Goal: Task Accomplishment & Management: Manage account settings

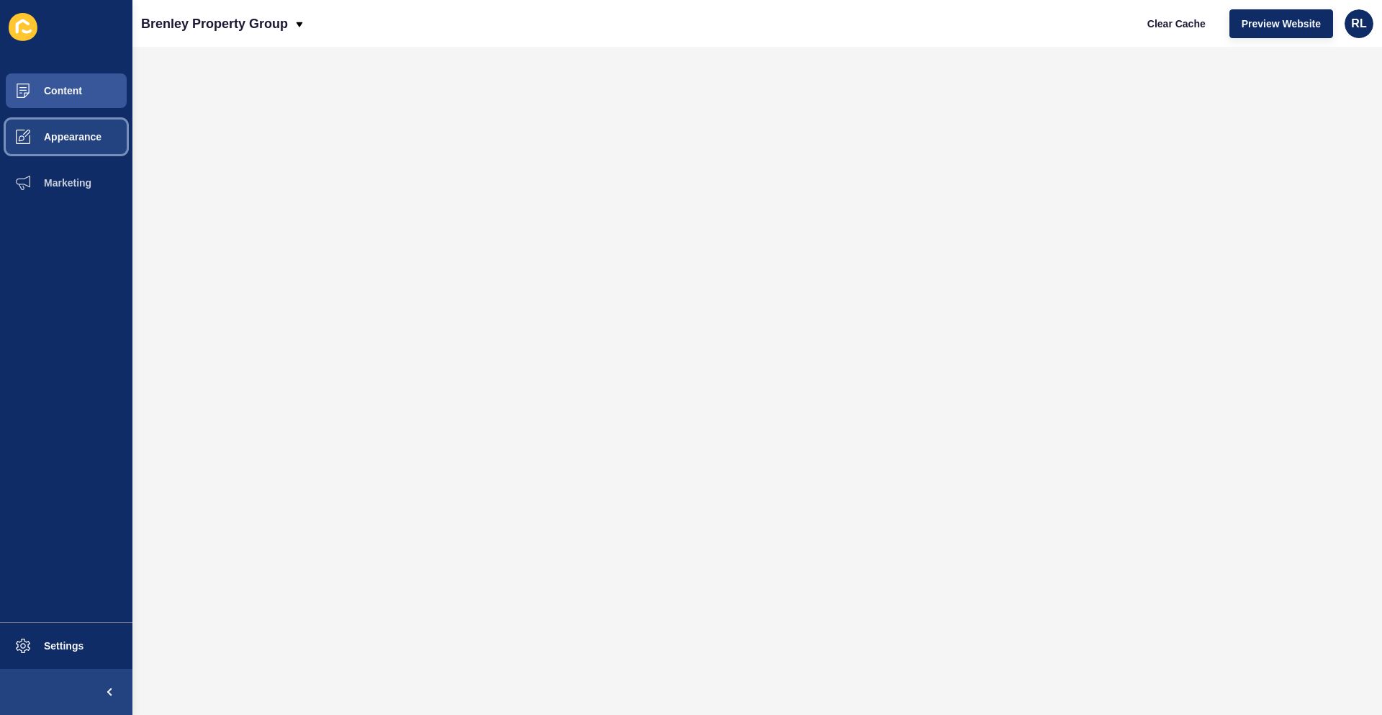
click at [78, 140] on span "Appearance" at bounding box center [50, 137] width 104 height 12
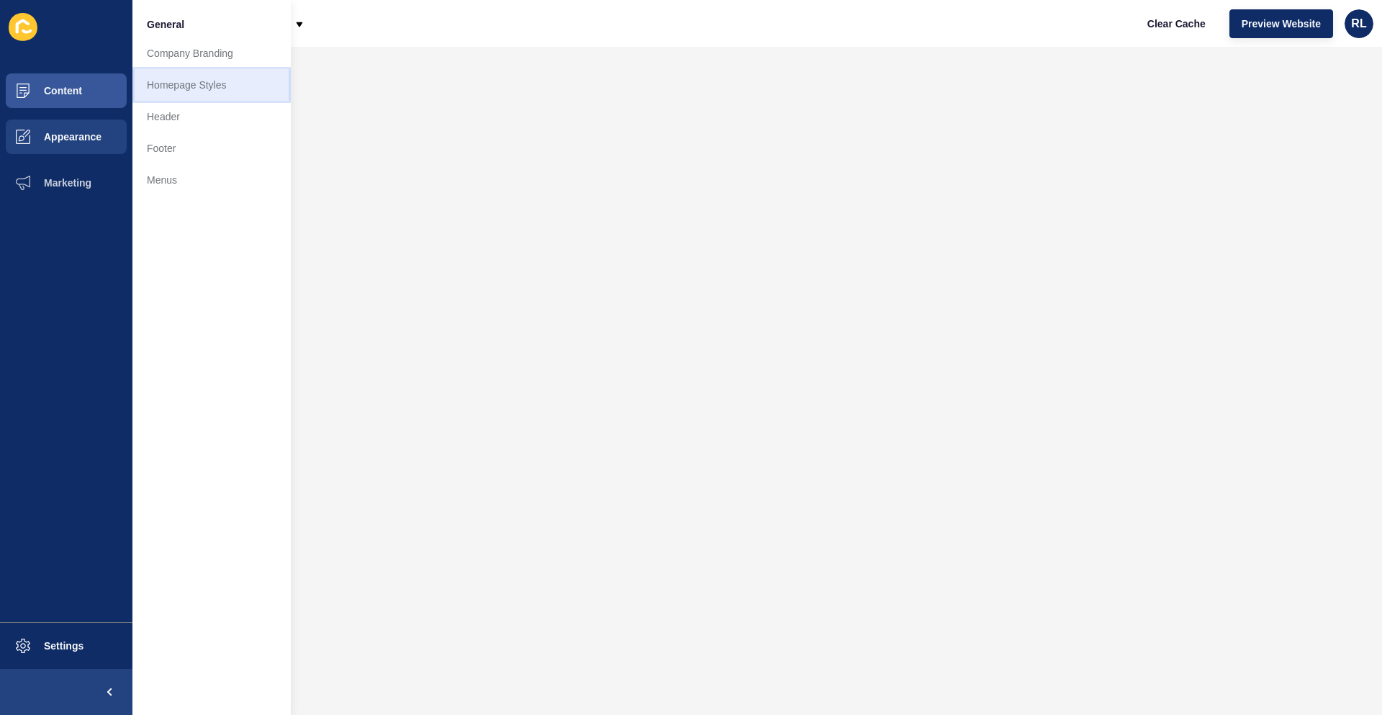
click at [202, 95] on link "Homepage Styles" at bounding box center [211, 85] width 158 height 32
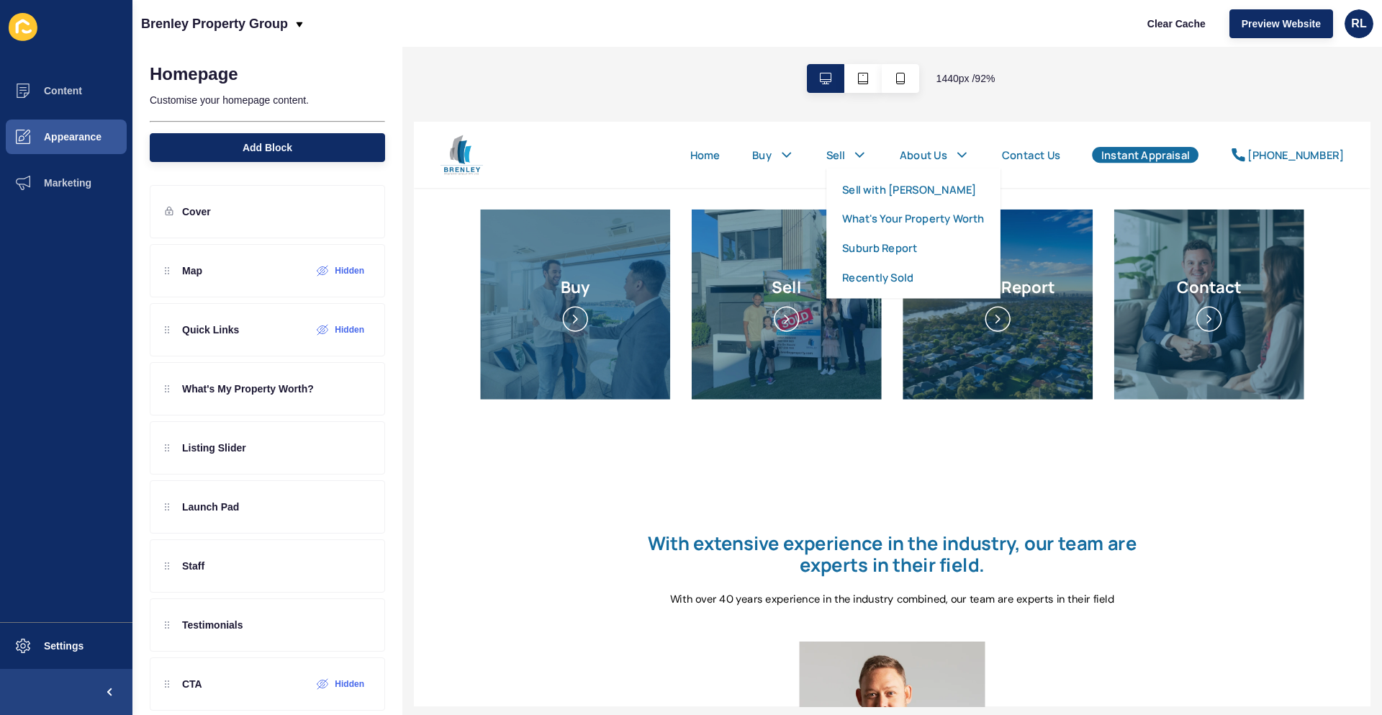
click at [931, 292] on link "Recently Sold" at bounding box center [917, 289] width 78 height 17
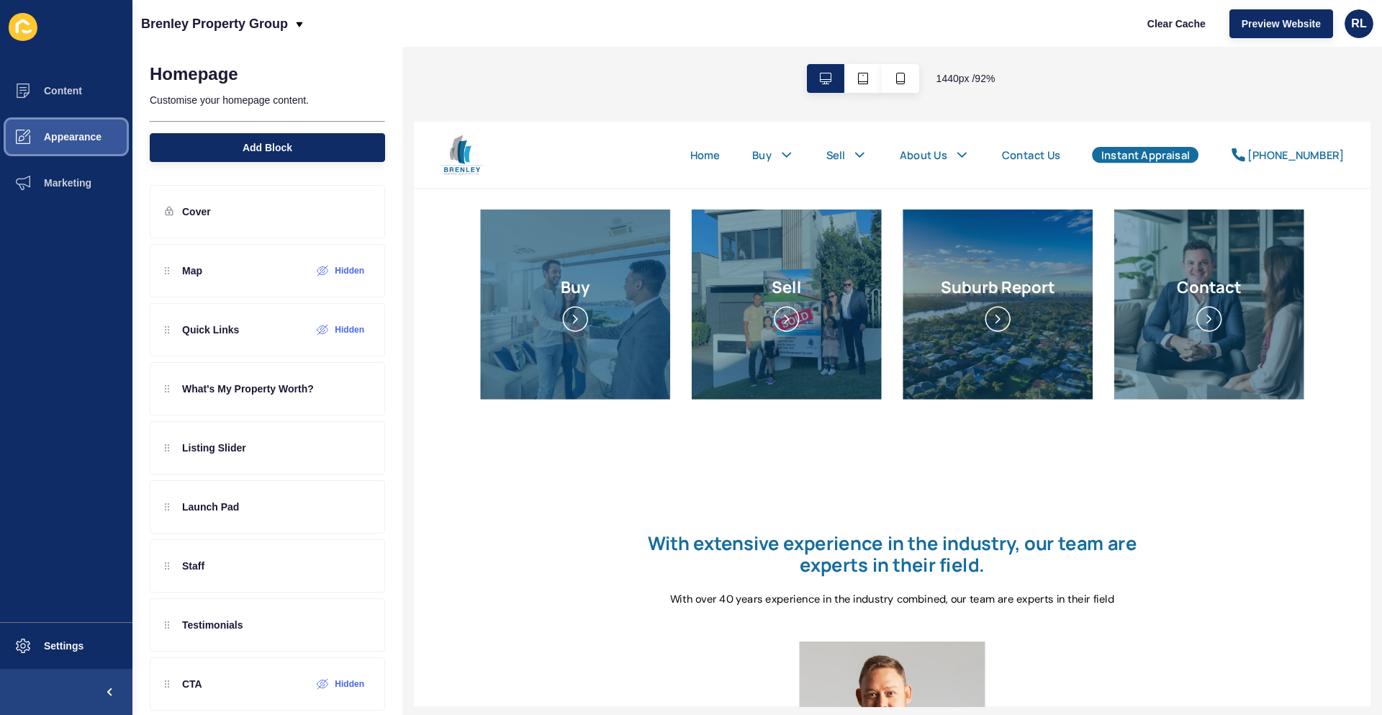
click at [98, 140] on span "Appearance" at bounding box center [50, 137] width 104 height 12
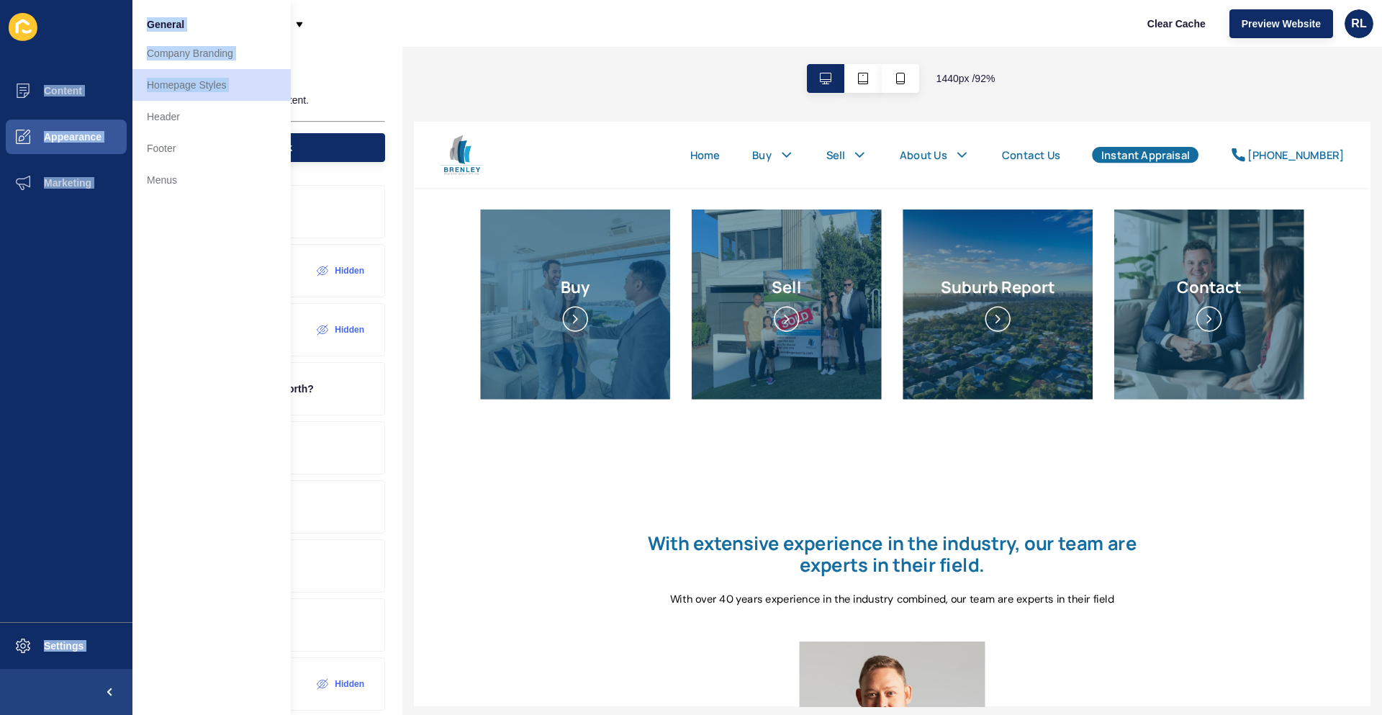
drag, startPoint x: 107, startPoint y: 12, endPoint x: 204, endPoint y: 246, distance: 254.0
click at [132, 118] on menu "Content Appearance Marketing Settings General Company Branding Homepage Styles …" at bounding box center [66, 357] width 132 height 715
drag, startPoint x: 204, startPoint y: 248, endPoint x: 218, endPoint y: 201, distance: 49.4
click at [209, 246] on div "General Company Branding Homepage Styles Header Footer Menus" at bounding box center [211, 357] width 158 height 715
drag, startPoint x: 140, startPoint y: 16, endPoint x: 200, endPoint y: 197, distance: 190.5
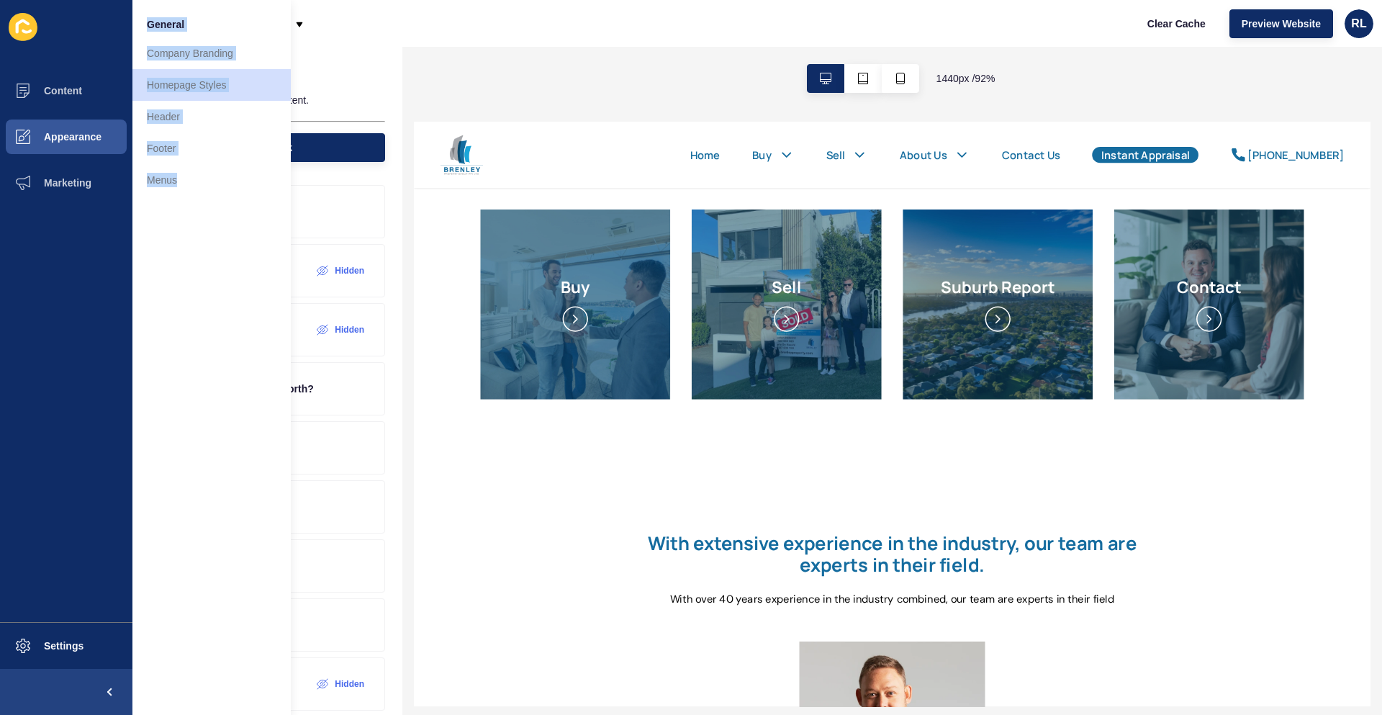
click at [200, 197] on div "General Company Branding Homepage Styles Header Footer Menus" at bounding box center [211, 357] width 158 height 715
copy ul "General Company Branding Homepage Styles Header Footer Menus"
click at [199, 256] on div "General Company Branding Homepage Styles Header Footer Menus" at bounding box center [211, 357] width 158 height 715
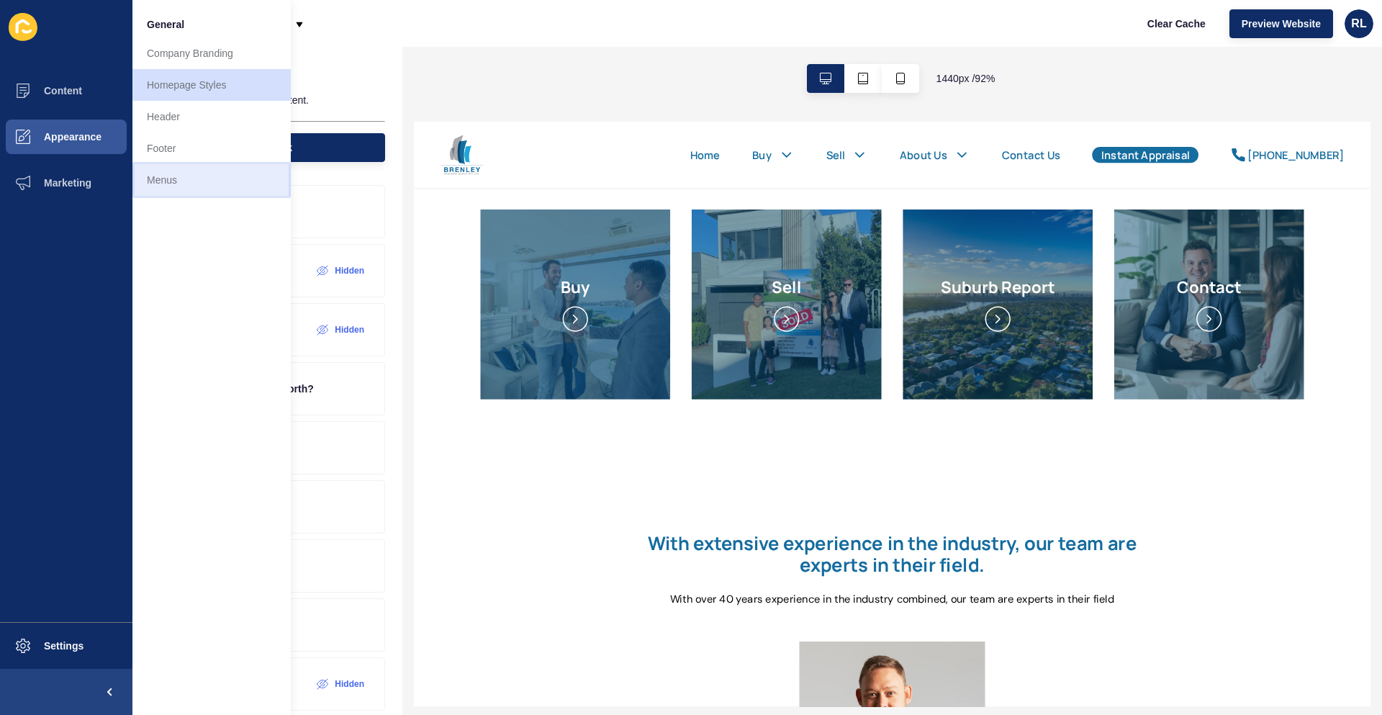
click at [178, 175] on link "Menus" at bounding box center [211, 180] width 158 height 32
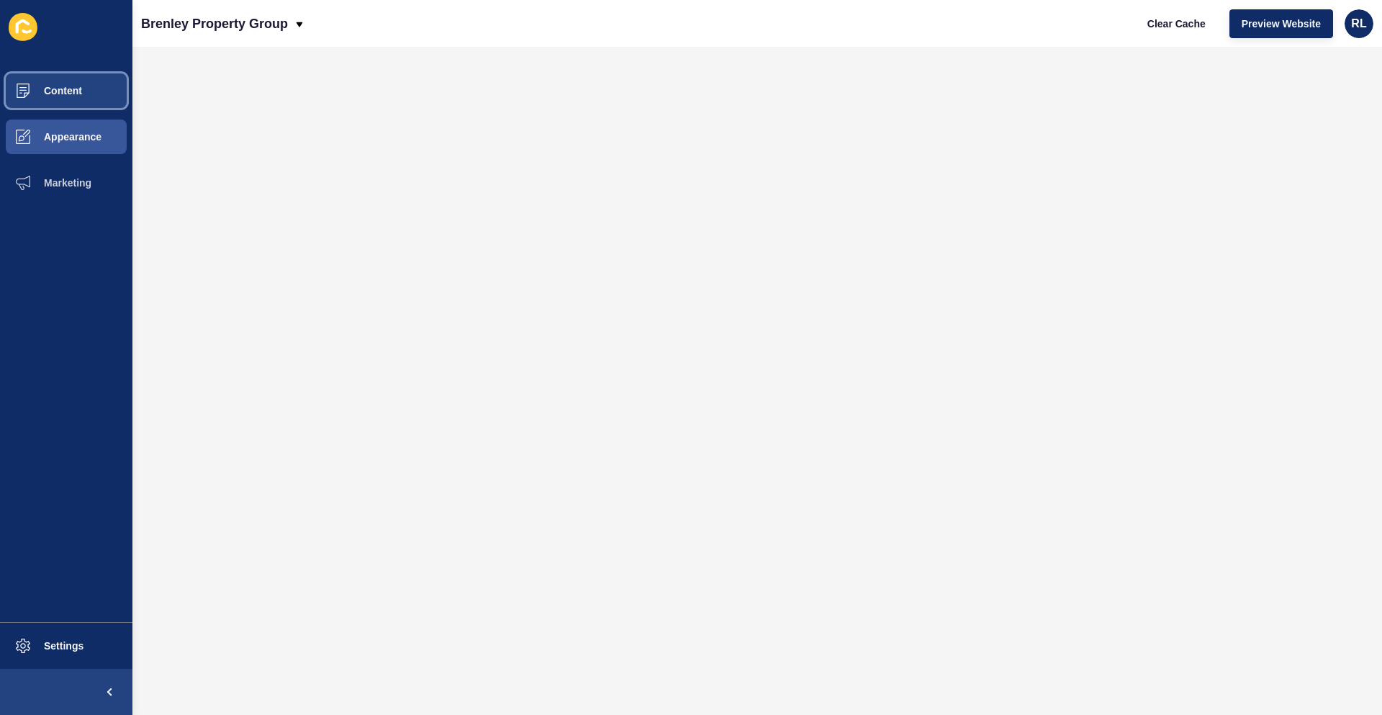
click at [74, 80] on button "Content" at bounding box center [66, 91] width 132 height 46
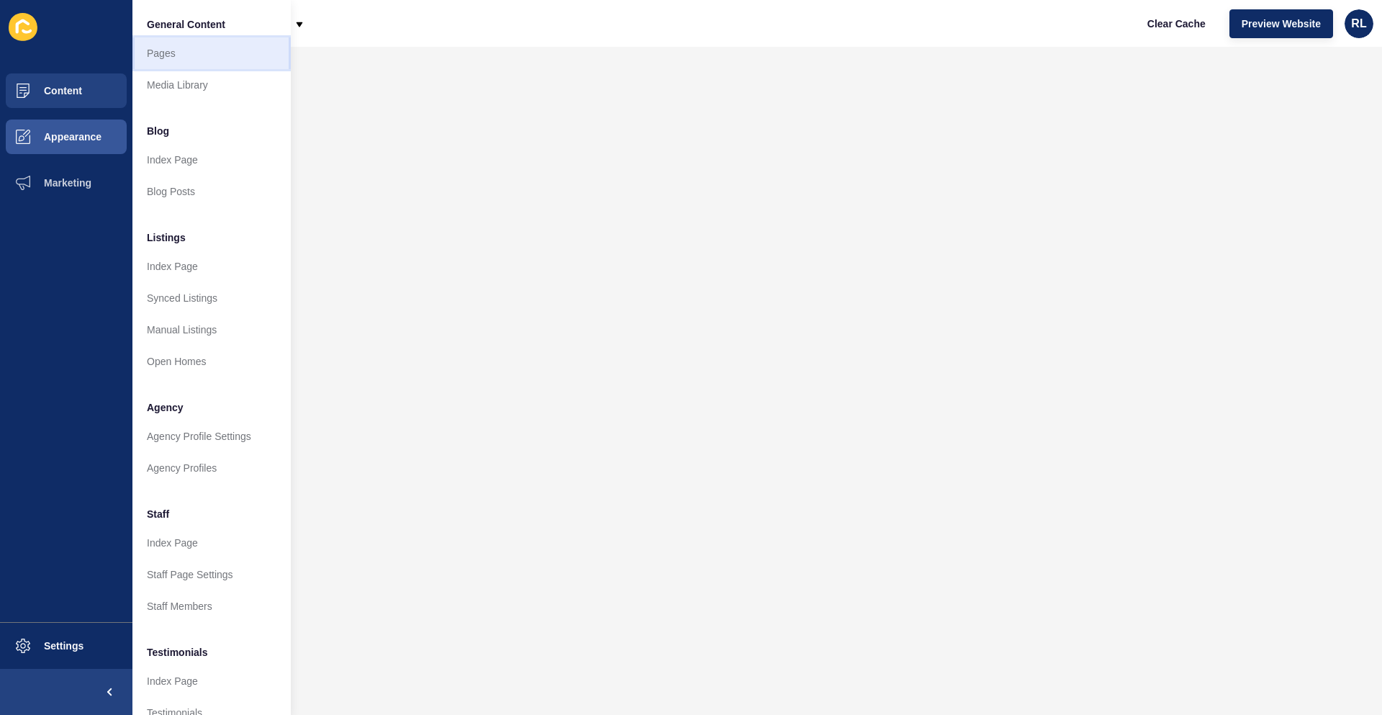
click at [159, 58] on link "Pages" at bounding box center [211, 53] width 158 height 32
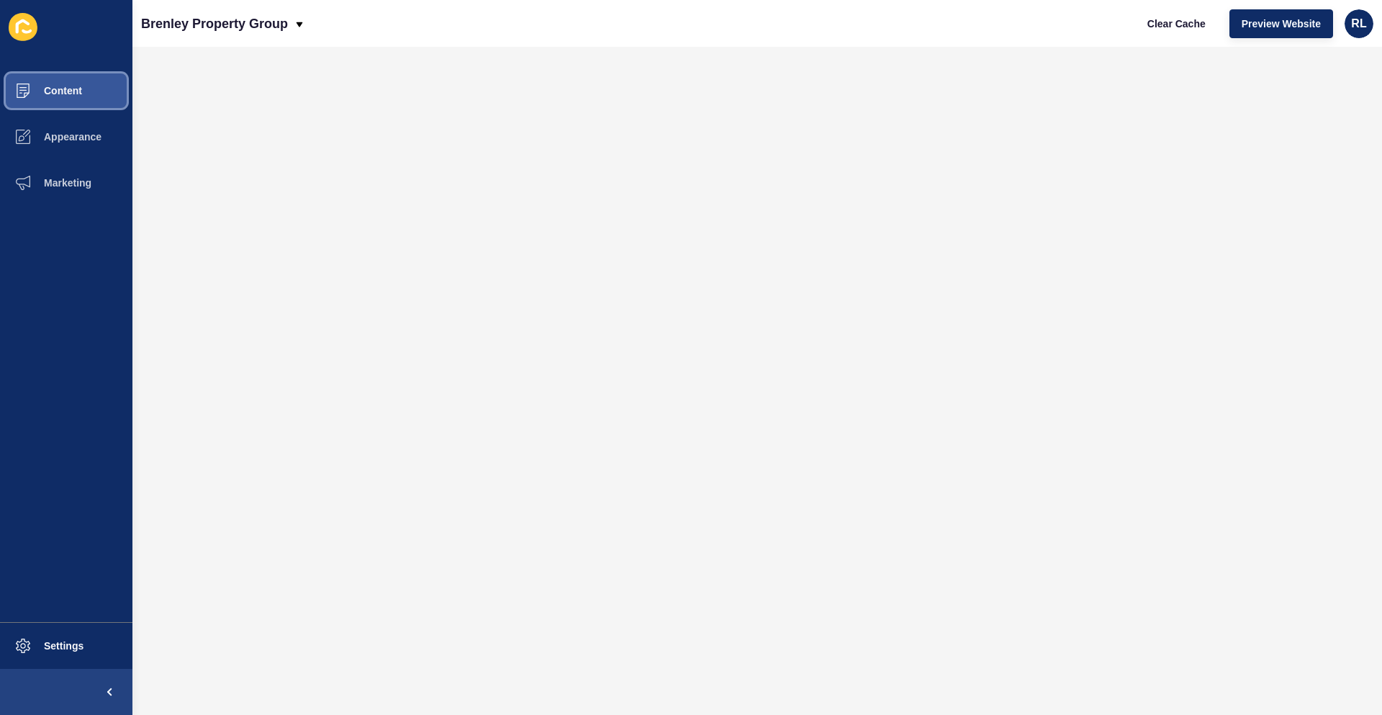
click at [82, 88] on button "Content" at bounding box center [66, 91] width 132 height 46
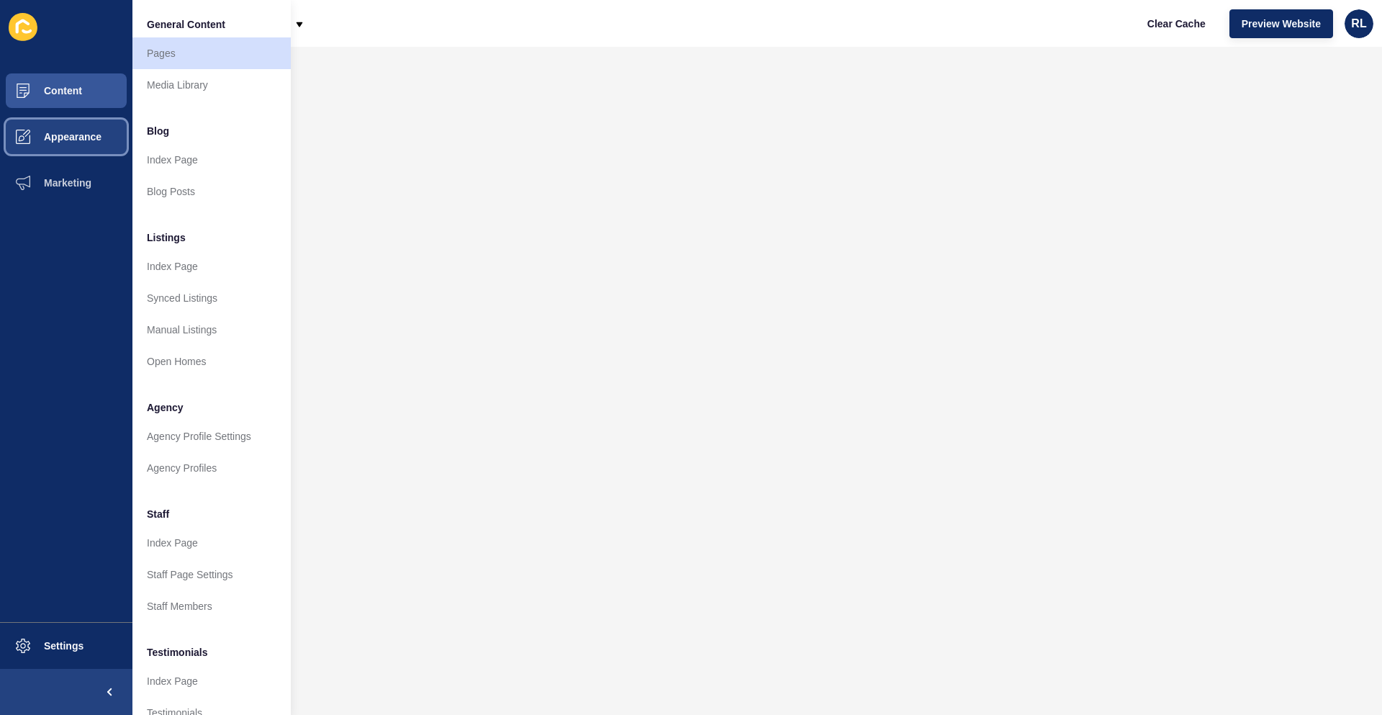
click at [89, 135] on span "Appearance" at bounding box center [50, 137] width 104 height 12
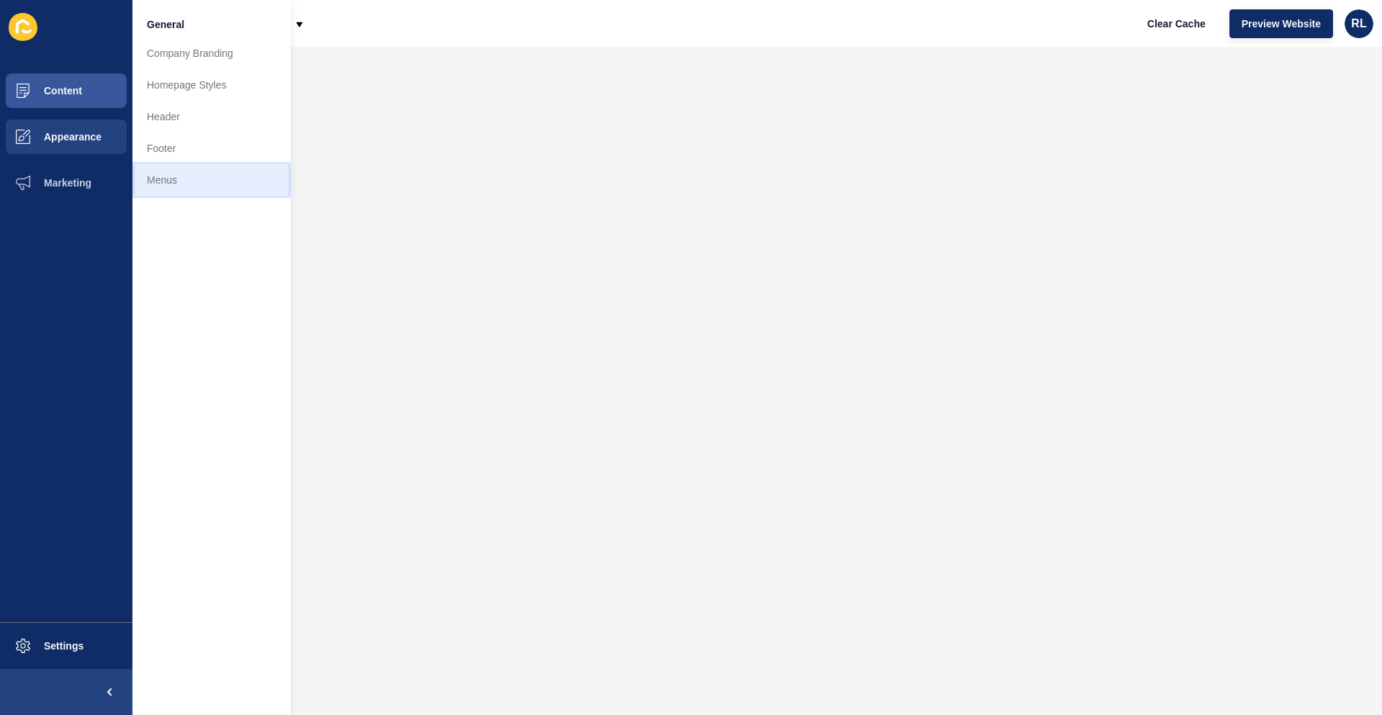
click at [162, 174] on link "Menus" at bounding box center [211, 180] width 158 height 32
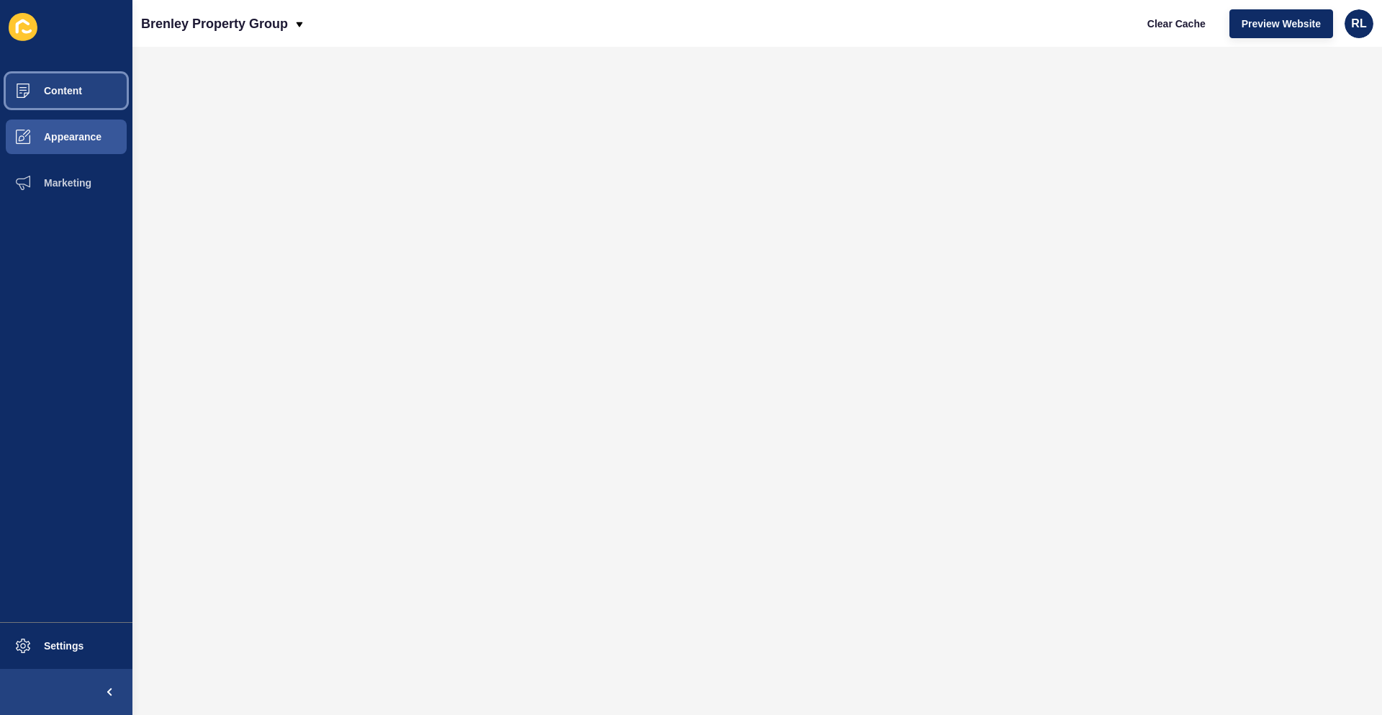
click at [94, 94] on button "Content" at bounding box center [66, 91] width 132 height 46
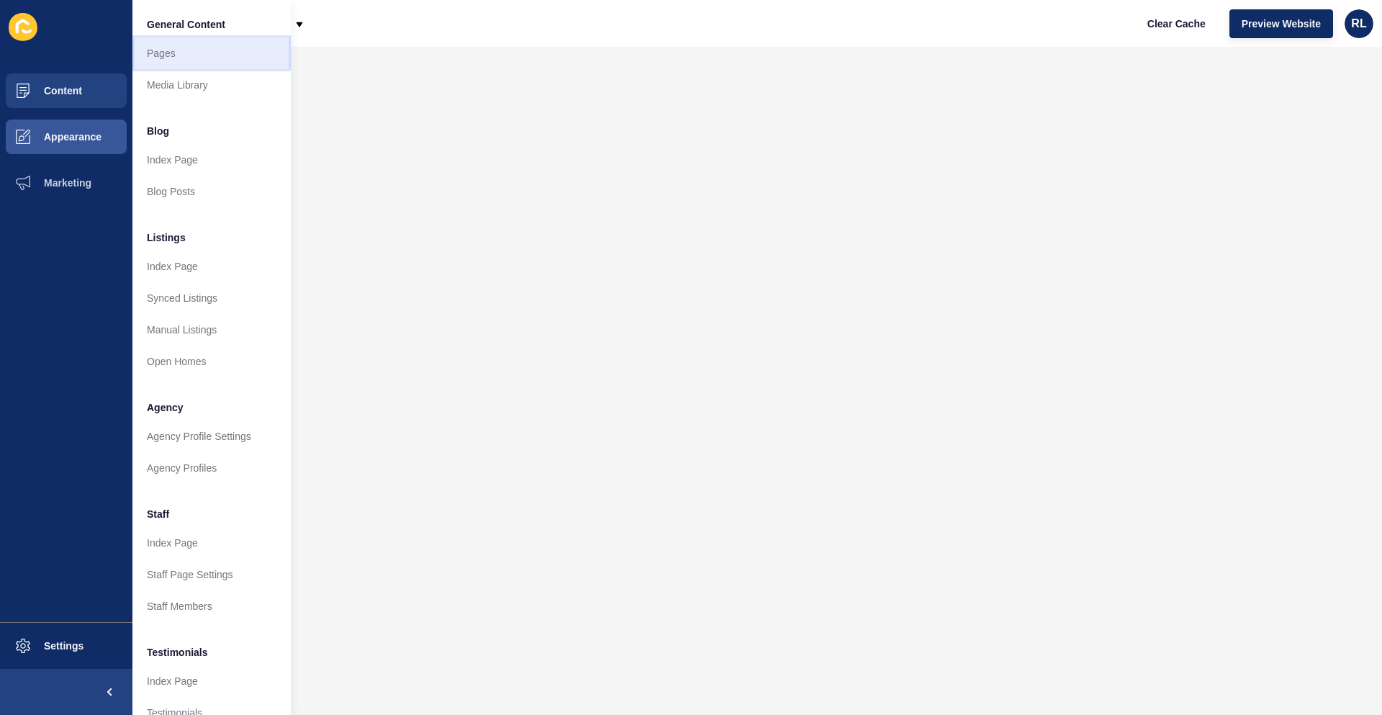
click at [184, 45] on link "Pages" at bounding box center [211, 53] width 158 height 32
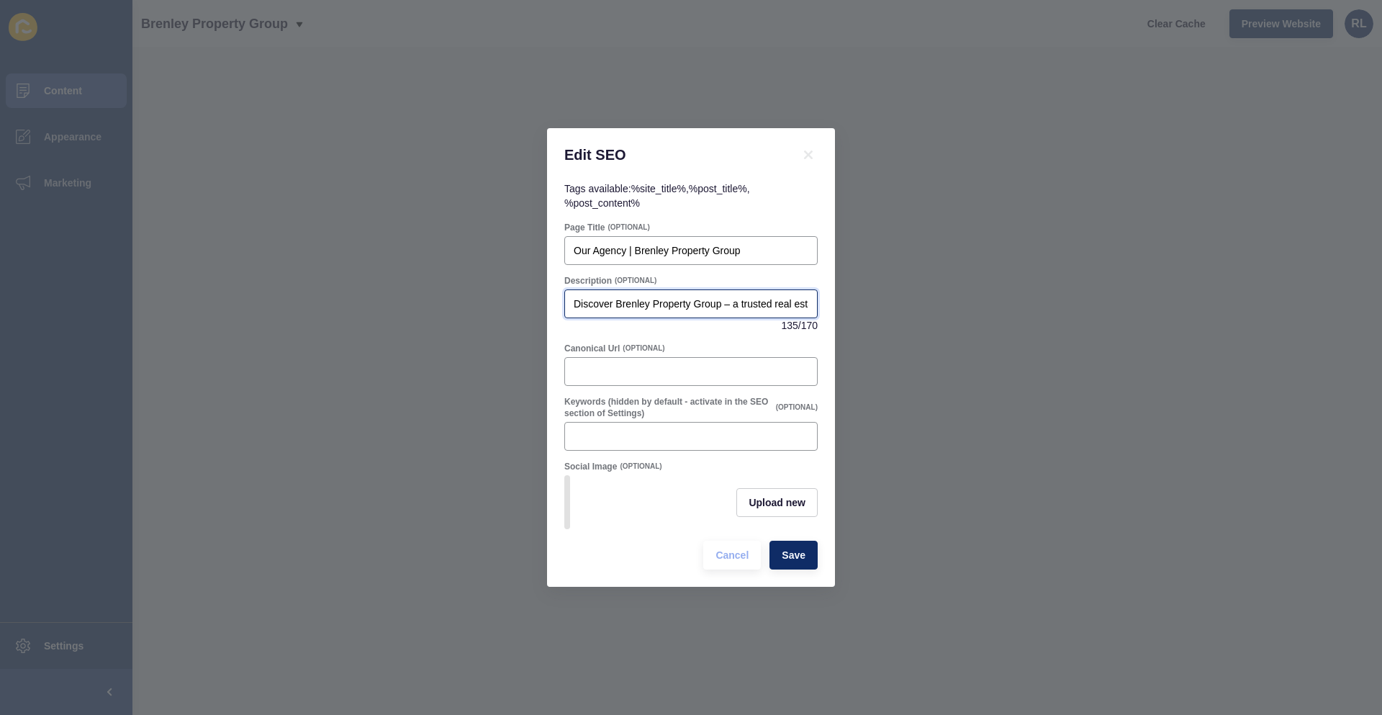
click at [685, 297] on input "Discover Brenley Property Group – a trusted real estate agency dedicated to hel…" at bounding box center [691, 304] width 235 height 14
paste input "Learn more about Brenley Property Group, our values, and how we deliver outstan…"
type input "Learn more about Brenley Property Group, our values, and how we deliver outstan…"
click at [795, 558] on span "Save" at bounding box center [794, 555] width 24 height 14
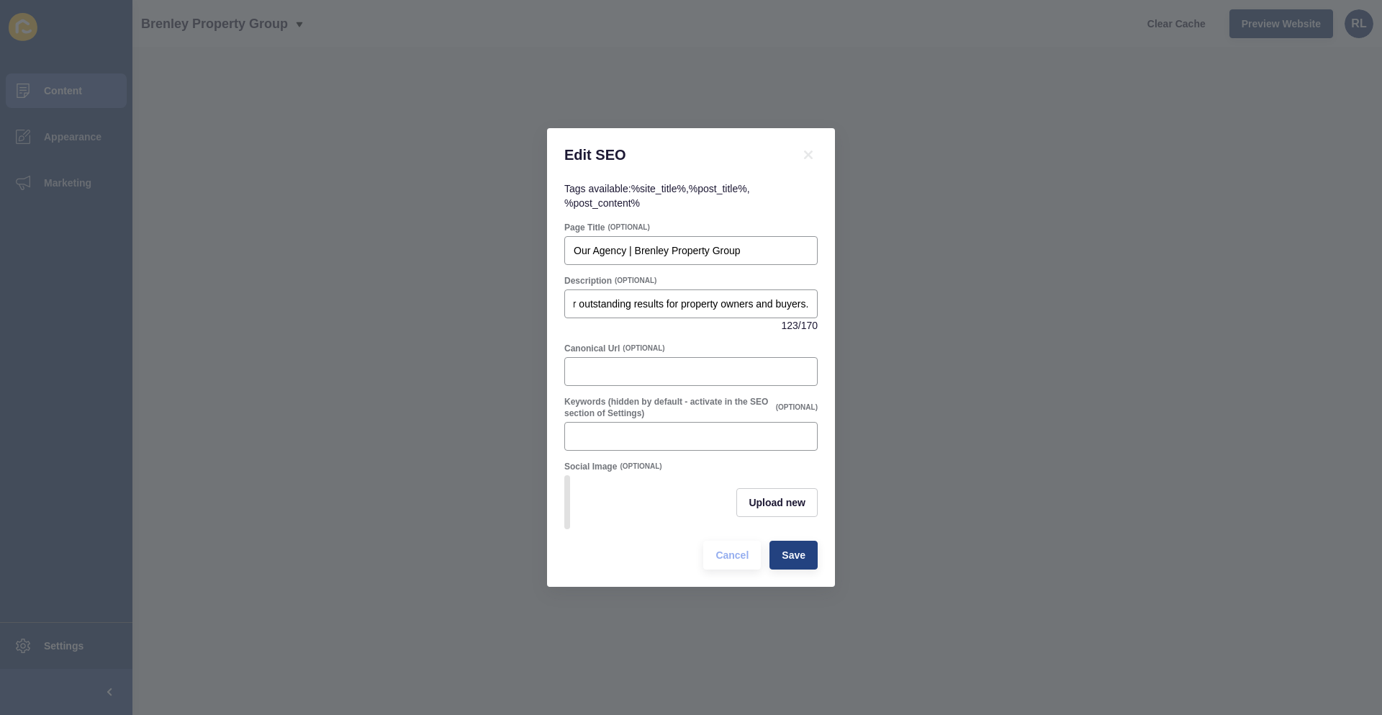
scroll to position [0, 0]
click at [623, 370] on input "Canonical Url" at bounding box center [691, 371] width 235 height 14
paste input "[URL][DOMAIN_NAME]"
type input "[URL][DOMAIN_NAME]"
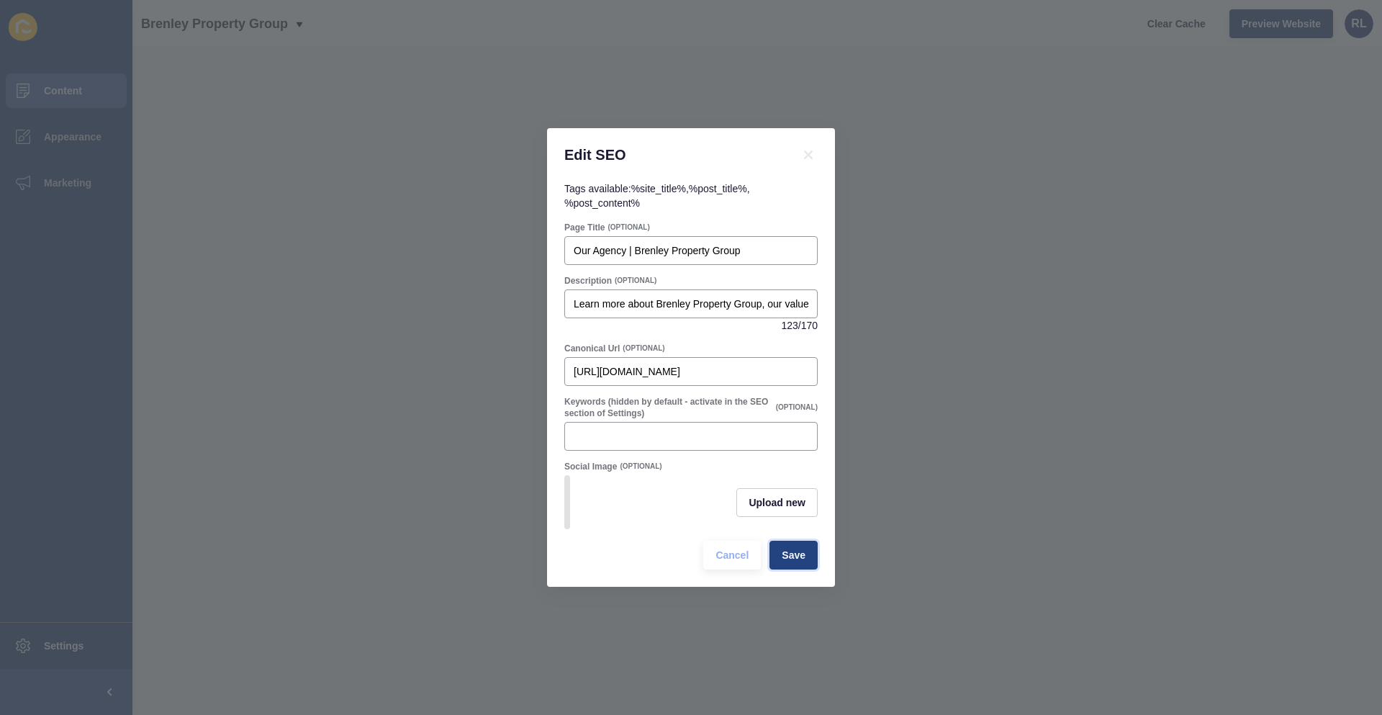
click at [803, 562] on span "Save" at bounding box center [794, 555] width 24 height 14
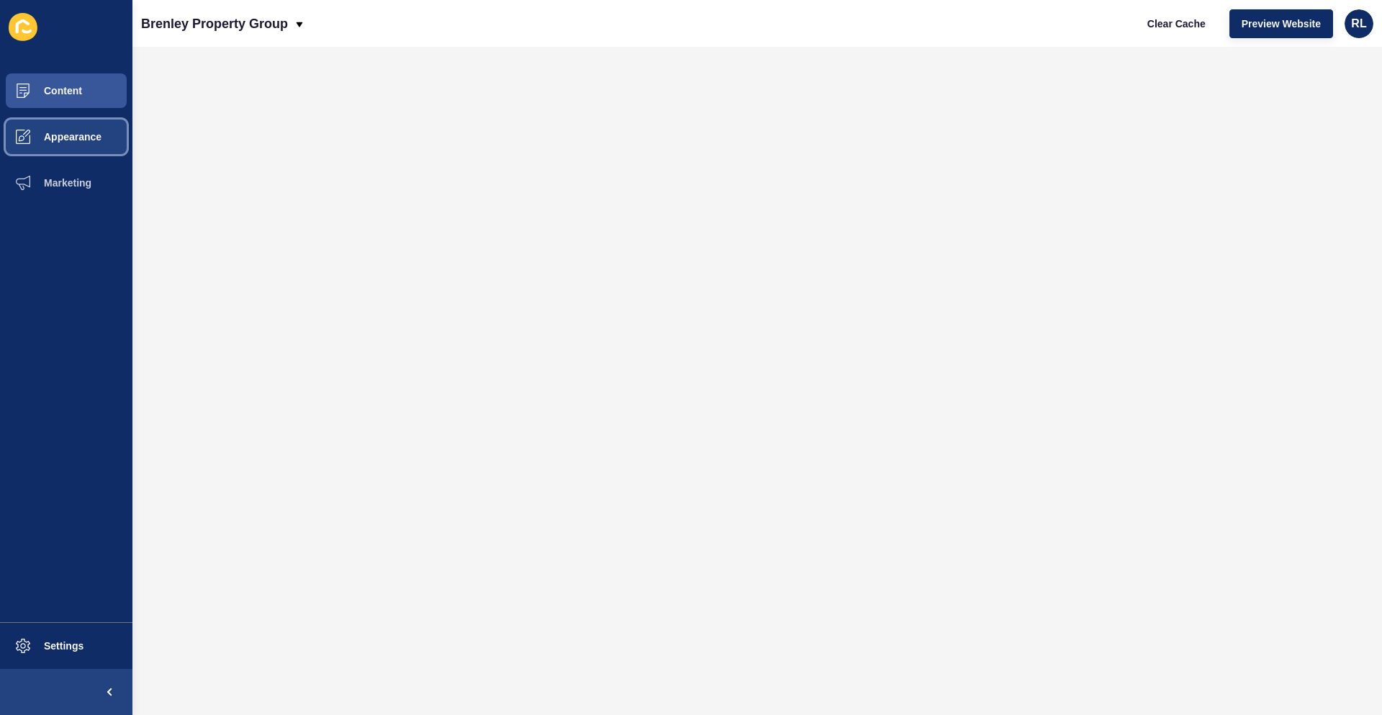
click at [78, 144] on button "Appearance" at bounding box center [66, 137] width 132 height 46
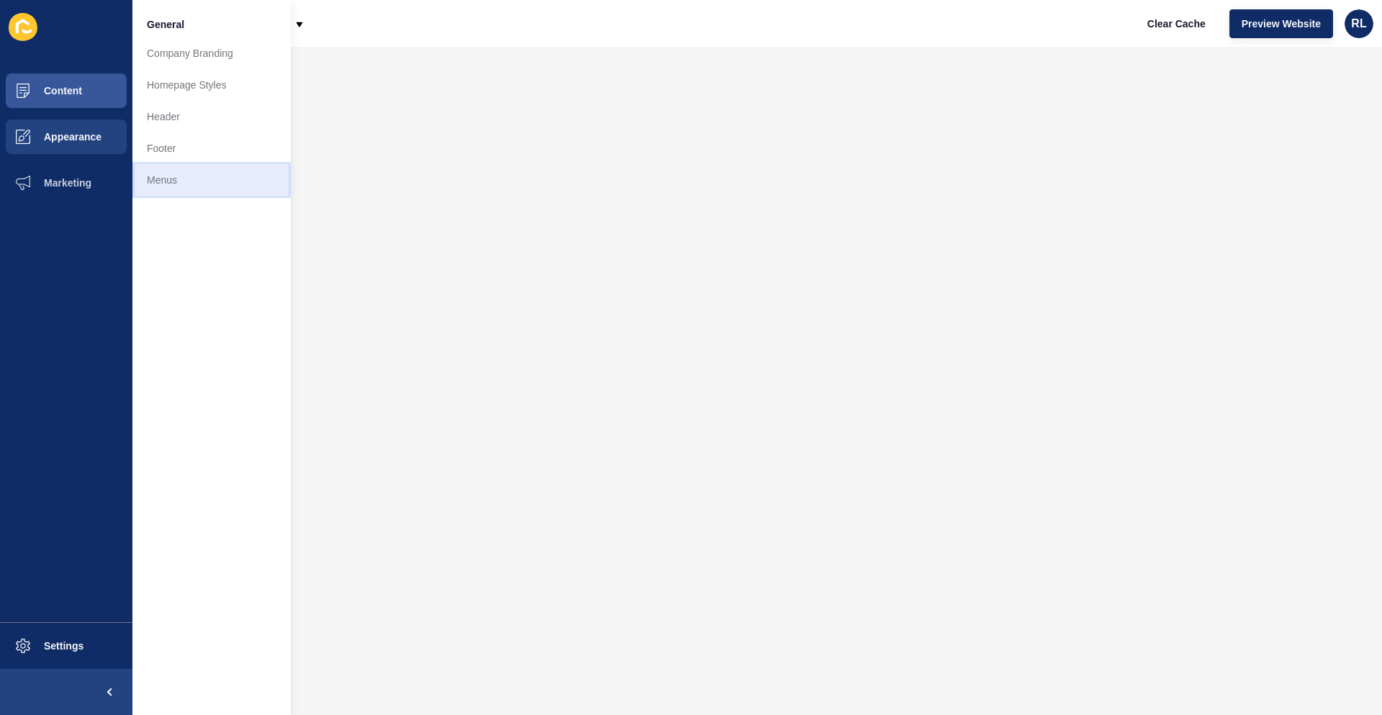
click at [200, 179] on link "Menus" at bounding box center [211, 180] width 158 height 32
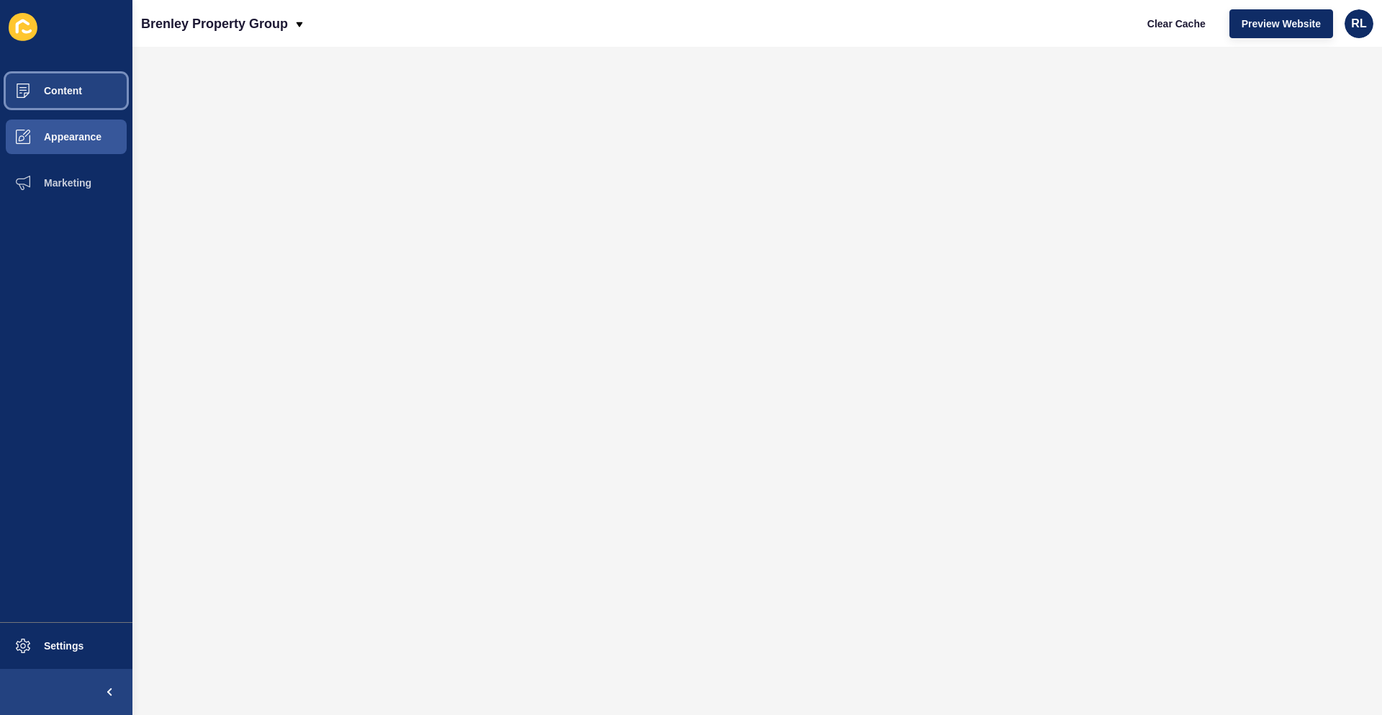
click at [91, 98] on button "Content" at bounding box center [66, 91] width 132 height 46
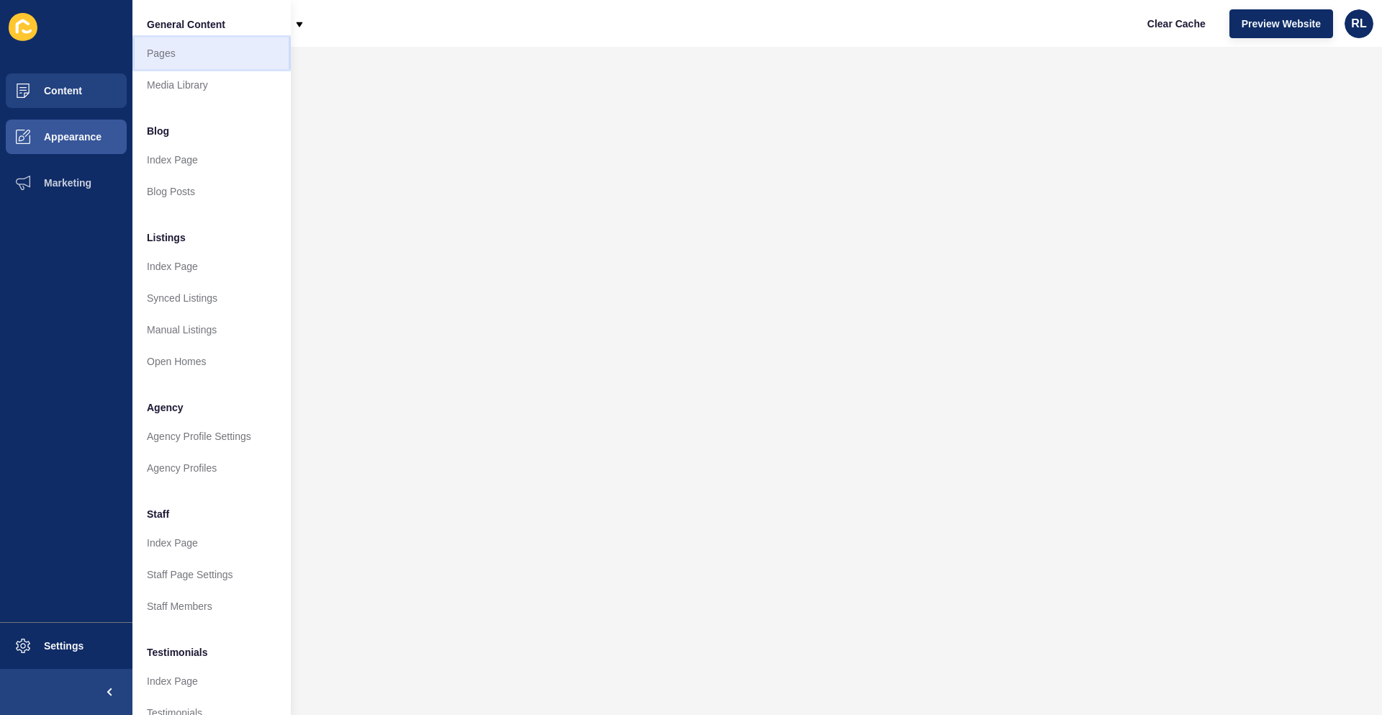
click at [198, 51] on link "Pages" at bounding box center [211, 53] width 158 height 32
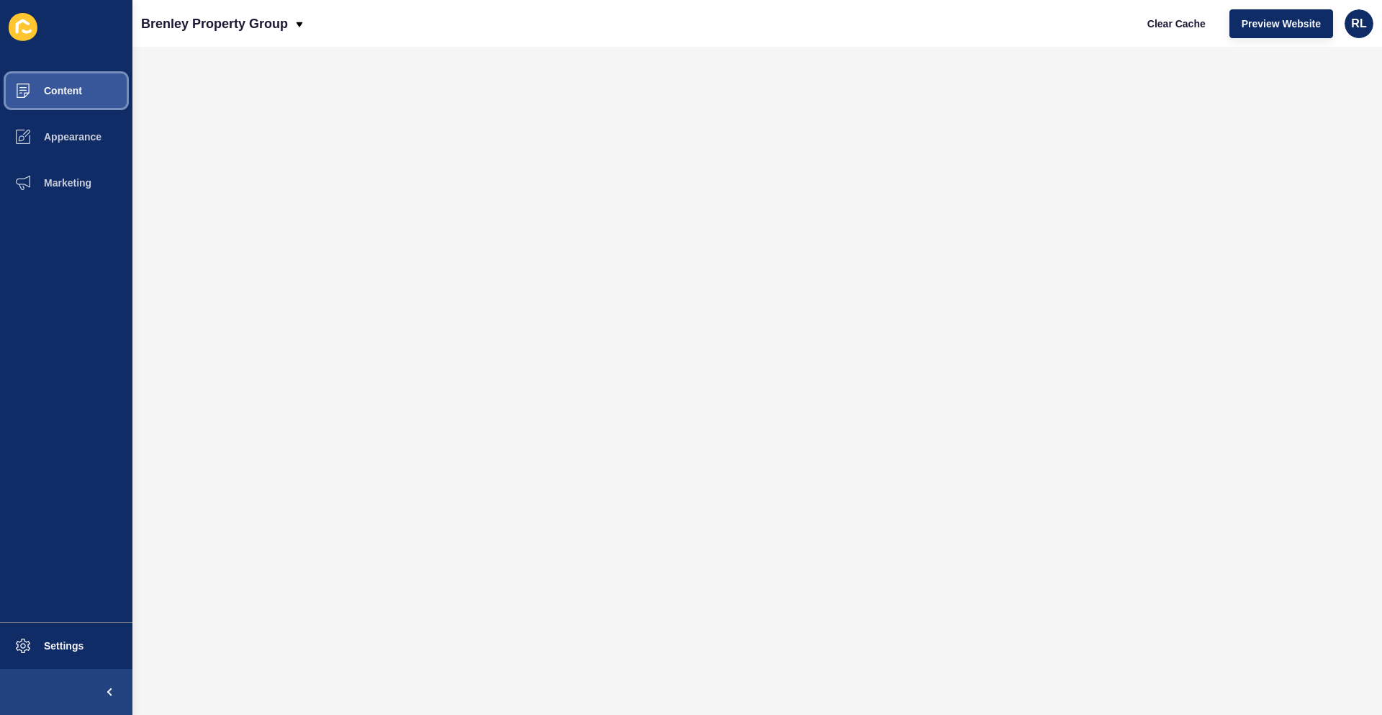
click at [85, 96] on button "Content" at bounding box center [66, 91] width 132 height 46
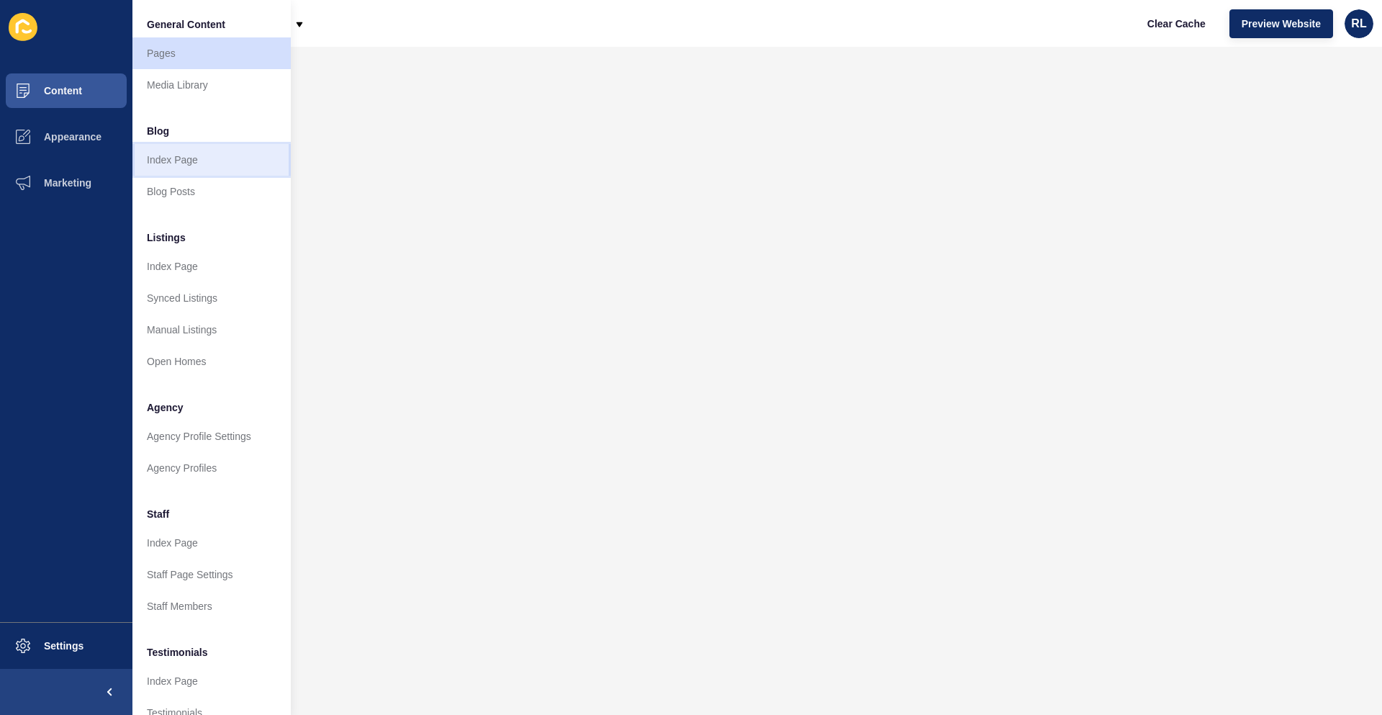
click at [202, 165] on link "Index Page" at bounding box center [211, 160] width 158 height 32
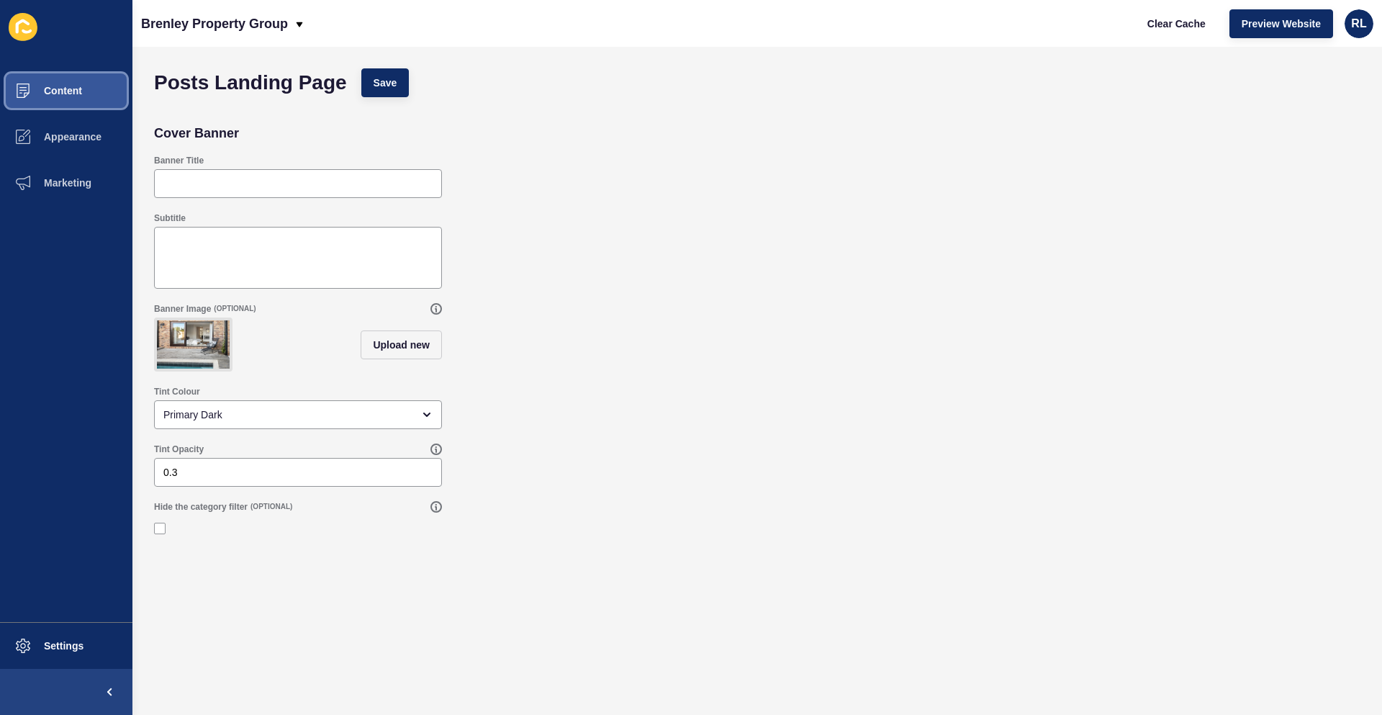
click at [101, 91] on button "Content" at bounding box center [66, 91] width 132 height 46
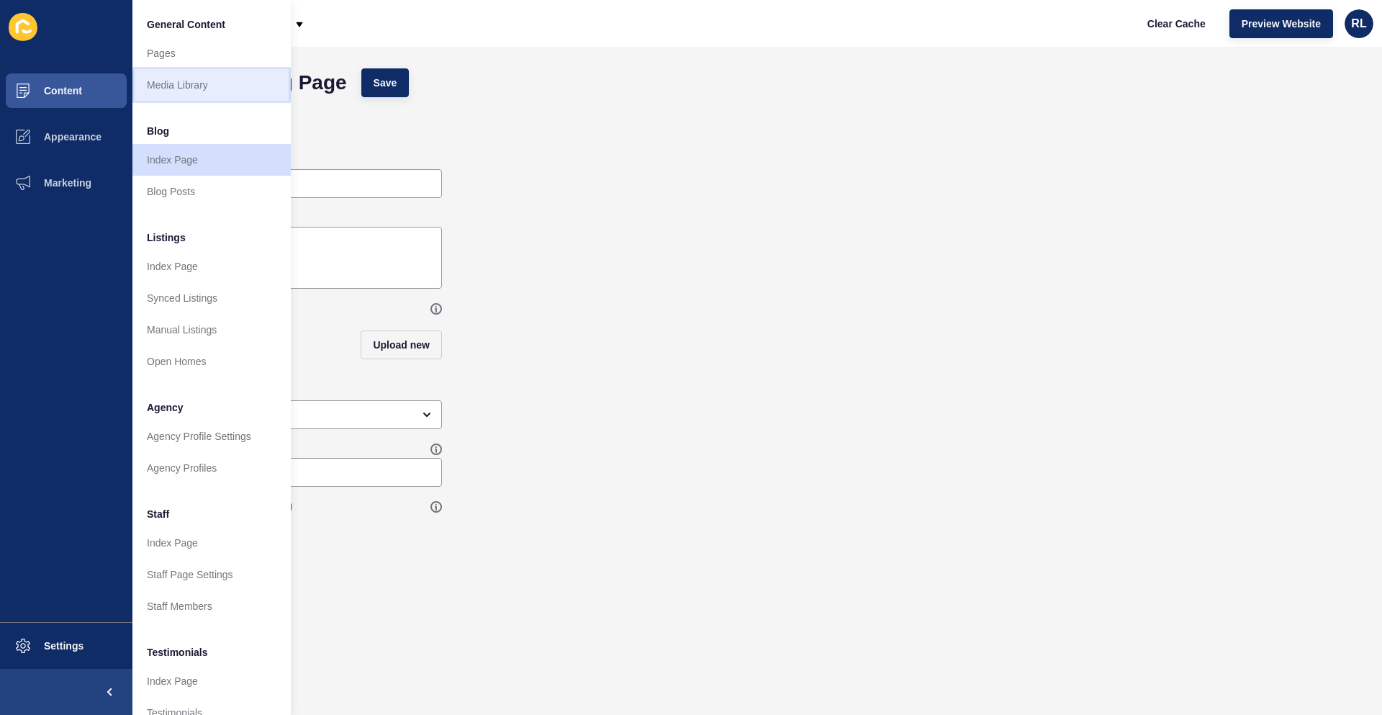
click at [231, 91] on link "Media Library" at bounding box center [211, 85] width 158 height 32
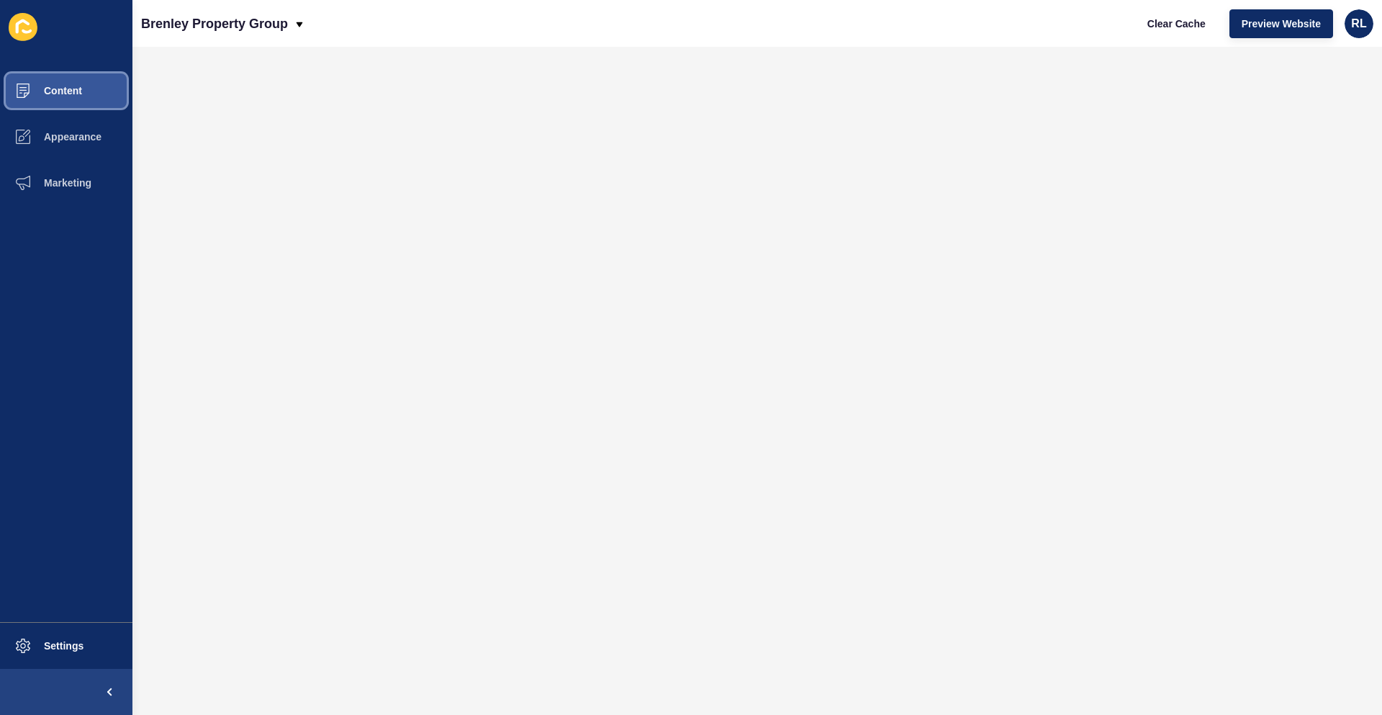
click at [112, 86] on button "Content" at bounding box center [66, 91] width 132 height 46
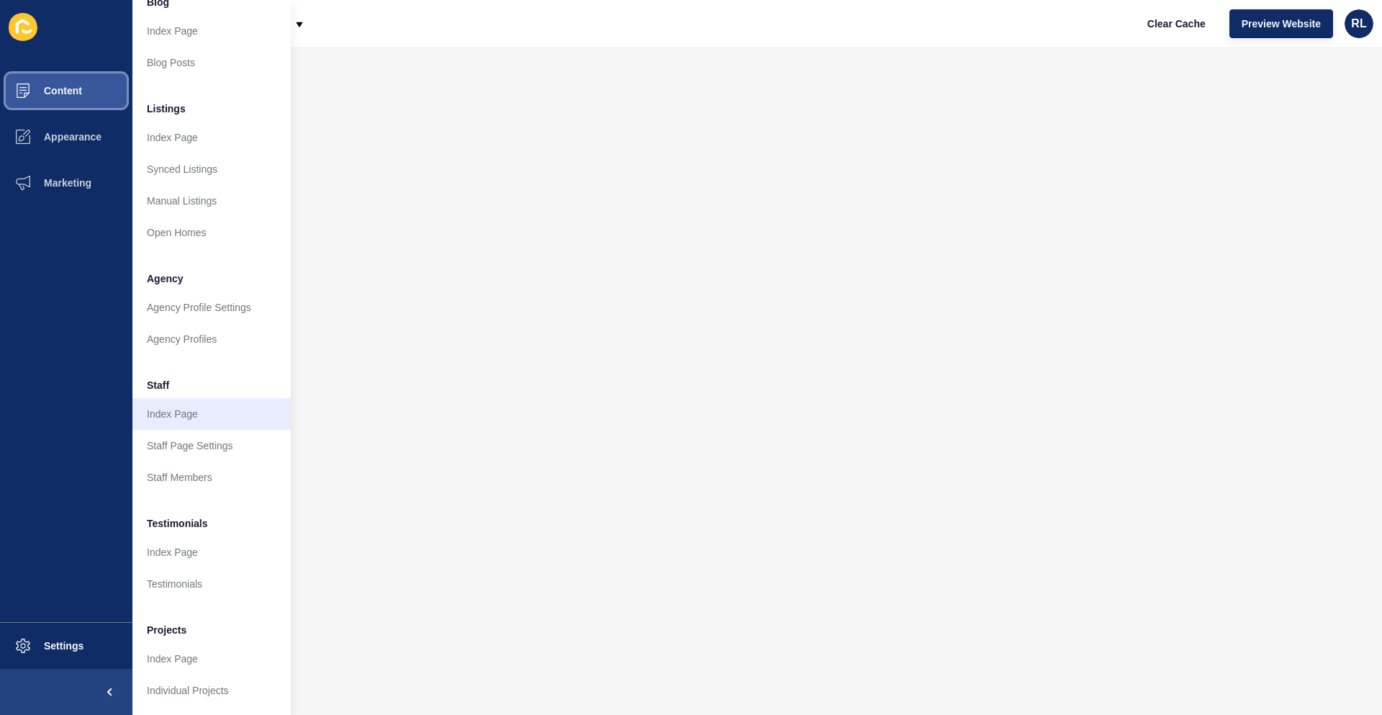
scroll to position [140, 0]
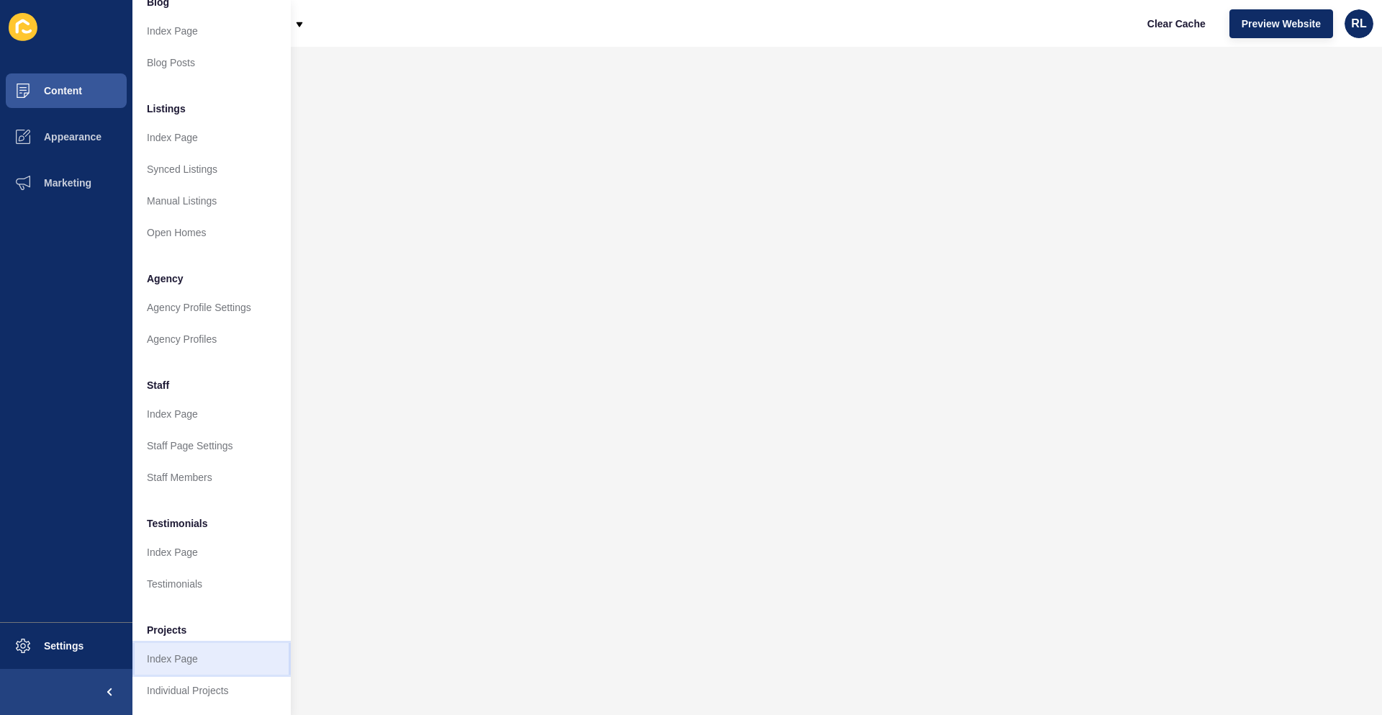
click at [192, 646] on link "Index Page" at bounding box center [211, 659] width 158 height 32
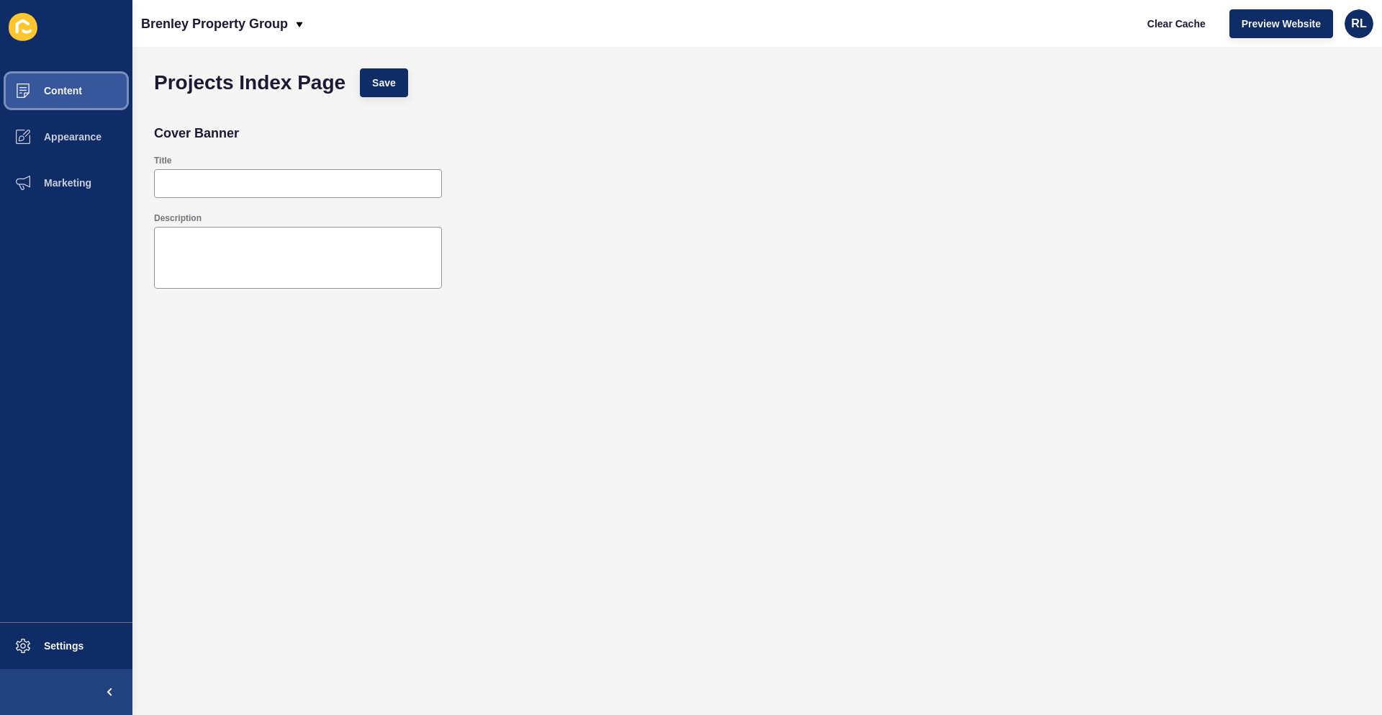
click at [83, 94] on button "Content" at bounding box center [66, 91] width 132 height 46
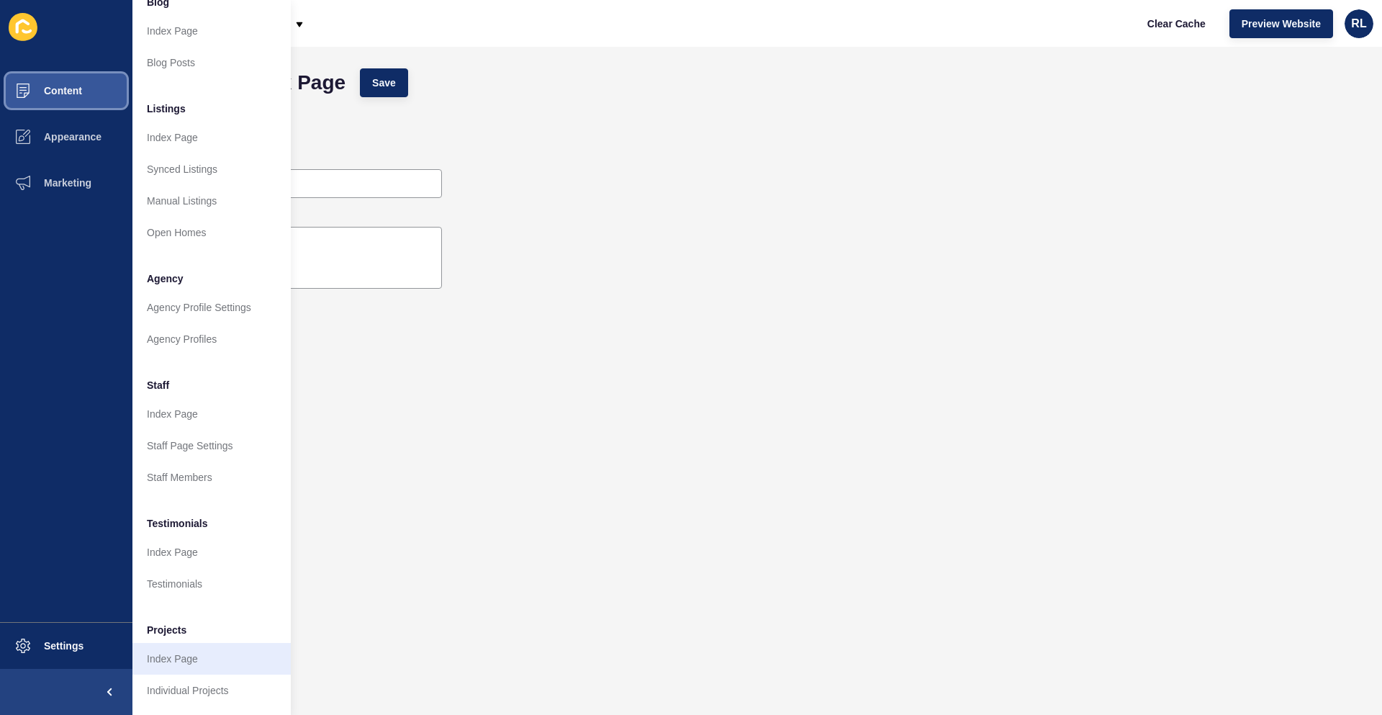
scroll to position [140, 0]
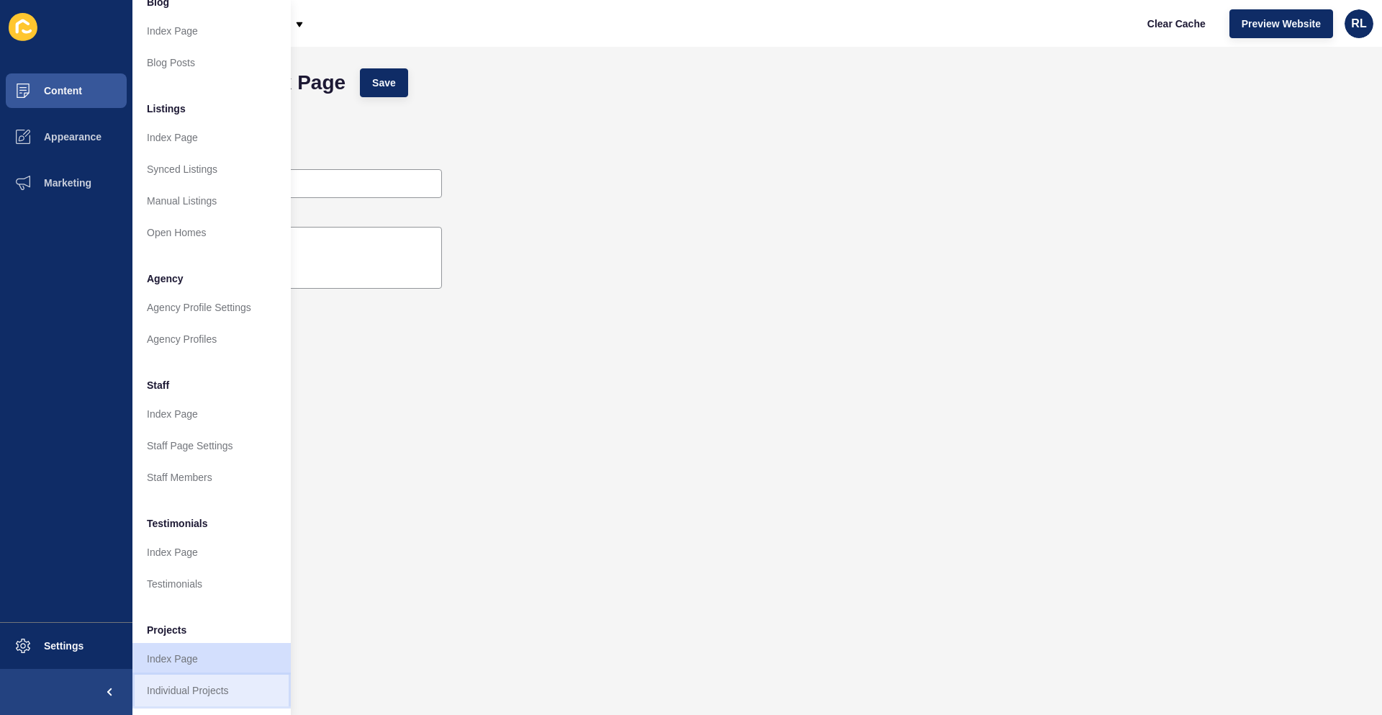
click at [227, 685] on link "Individual Projects" at bounding box center [211, 690] width 158 height 32
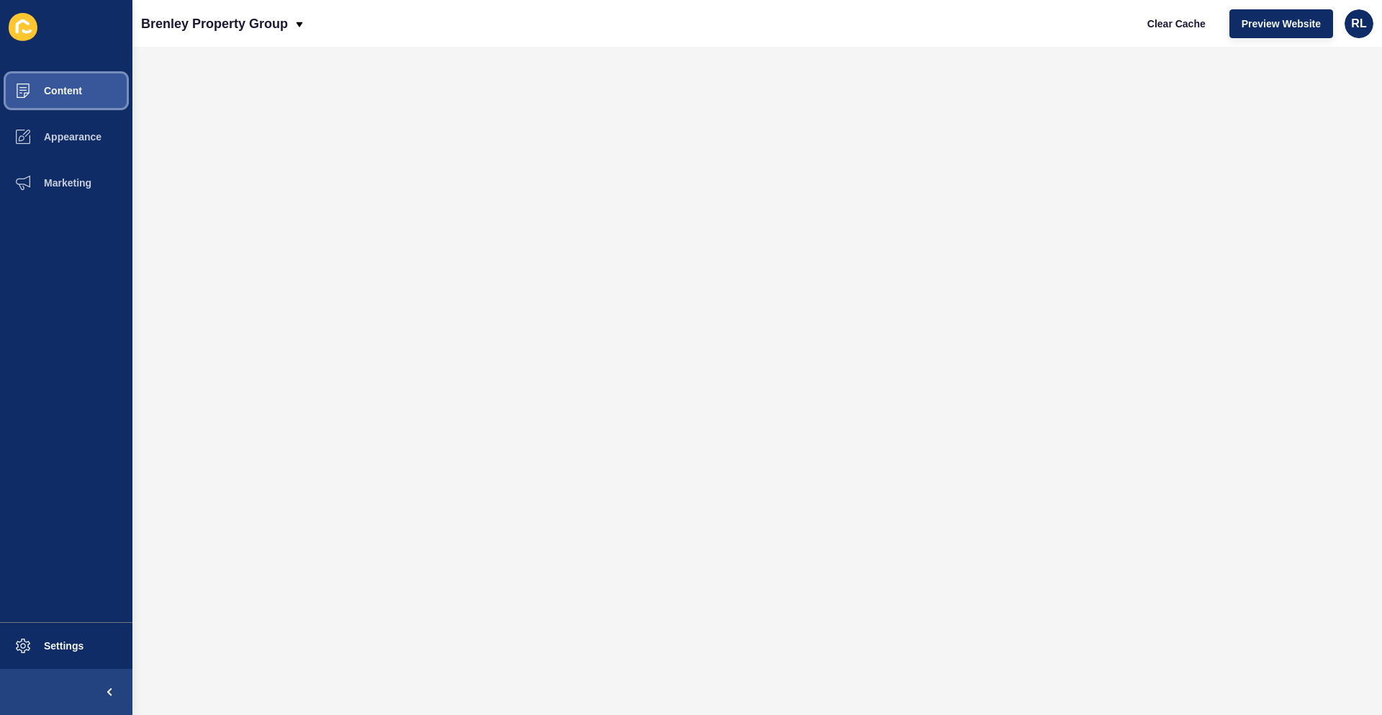
click at [102, 92] on button "Content" at bounding box center [66, 91] width 132 height 46
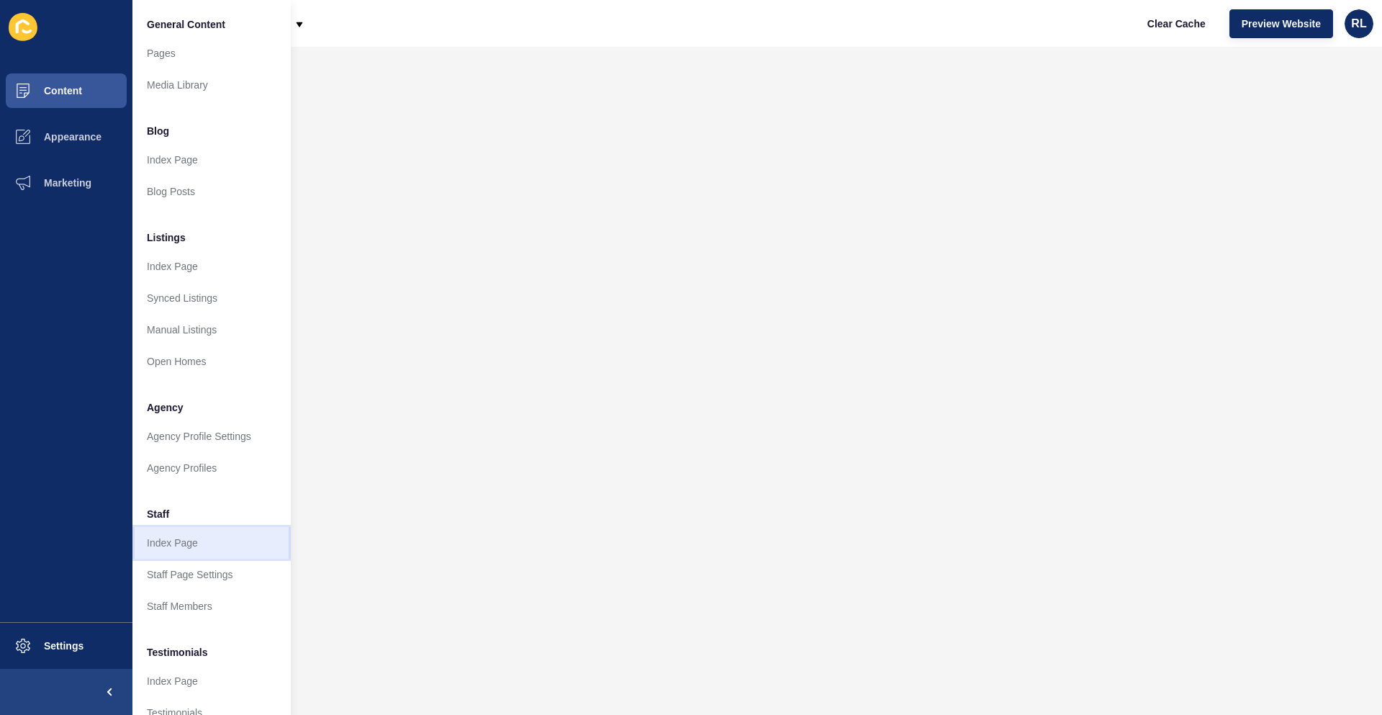
click at [199, 538] on link "Index Page" at bounding box center [211, 543] width 158 height 32
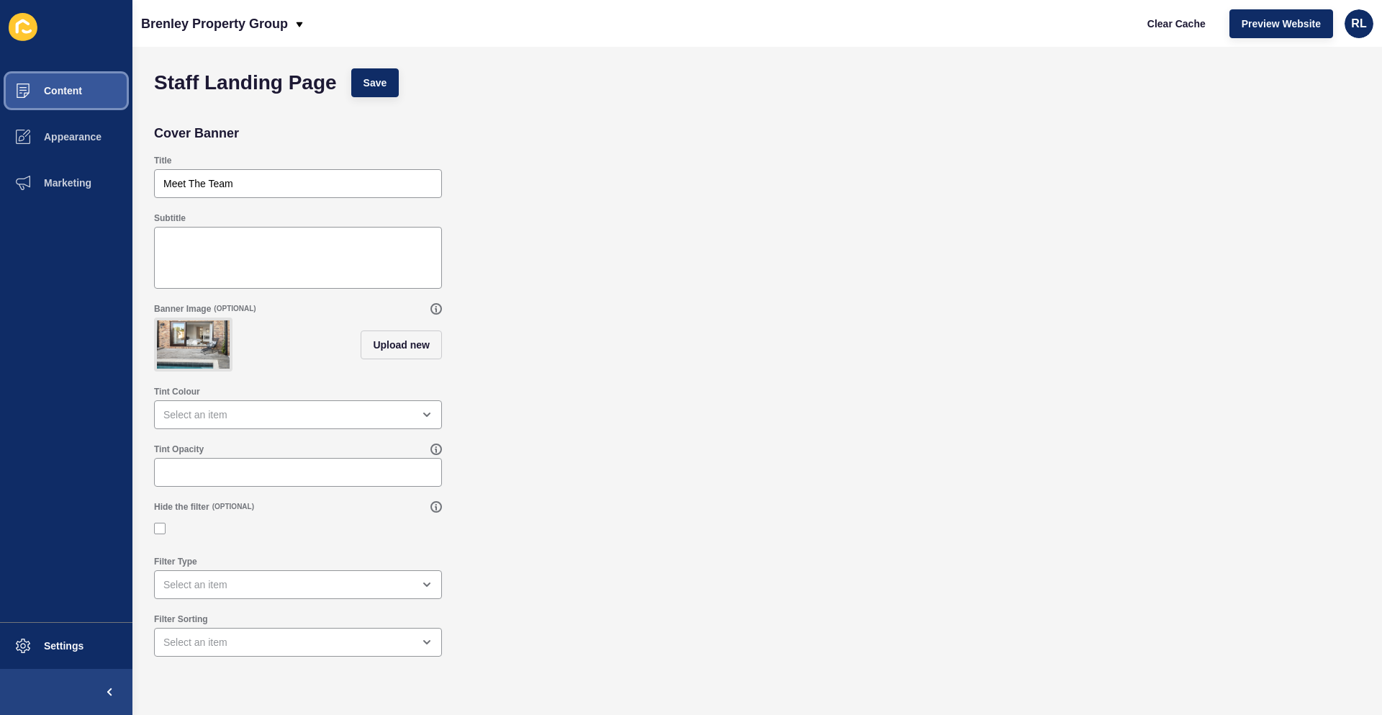
click at [95, 84] on button "Content" at bounding box center [66, 91] width 132 height 46
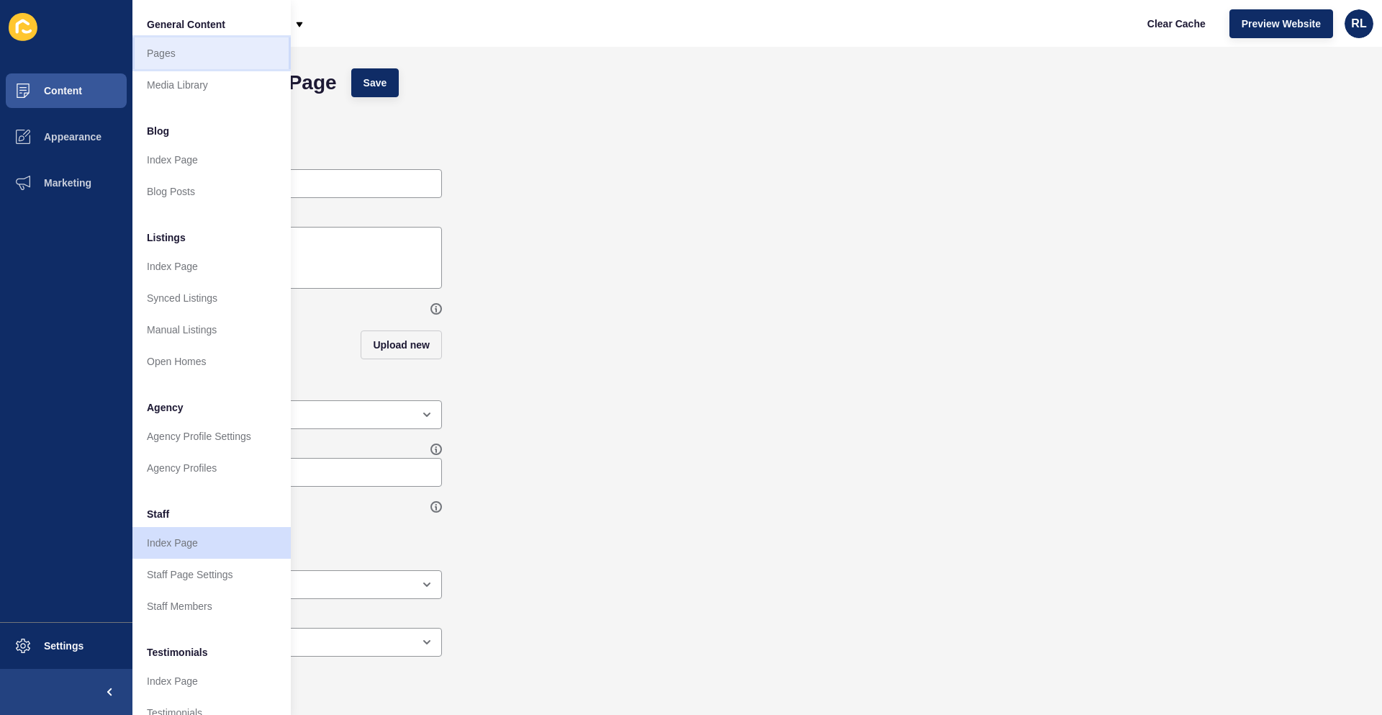
click at [168, 55] on link "Pages" at bounding box center [211, 53] width 158 height 32
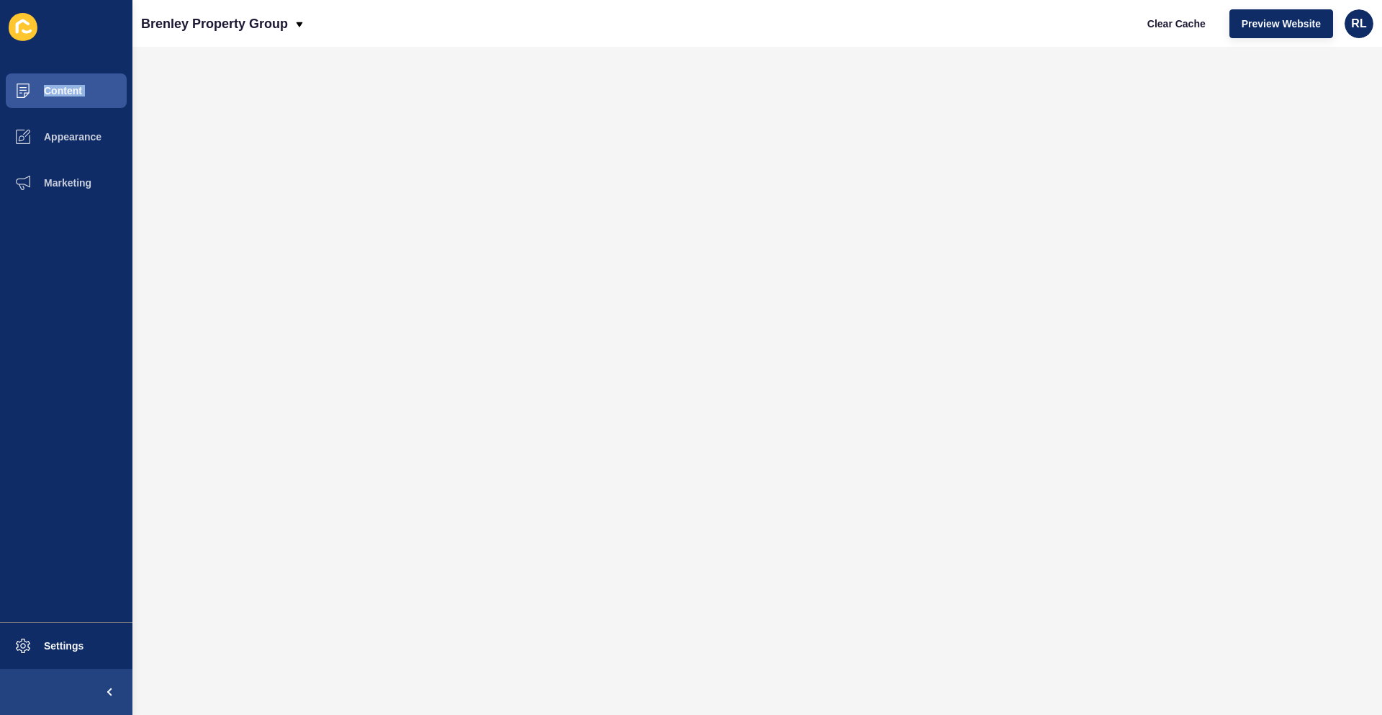
click at [13, 63] on div "Content Appearance Marketing Settings" at bounding box center [66, 357] width 132 height 715
drag, startPoint x: 109, startPoint y: 45, endPoint x: 55, endPoint y: 27, distance: 57.8
click at [124, 73] on div "Content Appearance Marketing Settings" at bounding box center [66, 357] width 132 height 715
drag, startPoint x: 1, startPoint y: 56, endPoint x: 76, endPoint y: 318, distance: 272.3
click at [77, 329] on div "Content Appearance Marketing Settings" at bounding box center [66, 357] width 132 height 715
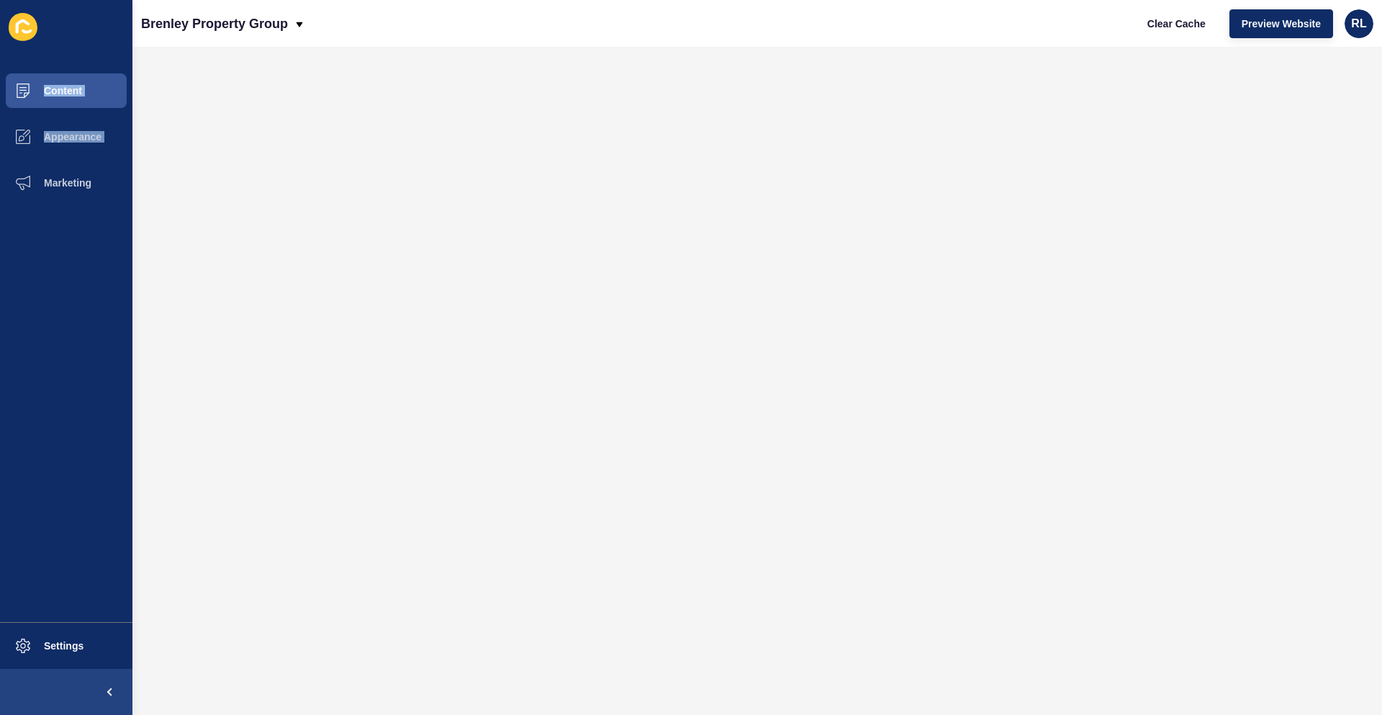
drag, startPoint x: 71, startPoint y: 307, endPoint x: 117, endPoint y: 187, distance: 128.3
click at [71, 306] on ul "Content Appearance Marketing" at bounding box center [66, 345] width 132 height 554
drag, startPoint x: 199, startPoint y: 26, endPoint x: 199, endPoint y: 42, distance: 16.6
click at [200, 34] on p "Brenley Property Group" at bounding box center [214, 24] width 147 height 36
click at [289, 27] on div "Brenley Property Group" at bounding box center [223, 24] width 164 height 36
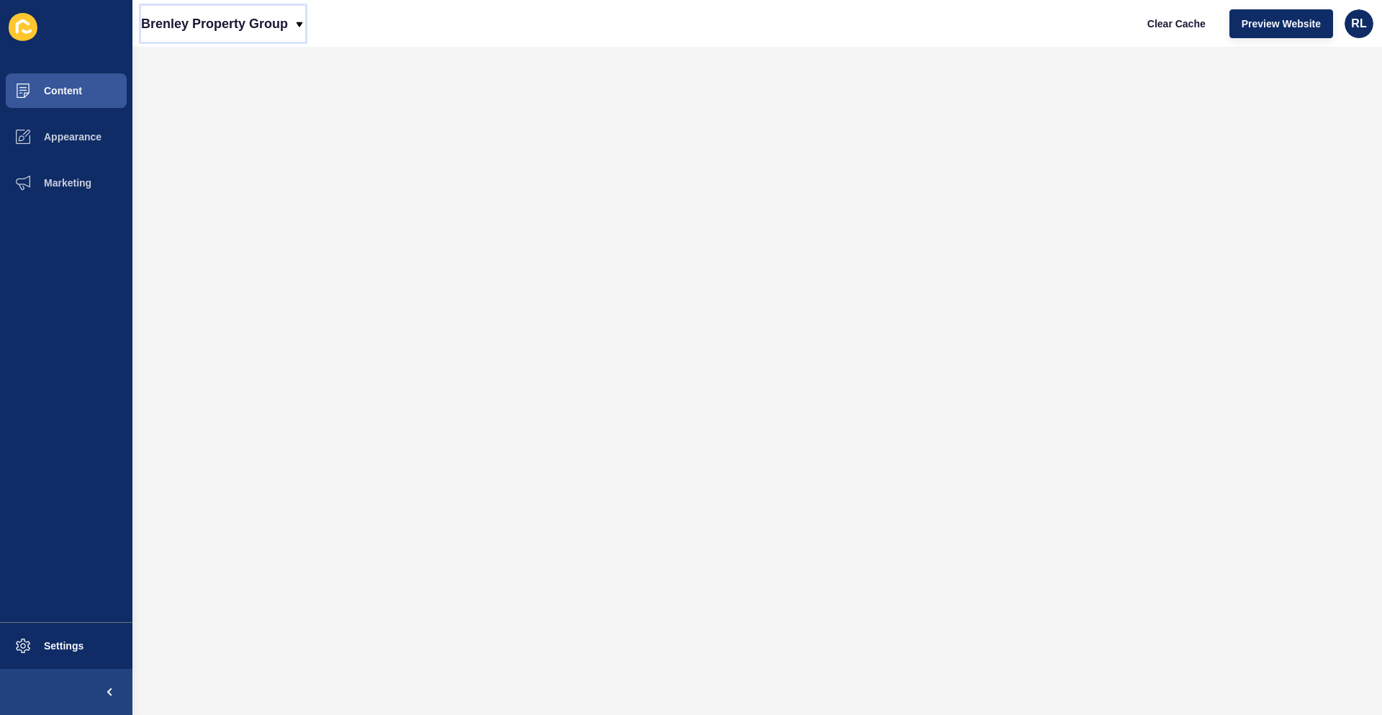
click at [268, 12] on p "Brenley Property Group" at bounding box center [214, 24] width 147 height 36
click at [417, 41] on div "Brenley Property Group Clear Cache Preview Website RL" at bounding box center [757, 23] width 1250 height 47
click at [83, 86] on button "Content" at bounding box center [66, 91] width 132 height 46
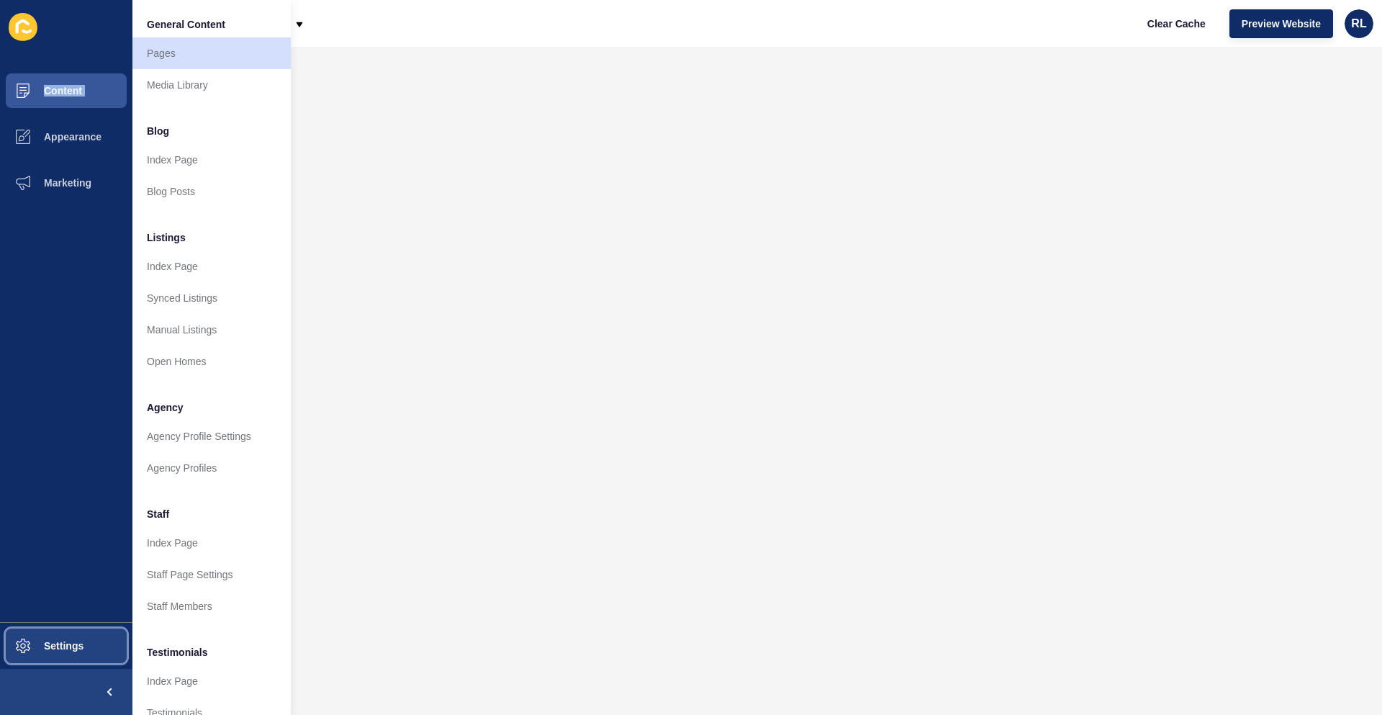
click at [61, 642] on span "Settings" at bounding box center [41, 646] width 86 height 12
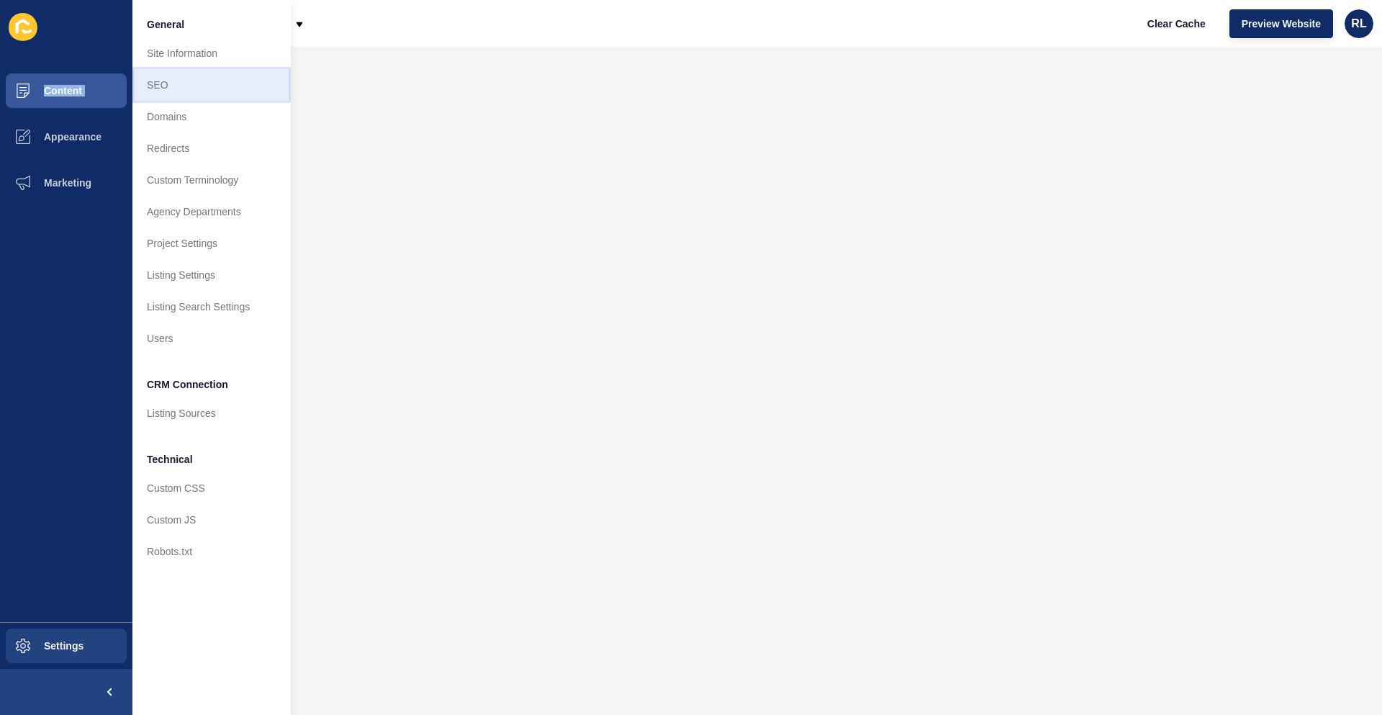
click at [171, 89] on link "SEO" at bounding box center [211, 85] width 158 height 32
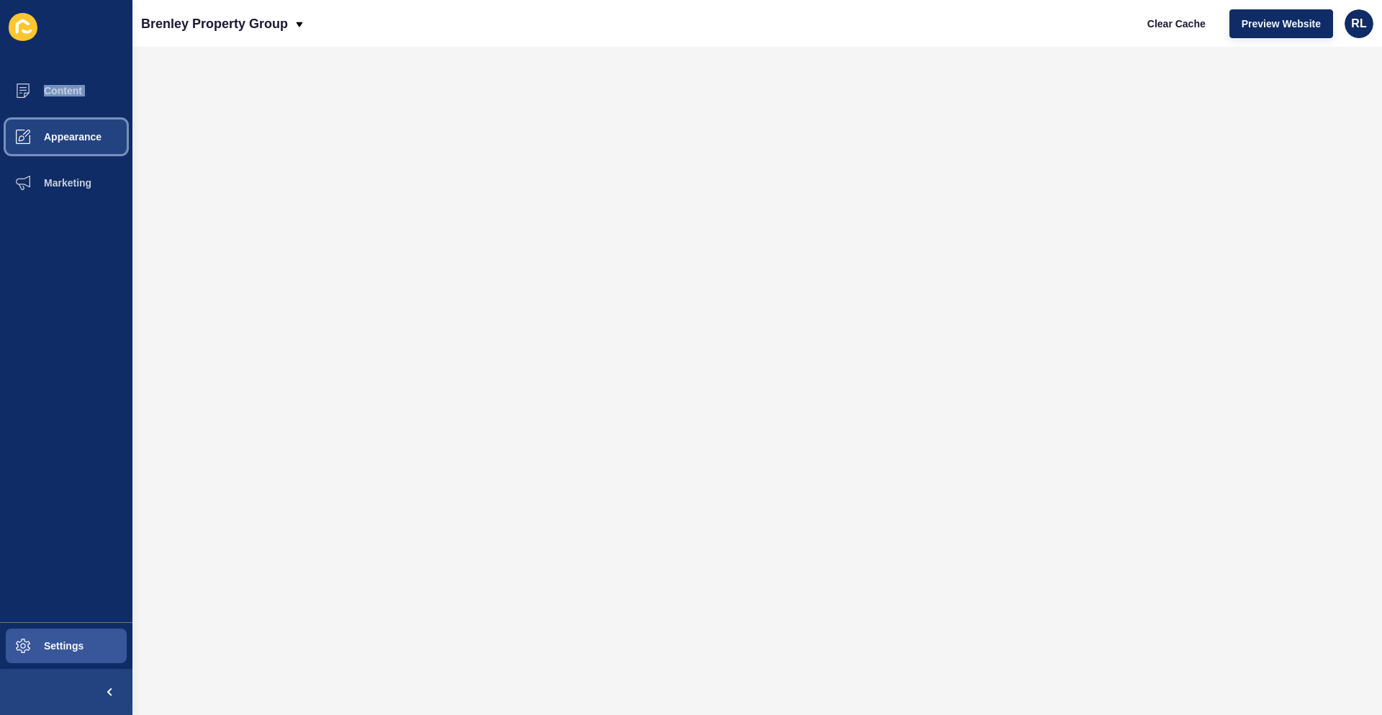
click at [81, 137] on span "Appearance" at bounding box center [50, 137] width 104 height 12
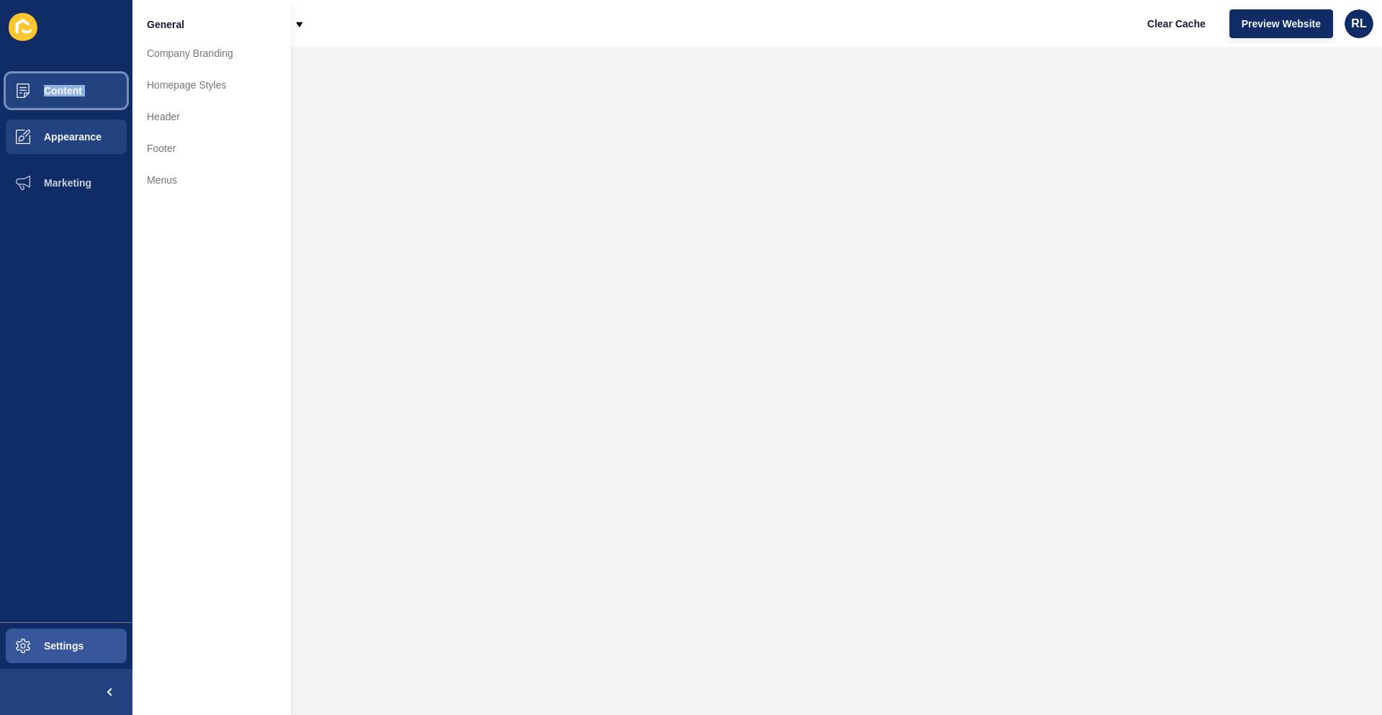
click at [87, 98] on button "Content" at bounding box center [66, 91] width 132 height 46
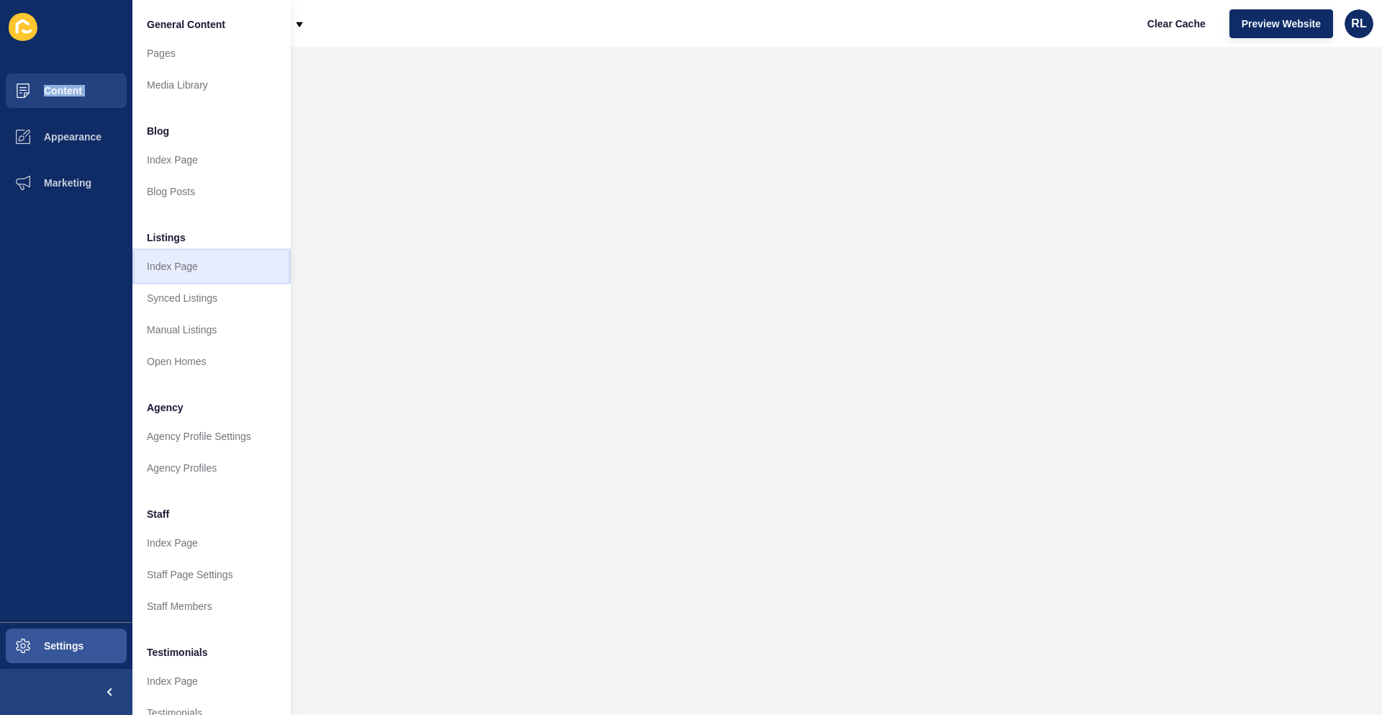
click at [208, 275] on link "Index Page" at bounding box center [211, 266] width 158 height 32
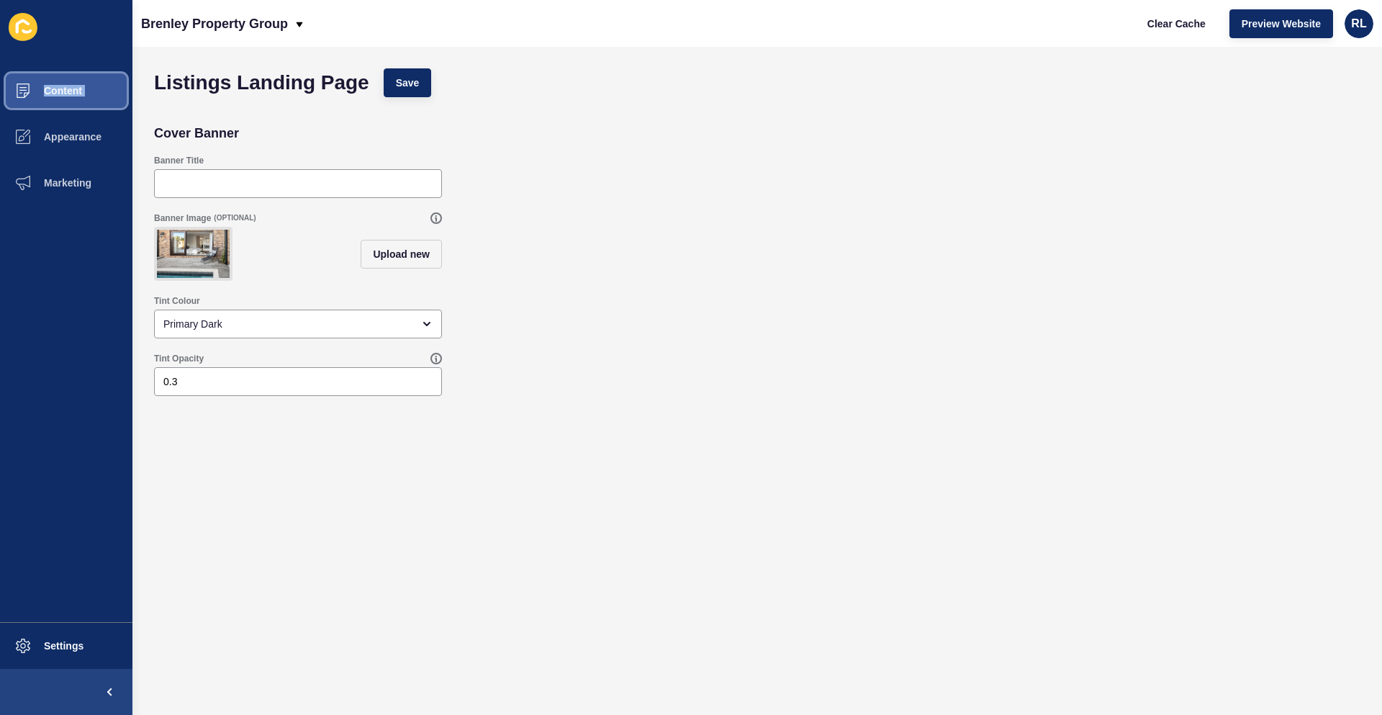
click at [82, 97] on button "Content" at bounding box center [66, 91] width 132 height 46
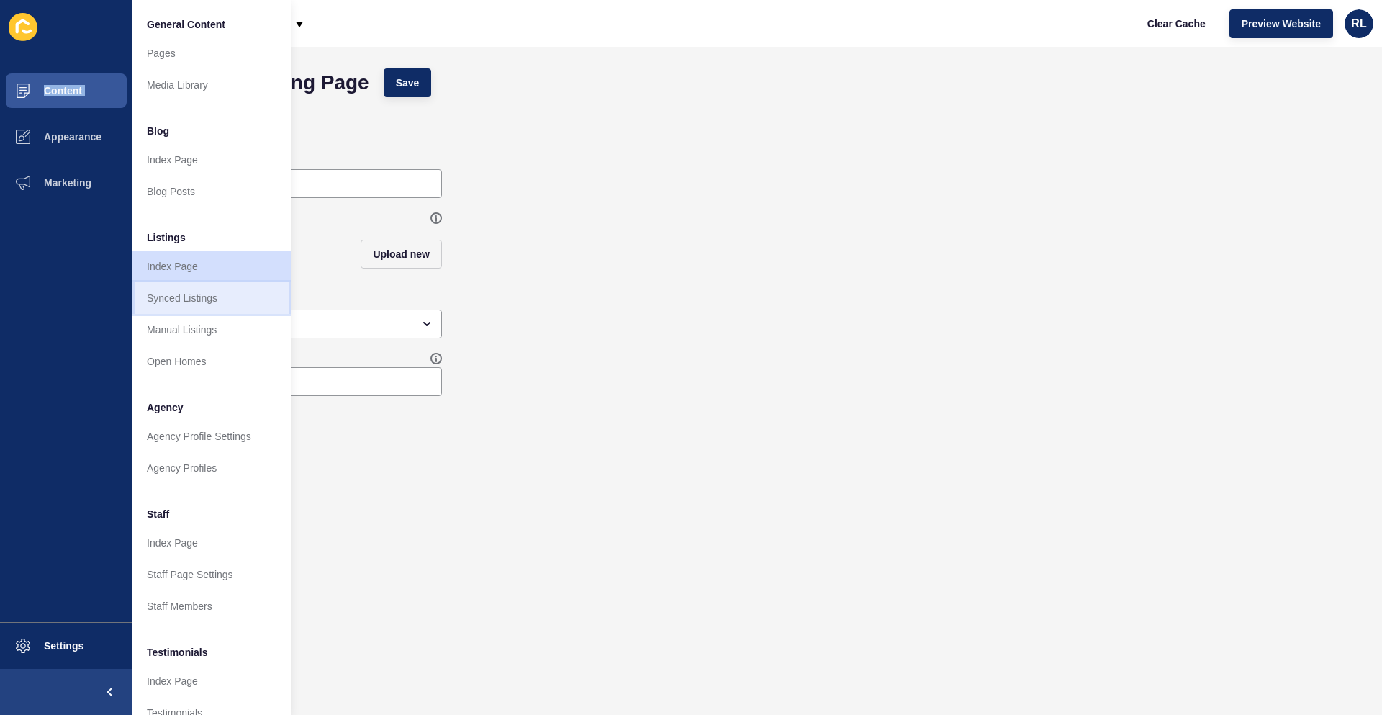
click at [207, 302] on link "Synced Listings" at bounding box center [211, 298] width 158 height 32
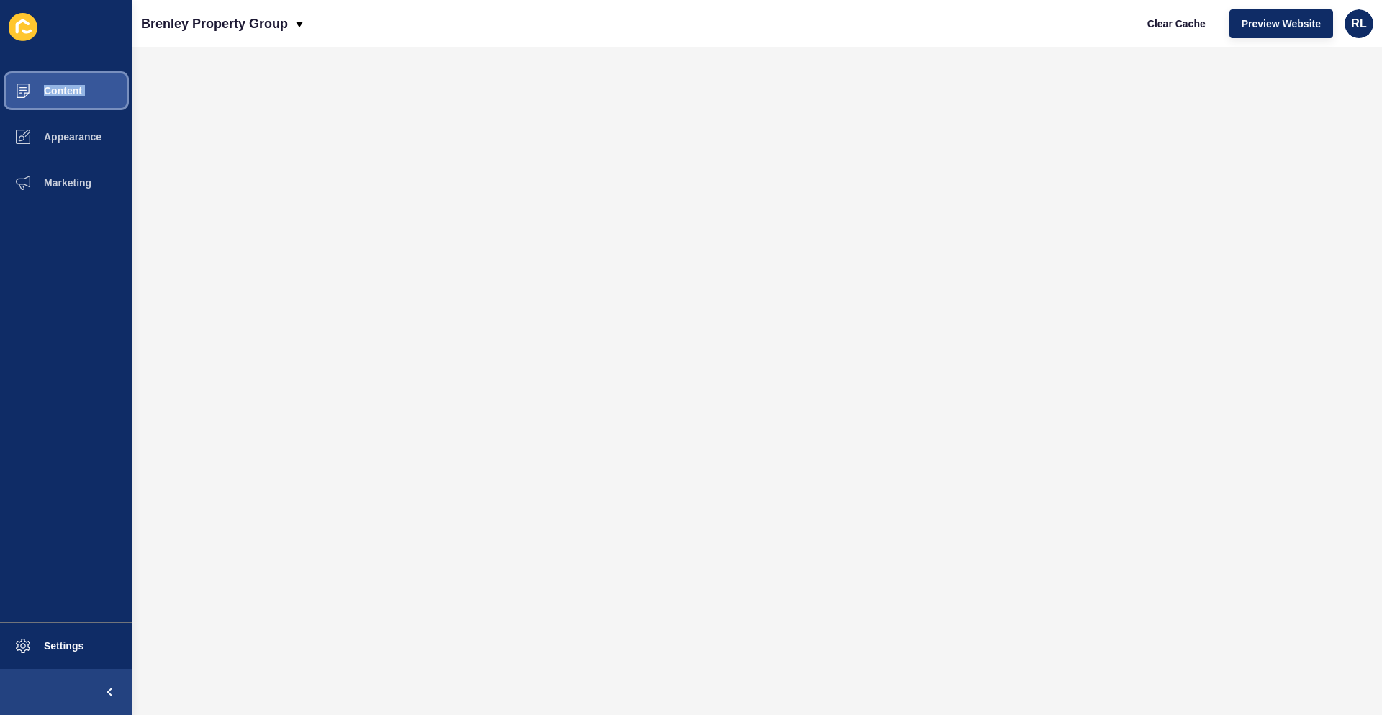
click at [83, 85] on button "Content" at bounding box center [66, 91] width 132 height 46
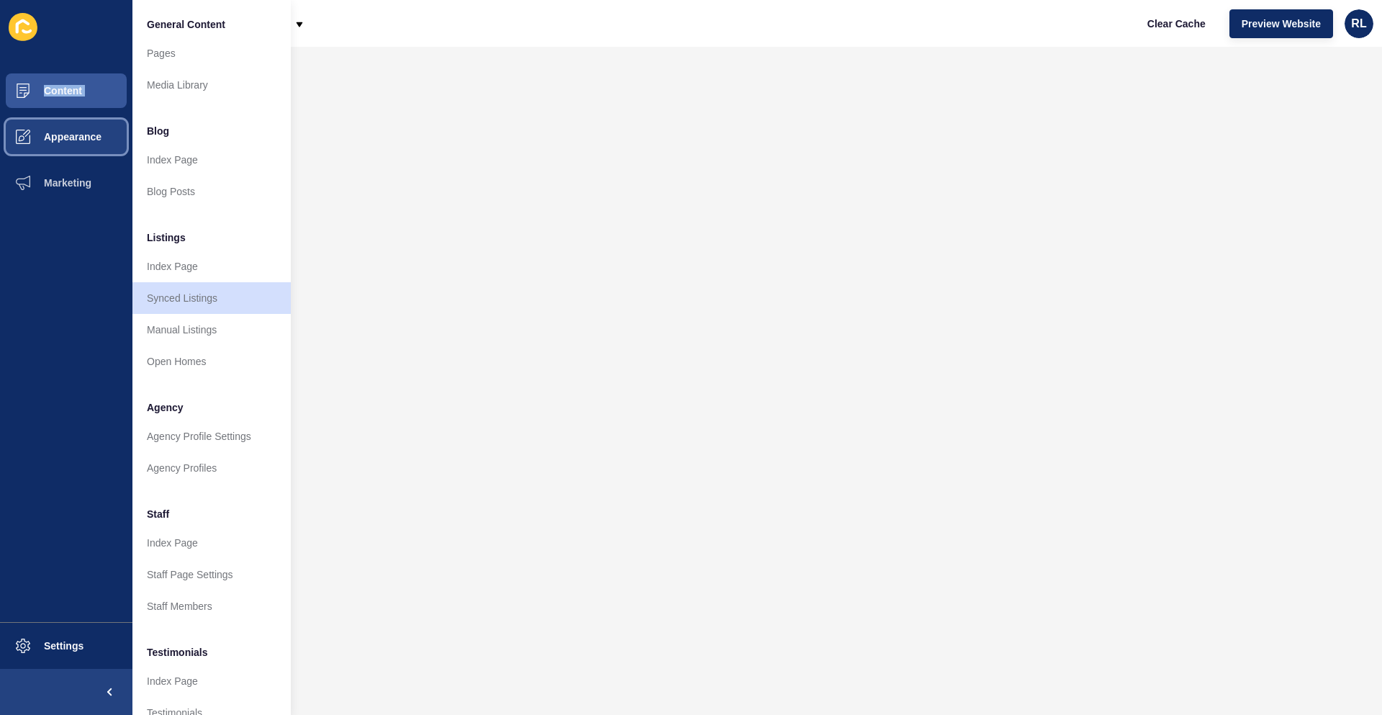
click at [71, 138] on span "Appearance" at bounding box center [50, 137] width 104 height 12
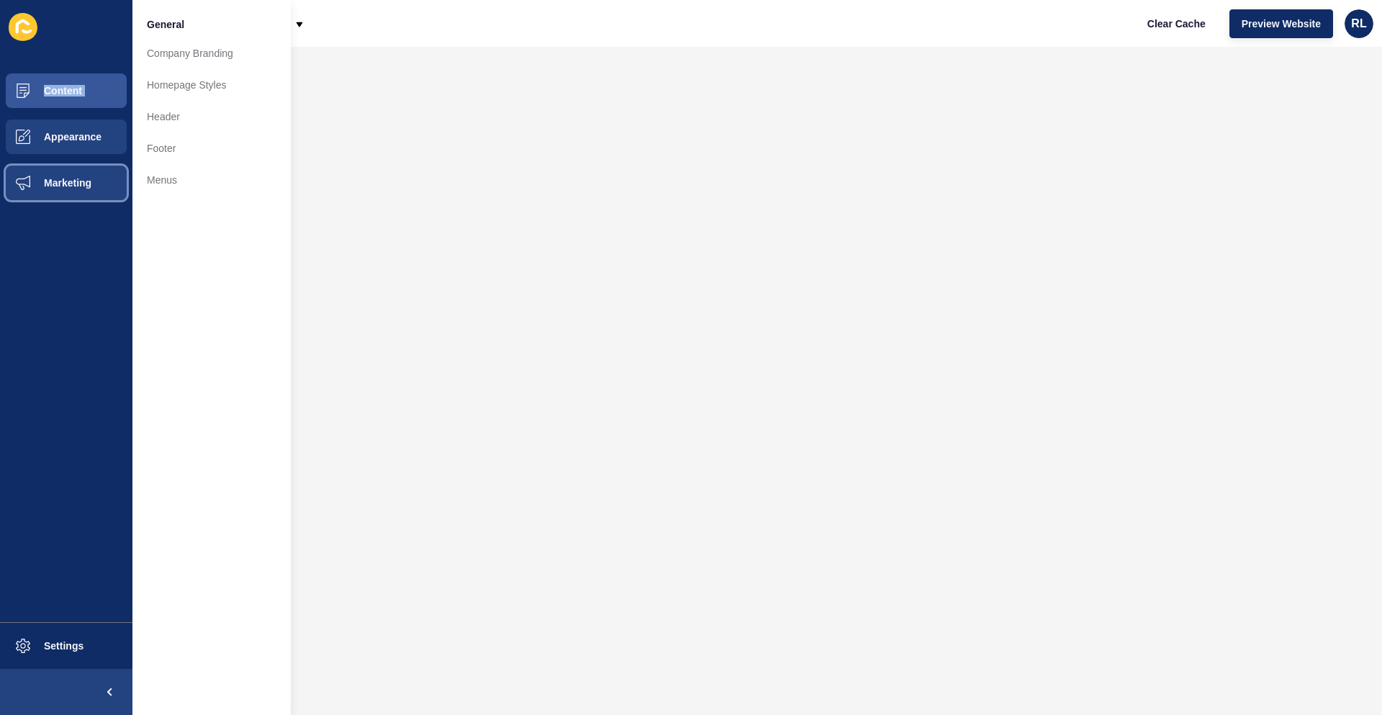
click at [73, 177] on span "Marketing" at bounding box center [45, 183] width 94 height 12
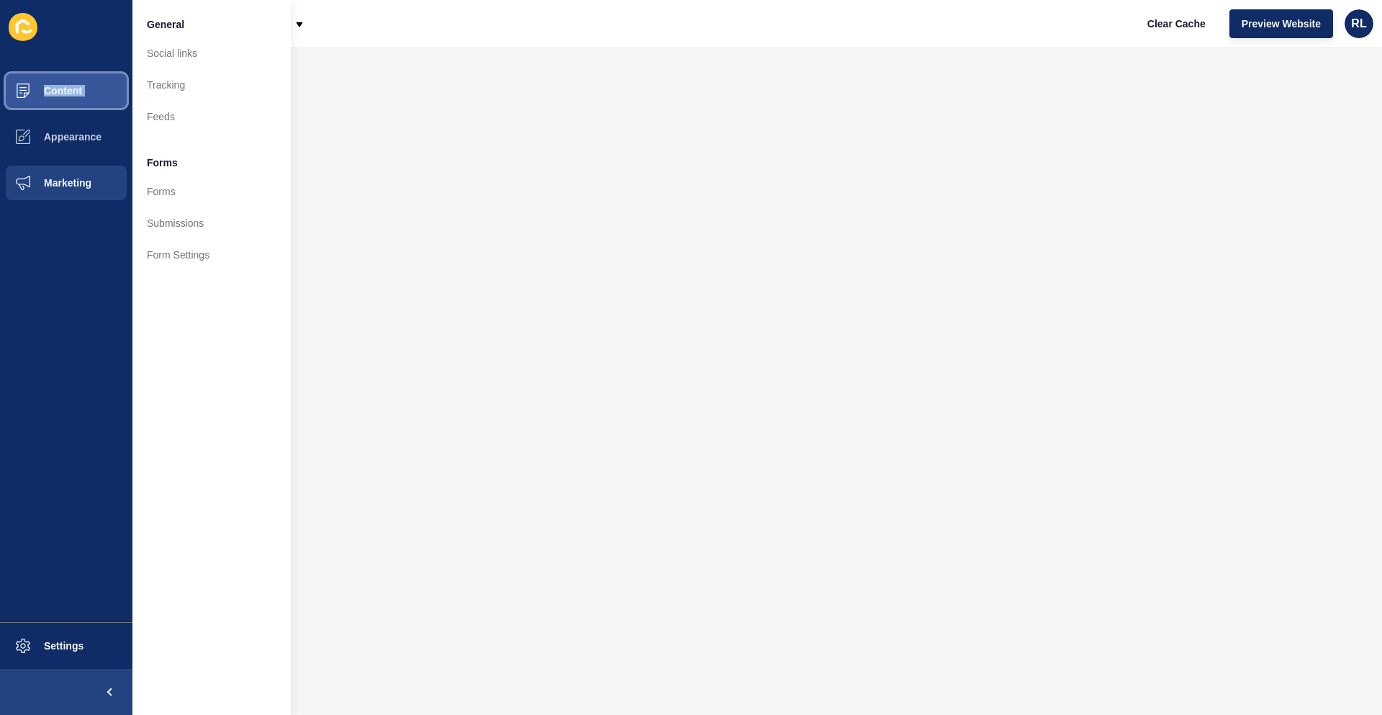
click at [97, 95] on button "Content" at bounding box center [66, 91] width 132 height 46
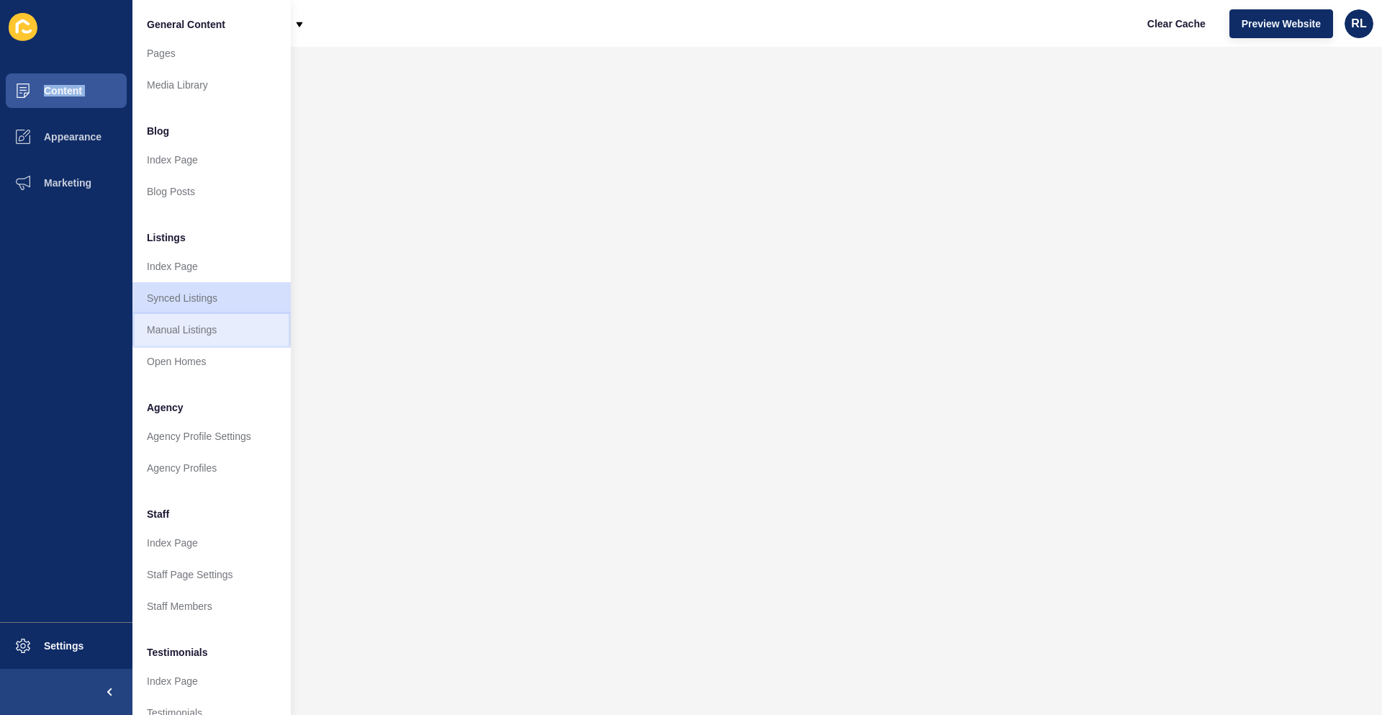
click at [225, 339] on link "Manual Listings" at bounding box center [211, 330] width 158 height 32
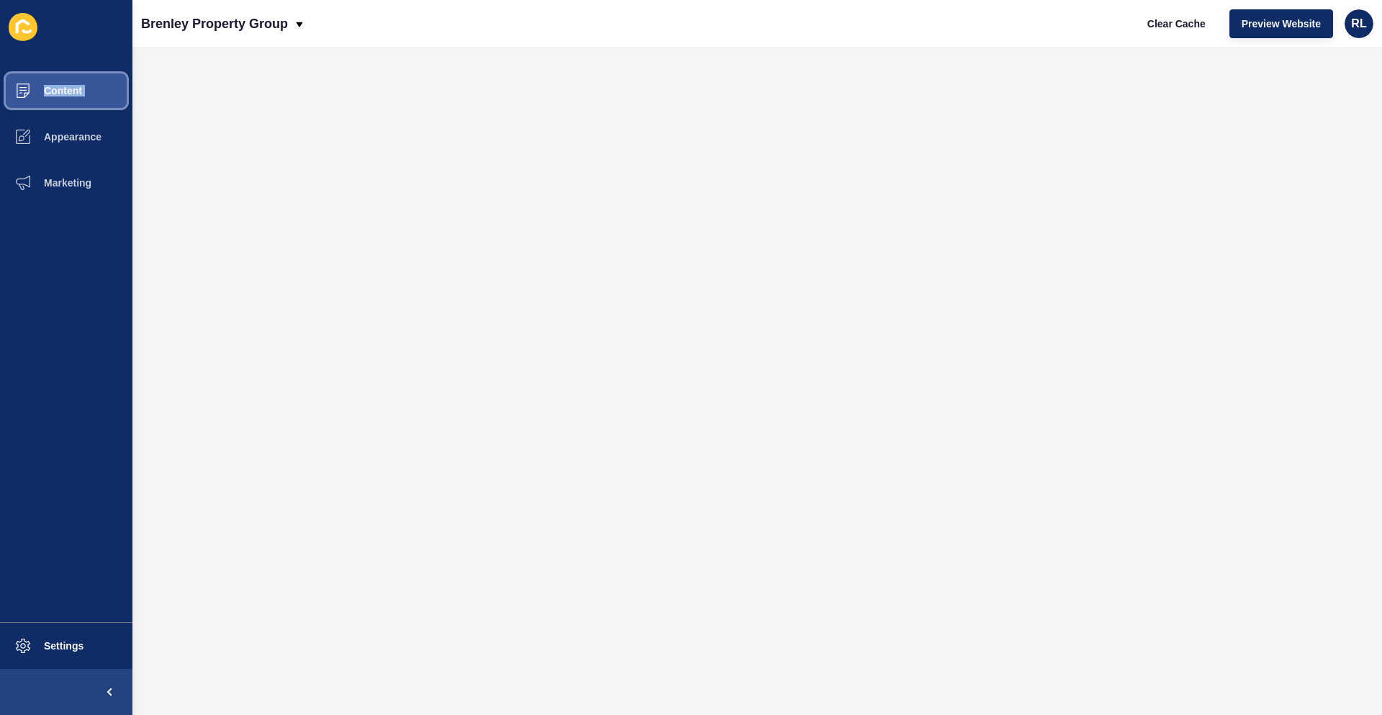
click at [81, 94] on span "Content" at bounding box center [40, 91] width 84 height 12
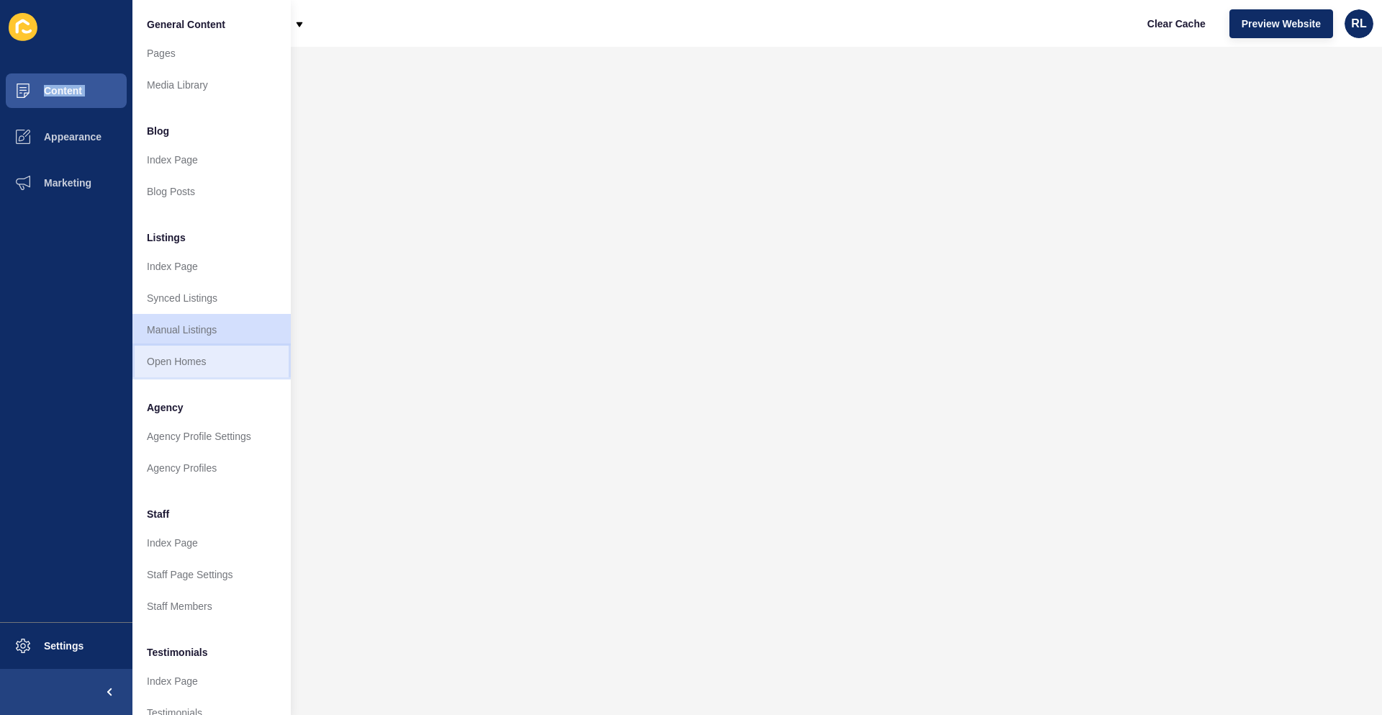
click at [209, 354] on link "Open Homes" at bounding box center [211, 362] width 158 height 32
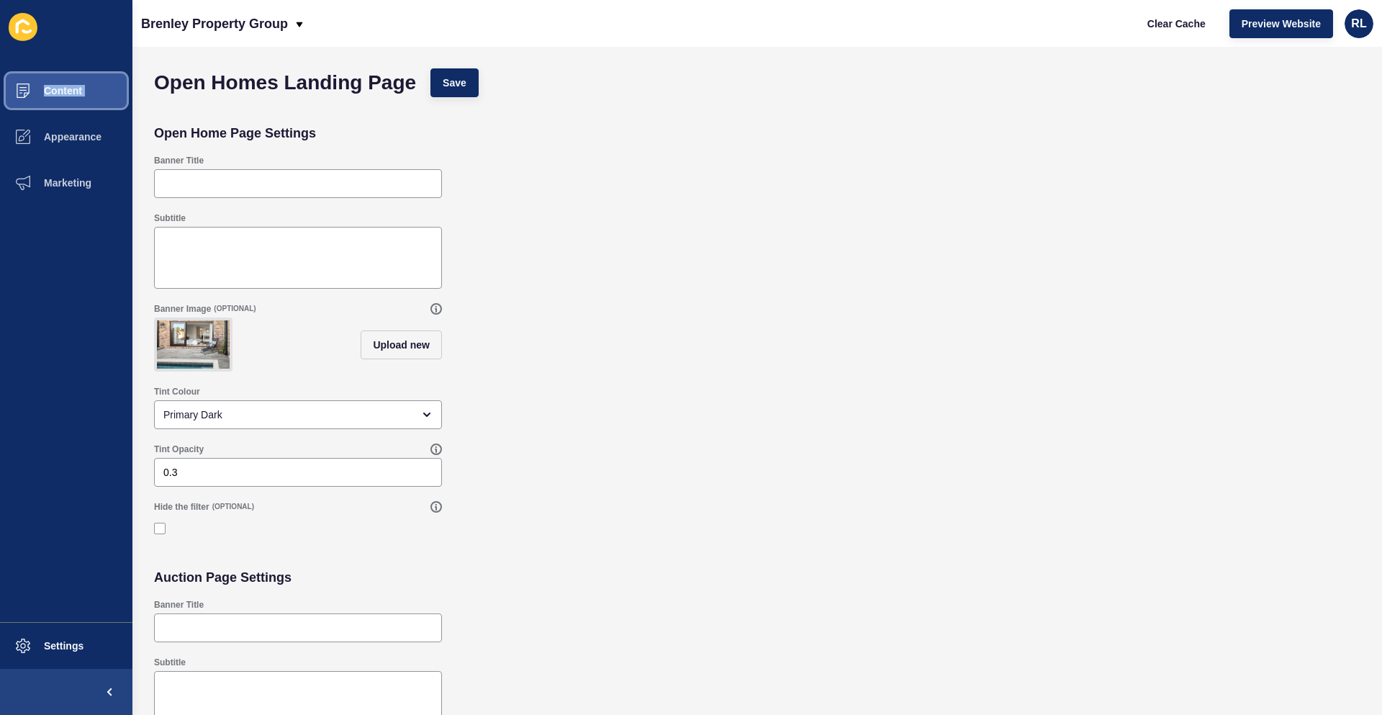
click at [78, 88] on span "Content" at bounding box center [40, 91] width 84 height 12
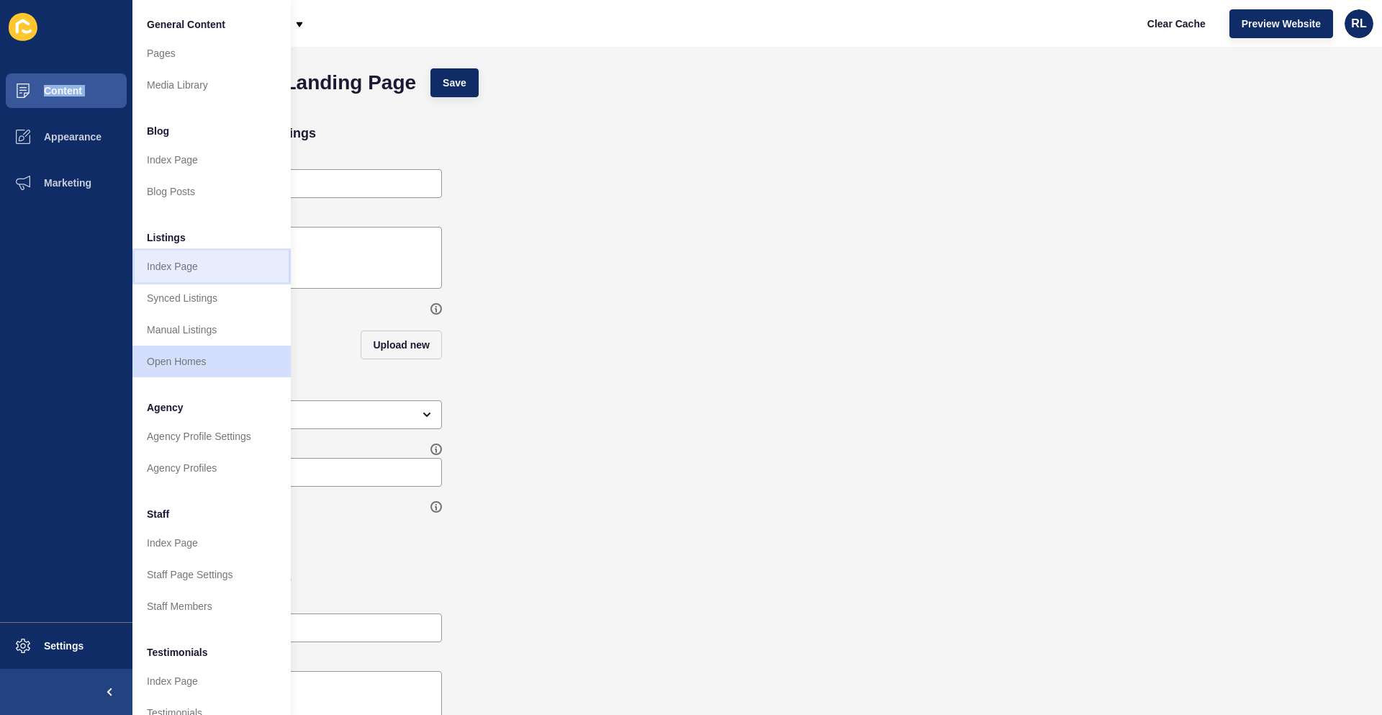
click at [191, 260] on link "Index Page" at bounding box center [211, 266] width 158 height 32
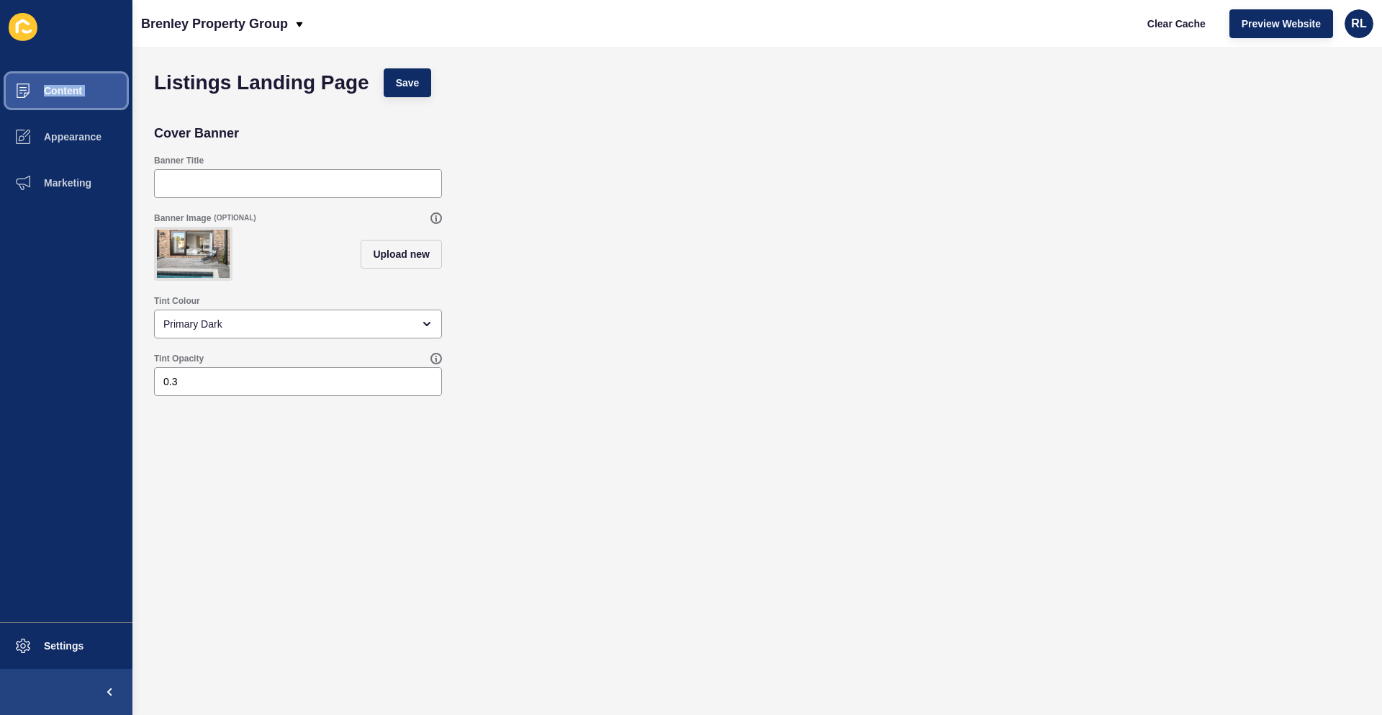
click at [94, 96] on button "Content" at bounding box center [66, 91] width 132 height 46
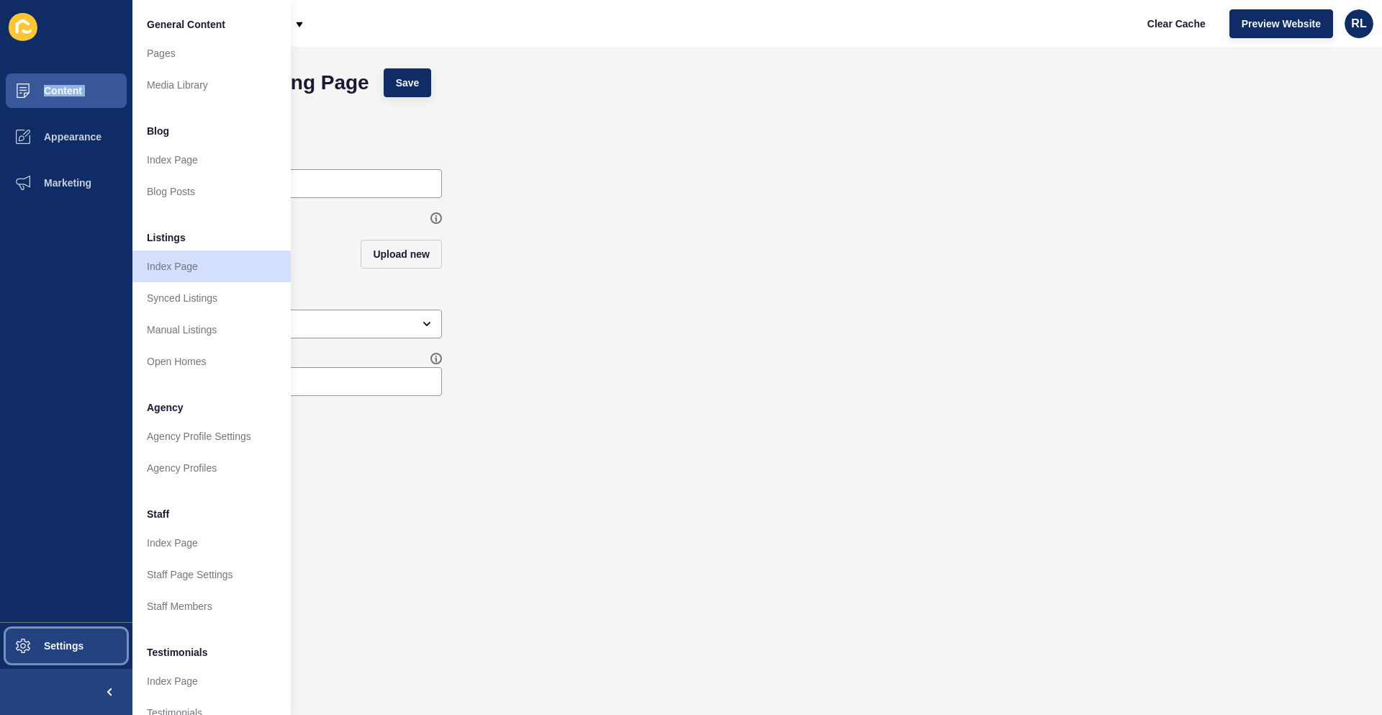
click at [73, 638] on button "Settings" at bounding box center [66, 646] width 132 height 46
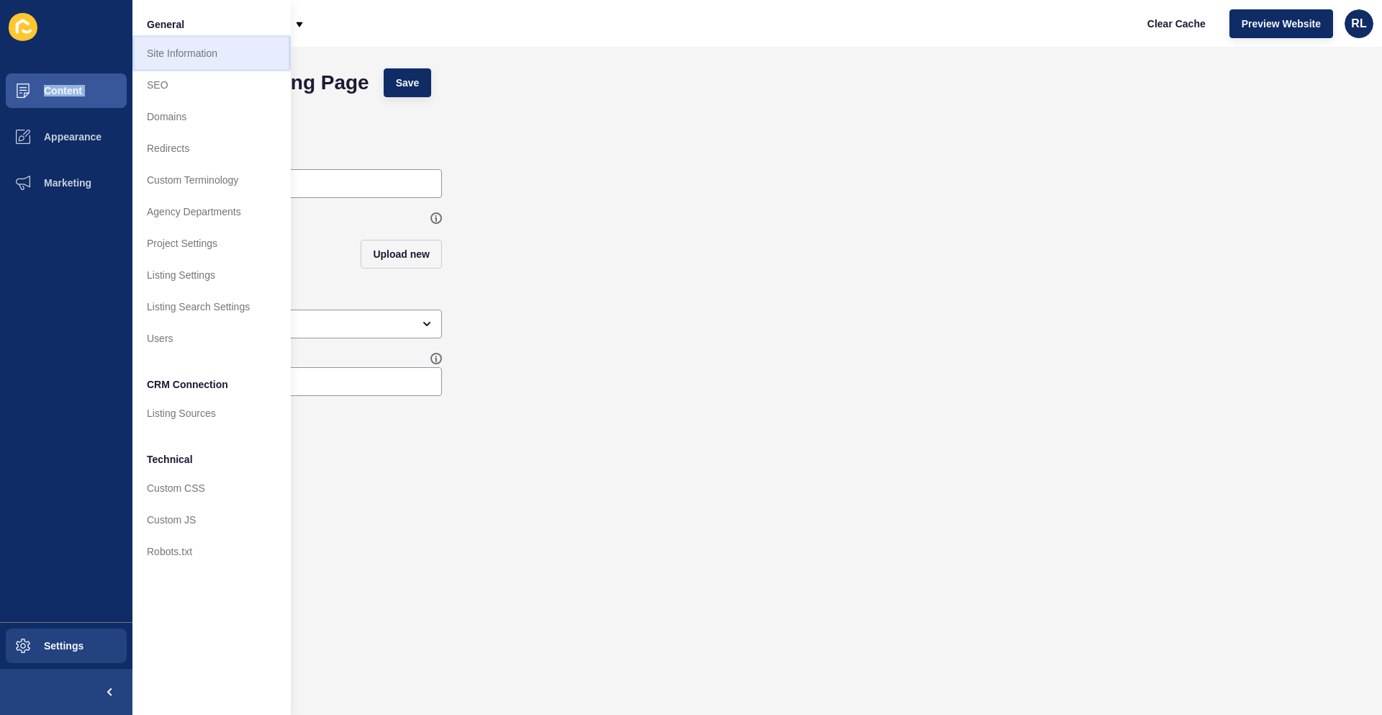
click at [201, 58] on link "Site Information" at bounding box center [211, 53] width 158 height 32
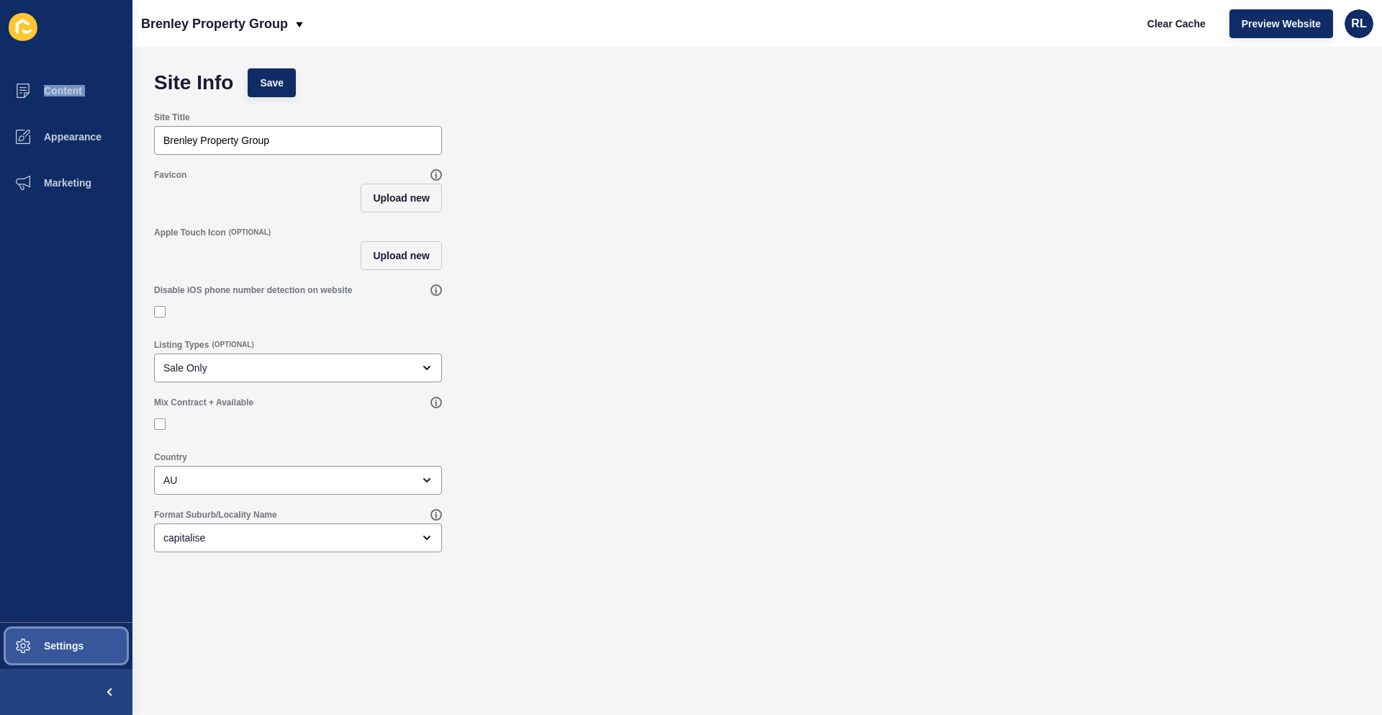
click at [76, 649] on span "Settings" at bounding box center [41, 646] width 86 height 12
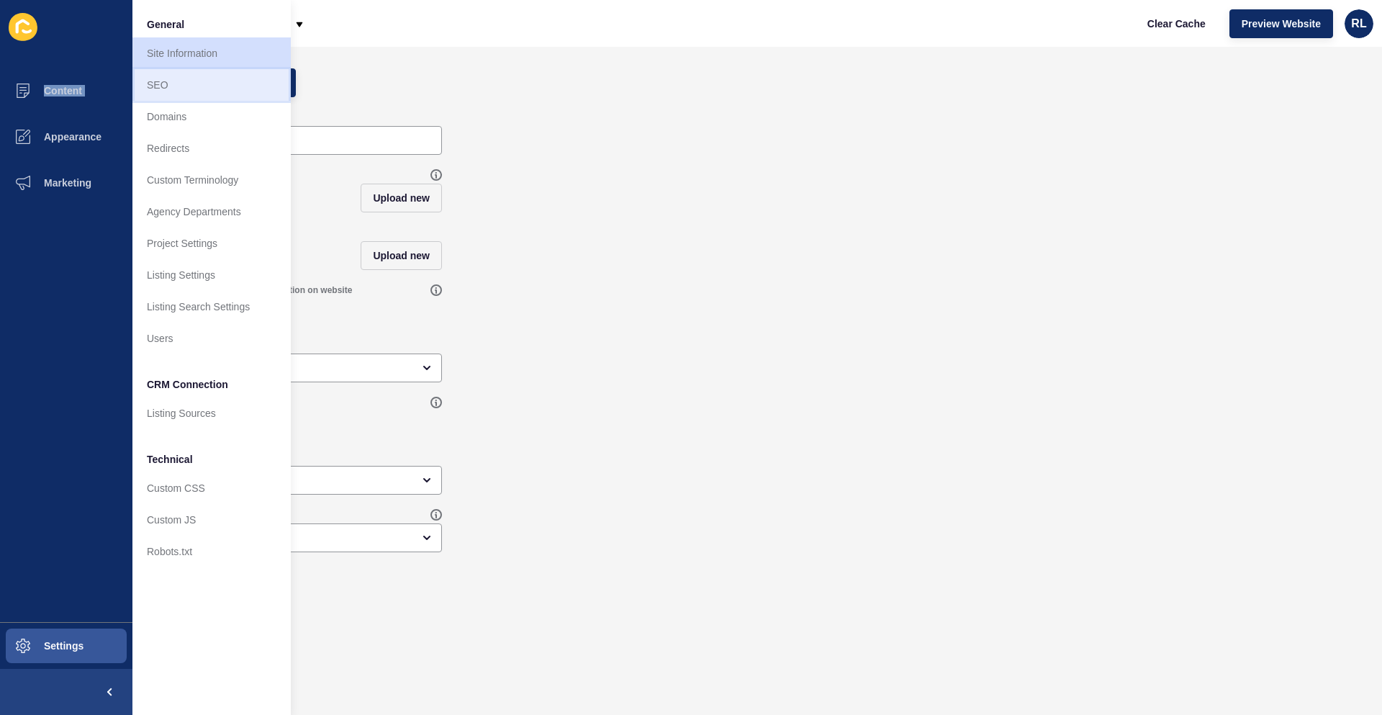
click at [229, 99] on link "SEO" at bounding box center [211, 85] width 158 height 32
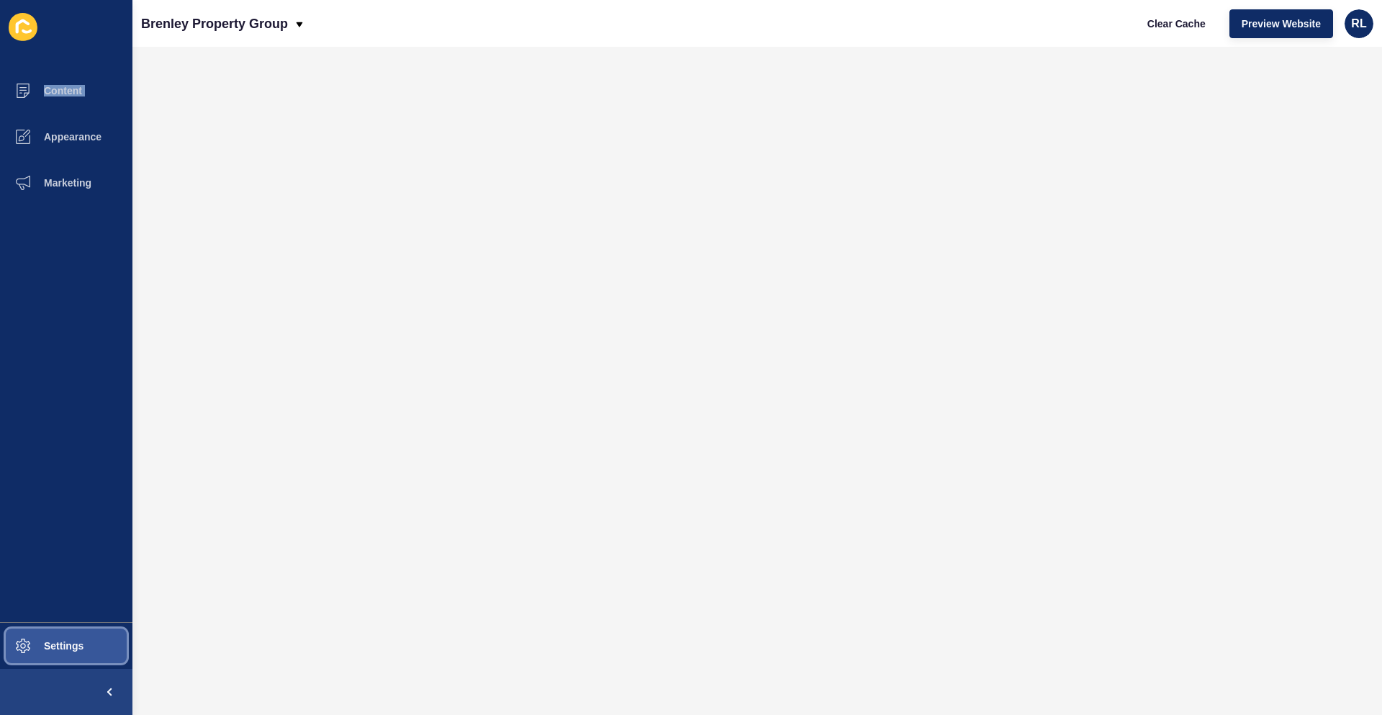
click at [66, 636] on button "Settings" at bounding box center [66, 646] width 132 height 46
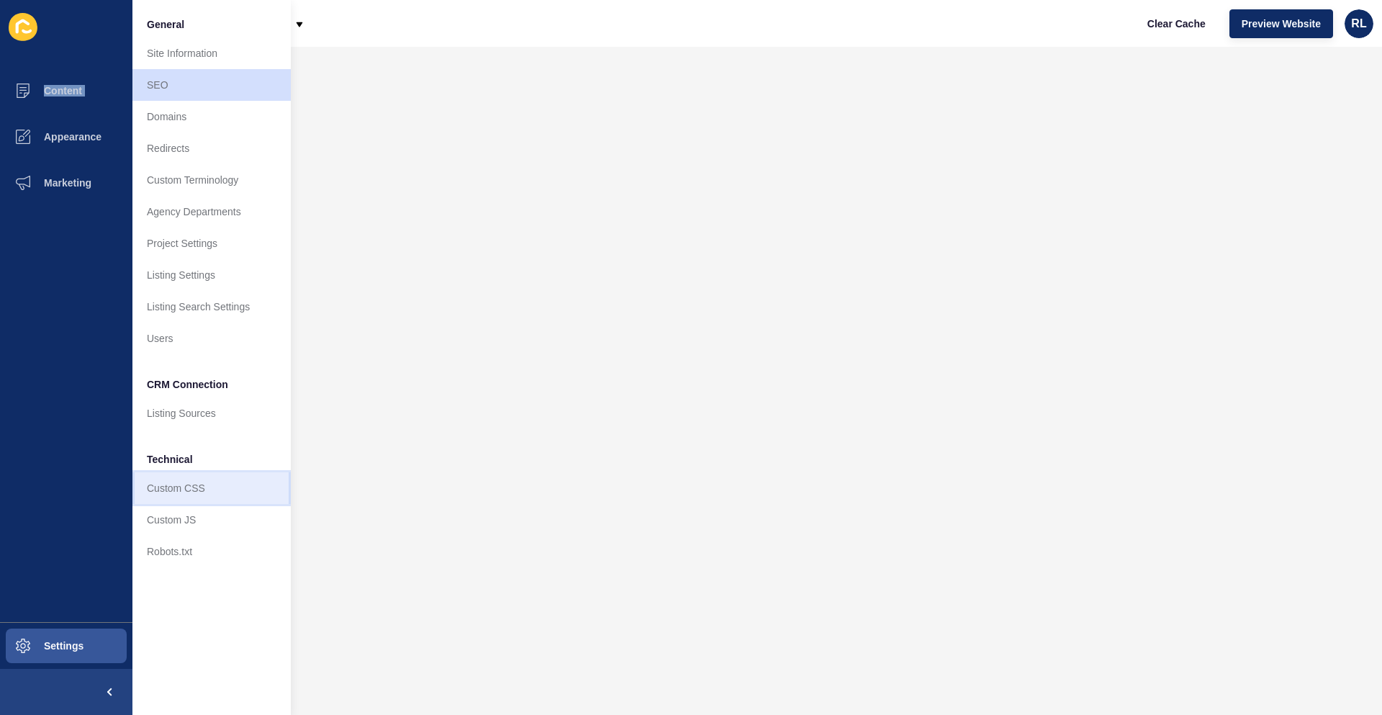
click at [193, 486] on link "Custom CSS" at bounding box center [211, 488] width 158 height 32
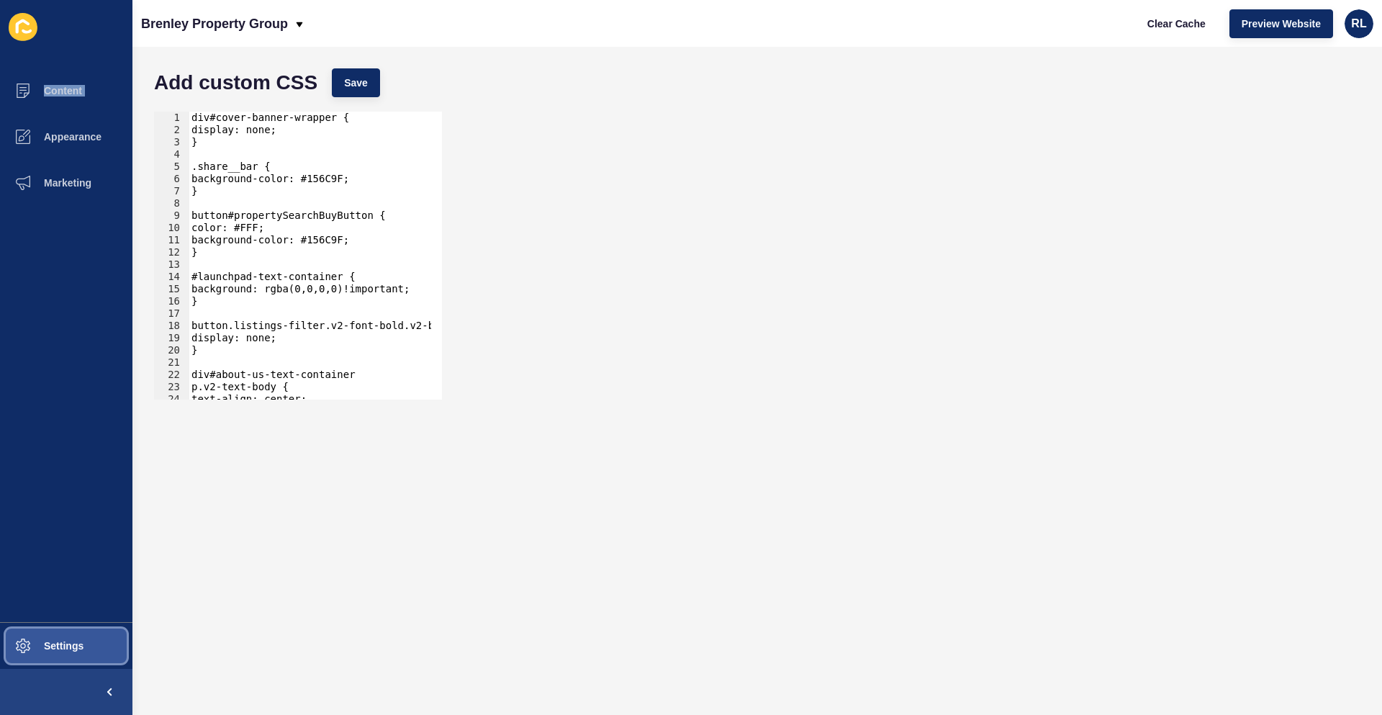
click at [91, 641] on button "Settings" at bounding box center [66, 646] width 132 height 46
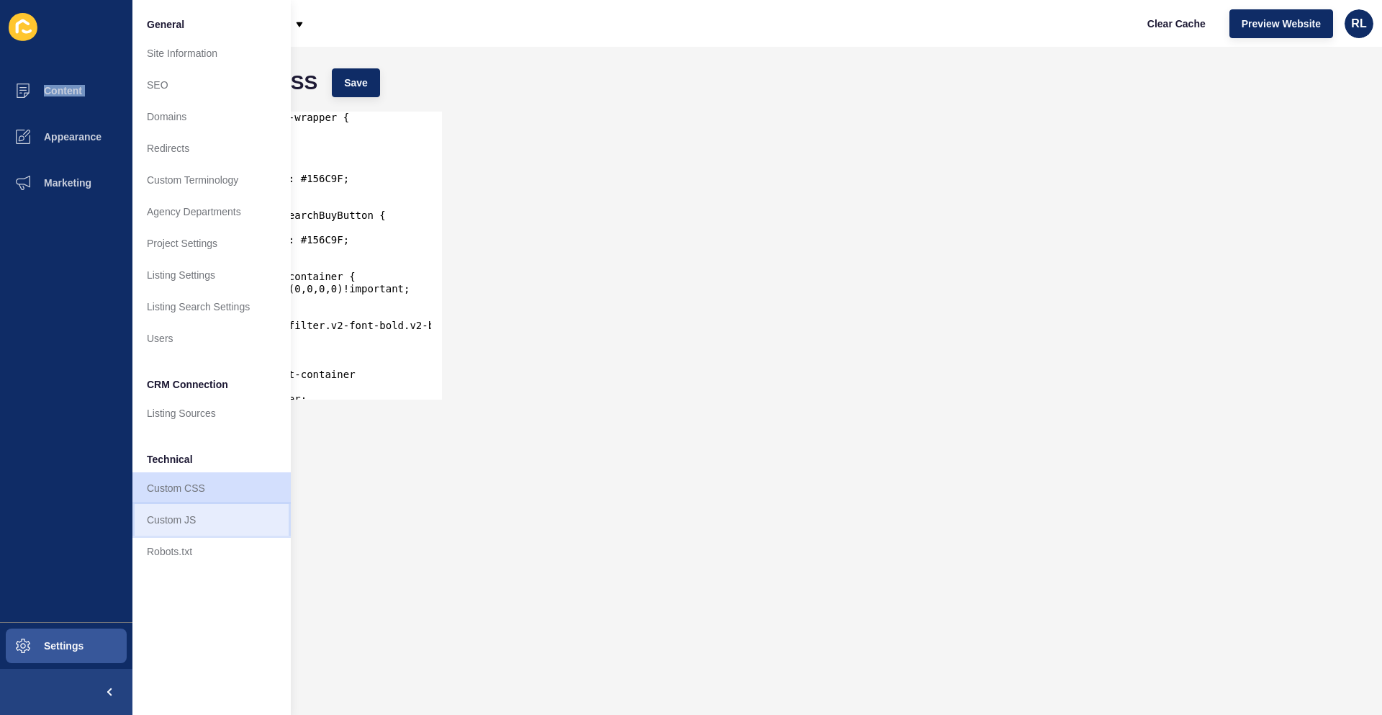
click at [199, 517] on link "Custom JS" at bounding box center [211, 520] width 158 height 32
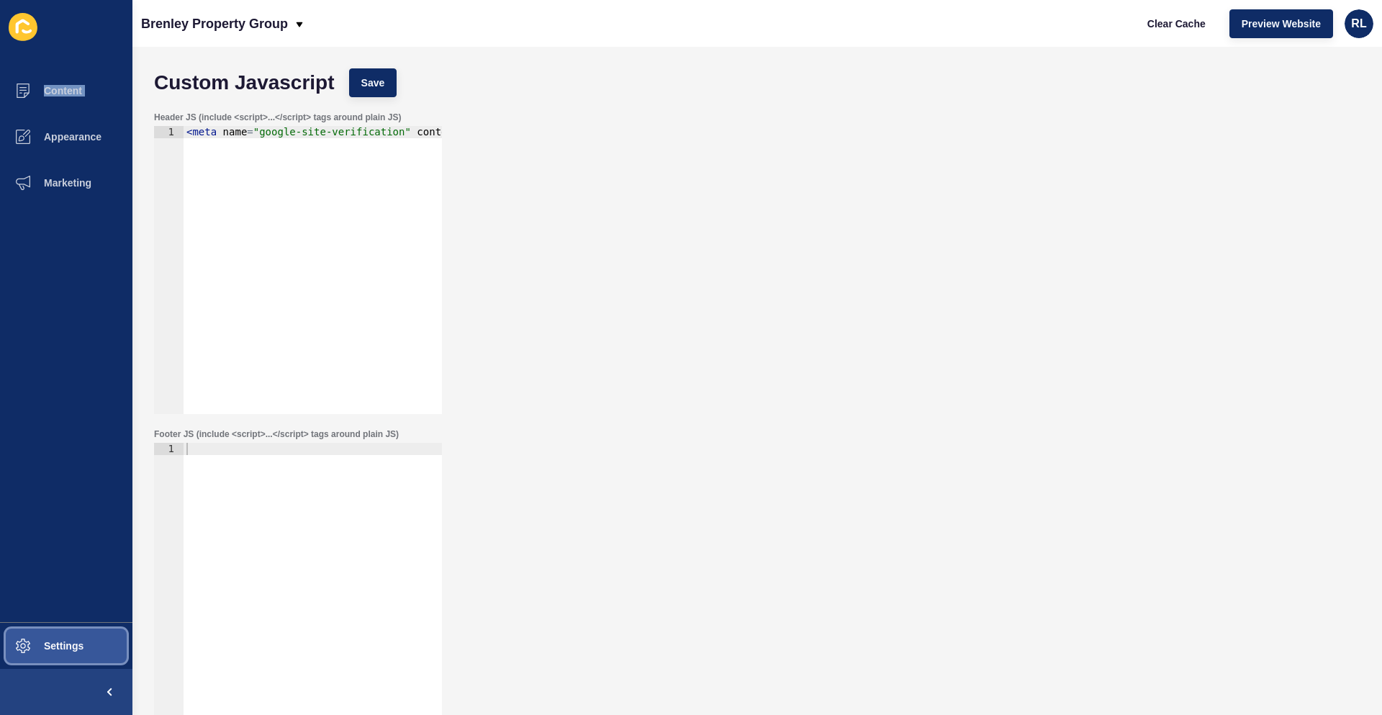
click at [77, 649] on span "Settings" at bounding box center [41, 646] width 86 height 12
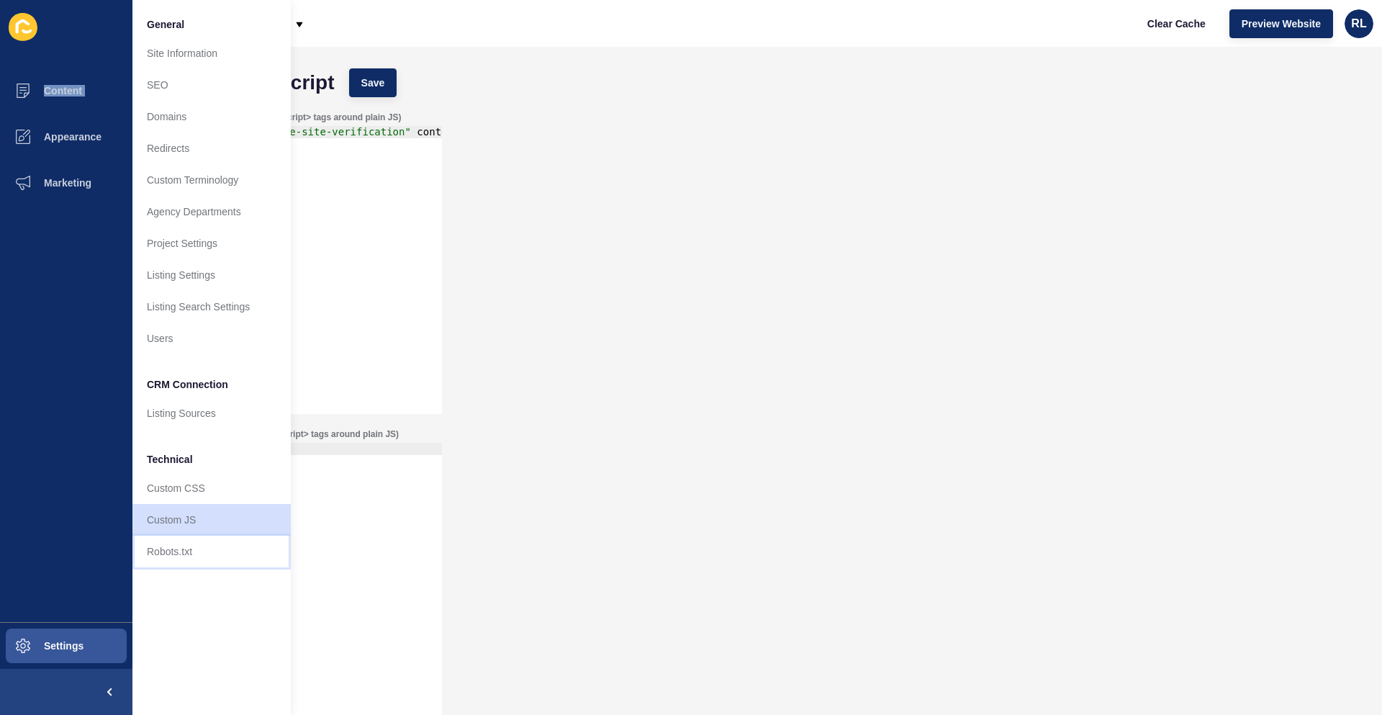
click at [191, 560] on link "Robots.txt" at bounding box center [211, 552] width 158 height 32
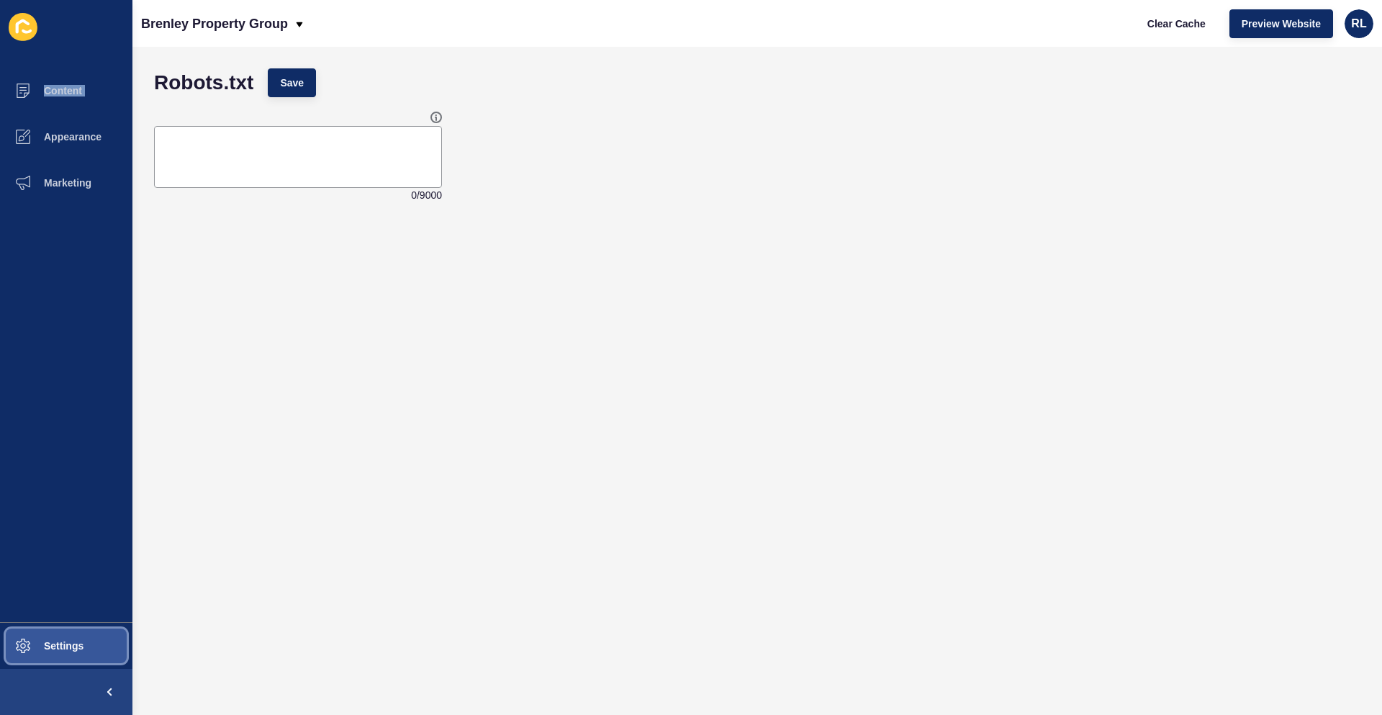
click at [78, 634] on button "Settings" at bounding box center [66, 646] width 132 height 46
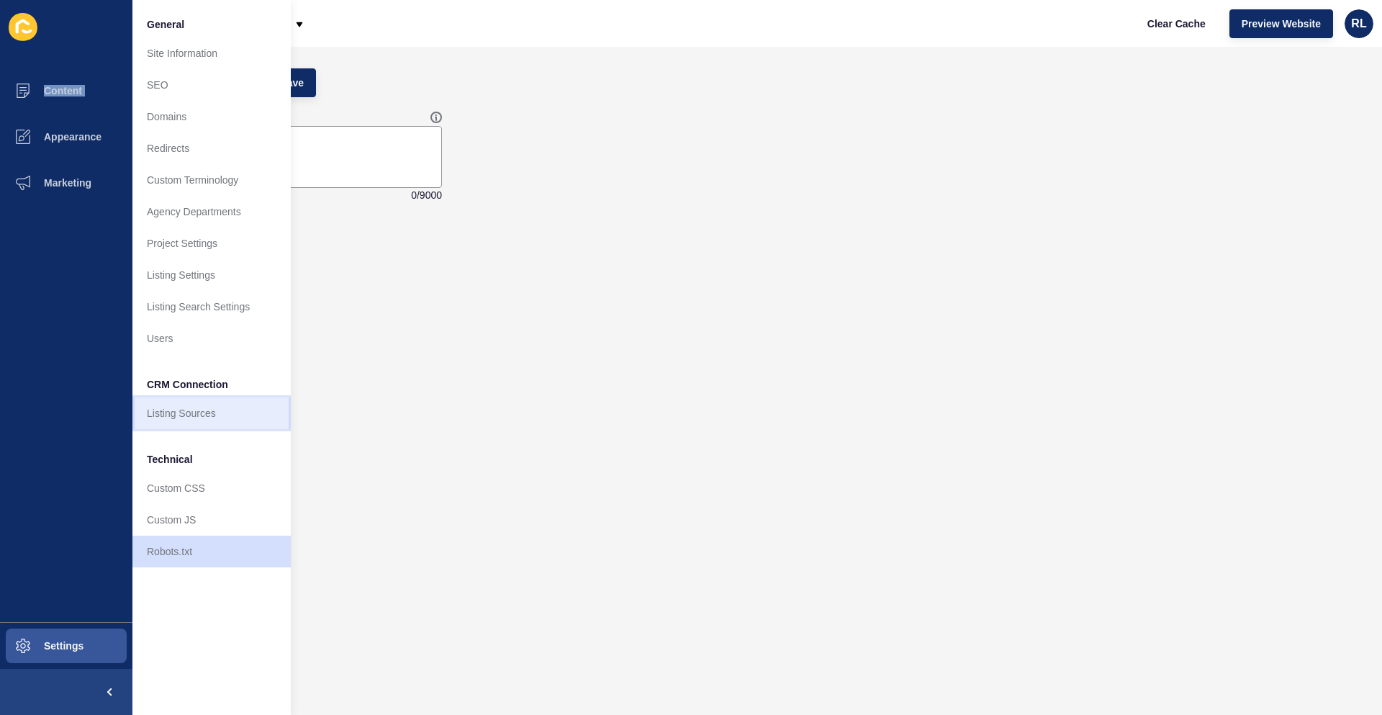
click at [207, 412] on link "Listing Sources" at bounding box center [211, 413] width 158 height 32
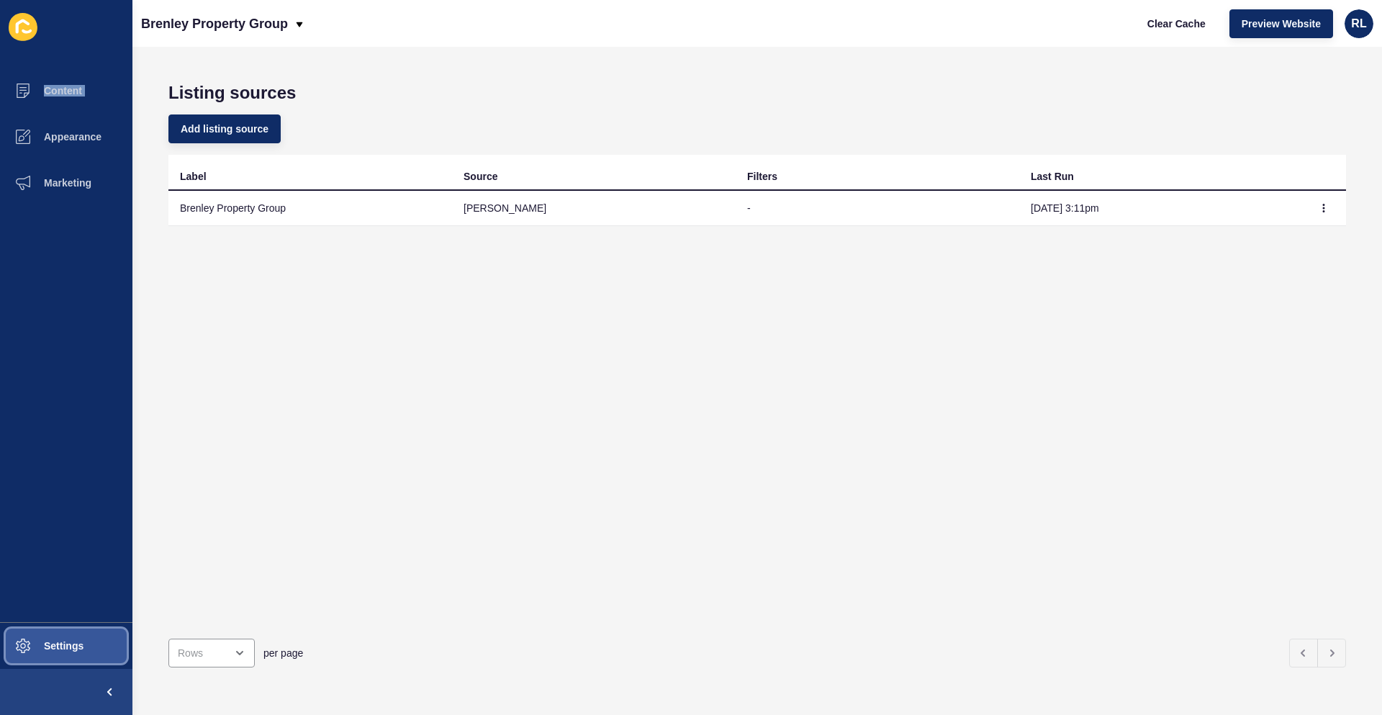
click at [71, 643] on span "Settings" at bounding box center [41, 646] width 86 height 12
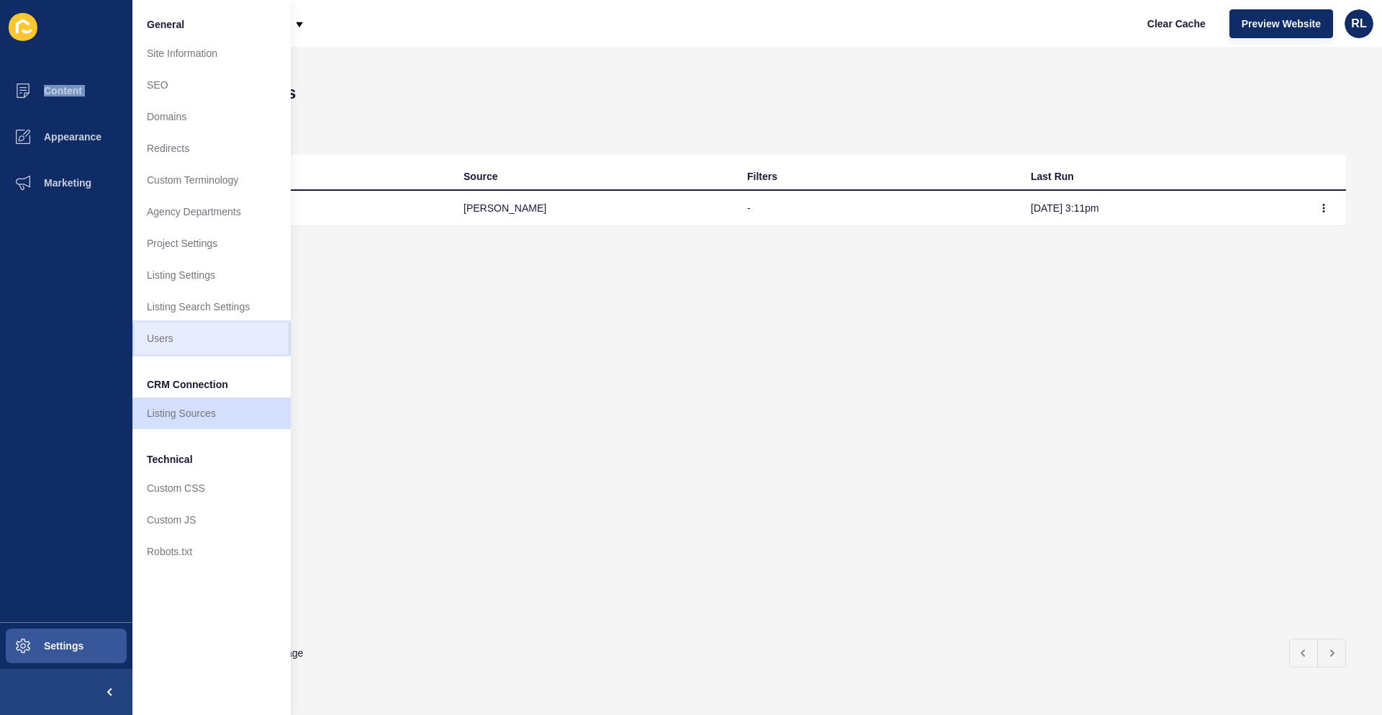
click at [206, 336] on link "Users" at bounding box center [211, 338] width 158 height 32
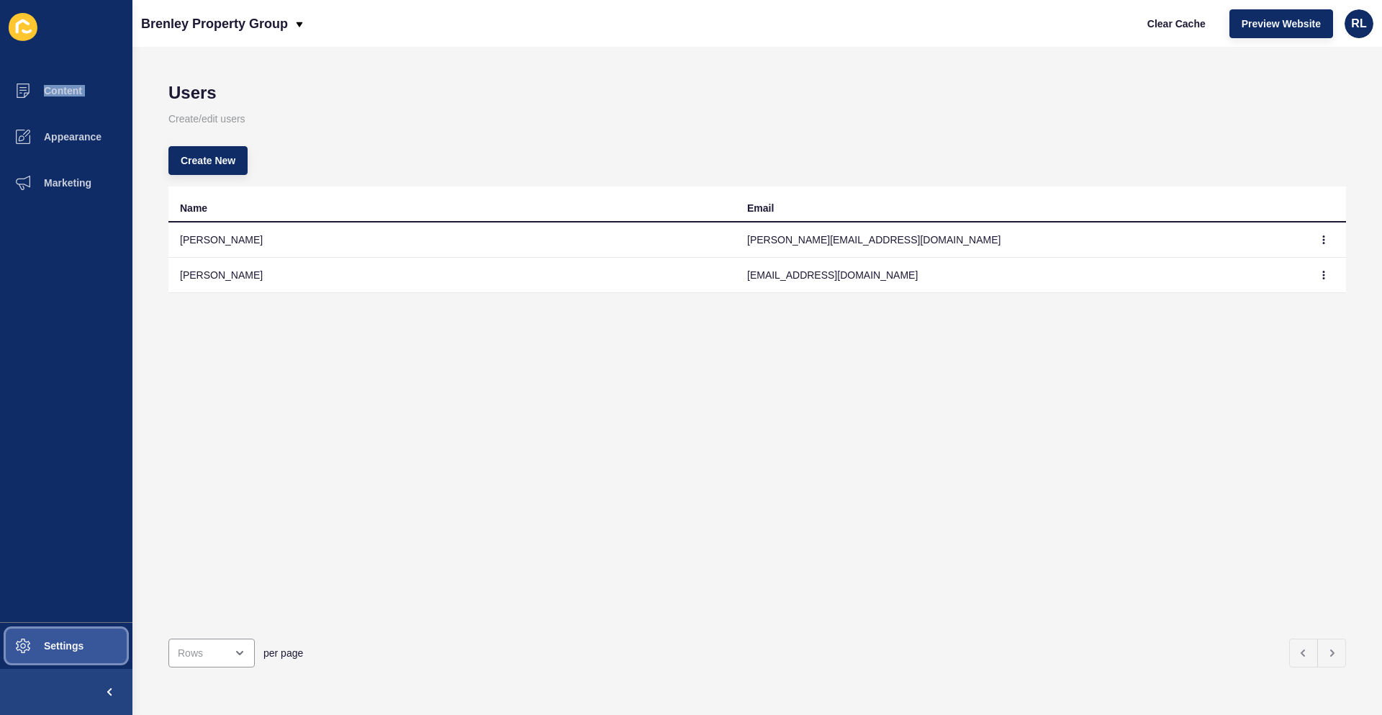
click at [70, 649] on span "Settings" at bounding box center [41, 646] width 86 height 12
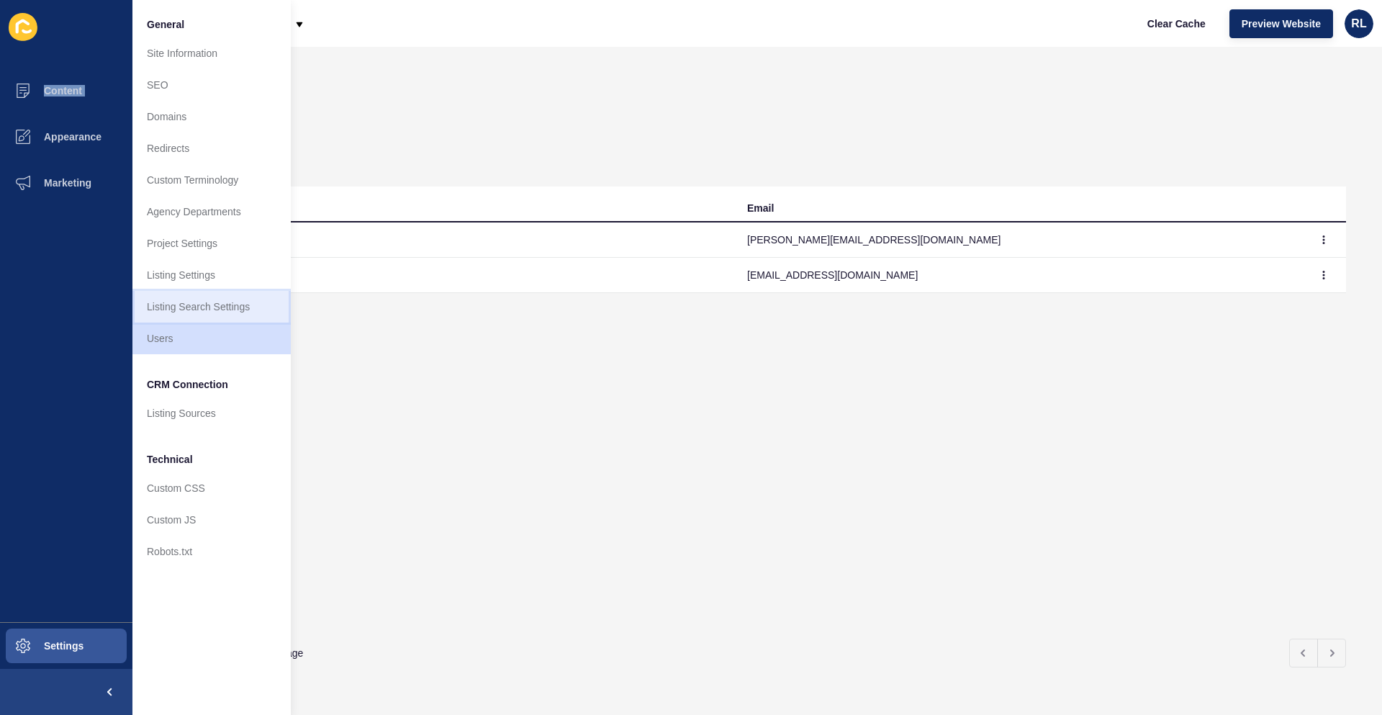
click at [227, 305] on link "Listing Search Settings" at bounding box center [211, 307] width 158 height 32
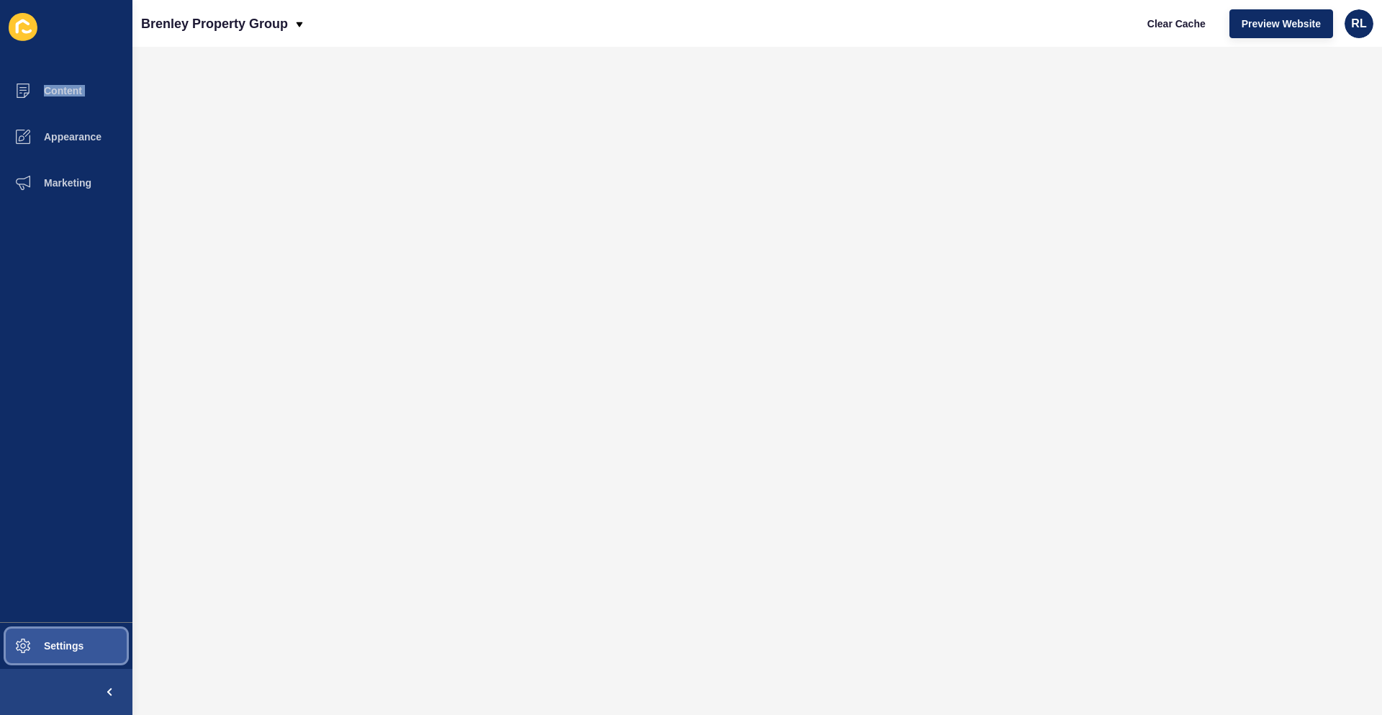
click at [43, 639] on span at bounding box center [23, 646] width 46 height 46
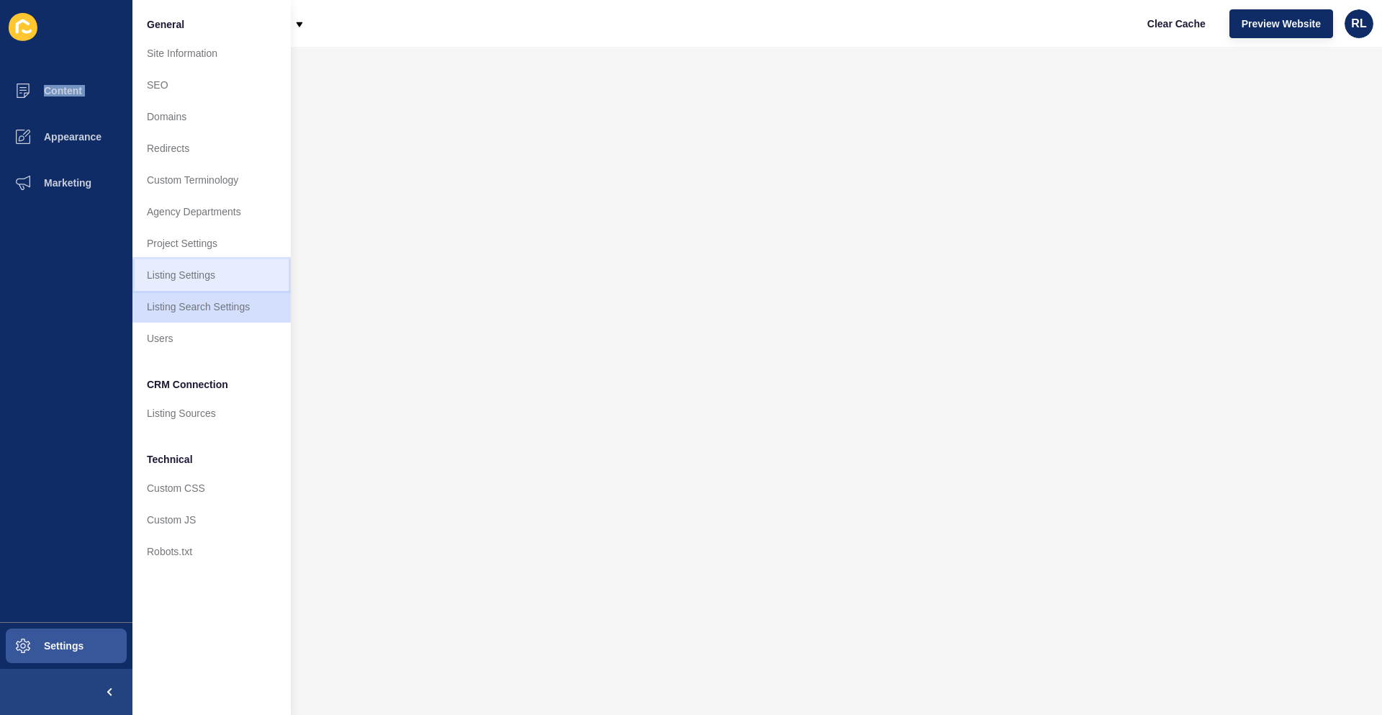
click at [194, 269] on link "Listing Settings" at bounding box center [211, 275] width 158 height 32
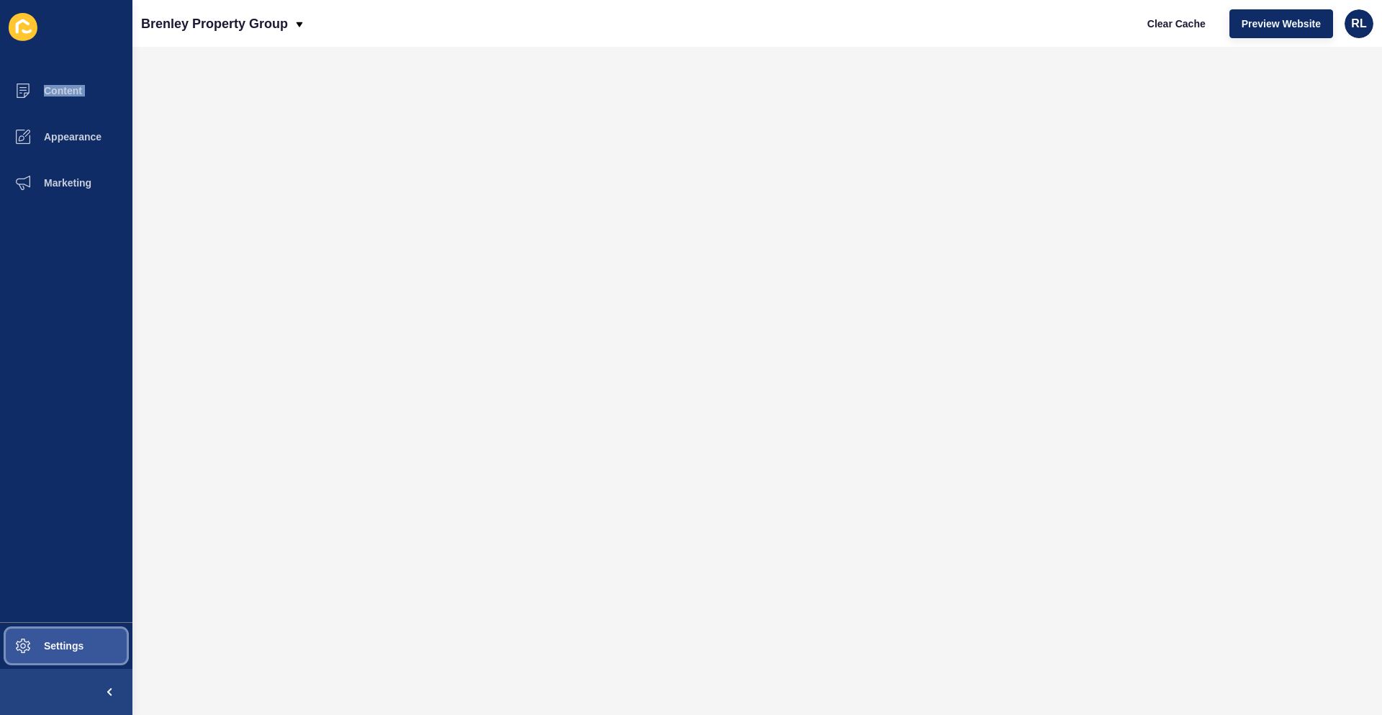
click at [64, 655] on button "Settings" at bounding box center [66, 646] width 132 height 46
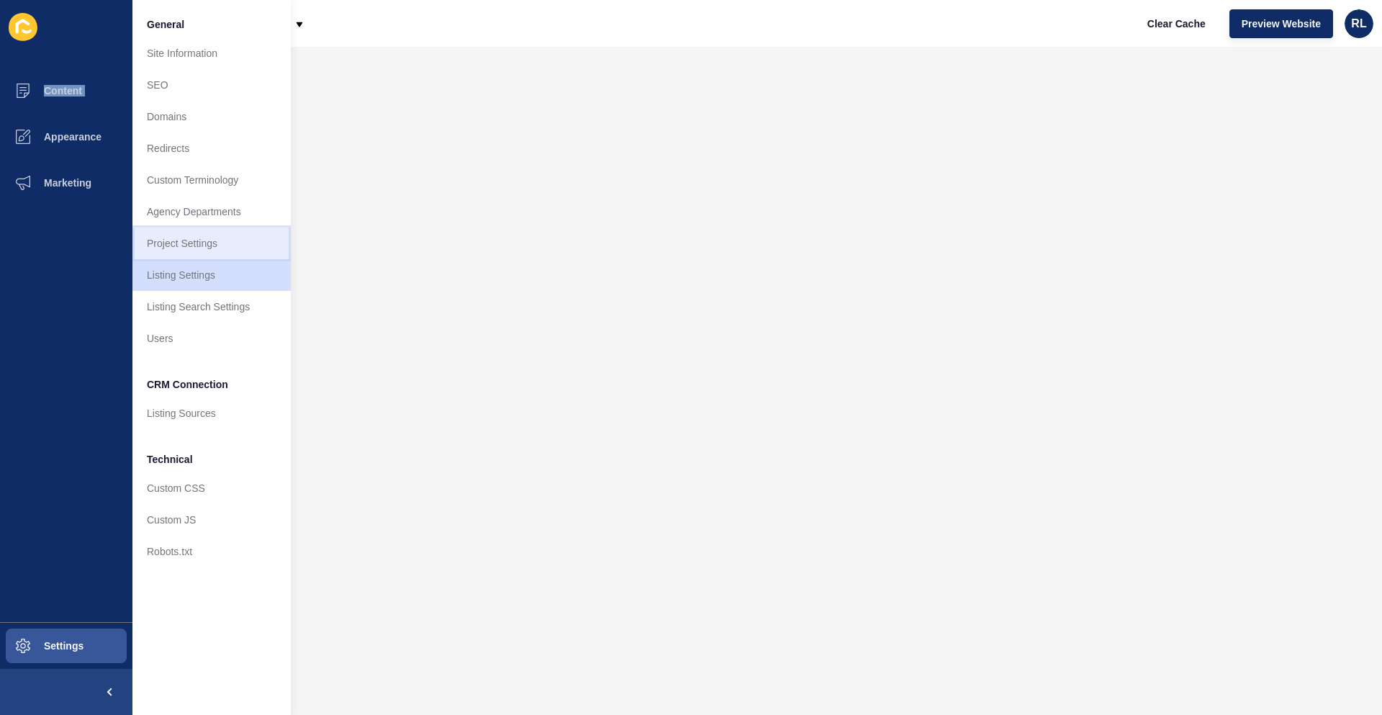
click at [234, 250] on link "Project Settings" at bounding box center [211, 243] width 158 height 32
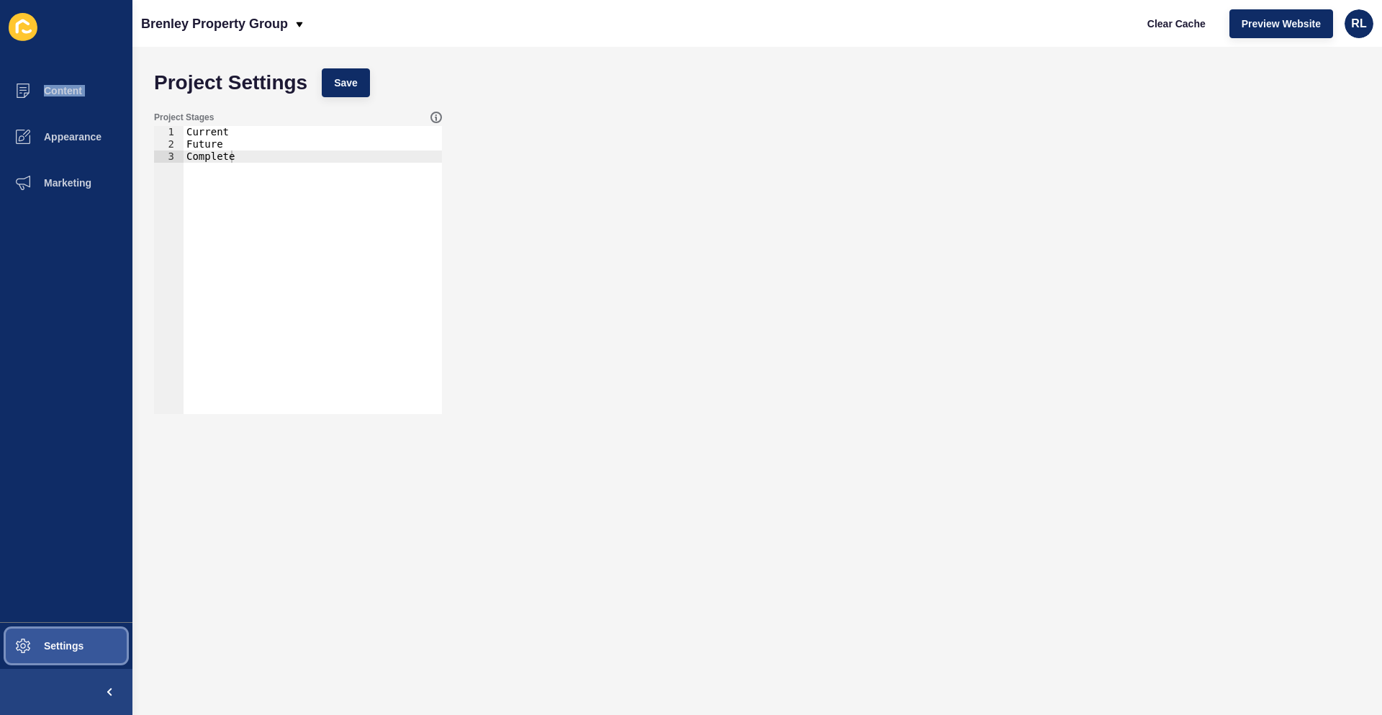
click at [106, 638] on button "Settings" at bounding box center [66, 646] width 132 height 46
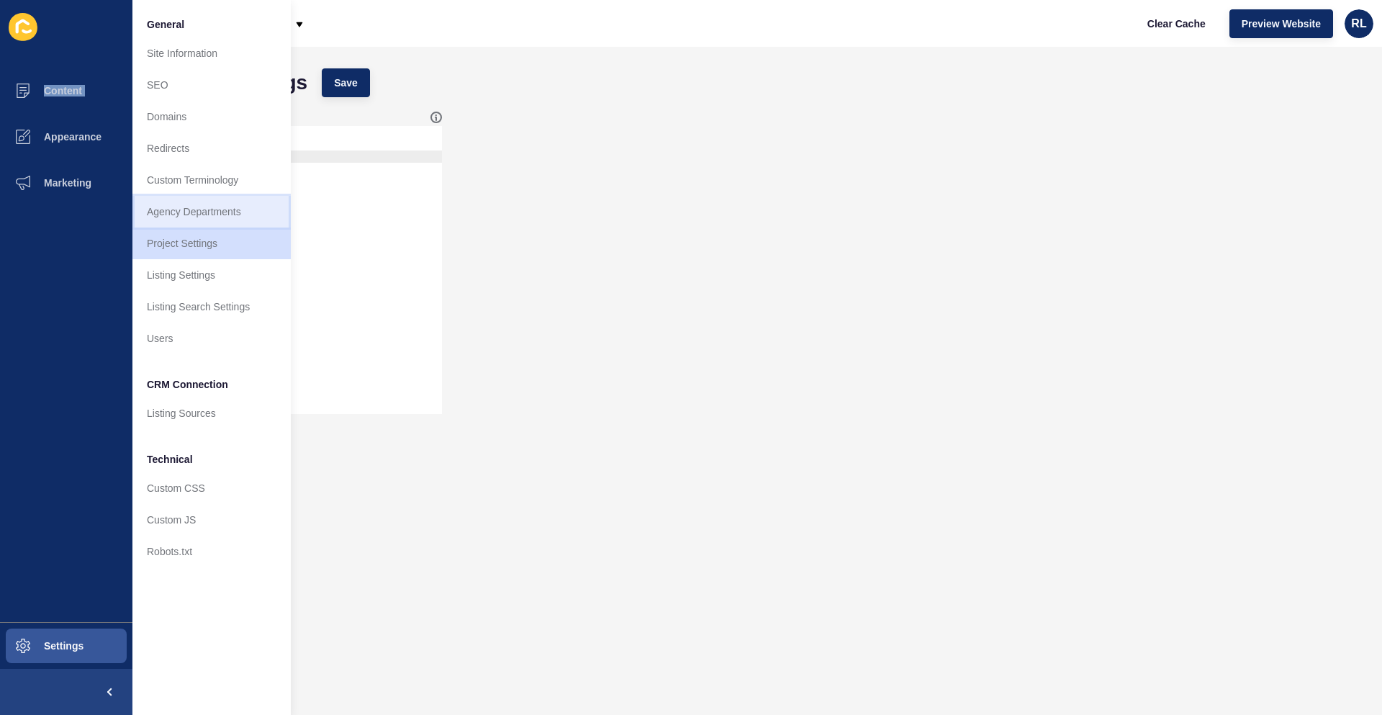
click at [219, 218] on link "Agency Departments" at bounding box center [211, 212] width 158 height 32
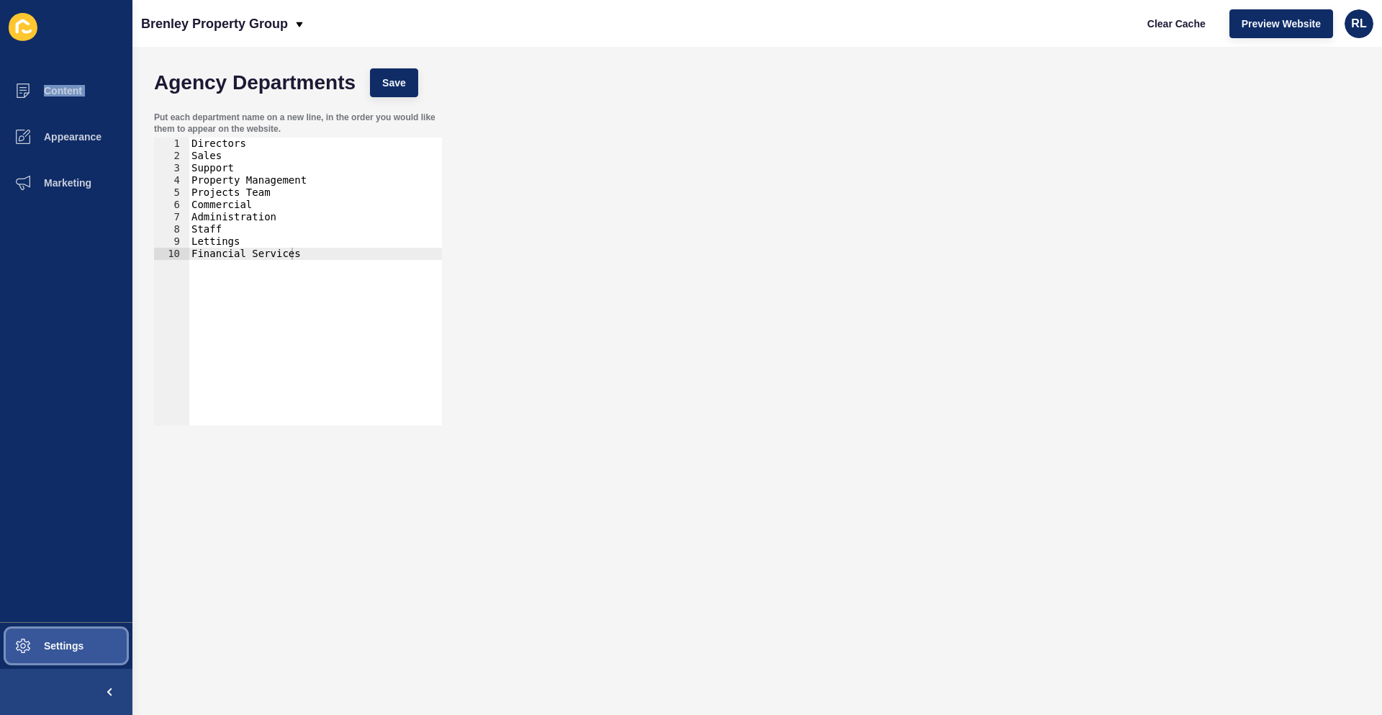
click at [79, 643] on span "Settings" at bounding box center [41, 646] width 86 height 12
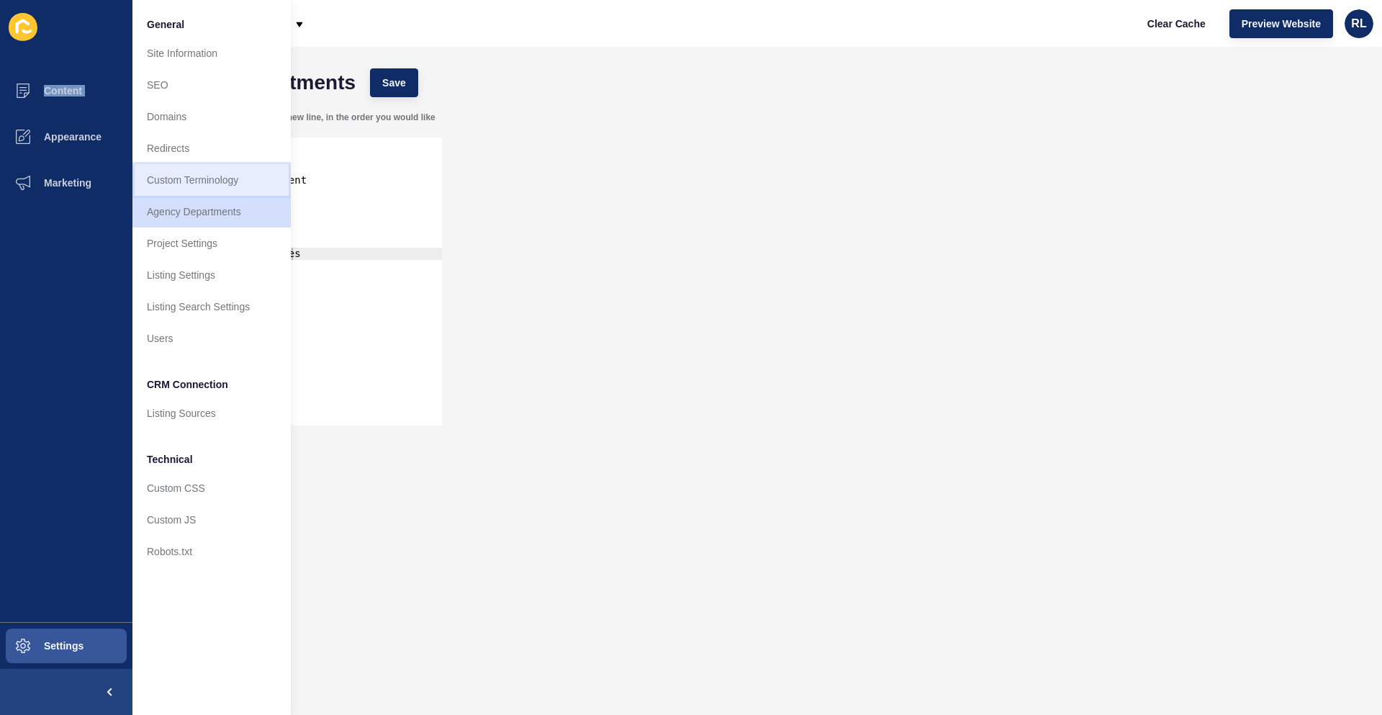
click at [202, 178] on link "Custom Terminology" at bounding box center [211, 180] width 158 height 32
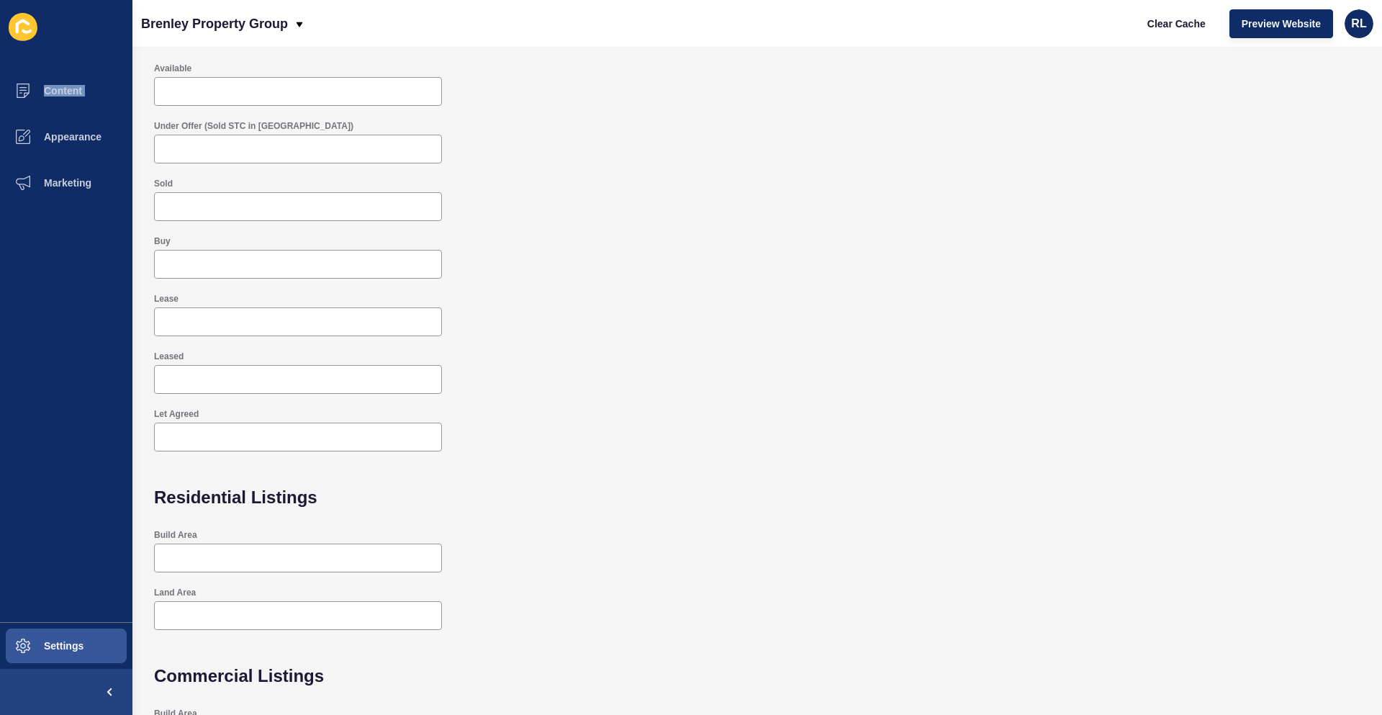
scroll to position [213, 0]
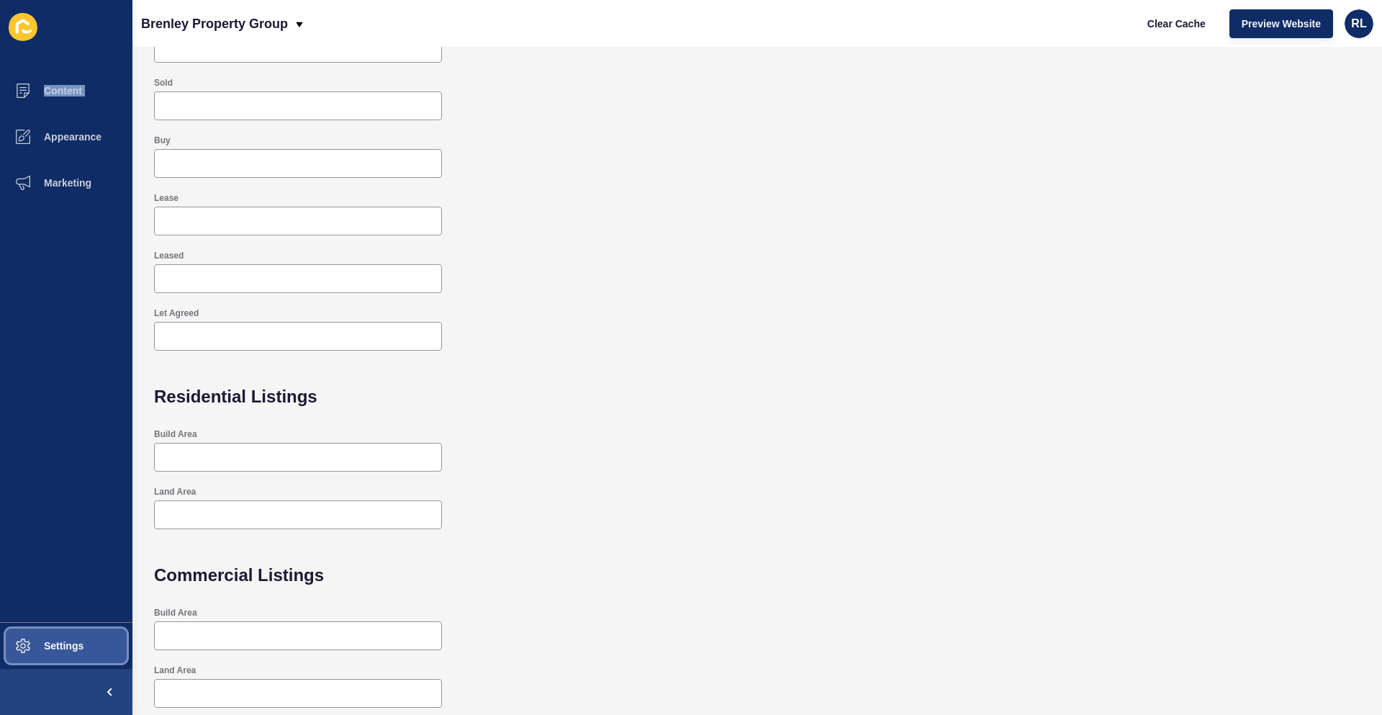
click at [91, 652] on button "Settings" at bounding box center [66, 646] width 132 height 46
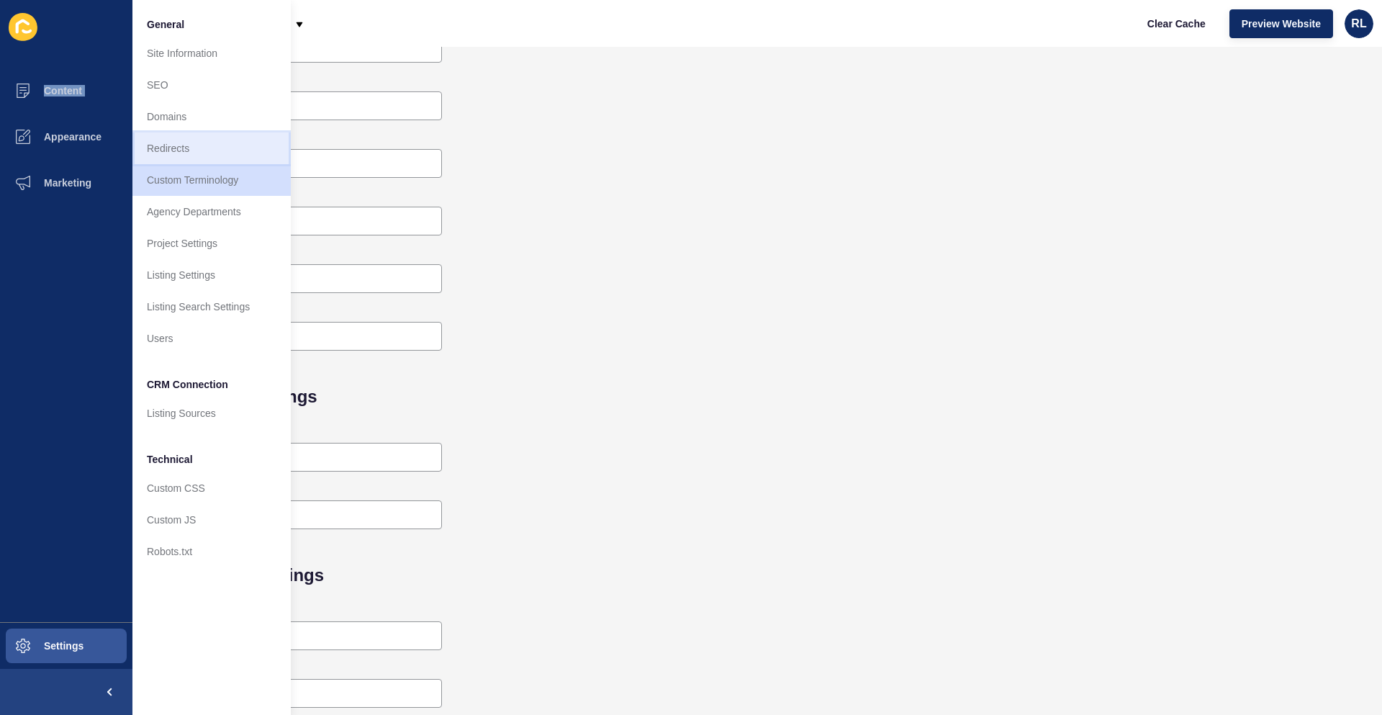
click at [202, 134] on link "Redirects" at bounding box center [211, 148] width 158 height 32
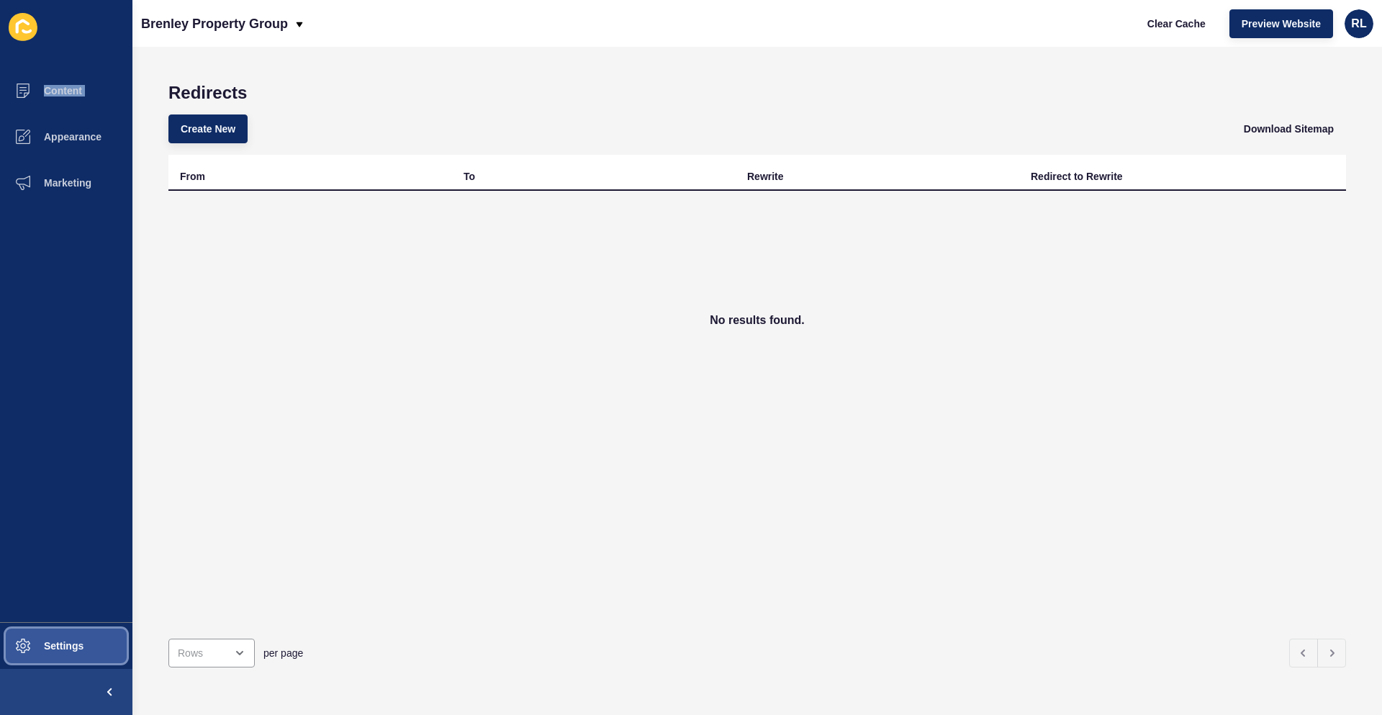
click at [72, 640] on span "Settings" at bounding box center [41, 646] width 86 height 12
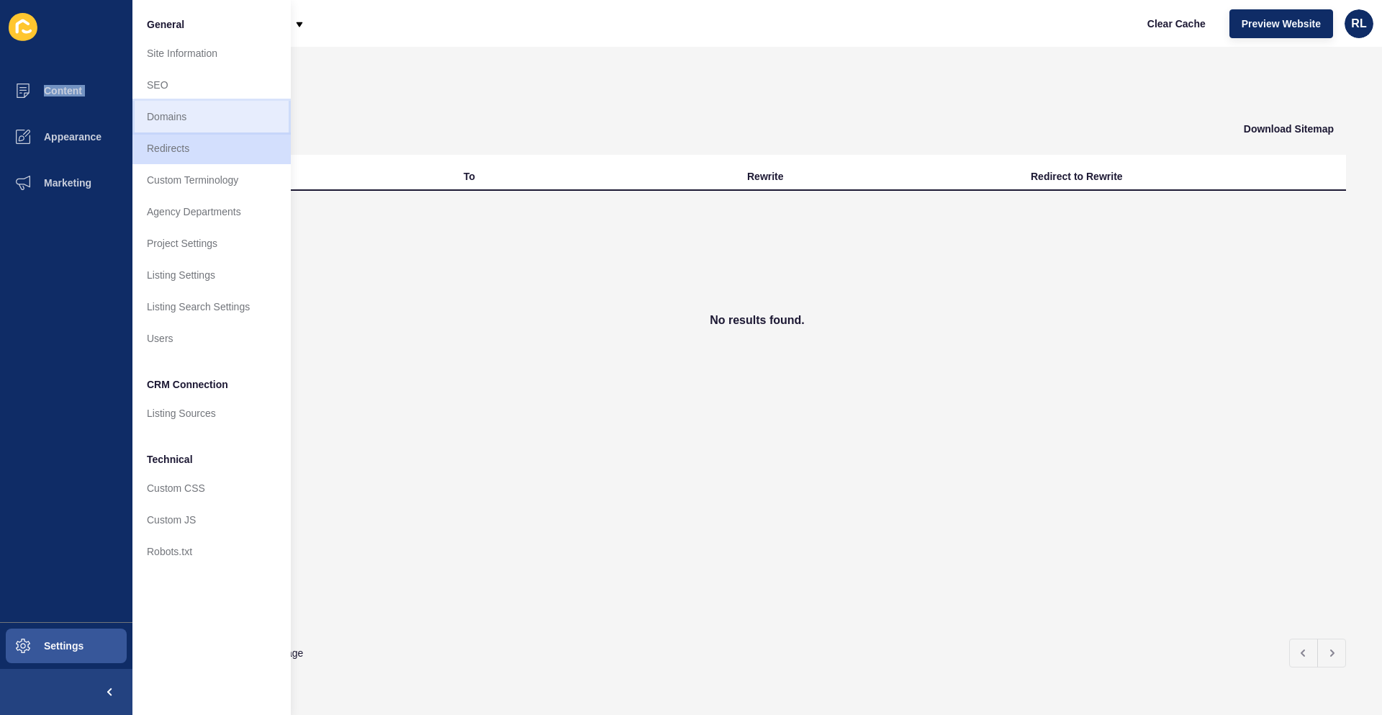
click at [207, 111] on link "Domains" at bounding box center [211, 117] width 158 height 32
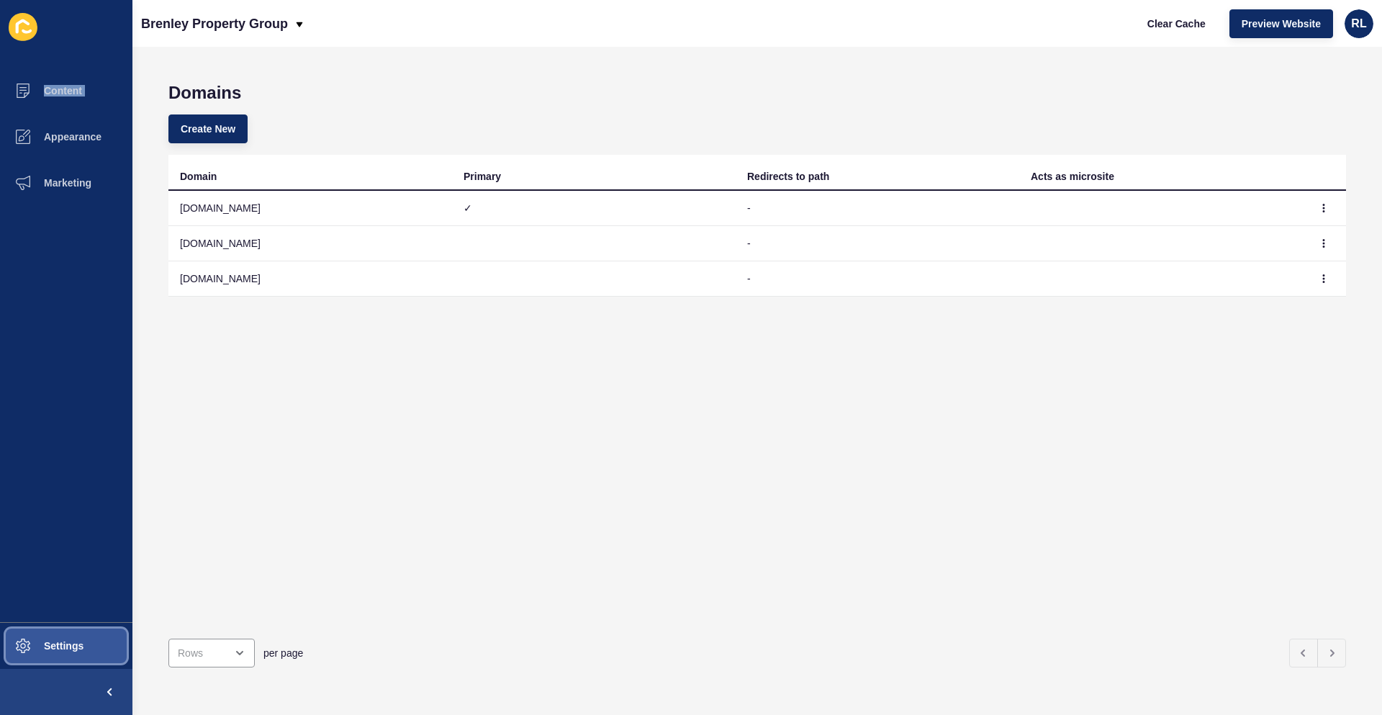
click at [74, 649] on span "Settings" at bounding box center [41, 646] width 86 height 12
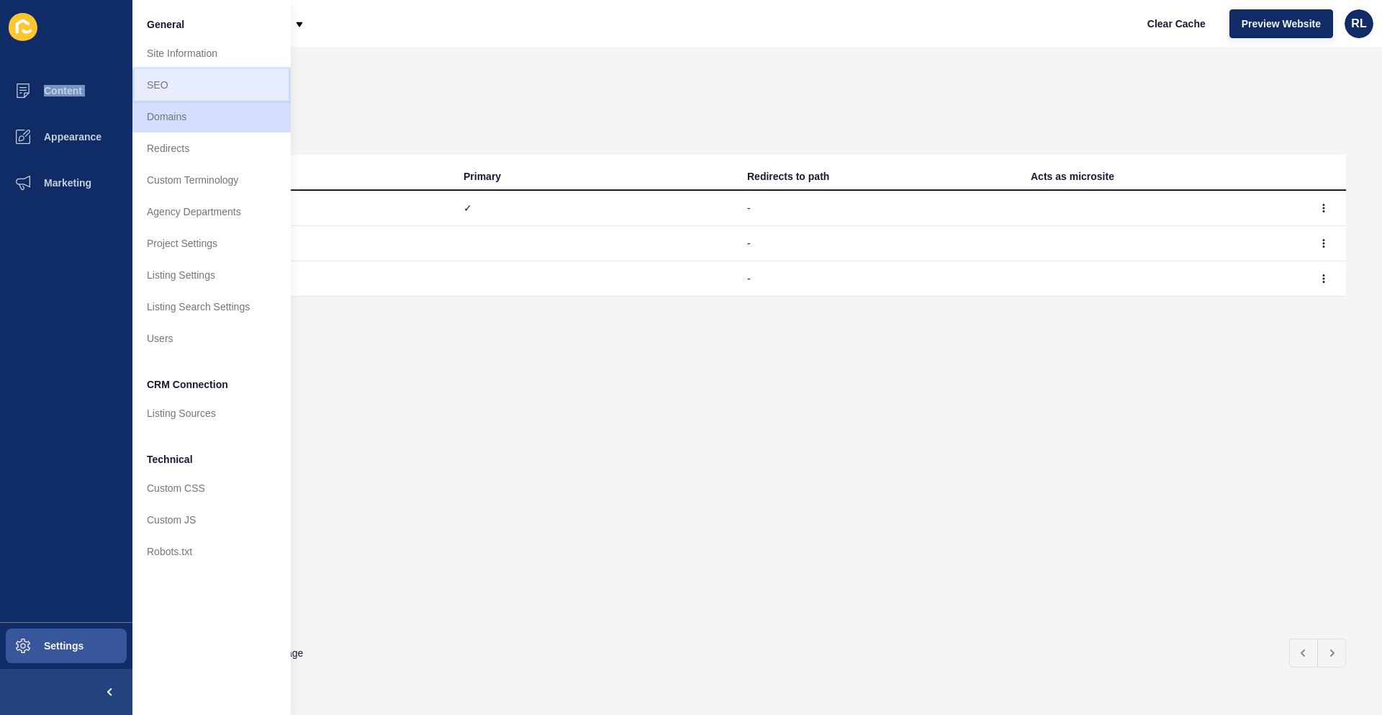
click at [224, 88] on link "SEO" at bounding box center [211, 85] width 158 height 32
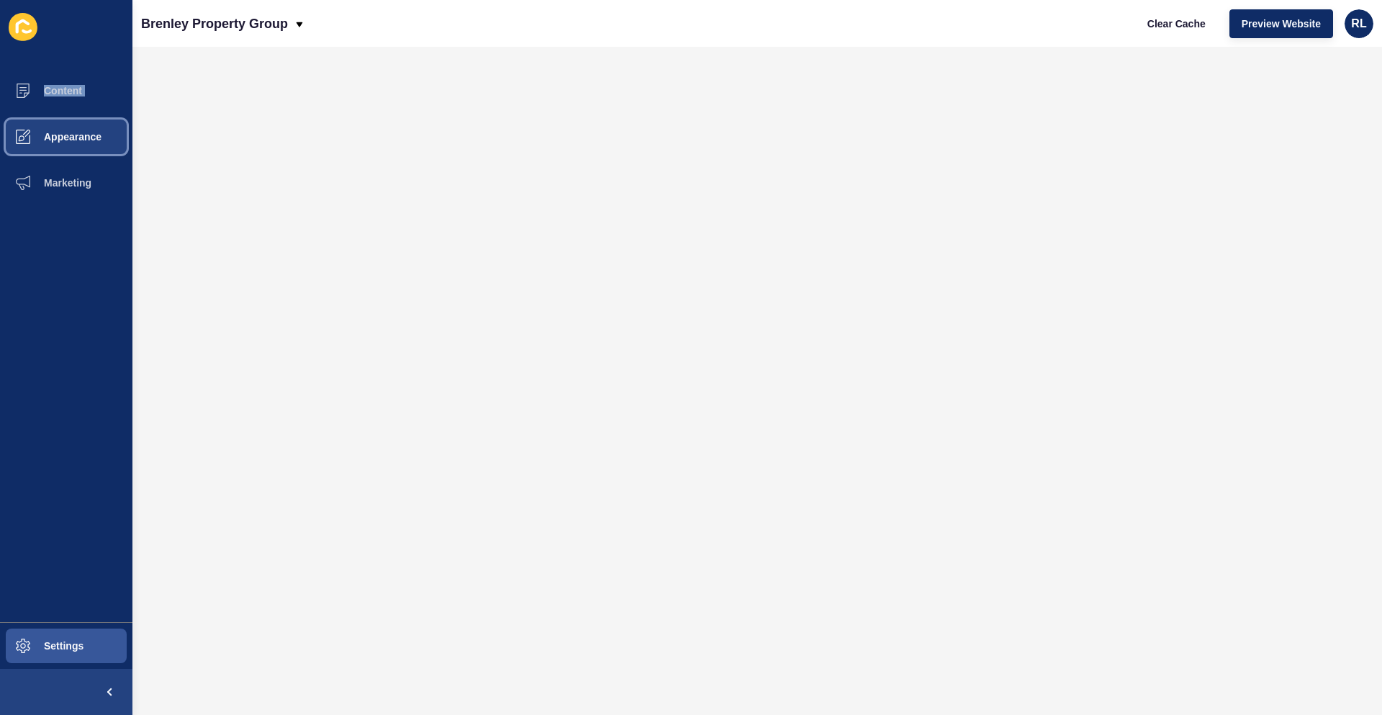
click at [73, 148] on button "Appearance" at bounding box center [66, 137] width 132 height 46
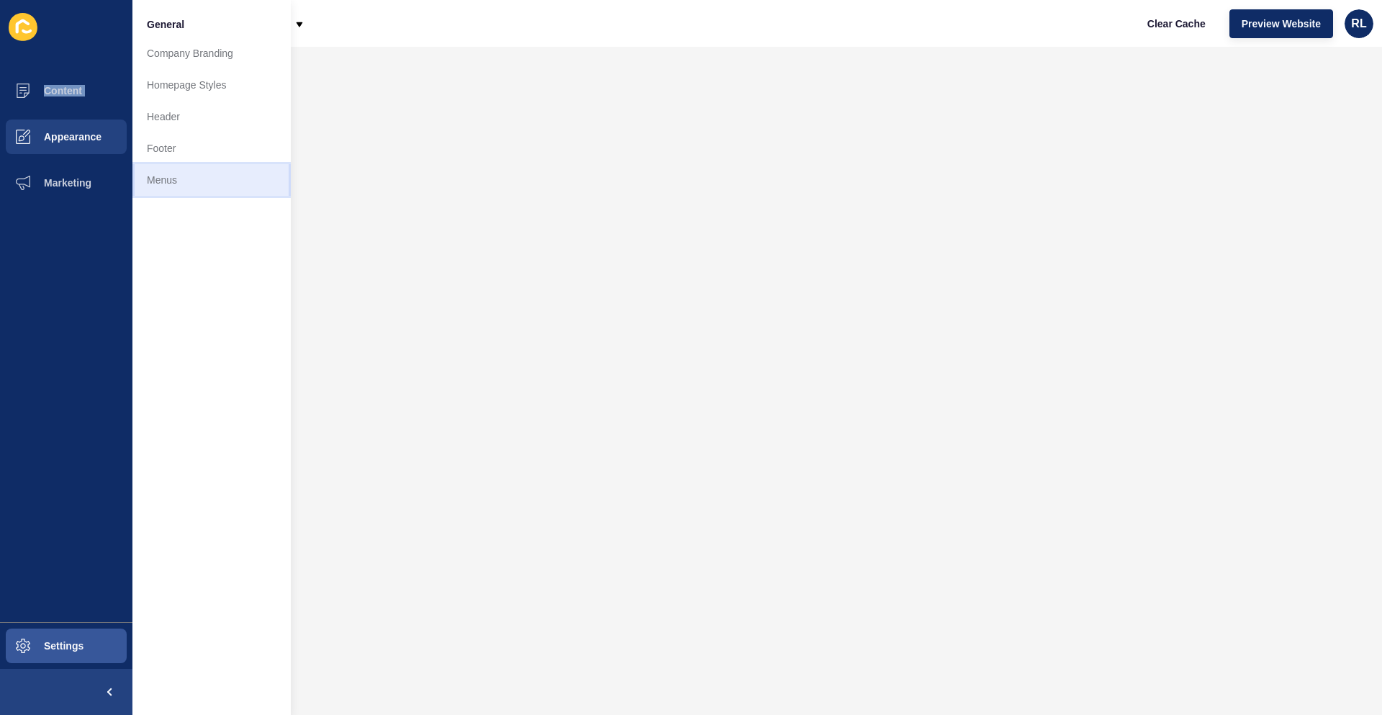
click at [194, 171] on link "Menus" at bounding box center [211, 180] width 158 height 32
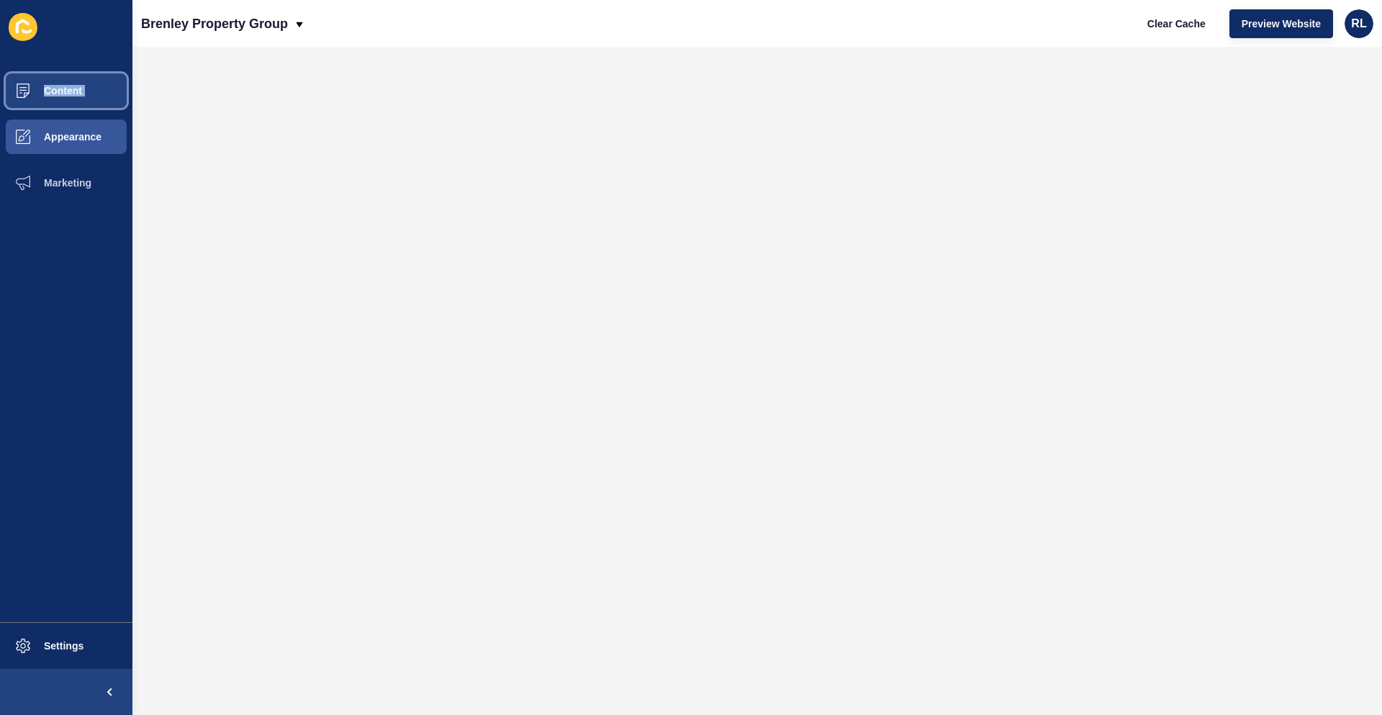
click at [77, 91] on span "Content" at bounding box center [40, 91] width 84 height 12
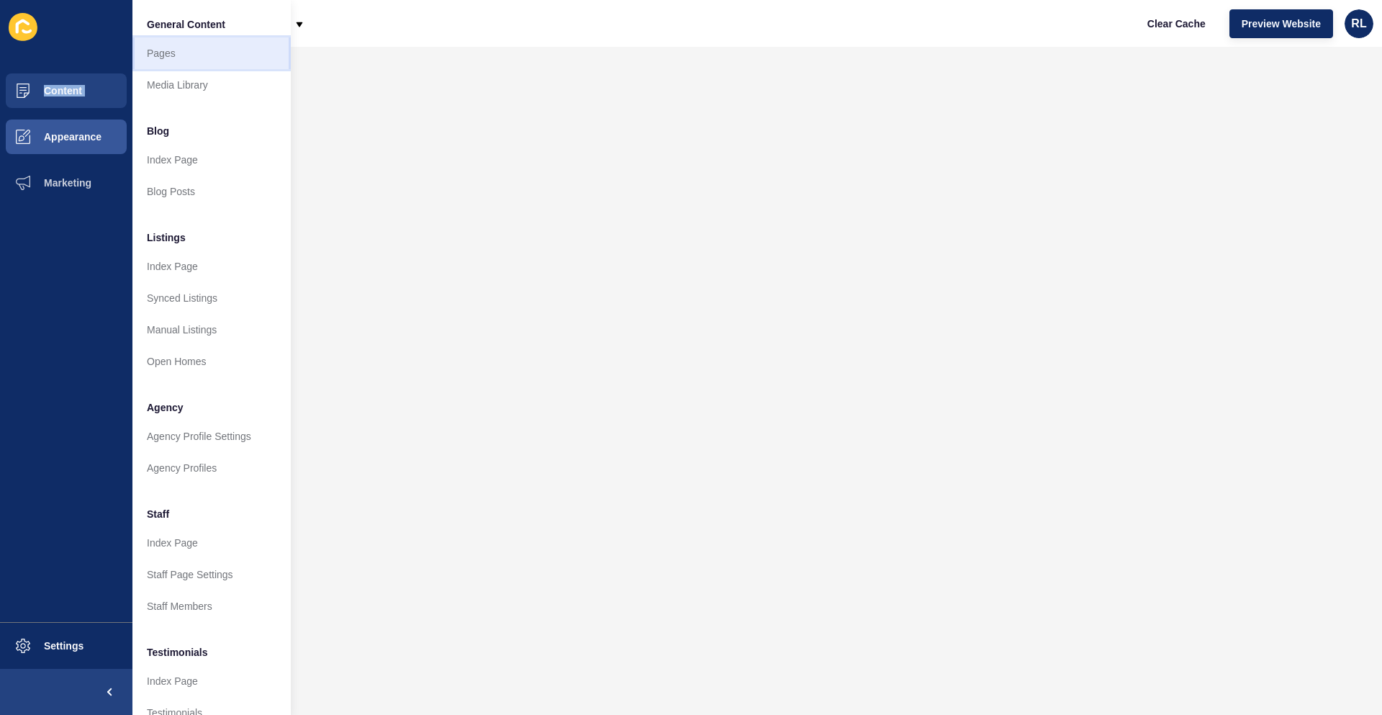
click at [189, 58] on link "Pages" at bounding box center [211, 53] width 158 height 32
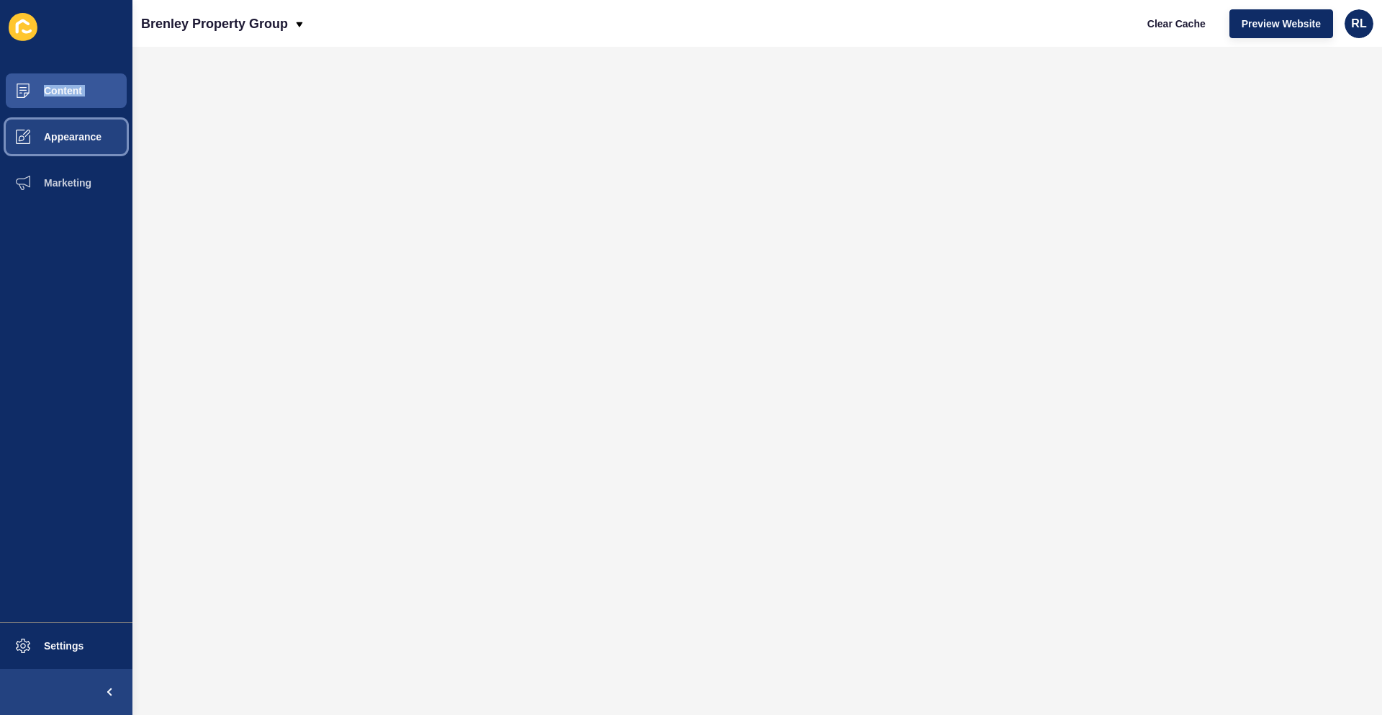
click at [89, 135] on span "Appearance" at bounding box center [50, 137] width 104 height 12
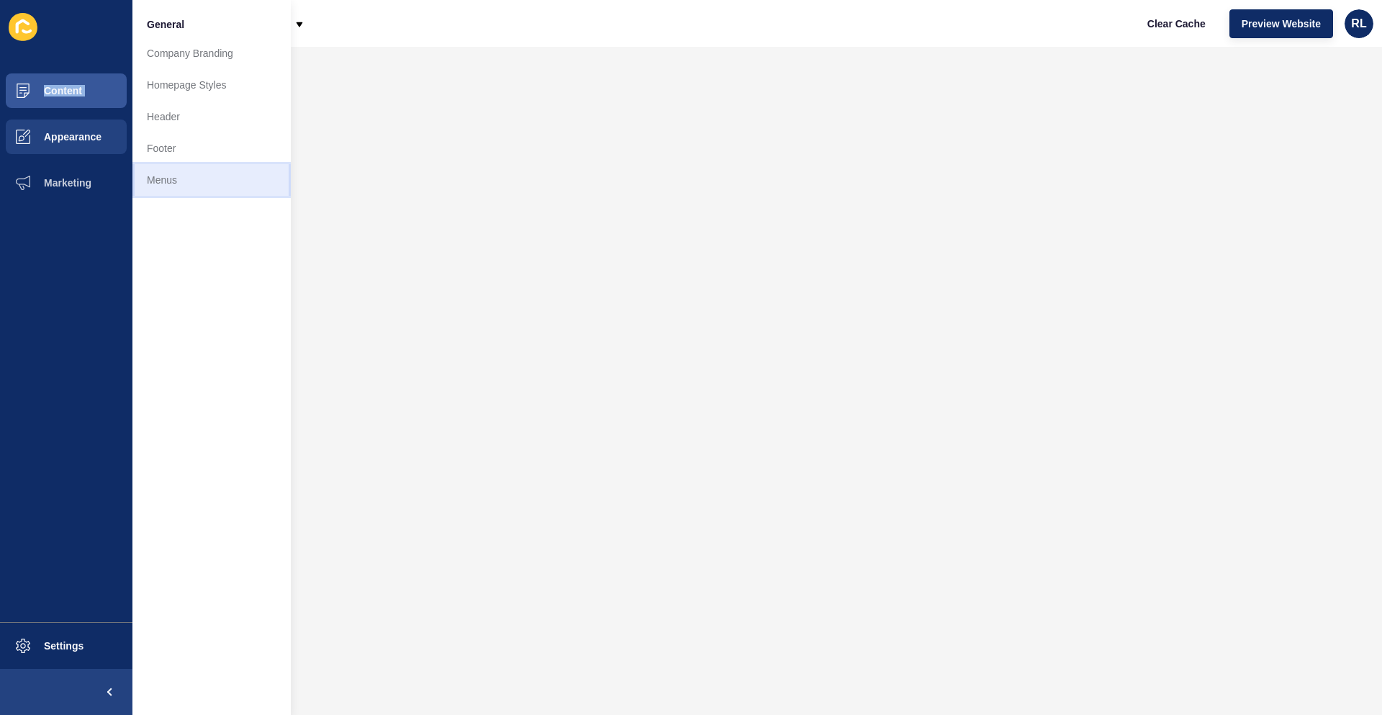
click at [156, 178] on link "Menus" at bounding box center [211, 180] width 158 height 32
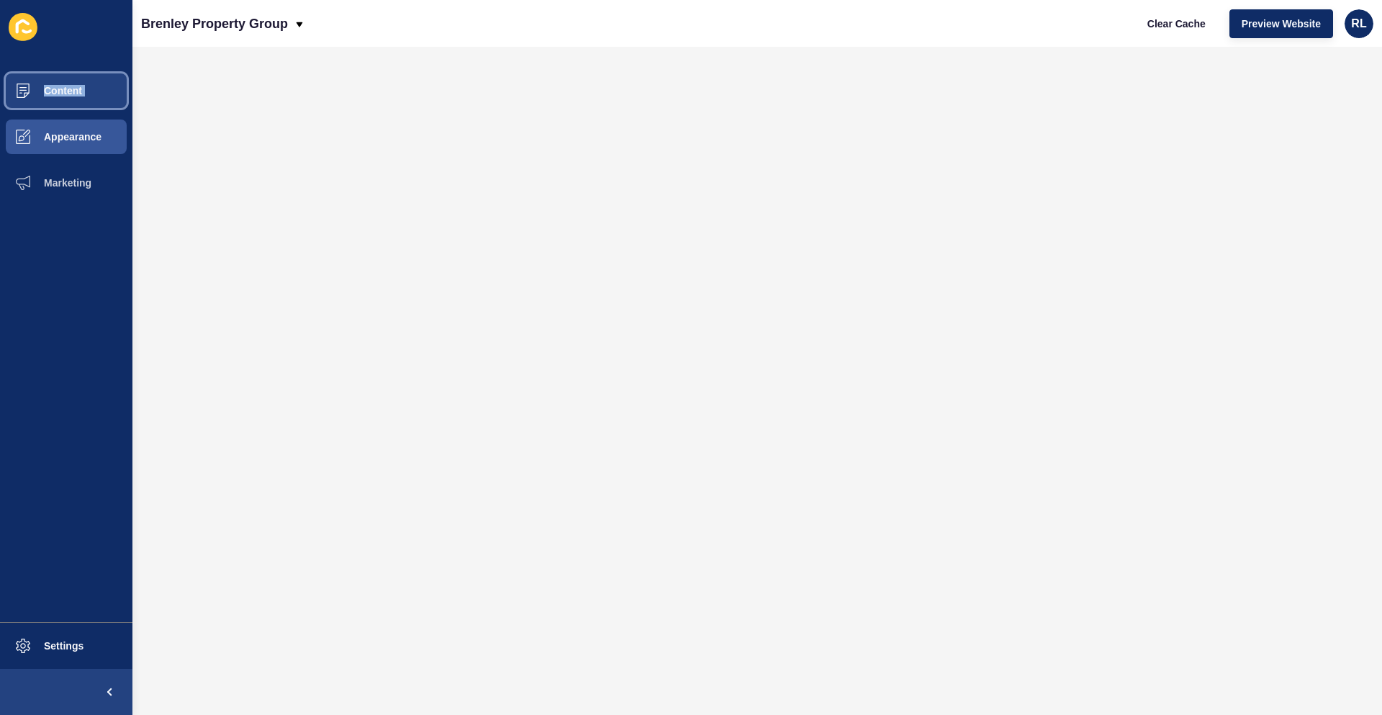
click at [75, 86] on span "Content" at bounding box center [40, 91] width 84 height 12
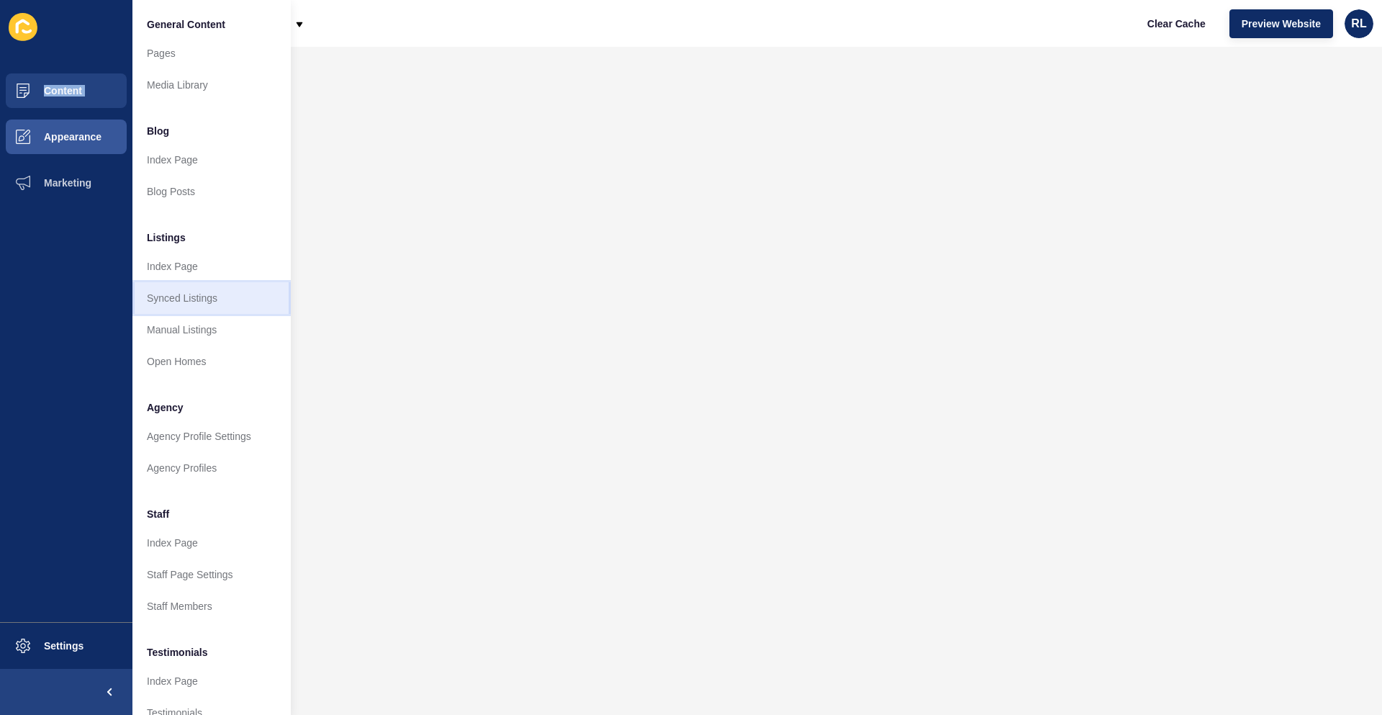
click at [197, 297] on link "Synced Listings" at bounding box center [211, 298] width 158 height 32
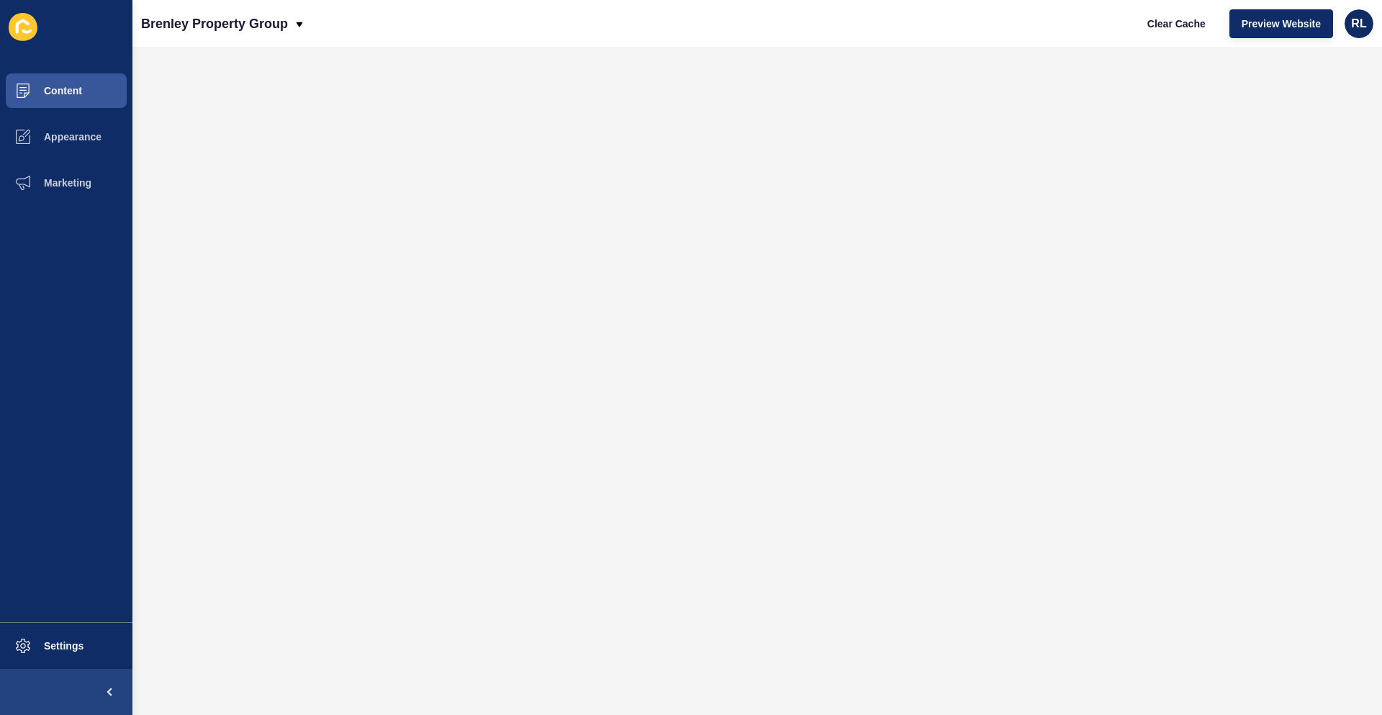
click at [88, 261] on ul "Content Appearance Marketing" at bounding box center [66, 345] width 132 height 554
click at [1273, 23] on span "Preview Website" at bounding box center [1281, 24] width 79 height 14
click at [52, 646] on span "Settings" at bounding box center [41, 646] width 86 height 12
click at [78, 649] on span "Settings" at bounding box center [41, 646] width 86 height 12
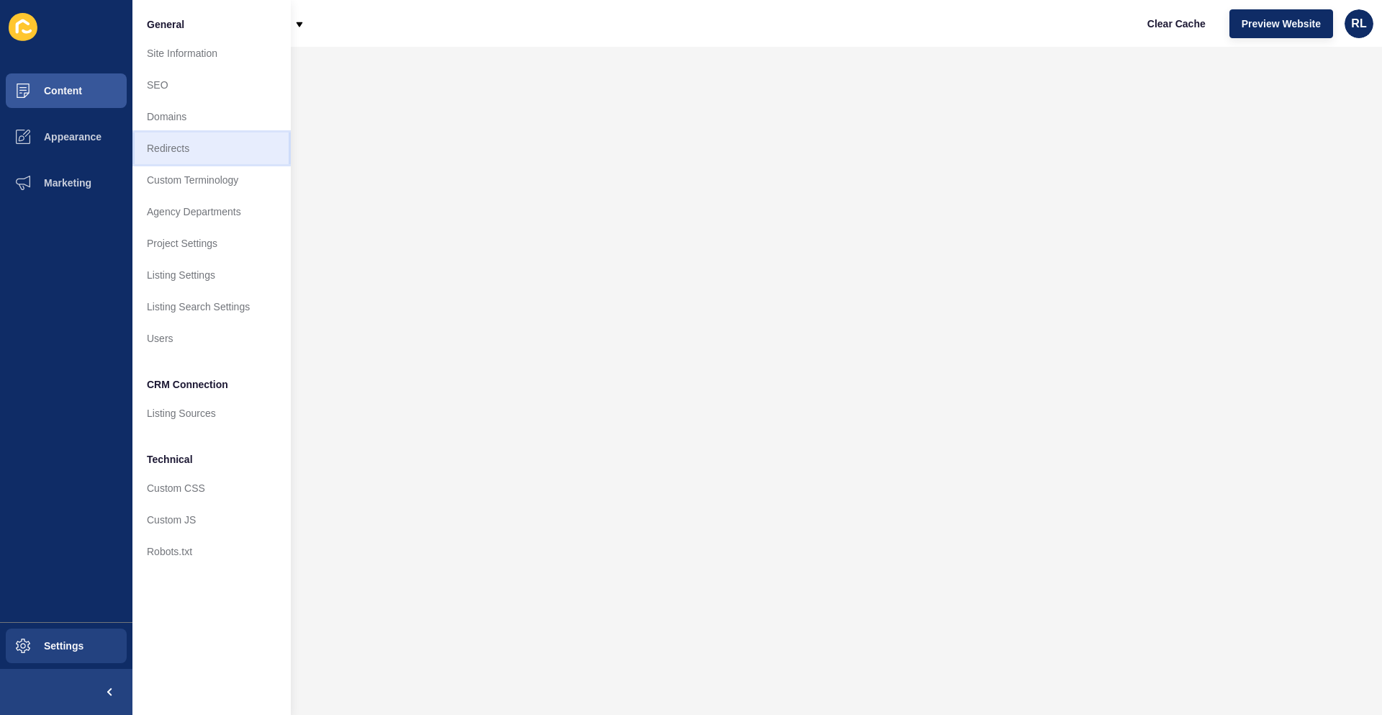
click at [200, 145] on link "Redirects" at bounding box center [211, 148] width 158 height 32
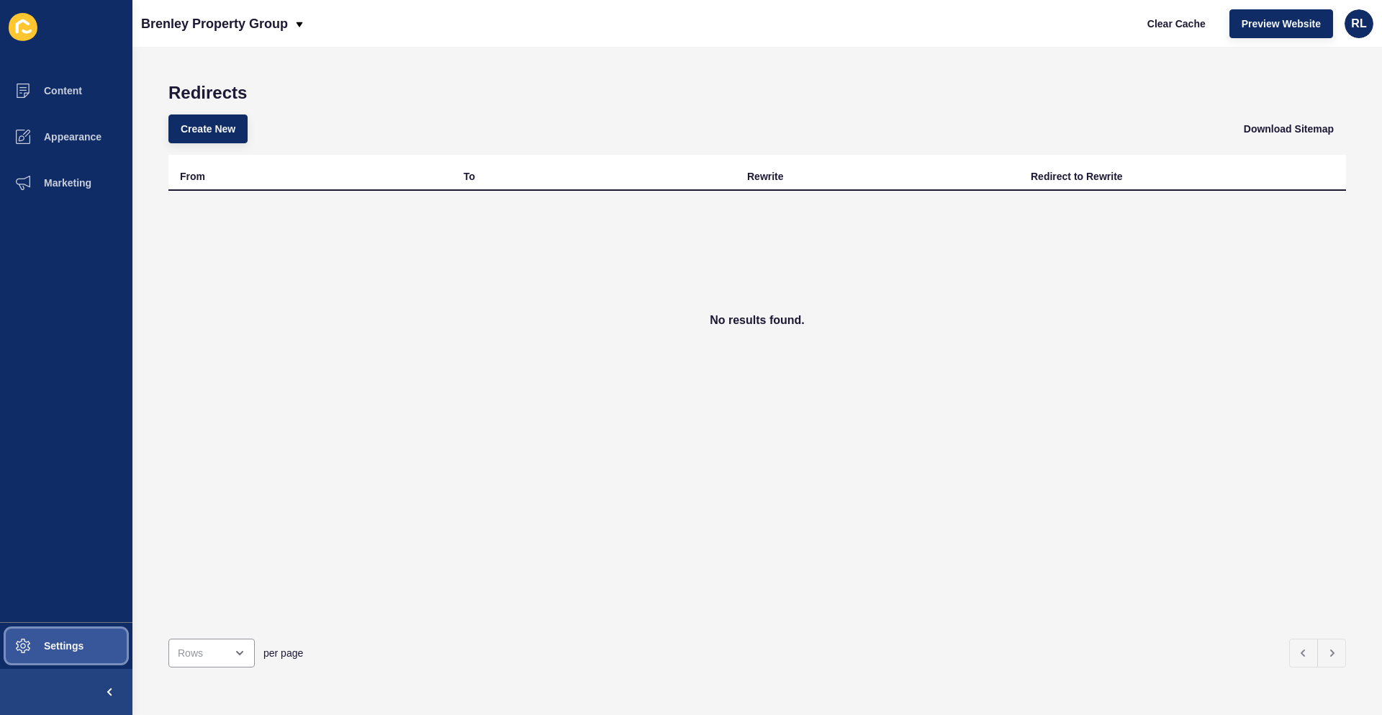
click at [60, 649] on span "Settings" at bounding box center [41, 646] width 86 height 12
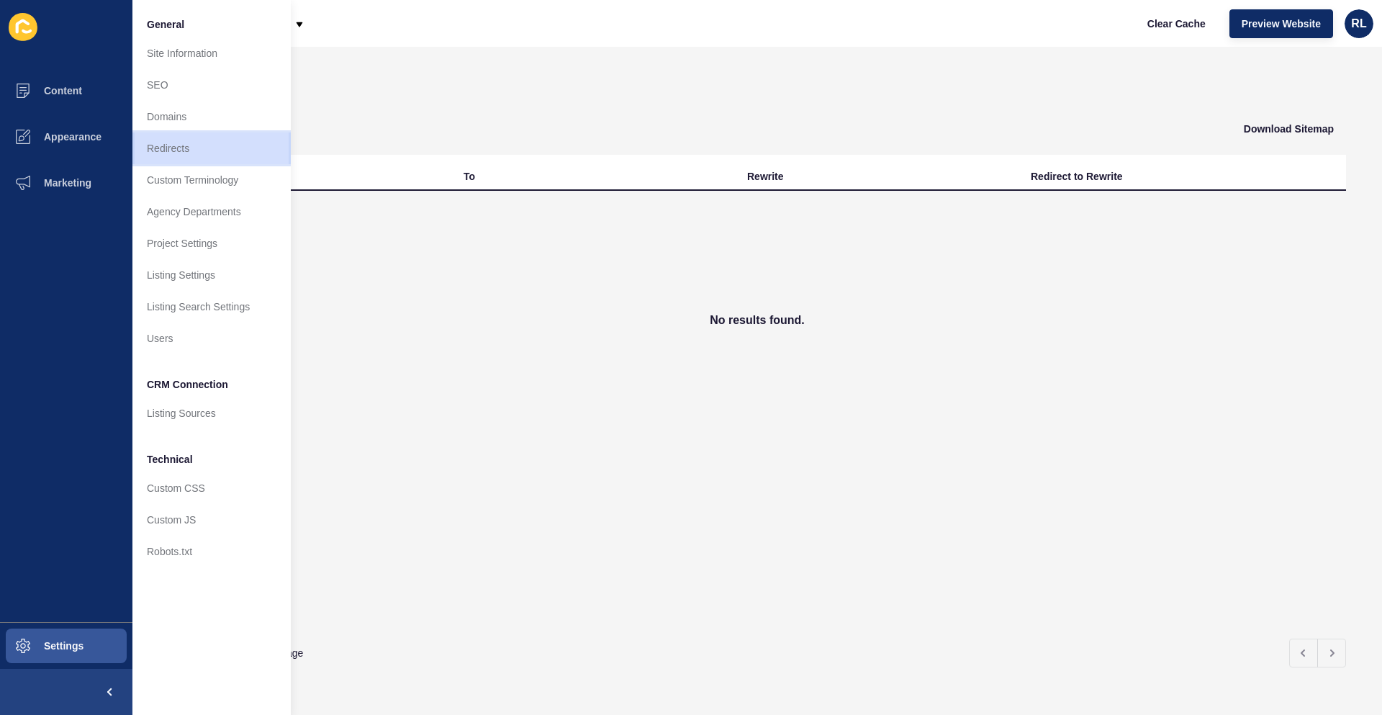
click at [201, 145] on link "Redirects" at bounding box center [211, 148] width 158 height 32
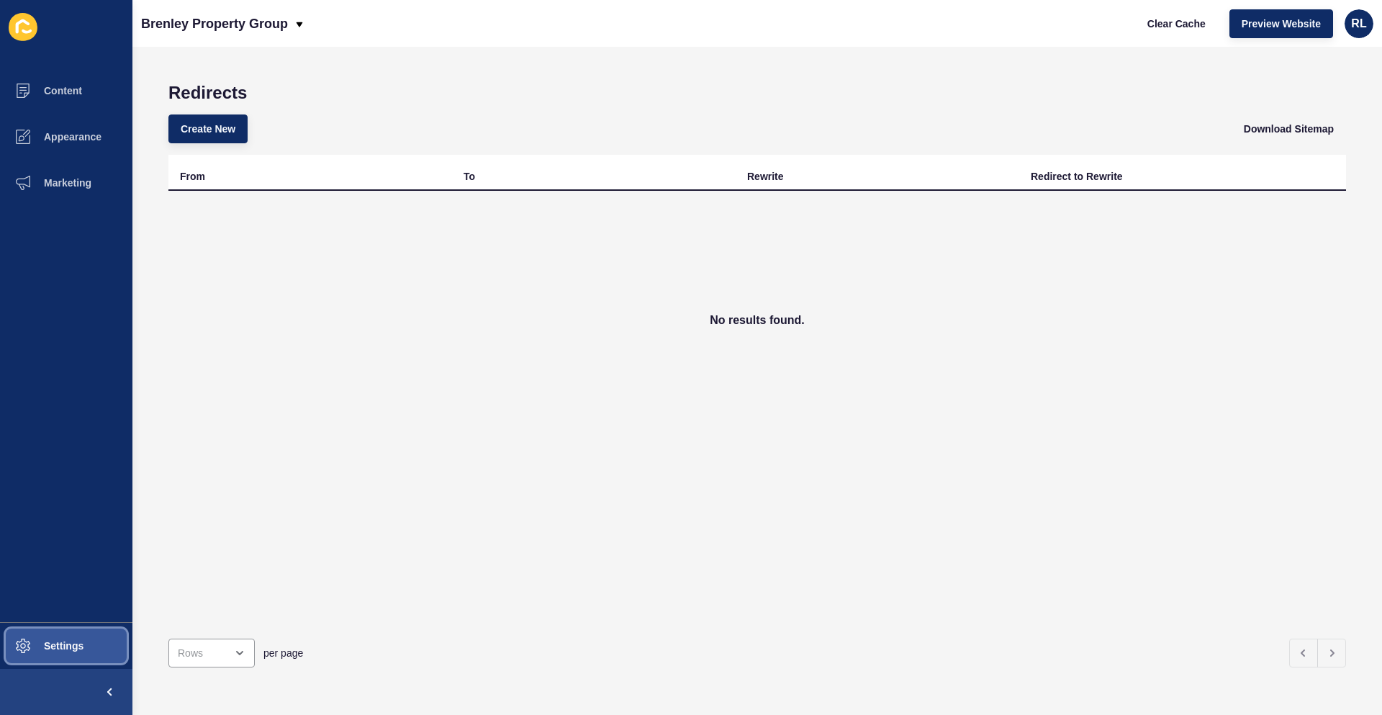
click at [68, 641] on span "Settings" at bounding box center [41, 646] width 86 height 12
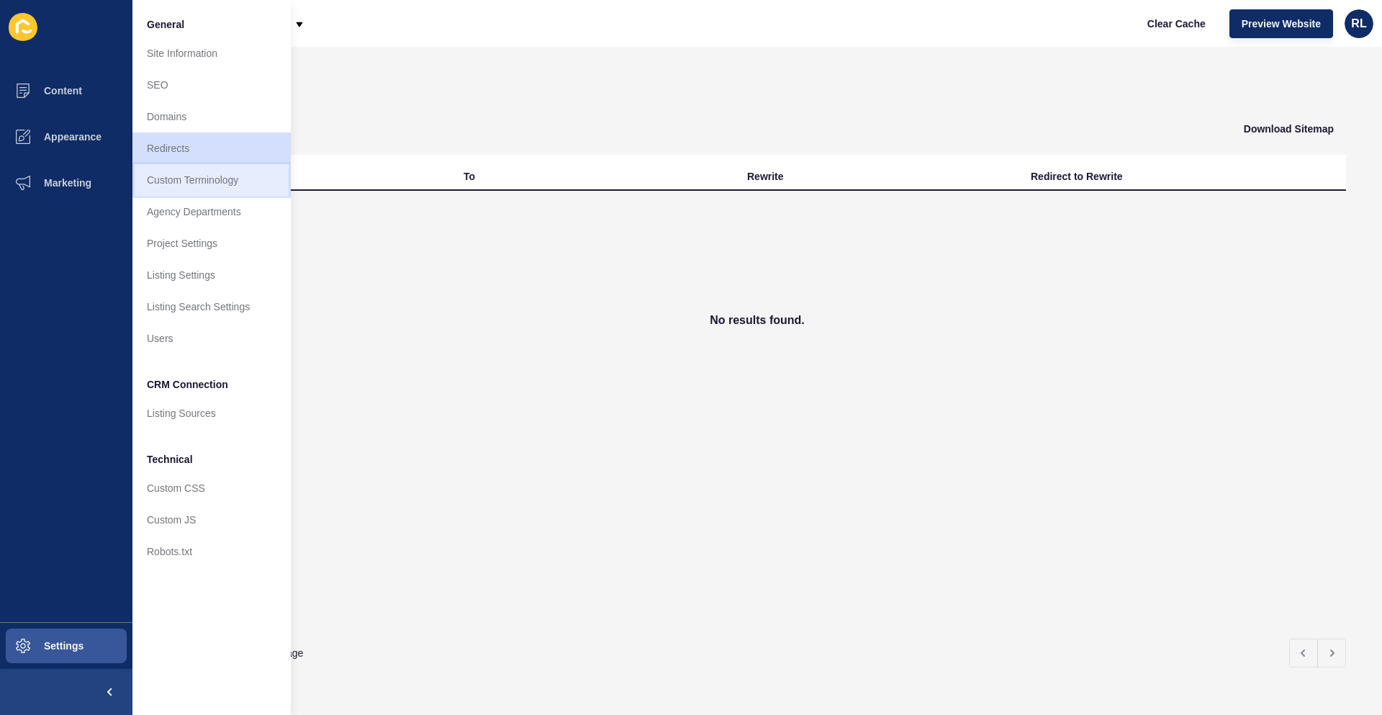
click at [226, 184] on link "Custom Terminology" at bounding box center [211, 180] width 158 height 32
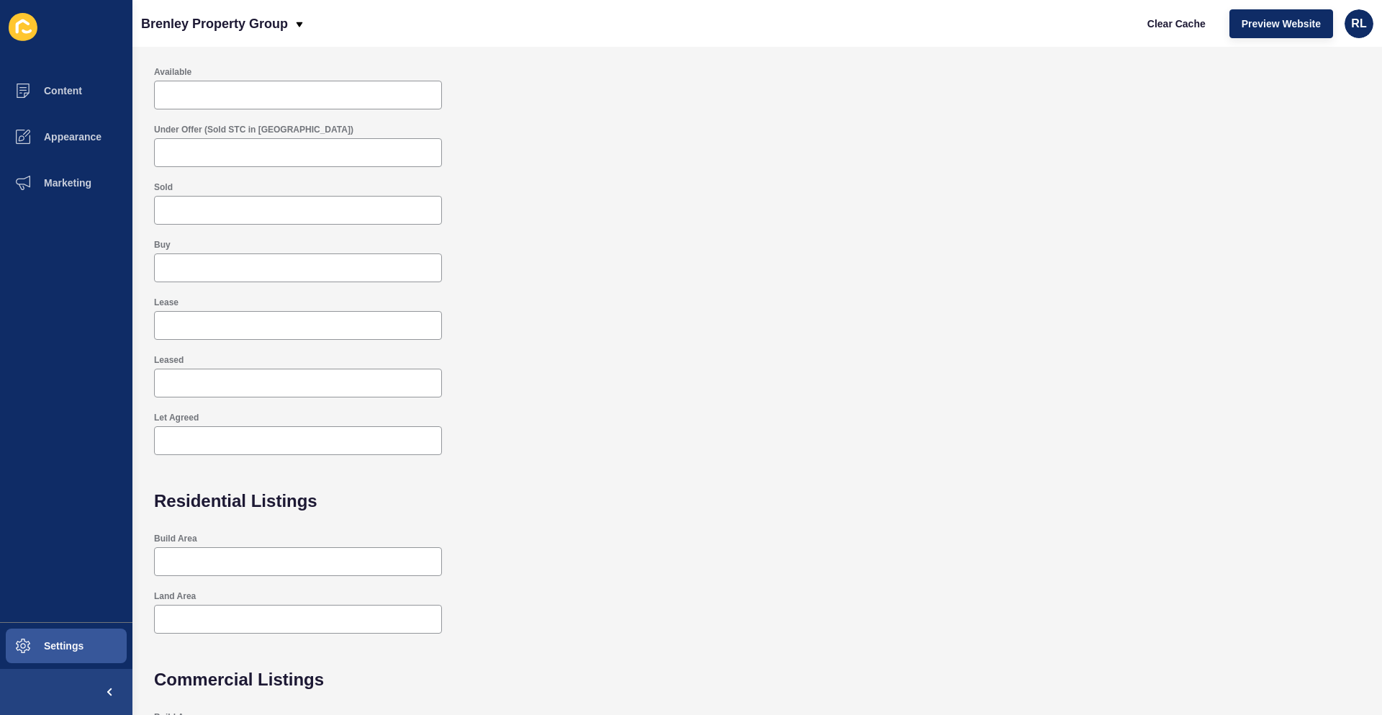
scroll to position [213, 0]
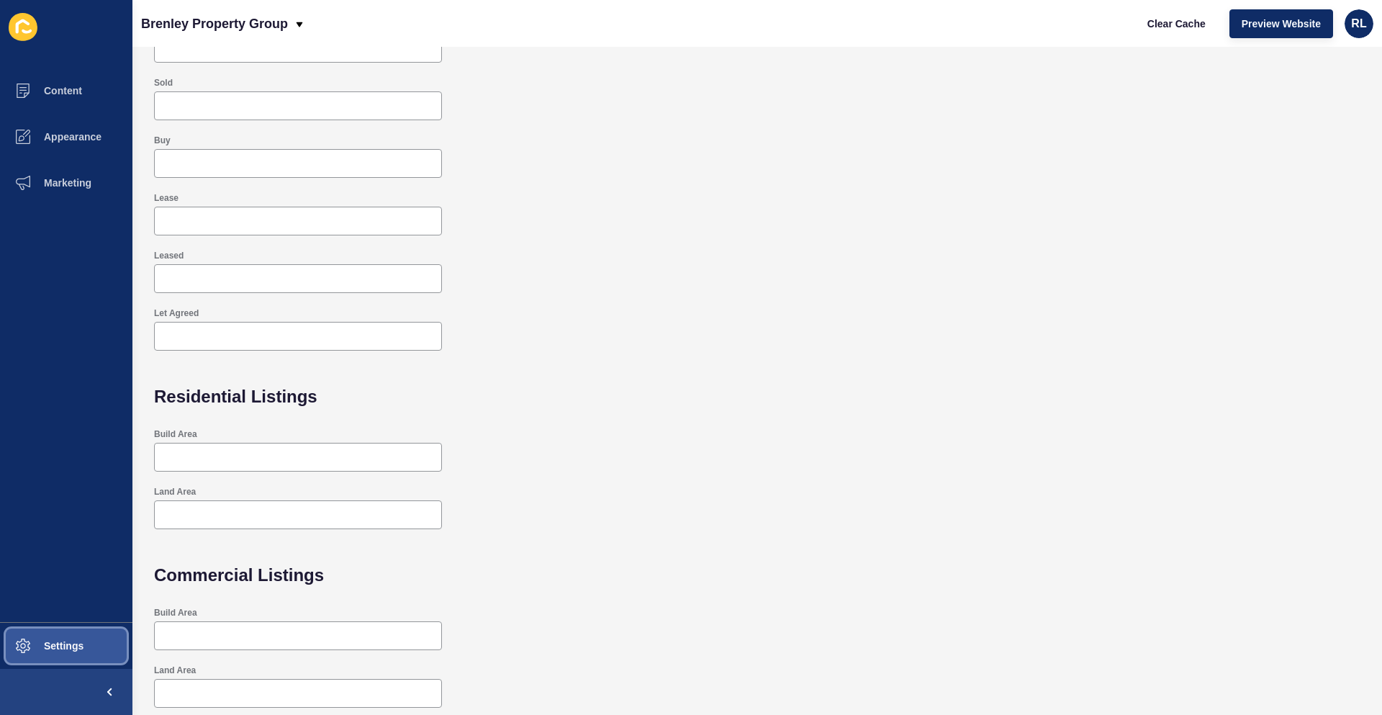
click at [60, 647] on span "Settings" at bounding box center [41, 646] width 86 height 12
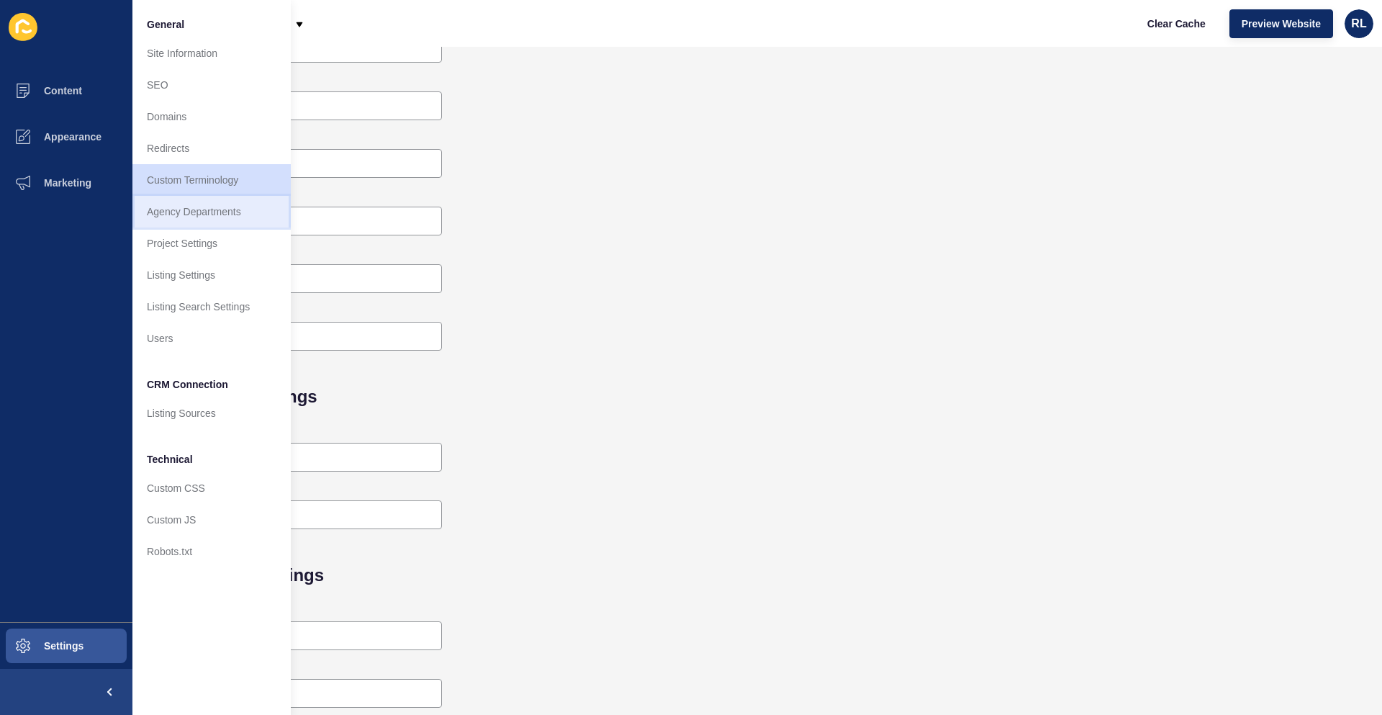
click at [227, 220] on link "Agency Departments" at bounding box center [211, 212] width 158 height 32
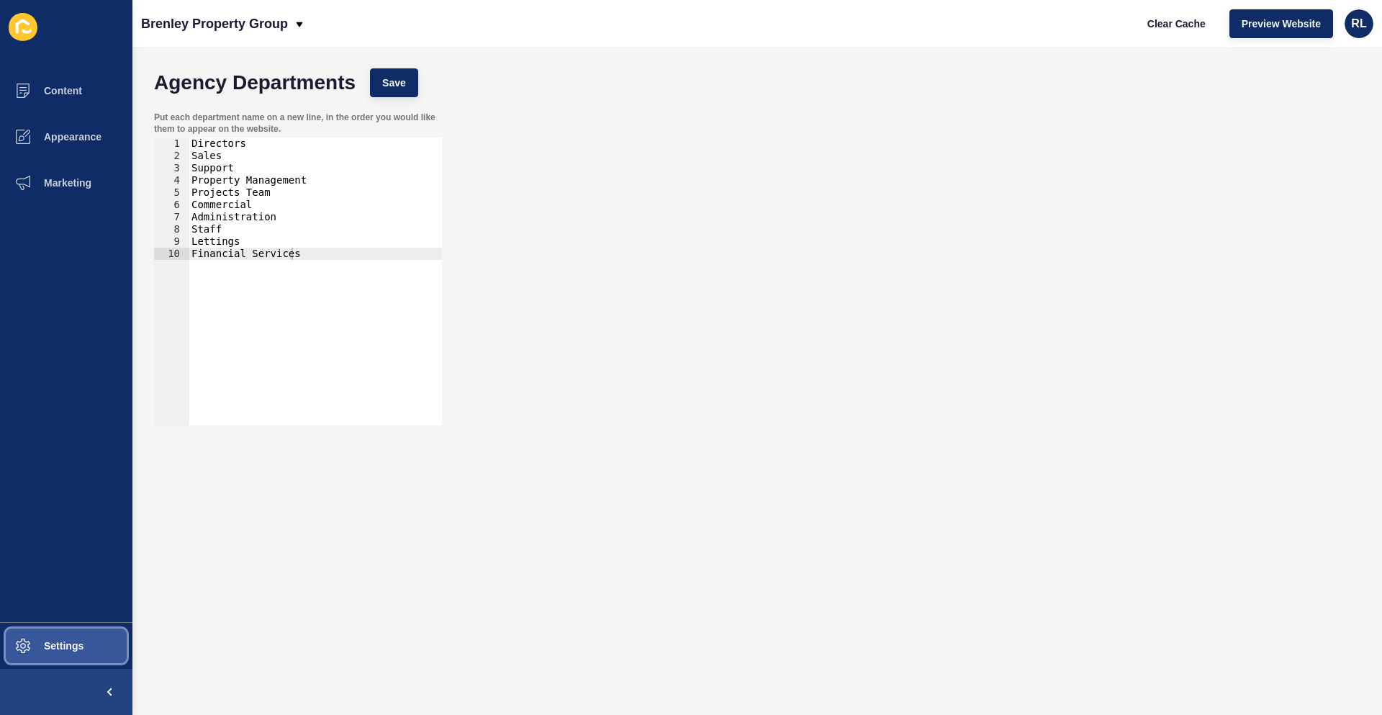
drag, startPoint x: 70, startPoint y: 648, endPoint x: 99, endPoint y: 610, distance: 47.2
click at [70, 649] on span "Settings" at bounding box center [41, 646] width 86 height 12
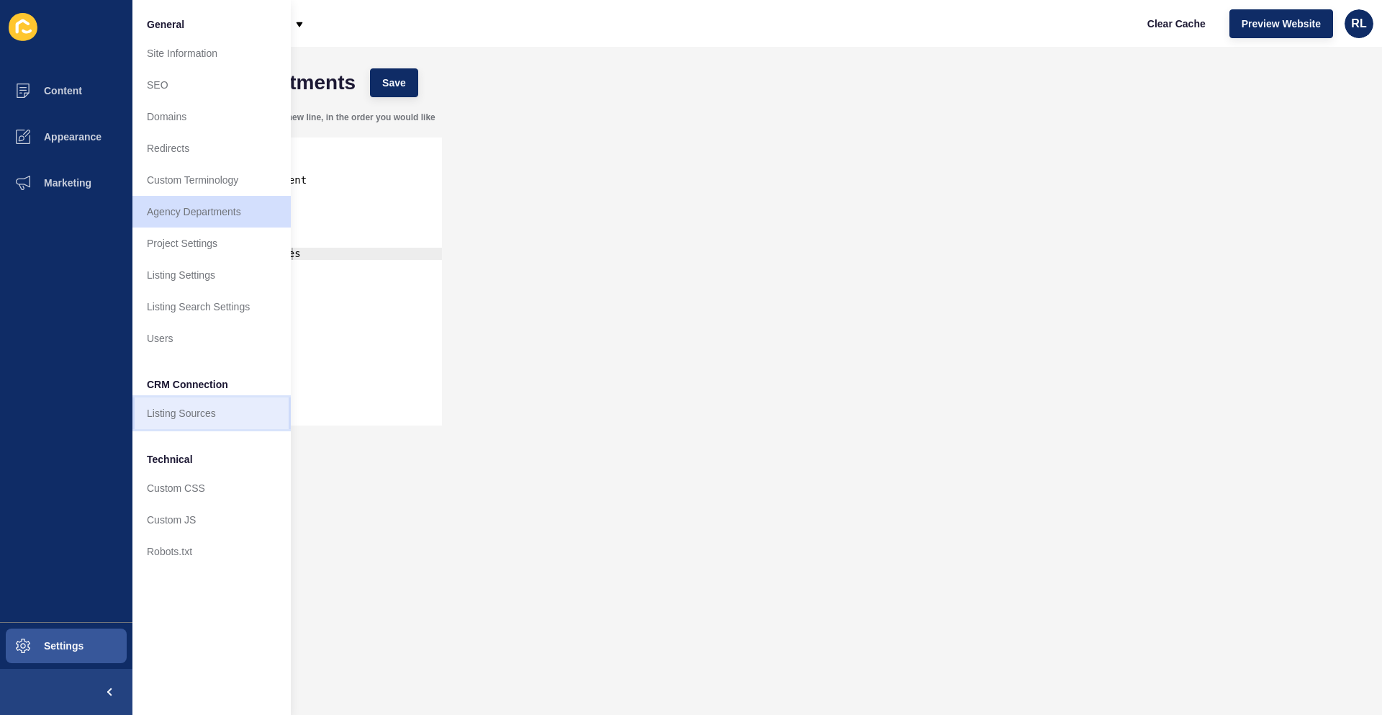
click at [215, 419] on link "Listing Sources" at bounding box center [211, 413] width 158 height 32
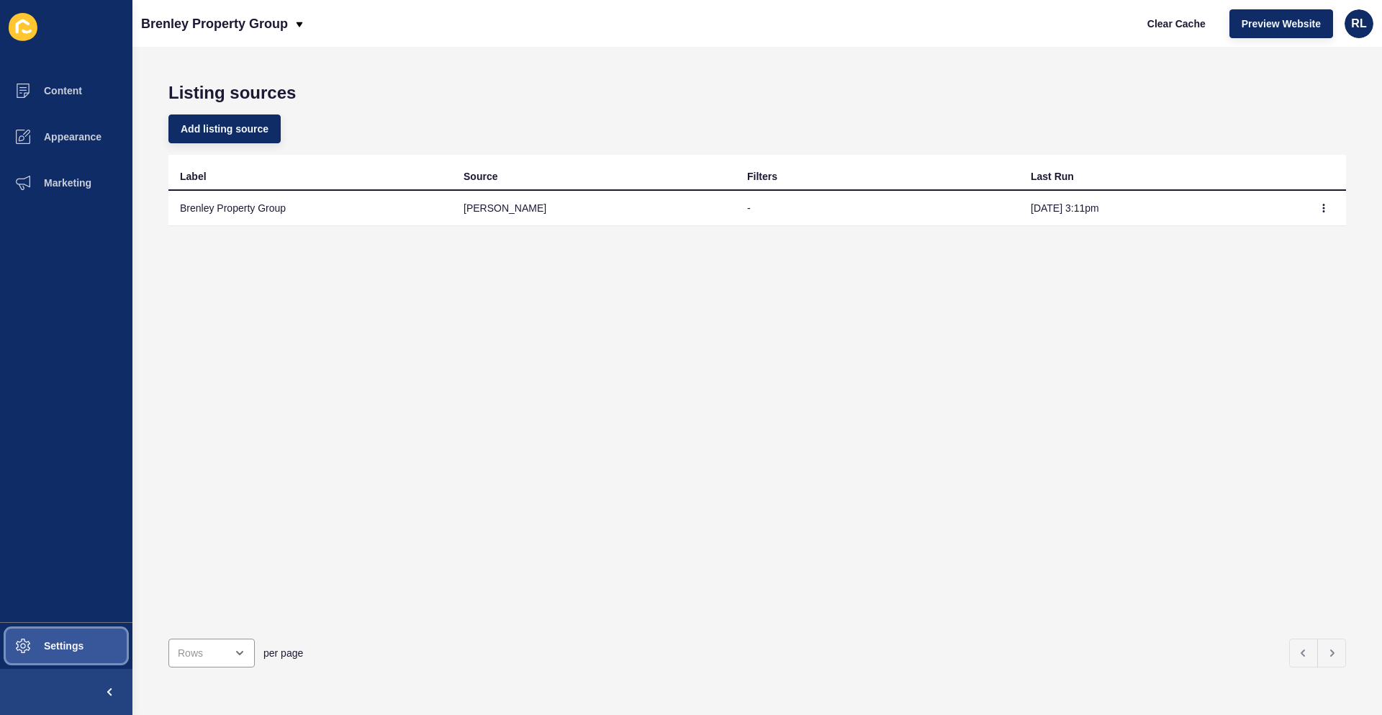
click at [58, 647] on span "Settings" at bounding box center [41, 646] width 86 height 12
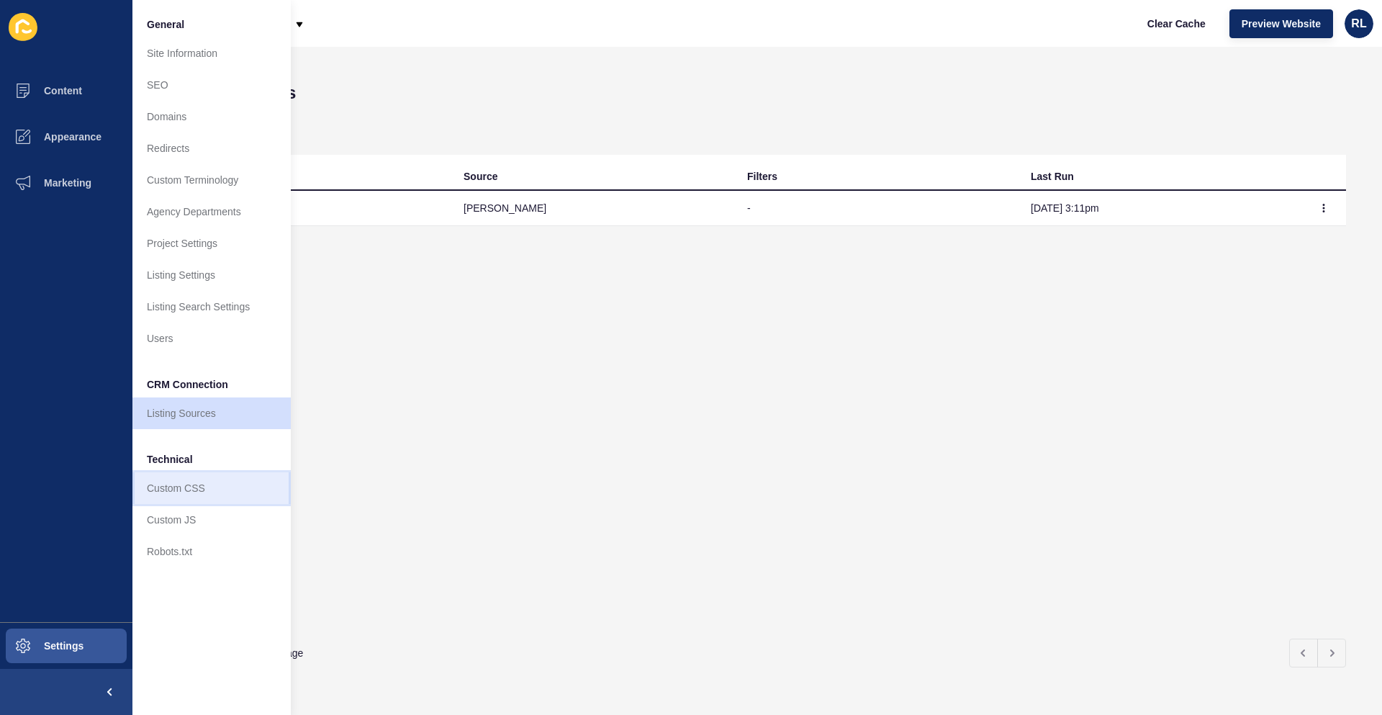
click at [216, 487] on link "Custom CSS" at bounding box center [211, 488] width 158 height 32
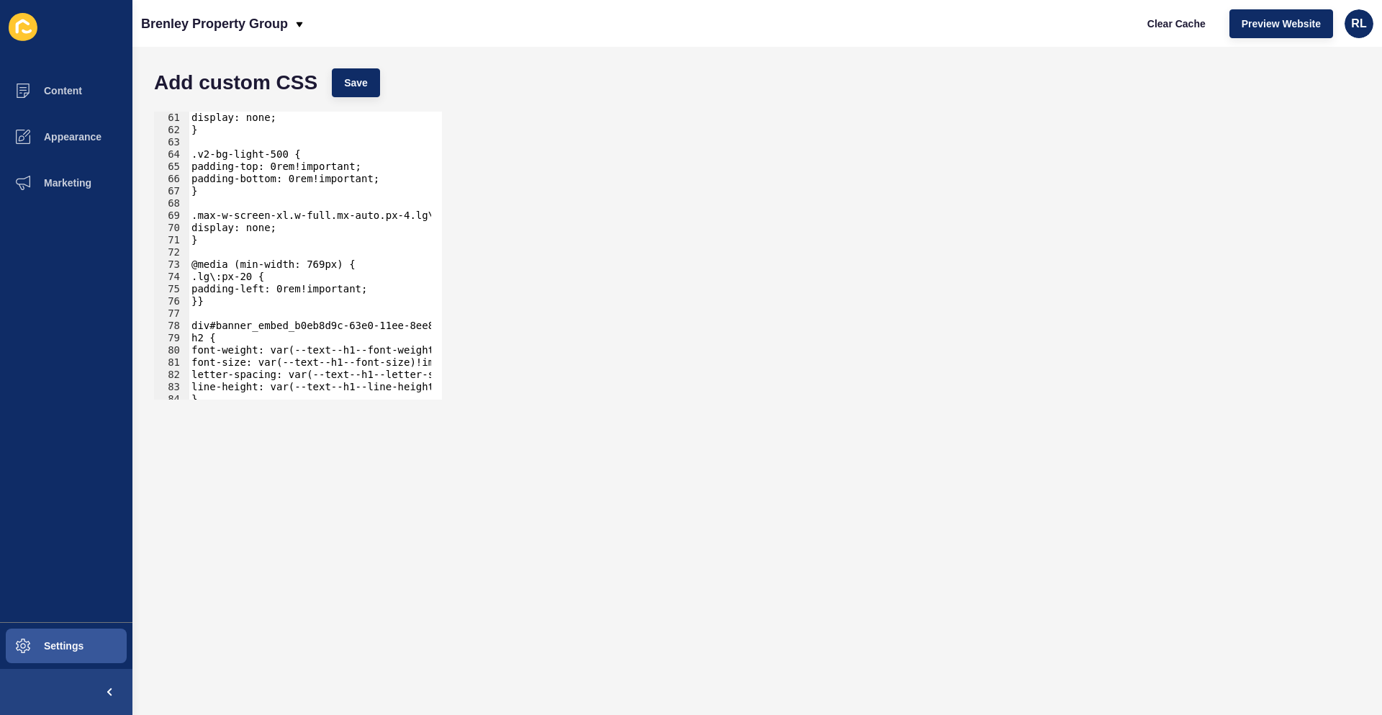
scroll to position [849, 0]
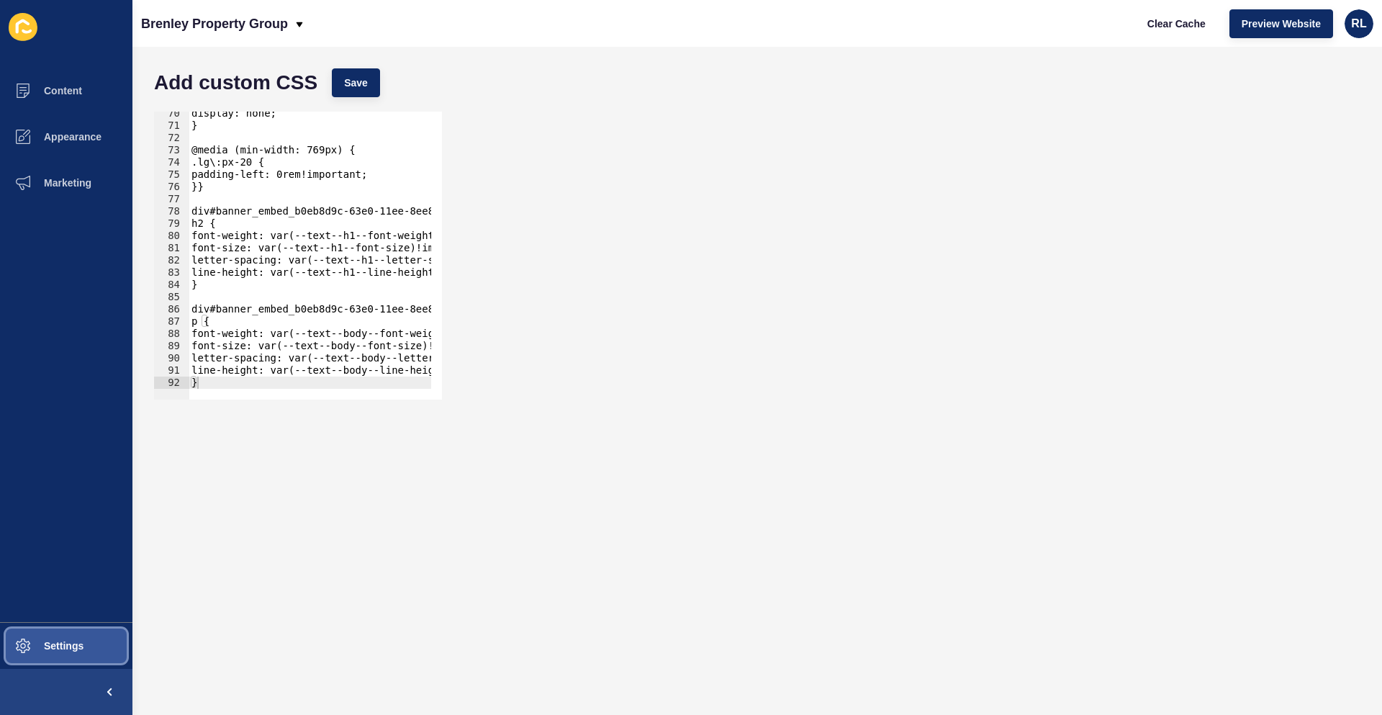
click at [65, 650] on span "Settings" at bounding box center [41, 646] width 86 height 12
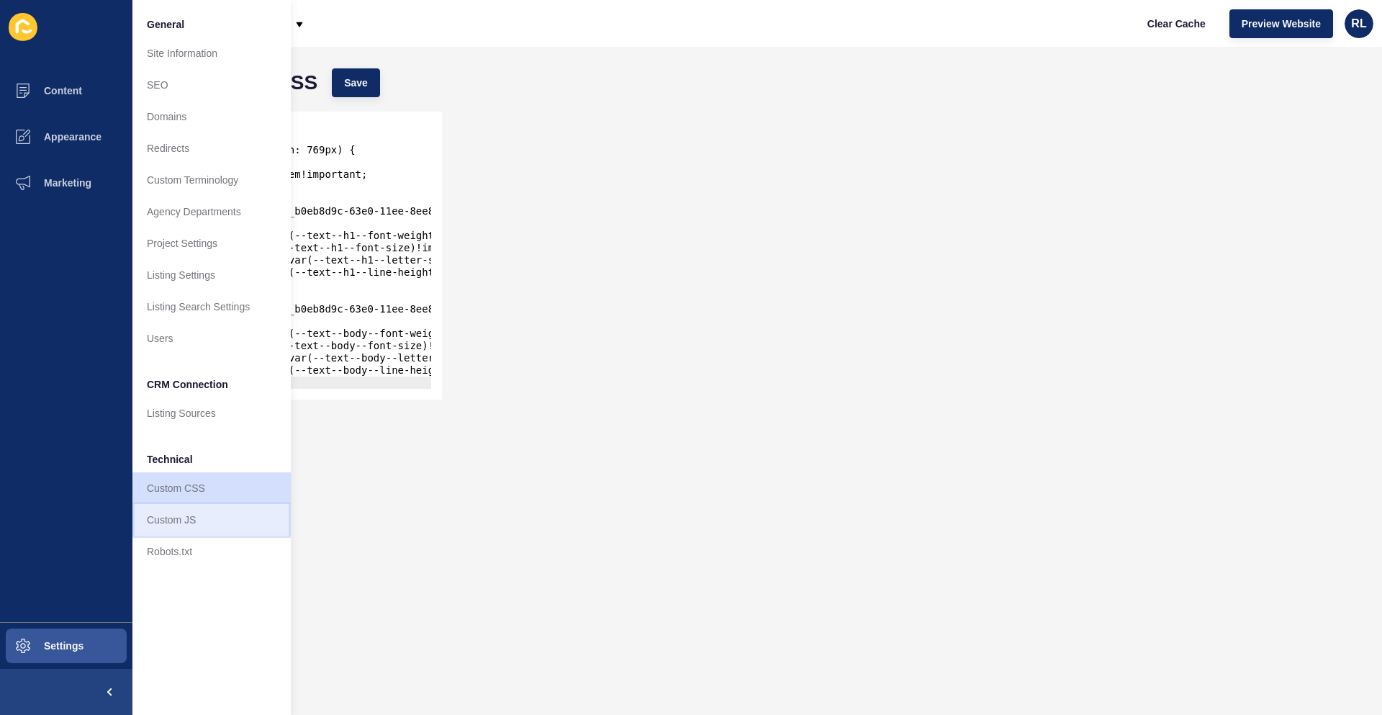
click at [196, 523] on link "Custom JS" at bounding box center [211, 520] width 158 height 32
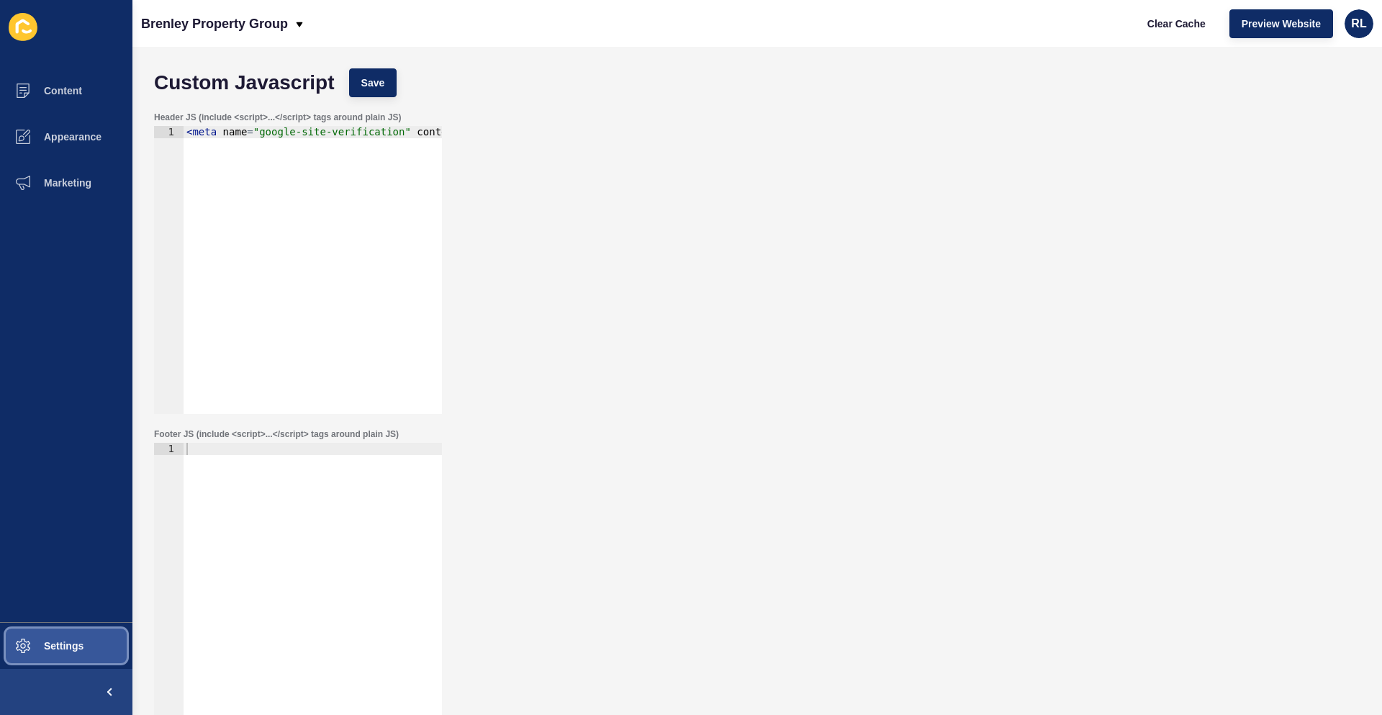
click at [83, 644] on span "Settings" at bounding box center [41, 646] width 86 height 12
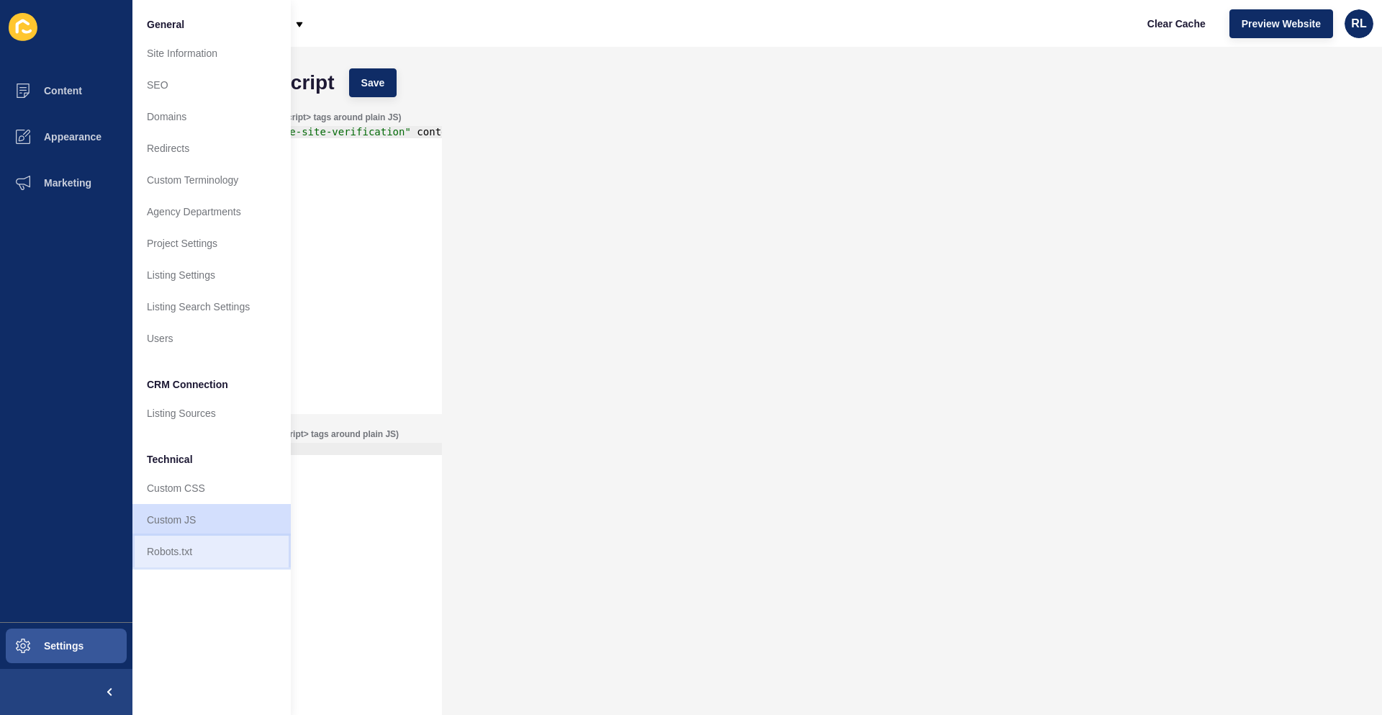
click at [176, 548] on link "Robots.txt" at bounding box center [211, 552] width 158 height 32
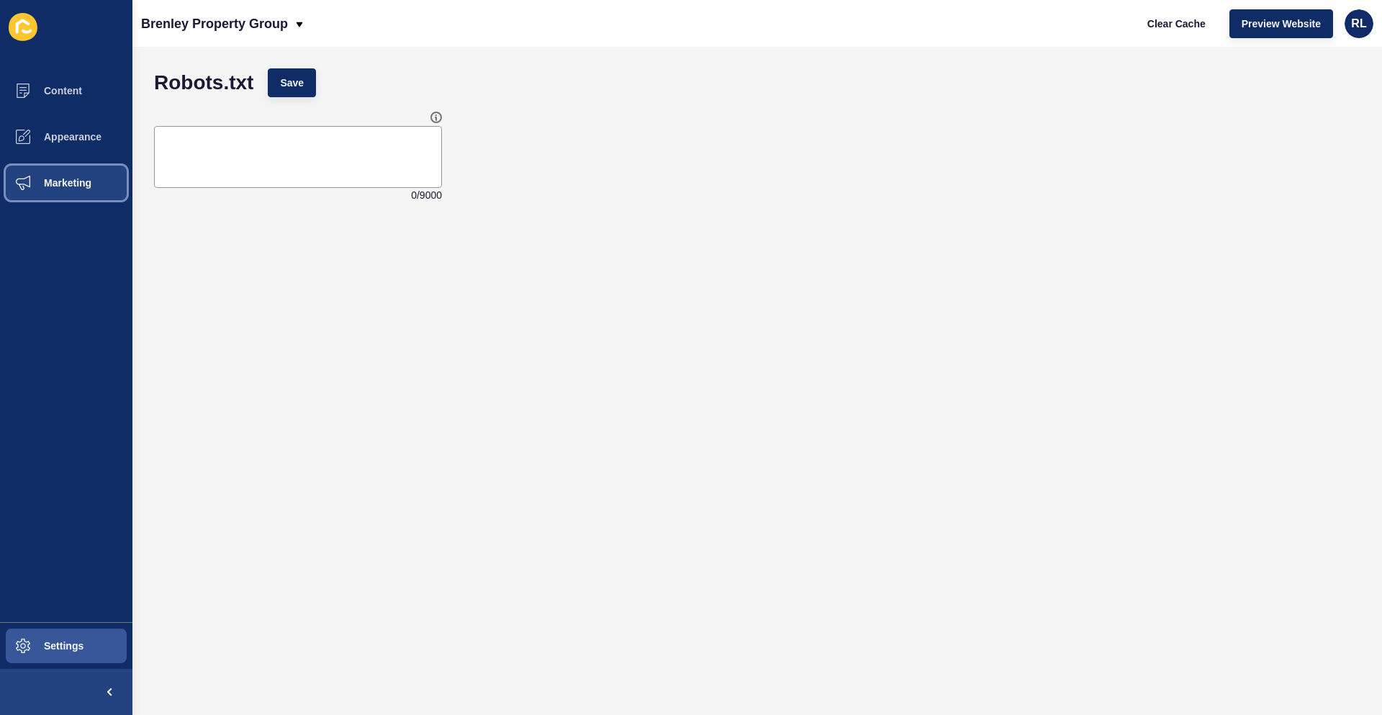
click at [59, 171] on button "Marketing" at bounding box center [66, 183] width 132 height 46
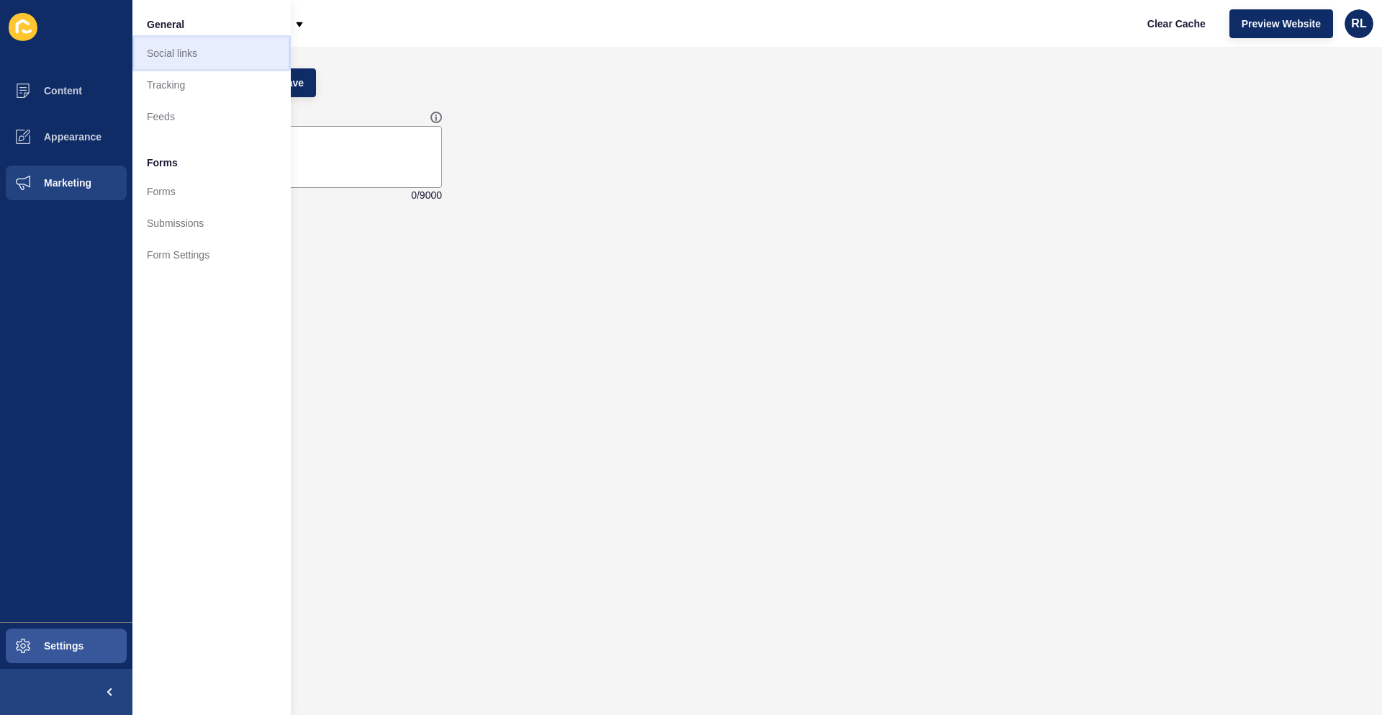
click at [190, 54] on link "Social links" at bounding box center [211, 53] width 158 height 32
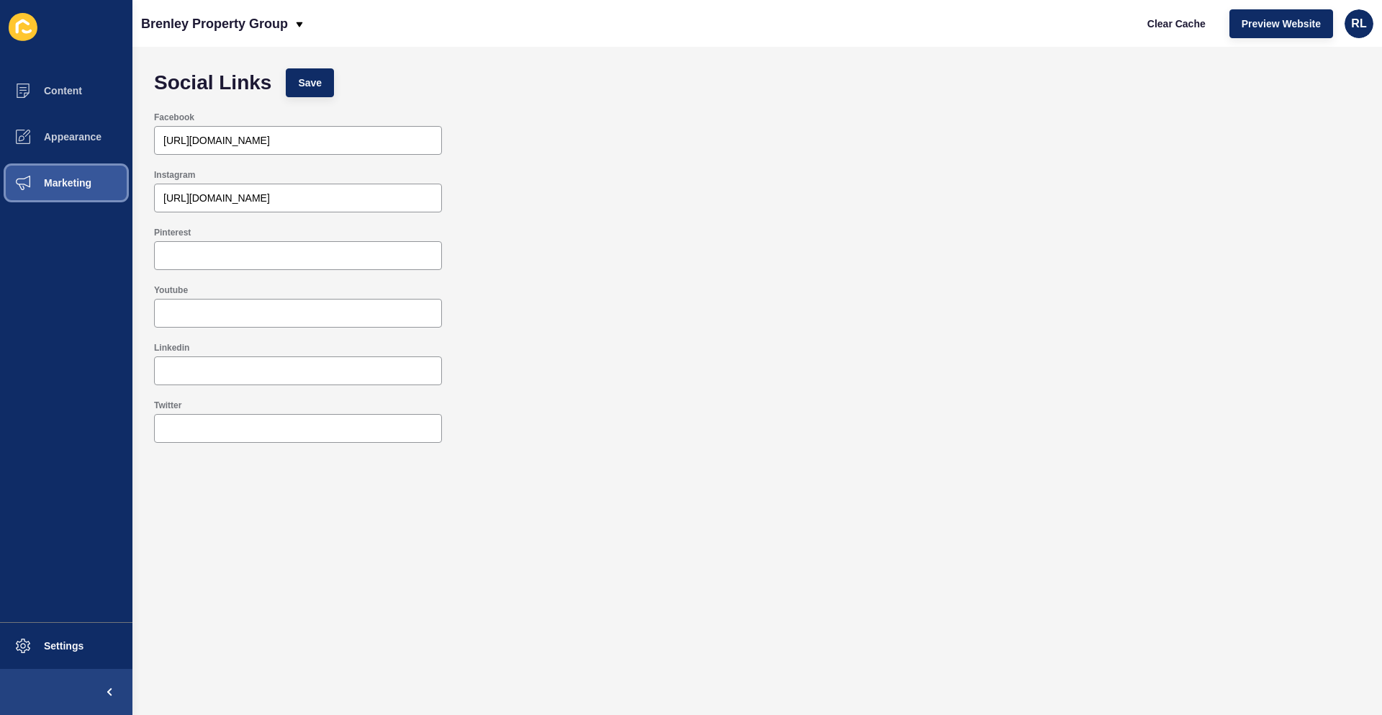
click at [95, 182] on button "Marketing" at bounding box center [66, 183] width 132 height 46
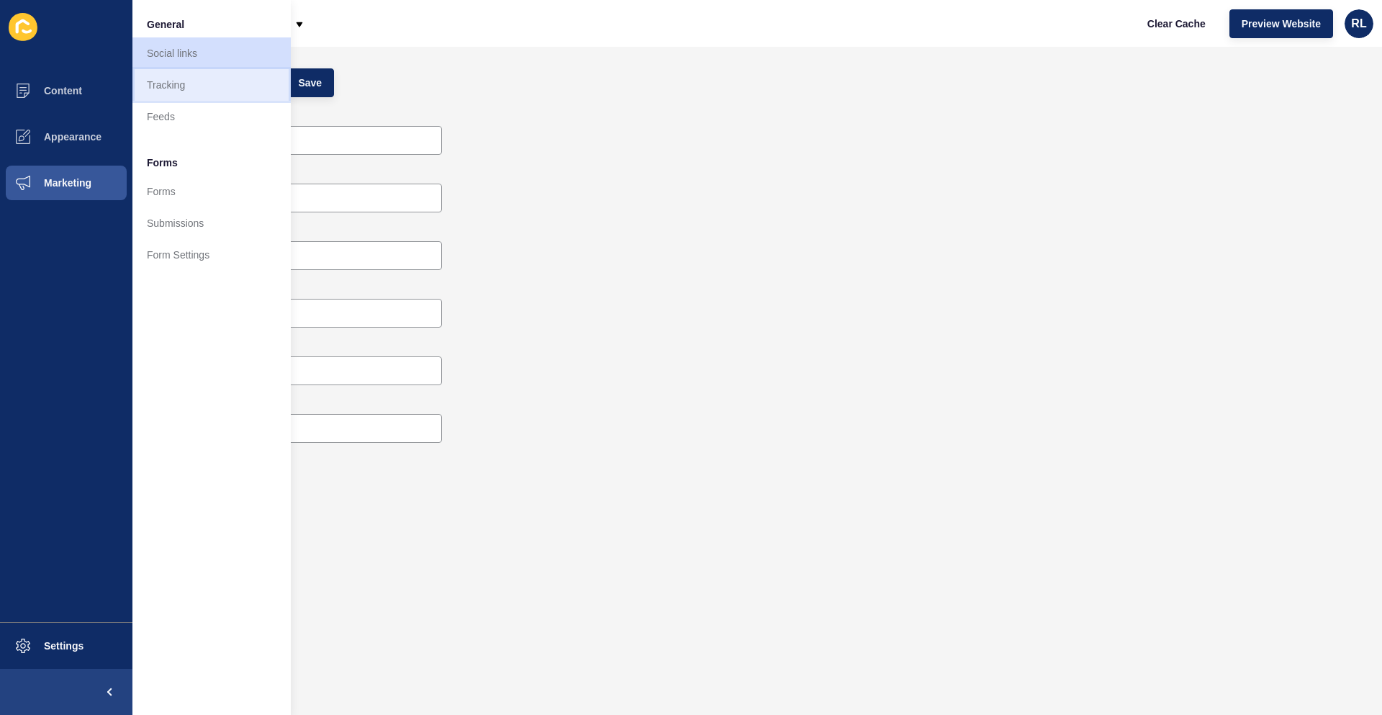
click at [183, 88] on link "Tracking" at bounding box center [211, 85] width 158 height 32
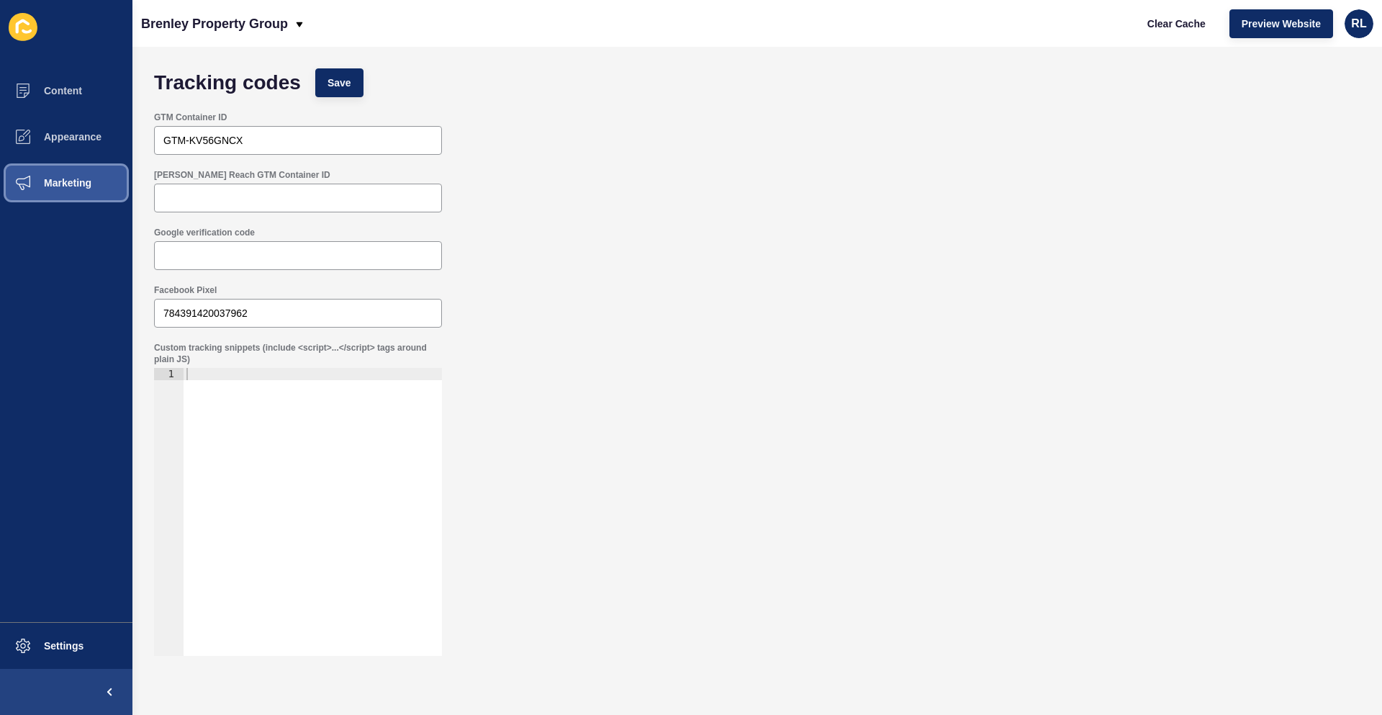
click at [67, 179] on span "Marketing" at bounding box center [45, 183] width 94 height 12
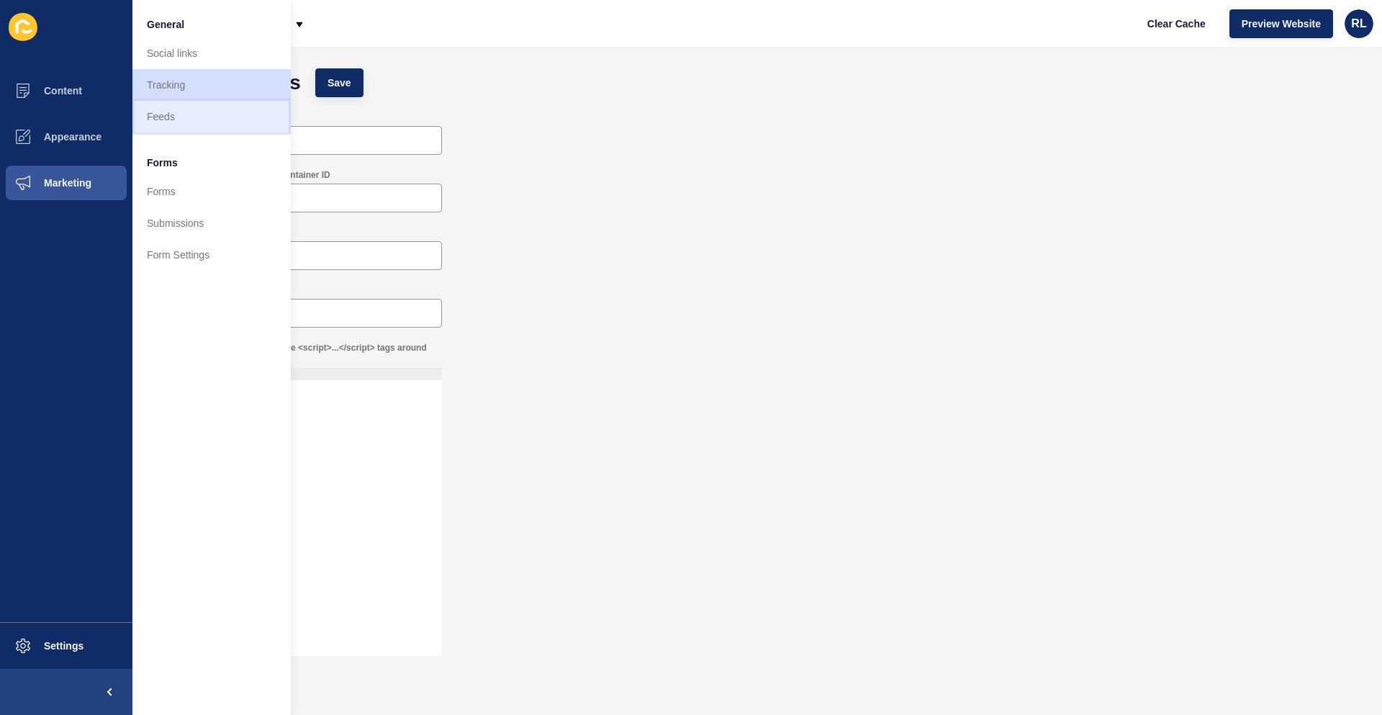
click at [173, 115] on link "Feeds" at bounding box center [211, 117] width 158 height 32
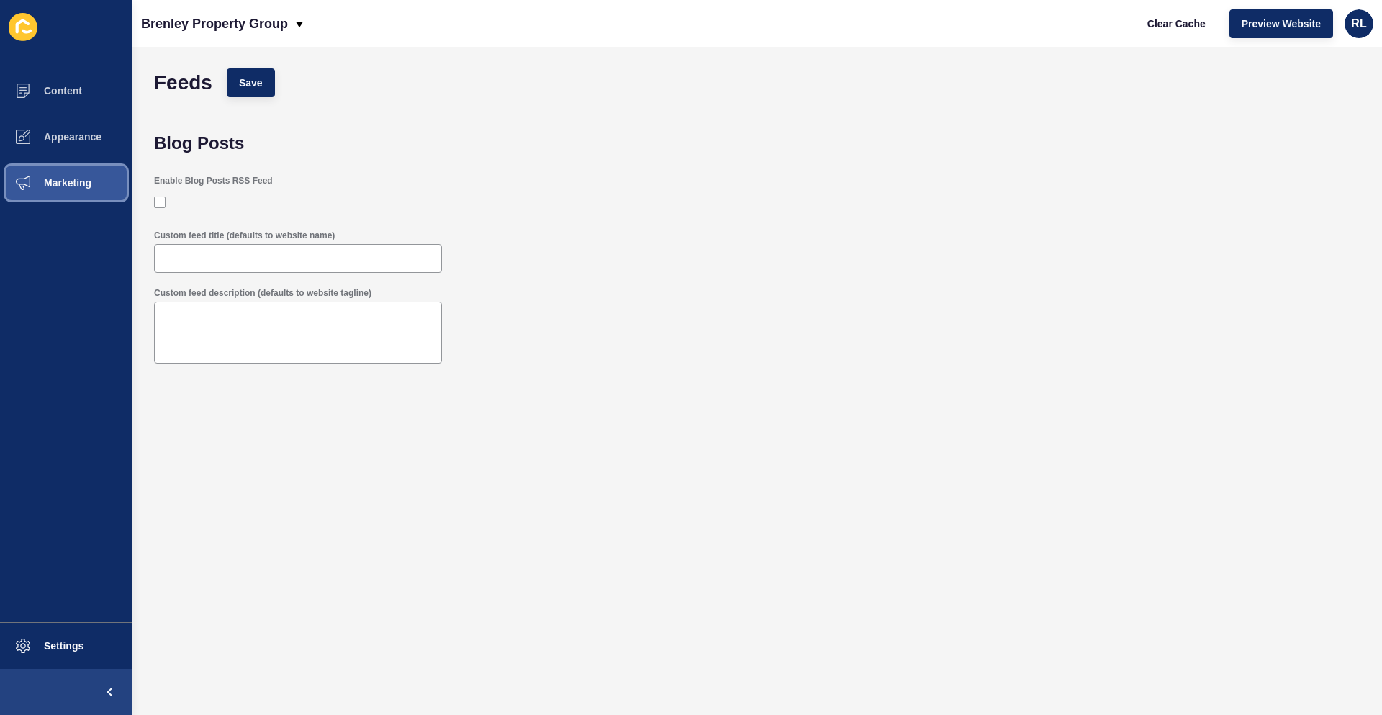
click at [96, 184] on button "Marketing" at bounding box center [66, 183] width 132 height 46
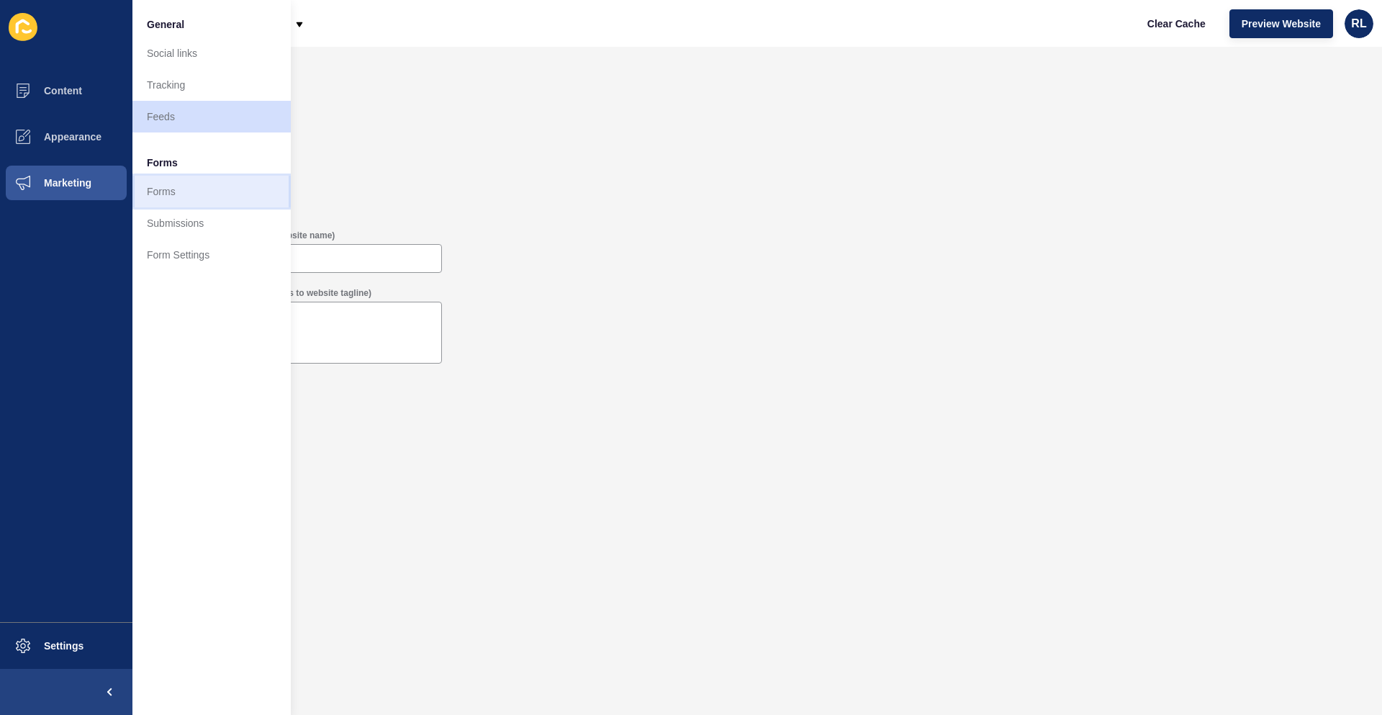
click at [176, 189] on link "Forms" at bounding box center [211, 192] width 158 height 32
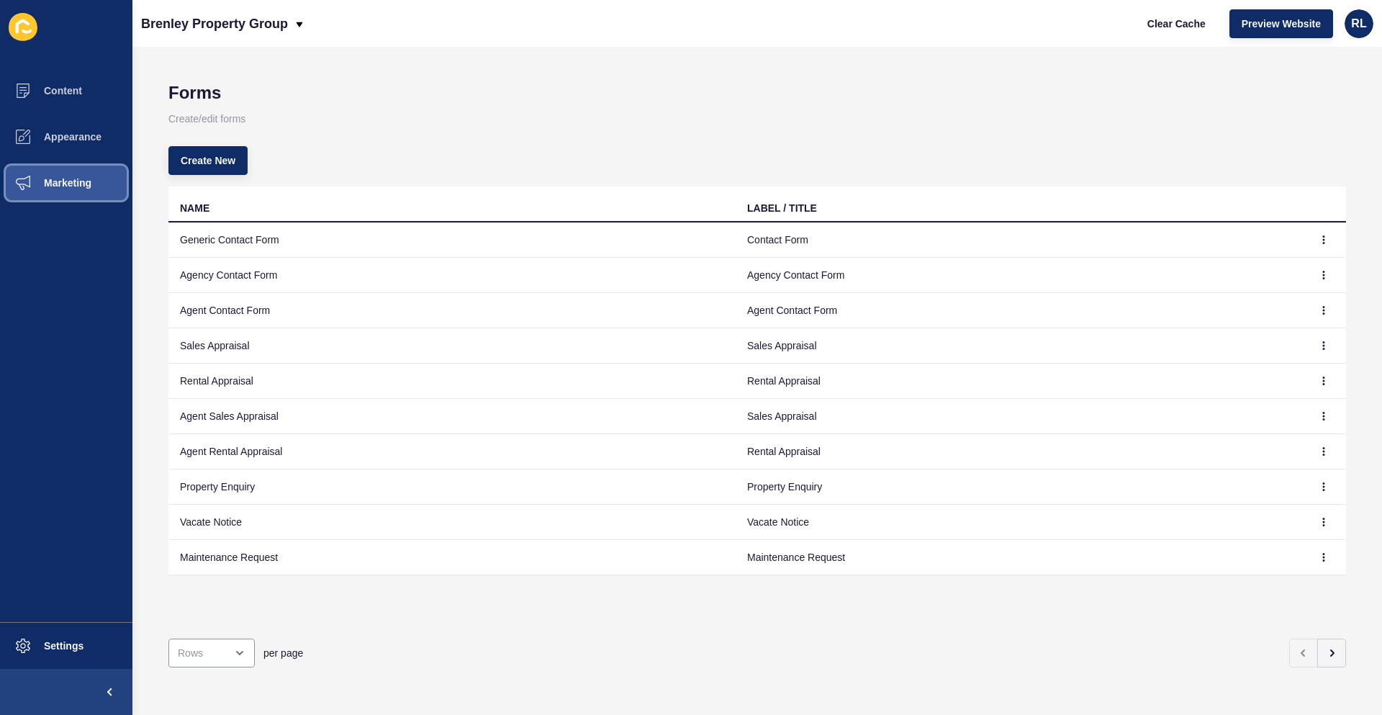
click at [92, 194] on button "Marketing" at bounding box center [66, 183] width 132 height 46
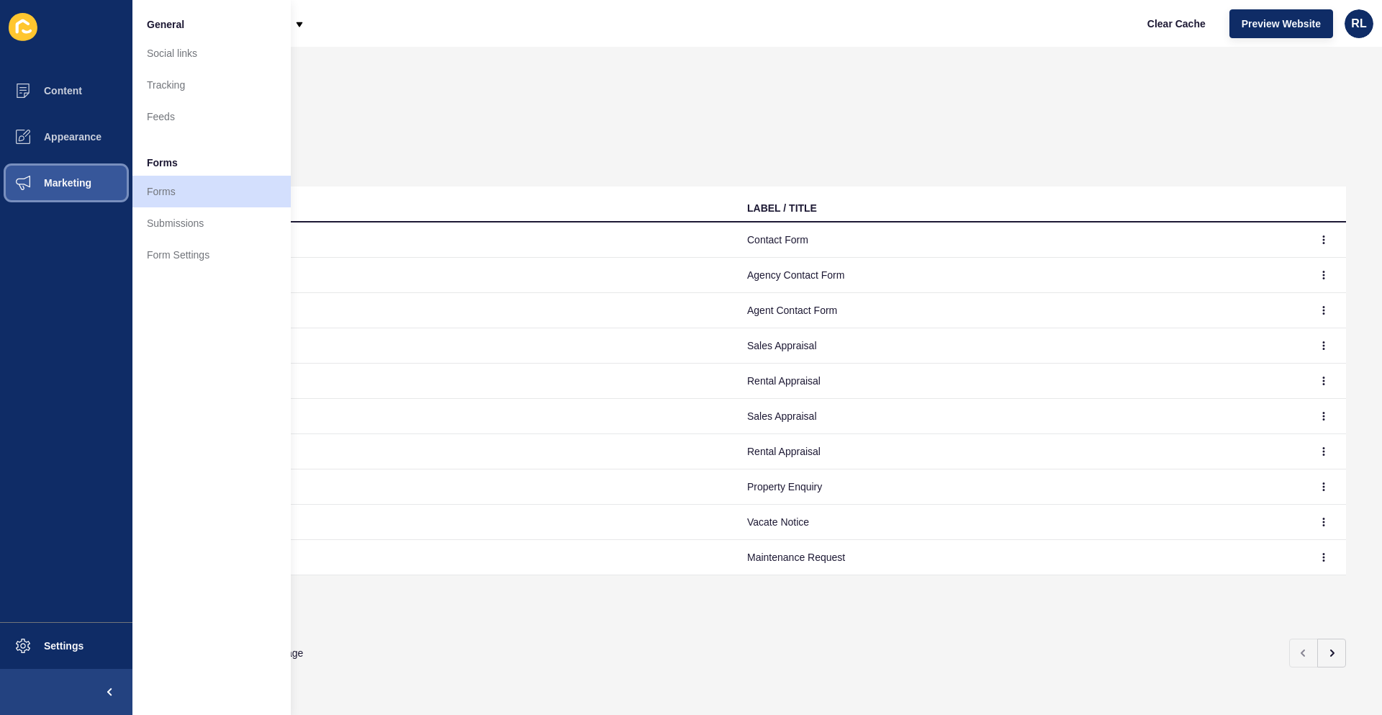
click at [92, 194] on button "Marketing" at bounding box center [66, 183] width 132 height 46
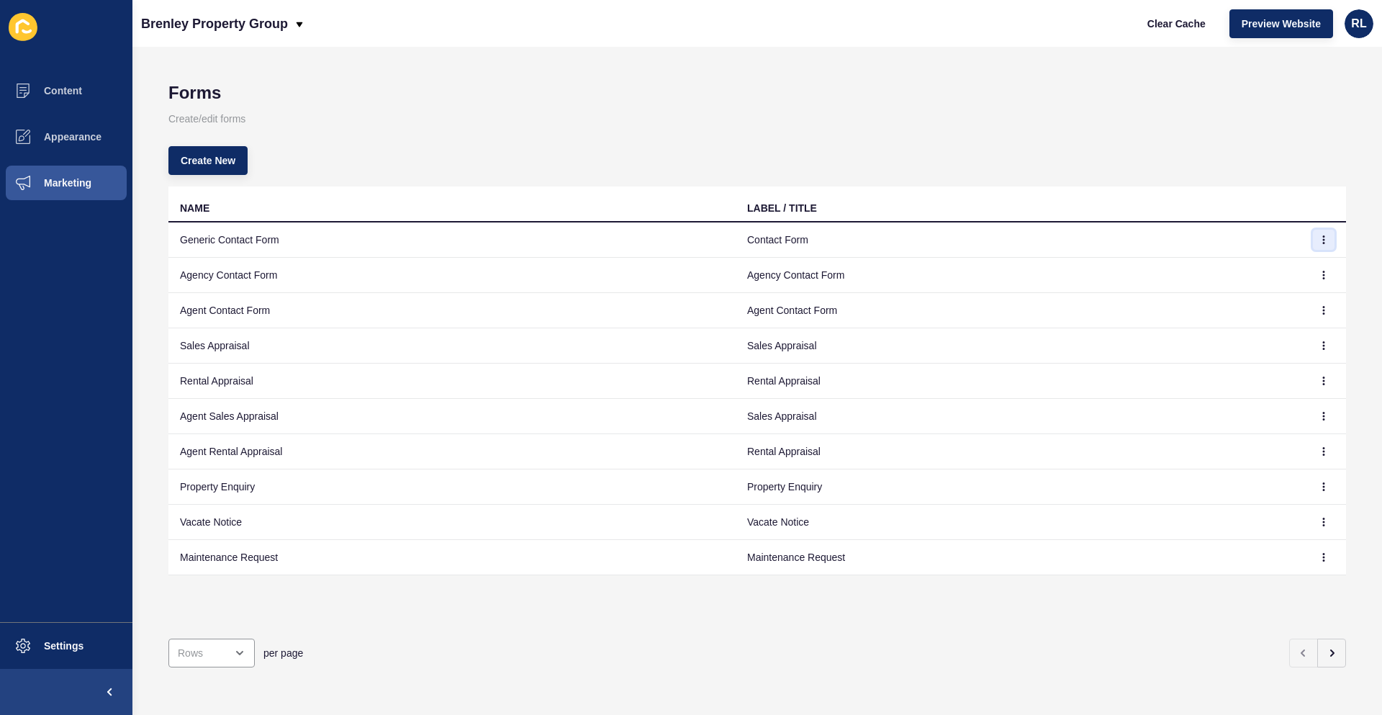
click at [1318, 241] on button "button" at bounding box center [1324, 240] width 22 height 20
click at [1248, 274] on link "Edit" at bounding box center [1273, 269] width 101 height 32
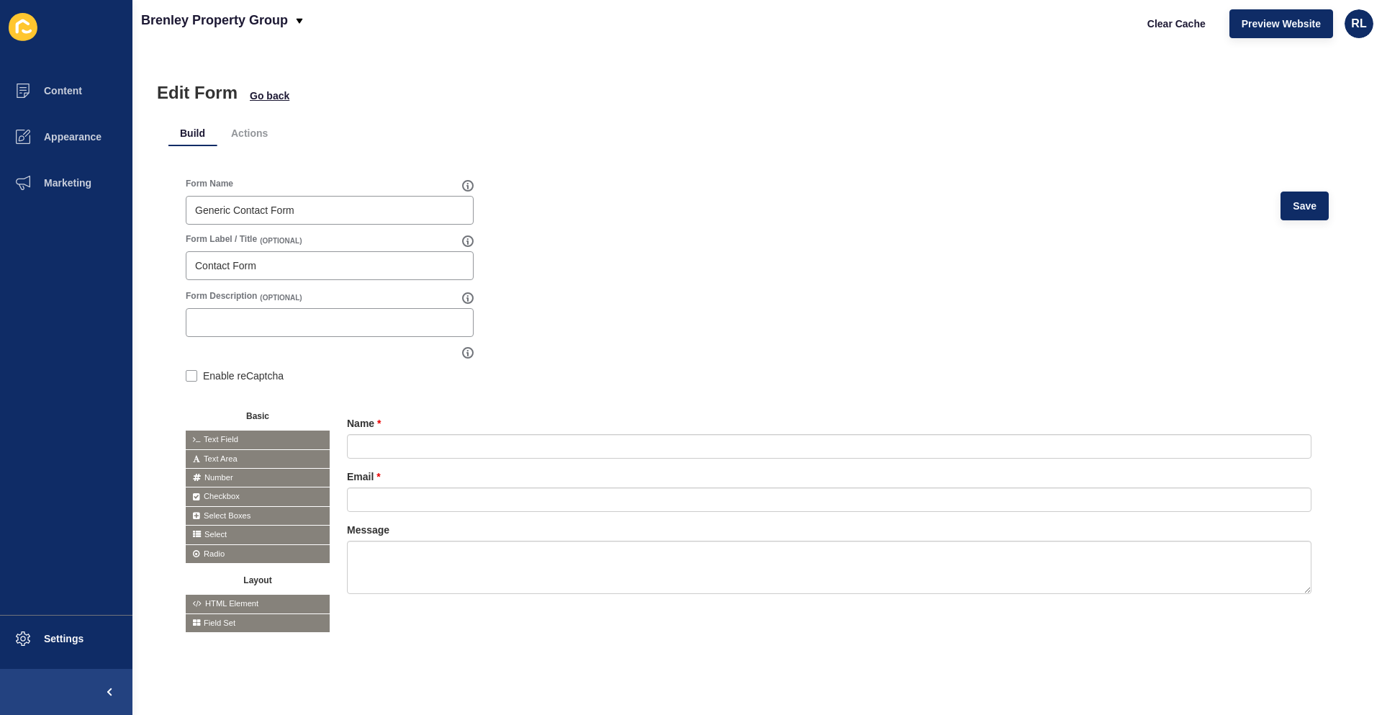
click at [767, 193] on div "Form Name Generic Contact Form Save" at bounding box center [757, 205] width 1143 height 55
click at [246, 137] on li "Actions" at bounding box center [250, 133] width 60 height 26
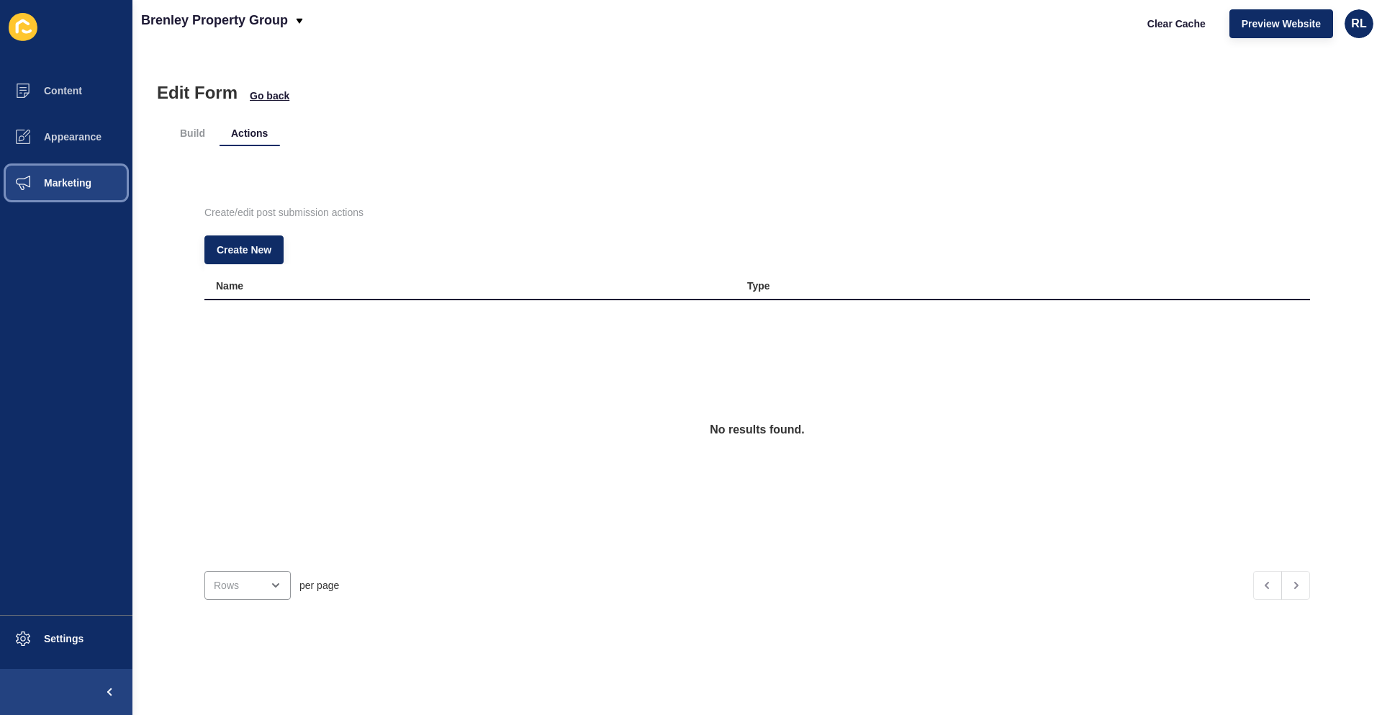
click at [82, 182] on span "Marketing" at bounding box center [45, 183] width 94 height 12
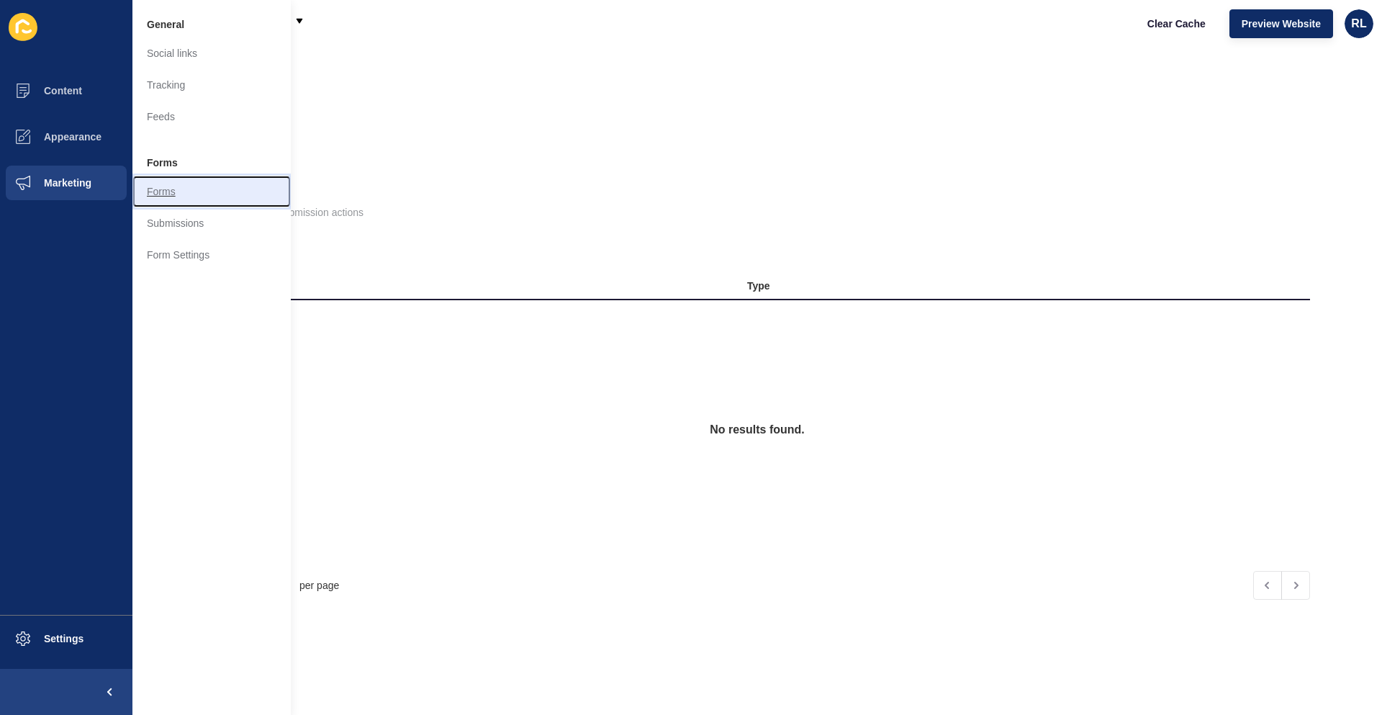
click at [157, 192] on link "Forms" at bounding box center [211, 192] width 158 height 32
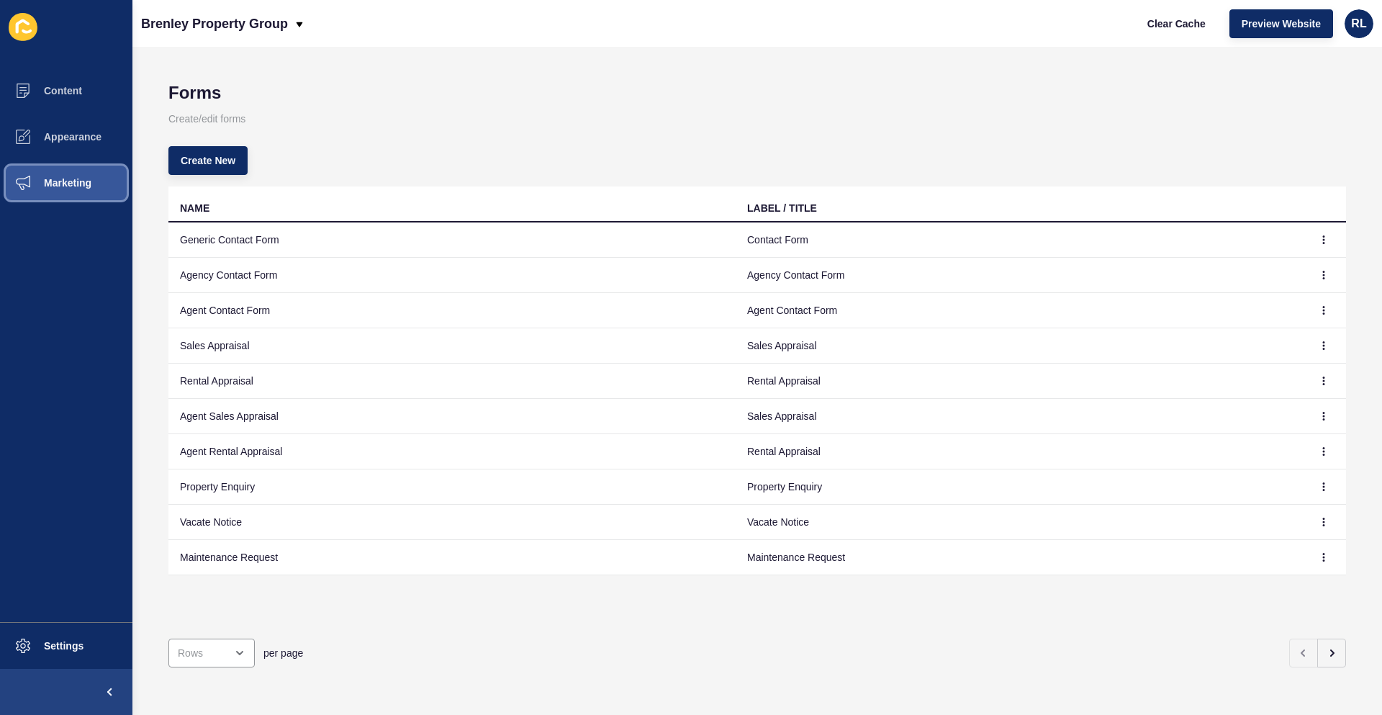
click at [81, 184] on span "Marketing" at bounding box center [45, 183] width 94 height 12
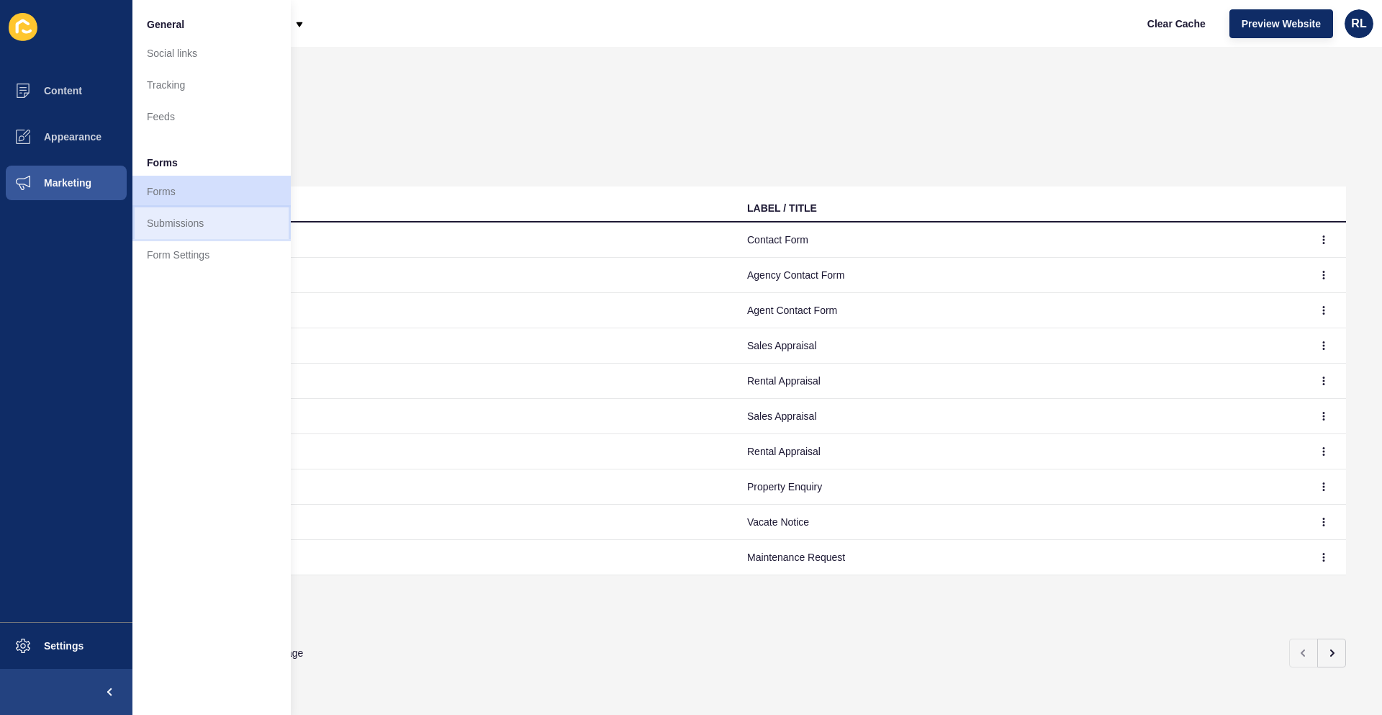
click at [183, 228] on link "Submissions" at bounding box center [211, 223] width 158 height 32
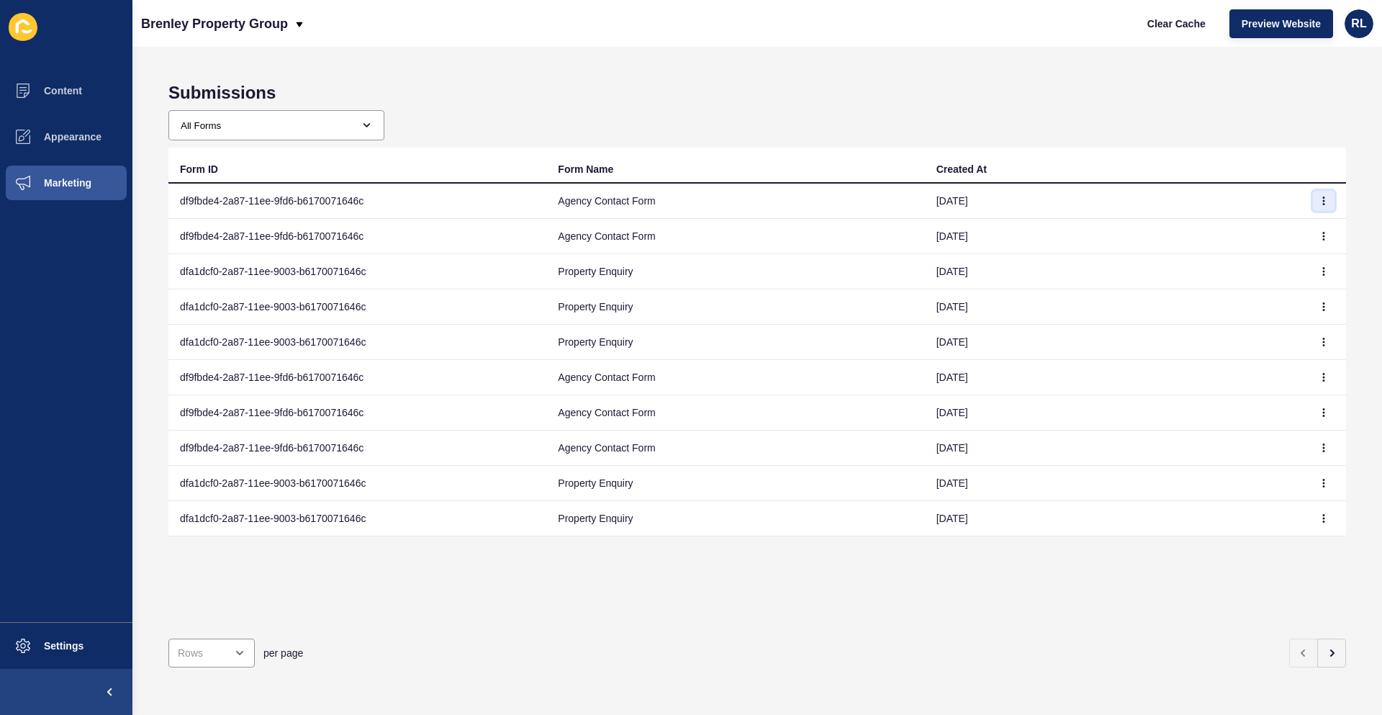
click at [1318, 209] on button "button" at bounding box center [1324, 201] width 22 height 20
click at [1265, 232] on link "View" at bounding box center [1273, 230] width 101 height 32
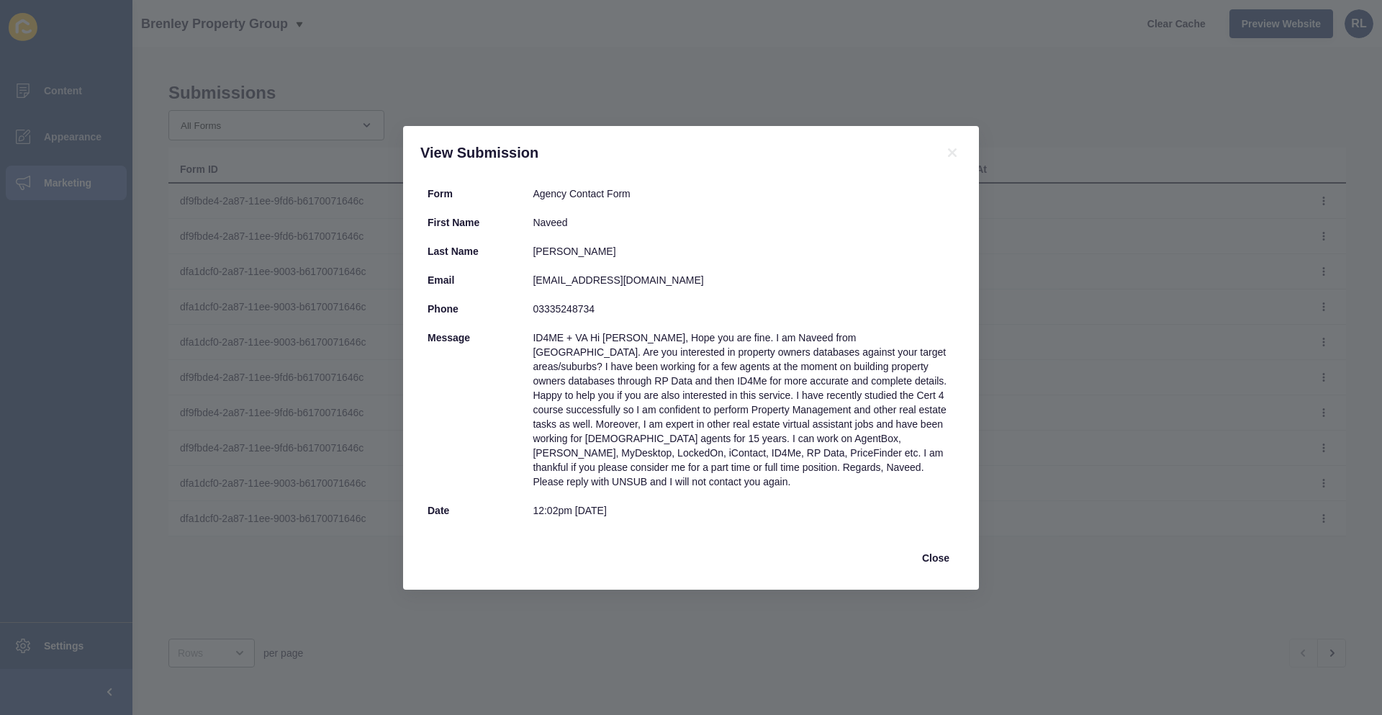
click at [941, 644] on div "View Submission Form Agency Contact Form First Name [PERSON_NAME] Last Name [PE…" at bounding box center [691, 357] width 1382 height 715
drag, startPoint x: 943, startPoint y: 545, endPoint x: 1245, endPoint y: 354, distance: 356.9
click at [943, 551] on span "Close" at bounding box center [935, 558] width 27 height 14
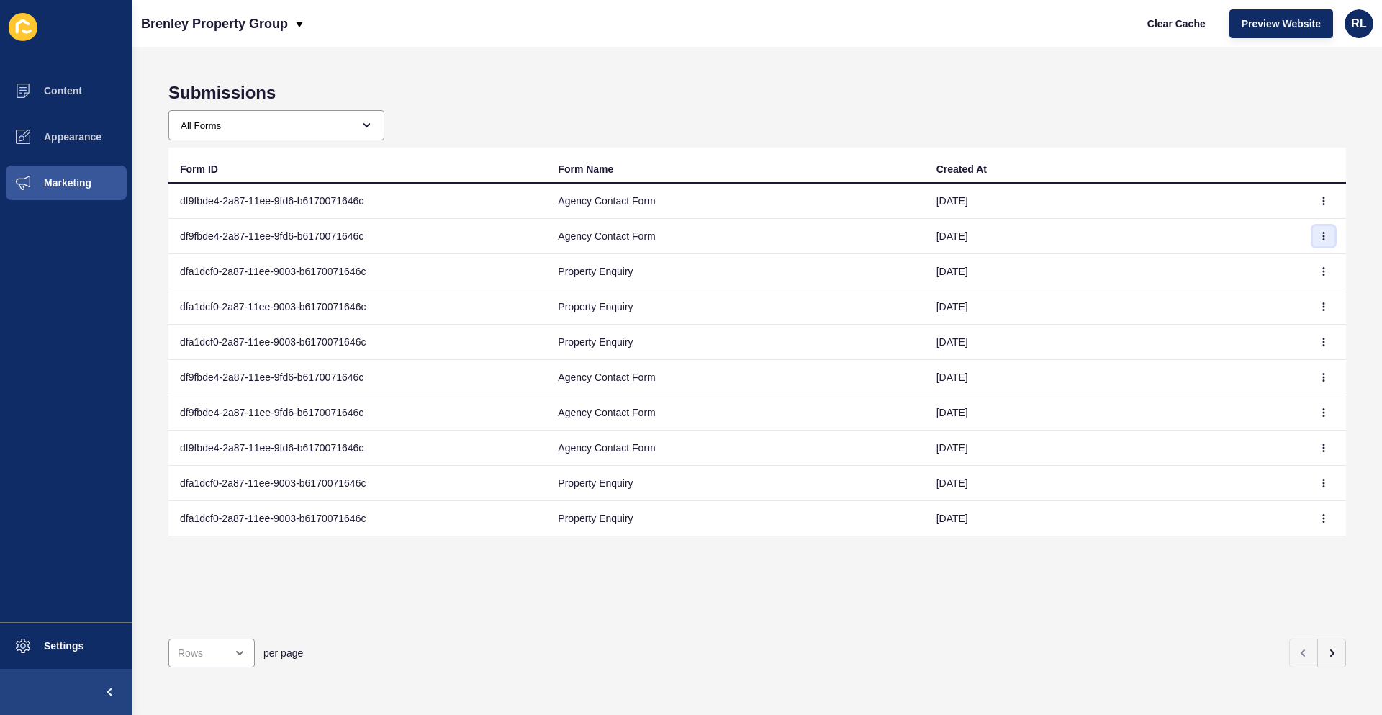
click at [1313, 231] on button "button" at bounding box center [1324, 236] width 22 height 20
click at [1229, 265] on link "View" at bounding box center [1273, 265] width 101 height 32
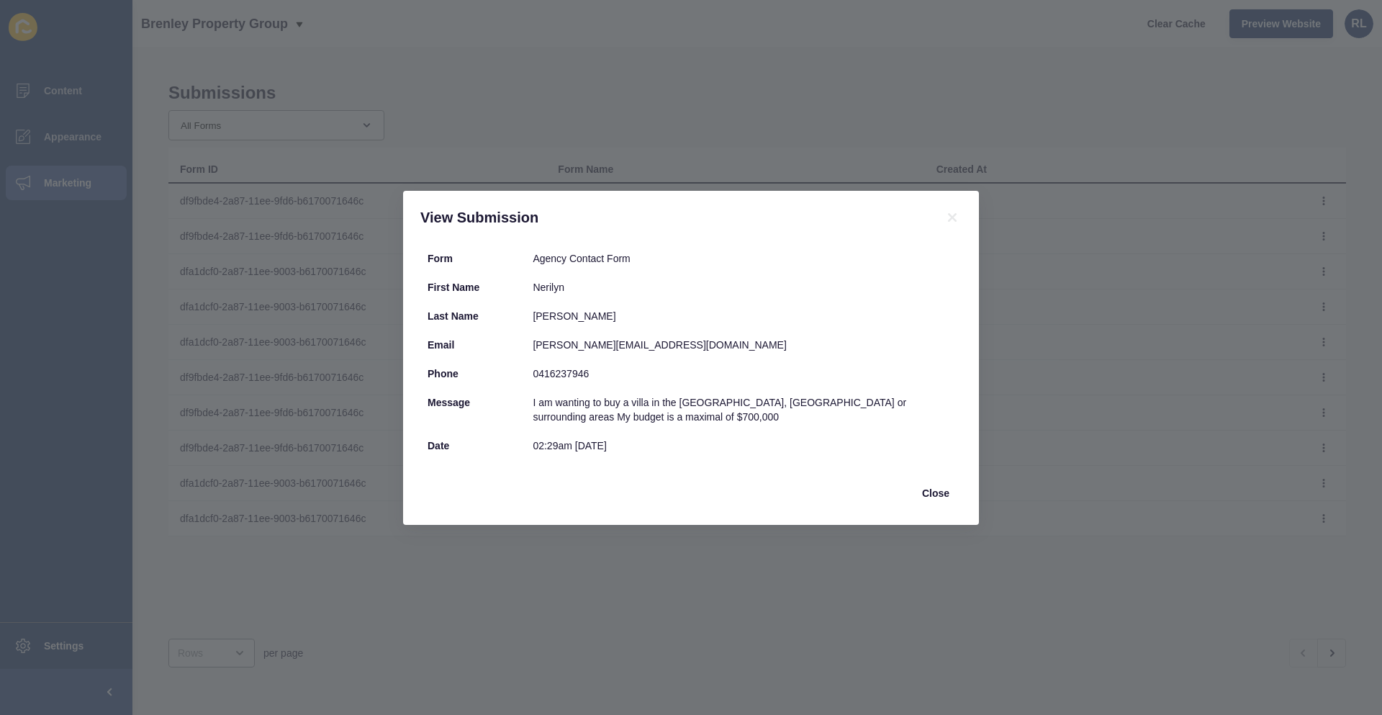
click at [588, 638] on div "View Submission Form Agency Contact Form First Name [PERSON_NAME] Last Name [PE…" at bounding box center [691, 357] width 1382 height 715
click at [567, 618] on div "View Submission Form Agency Contact Form First Name [PERSON_NAME] Last Name [PE…" at bounding box center [691, 357] width 1382 height 715
click at [940, 486] on span "Close" at bounding box center [935, 493] width 27 height 14
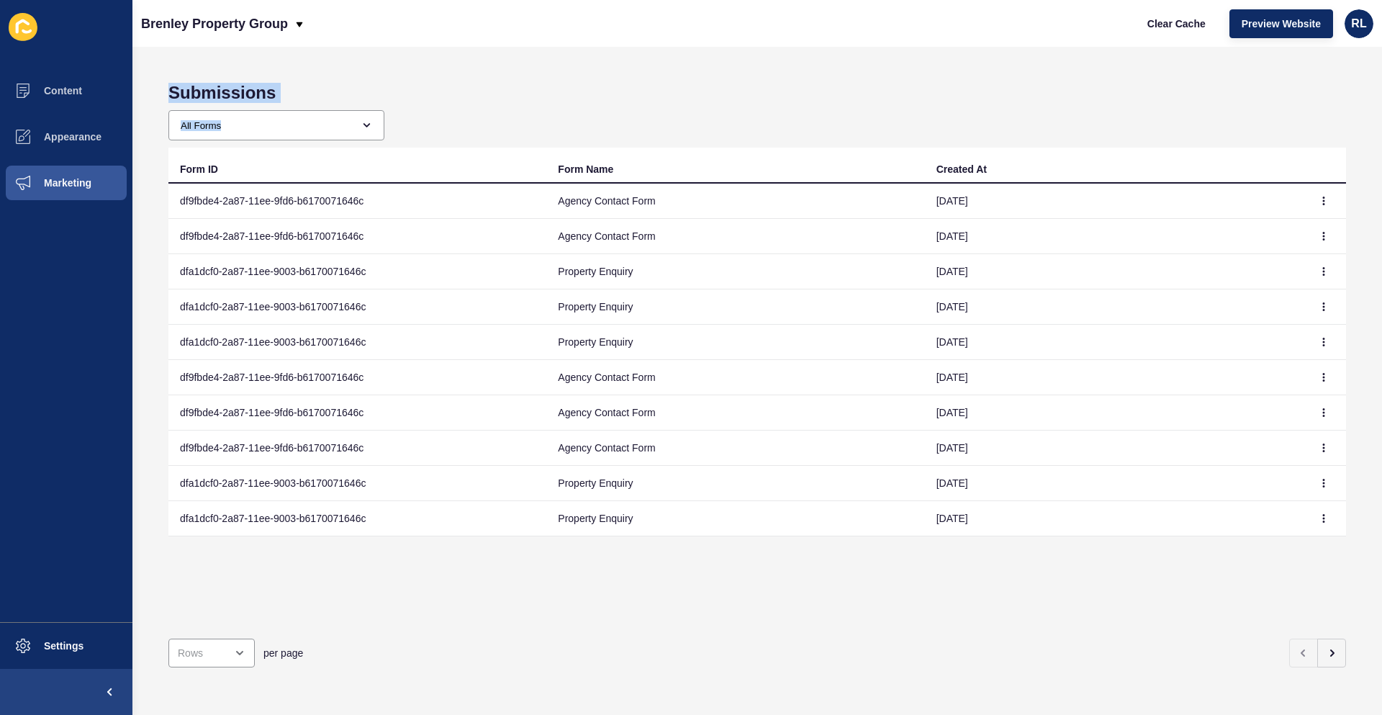
drag, startPoint x: 155, startPoint y: 74, endPoint x: 1345, endPoint y: 574, distance: 1290.5
click at [1345, 574] on div "Submissions All Forms Generic Contact Form Agency Contact Form Agent Contact Fo…" at bounding box center [757, 381] width 1250 height 668
copy div "Submissions All Forms Generic Contact Form Agency Contact Form Agent Contact Fo…"
click at [606, 65] on div "Submissions All Forms Generic Contact Form Agency Contact Form Agent Contact Fo…" at bounding box center [757, 381] width 1250 height 668
click at [364, 124] on select "All Forms Generic Contact Form Agency Contact Form Agent Contact Form Sales App…" at bounding box center [271, 125] width 204 height 29
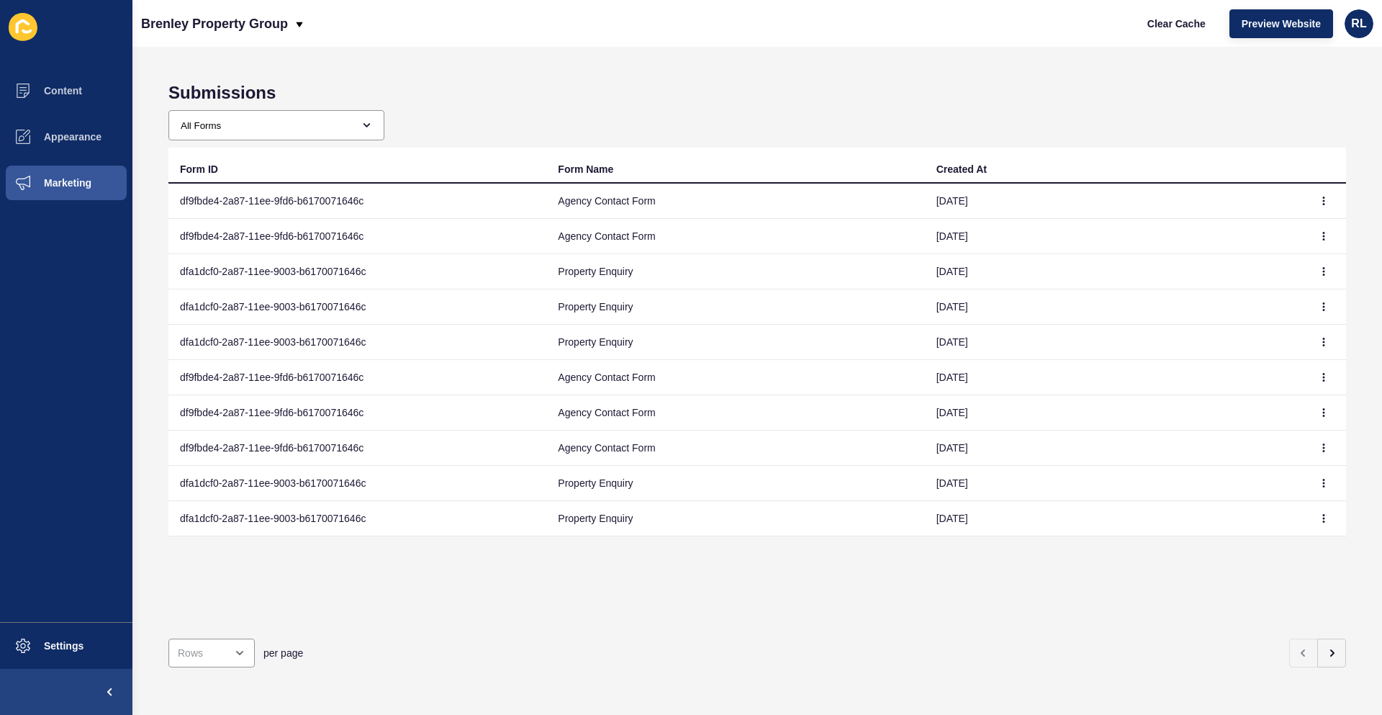
click at [443, 99] on h1 "Submissions" at bounding box center [757, 93] width 1178 height 20
click at [1324, 201] on icon "button" at bounding box center [1324, 200] width 1 height 7
click at [1256, 229] on link "View" at bounding box center [1273, 230] width 101 height 32
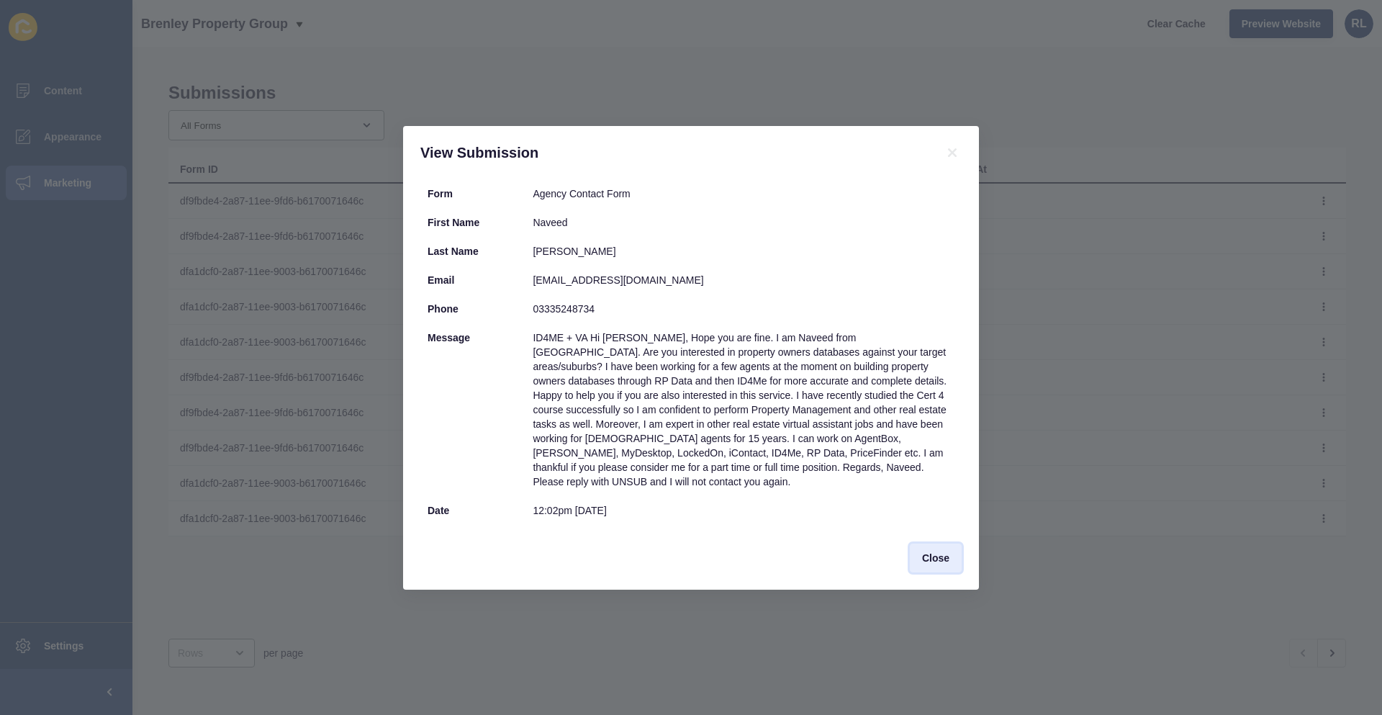
click at [937, 552] on span "Close" at bounding box center [935, 558] width 27 height 14
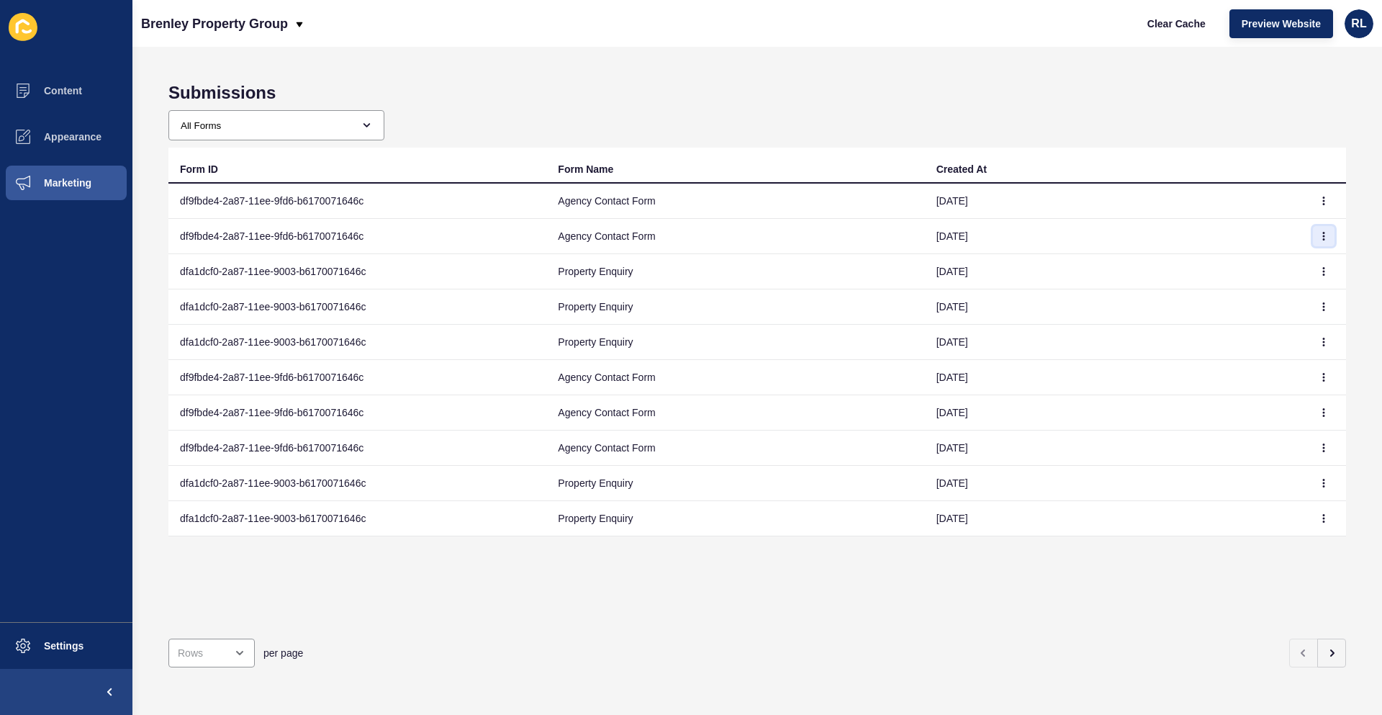
click at [1319, 236] on icon "button" at bounding box center [1323, 236] width 9 height 9
click at [1275, 261] on link "View" at bounding box center [1273, 265] width 101 height 32
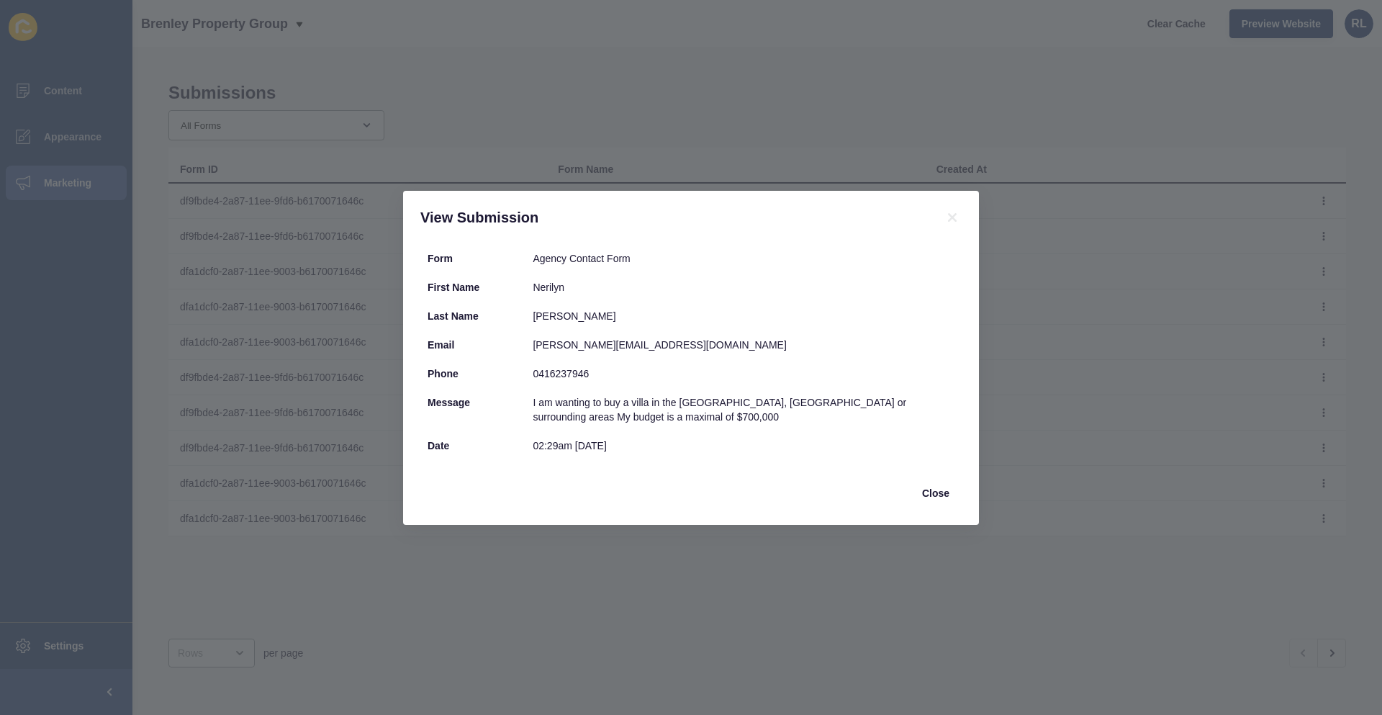
click at [590, 346] on div "[PERSON_NAME][EMAIL_ADDRESS][DOMAIN_NAME]" at bounding box center [744, 345] width 422 height 14
copy div "[PERSON_NAME][EMAIL_ADDRESS][DOMAIN_NAME]"
click at [1103, 466] on div "View Submission Form Agency Contact Form First Name [PERSON_NAME] Last Name [PE…" at bounding box center [691, 357] width 1382 height 715
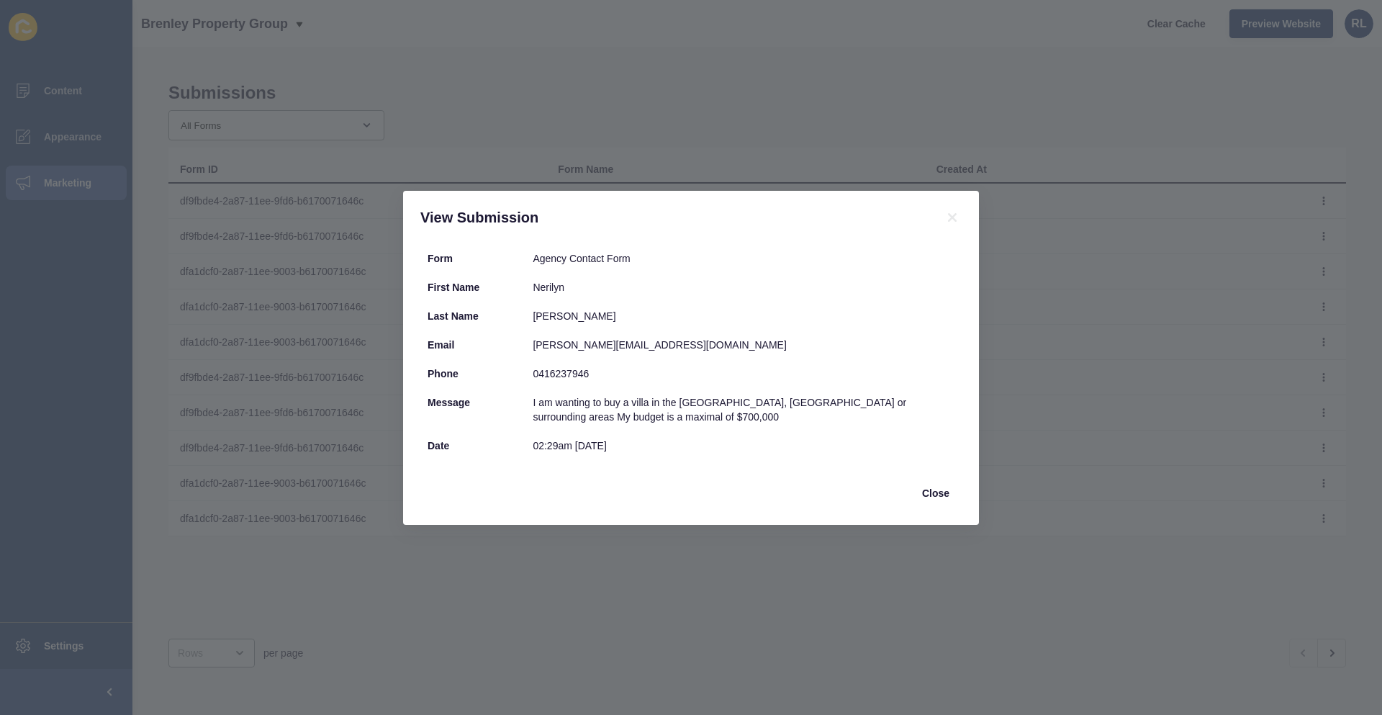
click at [844, 654] on div "View Submission Form Agency Contact Form First Name [PERSON_NAME] Last Name [PE…" at bounding box center [691, 357] width 1382 height 715
click at [936, 483] on button "Close" at bounding box center [936, 493] width 52 height 29
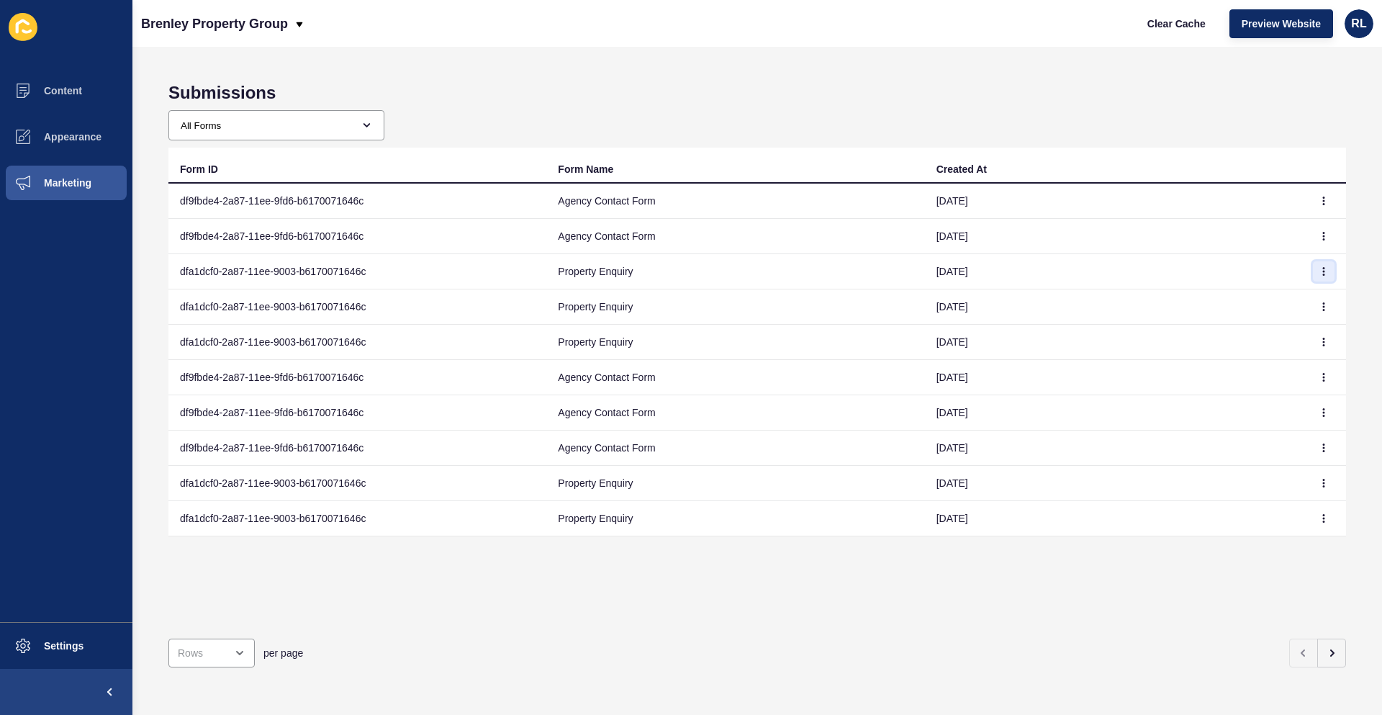
click at [1319, 271] on icon "button" at bounding box center [1323, 271] width 9 height 9
click at [1285, 295] on link "View" at bounding box center [1273, 300] width 101 height 32
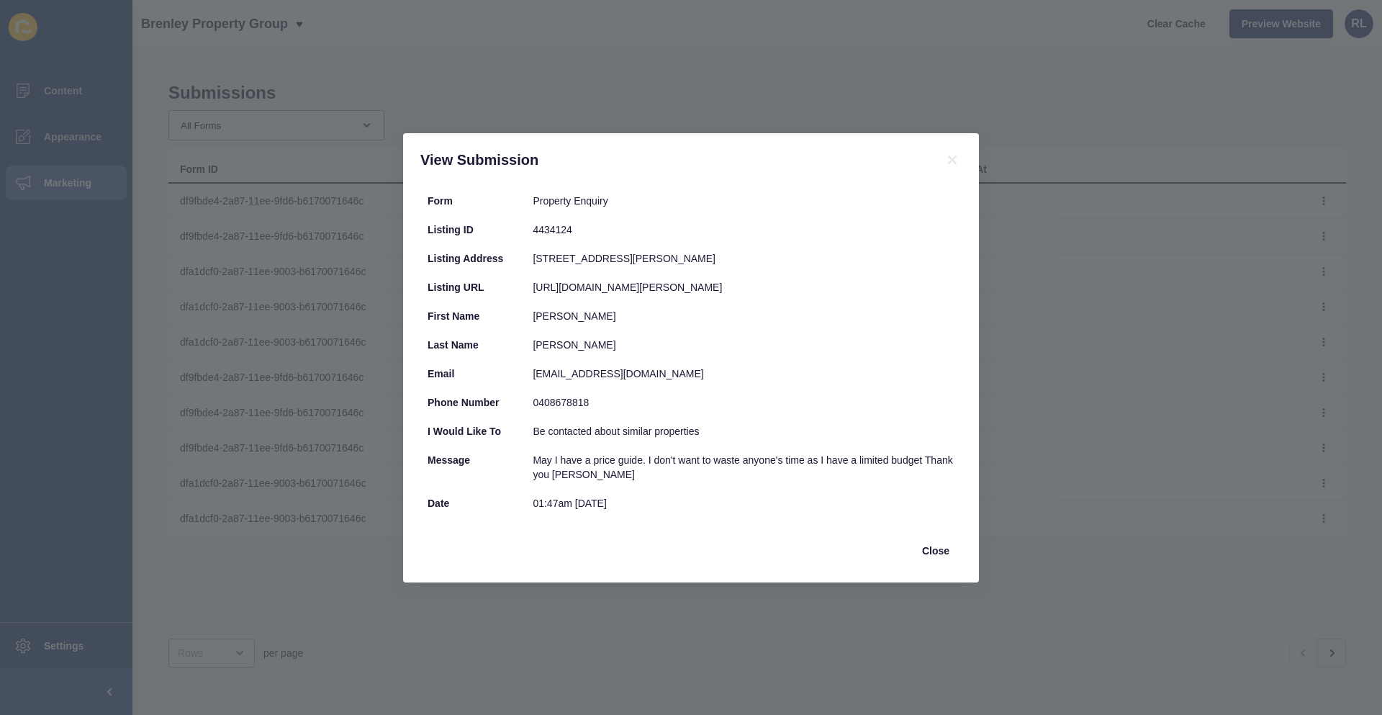
click at [568, 381] on div "[EMAIL_ADDRESS][DOMAIN_NAME]" at bounding box center [744, 373] width 422 height 14
copy div "[EMAIL_ADDRESS][DOMAIN_NAME]"
click at [1207, 402] on div "View Submission Form Property Enquiry Listing ID 4434124 Listing Address [STREE…" at bounding box center [691, 357] width 1382 height 715
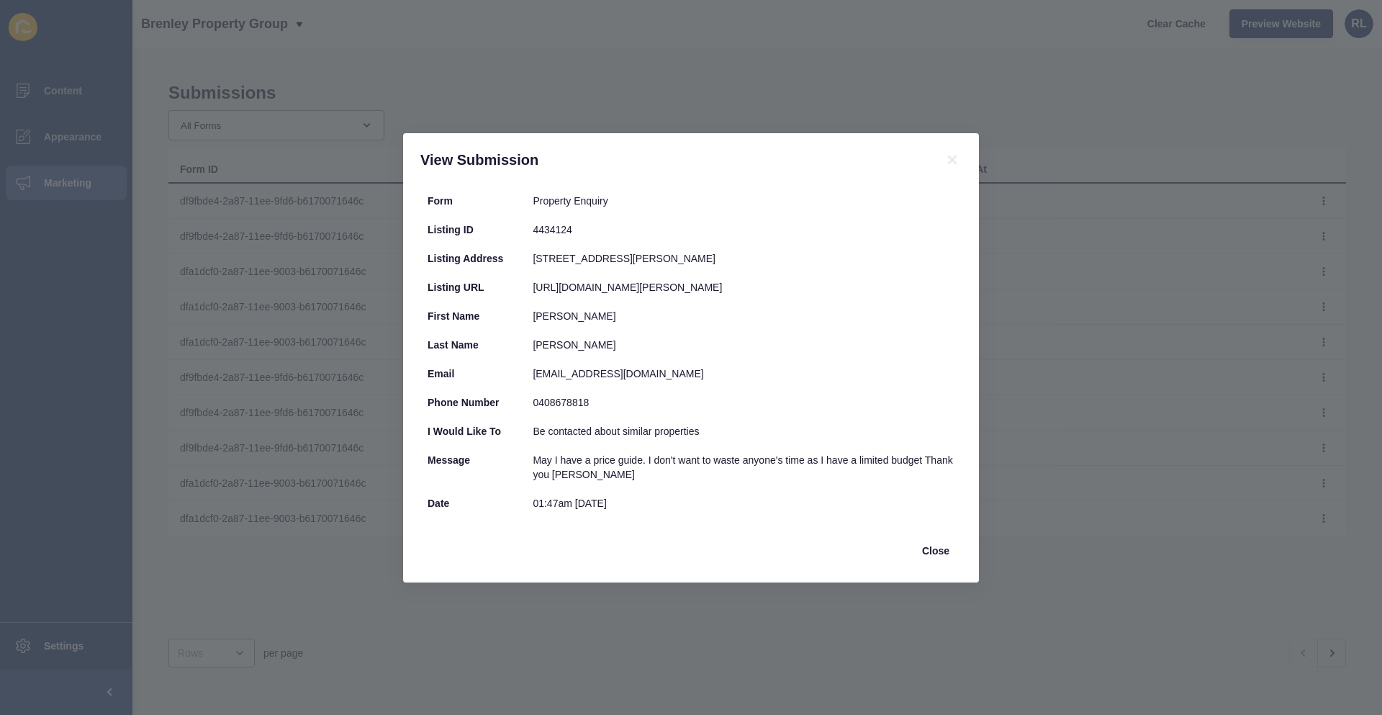
click at [1285, 299] on div "View Submission Form Property Enquiry Listing ID 4434124 Listing Address [STREE…" at bounding box center [691, 357] width 1382 height 715
click at [939, 558] on span "Close" at bounding box center [935, 550] width 27 height 14
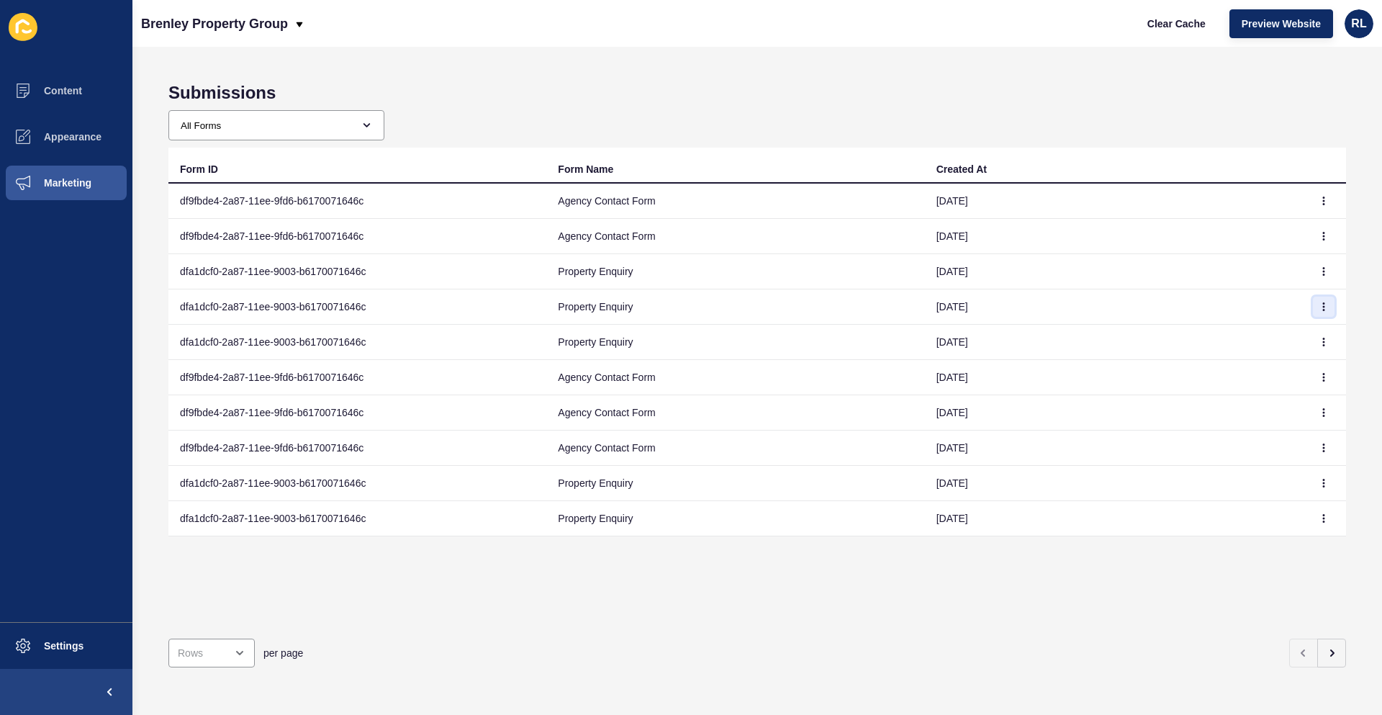
click at [1319, 310] on icon "button" at bounding box center [1323, 306] width 9 height 9
click at [1262, 332] on link "View" at bounding box center [1273, 336] width 101 height 32
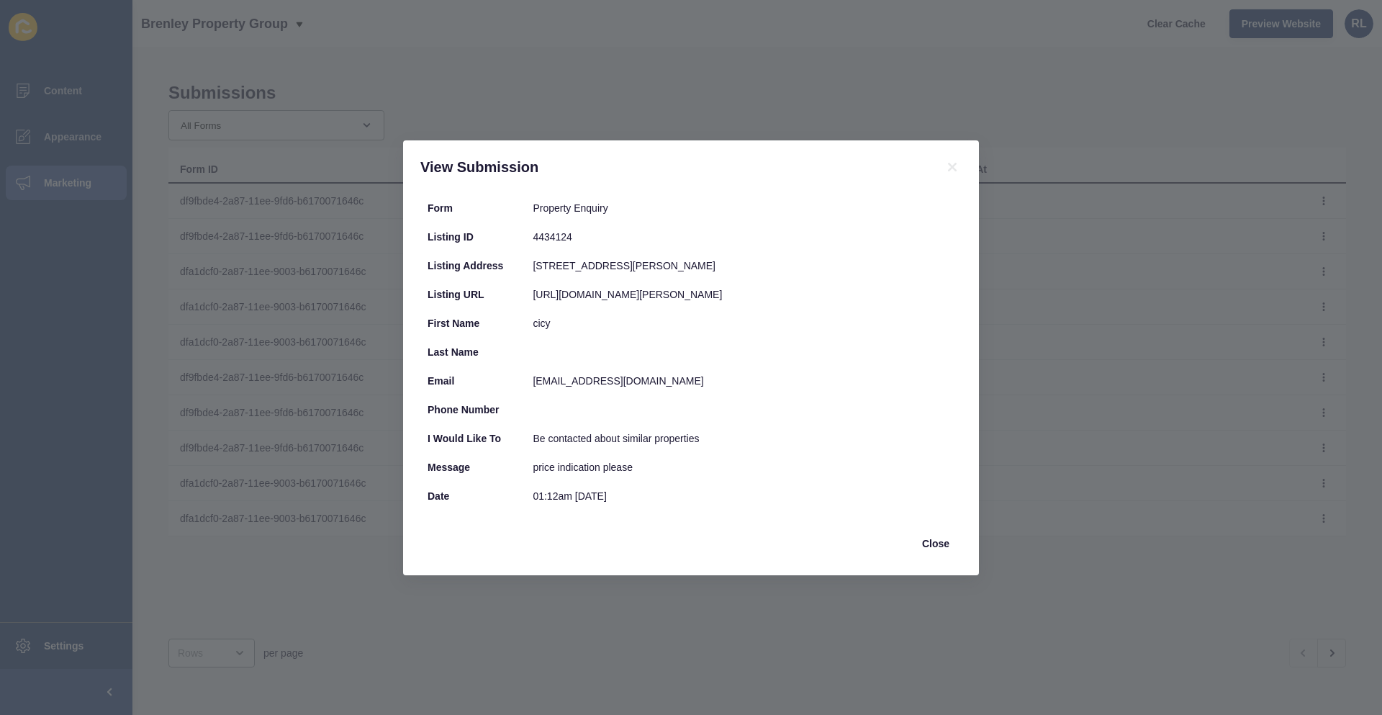
click at [361, 568] on div "View Submission Form Property Enquiry Listing ID 4434124 Listing Address [STREE…" at bounding box center [691, 357] width 1382 height 715
drag, startPoint x: 942, startPoint y: 549, endPoint x: 959, endPoint y: 533, distance: 22.9
click at [942, 549] on button "Close" at bounding box center [936, 543] width 52 height 29
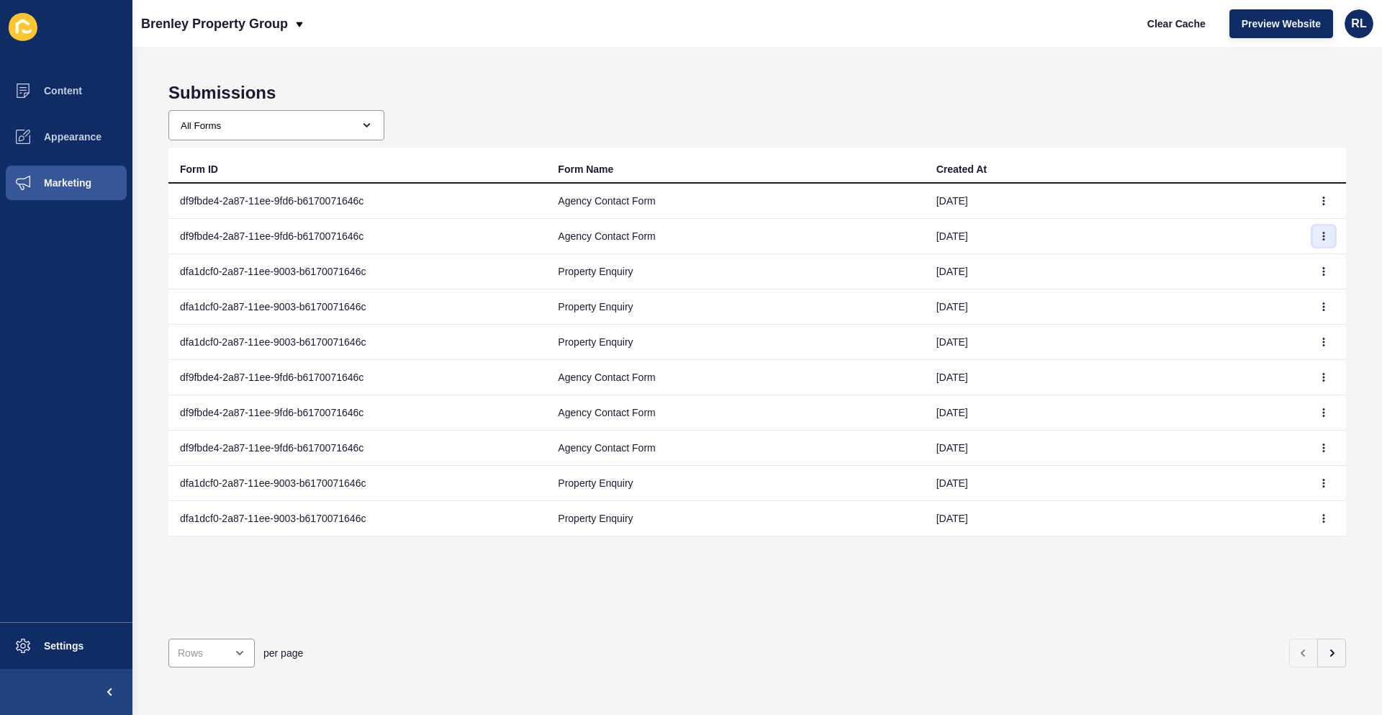
click at [1319, 236] on icon "button" at bounding box center [1323, 236] width 9 height 9
click at [1295, 268] on link "View" at bounding box center [1273, 265] width 101 height 32
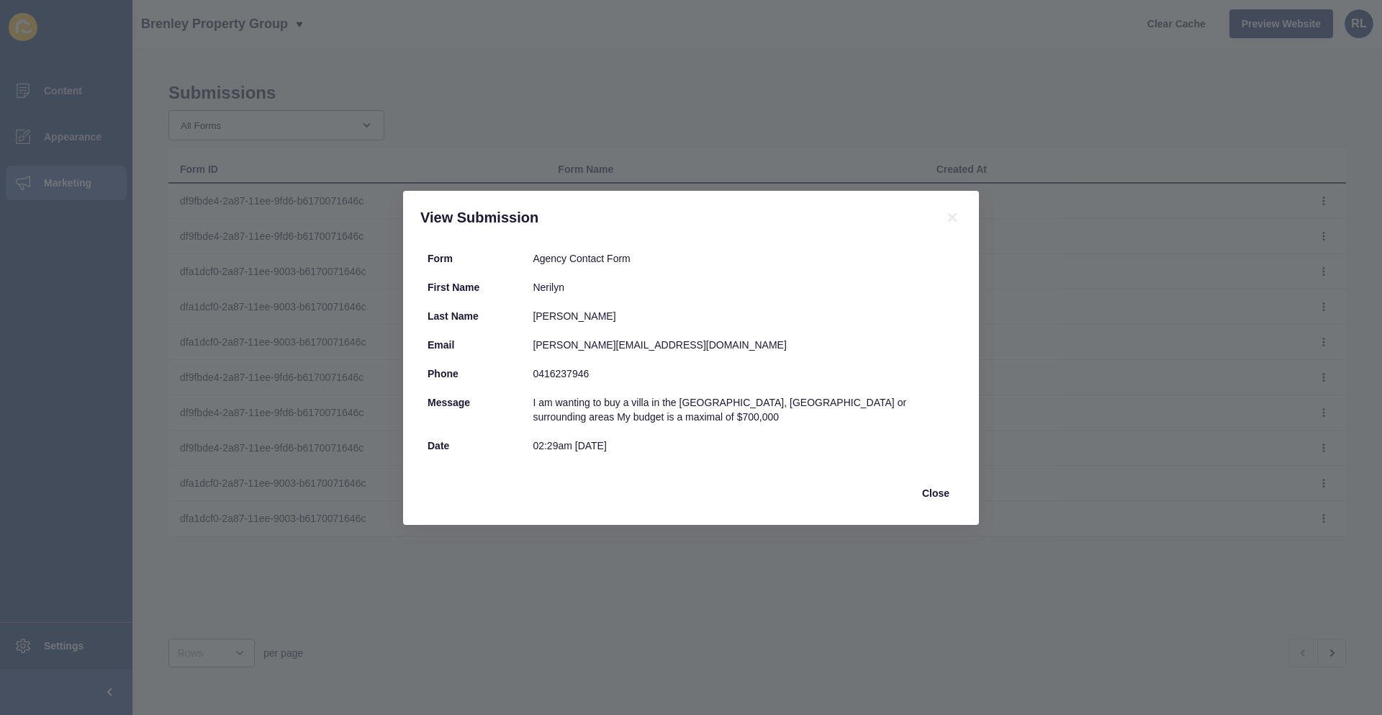
click at [554, 370] on div "0416237946" at bounding box center [744, 373] width 422 height 14
copy div "0416237946"
click at [948, 494] on span "Close" at bounding box center [935, 493] width 27 height 14
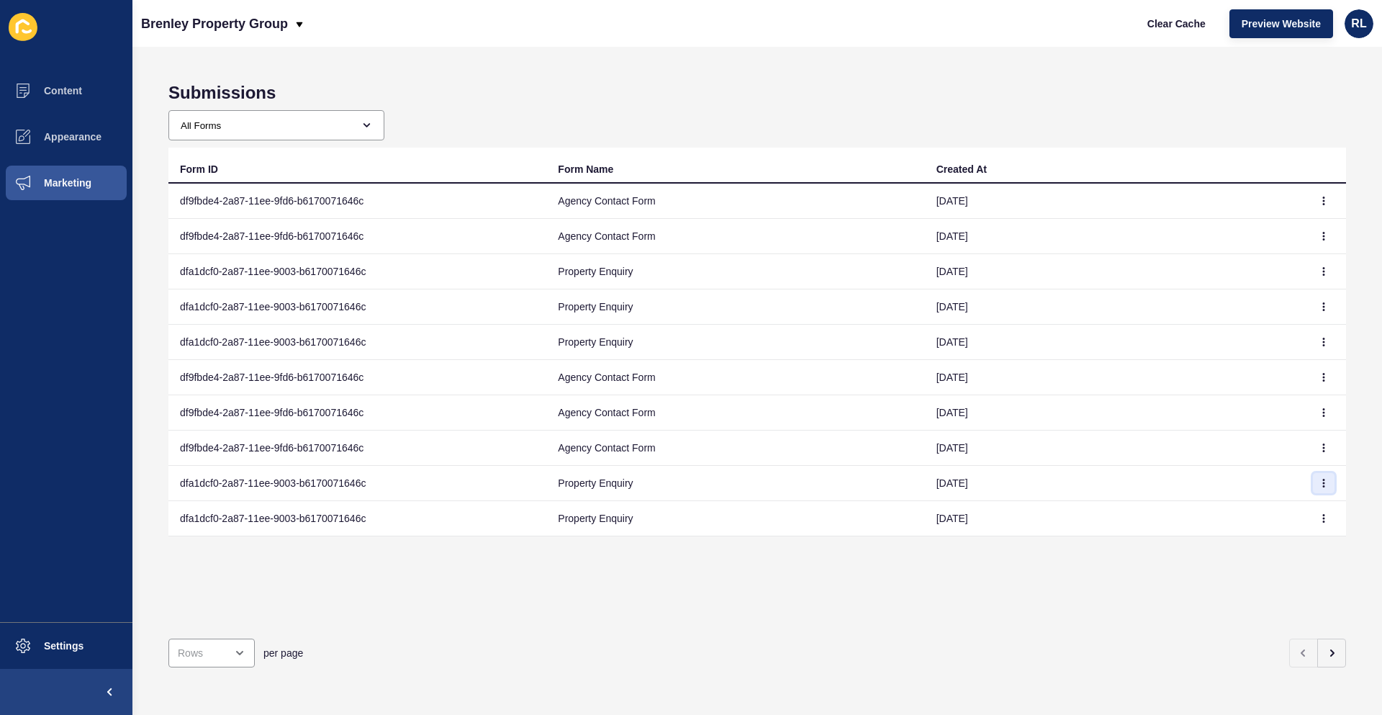
click at [1319, 481] on icon "button" at bounding box center [1323, 483] width 9 height 9
click at [1245, 510] on link "View" at bounding box center [1273, 512] width 101 height 32
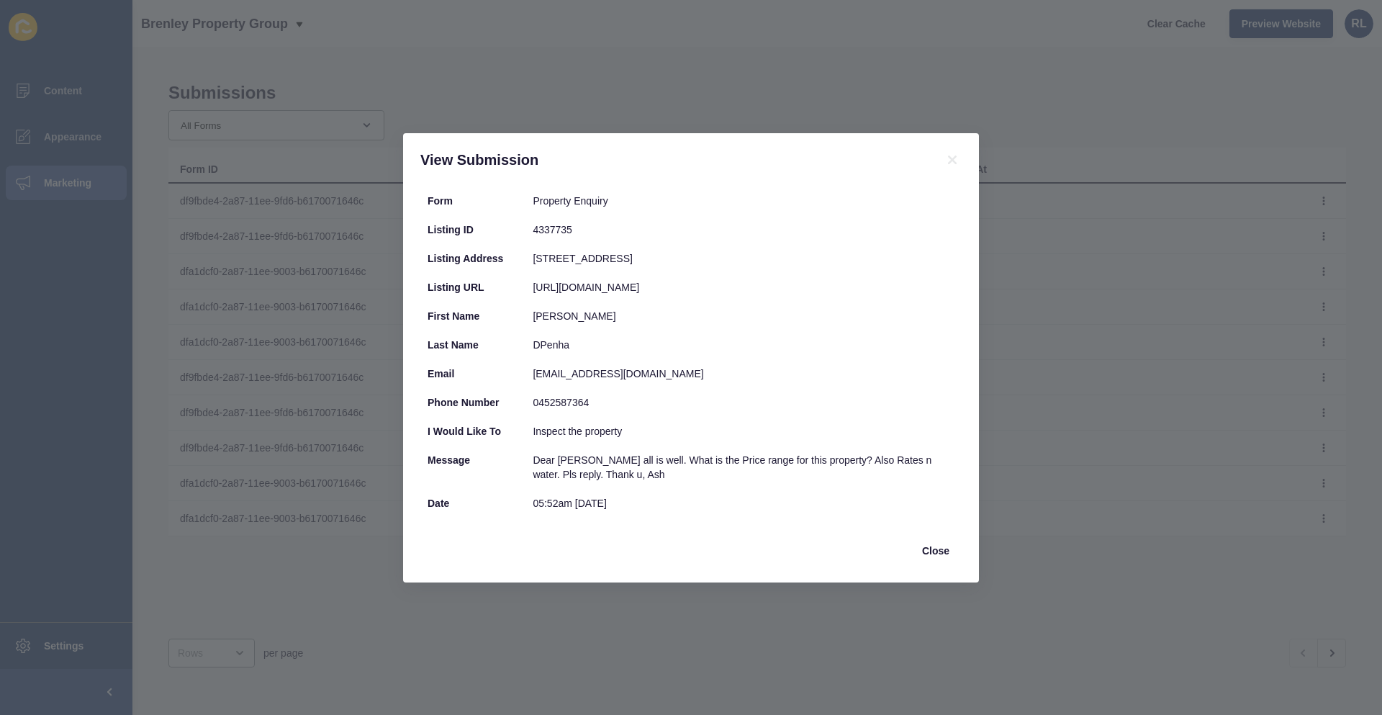
click at [603, 381] on div "[EMAIL_ADDRESS][DOMAIN_NAME]" at bounding box center [744, 373] width 422 height 14
copy div "[EMAIL_ADDRESS][DOMAIN_NAME]"
click at [333, 639] on div "View Submission Form Property Enquiry Listing ID 4337735 Listing Address [STREE…" at bounding box center [691, 357] width 1382 height 715
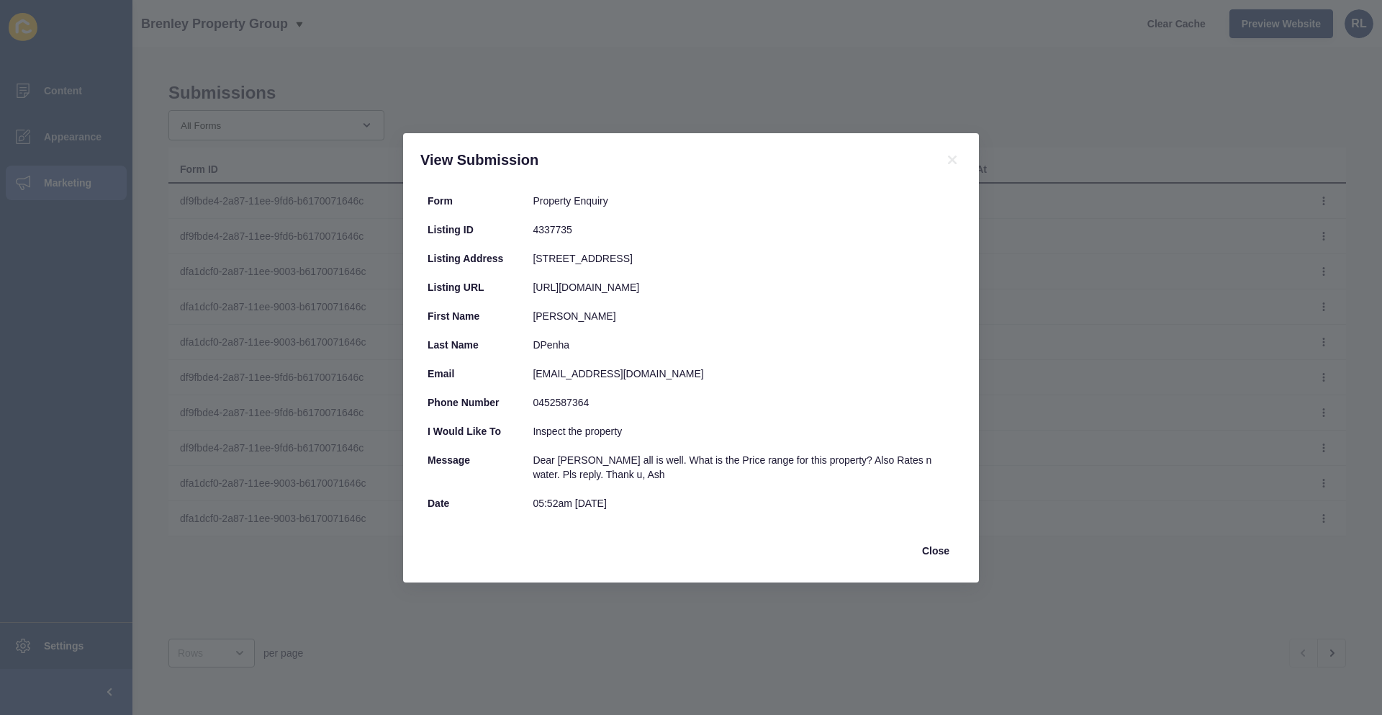
click at [1034, 330] on div "View Submission Form Property Enquiry Listing ID 4337735 Listing Address [STREE…" at bounding box center [691, 357] width 1382 height 715
click at [932, 558] on span "Close" at bounding box center [935, 550] width 27 height 14
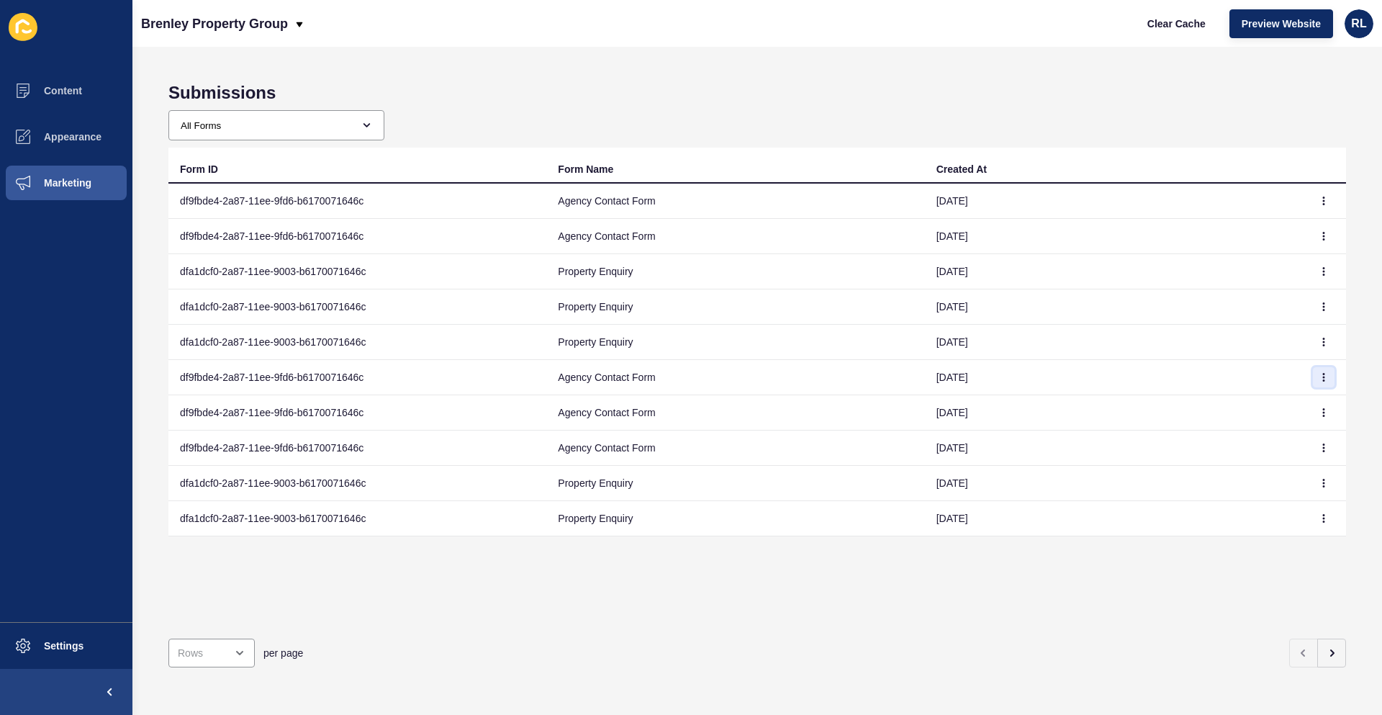
click at [1319, 375] on icon "button" at bounding box center [1323, 377] width 9 height 9
click at [1237, 409] on link "View" at bounding box center [1273, 406] width 101 height 32
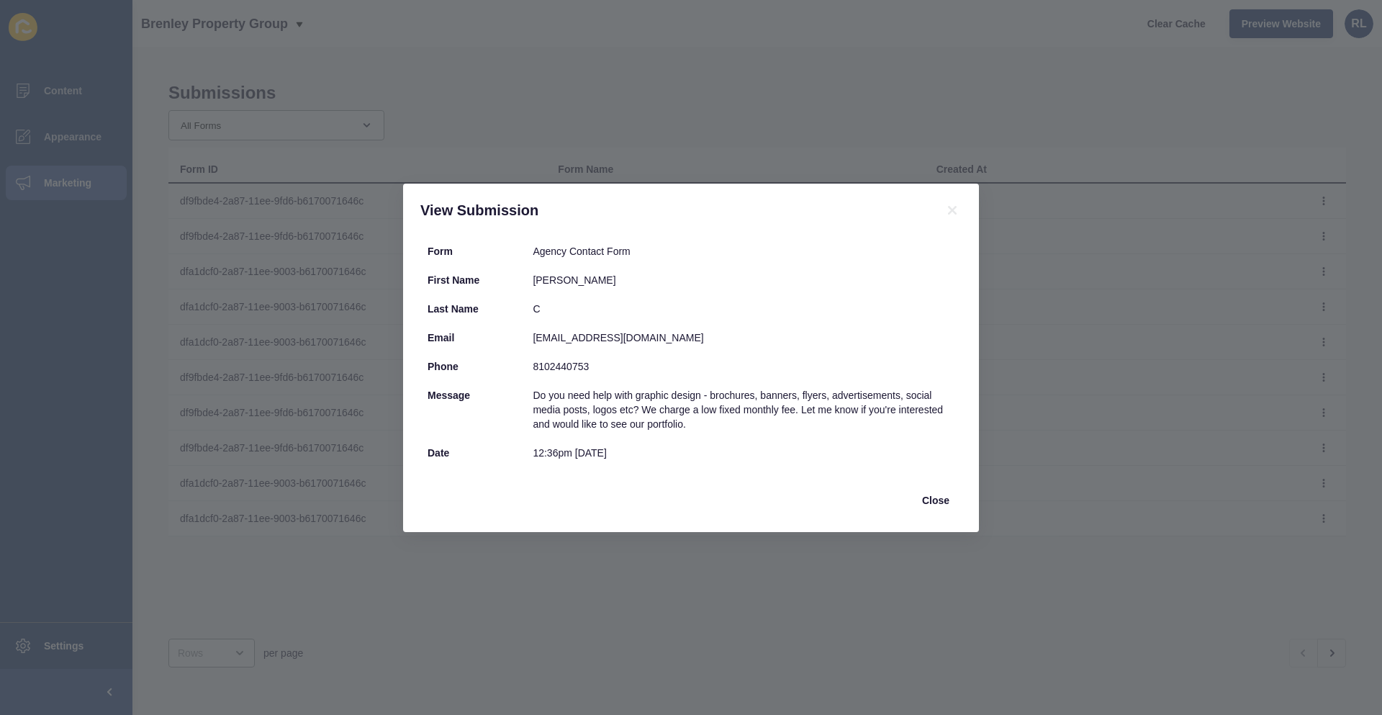
click at [708, 590] on div "View Submission Form Agency Contact Form First Name [PERSON_NAME] Last Name C E…" at bounding box center [691, 357] width 1382 height 715
click at [935, 502] on span "Close" at bounding box center [935, 500] width 27 height 14
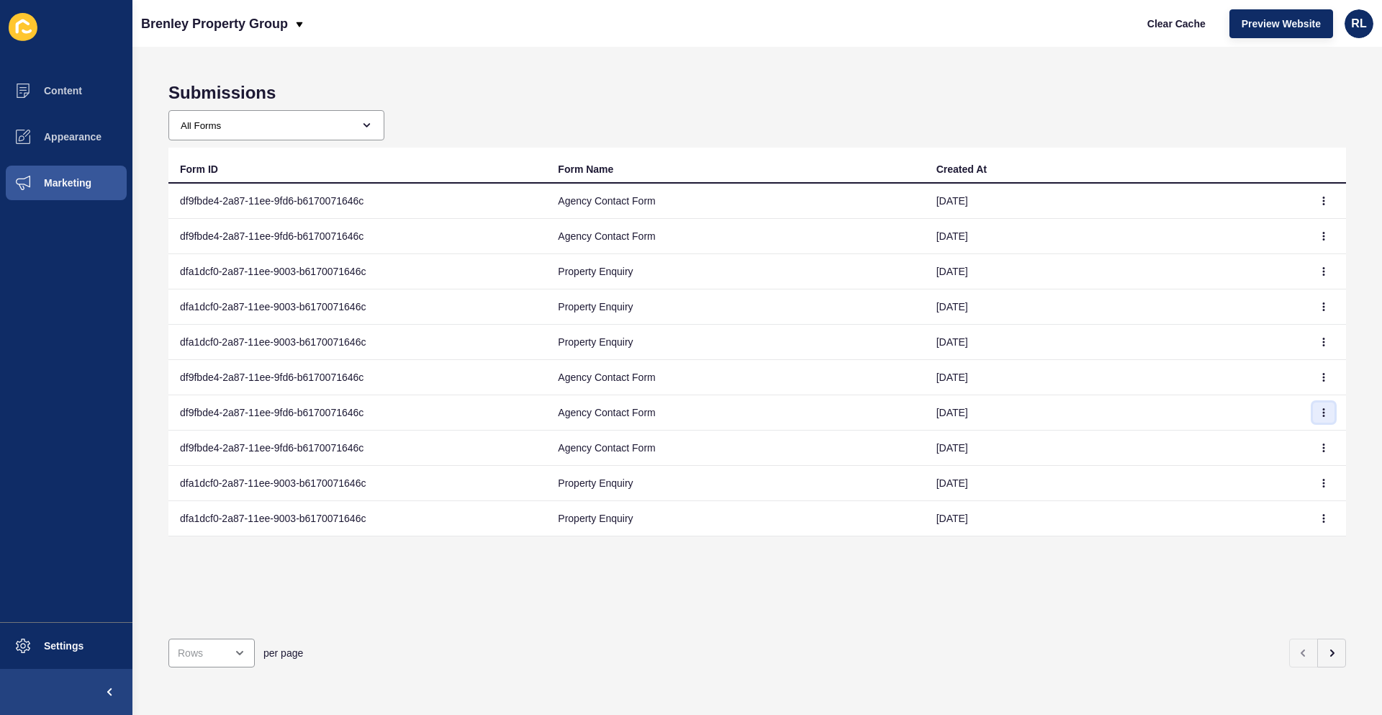
click at [1313, 407] on button "button" at bounding box center [1324, 412] width 22 height 20
click at [1269, 438] on link "View" at bounding box center [1273, 441] width 101 height 32
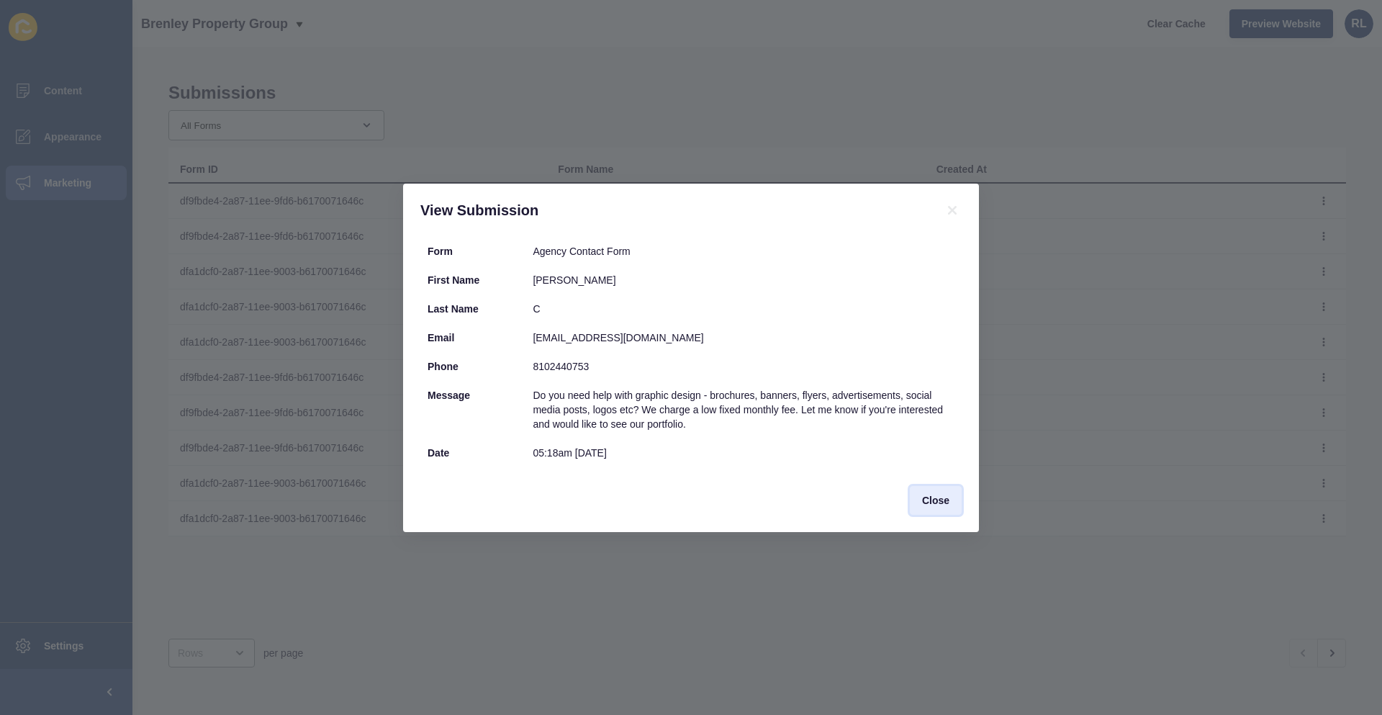
click at [926, 498] on span "Close" at bounding box center [935, 500] width 27 height 14
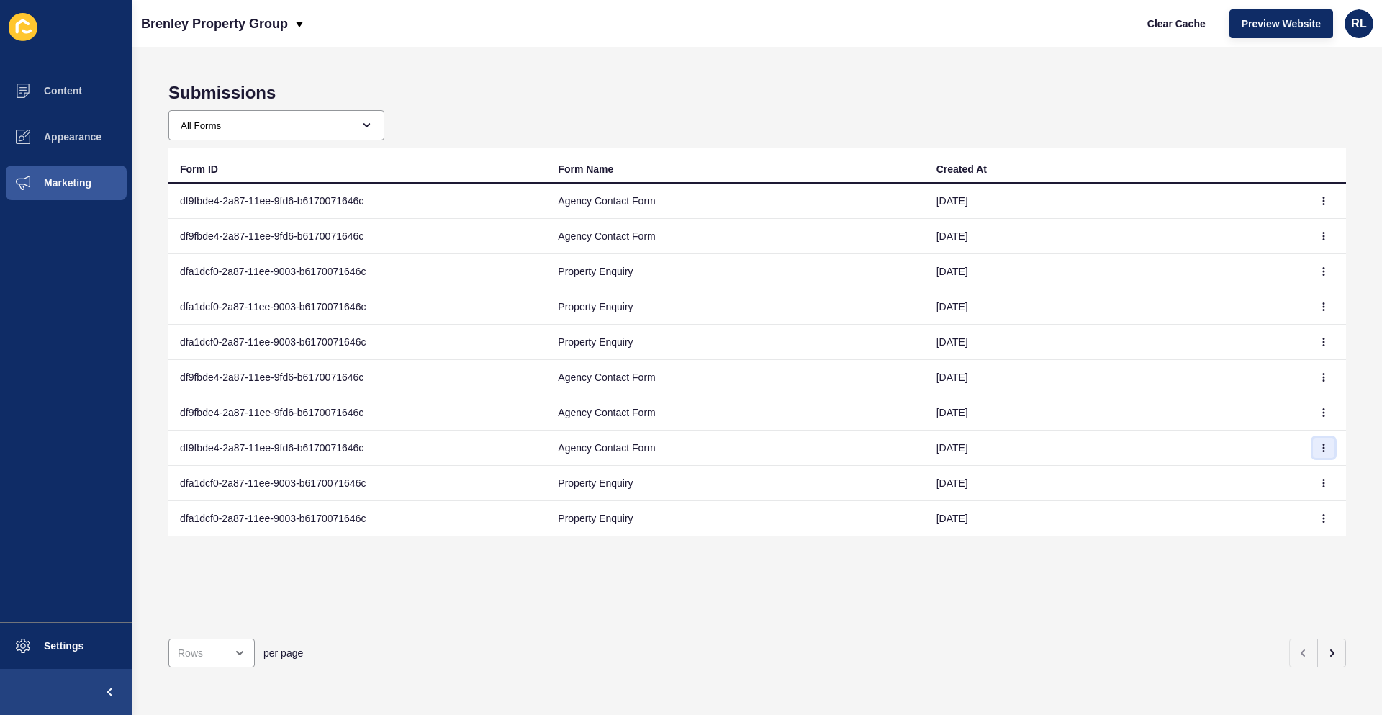
click at [1313, 450] on button "button" at bounding box center [1324, 448] width 22 height 20
click at [1285, 479] on link "View" at bounding box center [1273, 477] width 101 height 32
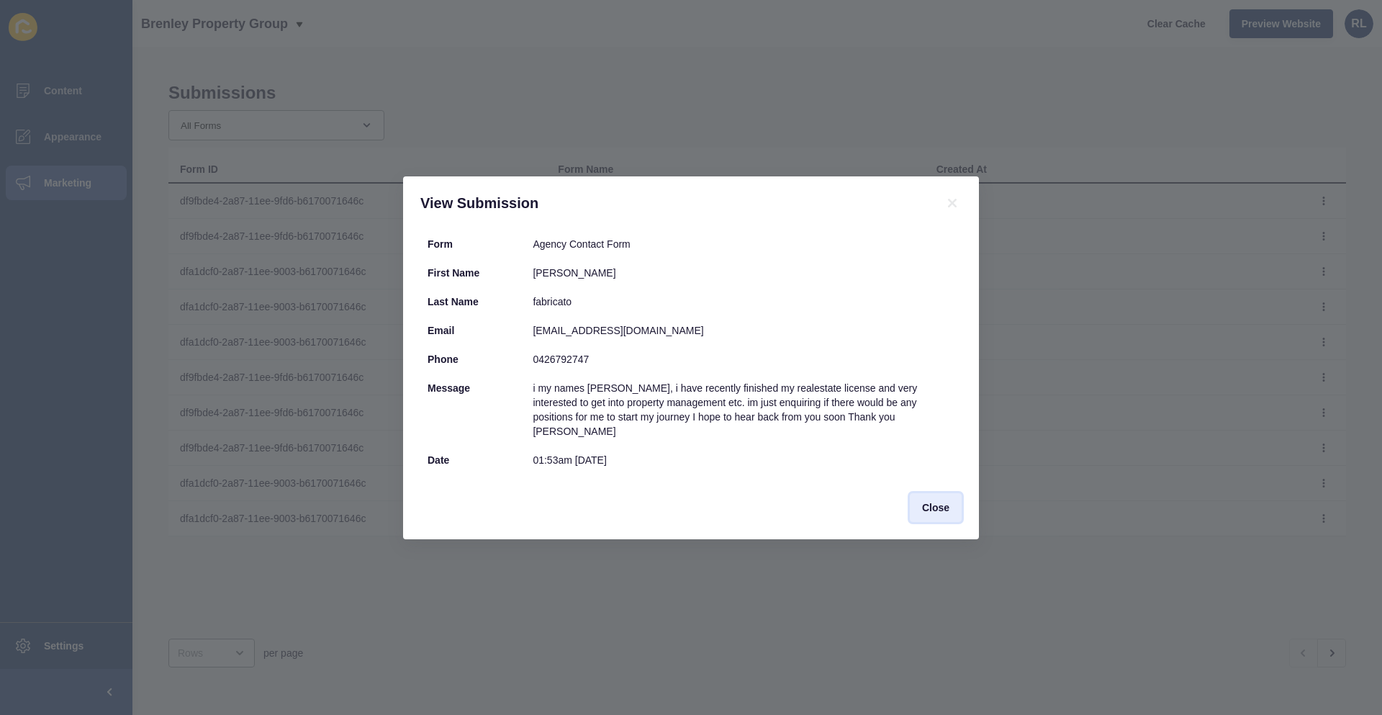
click at [938, 500] on span "Close" at bounding box center [935, 507] width 27 height 14
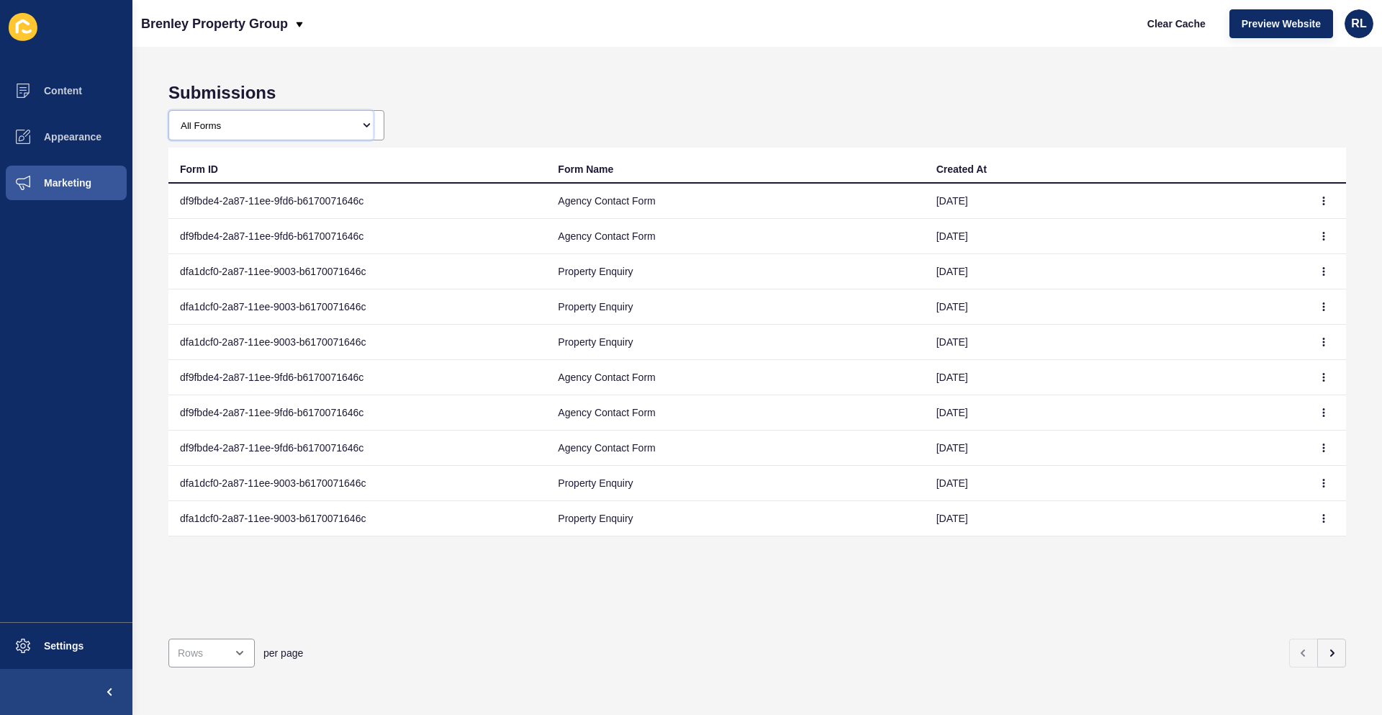
click at [246, 125] on select "All Forms Generic Contact Form Agency Contact Form Agent Contact Form Sales App…" at bounding box center [271, 125] width 204 height 29
click at [169, 111] on select "All Forms Generic Contact Form Agency Contact Form Agent Contact Form Sales App…" at bounding box center [271, 125] width 204 height 29
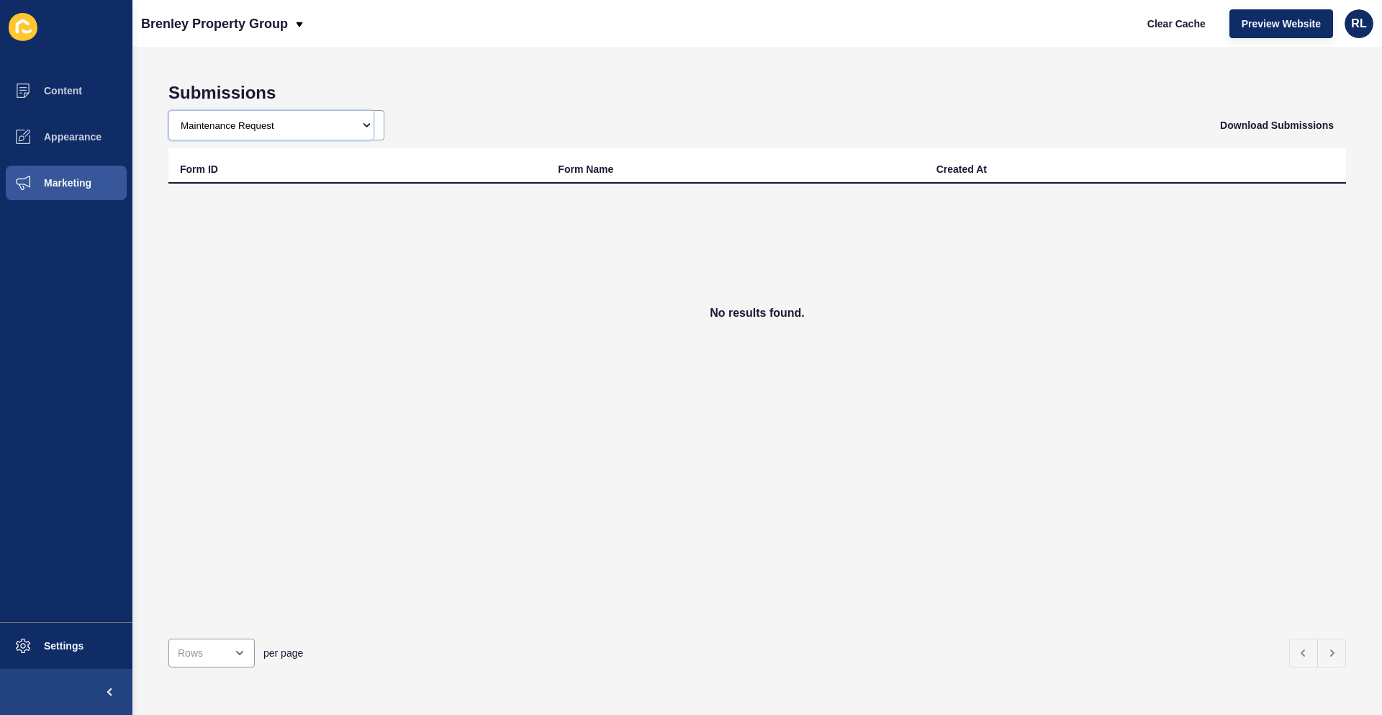
click at [364, 128] on select "All Forms Generic Contact Form Agency Contact Form Agent Contact Form Sales App…" at bounding box center [271, 125] width 204 height 29
click at [169, 111] on select "All Forms Generic Contact Form Agency Contact Form Agent Contact Form Sales App…" at bounding box center [271, 125] width 204 height 29
click at [358, 125] on select "All Forms Generic Contact Form Agency Contact Form Agent Contact Form Sales App…" at bounding box center [271, 125] width 204 height 29
click at [169, 111] on select "All Forms Generic Contact Form Agency Contact Form Agent Contact Form Sales App…" at bounding box center [271, 125] width 204 height 29
click at [336, 116] on select "All Forms Generic Contact Form Agency Contact Form Agent Contact Form Sales App…" at bounding box center [271, 125] width 204 height 29
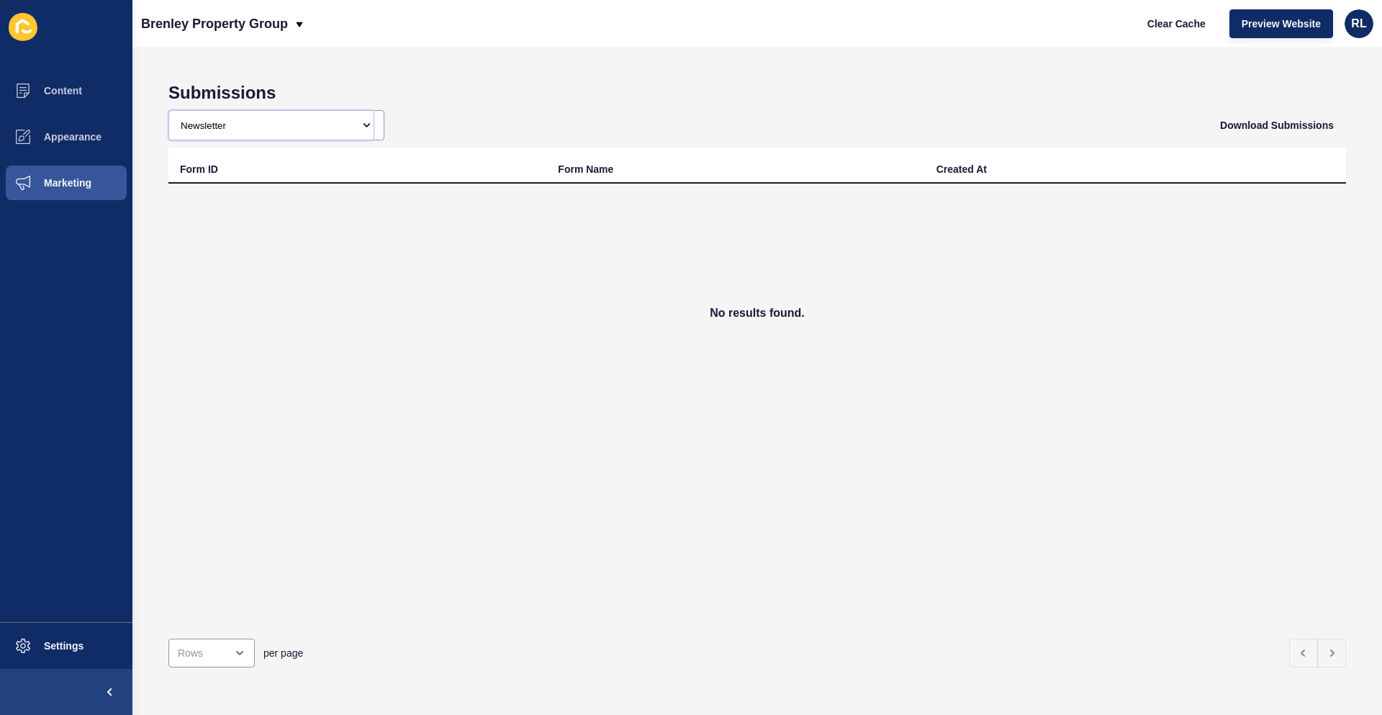
select select "dfa4274e-2a87-11ee-bde7-b6170071646c"
click at [169, 111] on select "All Forms Generic Contact Form Agency Contact Form Agent Contact Form Sales App…" at bounding box center [271, 125] width 204 height 29
click at [327, 125] on select "All Forms Generic Contact Form Agency Contact Form Agent Contact Form Sales App…" at bounding box center [271, 125] width 204 height 29
select select
click at [169, 111] on select "All Forms Generic Contact Form Agency Contact Form Agent Contact Form Sales App…" at bounding box center [271, 125] width 204 height 29
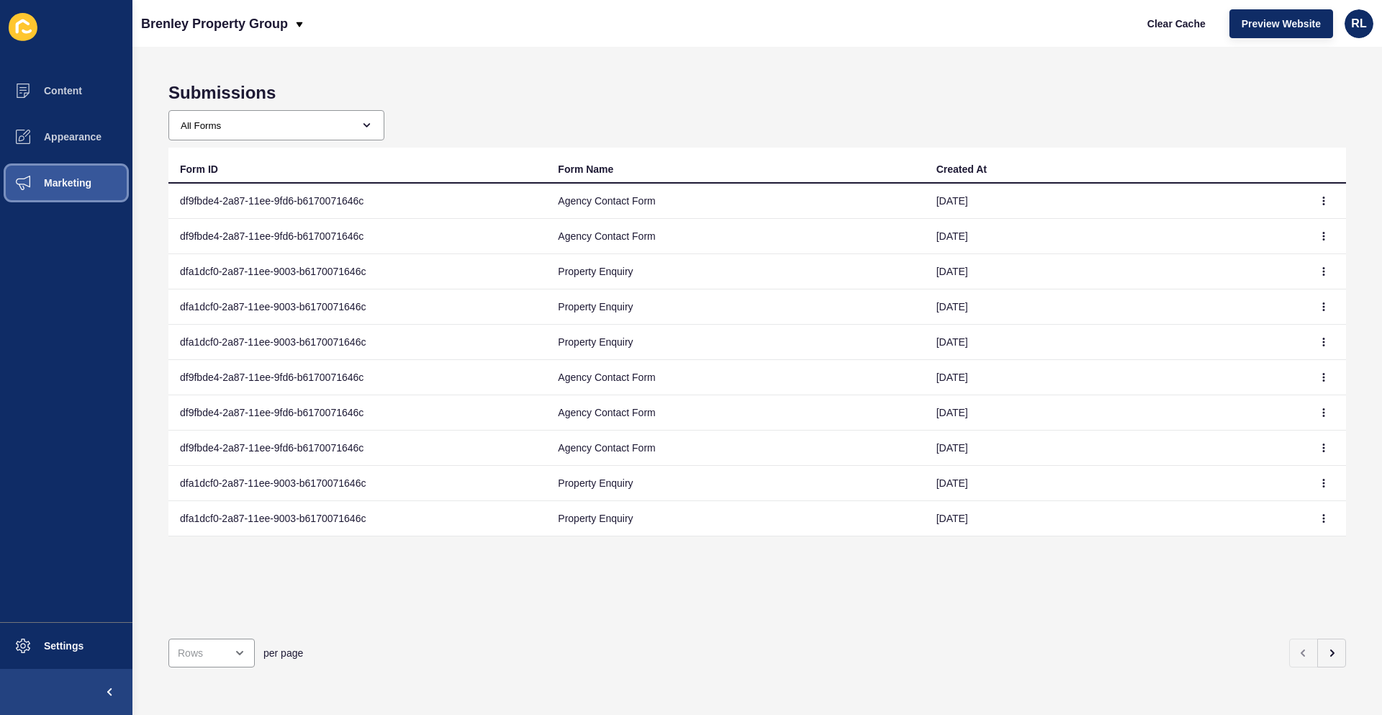
click at [68, 174] on button "Marketing" at bounding box center [66, 183] width 132 height 46
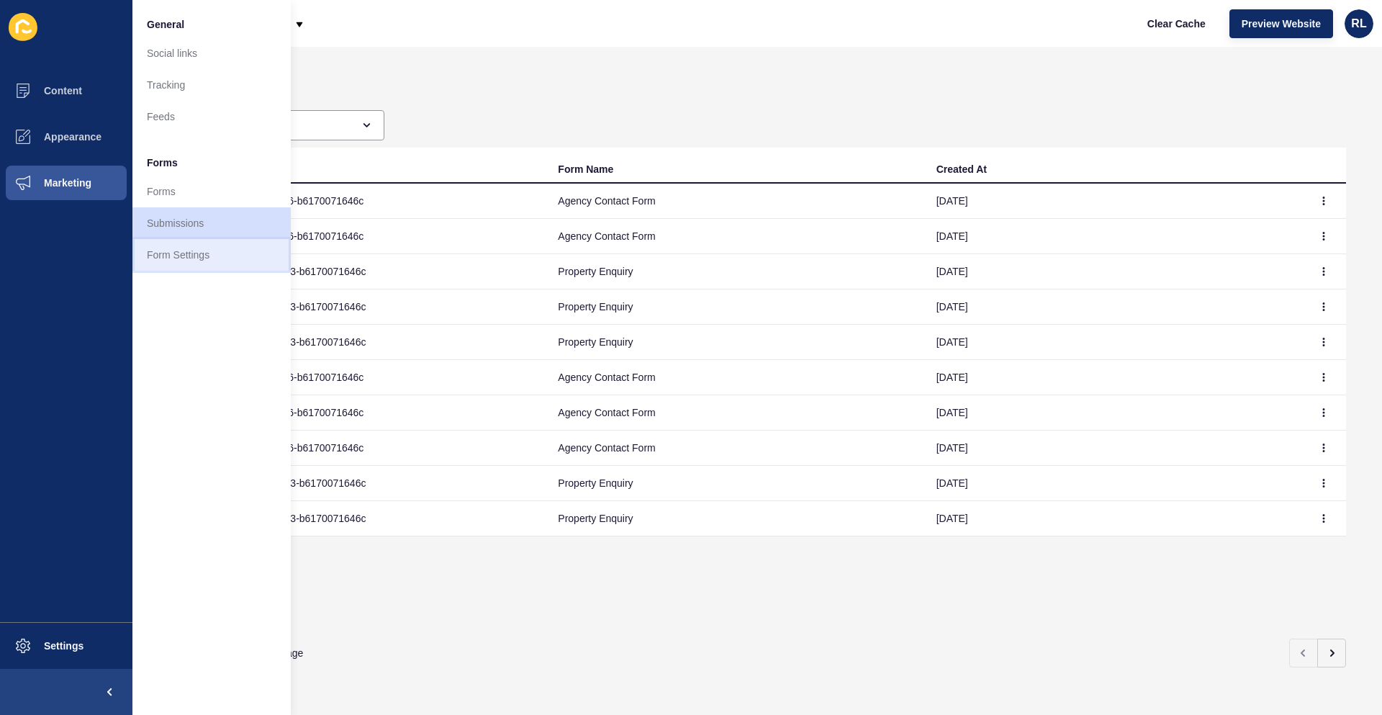
click at [194, 258] on link "Form Settings" at bounding box center [211, 255] width 158 height 32
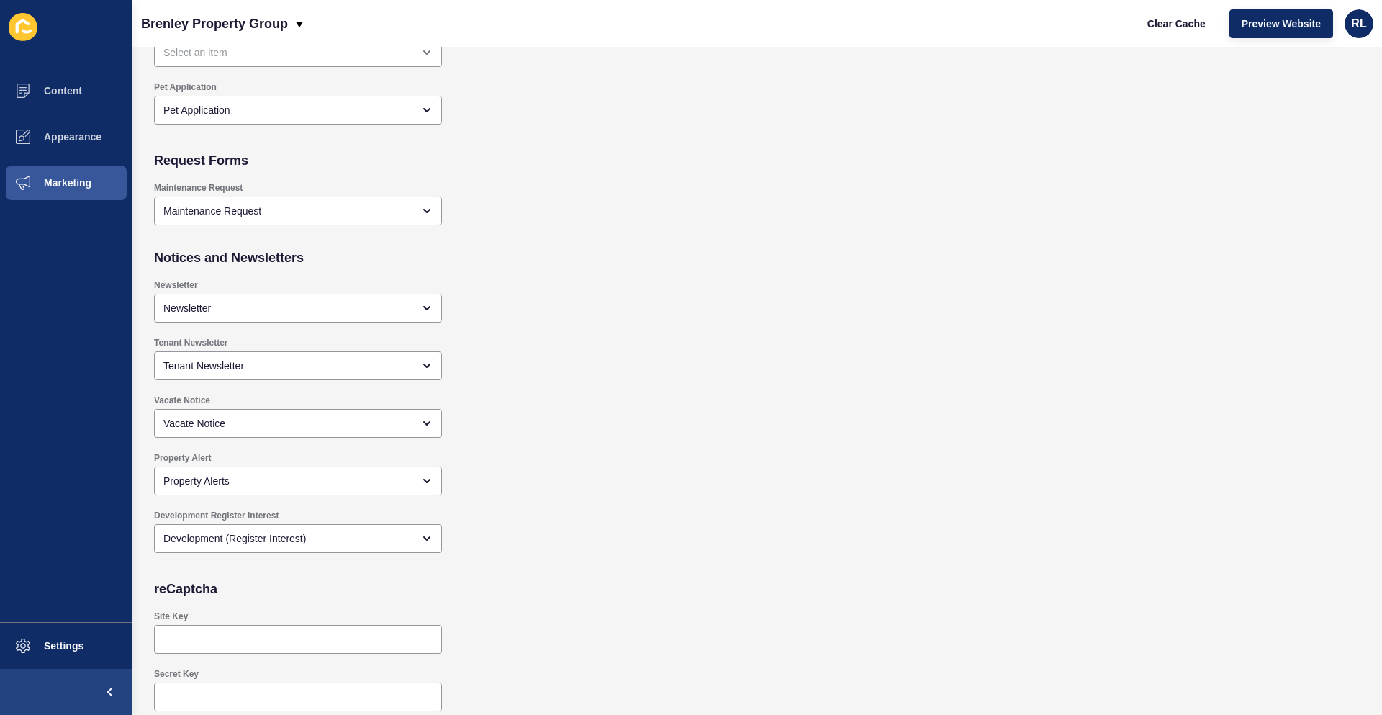
scroll to position [1187, 0]
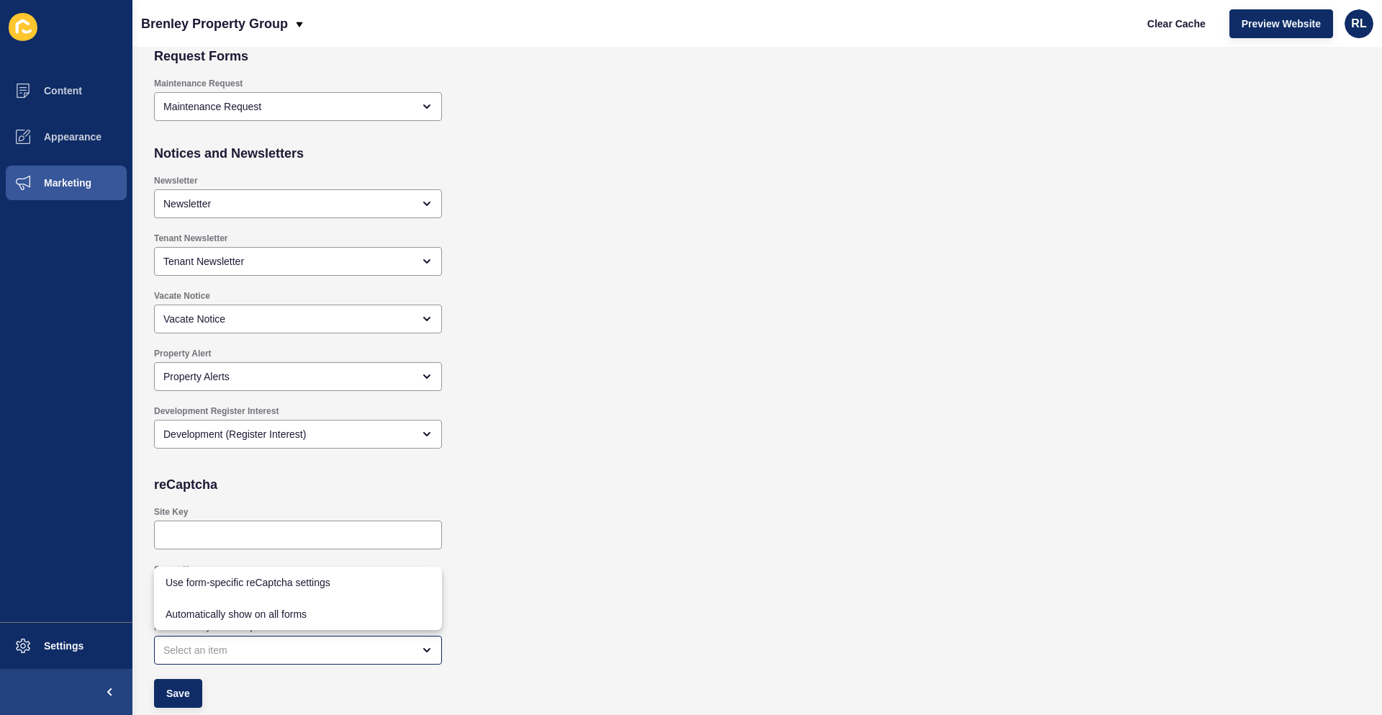
click at [593, 505] on div "Site Key" at bounding box center [635, 528] width 977 height 58
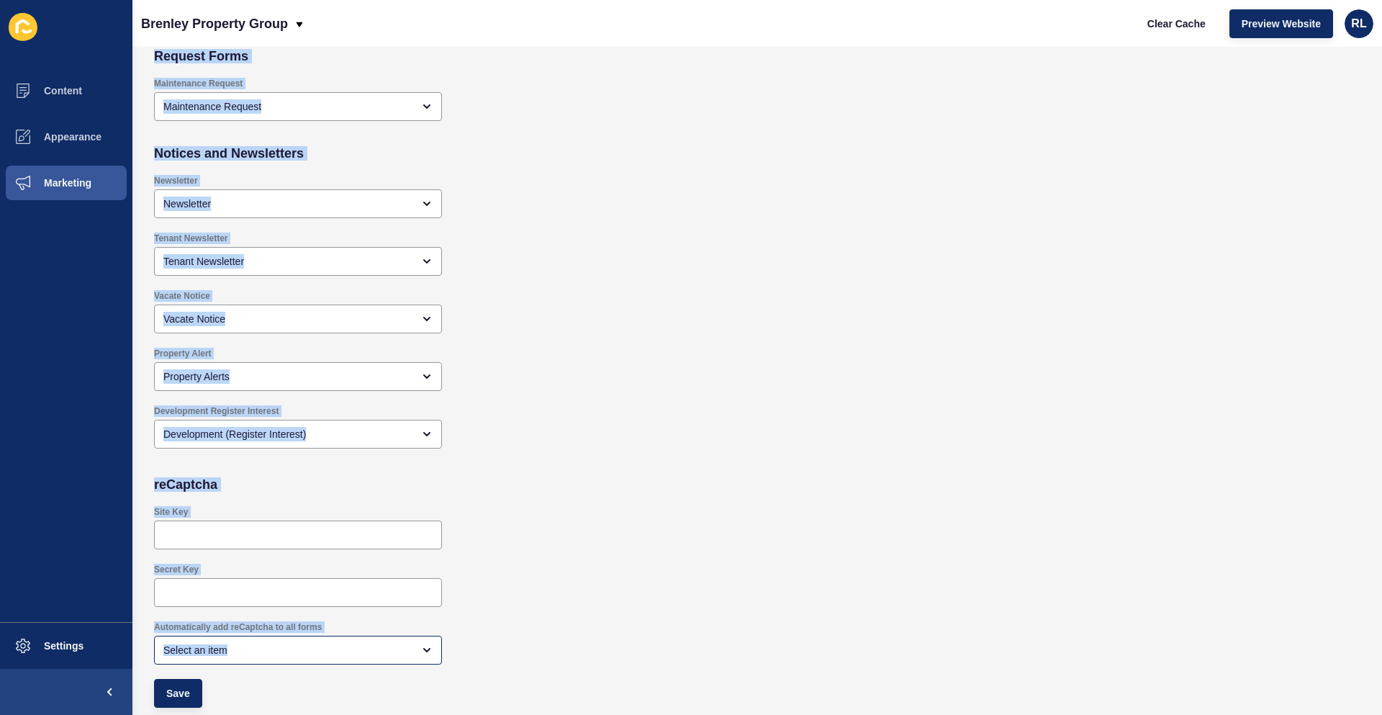
drag, startPoint x: 153, startPoint y: 79, endPoint x: 814, endPoint y: 714, distance: 916.9
copy body "Form Settings Save Enquiry Forms Enquiry Holiday Enquiry Property Enquiry Send …"
click at [597, 191] on div "Newsletter Newsletter" at bounding box center [635, 197] width 977 height 58
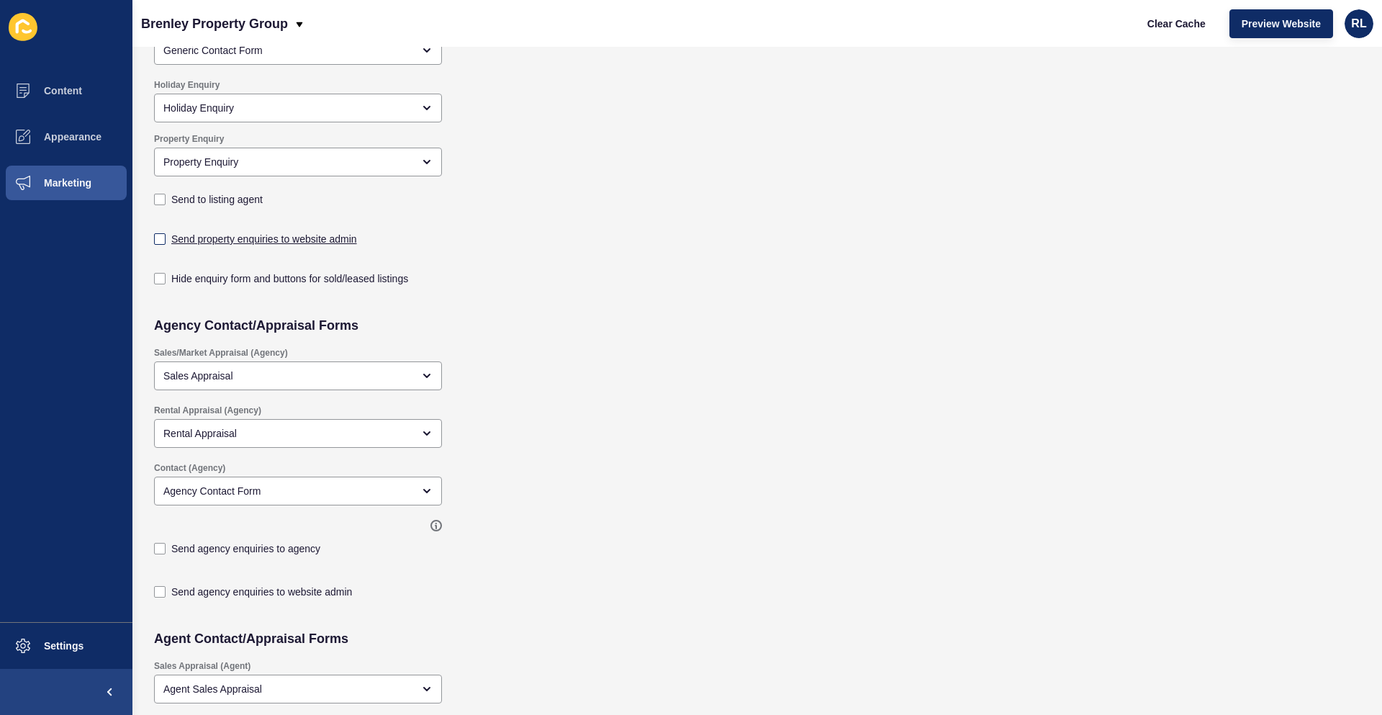
scroll to position [144, 0]
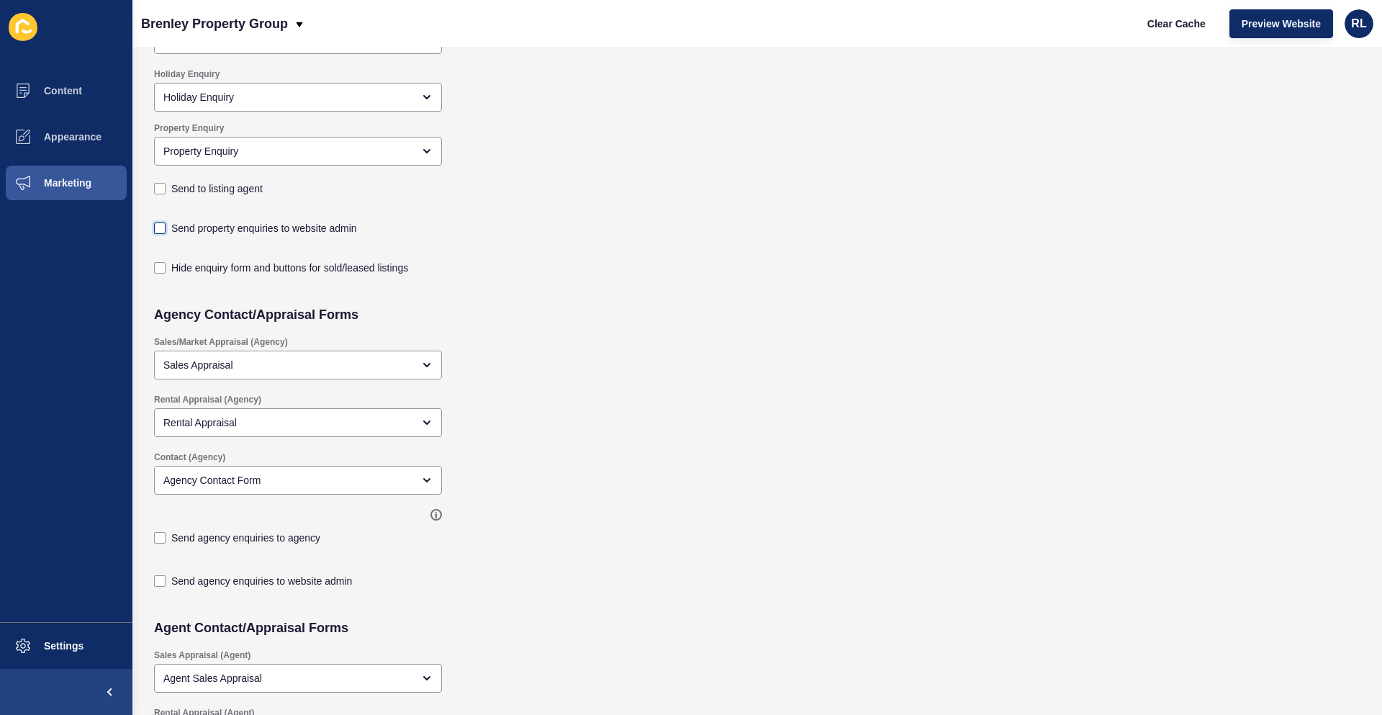
click at [158, 225] on label at bounding box center [160, 228] width 12 height 12
click at [158, 368] on input "Send property enquiries to website admin" at bounding box center [161, 372] width 9 height 9
checkbox input "true"
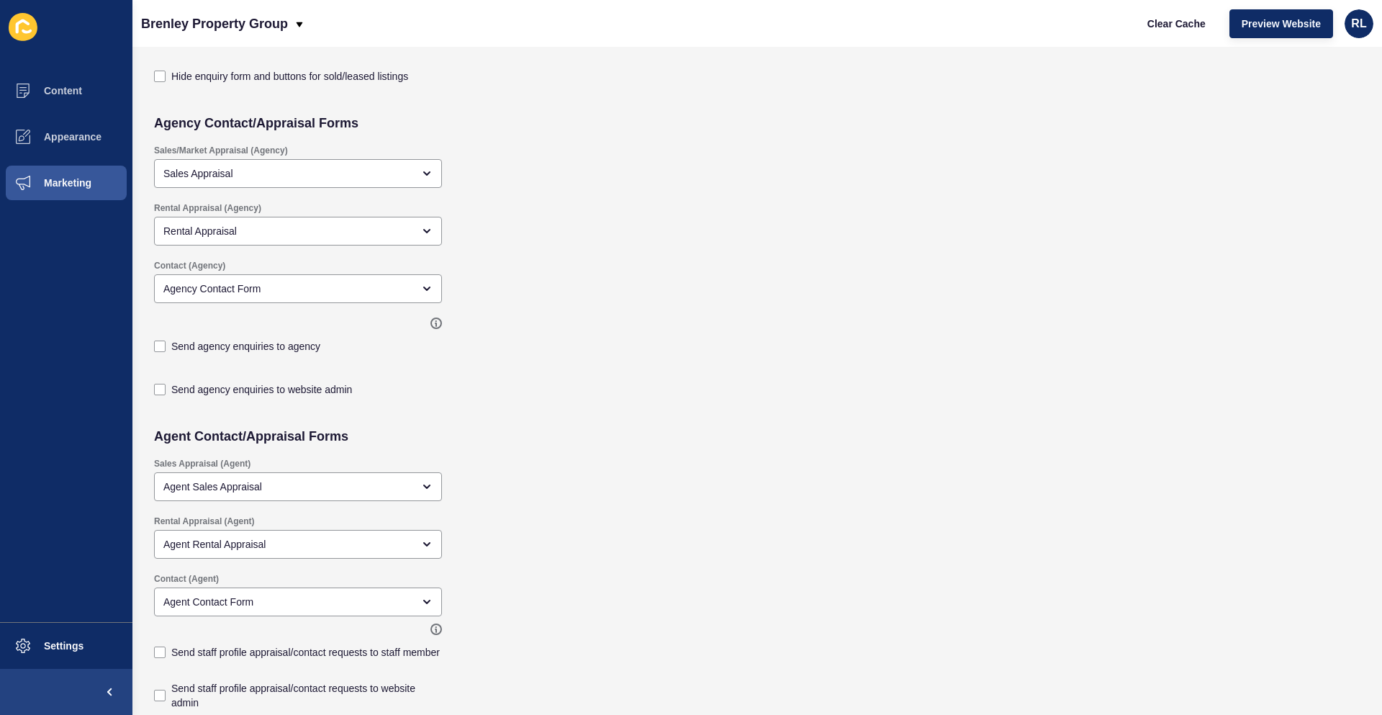
scroll to position [360, 0]
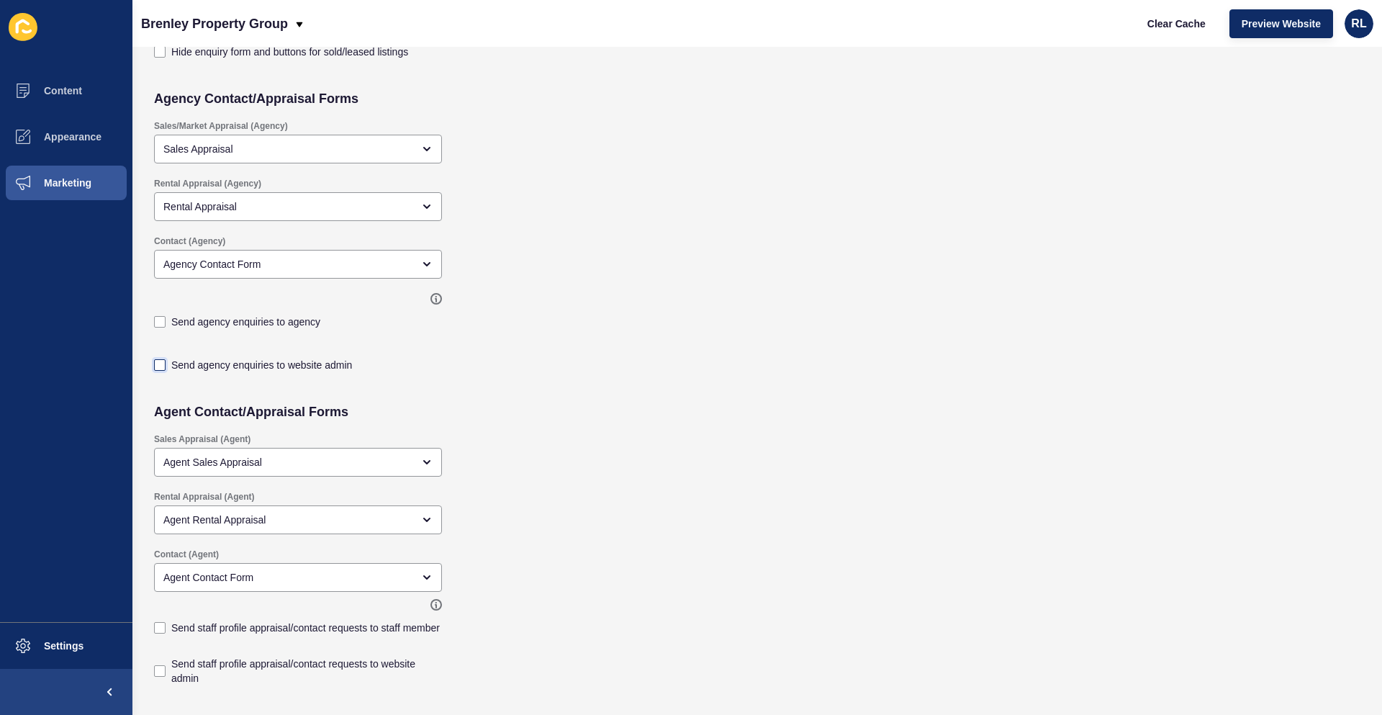
click at [158, 367] on label at bounding box center [160, 365] width 12 height 12
click at [158, 714] on input "Send agency enquiries to website admin" at bounding box center [161, 725] width 9 height 9
checkbox input "true"
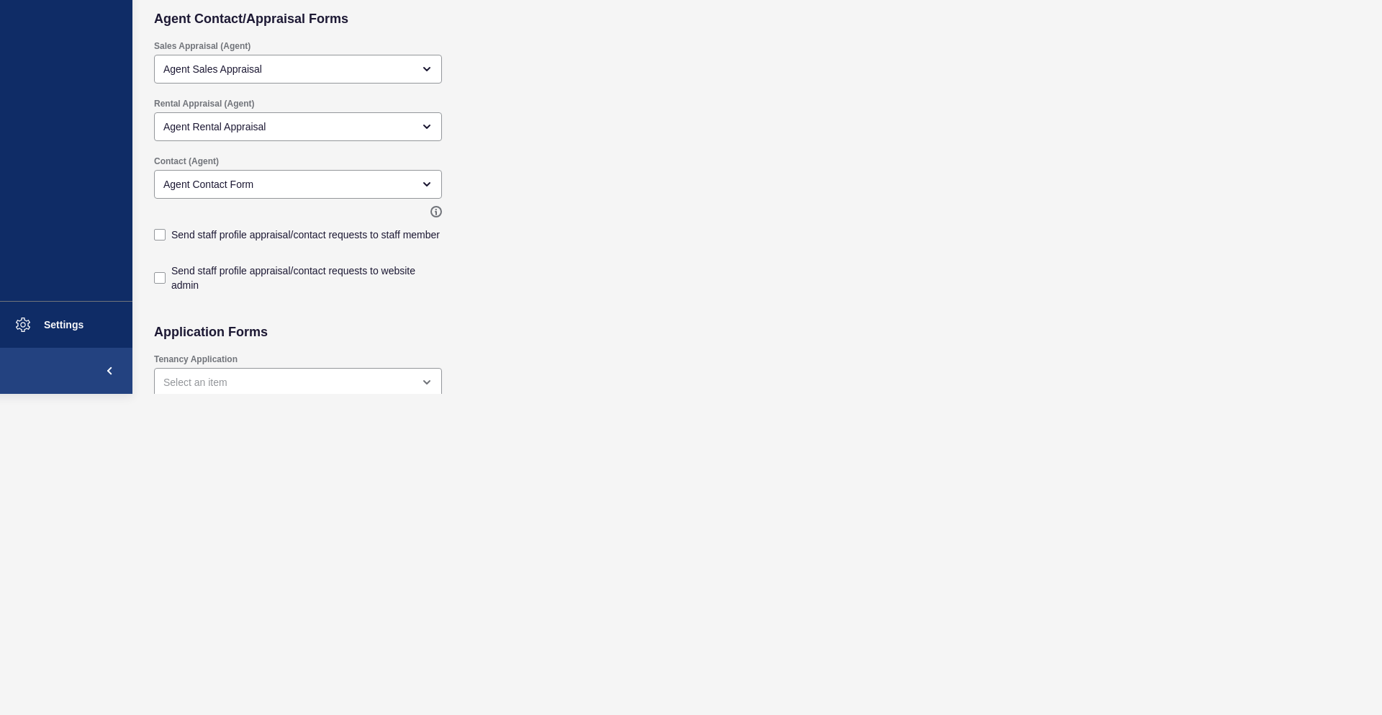
scroll to position [504, 0]
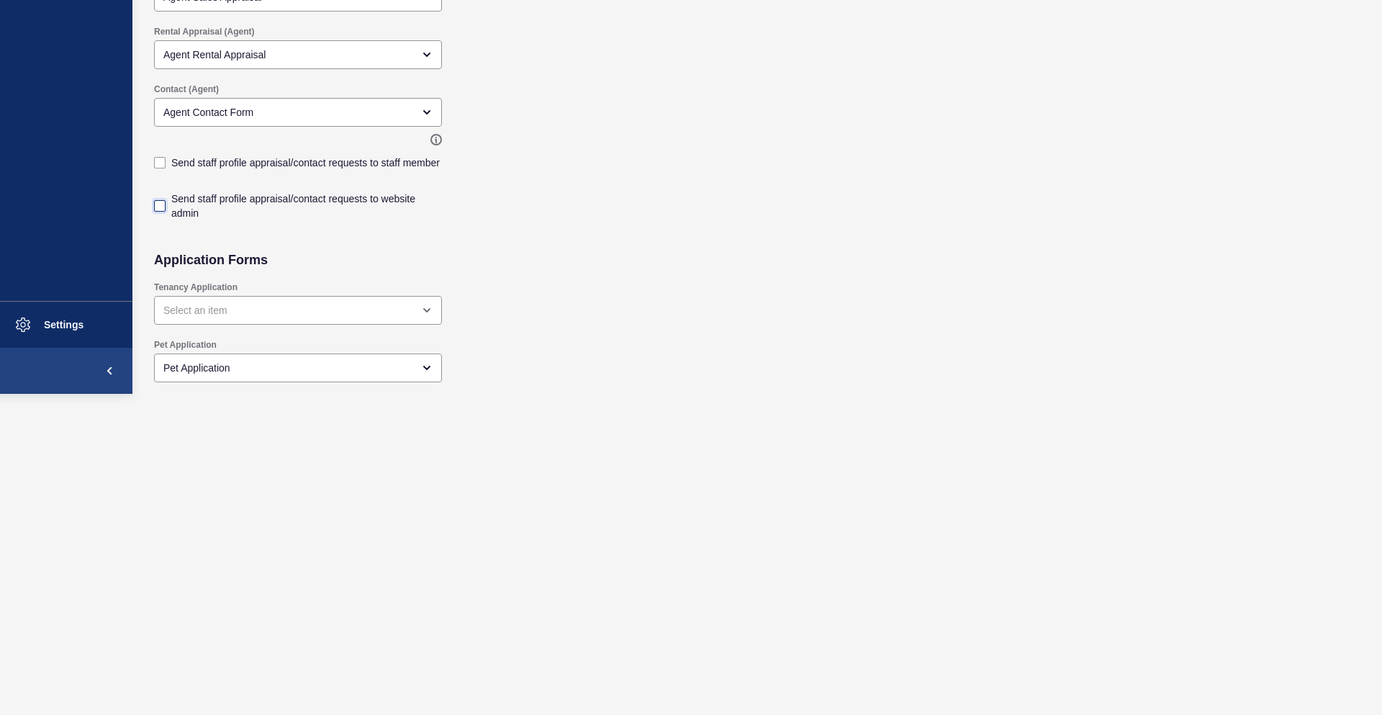
click at [158, 204] on label at bounding box center [160, 206] width 12 height 12
click at [158, 705] on input "Send staff profile appraisal/contact requests to website admin" at bounding box center [161, 709] width 9 height 9
checkbox input "true"
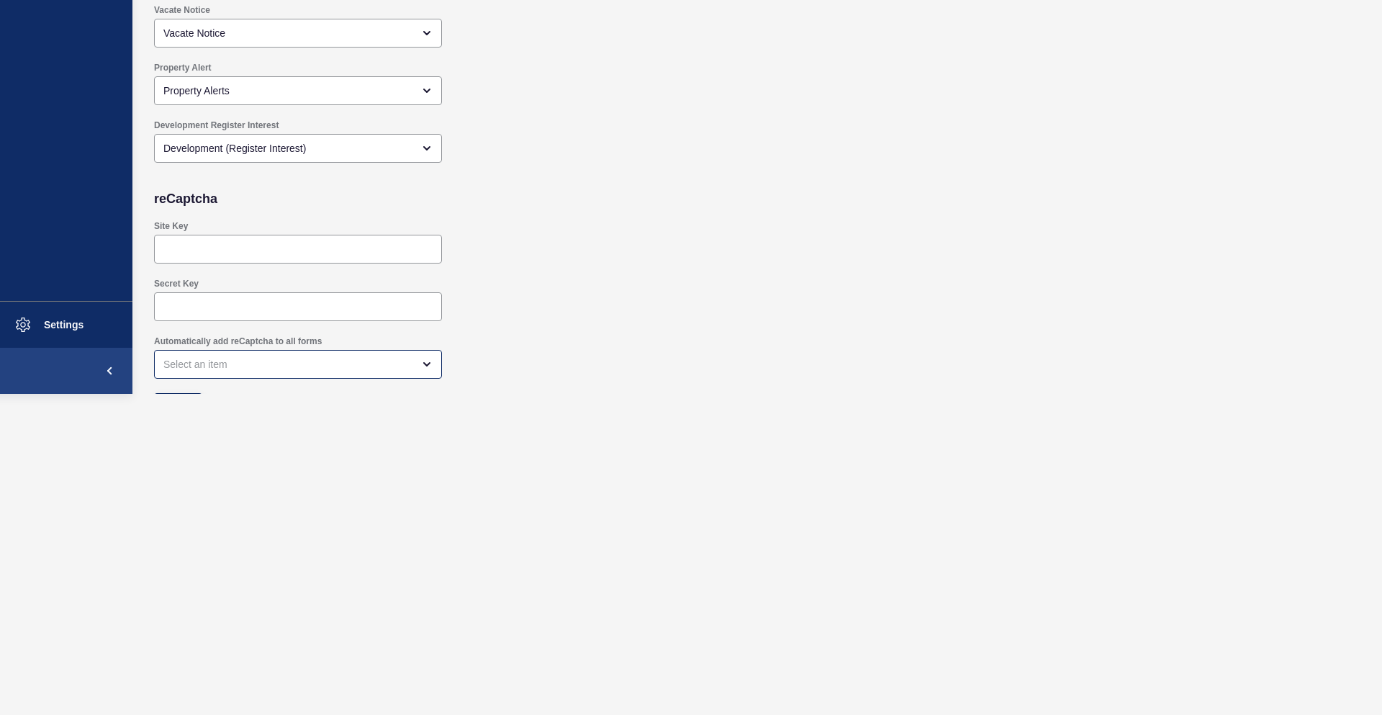
scroll to position [1187, 0]
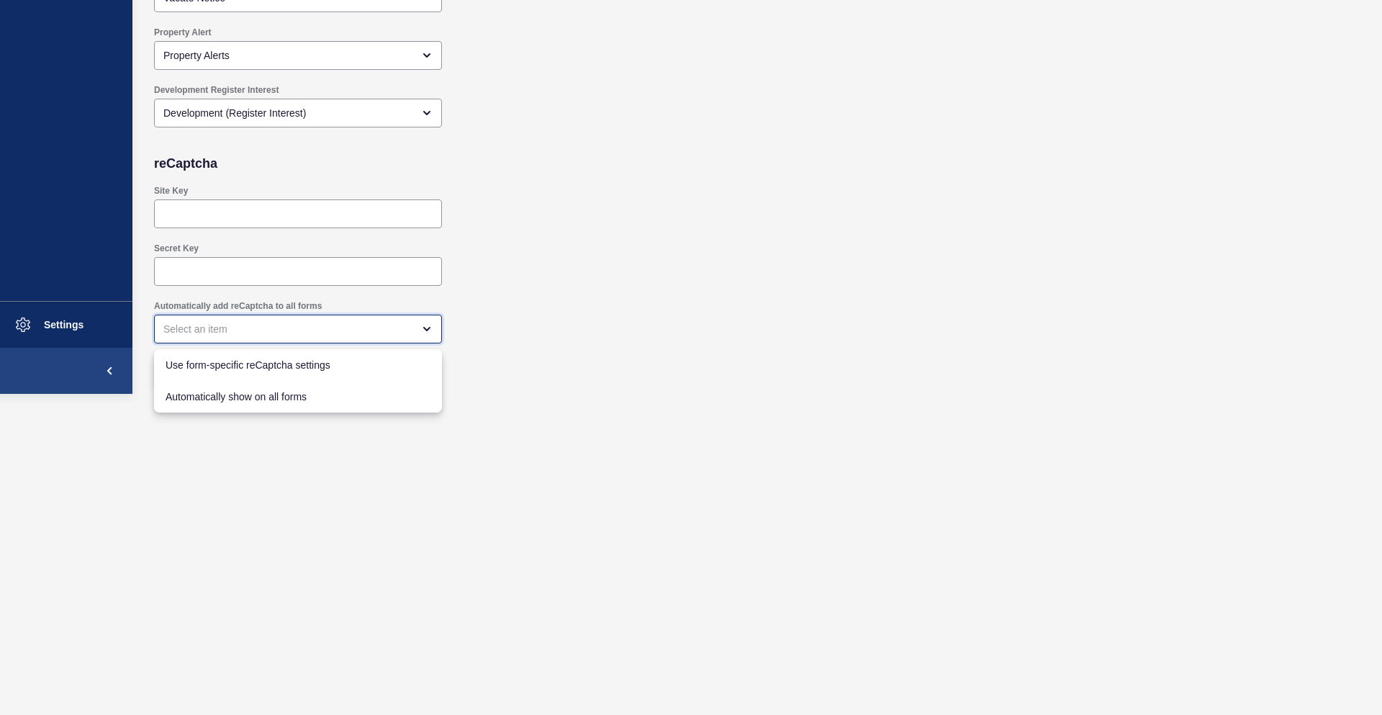
click at [353, 329] on div "close menu" at bounding box center [287, 329] width 249 height 14
click at [286, 397] on span "Automatically show on all forms" at bounding box center [298, 396] width 265 height 14
type input "Automatically show on all forms"
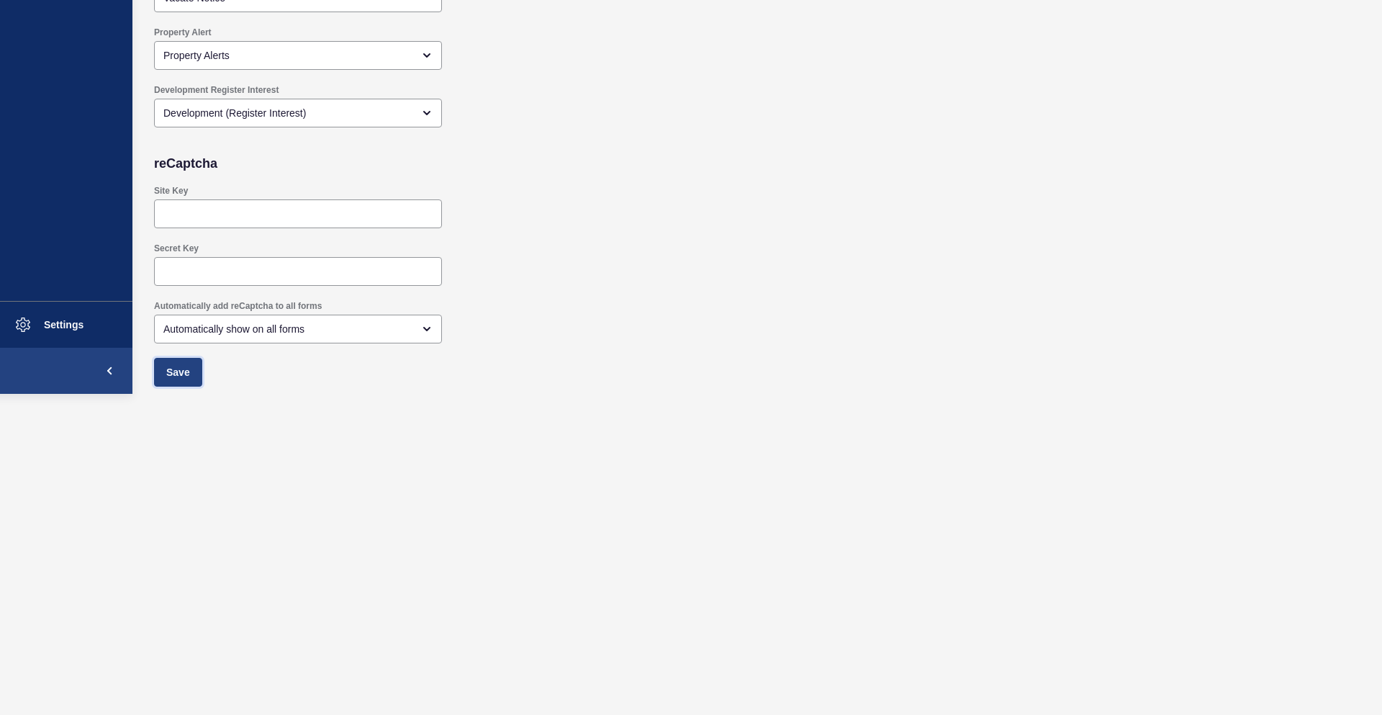
click at [174, 369] on span "Save" at bounding box center [178, 372] width 24 height 14
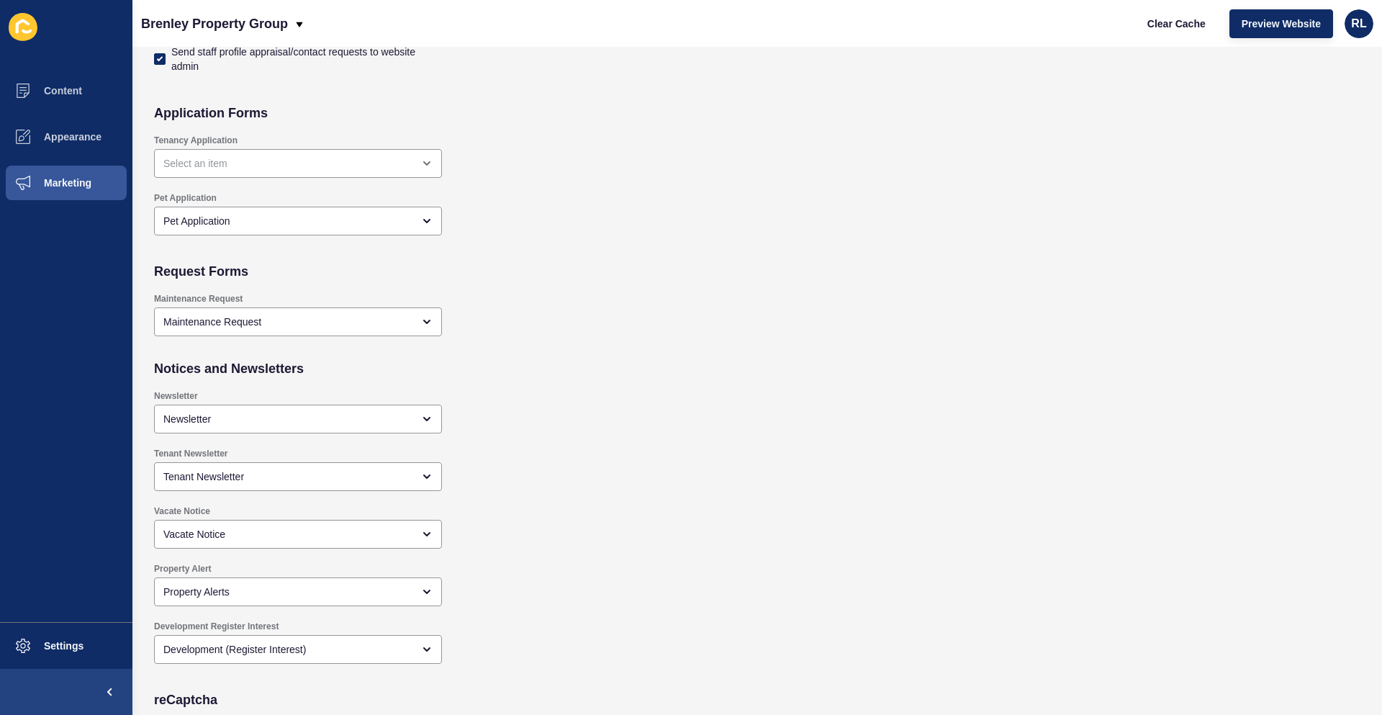
scroll to position [1008, 0]
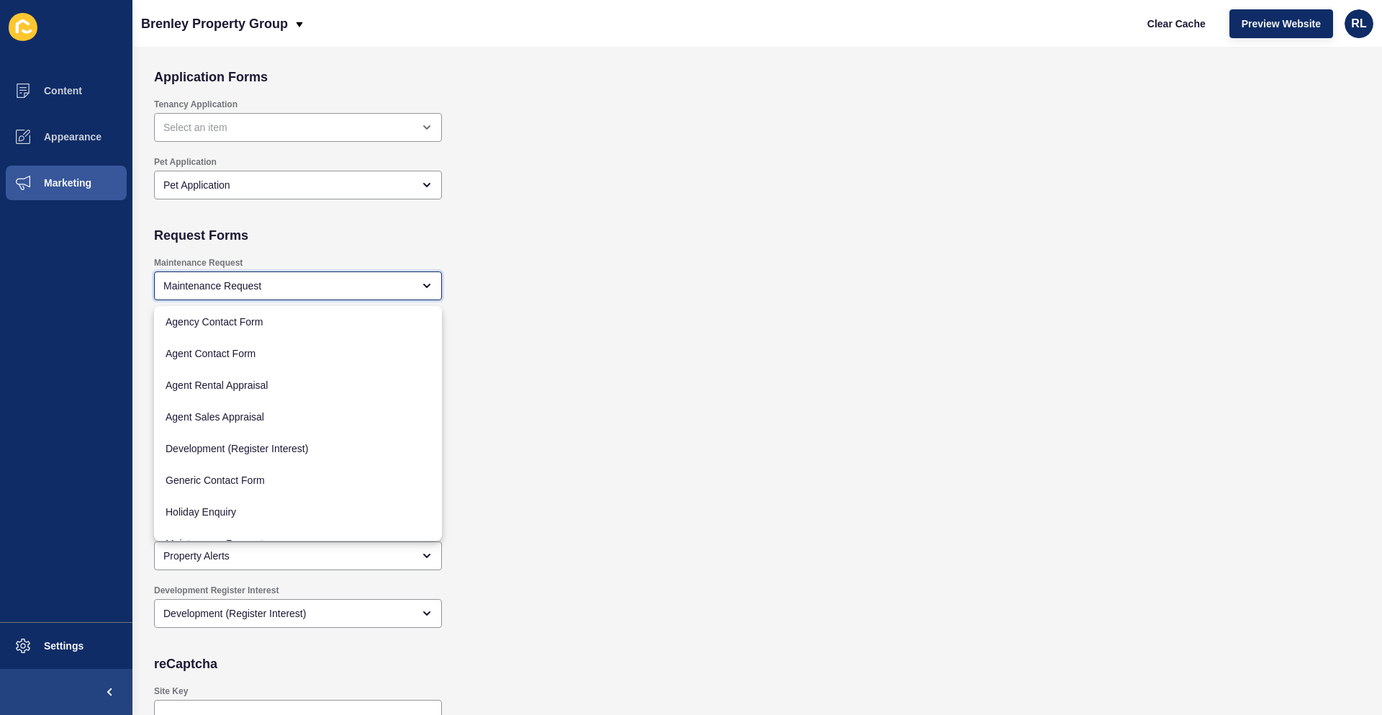
click at [425, 297] on div "Maintenance Request" at bounding box center [298, 285] width 288 height 29
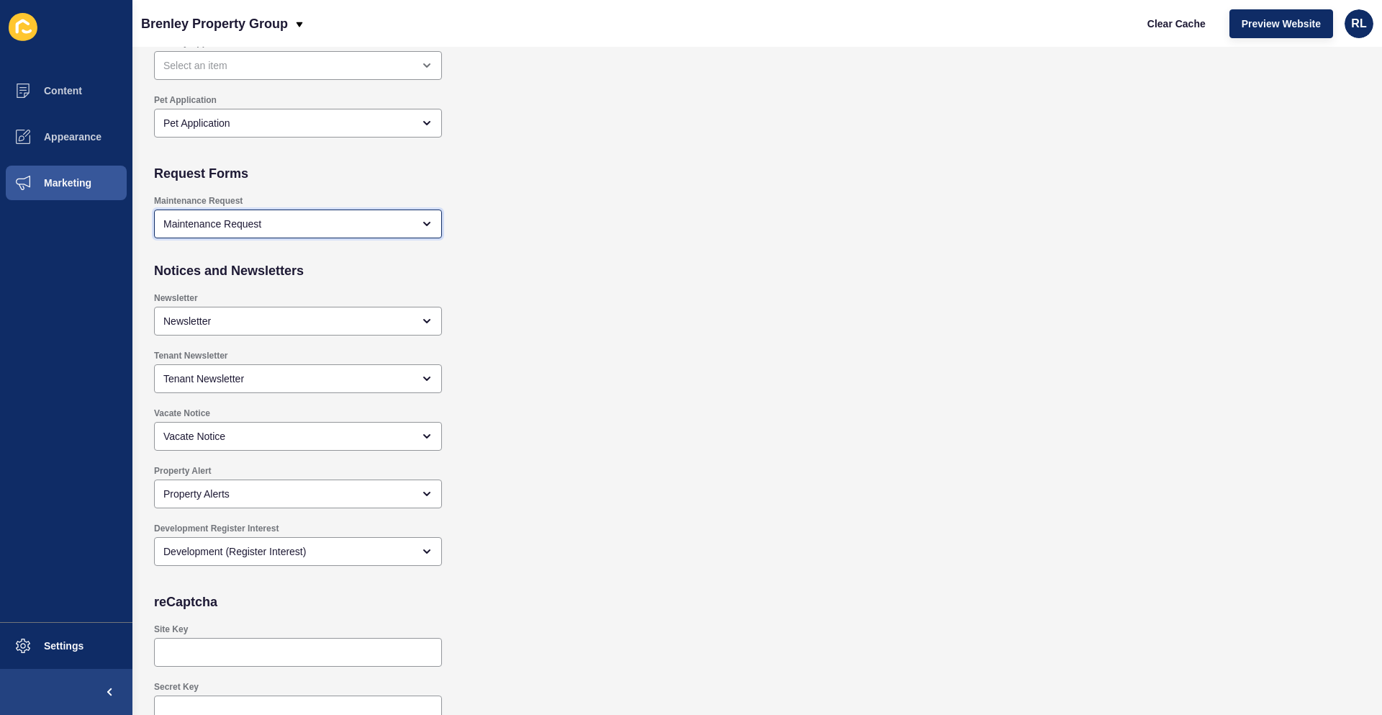
scroll to position [1187, 0]
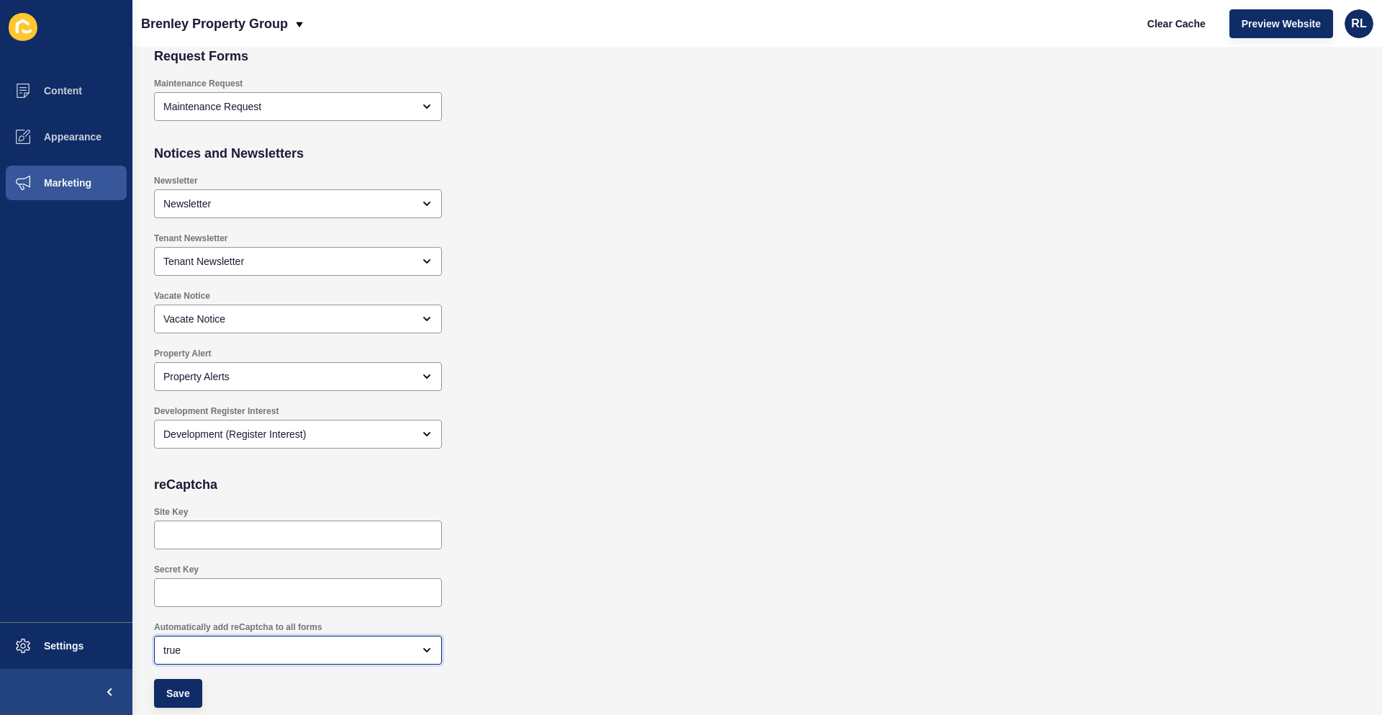
click at [409, 647] on div "true" at bounding box center [287, 650] width 249 height 14
click at [561, 595] on div "Secret Key" at bounding box center [635, 585] width 977 height 58
click at [179, 690] on span "Save" at bounding box center [178, 693] width 24 height 14
checkbox input "true"
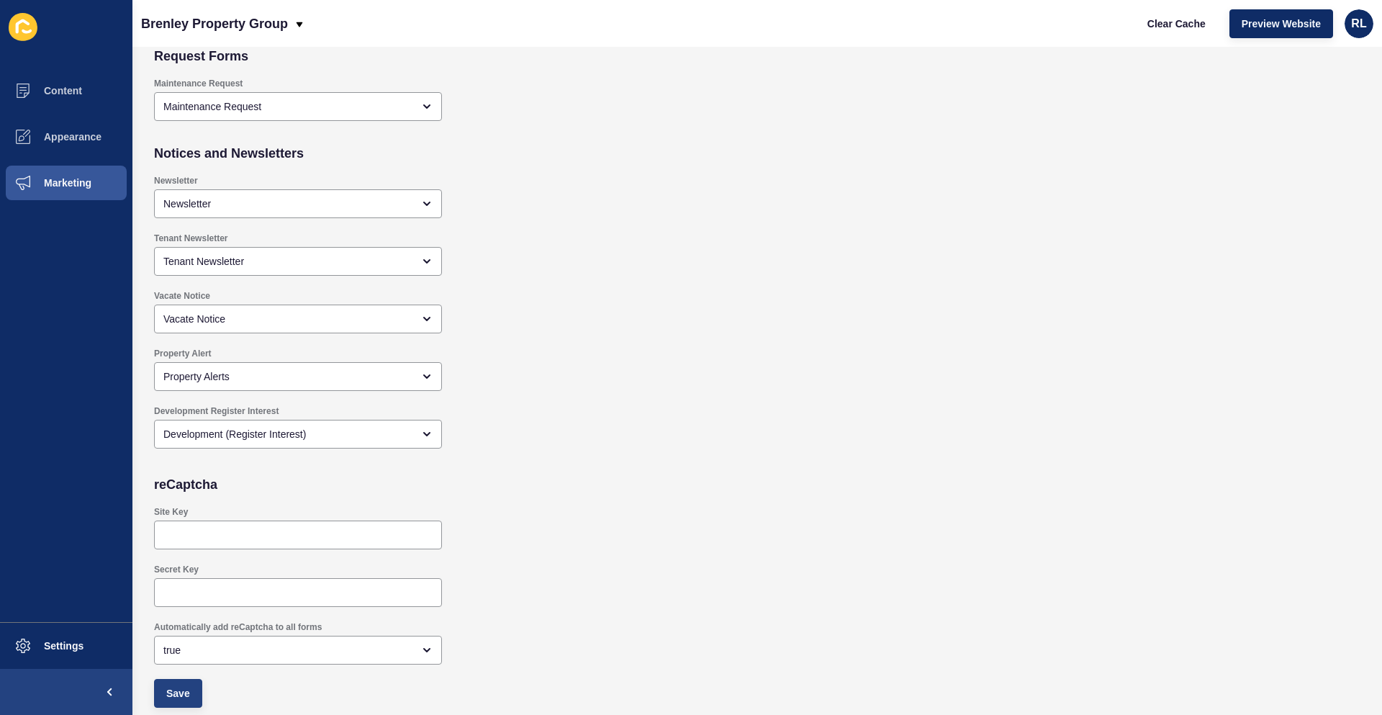
checkbox input "true"
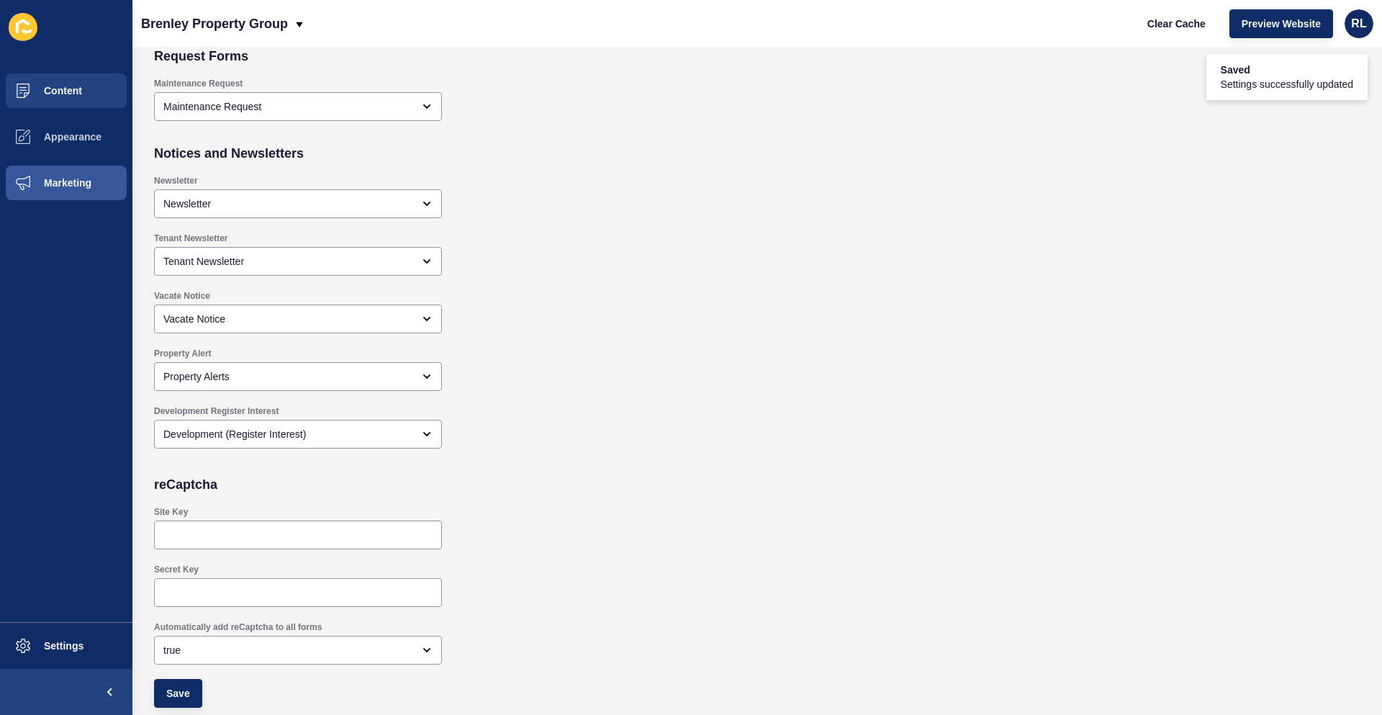
checkbox input "true"
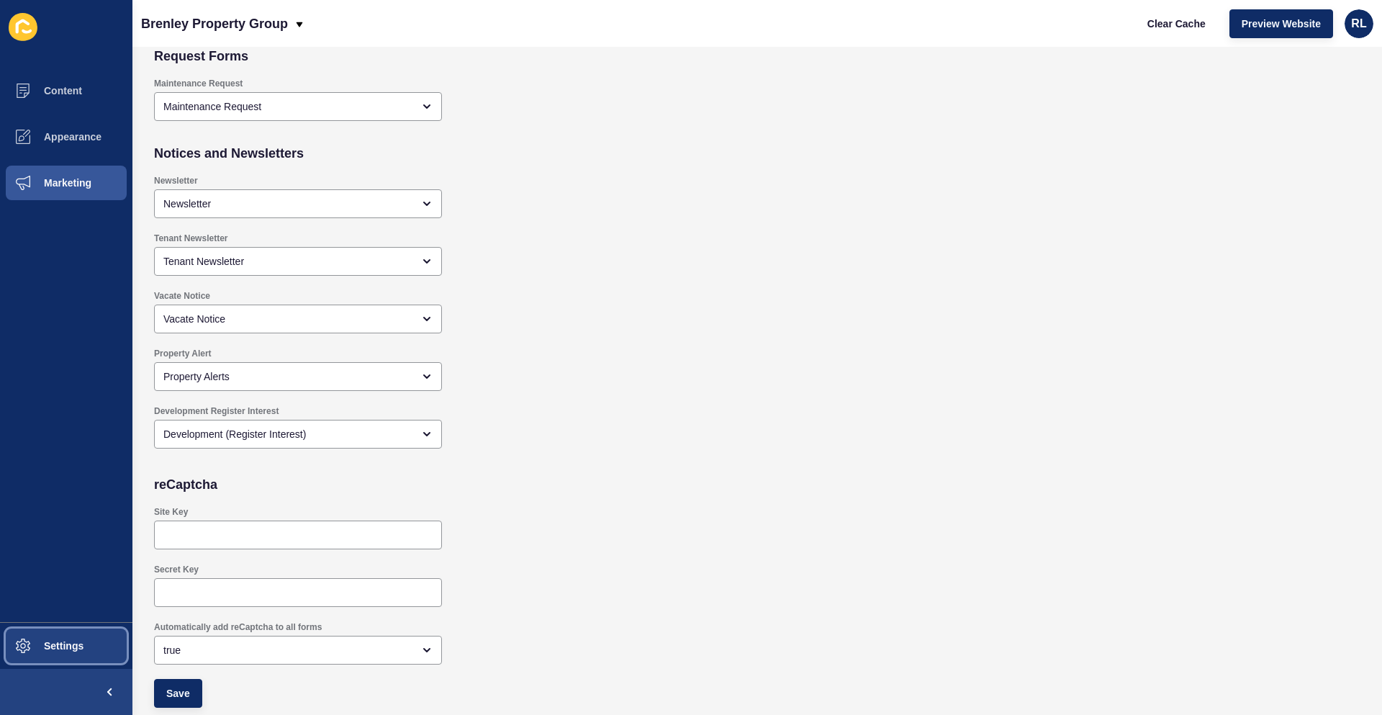
click at [84, 649] on button "Settings" at bounding box center [66, 646] width 132 height 46
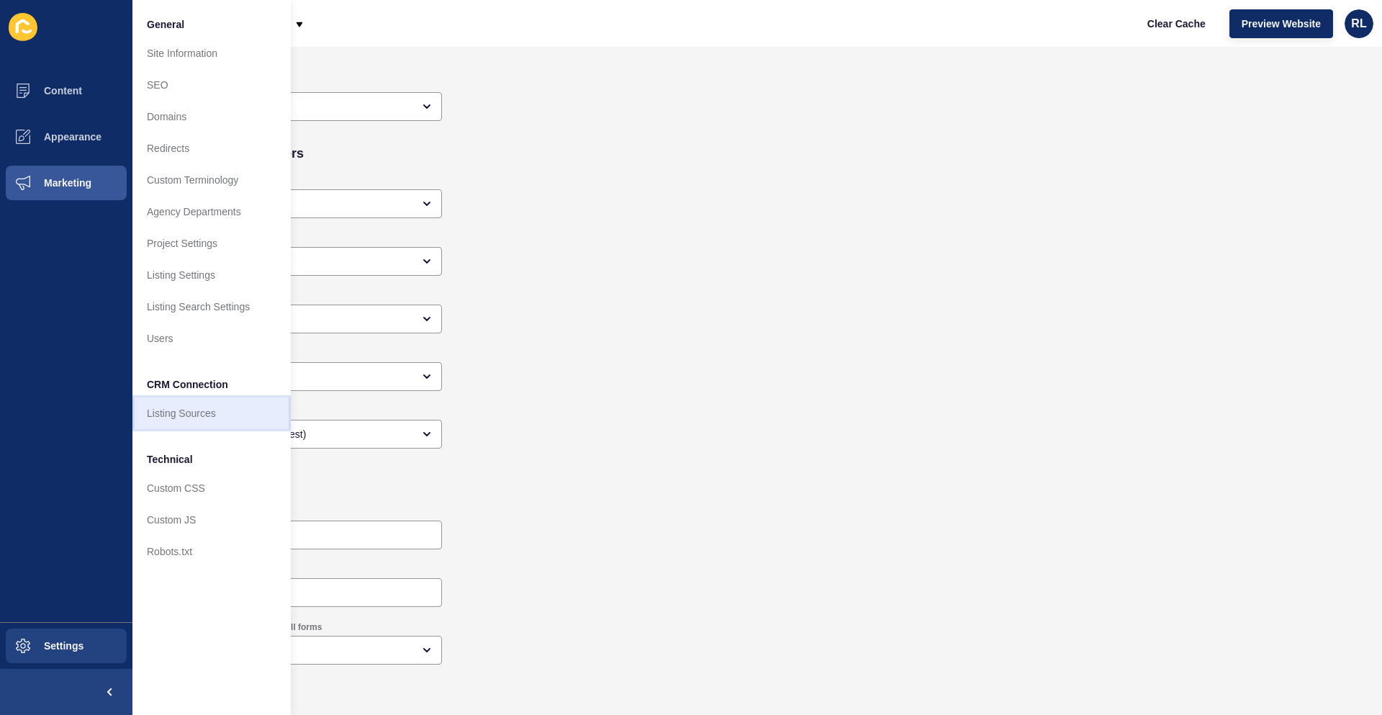
click at [202, 417] on link "Listing Sources" at bounding box center [211, 413] width 158 height 32
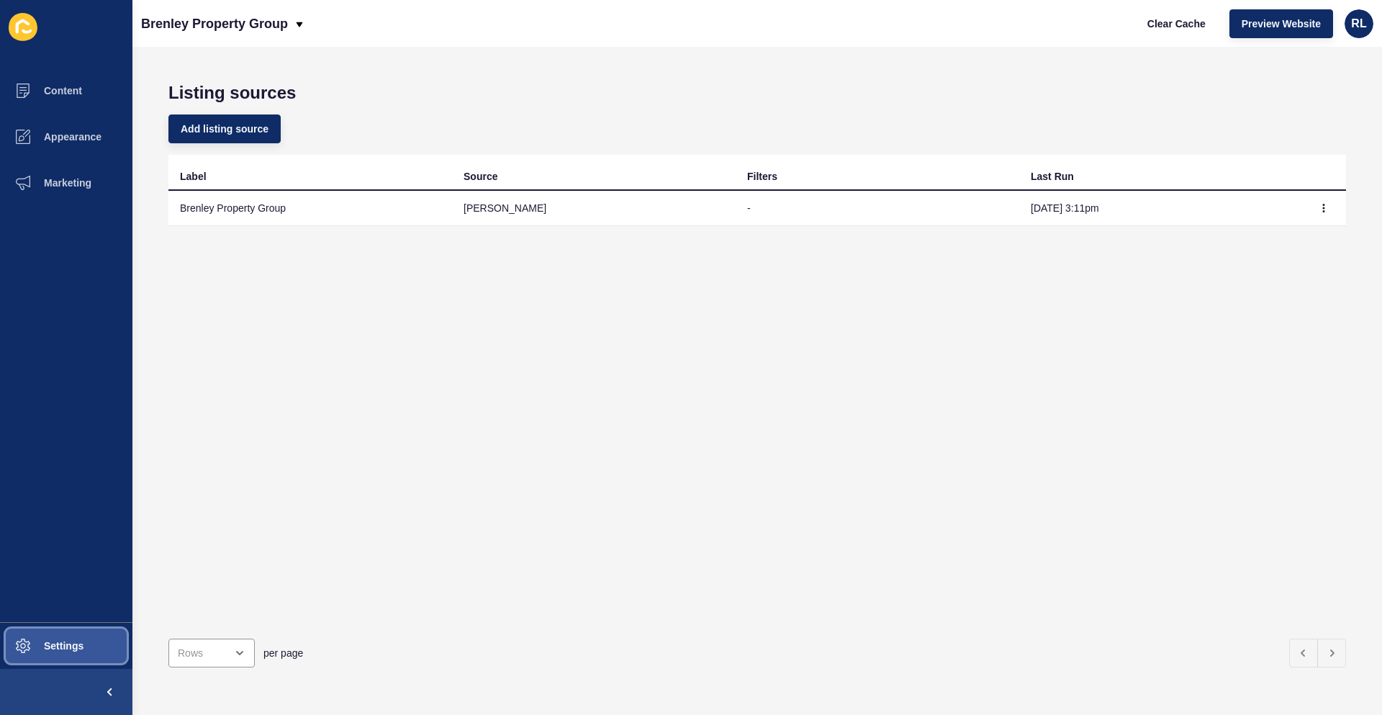
click at [73, 646] on span "Settings" at bounding box center [41, 646] width 86 height 12
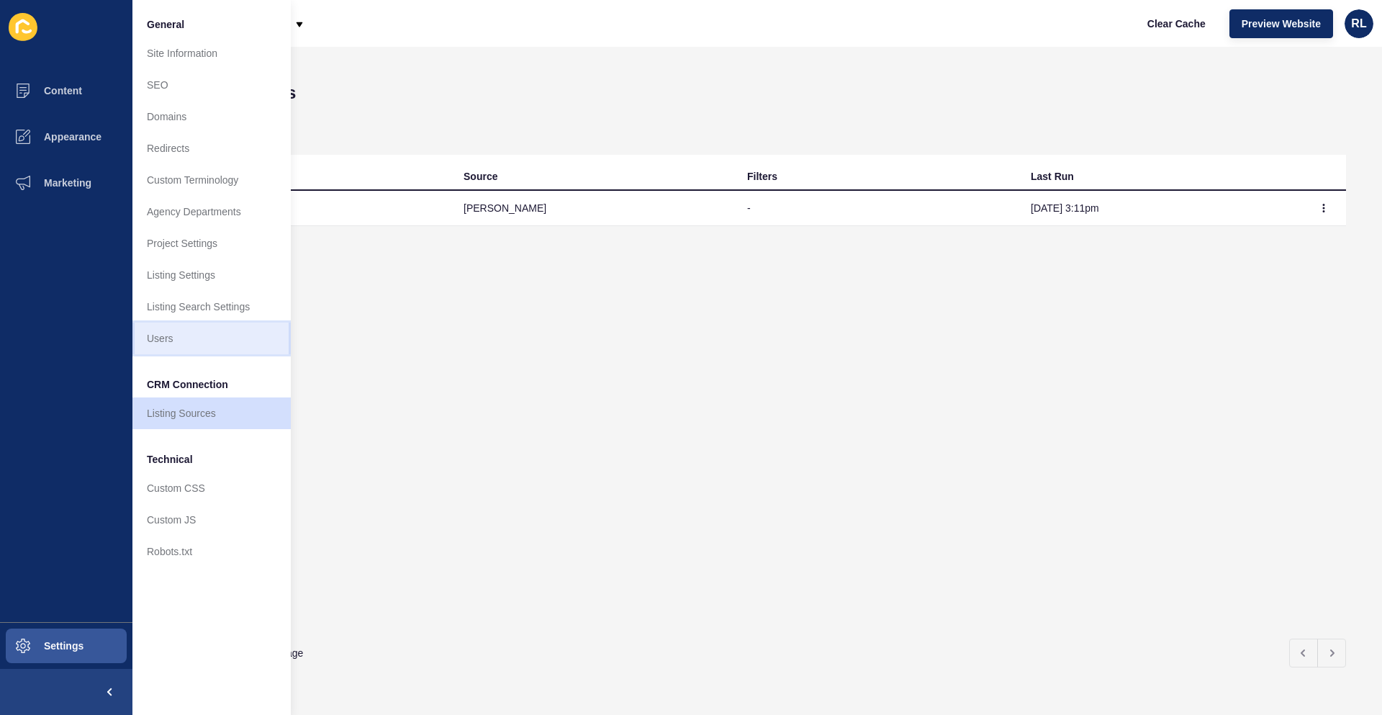
click at [184, 342] on link "Users" at bounding box center [211, 338] width 158 height 32
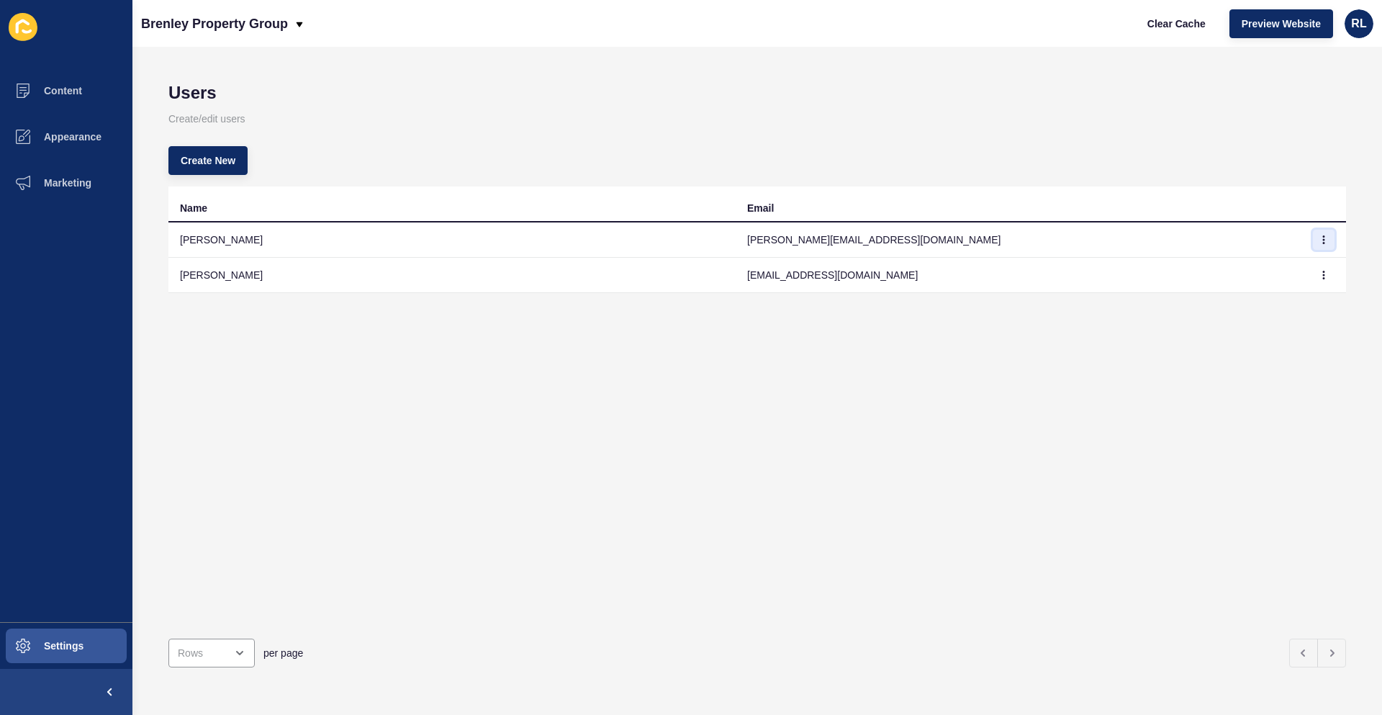
click at [1319, 240] on button "button" at bounding box center [1324, 240] width 22 height 20
click at [1167, 305] on div "Name Email Nathan Pitt nathan@ojpippin.com.au Rachel Logan admin@keystoneud.com…" at bounding box center [757, 406] width 1178 height 441
click at [1319, 273] on icon "button" at bounding box center [1323, 275] width 9 height 9
click at [1272, 298] on link "Edit" at bounding box center [1273, 304] width 101 height 32
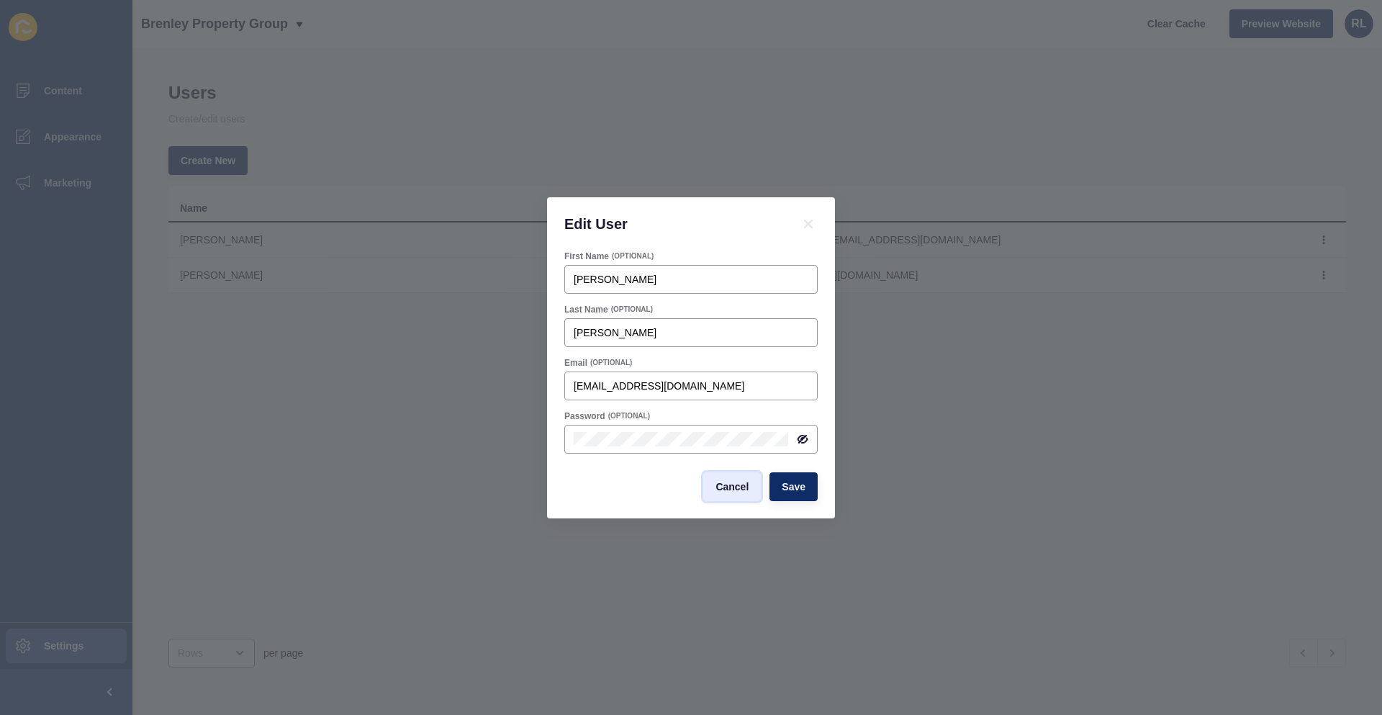
click at [715, 491] on span "Cancel" at bounding box center [731, 486] width 33 height 14
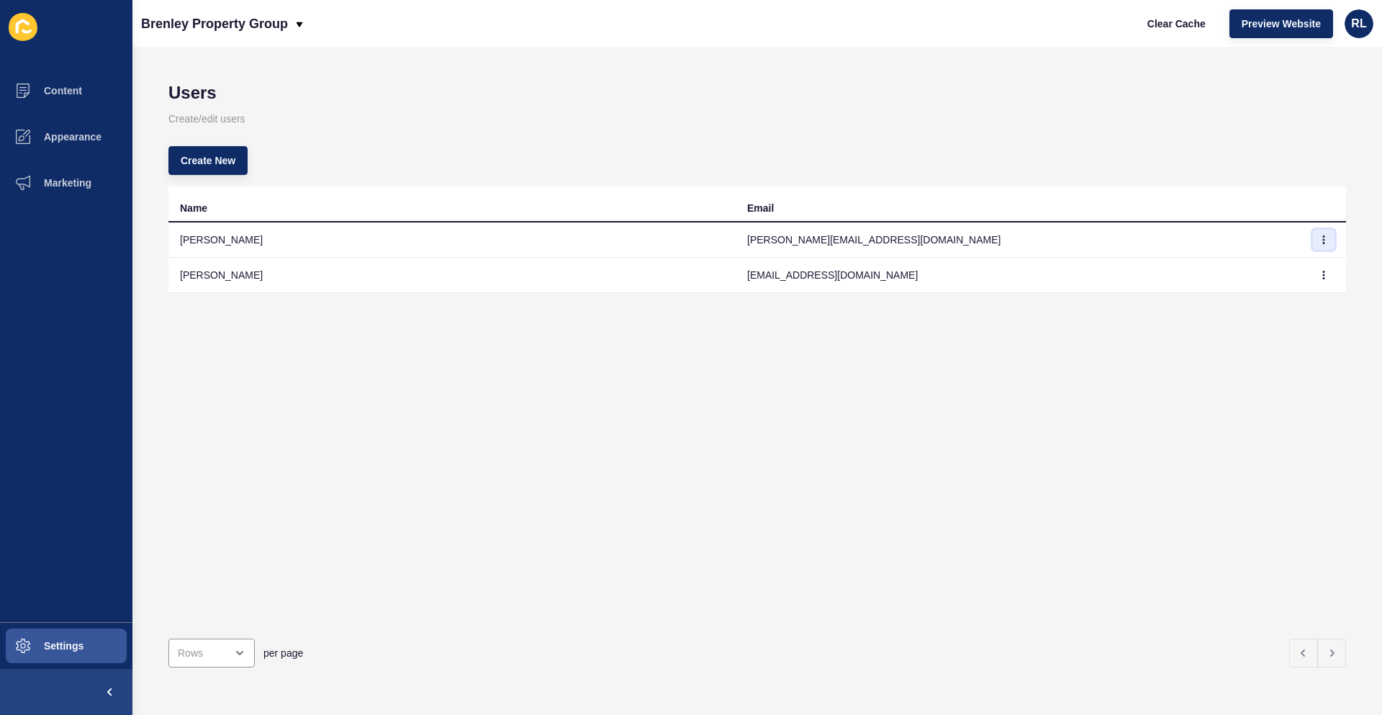
click at [1314, 234] on button "button" at bounding box center [1324, 240] width 22 height 20
click at [1269, 273] on link "Edit" at bounding box center [1273, 269] width 101 height 32
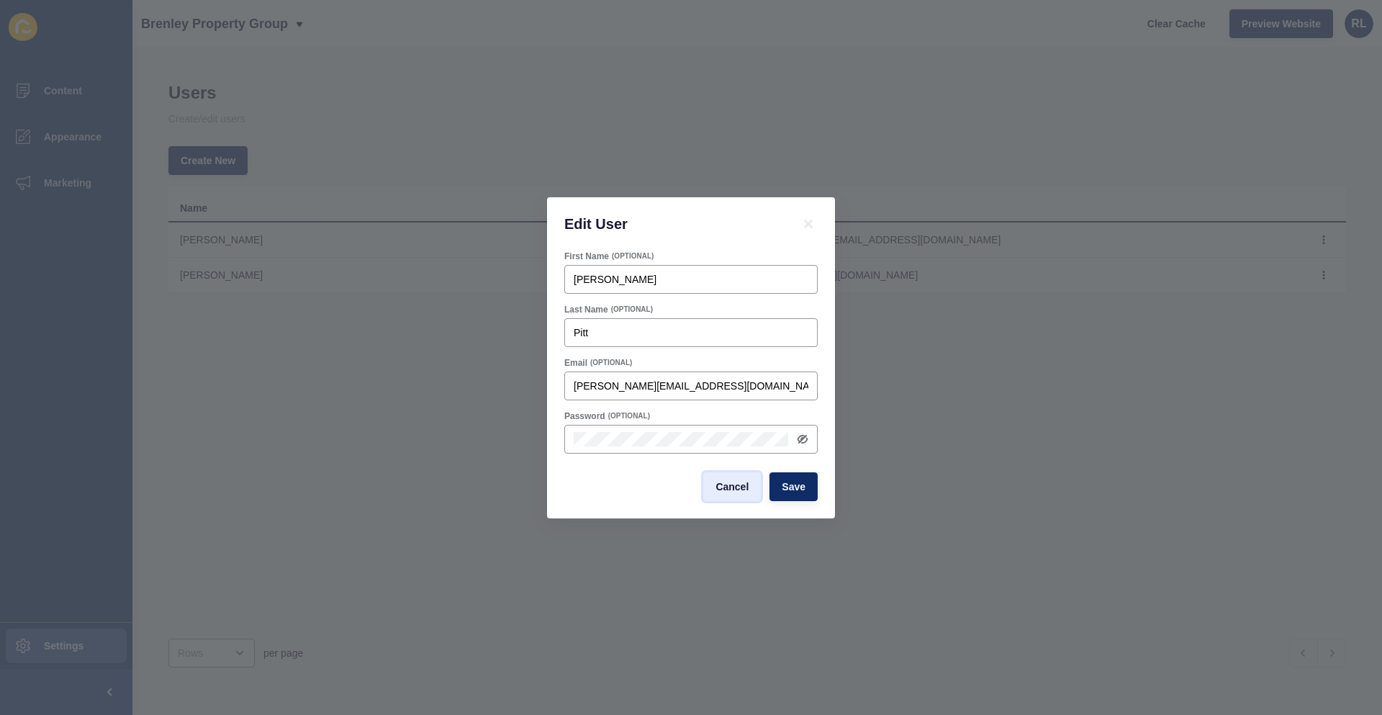
click at [726, 491] on span "Cancel" at bounding box center [731, 486] width 33 height 14
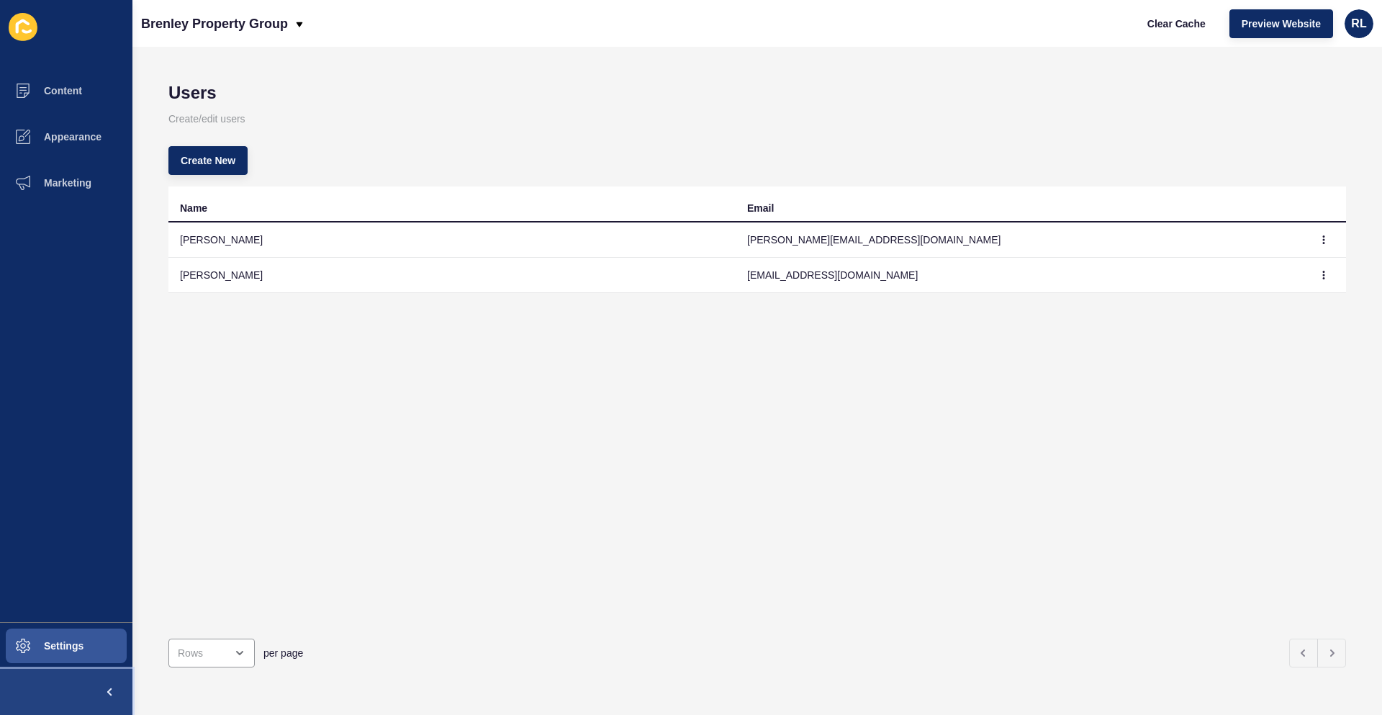
click at [105, 688] on span at bounding box center [109, 692] width 46 height 46
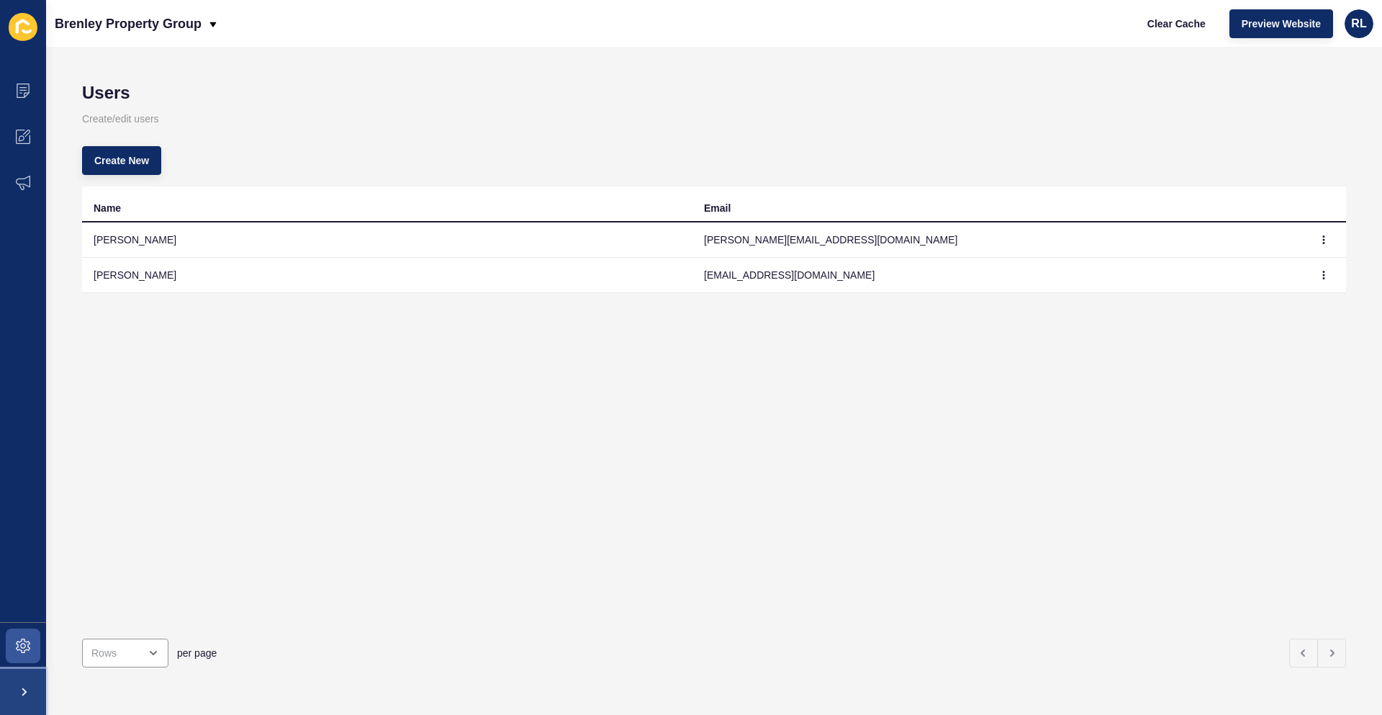
click at [27, 687] on span at bounding box center [23, 692] width 46 height 46
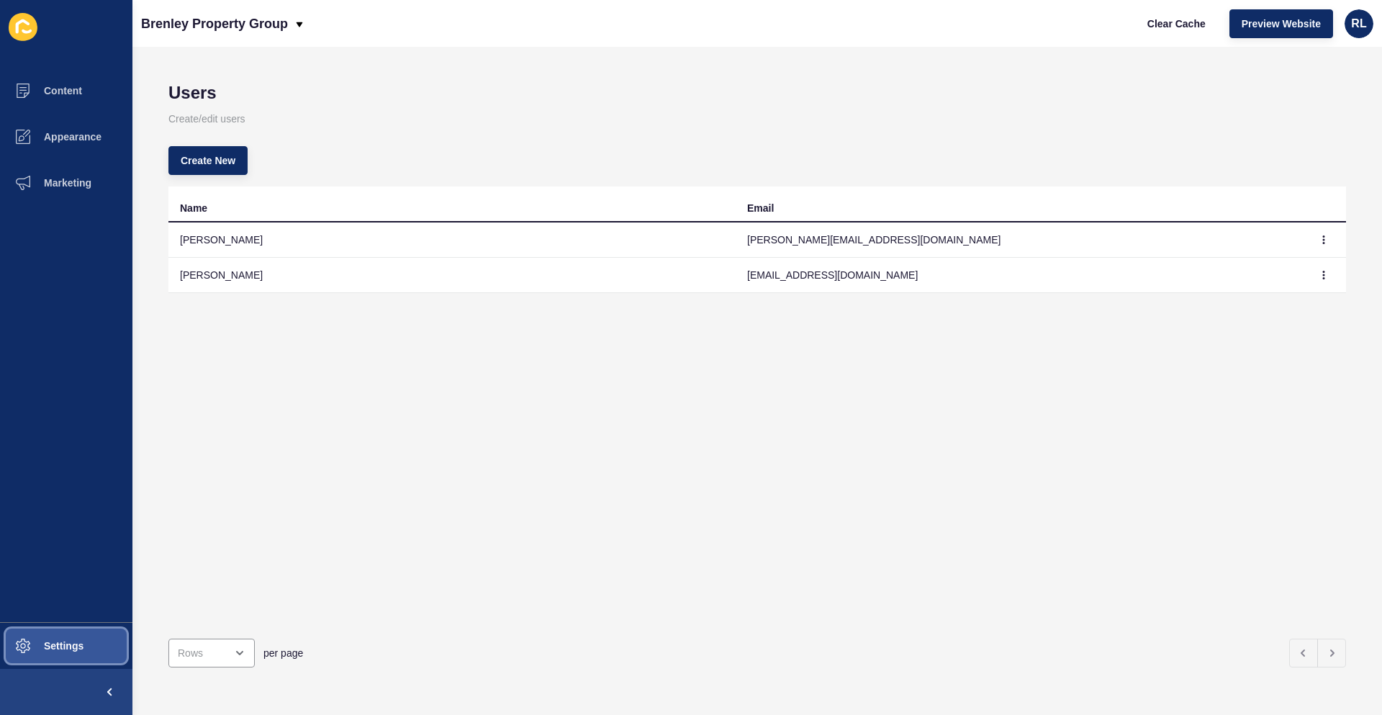
click at [36, 639] on span at bounding box center [23, 646] width 46 height 46
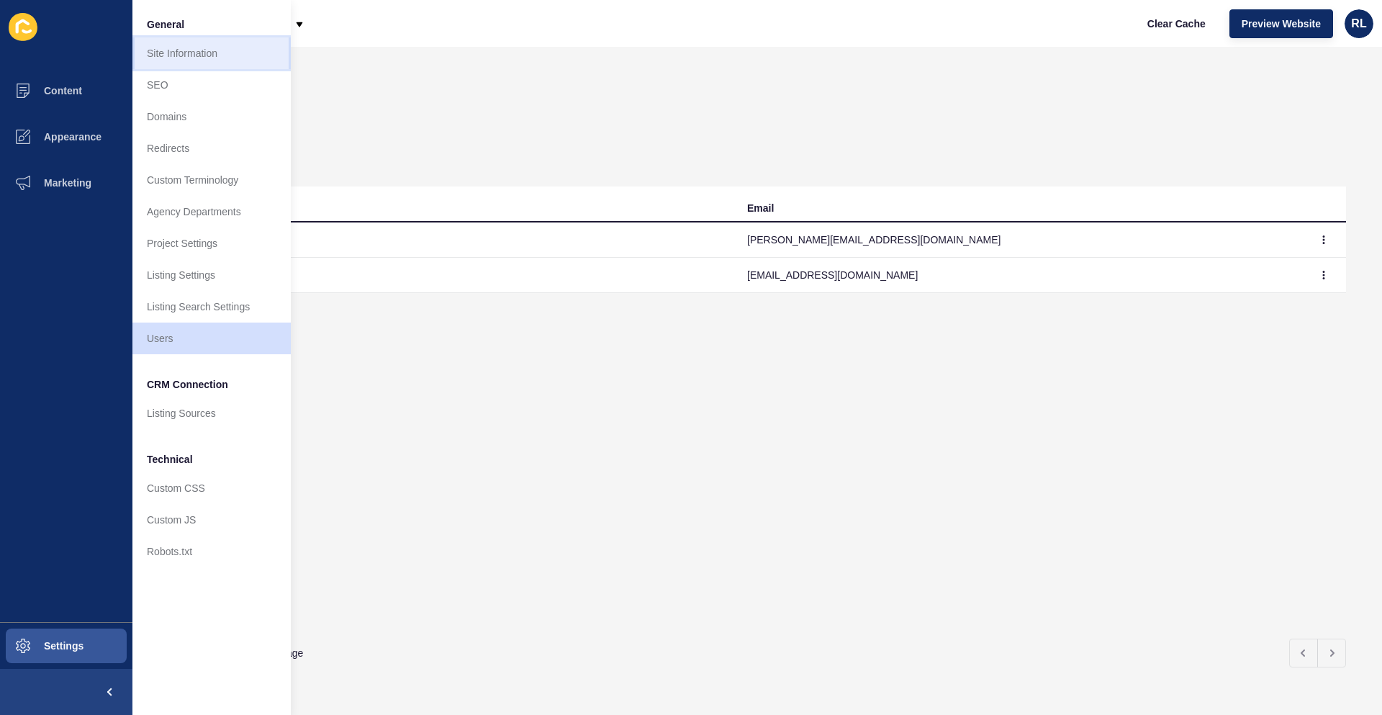
click at [202, 48] on link "Site Information" at bounding box center [211, 53] width 158 height 32
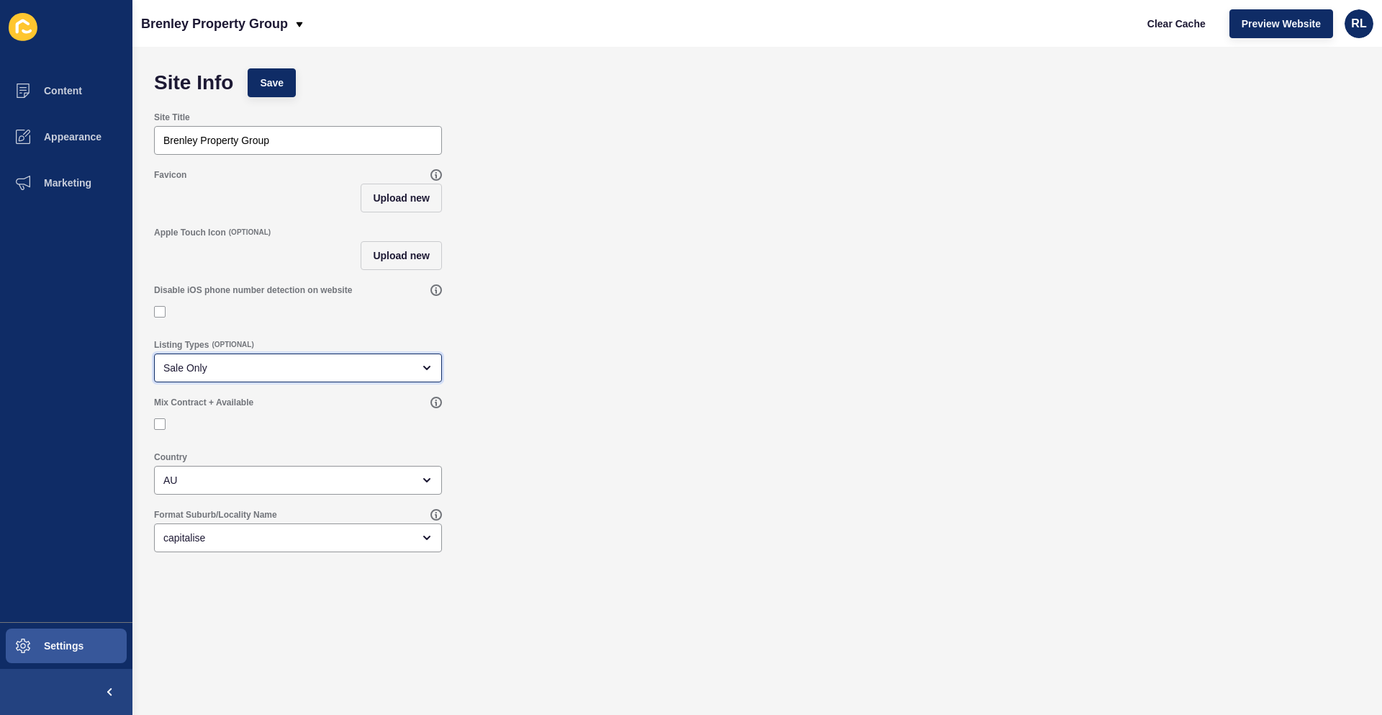
click at [294, 371] on div "Sale Only" at bounding box center [287, 368] width 249 height 14
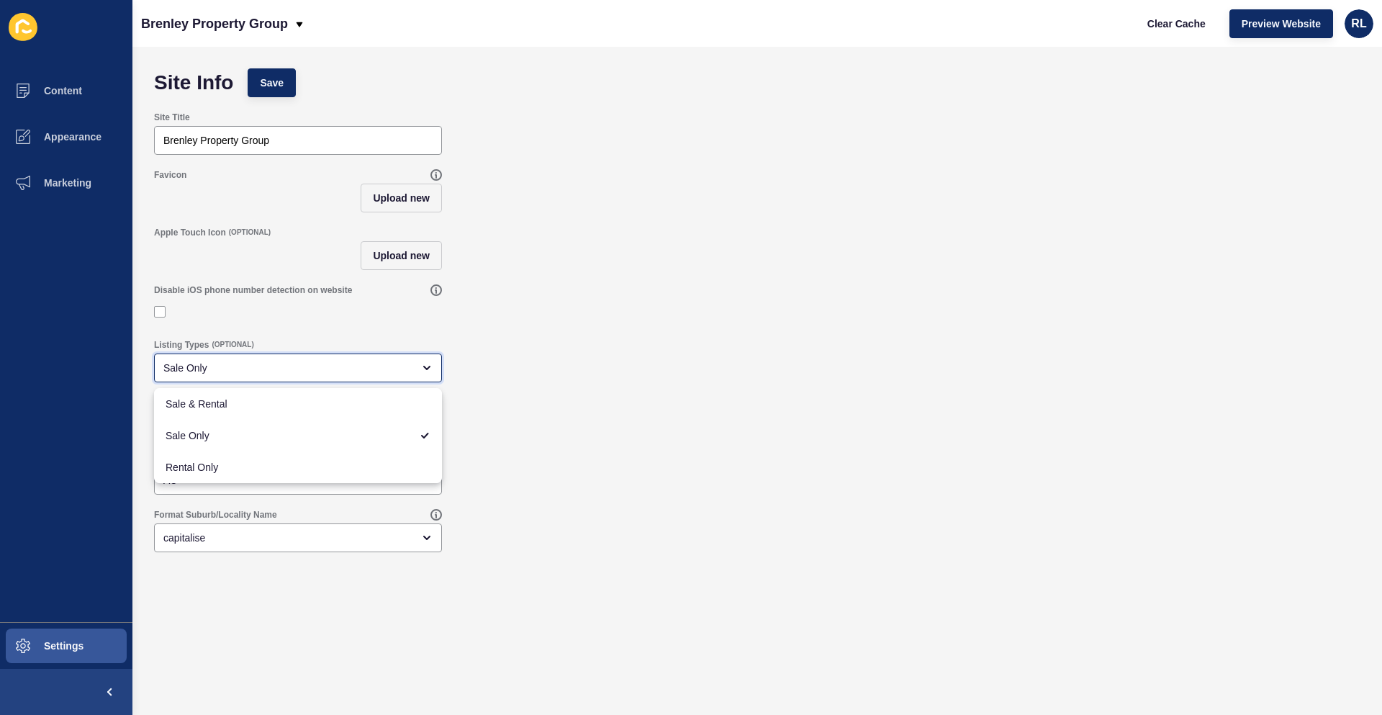
click at [294, 371] on div "Sale Only" at bounding box center [287, 368] width 249 height 14
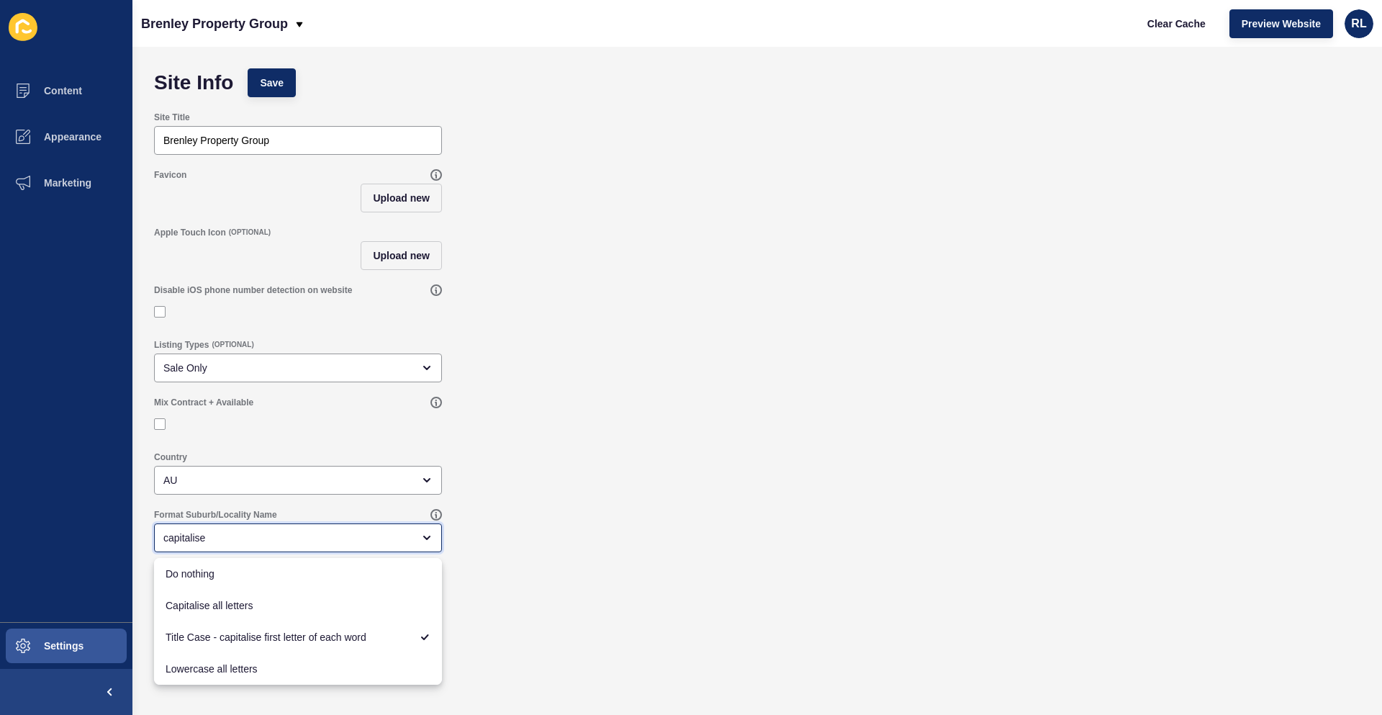
click at [364, 543] on div "capitalise" at bounding box center [287, 538] width 249 height 14
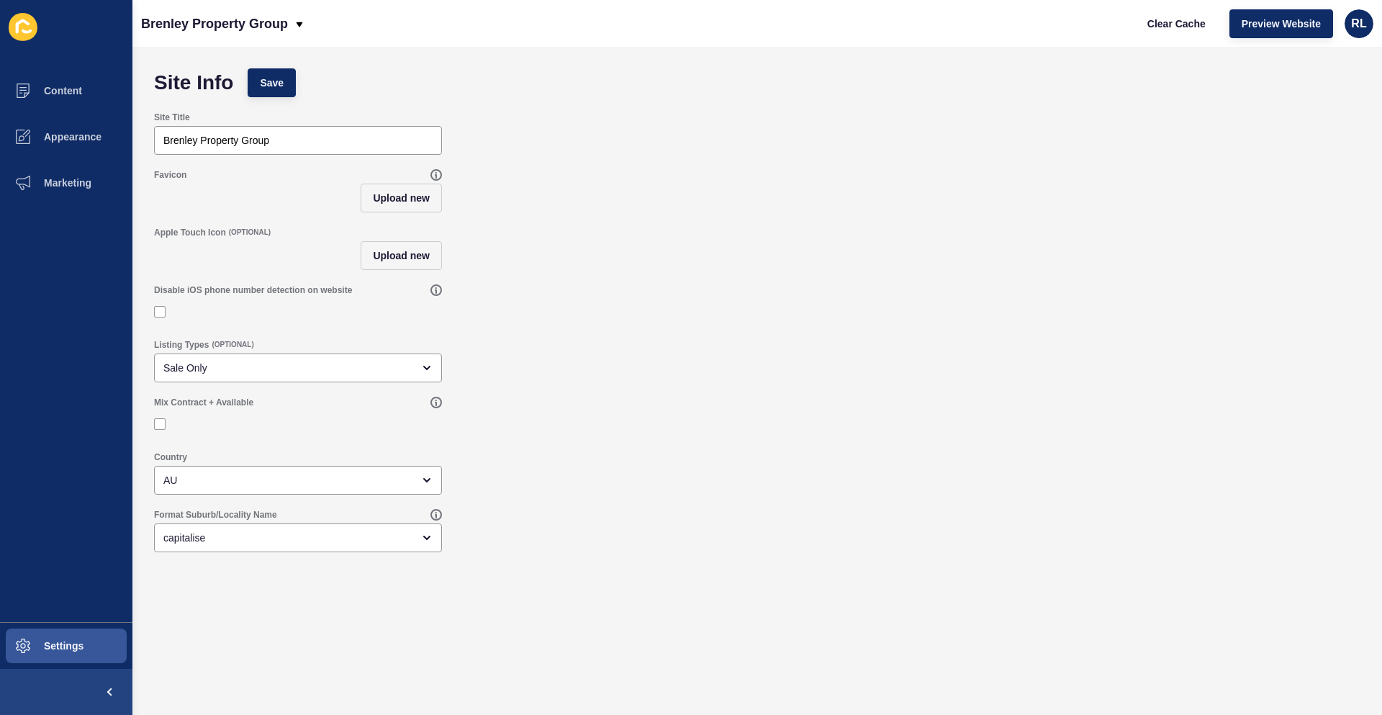
click at [716, 420] on div "Mix Contract + Available" at bounding box center [757, 416] width 1221 height 55
click at [57, 143] on button "Appearance" at bounding box center [66, 137] width 132 height 46
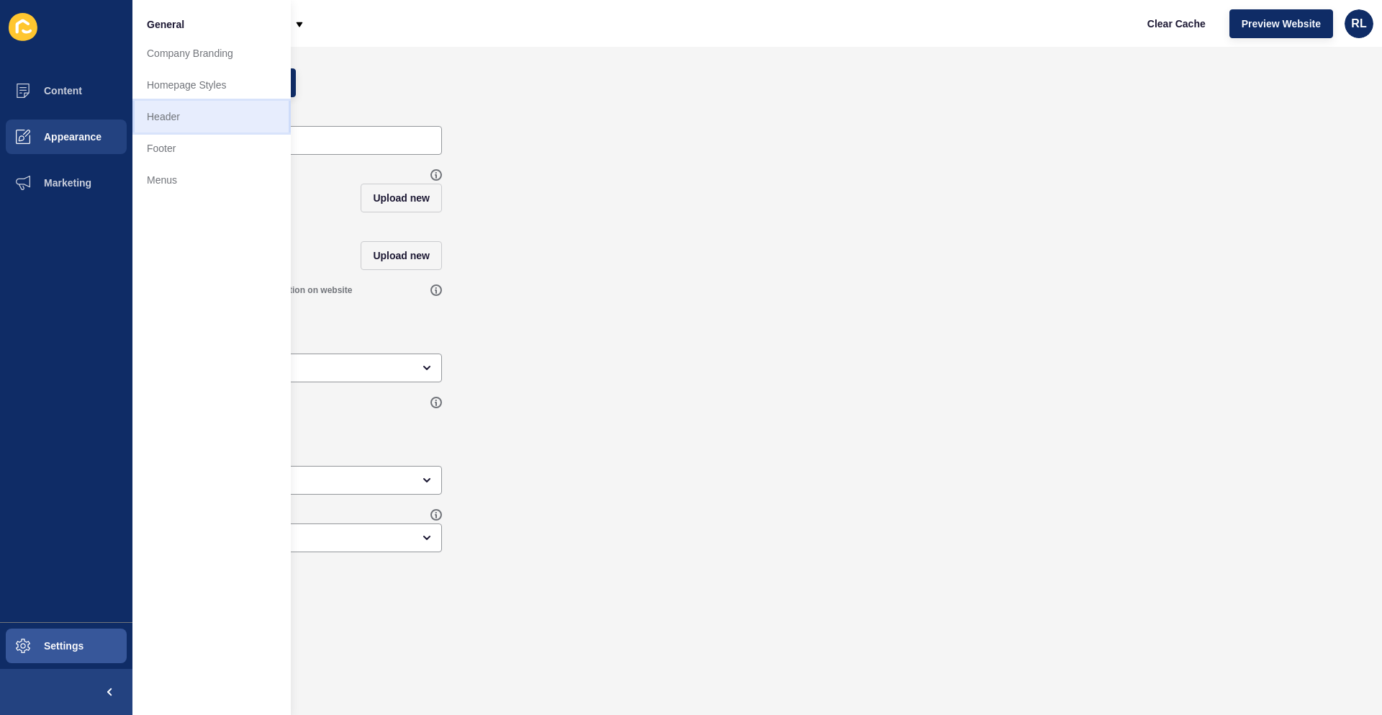
click at [185, 130] on link "Header" at bounding box center [211, 117] width 158 height 32
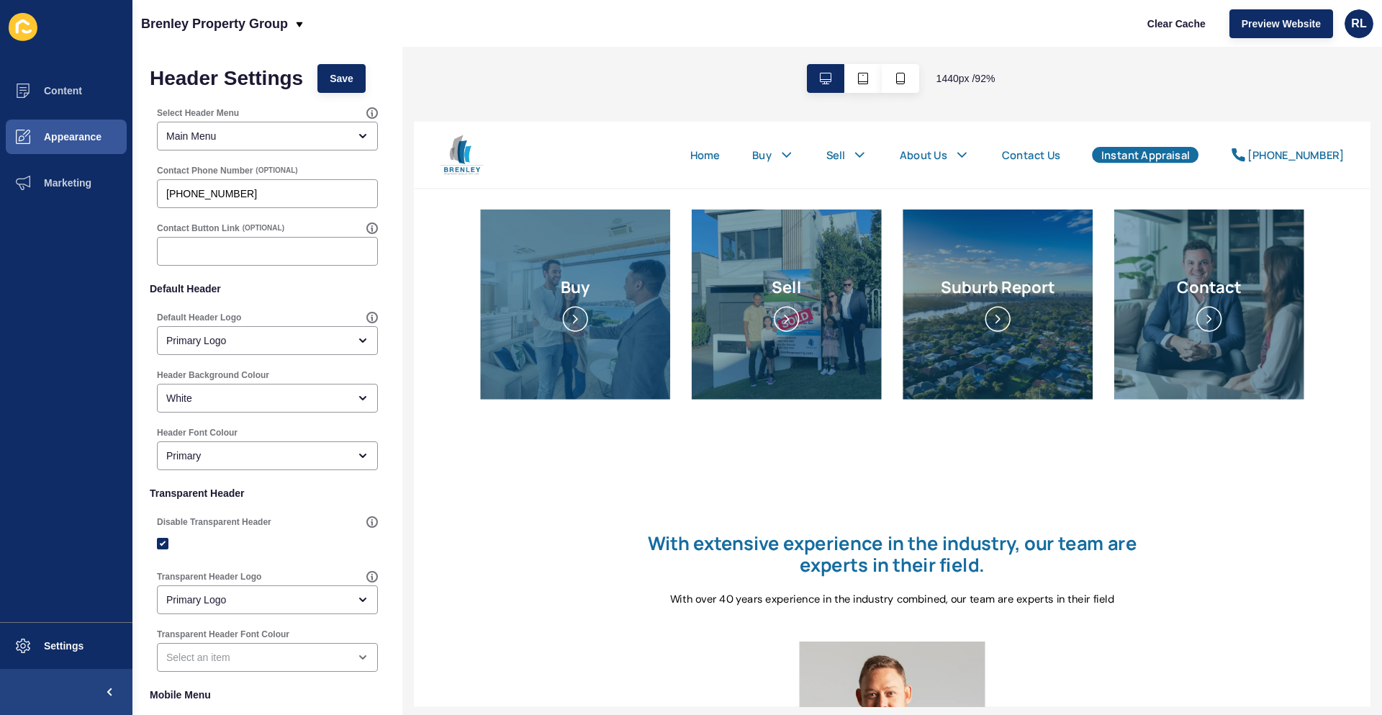
drag, startPoint x: 816, startPoint y: 184, endPoint x: 584, endPoint y: 78, distance: 254.5
click at [581, 76] on div "1440 px / 92 %" at bounding box center [892, 78] width 980 height 63
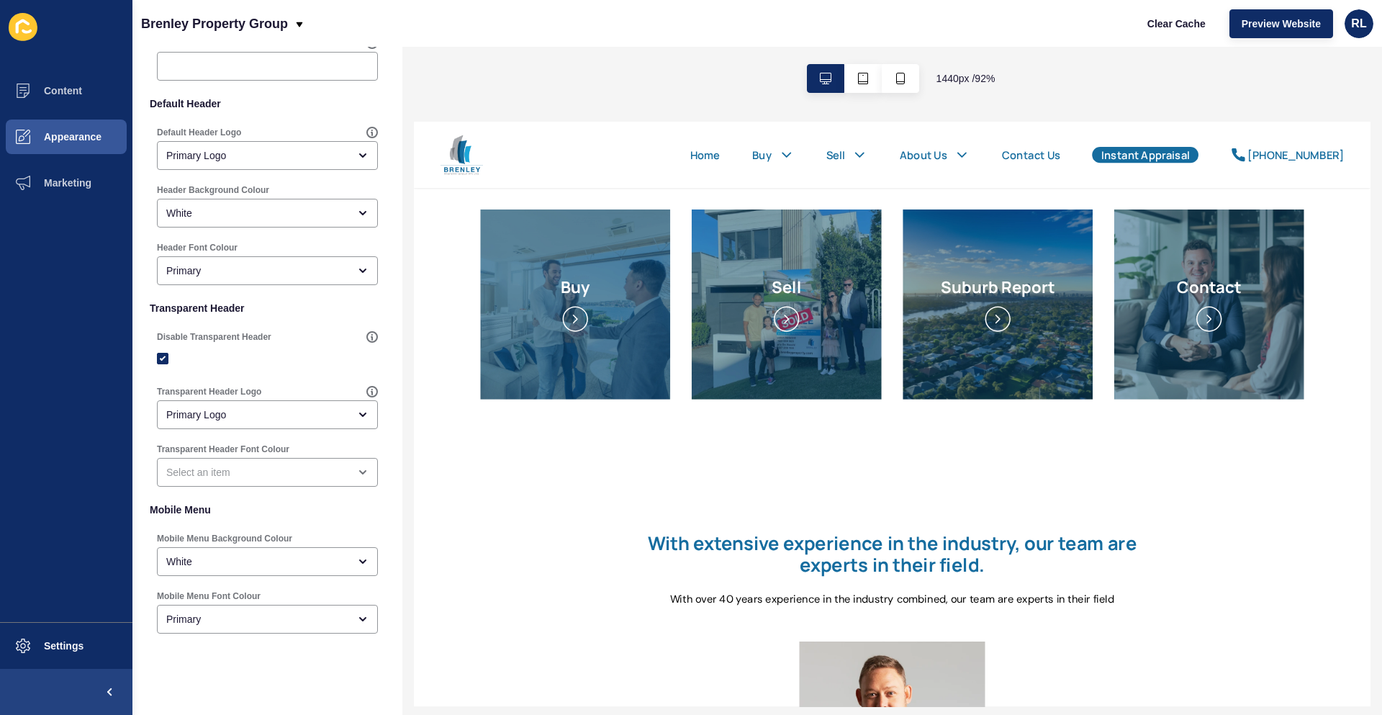
scroll to position [200, 0]
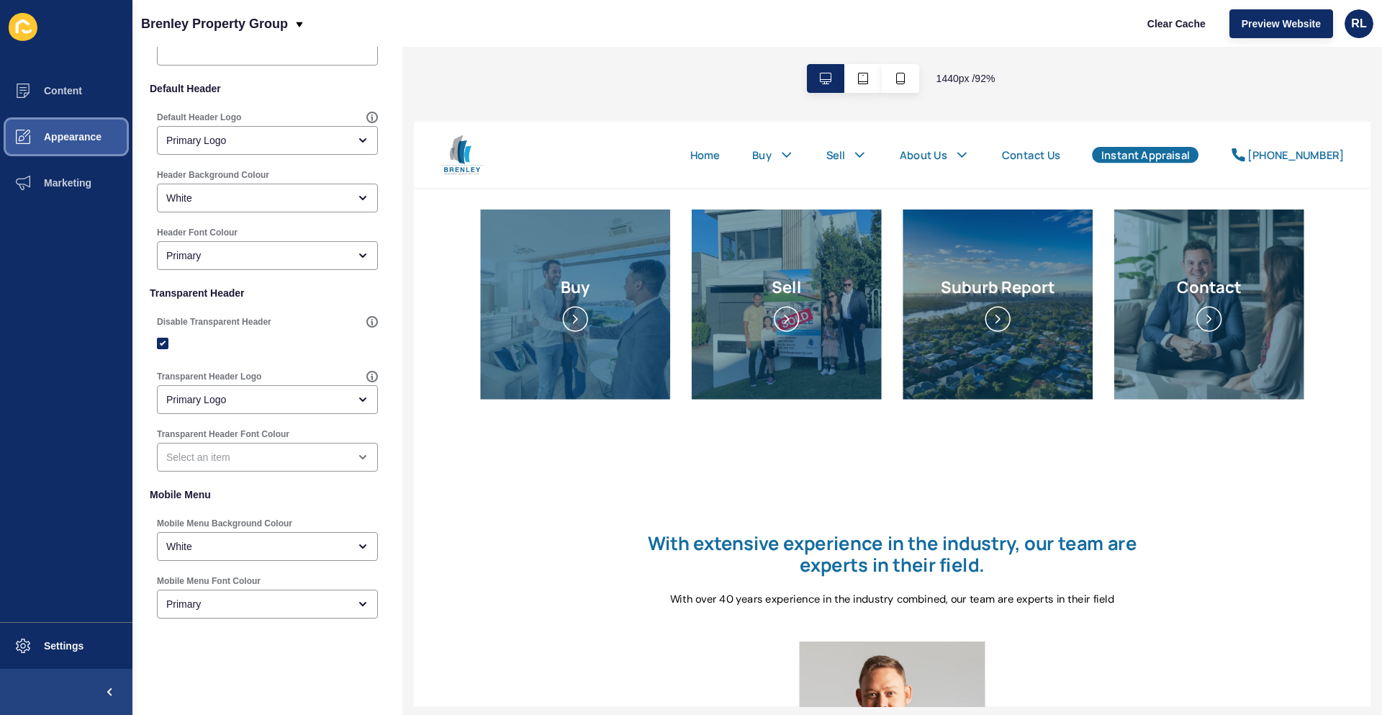
click at [89, 146] on button "Appearance" at bounding box center [66, 137] width 132 height 46
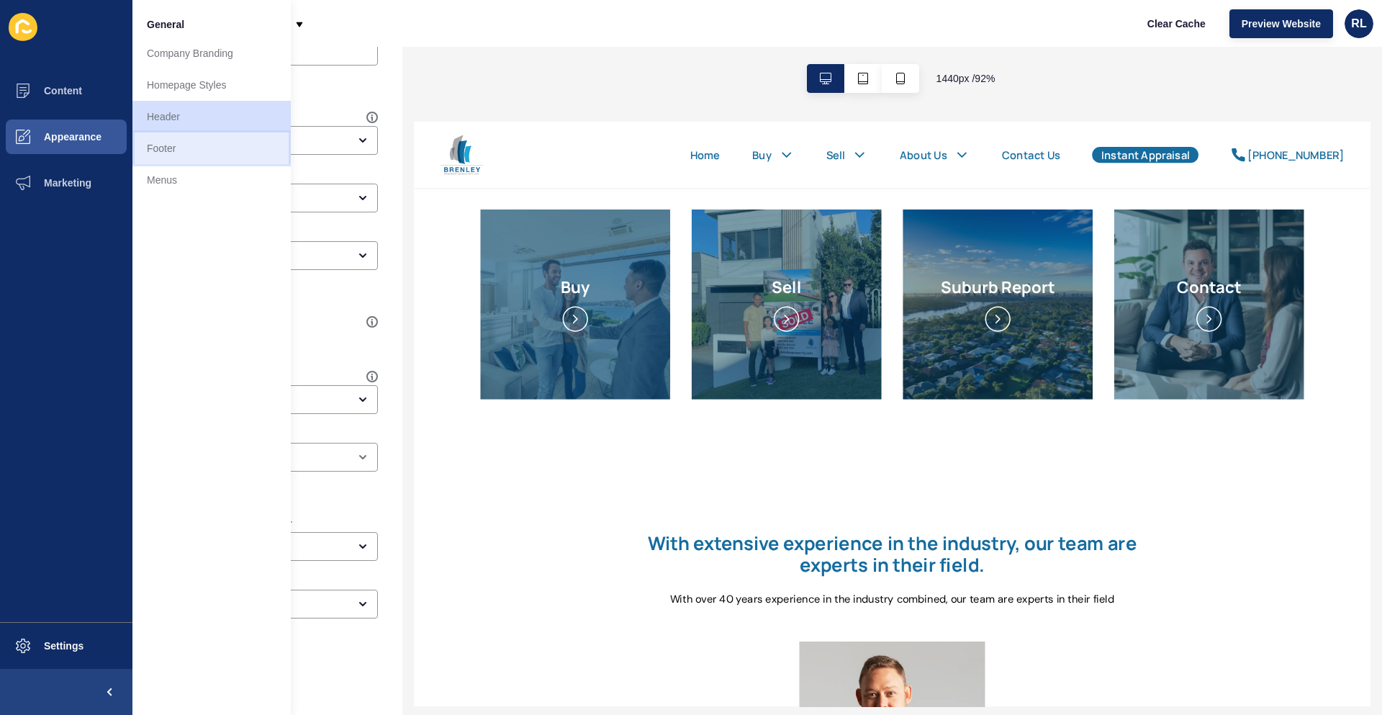
click at [191, 146] on link "Footer" at bounding box center [211, 148] width 158 height 32
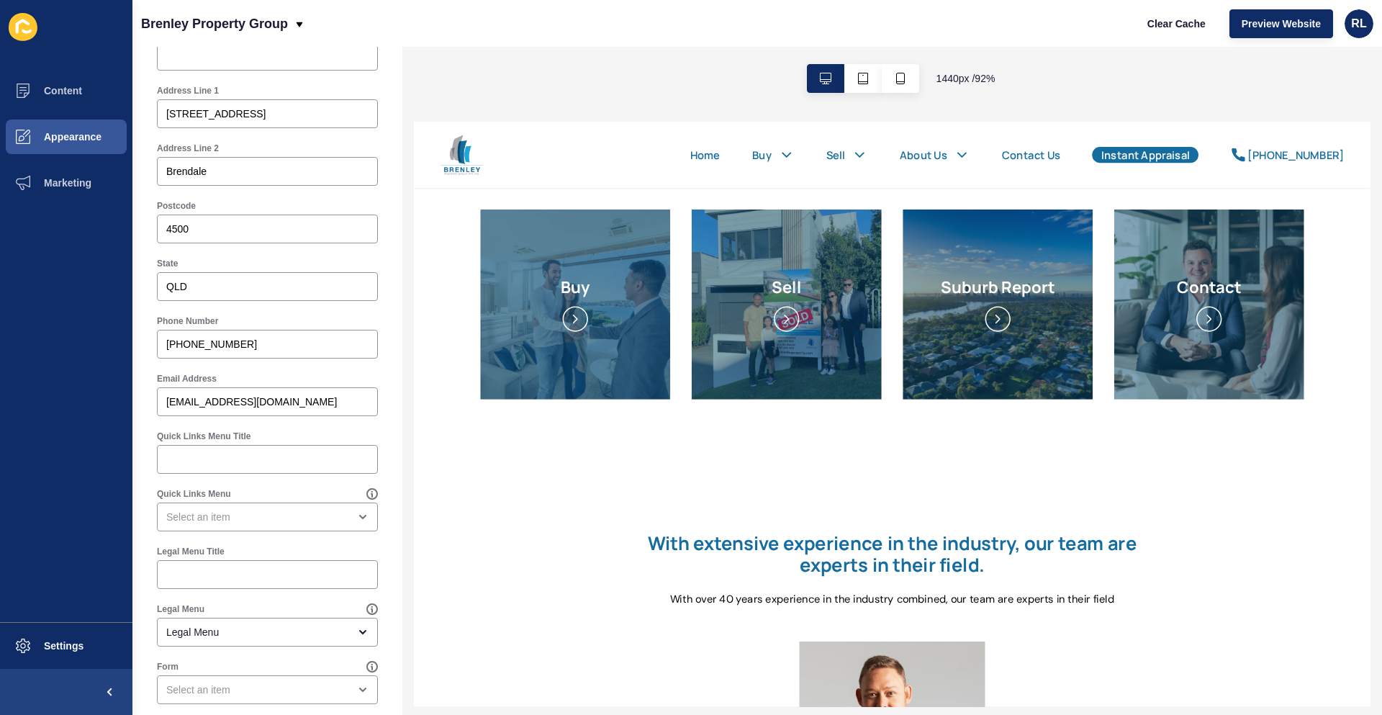
scroll to position [610, 0]
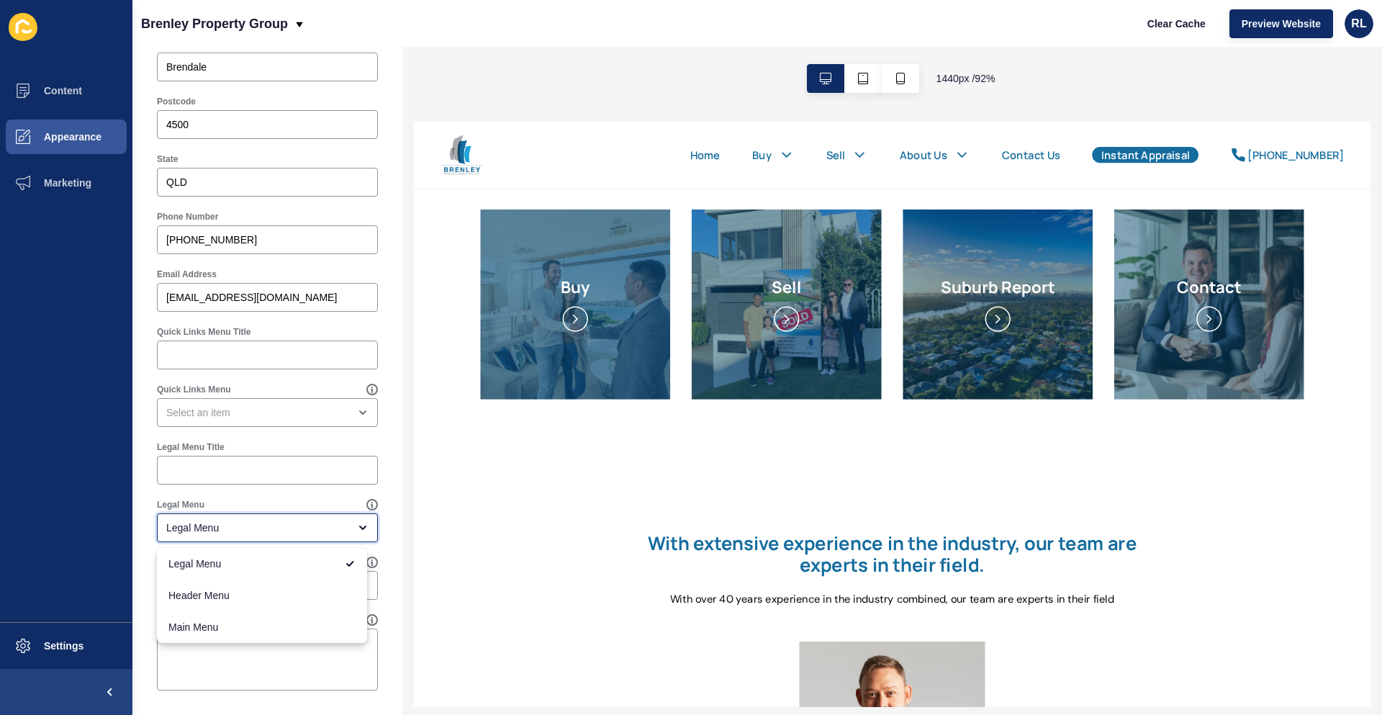
click at [347, 534] on div "Legal Menu" at bounding box center [267, 527] width 221 height 29
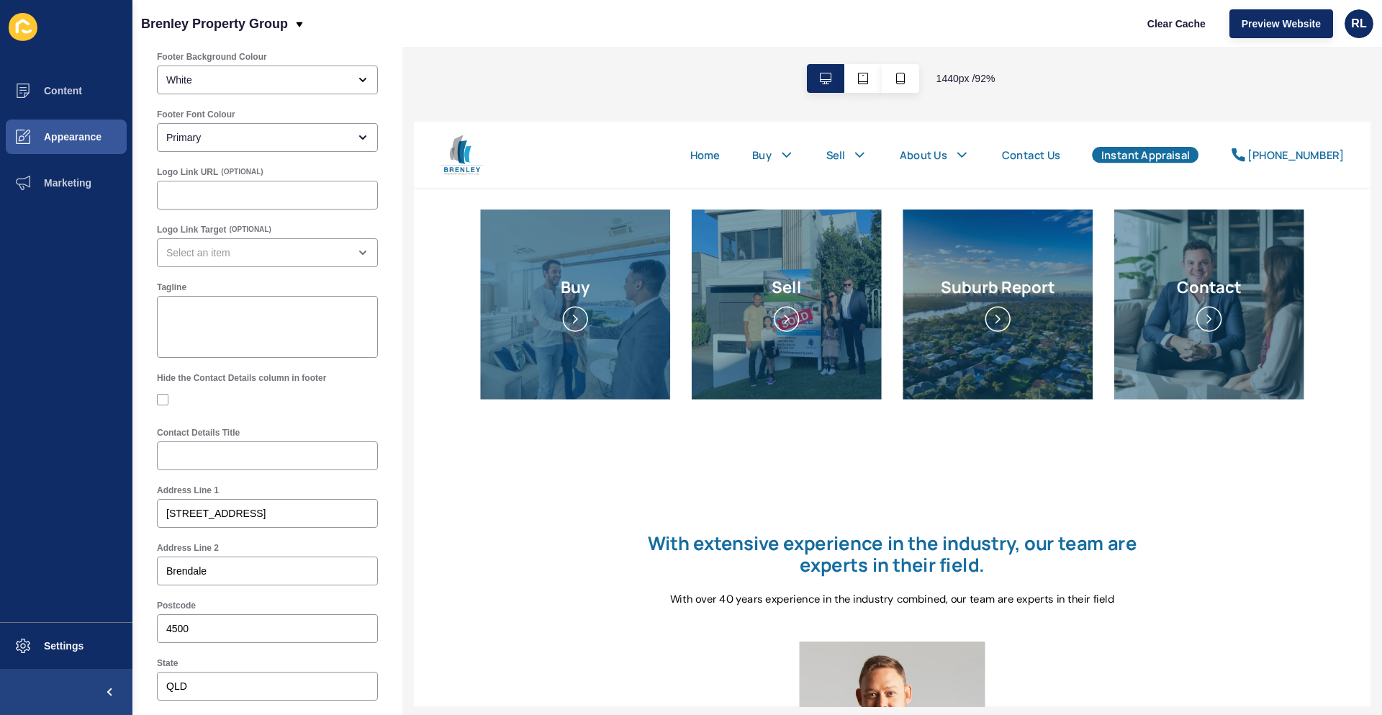
scroll to position [0, 0]
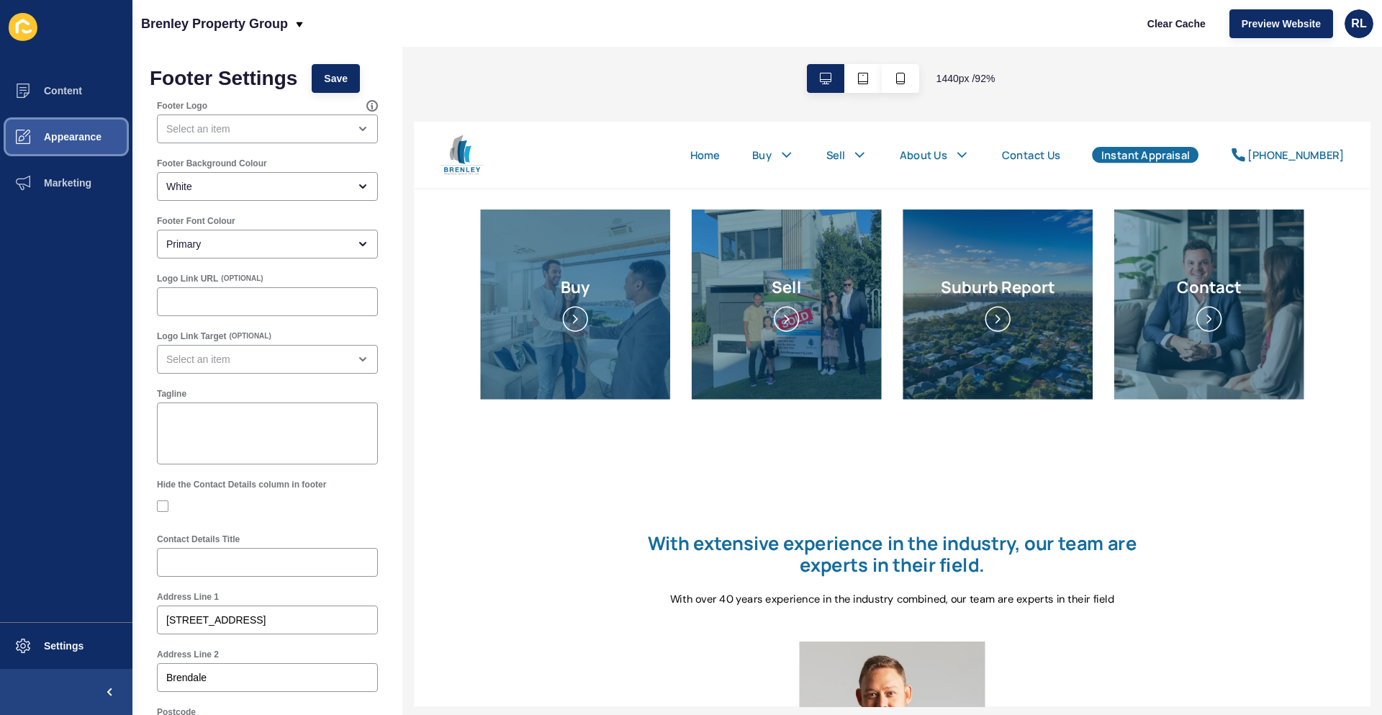
click at [76, 143] on button "Appearance" at bounding box center [66, 137] width 132 height 46
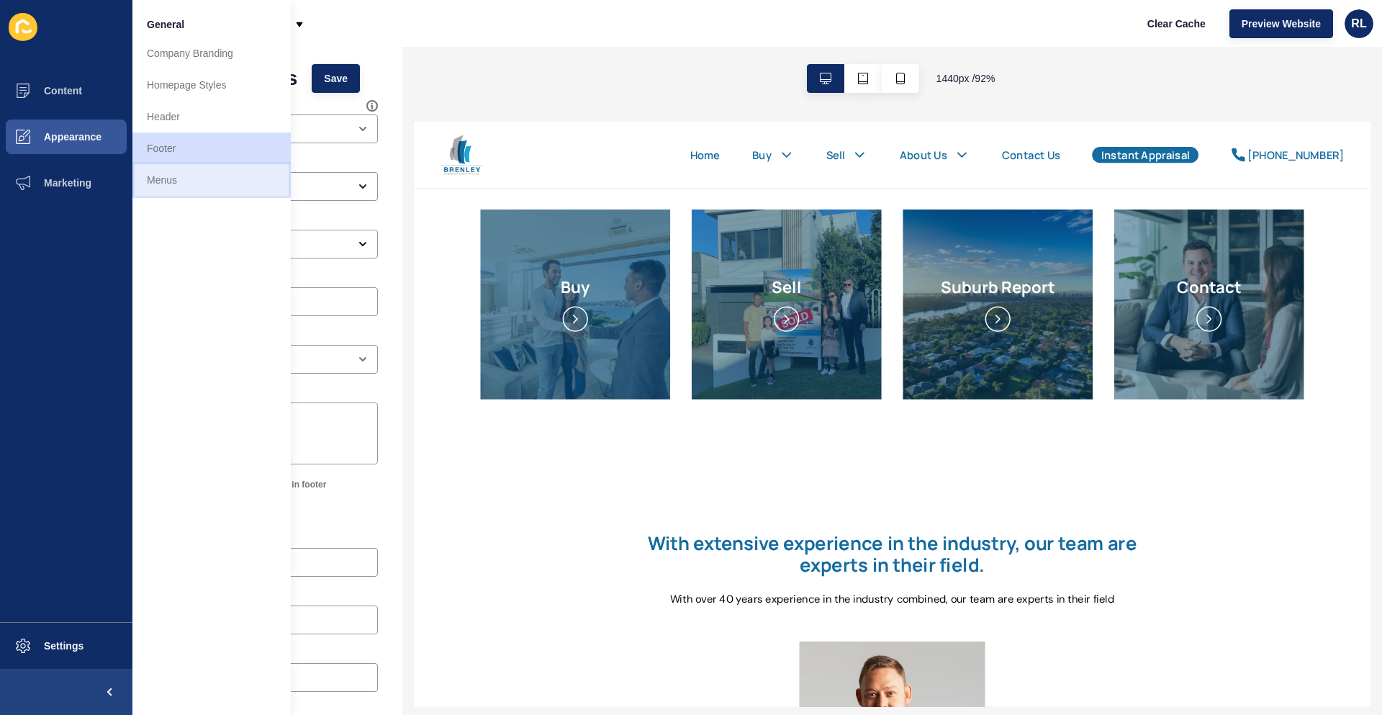
click at [162, 177] on link "Menus" at bounding box center [211, 180] width 158 height 32
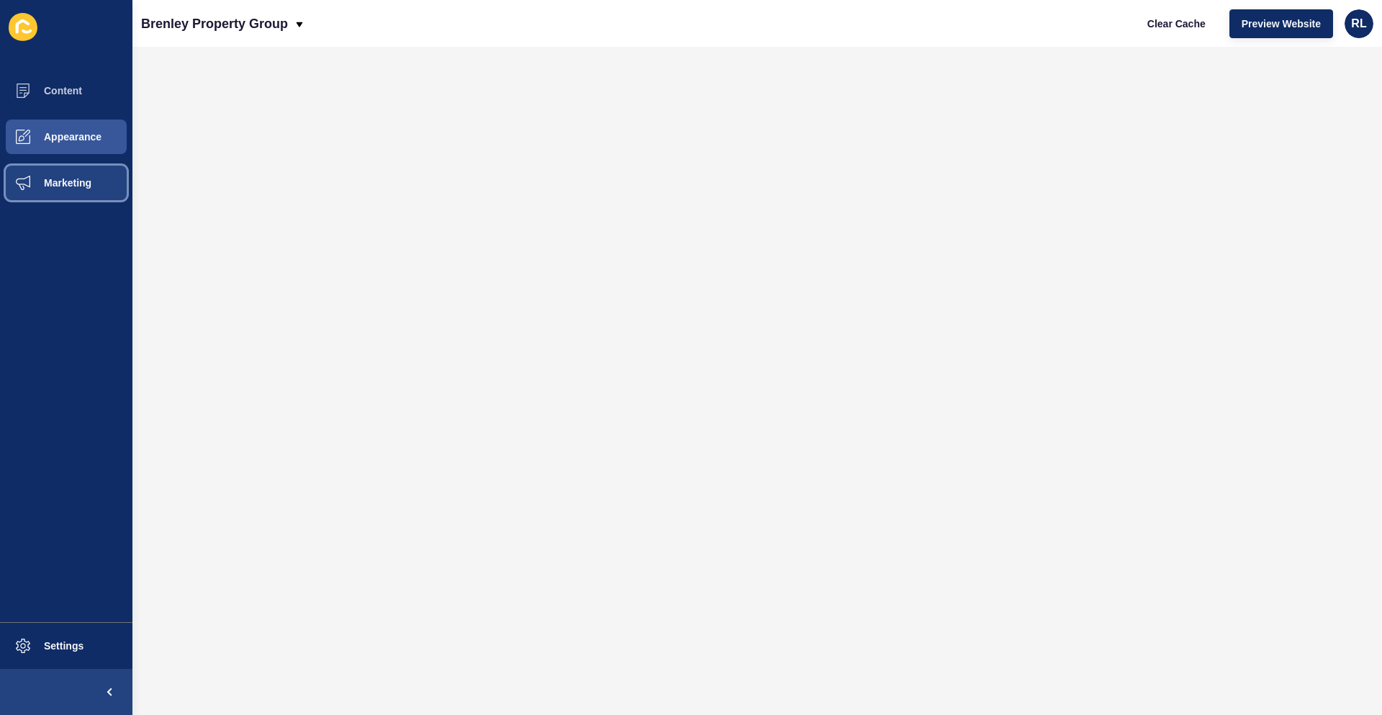
click at [63, 188] on span "Marketing" at bounding box center [45, 183] width 94 height 12
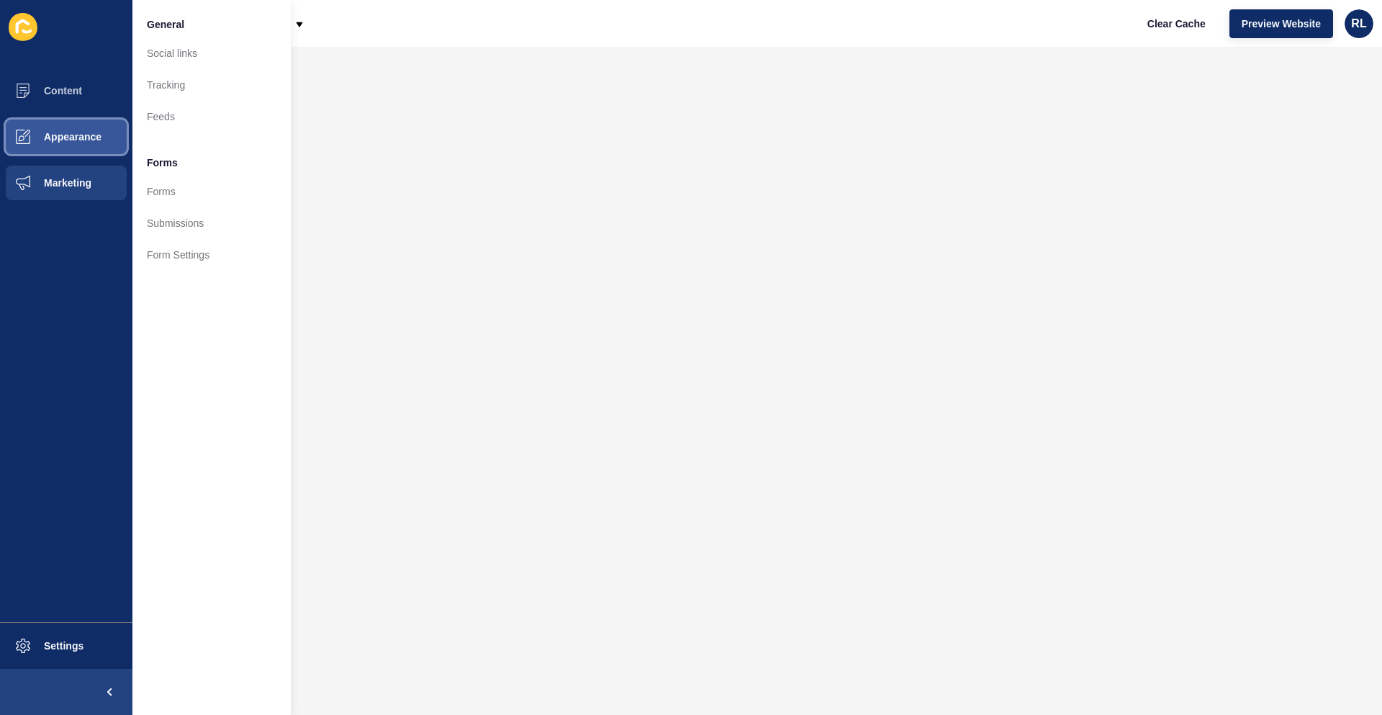
click at [73, 143] on button "Appearance" at bounding box center [66, 137] width 132 height 46
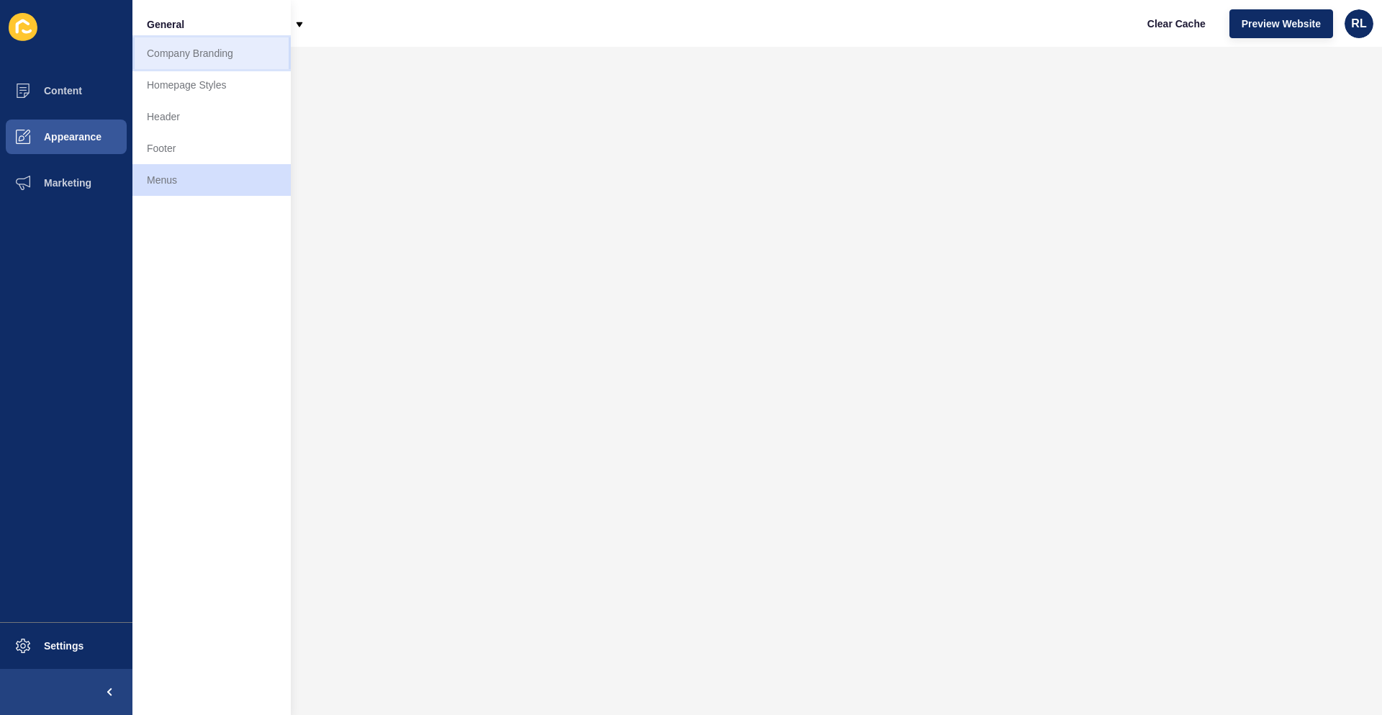
click at [207, 56] on link "Company Branding" at bounding box center [211, 53] width 158 height 32
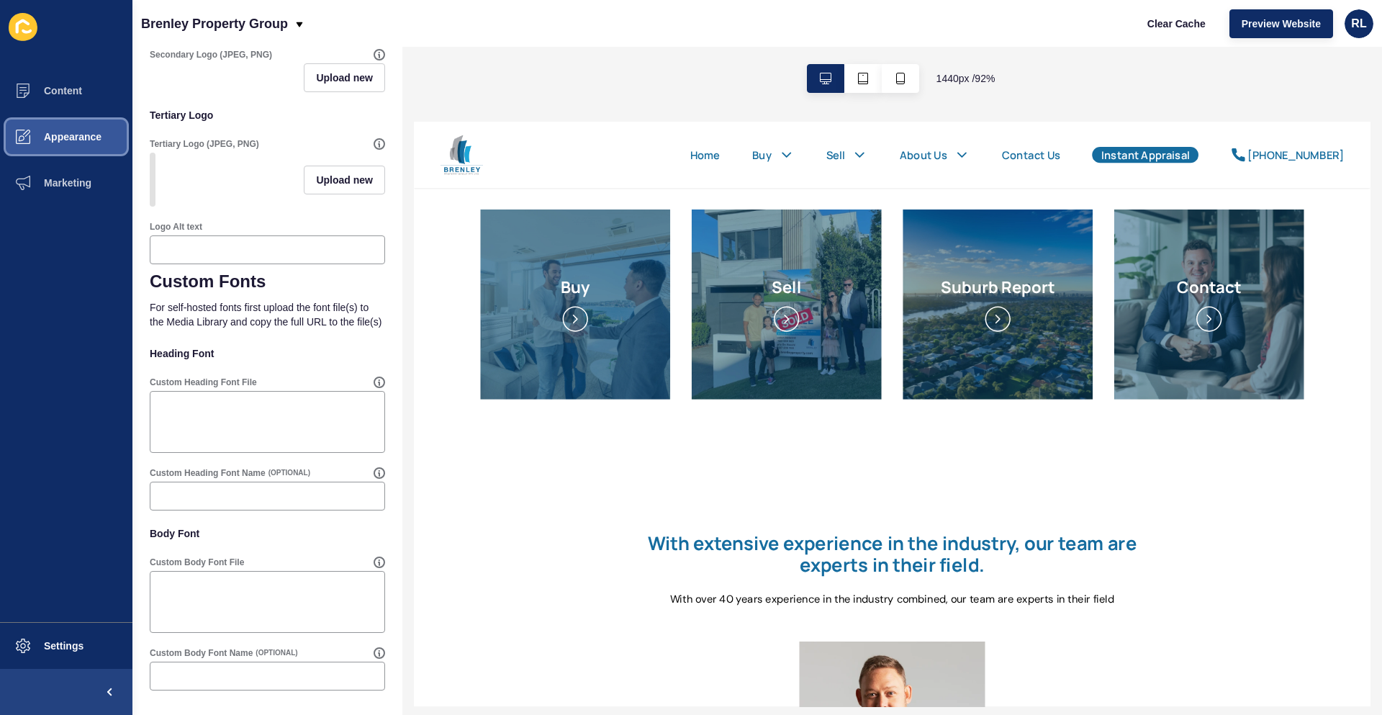
click at [65, 139] on span "Appearance" at bounding box center [50, 137] width 104 height 12
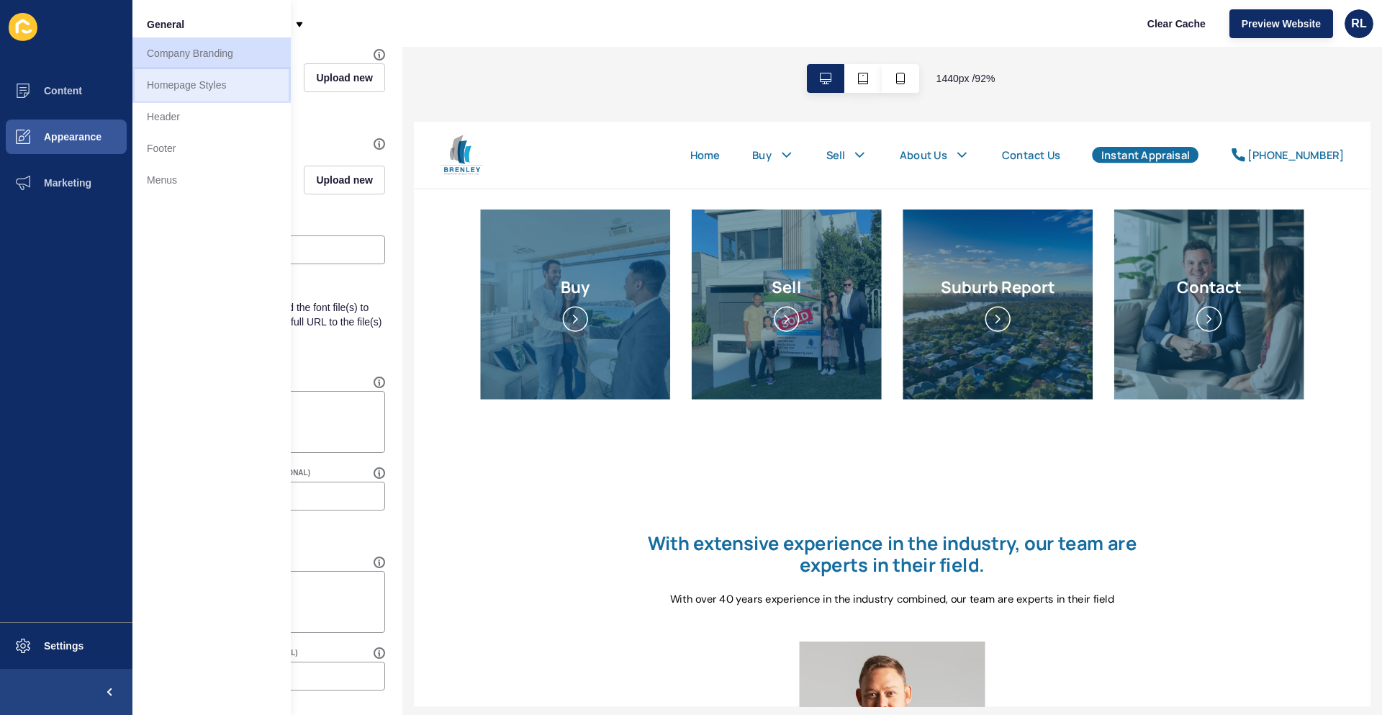
click at [189, 86] on link "Homepage Styles" at bounding box center [211, 85] width 158 height 32
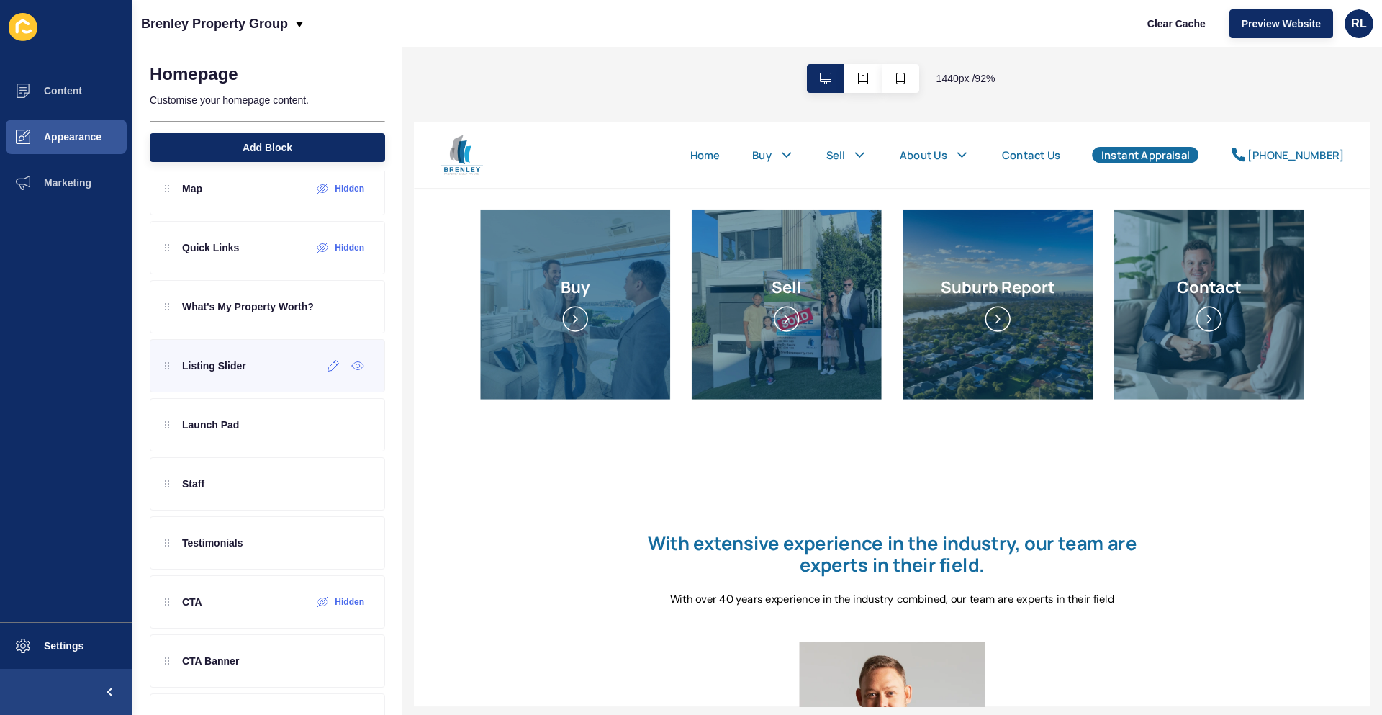
scroll to position [196, 0]
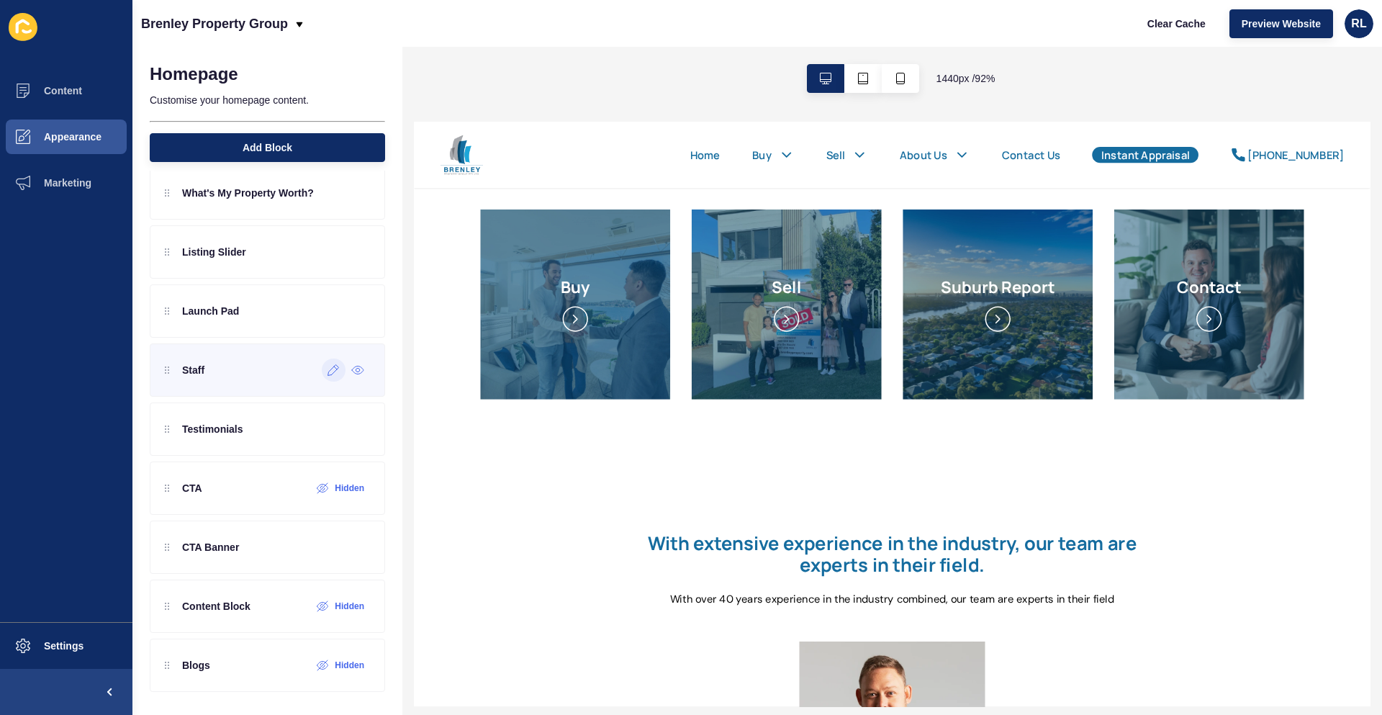
click at [328, 375] on icon at bounding box center [333, 370] width 11 height 11
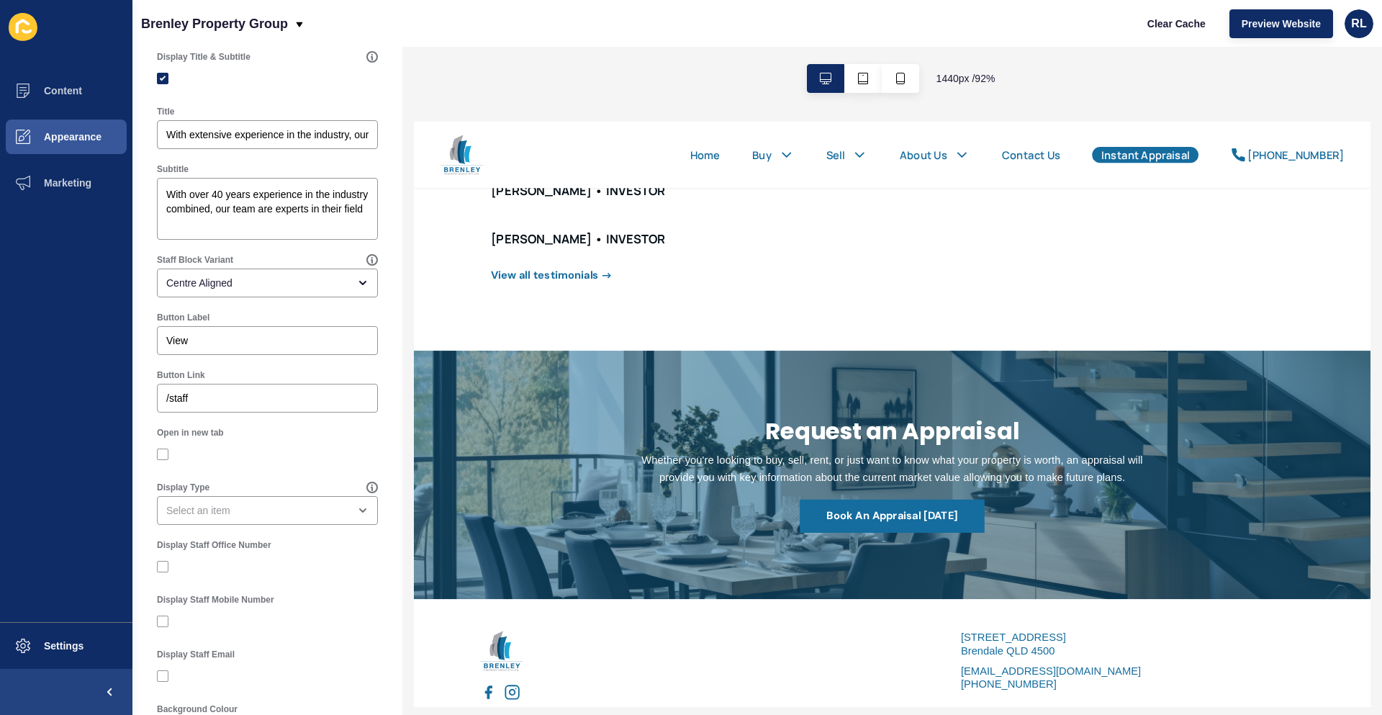
scroll to position [0, 0]
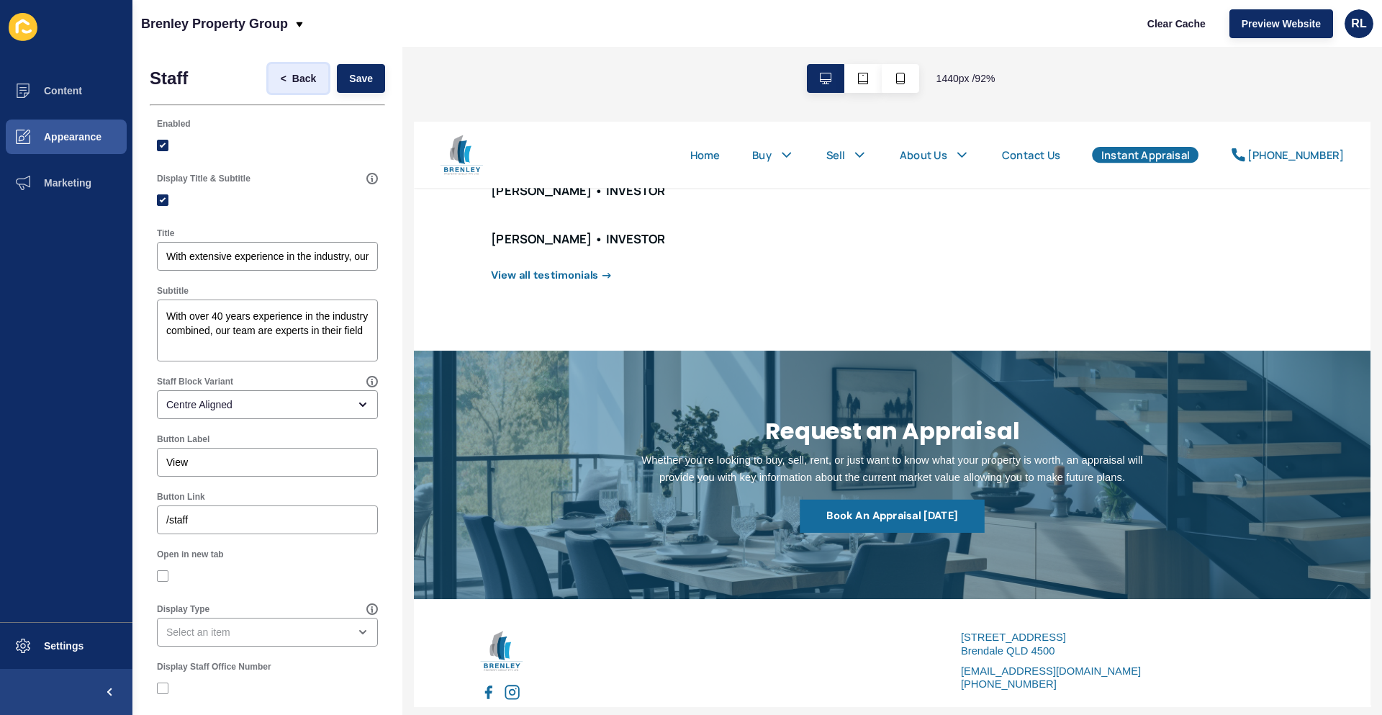
click at [292, 76] on span "Back" at bounding box center [304, 78] width 24 height 14
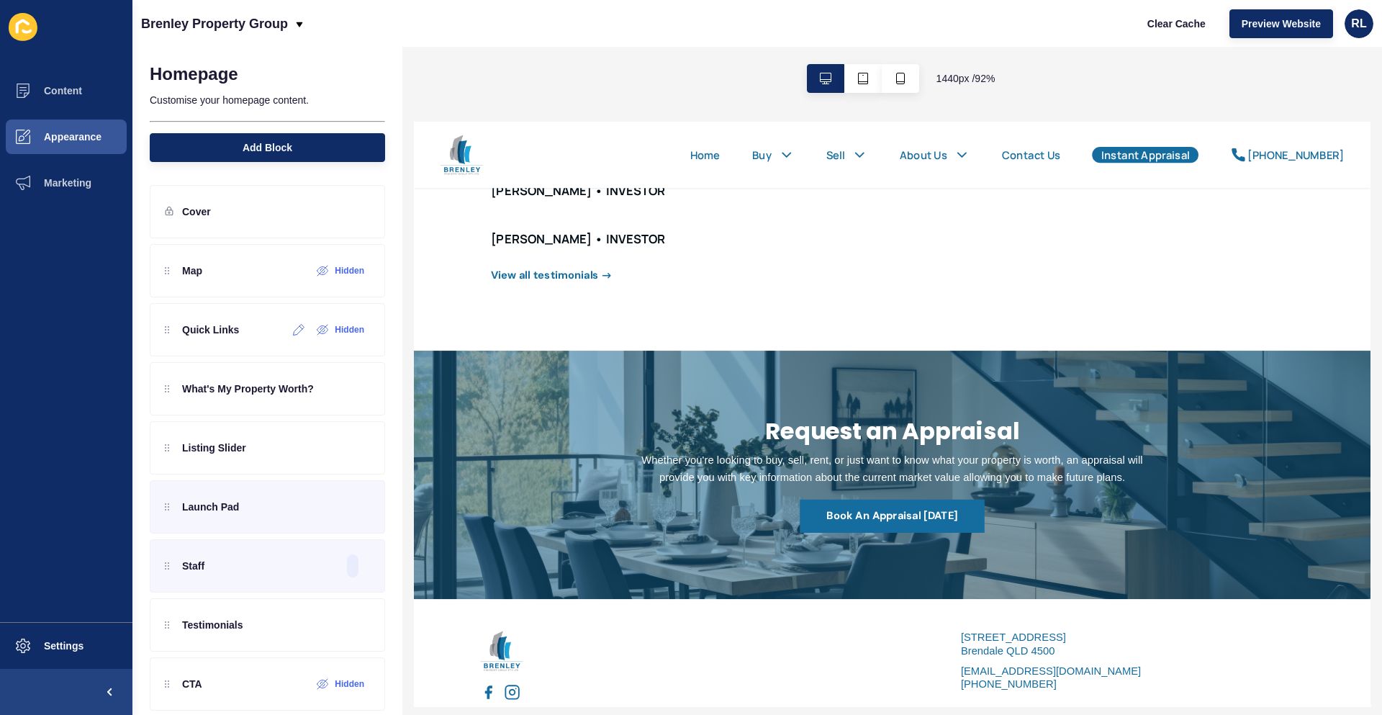
scroll to position [196, 0]
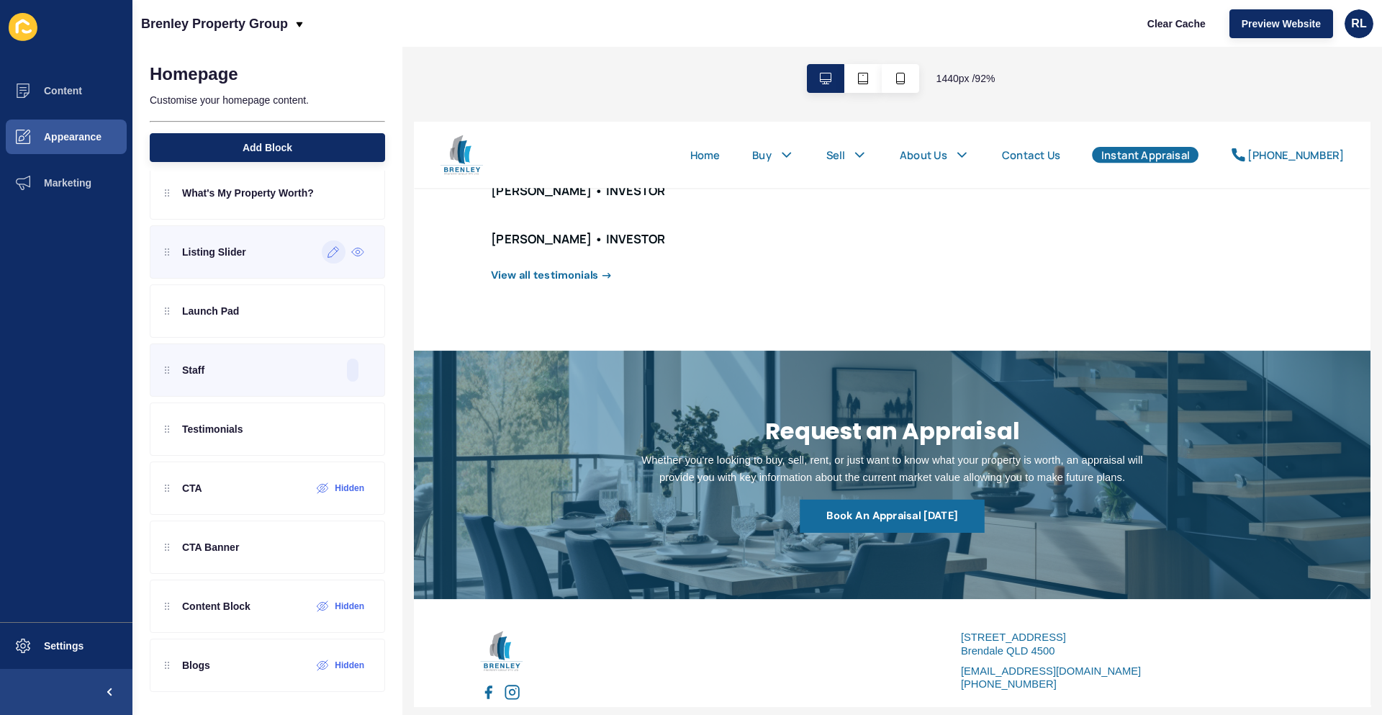
click at [328, 252] on icon at bounding box center [334, 252] width 12 height 12
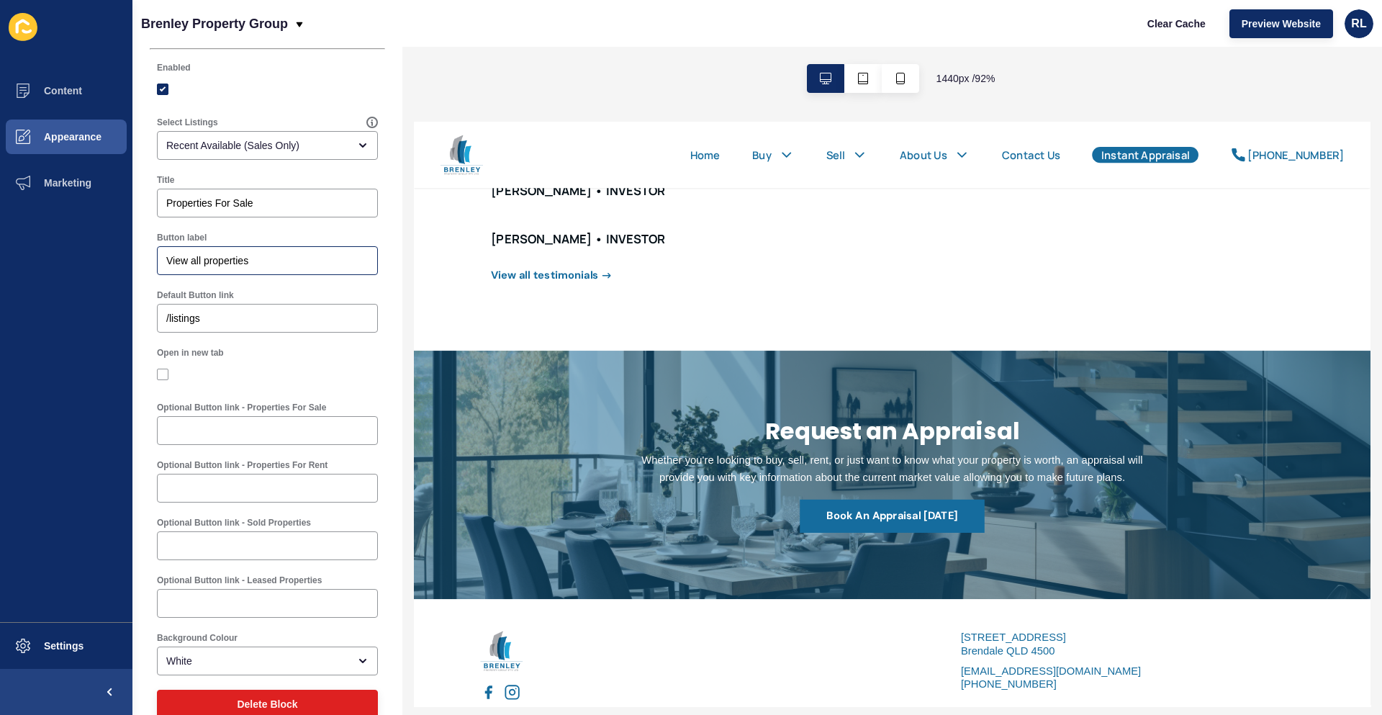
scroll to position [0, 0]
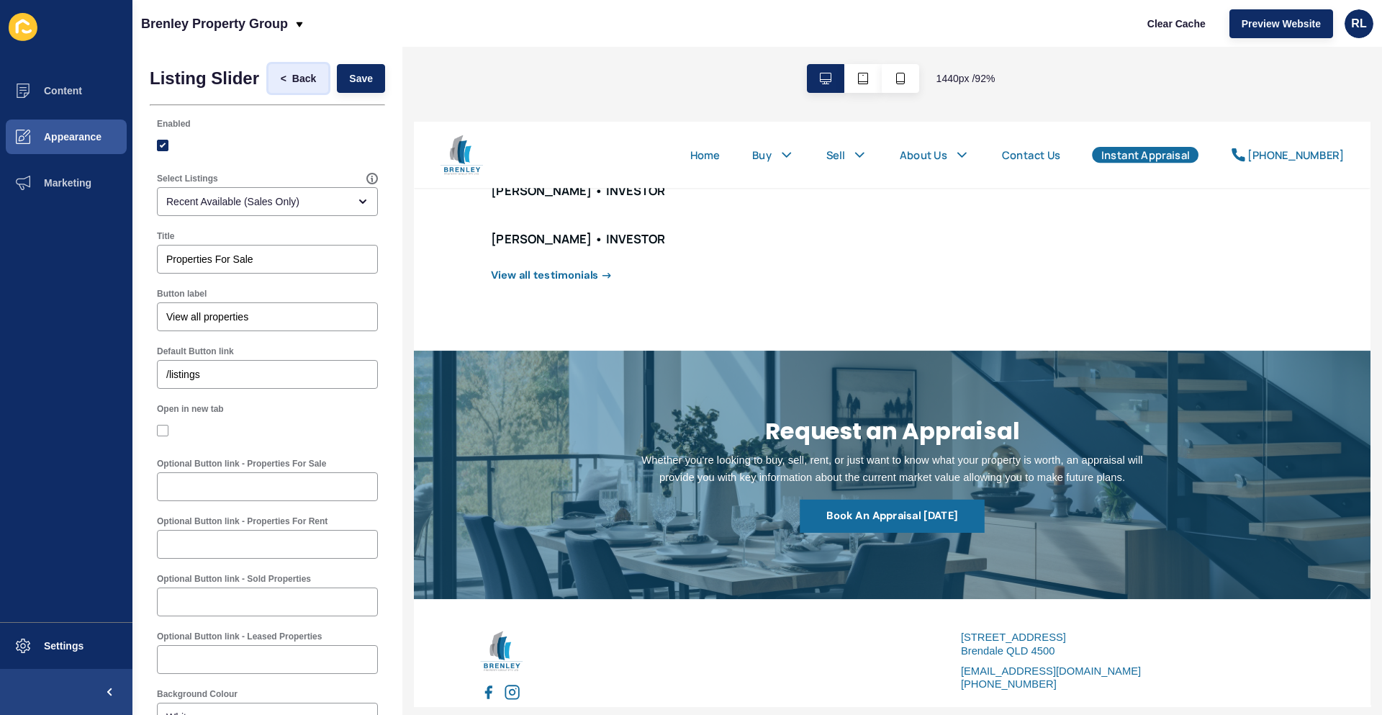
click at [297, 85] on span "Back" at bounding box center [304, 78] width 24 height 14
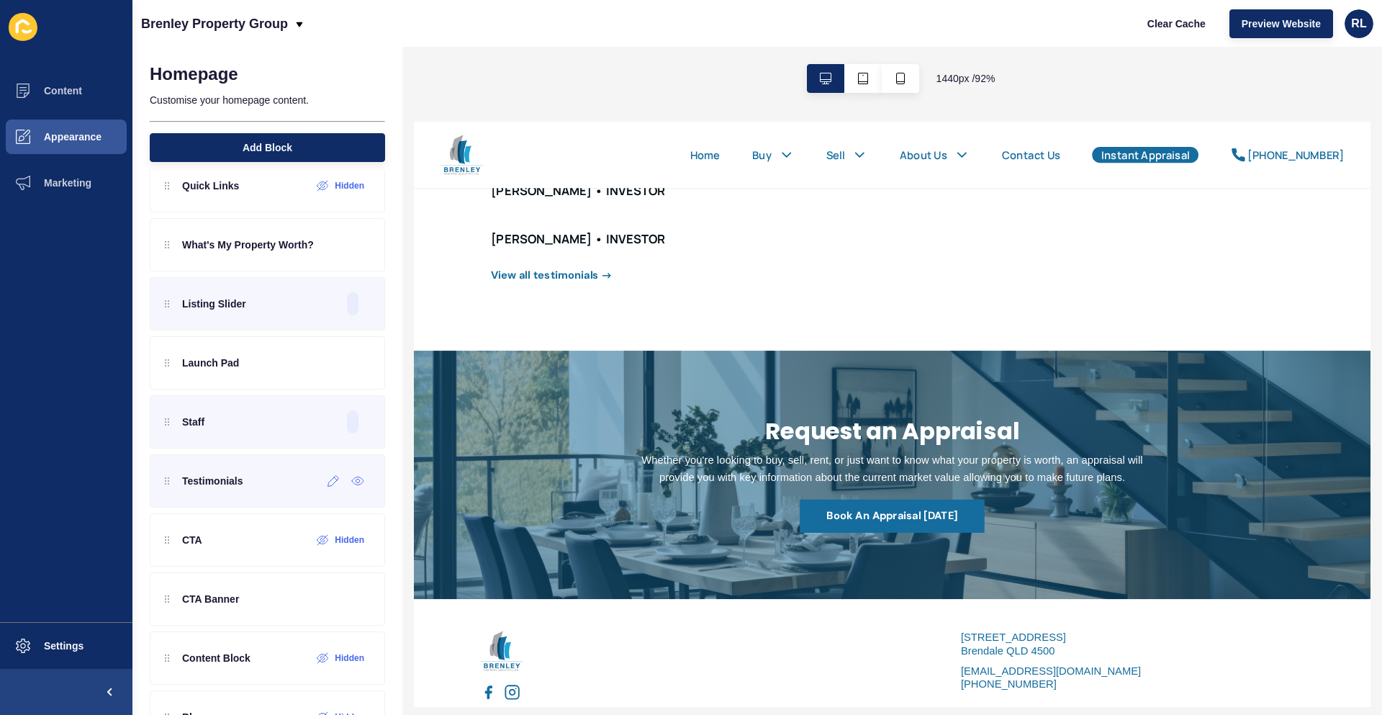
scroll to position [196, 0]
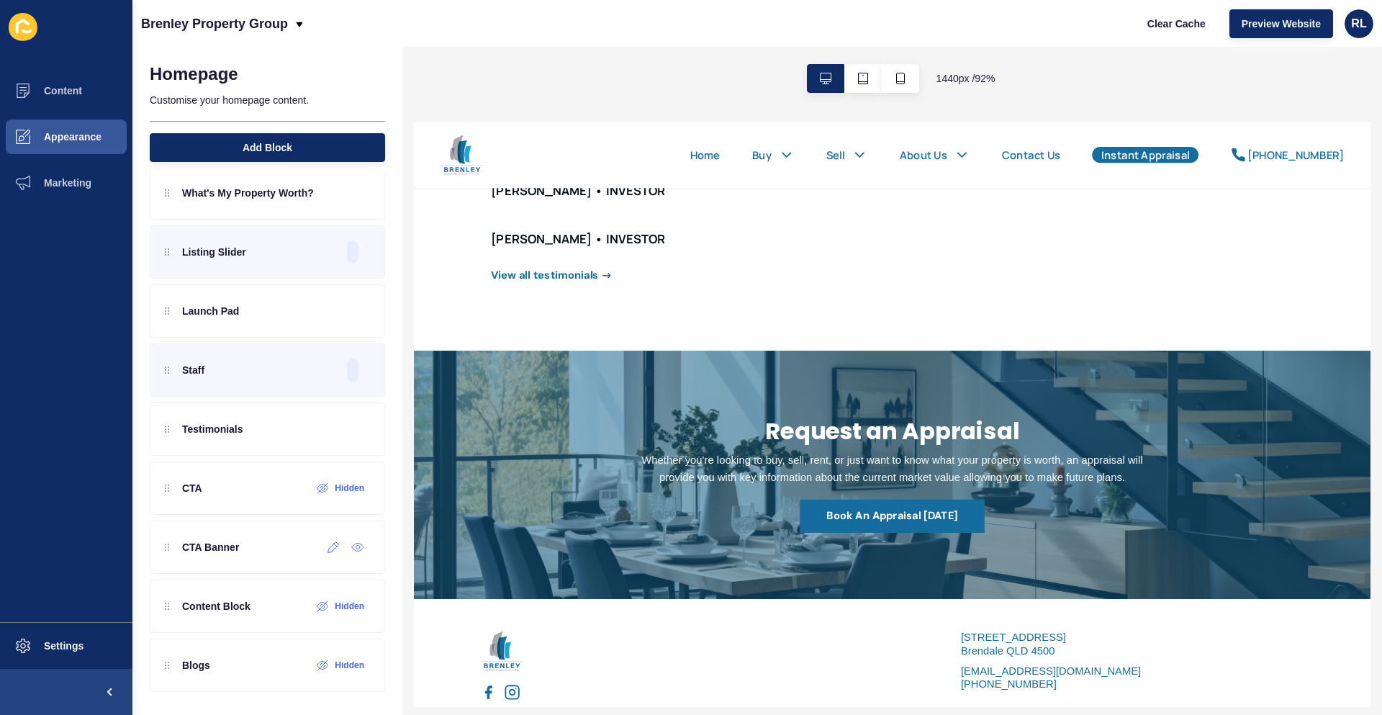
click at [326, 556] on div at bounding box center [334, 547] width 24 height 23
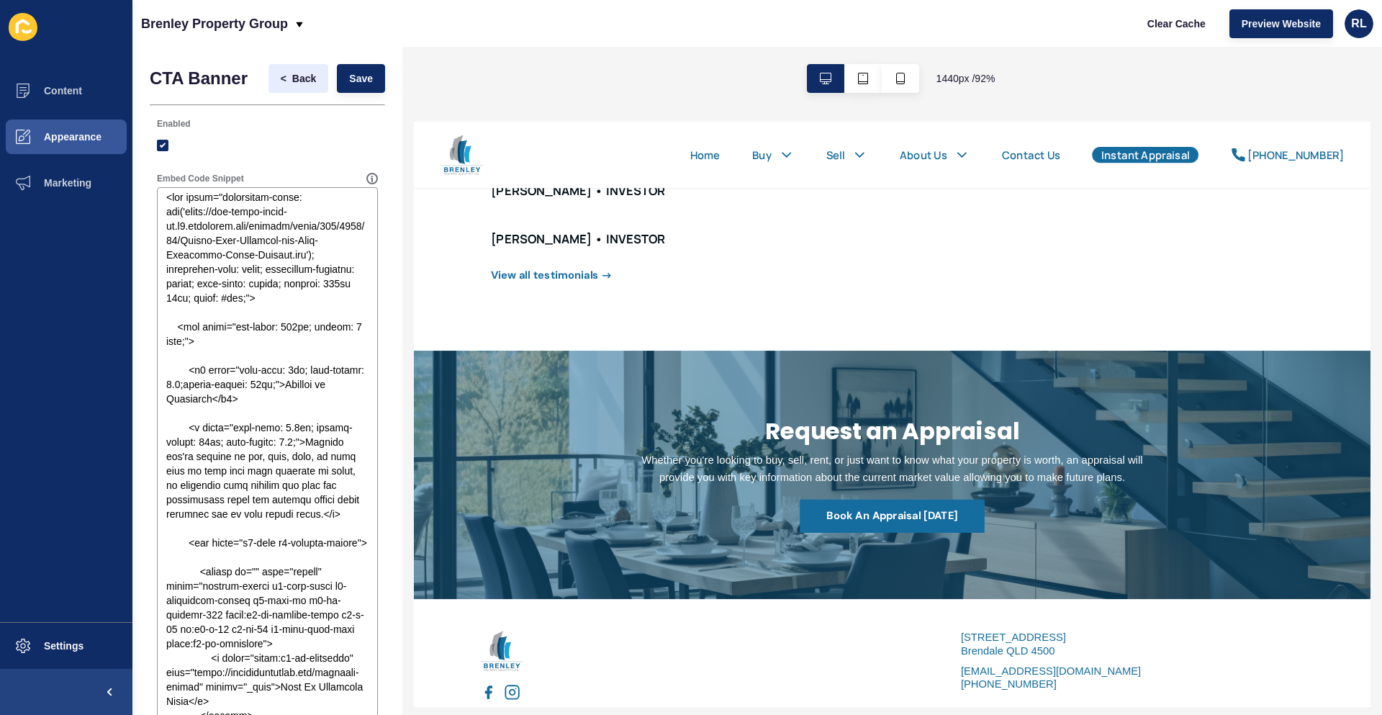
scroll to position [0, 0]
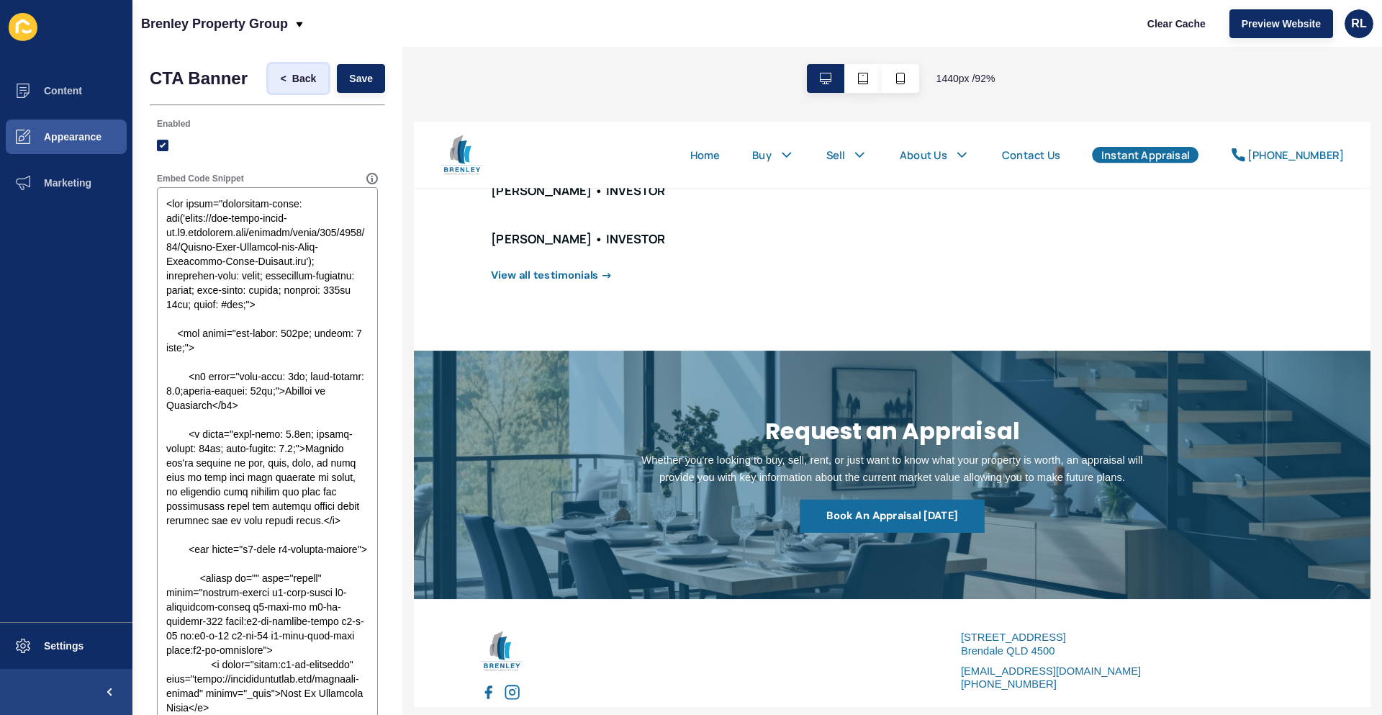
click at [292, 83] on span "Back" at bounding box center [304, 78] width 24 height 14
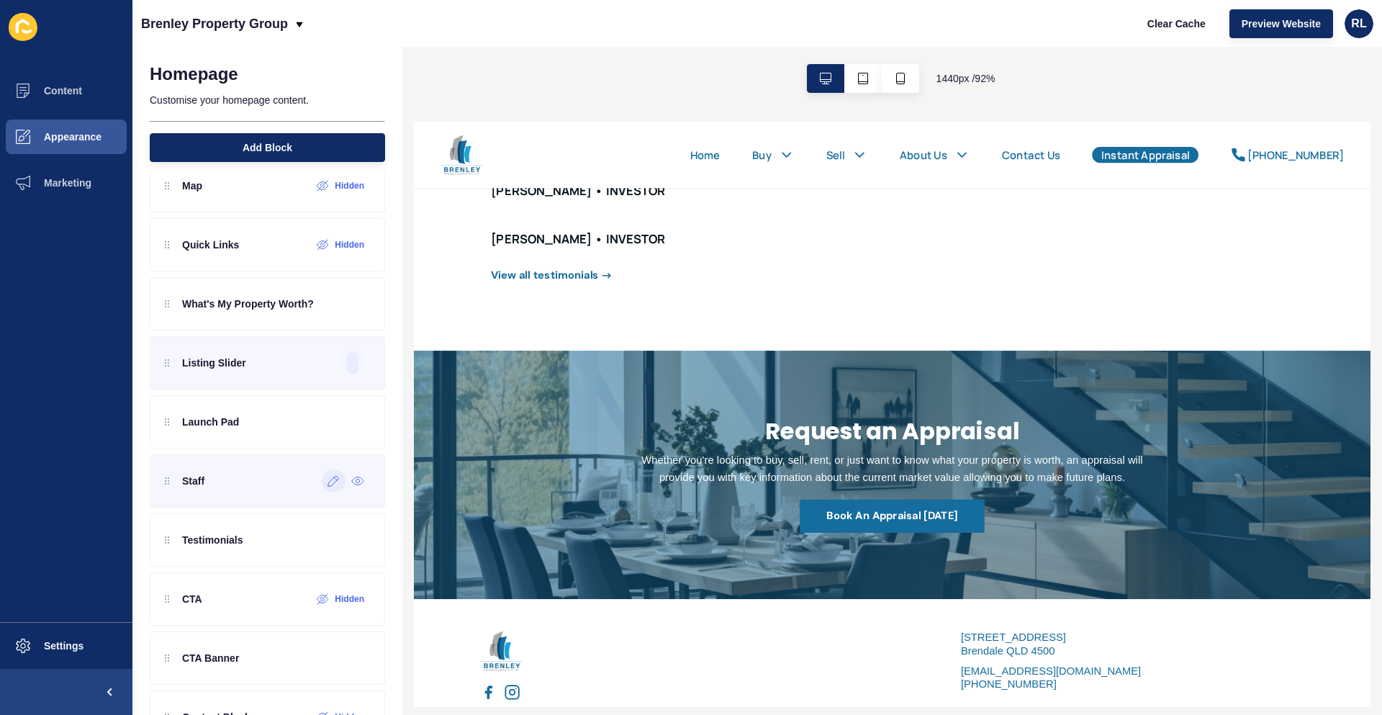
scroll to position [52, 0]
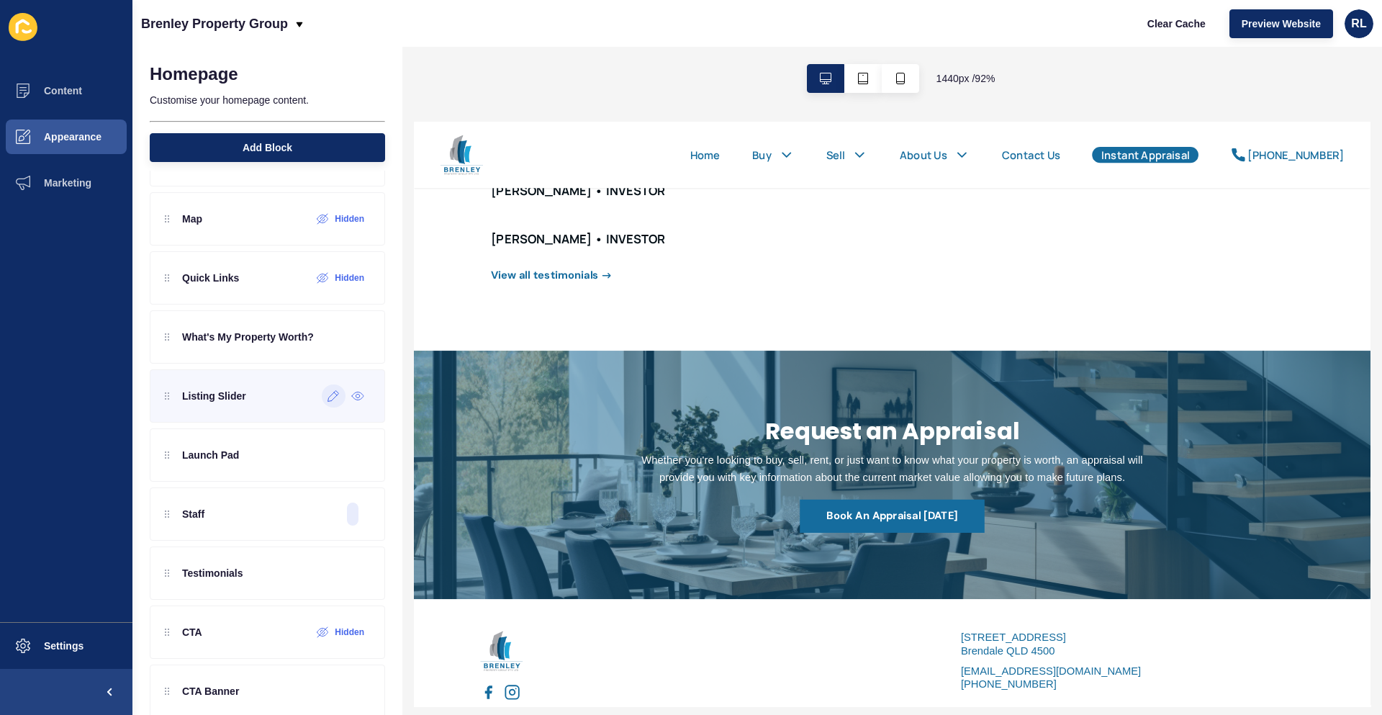
click at [328, 399] on icon at bounding box center [333, 396] width 11 height 11
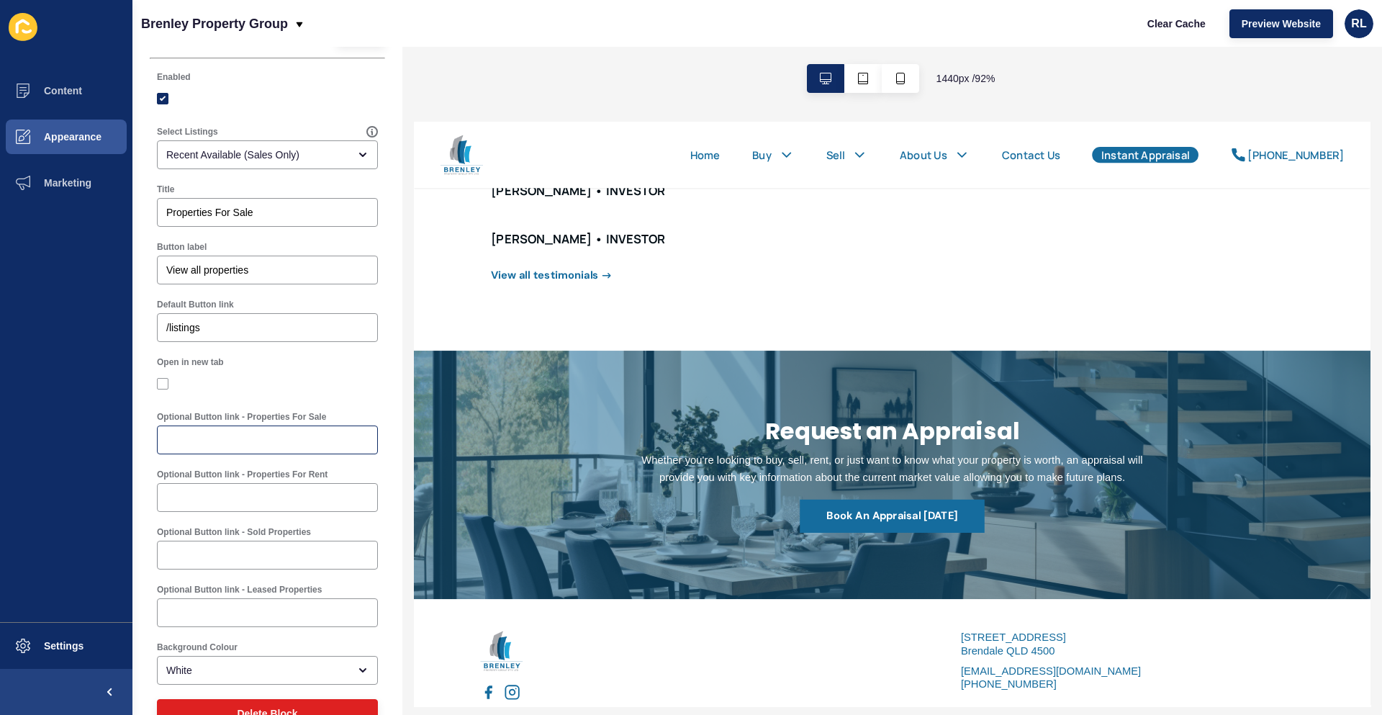
scroll to position [0, 0]
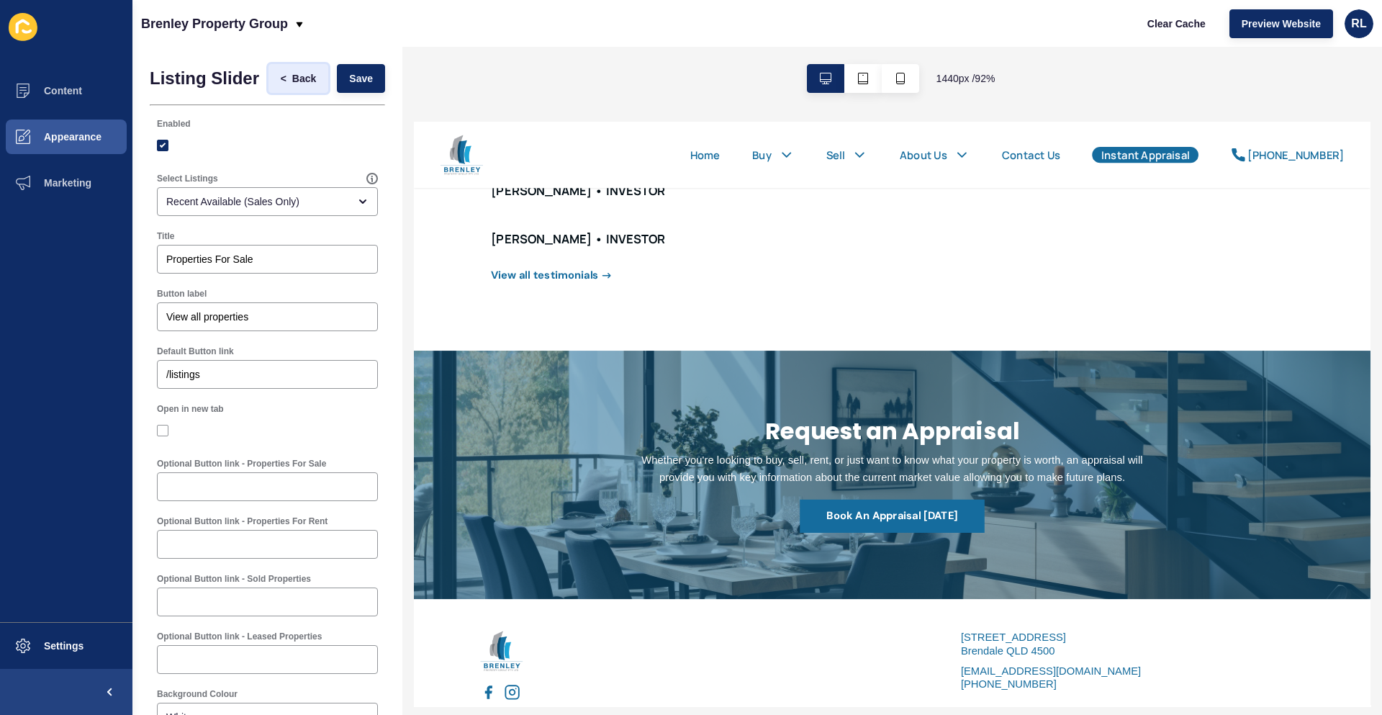
click at [292, 80] on span "Back" at bounding box center [304, 78] width 24 height 14
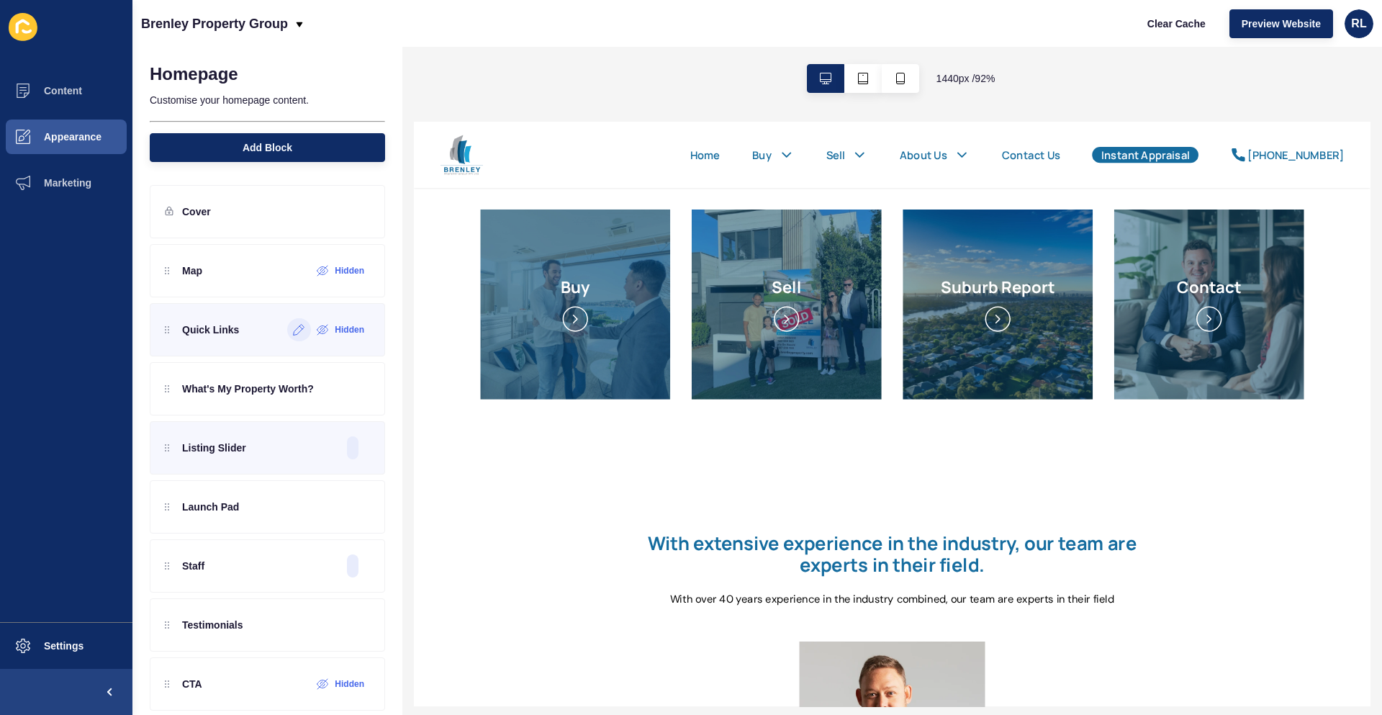
click at [294, 330] on icon at bounding box center [299, 330] width 11 height 11
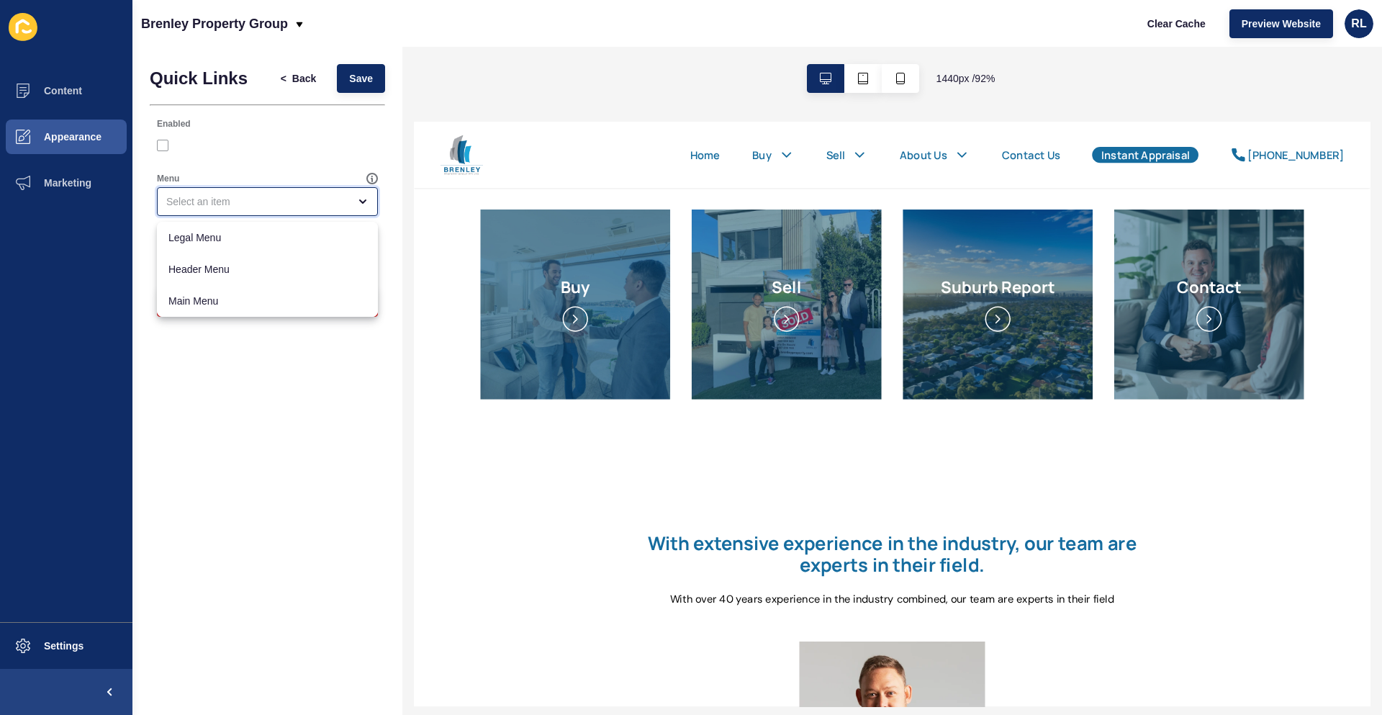
click at [331, 199] on div "close menu" at bounding box center [257, 201] width 182 height 14
click at [300, 446] on div "Quick Links < Back Save Enabled Menu Background Colour Delete Block" at bounding box center [267, 381] width 270 height 668
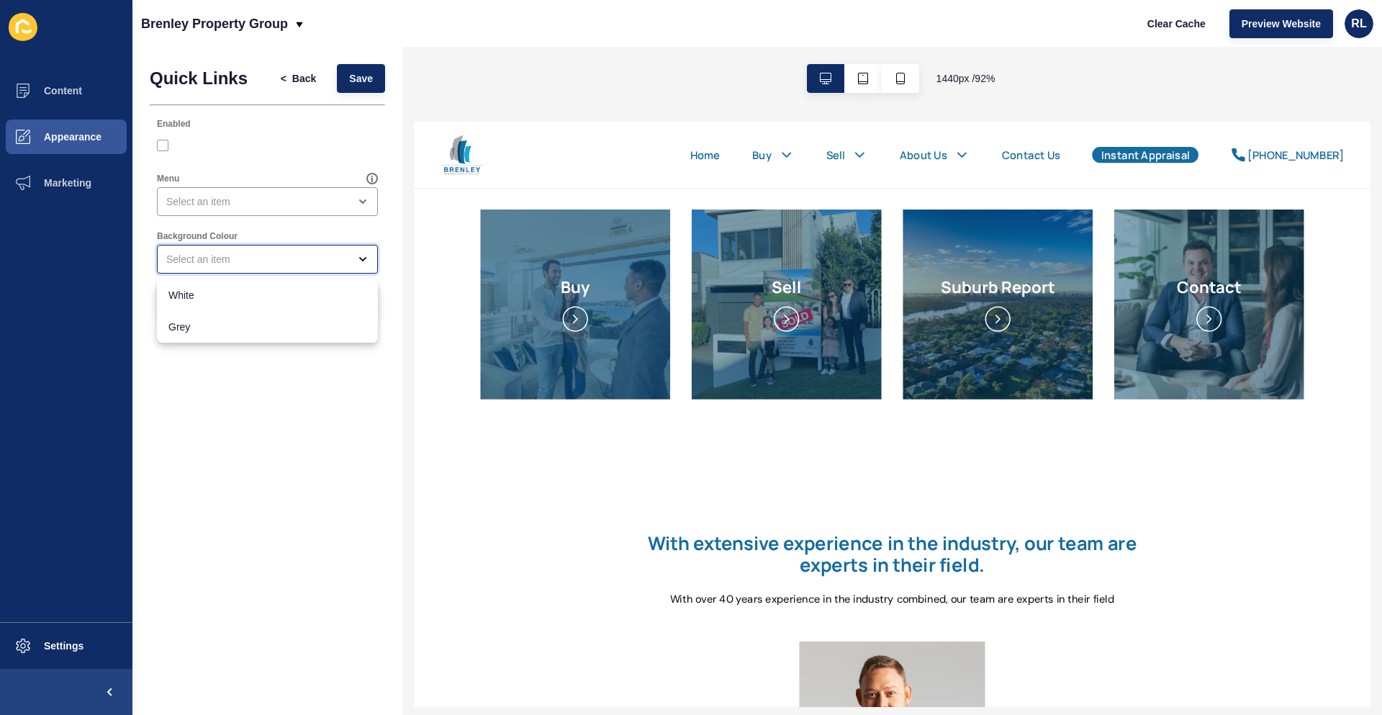
click at [364, 248] on div "close menu" at bounding box center [267, 259] width 221 height 29
click at [300, 477] on div "Quick Links < Back Save Enabled Menu Background Colour Delete Block" at bounding box center [267, 381] width 270 height 668
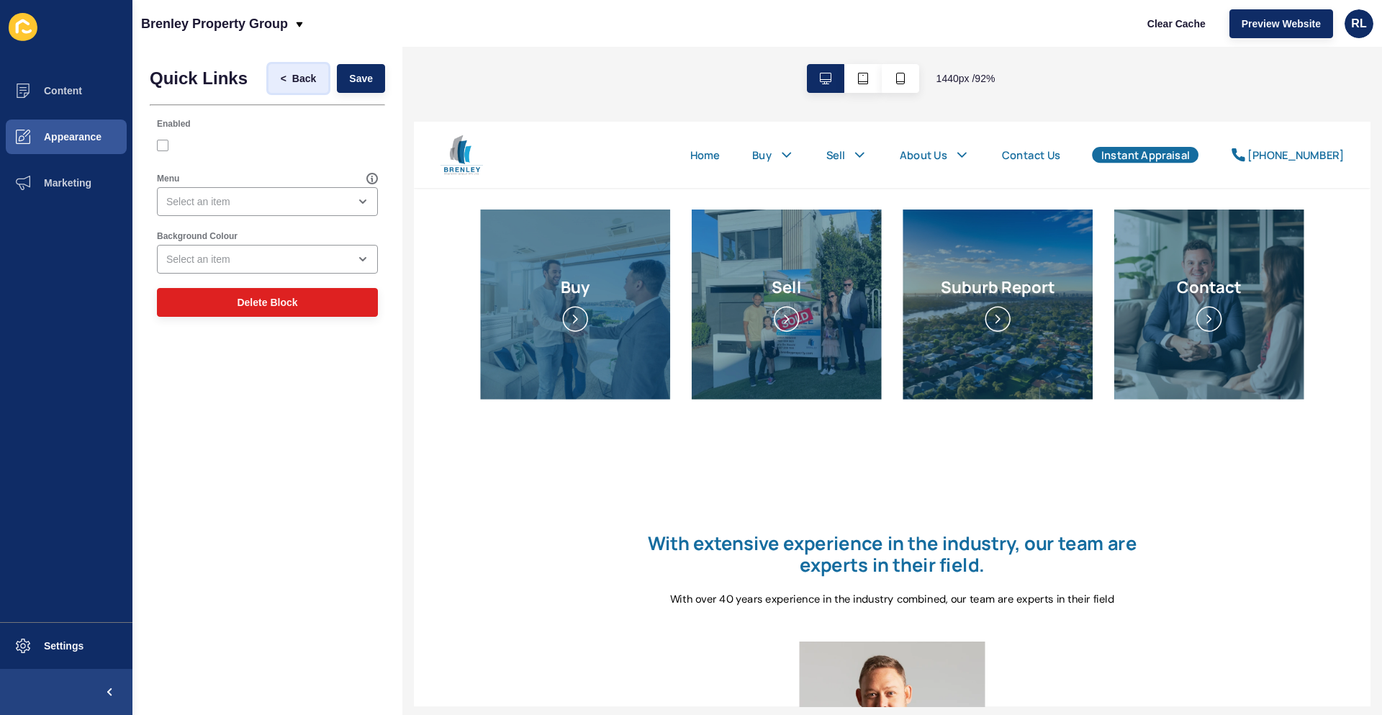
click at [286, 74] on span "<" at bounding box center [287, 78] width 12 height 14
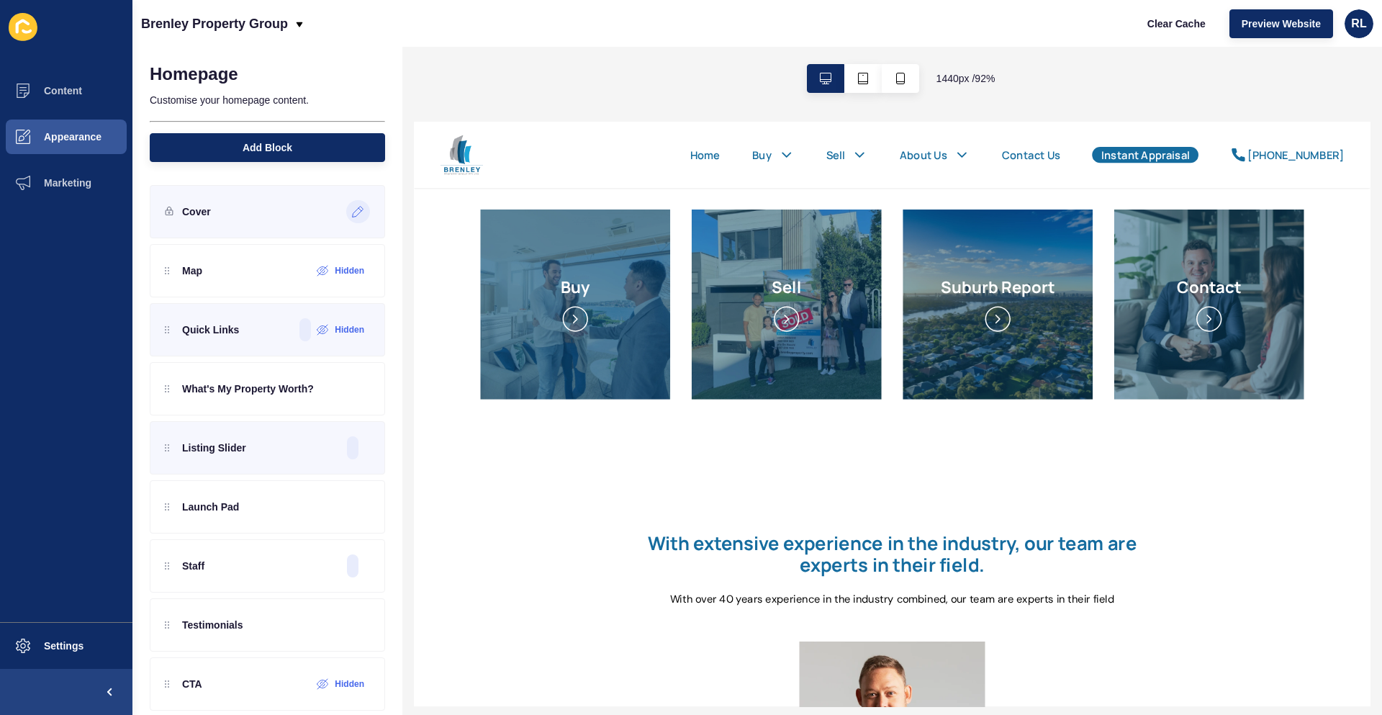
click at [352, 216] on icon at bounding box center [358, 212] width 12 height 12
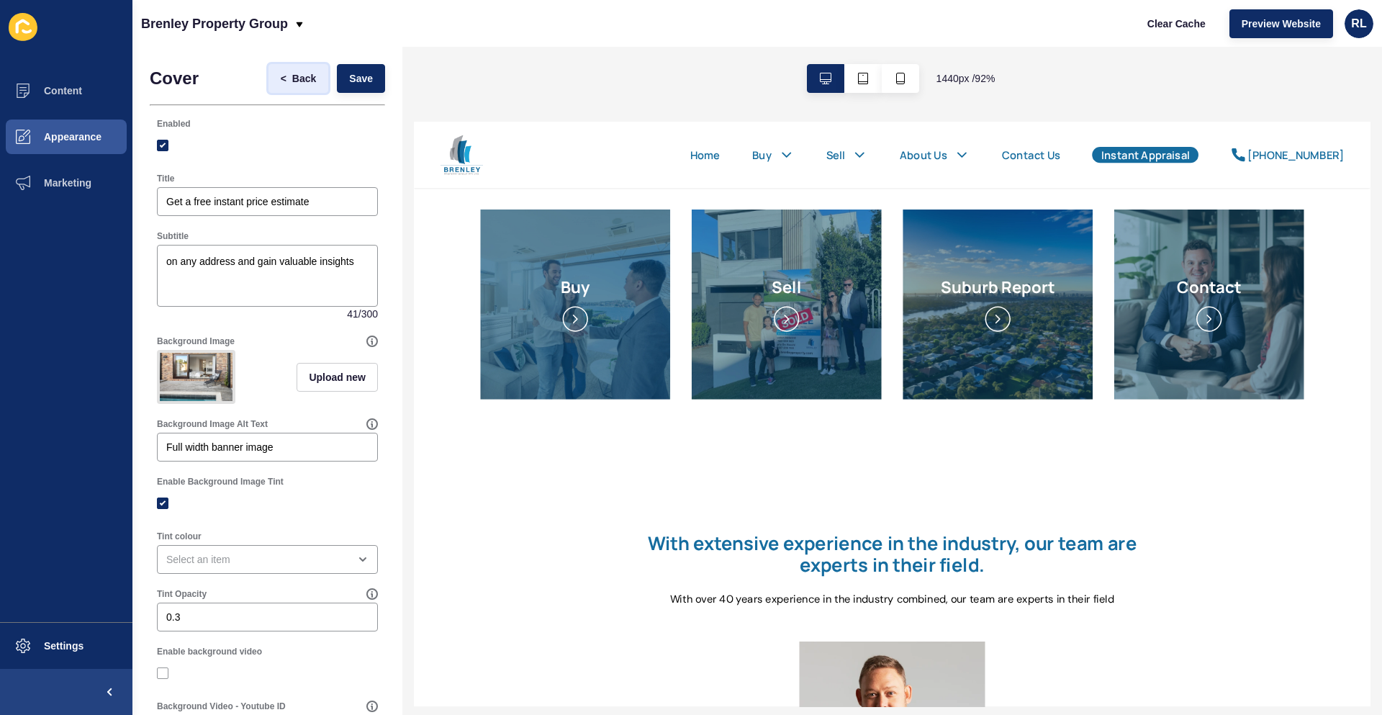
click at [292, 78] on span "Back" at bounding box center [304, 78] width 24 height 14
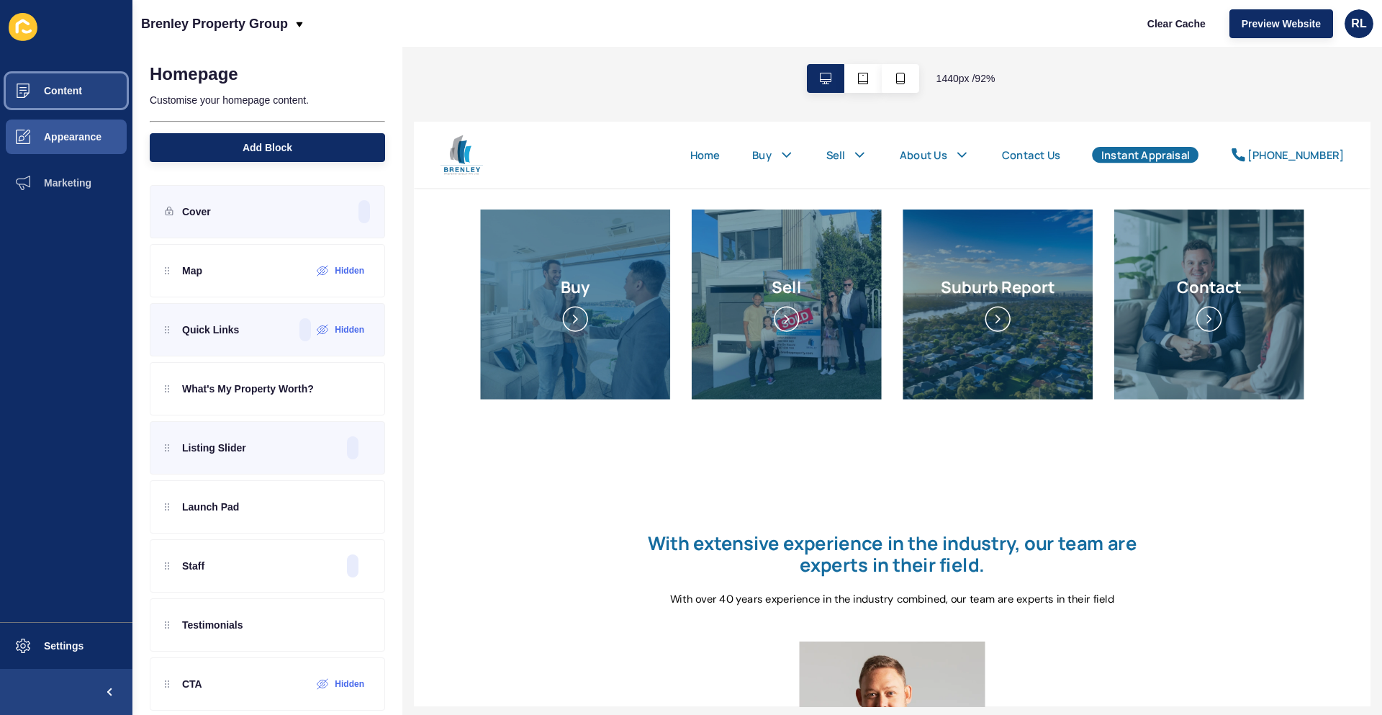
click at [80, 98] on button "Content" at bounding box center [66, 91] width 132 height 46
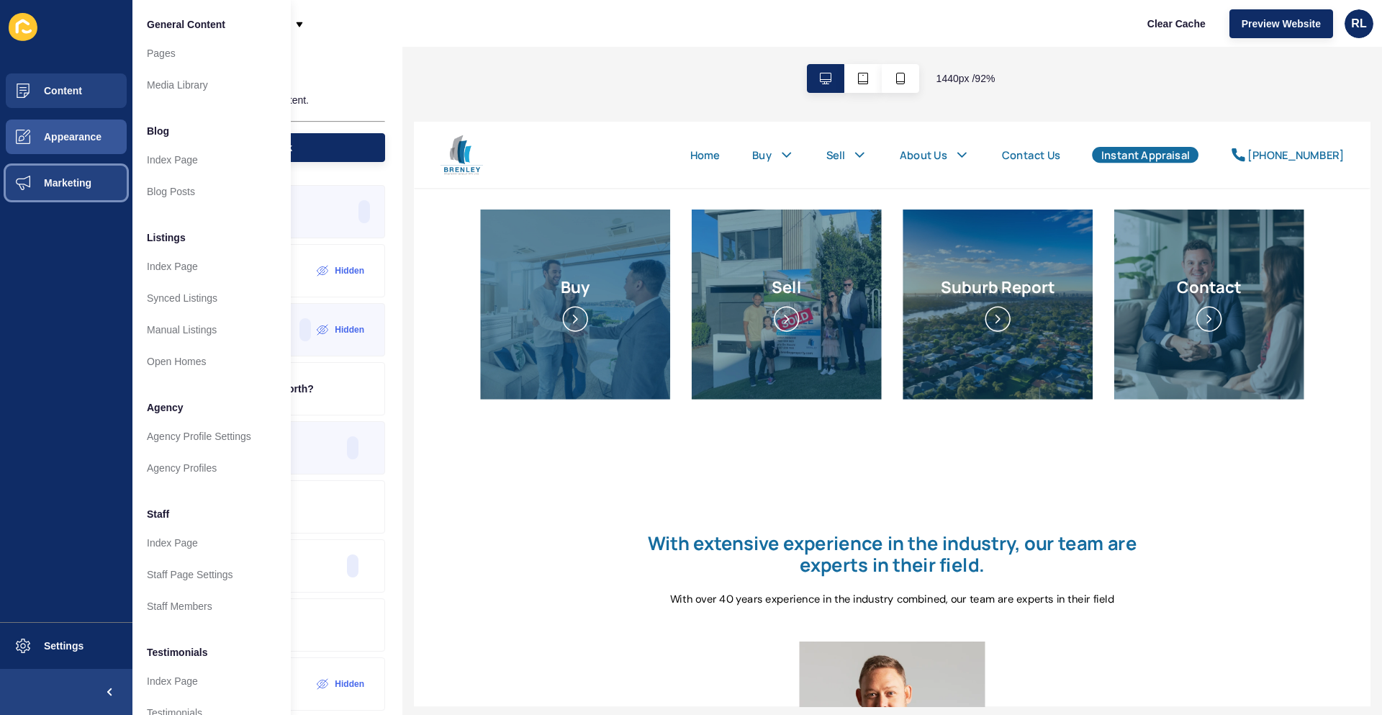
click at [71, 185] on span "Marketing" at bounding box center [45, 183] width 94 height 12
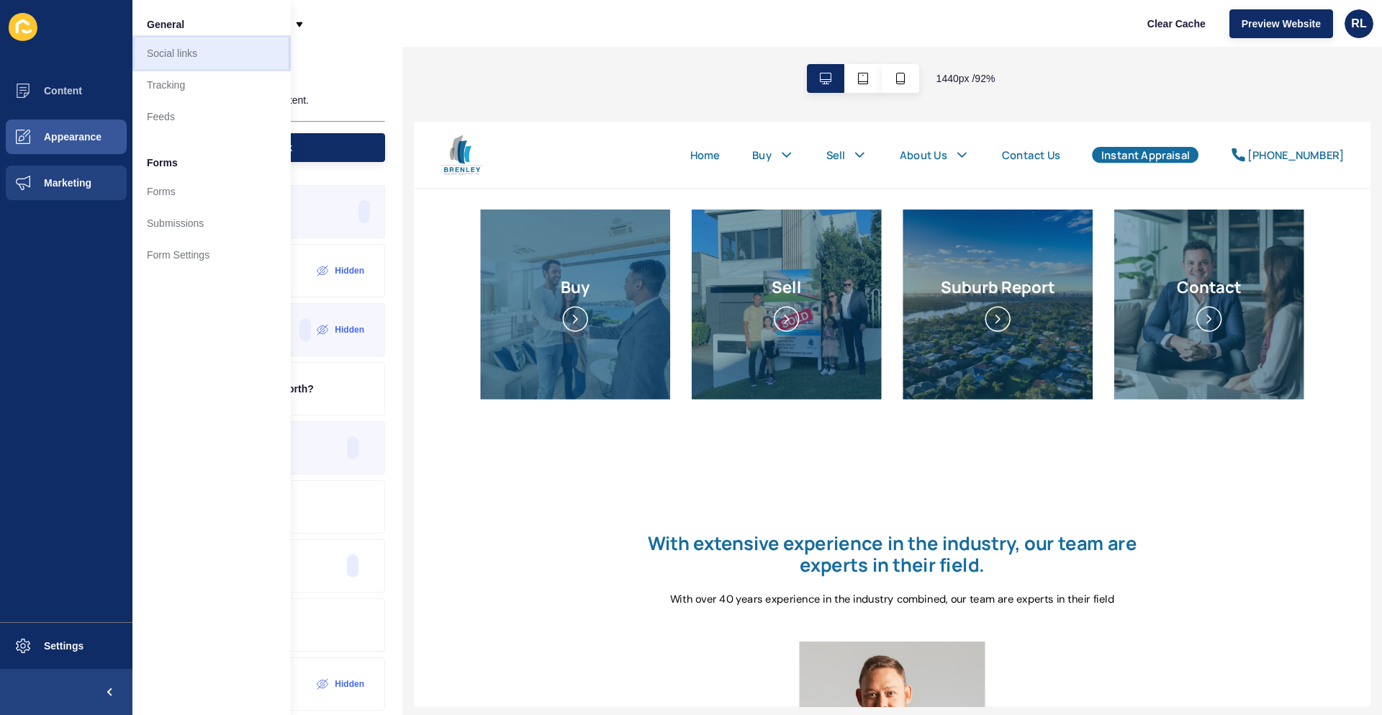
click at [199, 55] on link "Social links" at bounding box center [211, 53] width 158 height 32
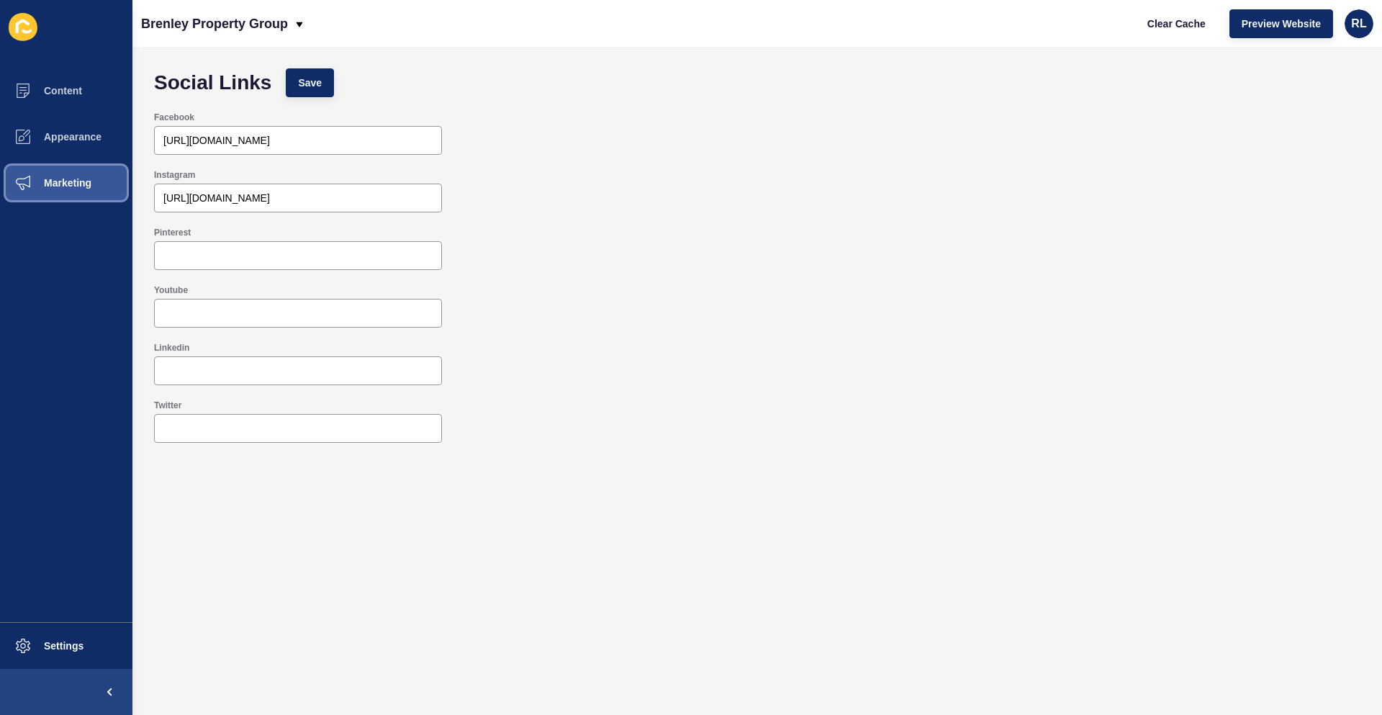
click at [79, 192] on button "Marketing" at bounding box center [66, 183] width 132 height 46
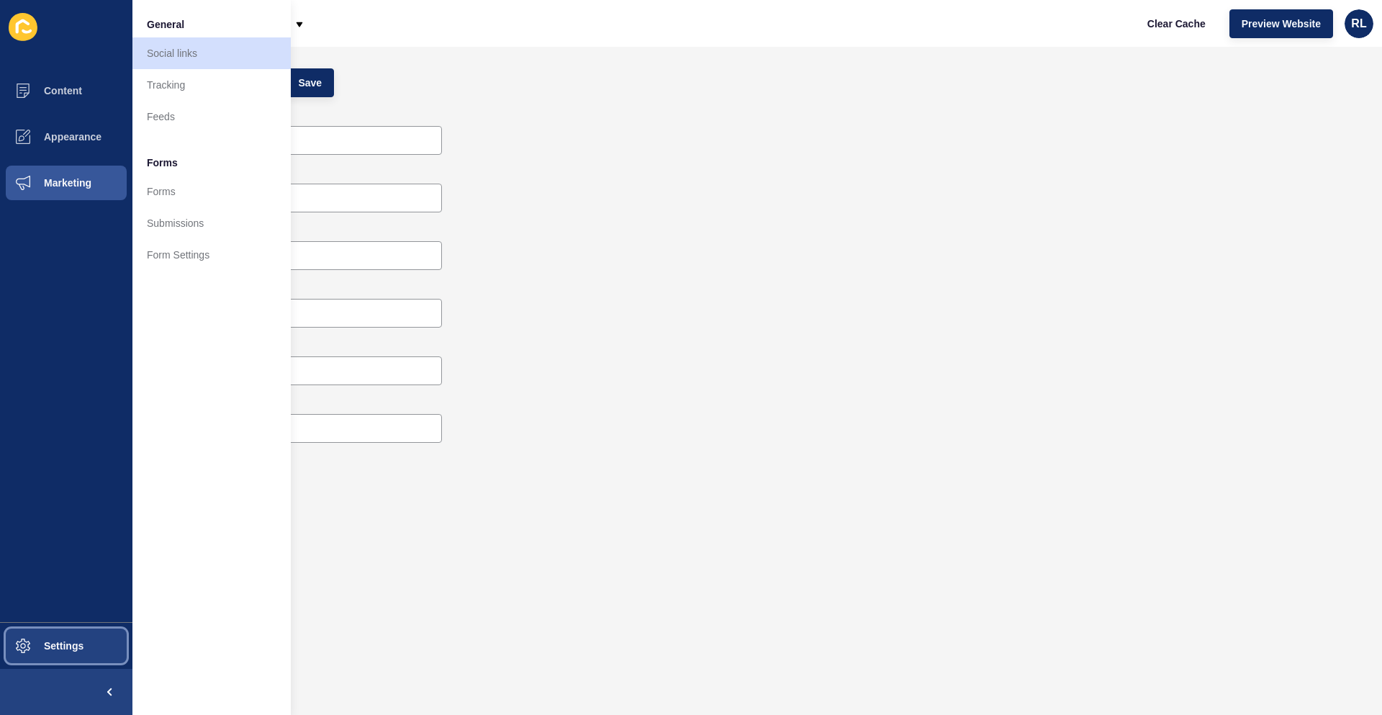
click at [55, 645] on span "Settings" at bounding box center [41, 646] width 86 height 12
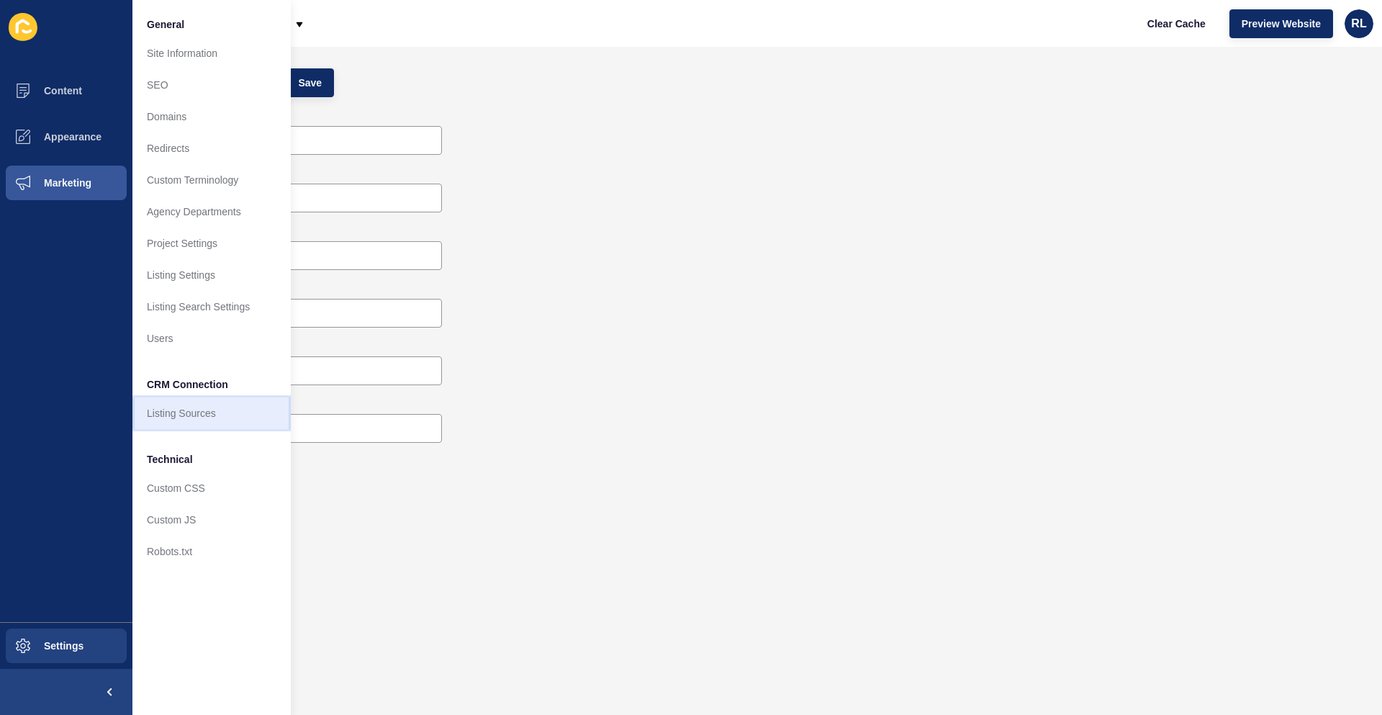
click at [202, 420] on link "Listing Sources" at bounding box center [211, 413] width 158 height 32
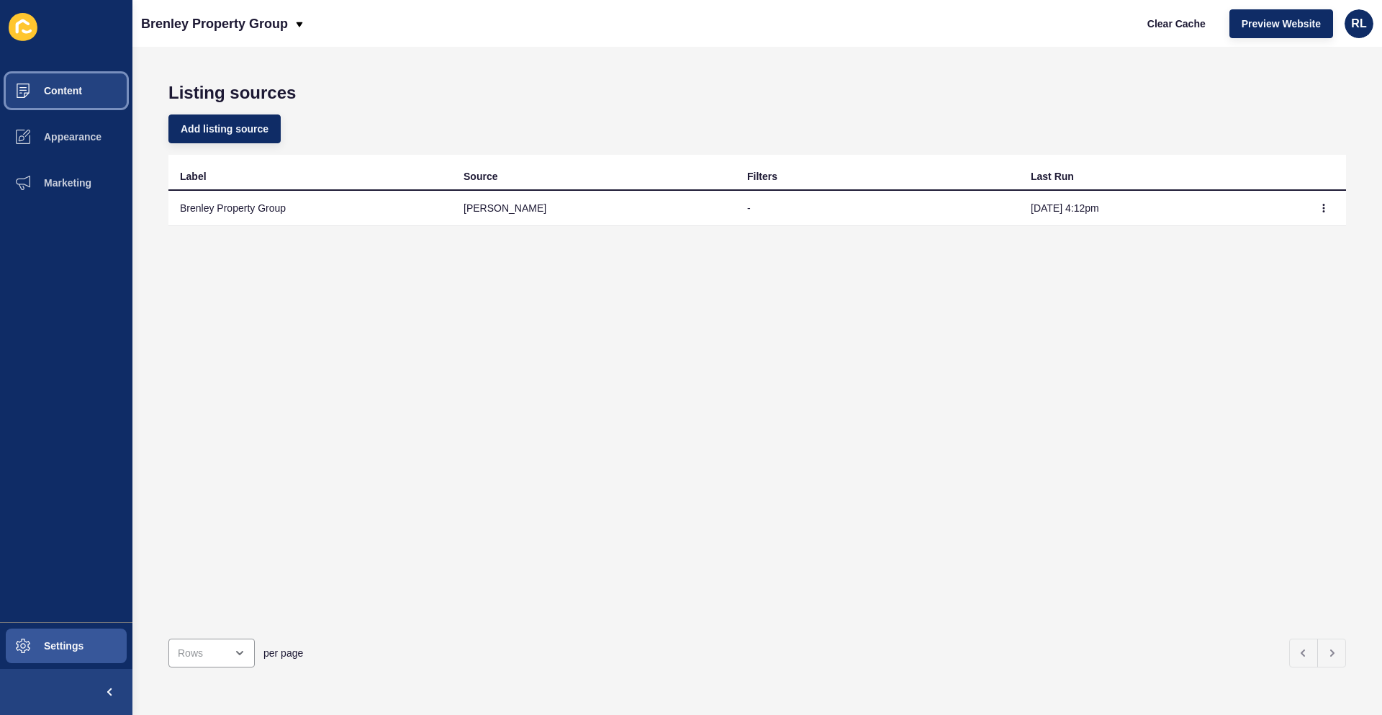
click at [79, 96] on span "Content" at bounding box center [40, 91] width 84 height 12
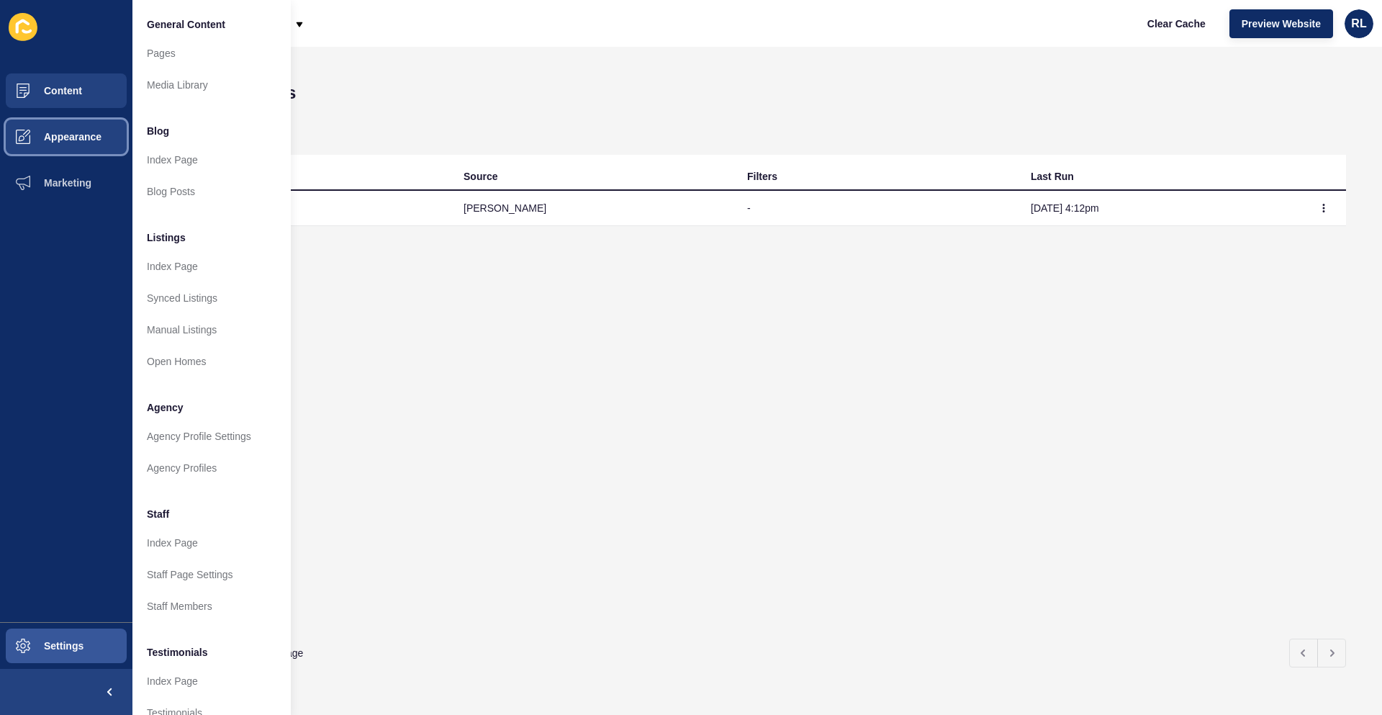
click at [97, 142] on span "Appearance" at bounding box center [50, 137] width 104 height 12
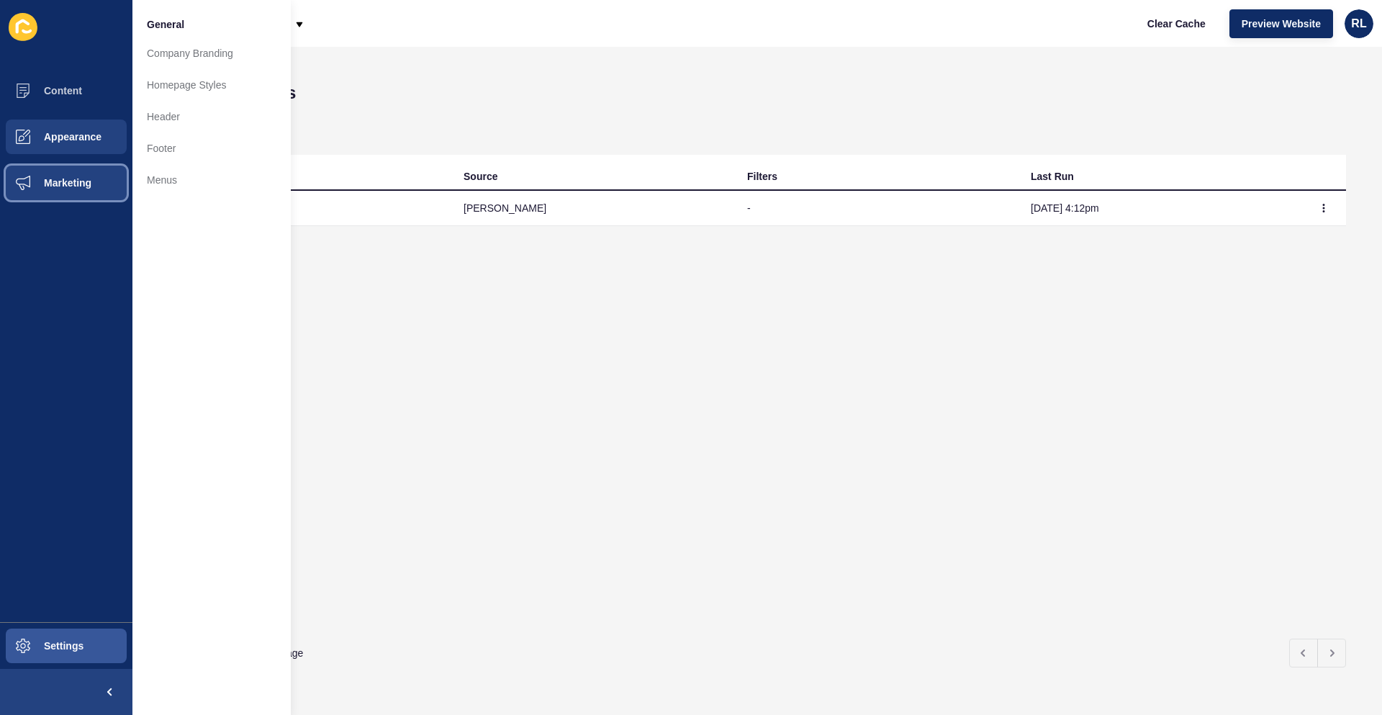
click at [80, 180] on span "Marketing" at bounding box center [45, 183] width 94 height 12
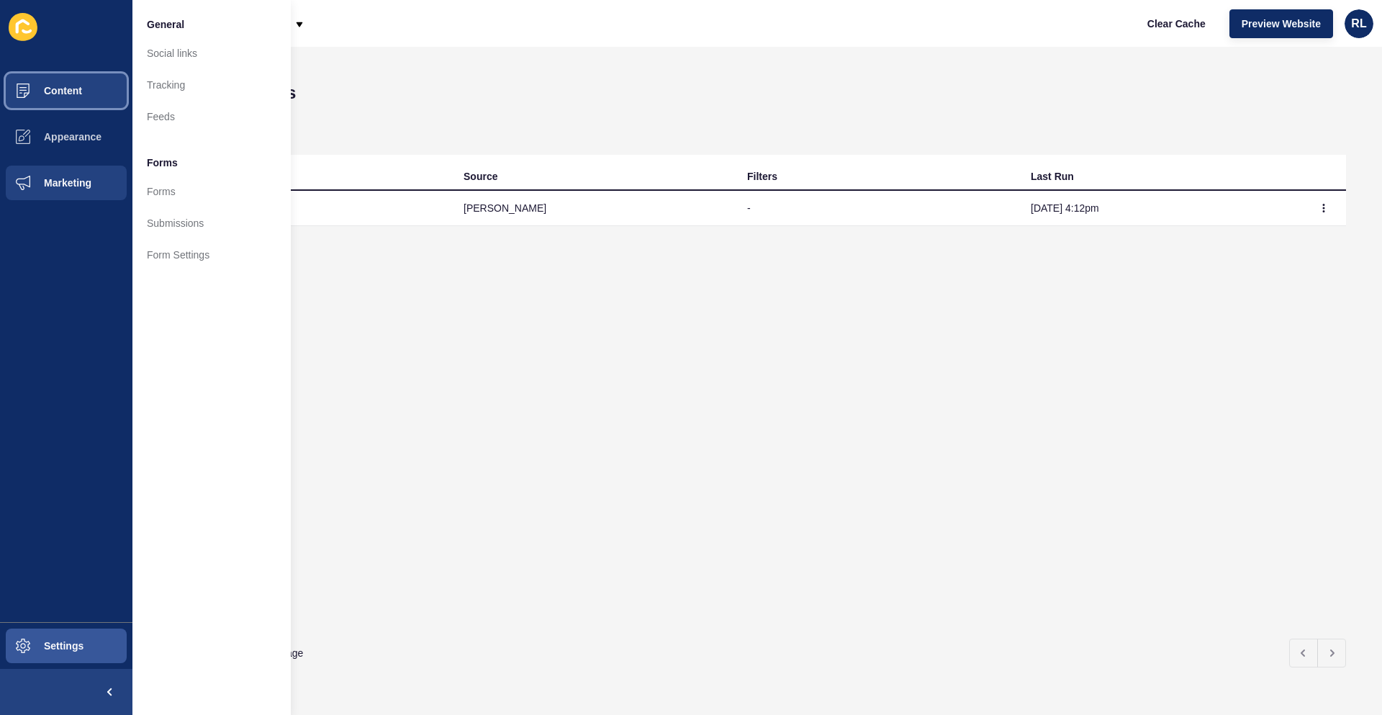
click at [71, 91] on span "Content" at bounding box center [40, 91] width 84 height 12
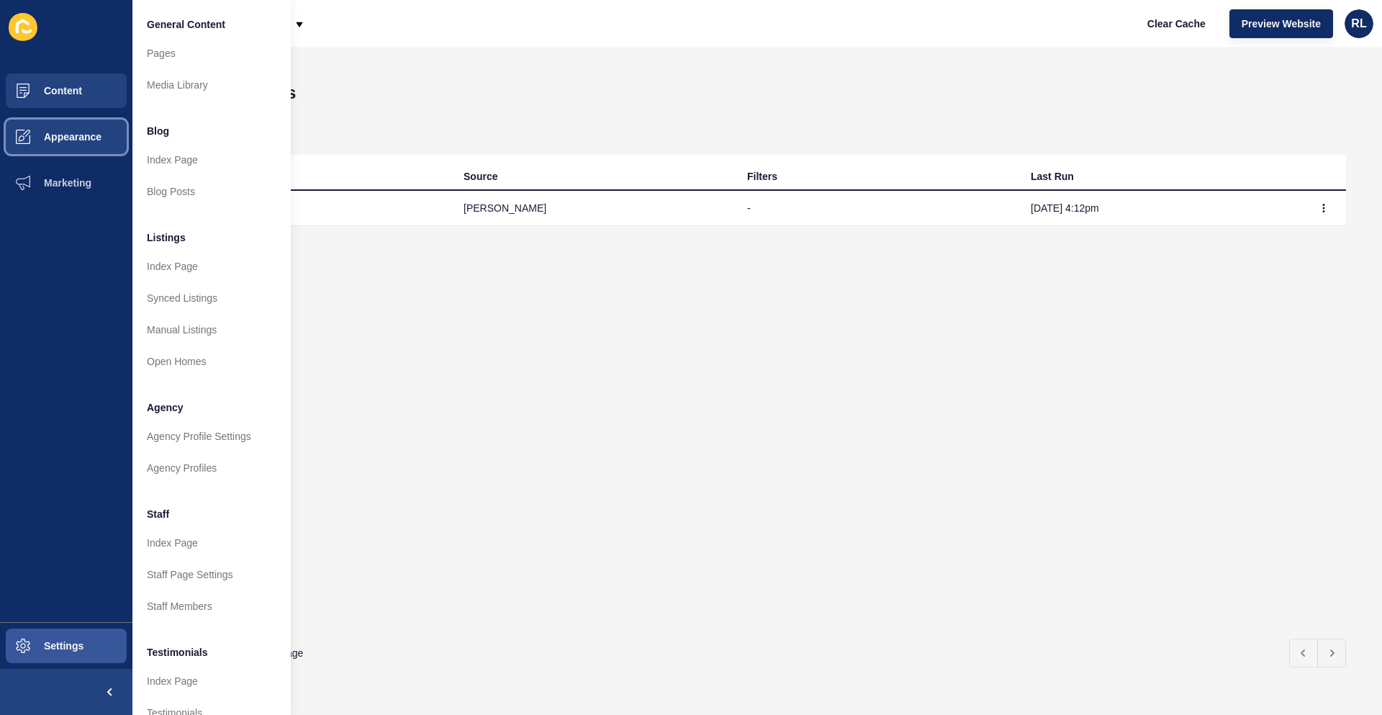
click at [80, 130] on button "Appearance" at bounding box center [66, 137] width 132 height 46
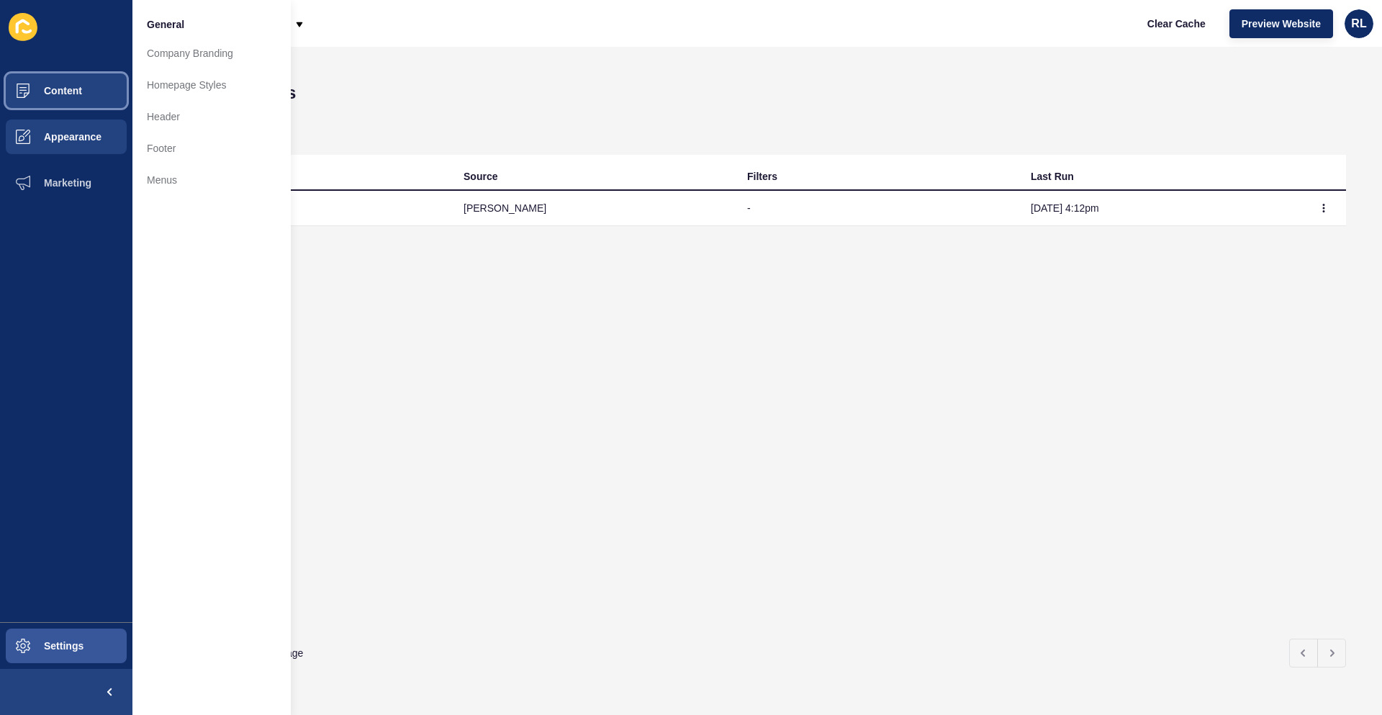
click at [86, 93] on button "Content" at bounding box center [66, 91] width 132 height 46
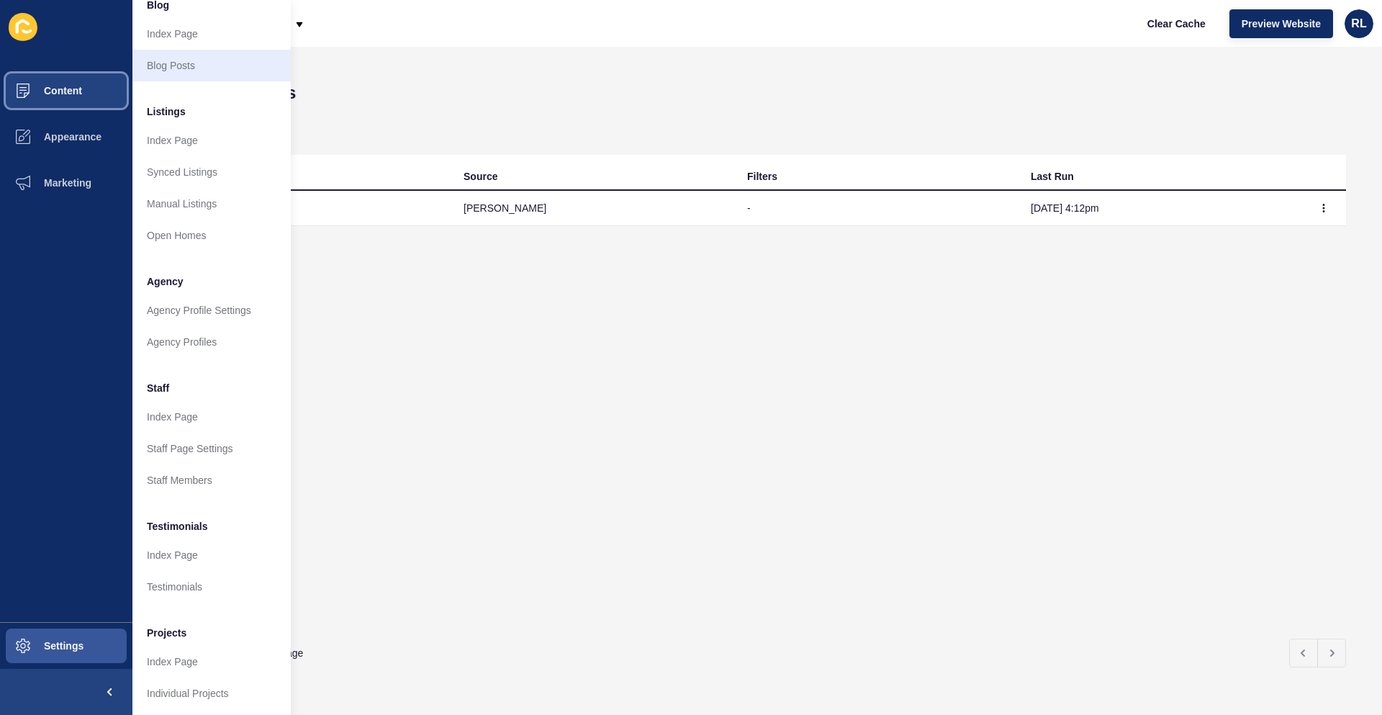
scroll to position [140, 0]
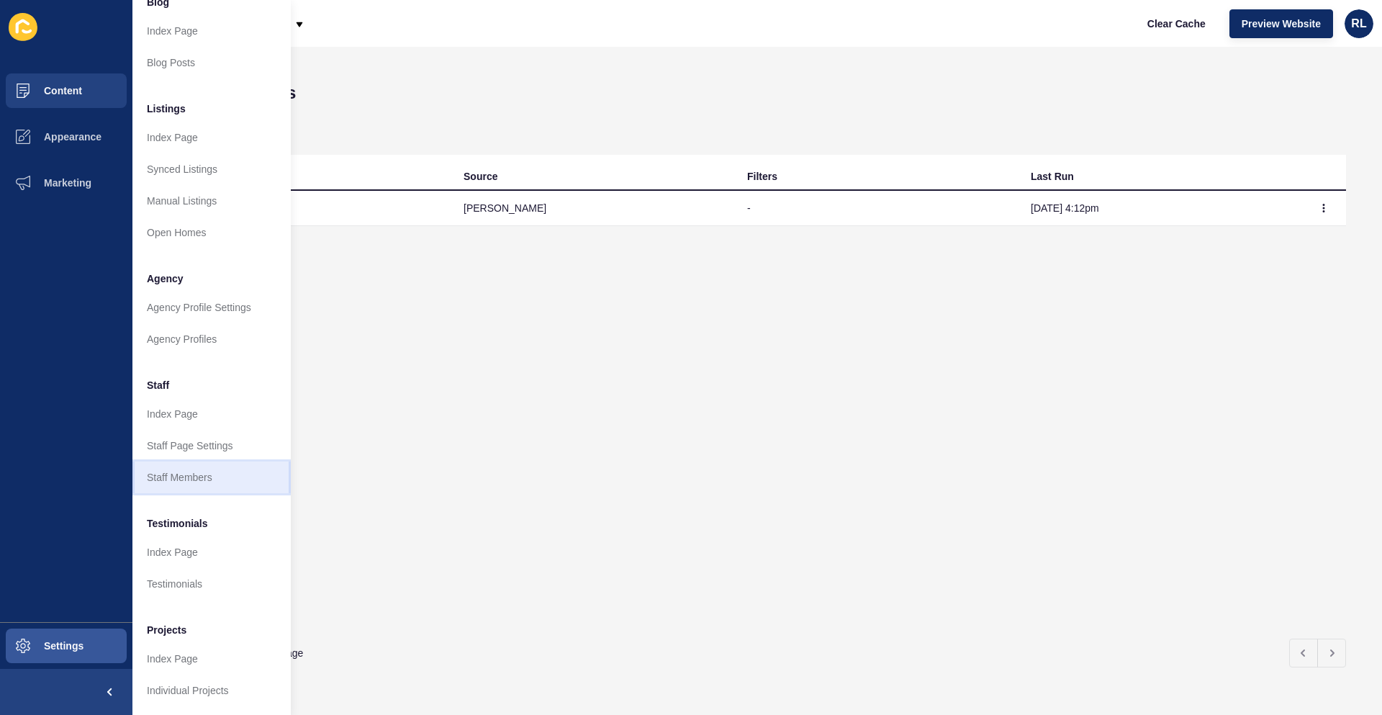
click at [212, 471] on link "Staff Members" at bounding box center [211, 477] width 158 height 32
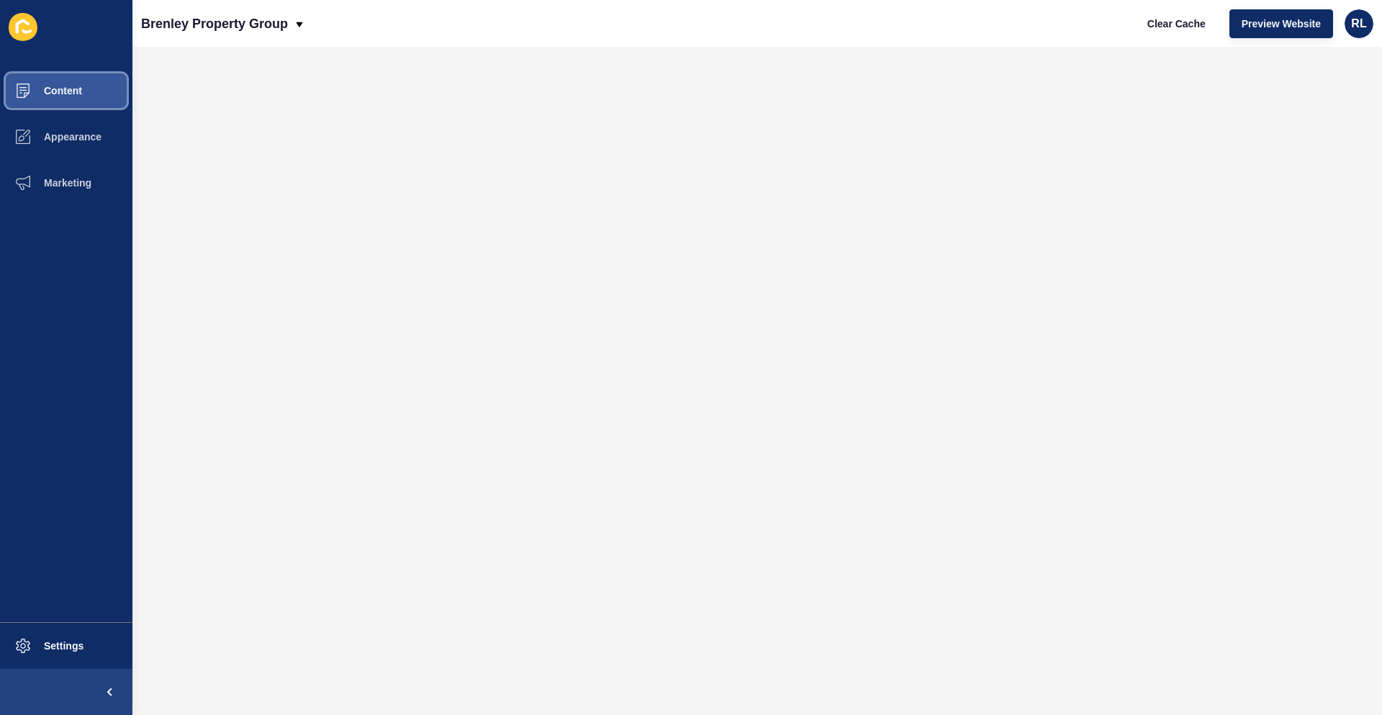
click at [86, 95] on button "Content" at bounding box center [66, 91] width 132 height 46
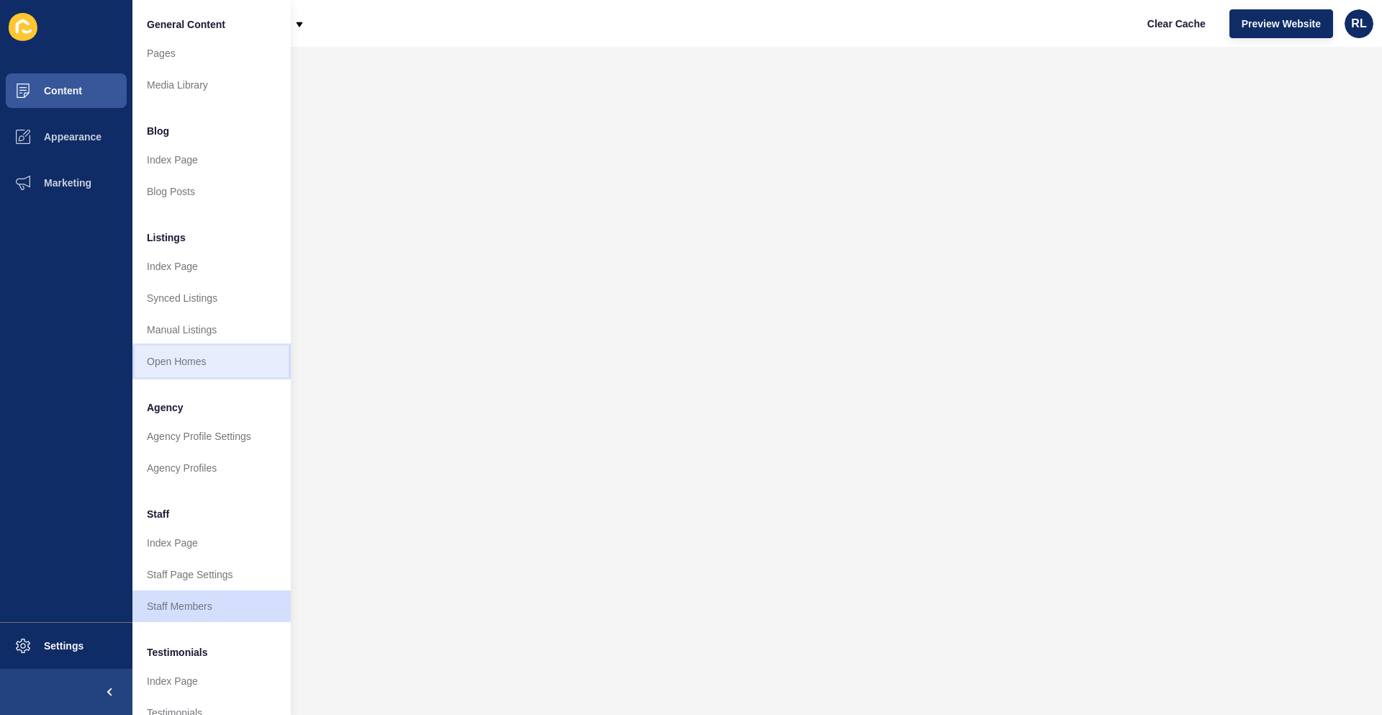
click at [202, 364] on link "Open Homes" at bounding box center [211, 362] width 158 height 32
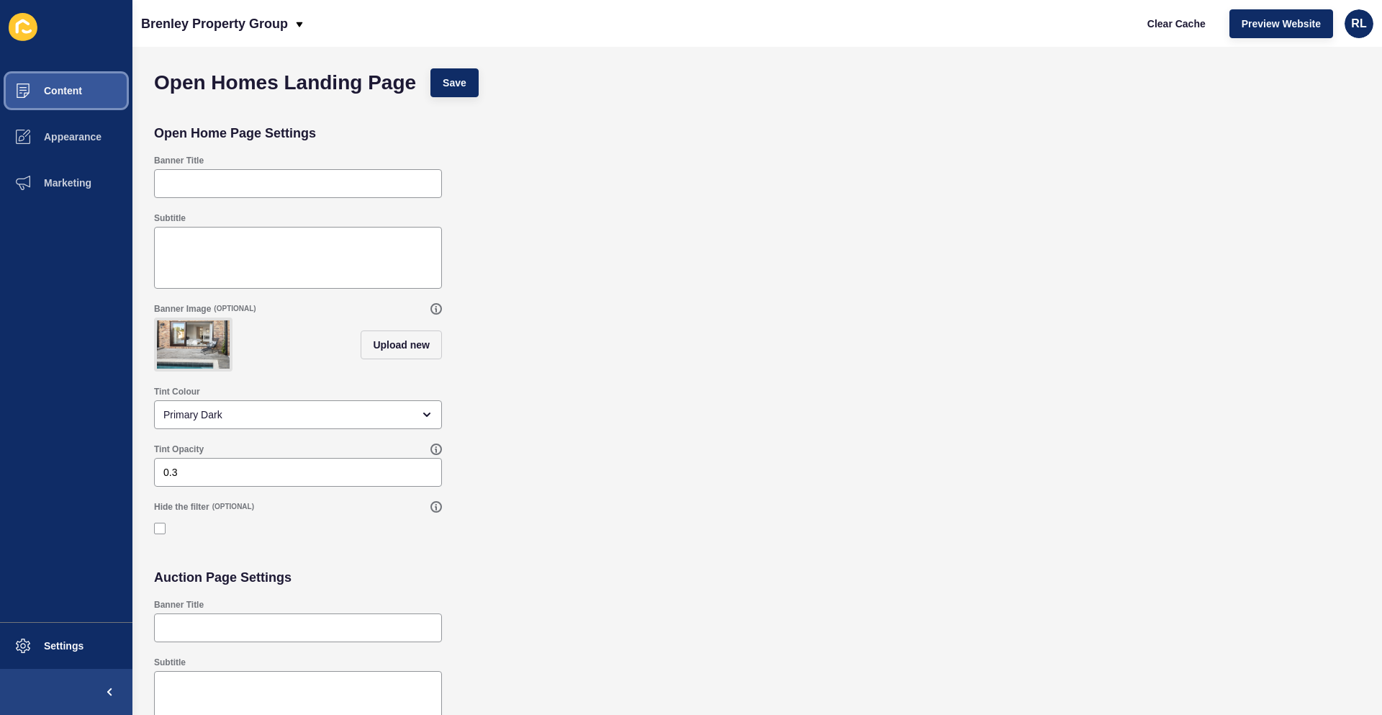
click at [89, 91] on button "Content" at bounding box center [66, 91] width 132 height 46
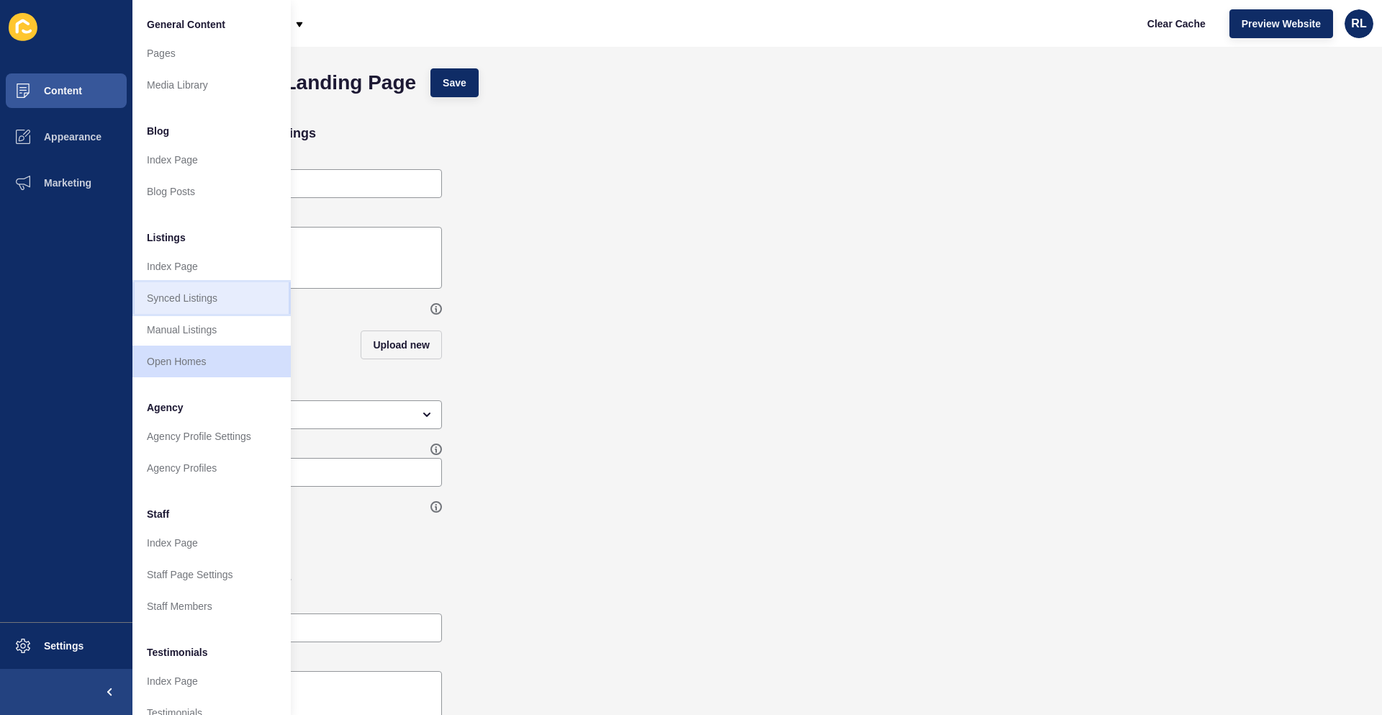
click at [209, 300] on link "Synced Listings" at bounding box center [211, 298] width 158 height 32
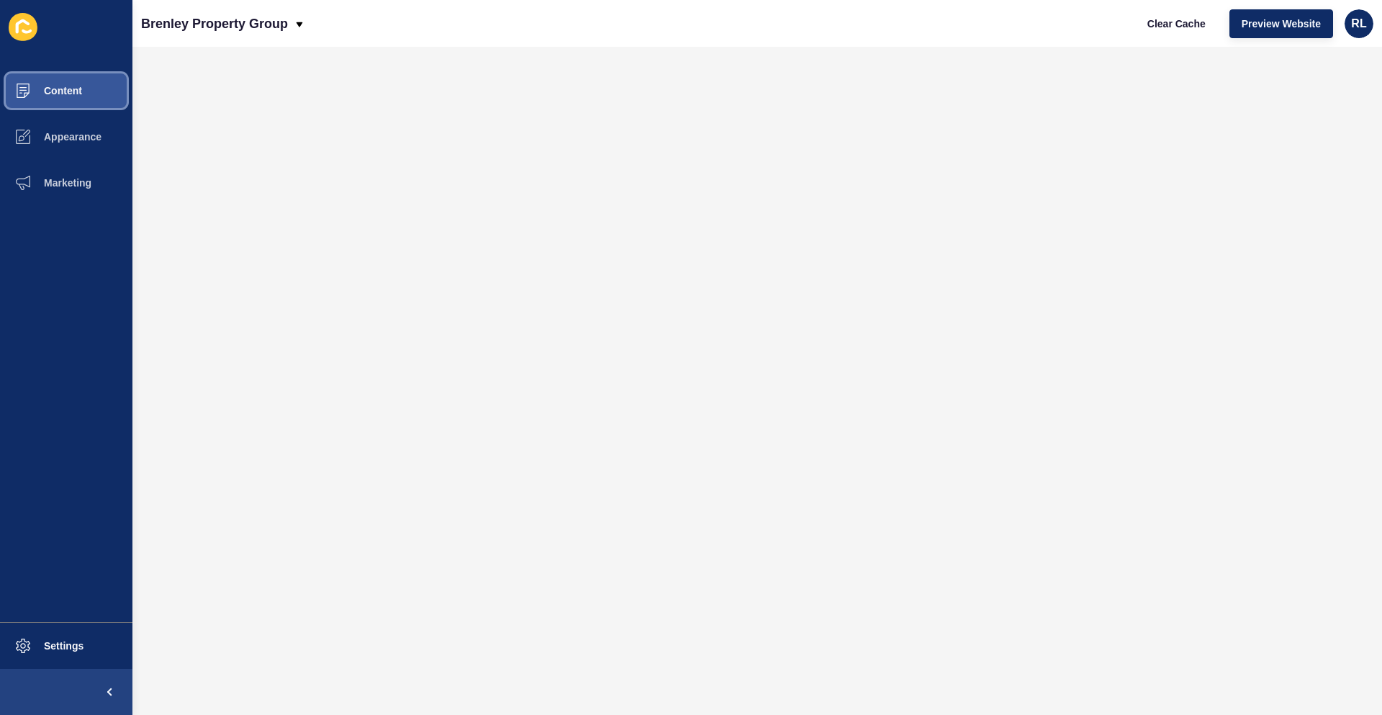
click at [97, 93] on button "Content" at bounding box center [66, 91] width 132 height 46
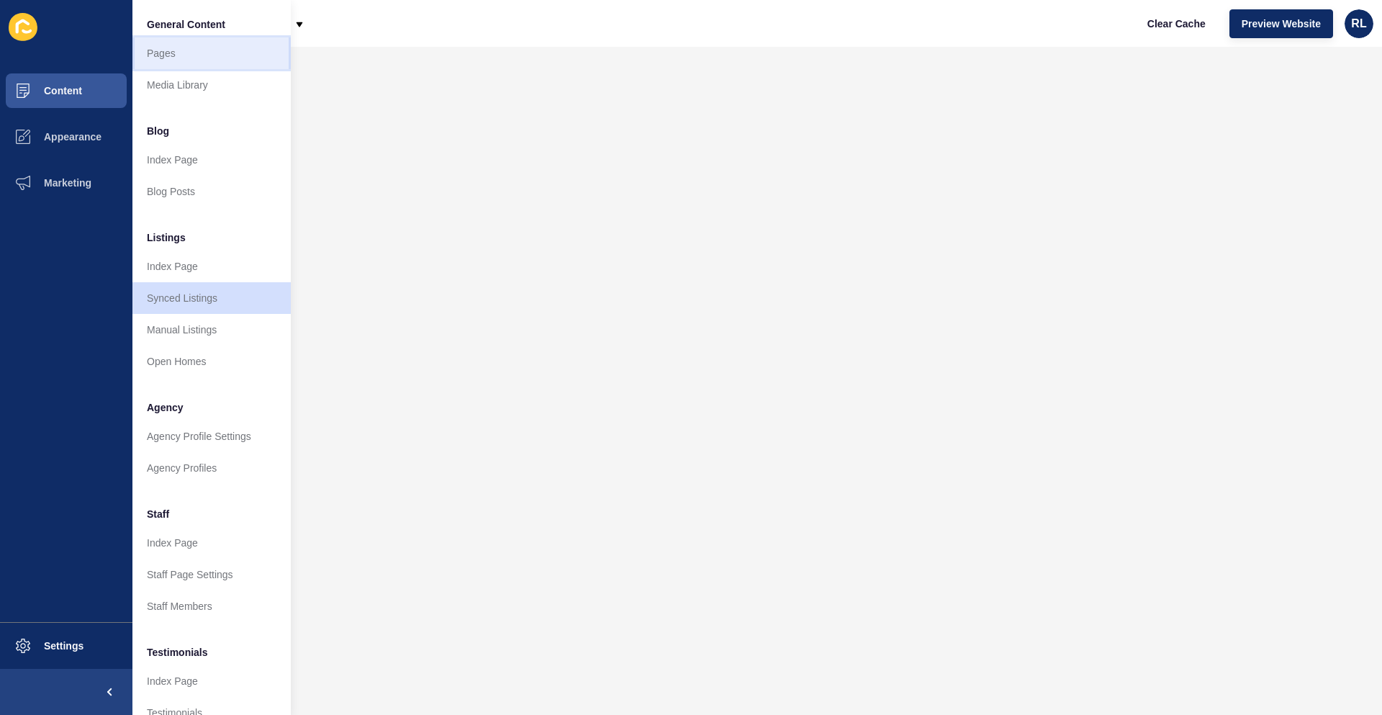
click at [218, 63] on link "Pages" at bounding box center [211, 53] width 158 height 32
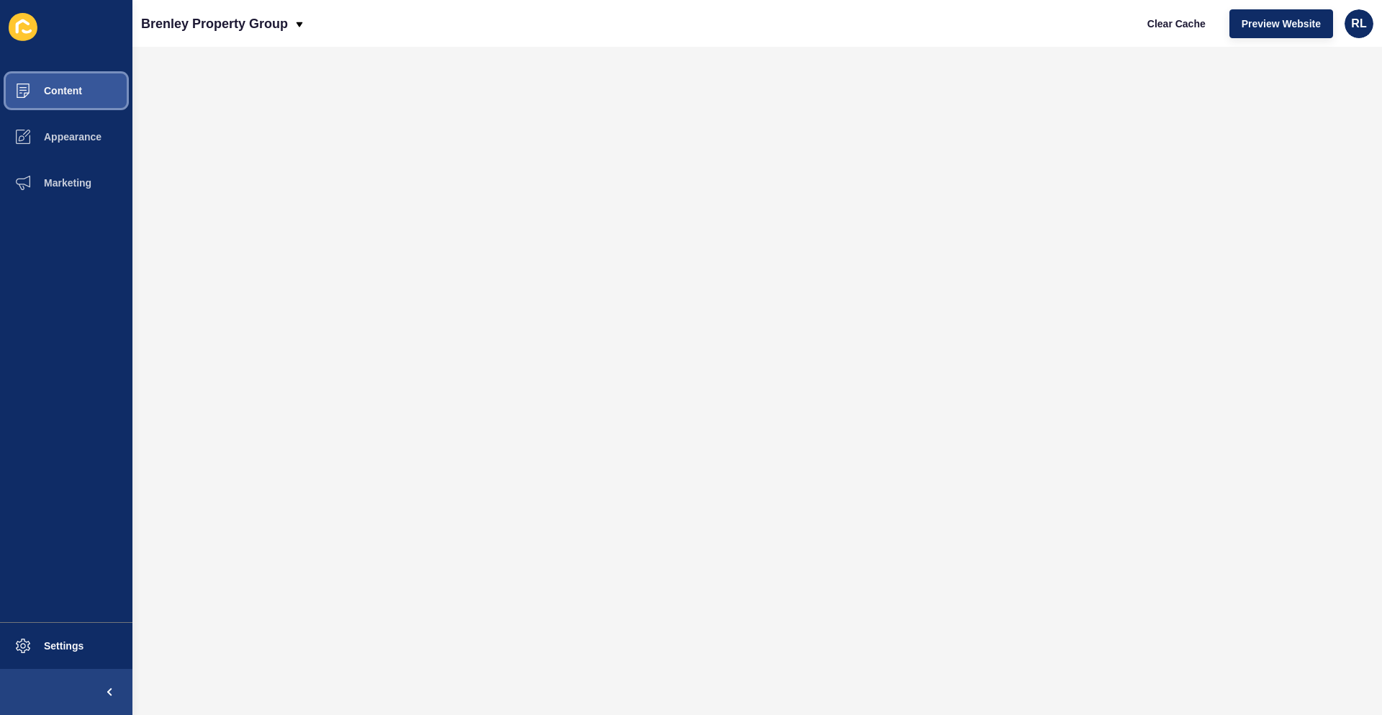
click at [89, 69] on button "Content" at bounding box center [66, 91] width 132 height 46
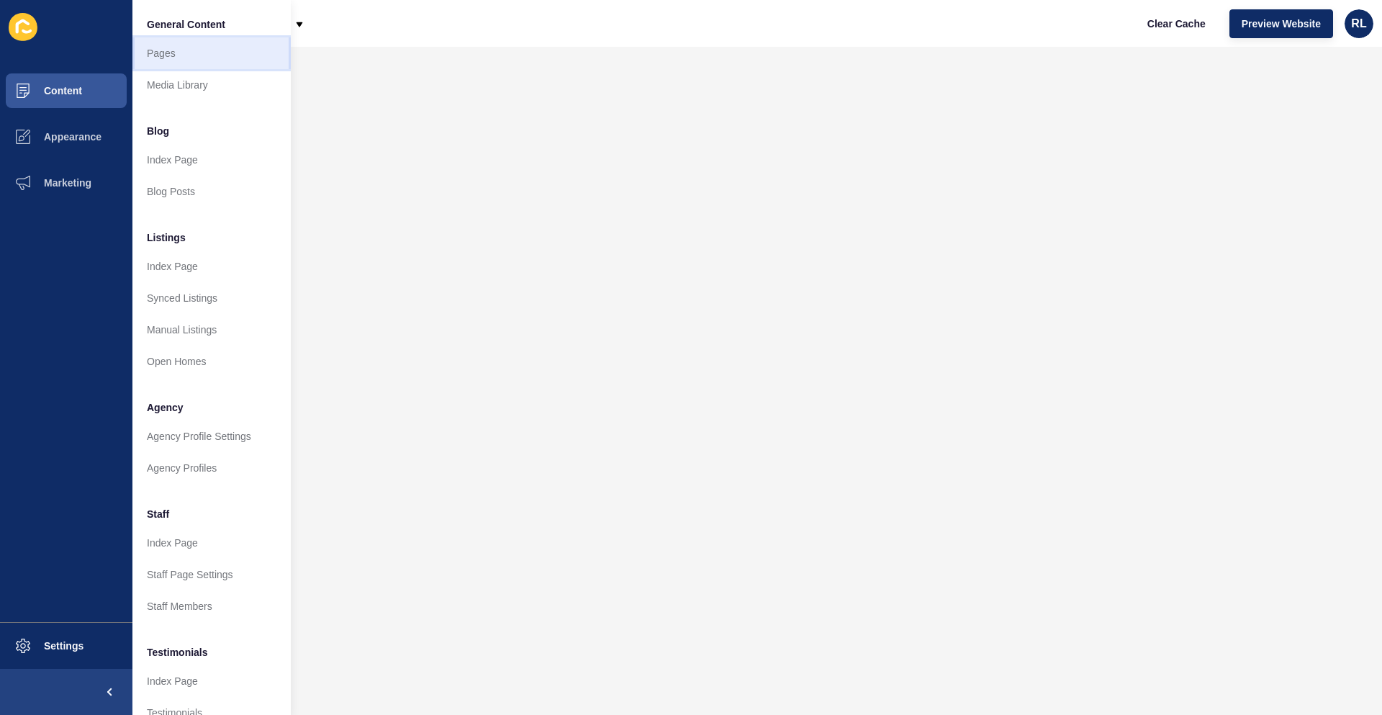
click at [181, 50] on link "Pages" at bounding box center [211, 53] width 158 height 32
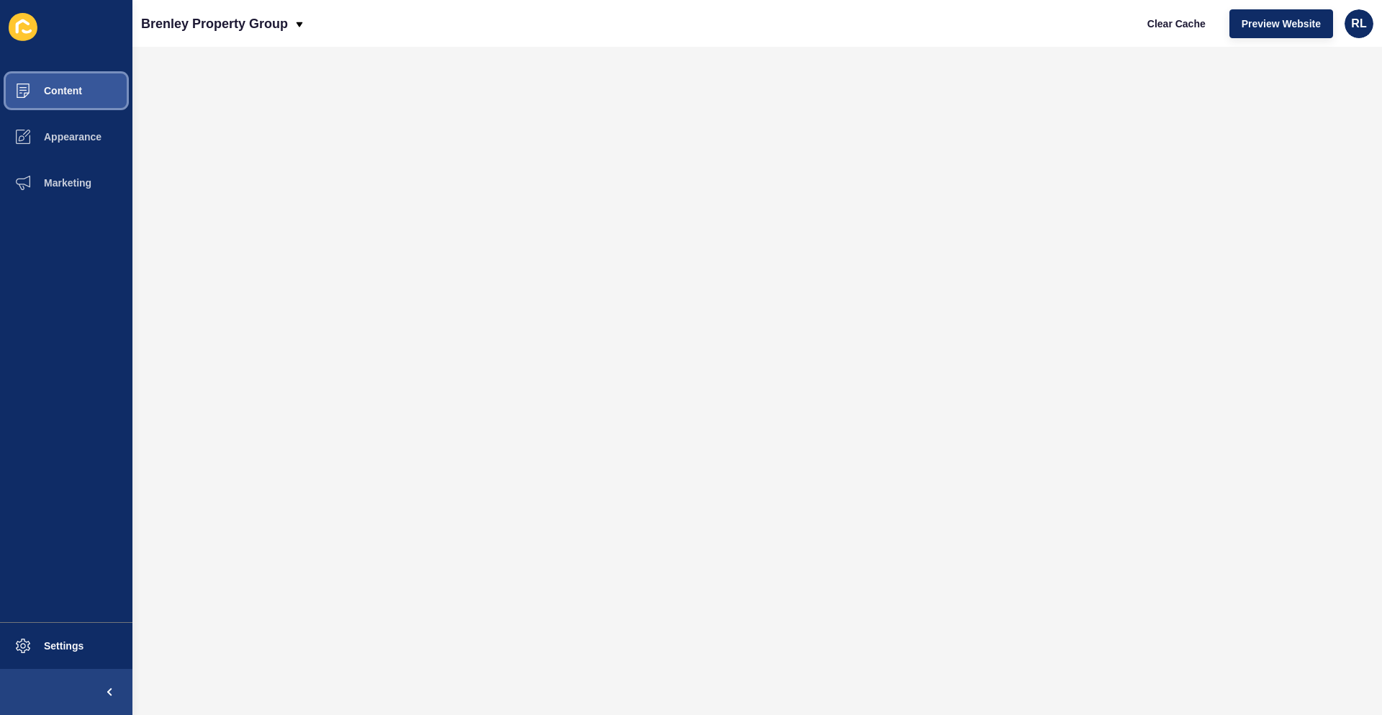
click at [68, 91] on span "Content" at bounding box center [40, 91] width 84 height 12
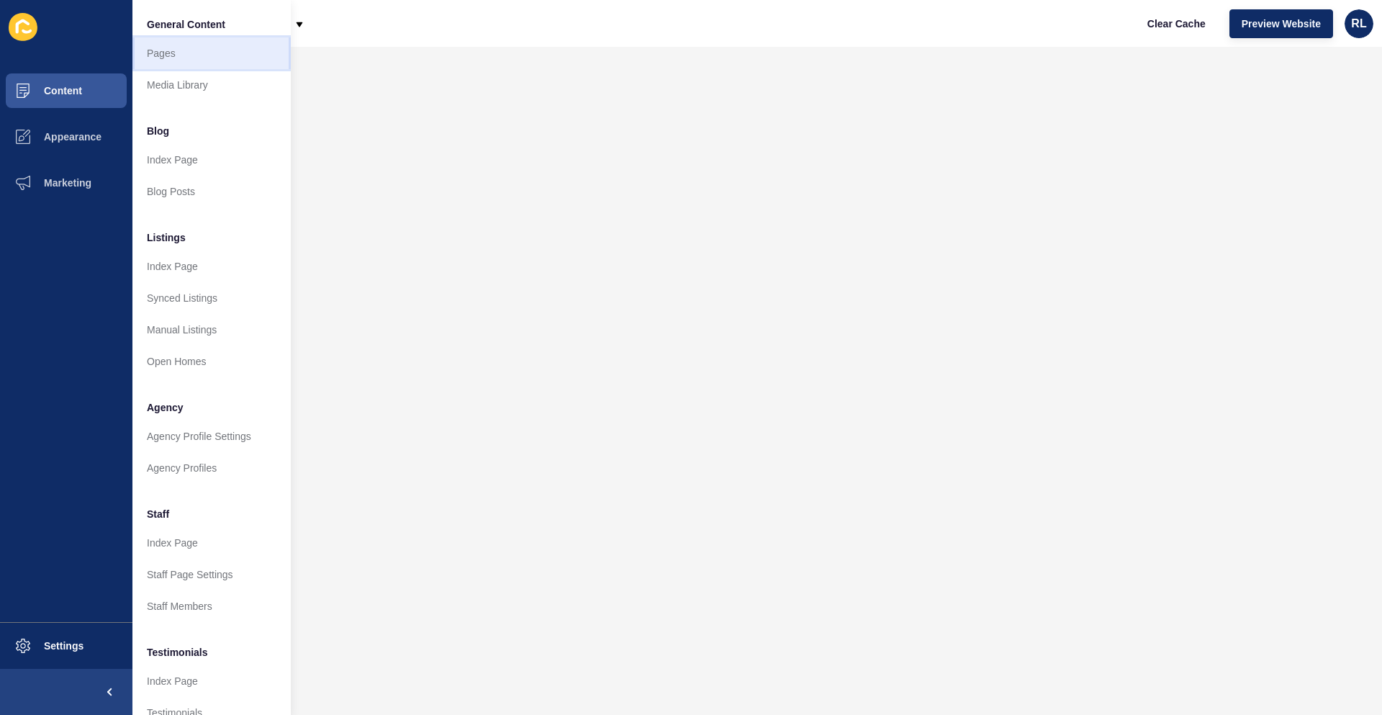
click at [207, 53] on link "Pages" at bounding box center [211, 53] width 158 height 32
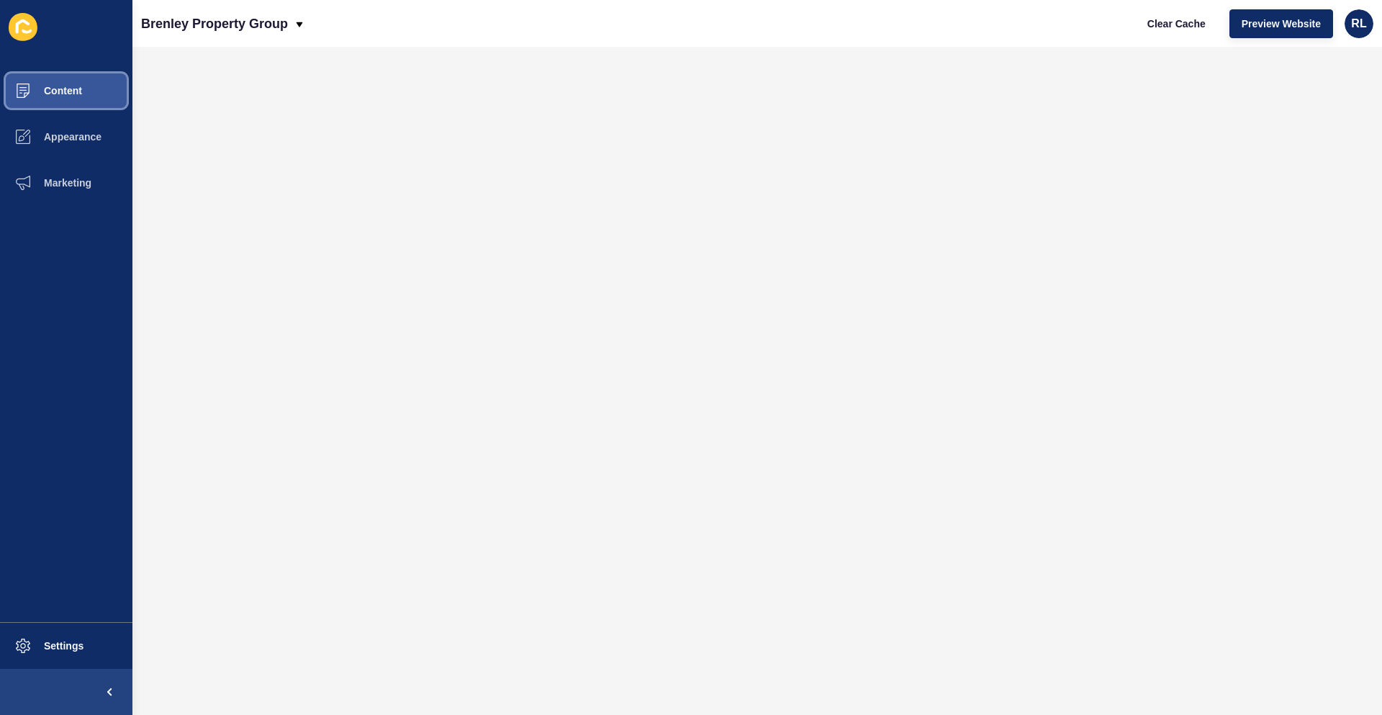
click at [70, 96] on span "Content" at bounding box center [40, 91] width 84 height 12
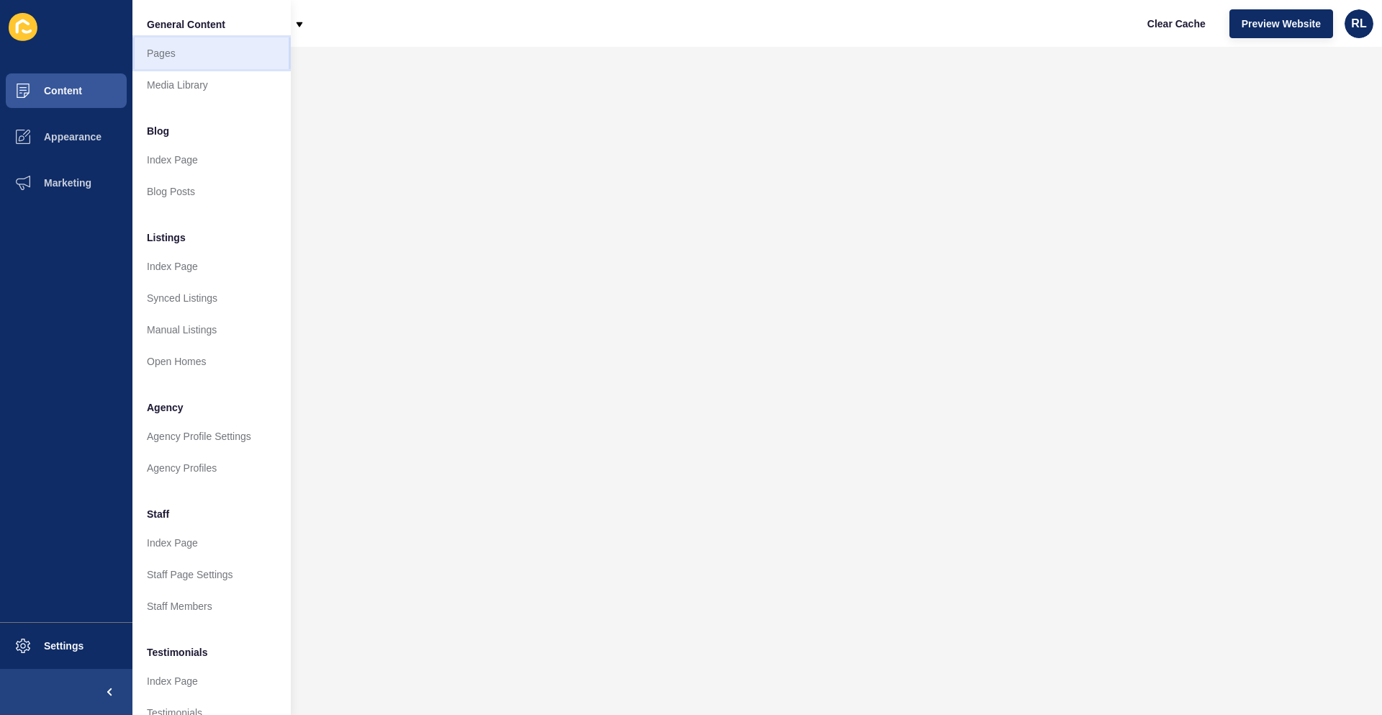
click at [207, 52] on link "Pages" at bounding box center [211, 53] width 158 height 32
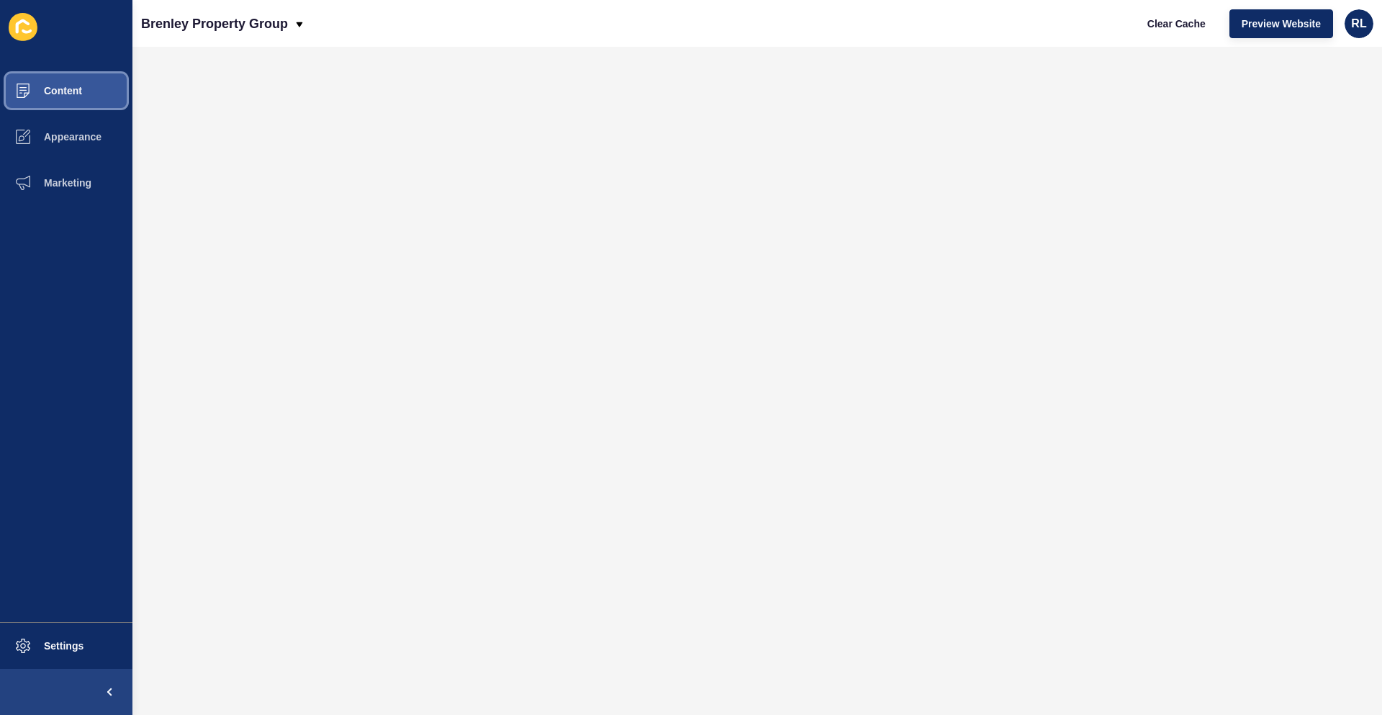
click at [76, 86] on span "Content" at bounding box center [40, 91] width 84 height 12
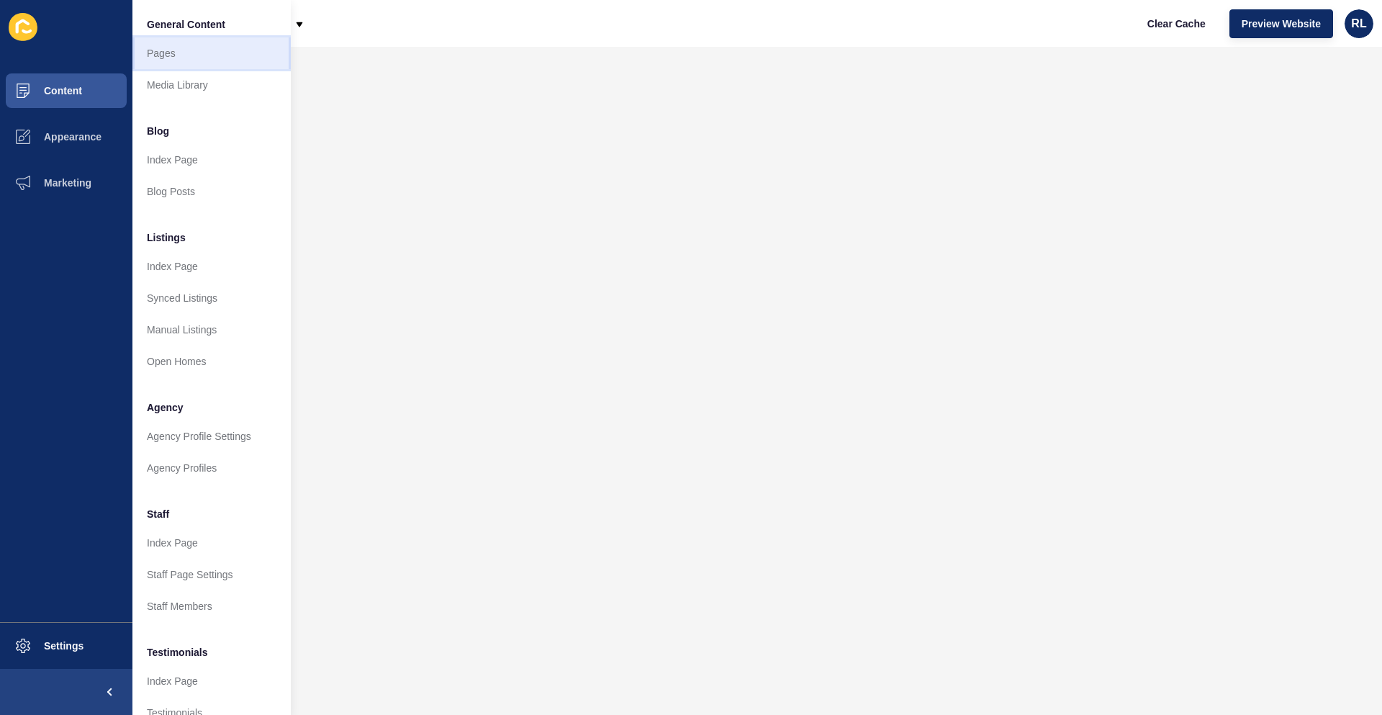
click at [197, 46] on link "Pages" at bounding box center [211, 53] width 158 height 32
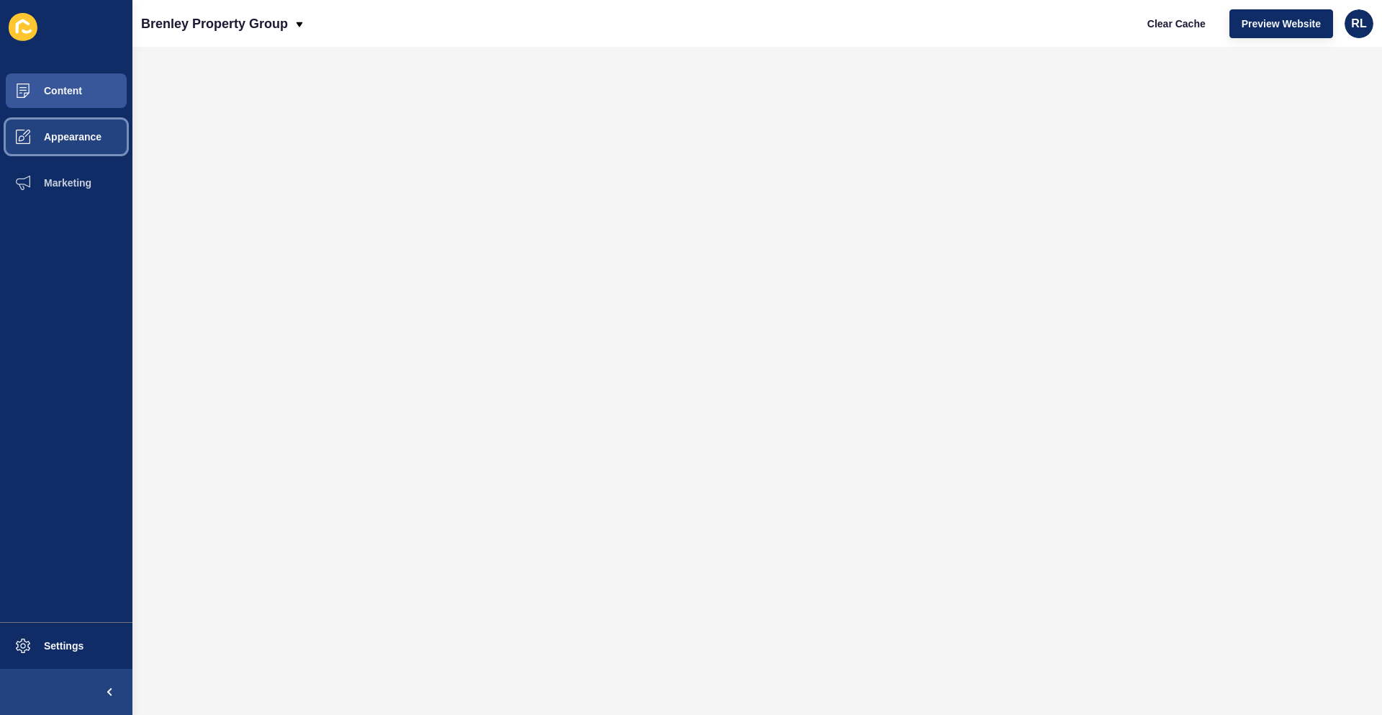
click at [68, 141] on span "Appearance" at bounding box center [50, 137] width 104 height 12
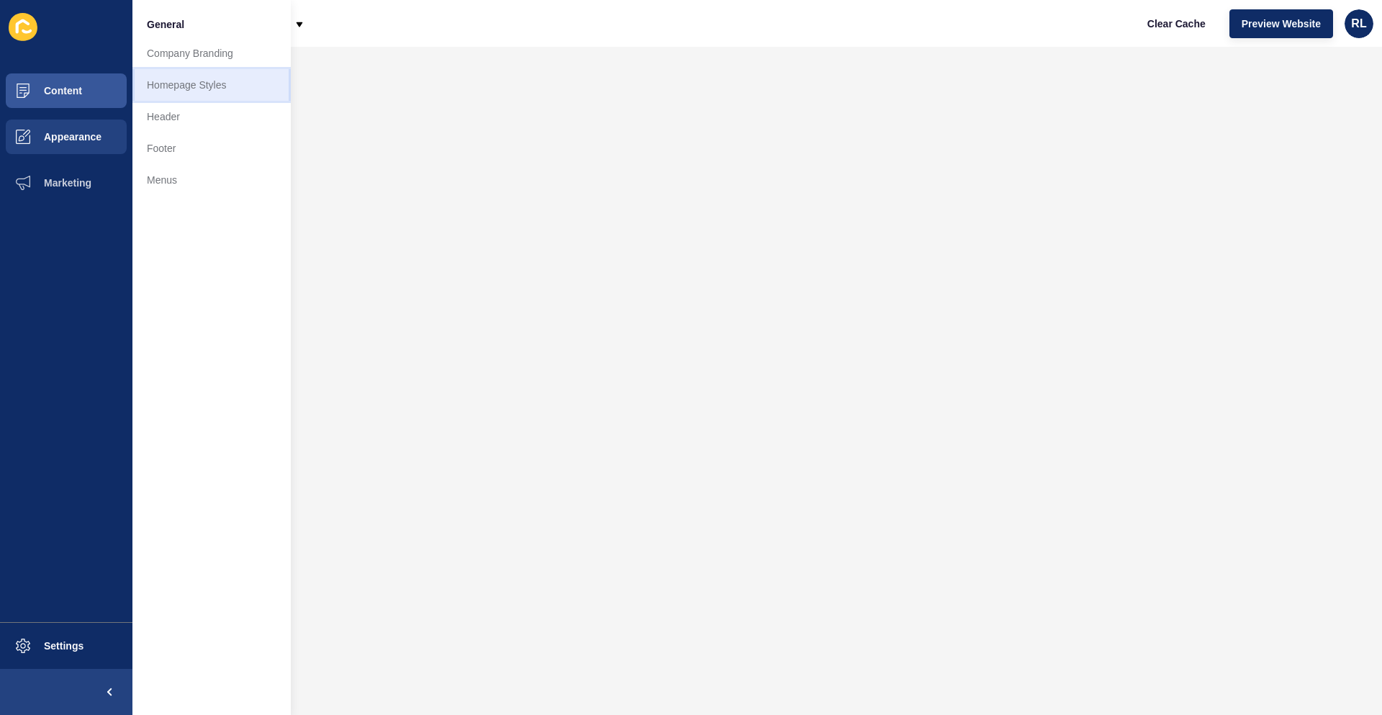
click at [190, 83] on link "Homepage Styles" at bounding box center [211, 85] width 158 height 32
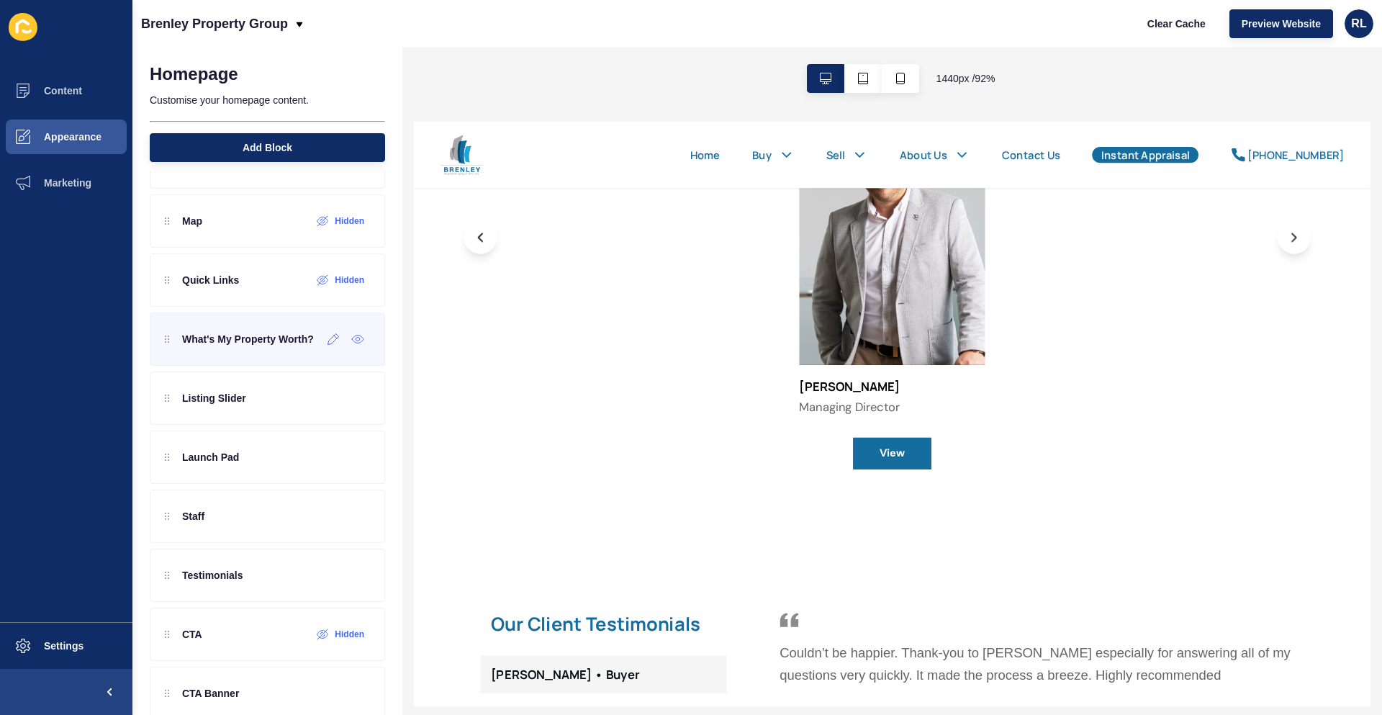
scroll to position [72, 0]
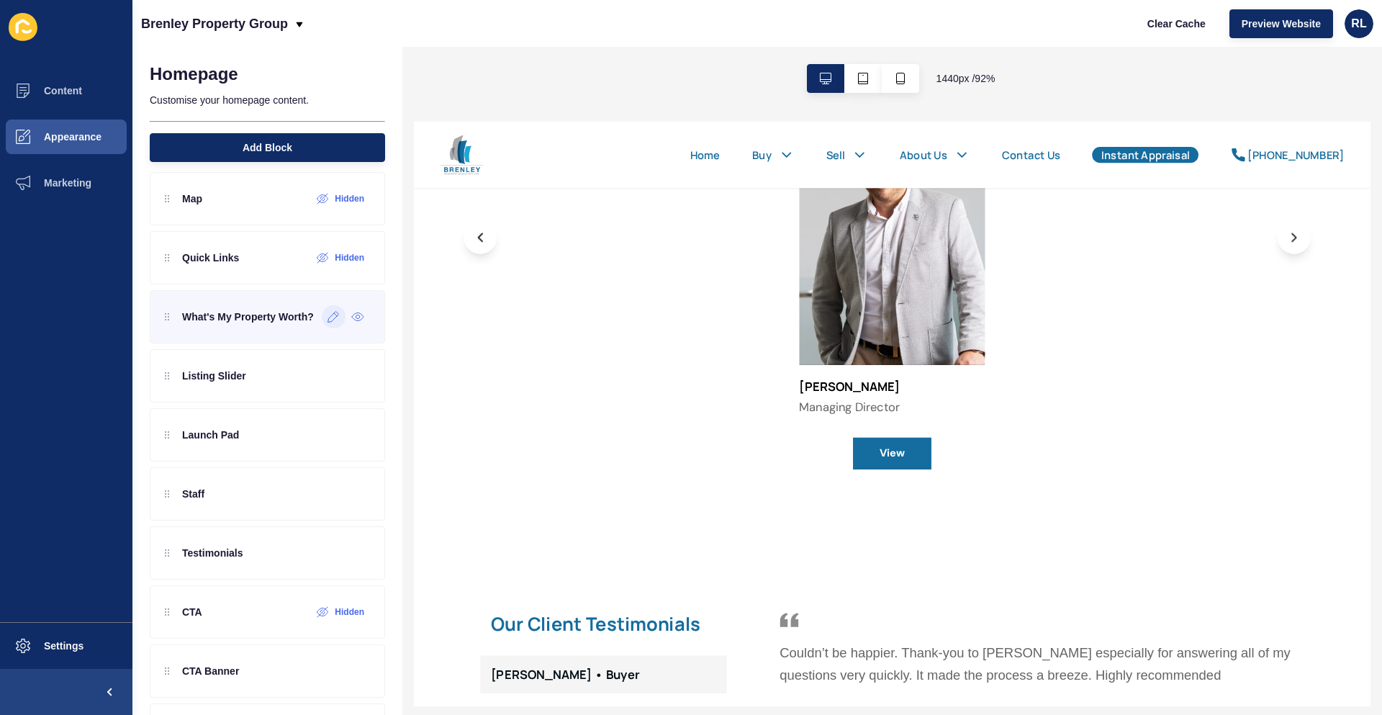
click at [328, 318] on icon at bounding box center [334, 317] width 12 height 12
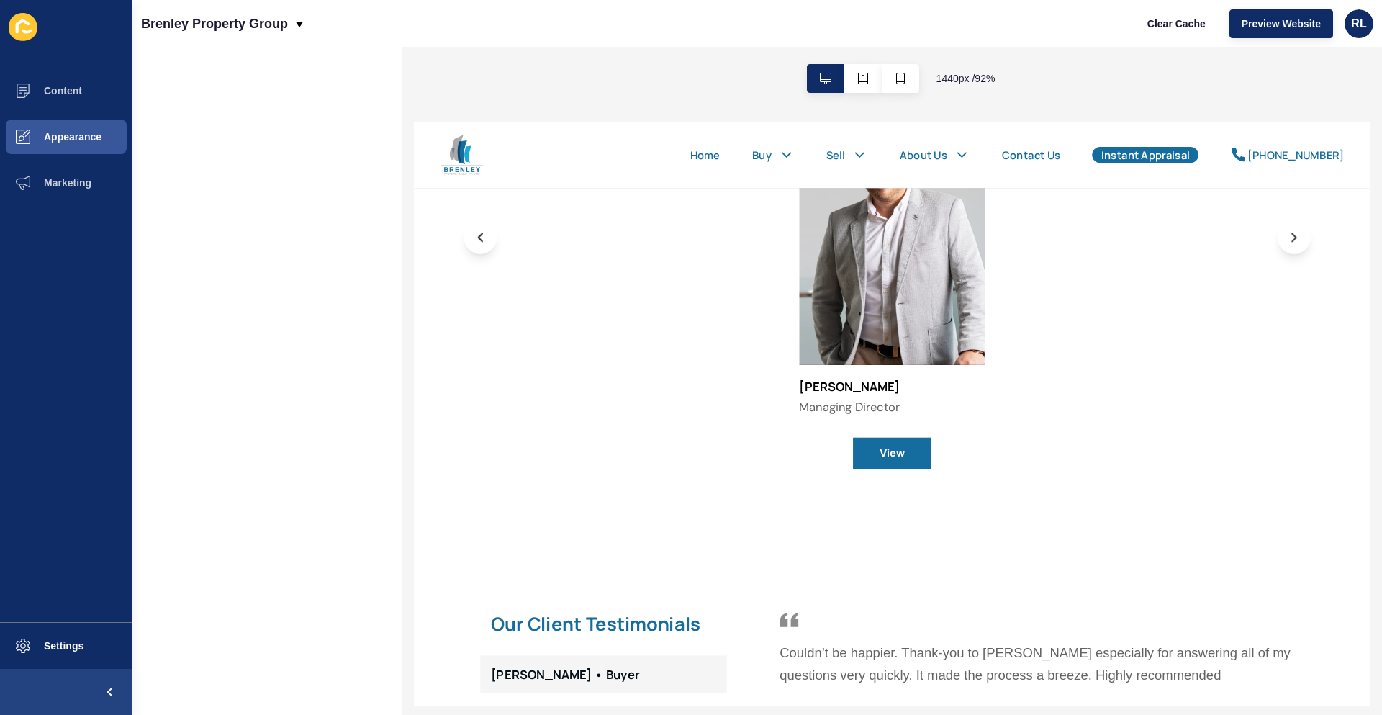
scroll to position [0, 0]
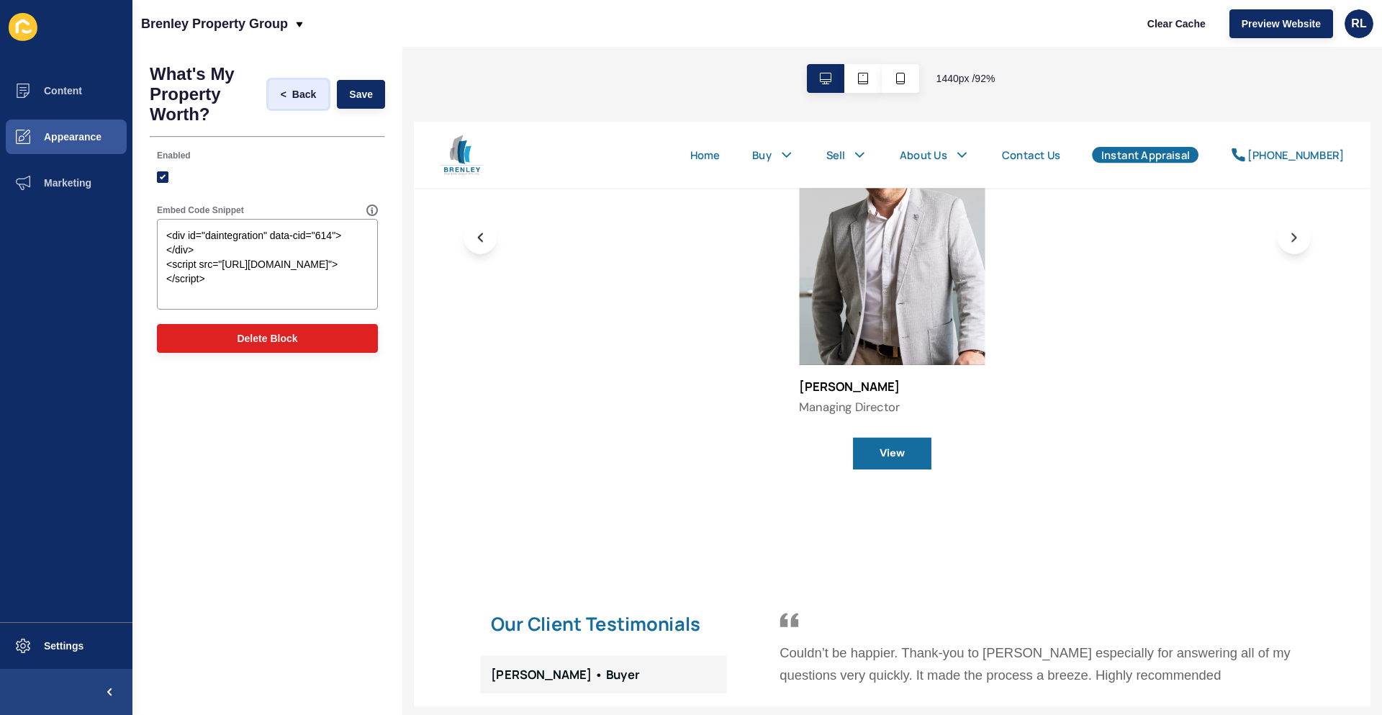
click at [282, 94] on span "<" at bounding box center [284, 94] width 6 height 14
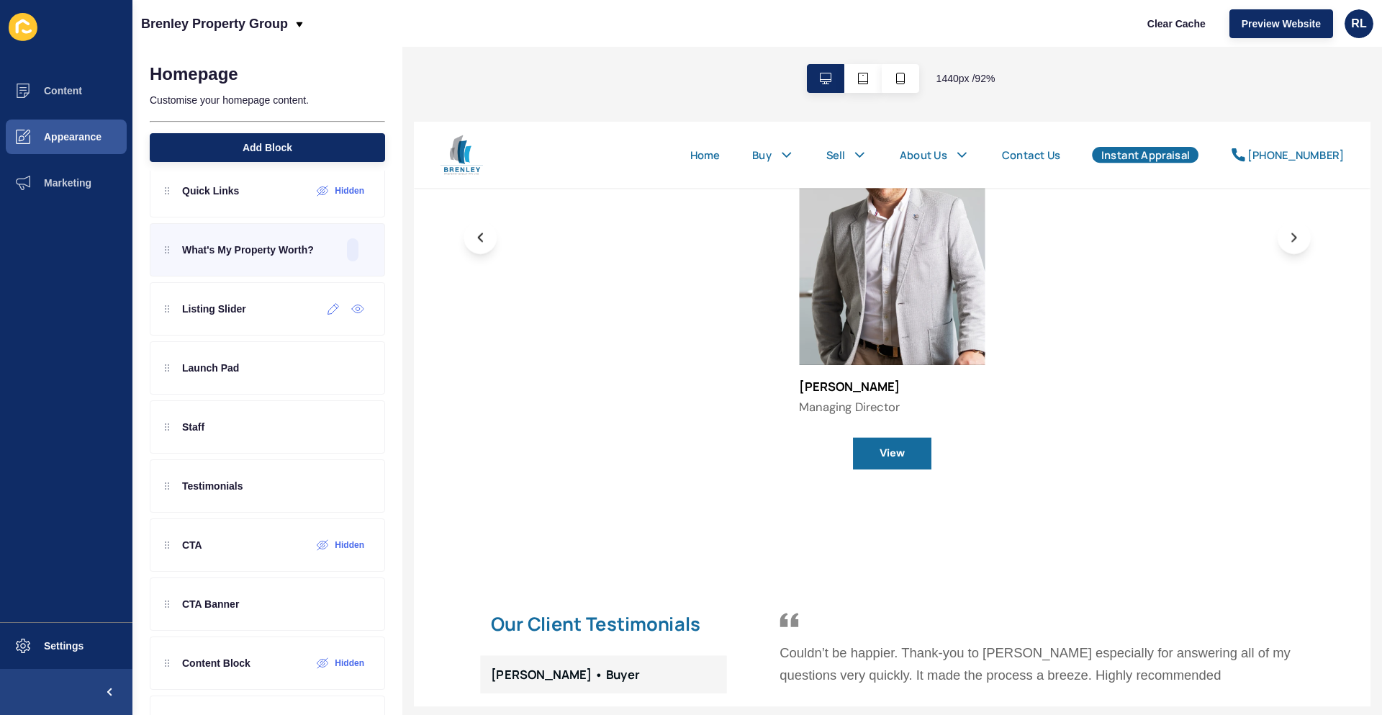
scroll to position [144, 0]
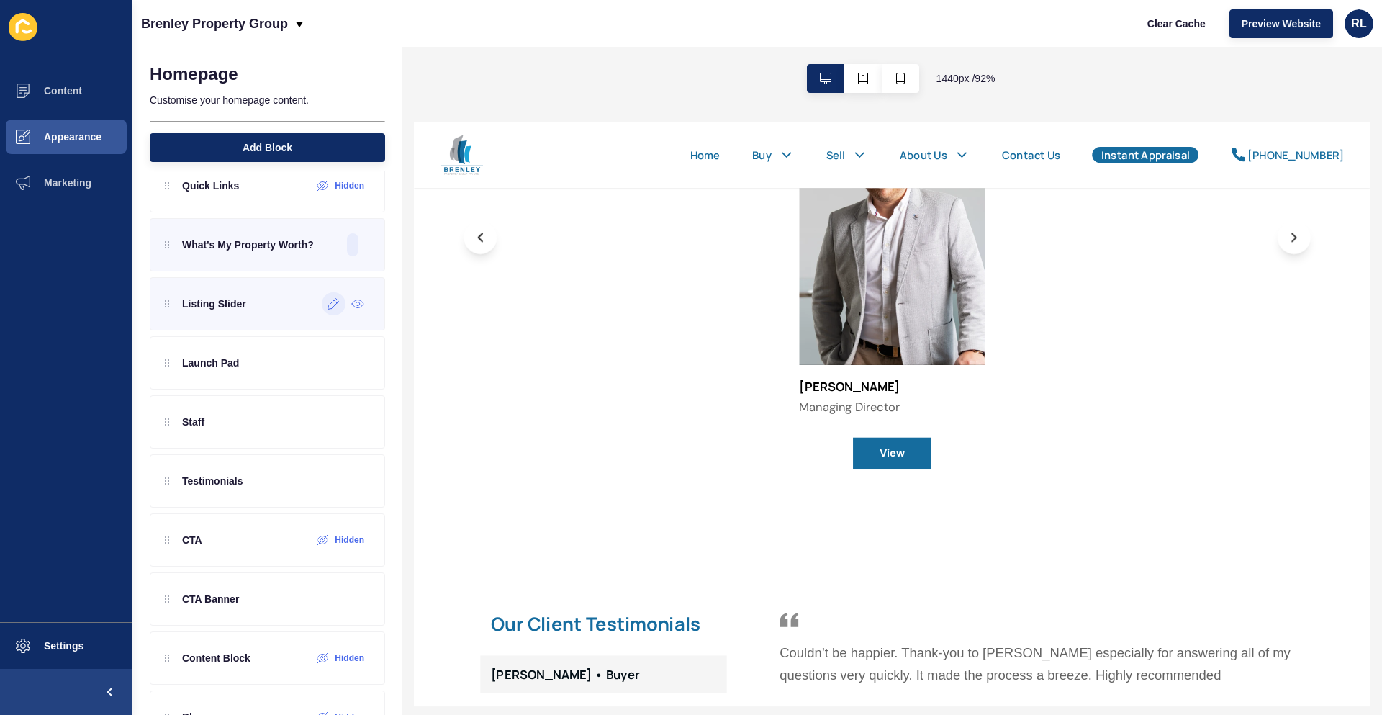
click at [328, 303] on icon at bounding box center [334, 304] width 12 height 12
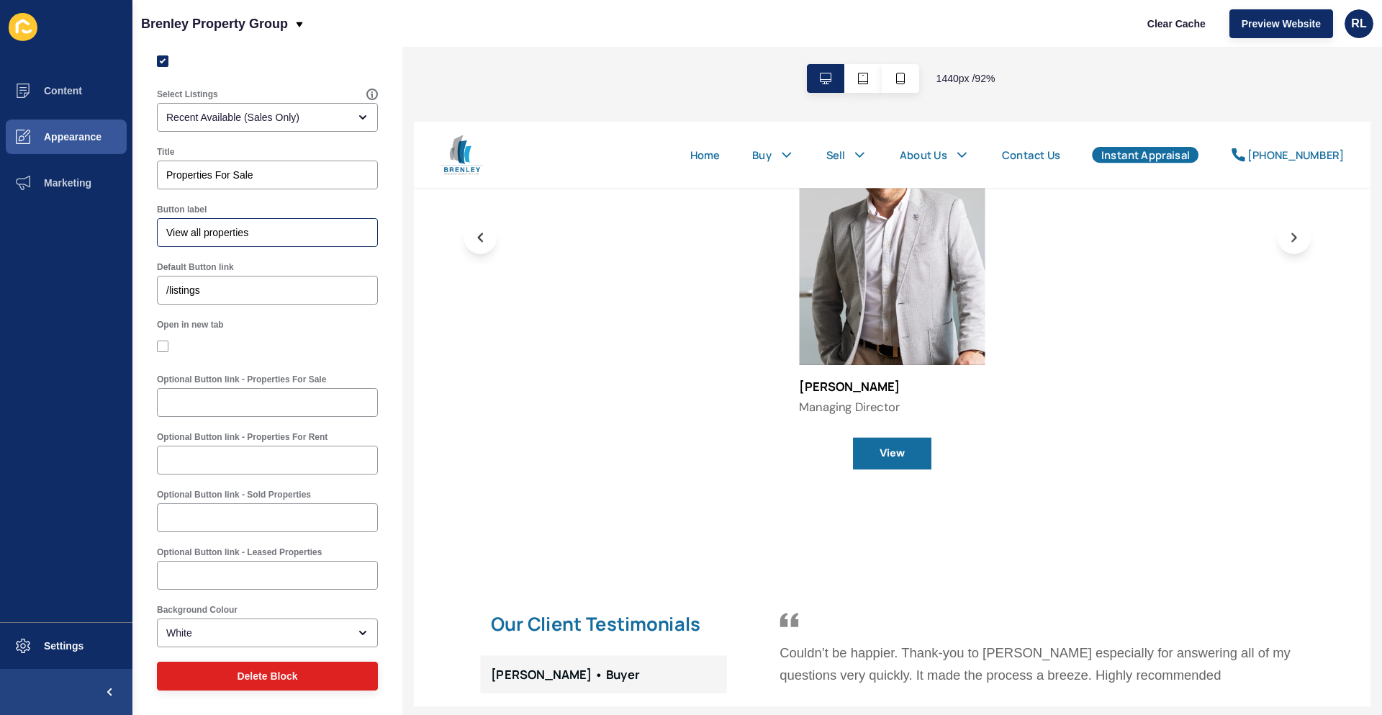
scroll to position [96, 0]
click at [327, 120] on div "Recent Available (Sales Only)" at bounding box center [257, 117] width 182 height 14
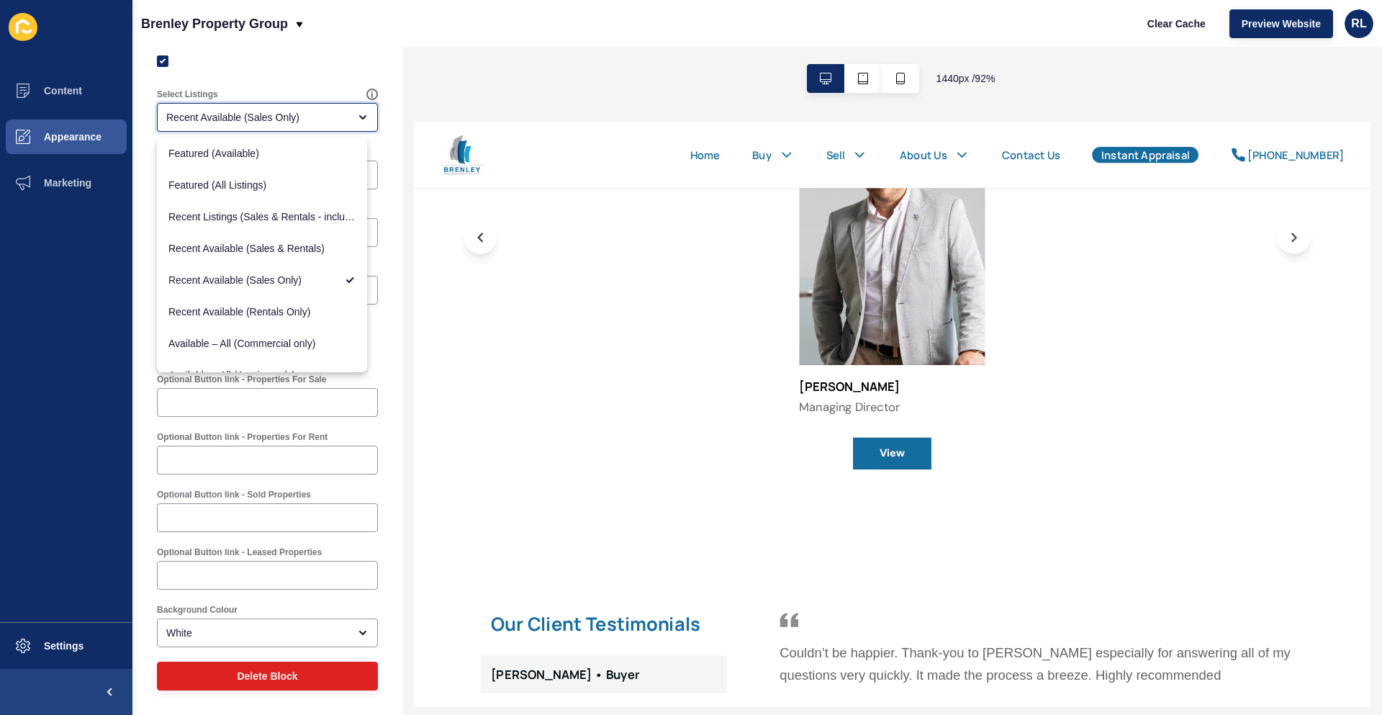
click at [327, 120] on div "Recent Available (Sales Only)" at bounding box center [257, 117] width 182 height 14
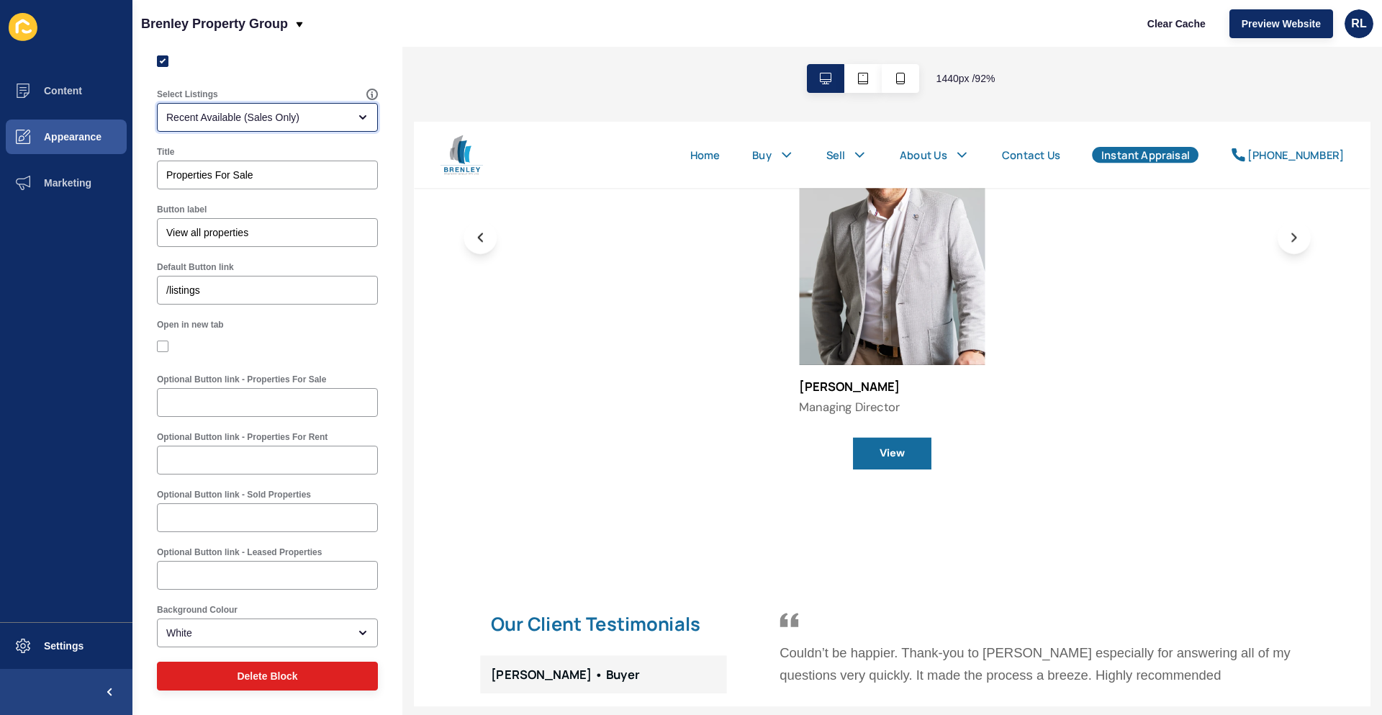
click at [327, 120] on div "Recent Available (Sales Only)" at bounding box center [257, 117] width 182 height 14
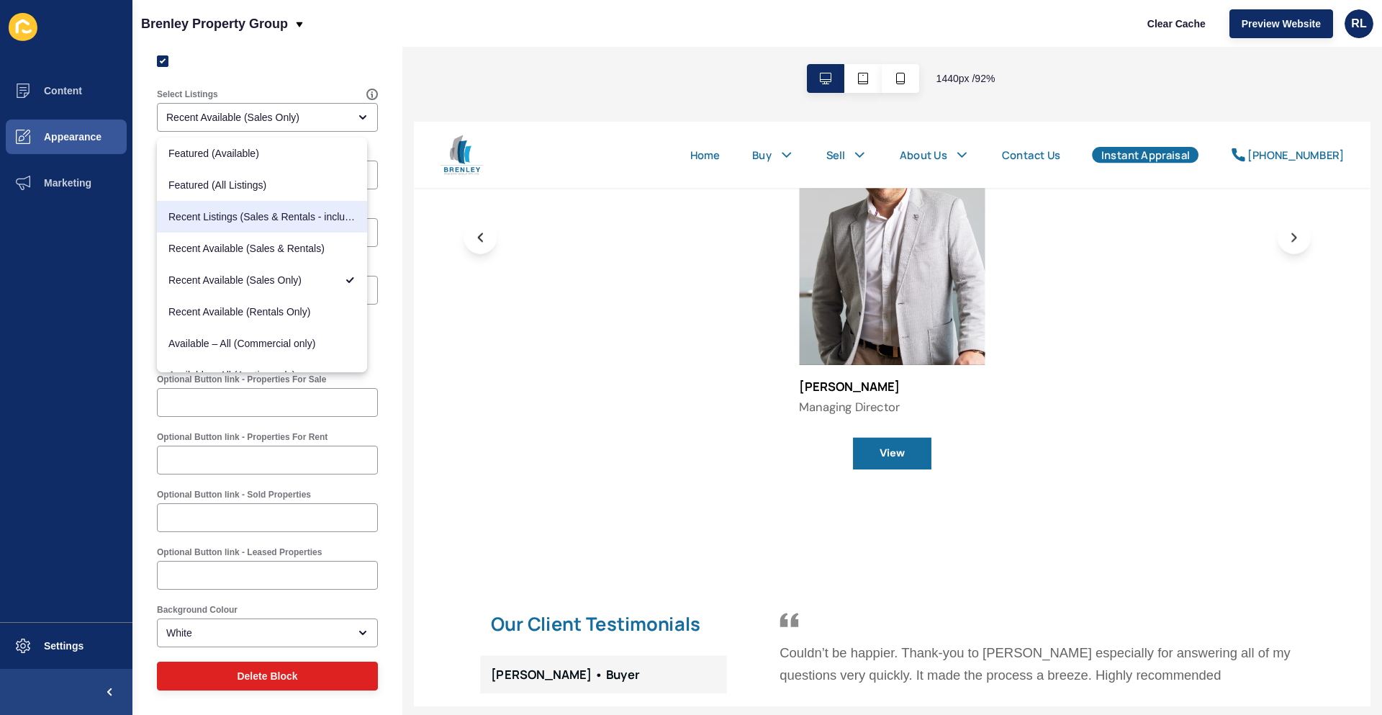
click at [543, 94] on div "1440 px / 92 %" at bounding box center [892, 78] width 980 height 63
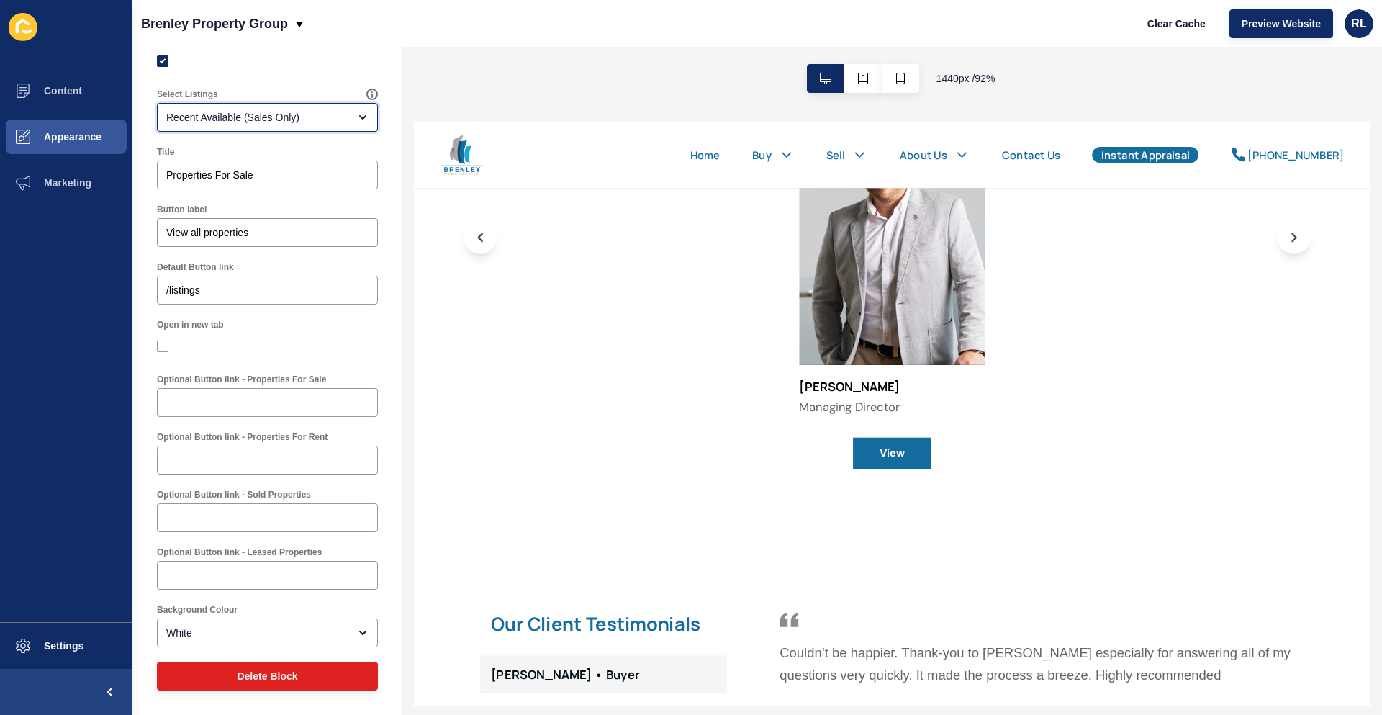
click at [325, 114] on div "Recent Available (Sales Only)" at bounding box center [257, 117] width 182 height 14
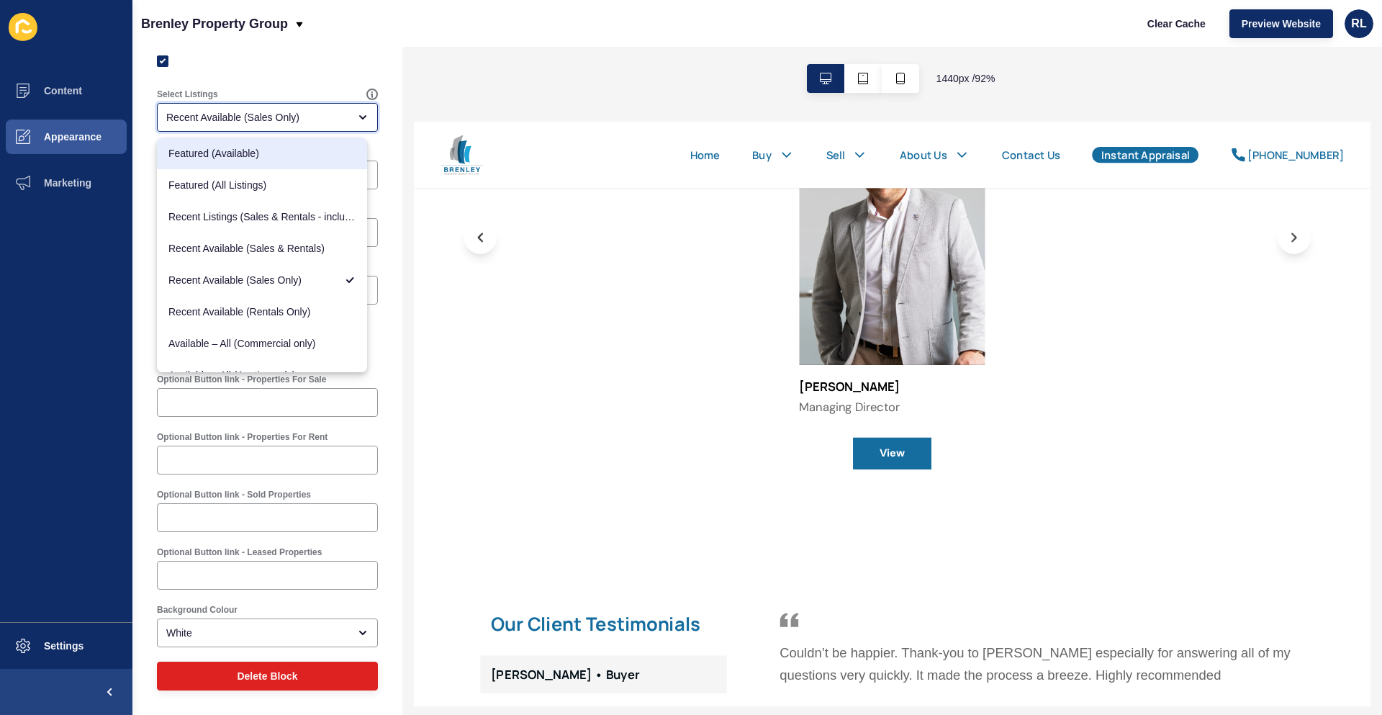
click at [263, 157] on span "Featured (Available)" at bounding box center [261, 153] width 187 height 14
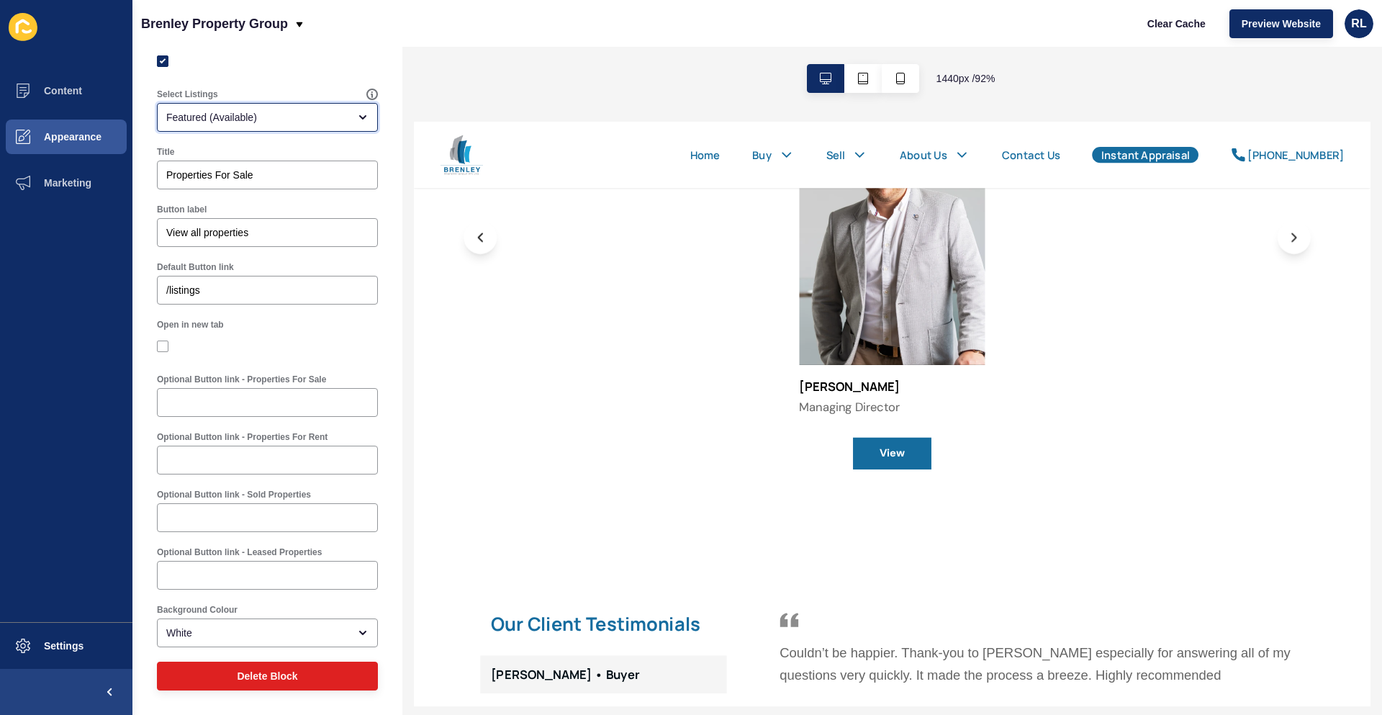
click at [331, 117] on div "Featured (Available)" at bounding box center [257, 117] width 182 height 14
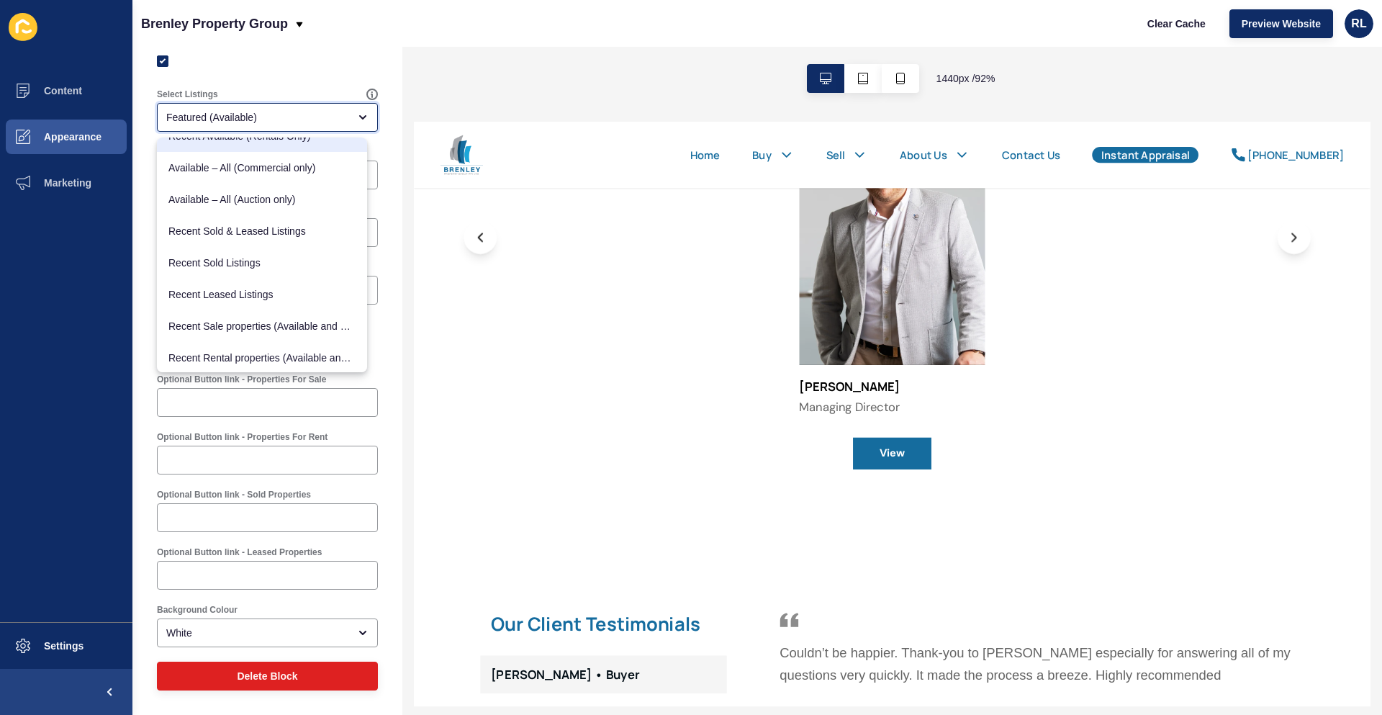
scroll to position [177, 0]
click at [304, 227] on span "Recent Sold & Leased Listings" at bounding box center [261, 229] width 187 height 14
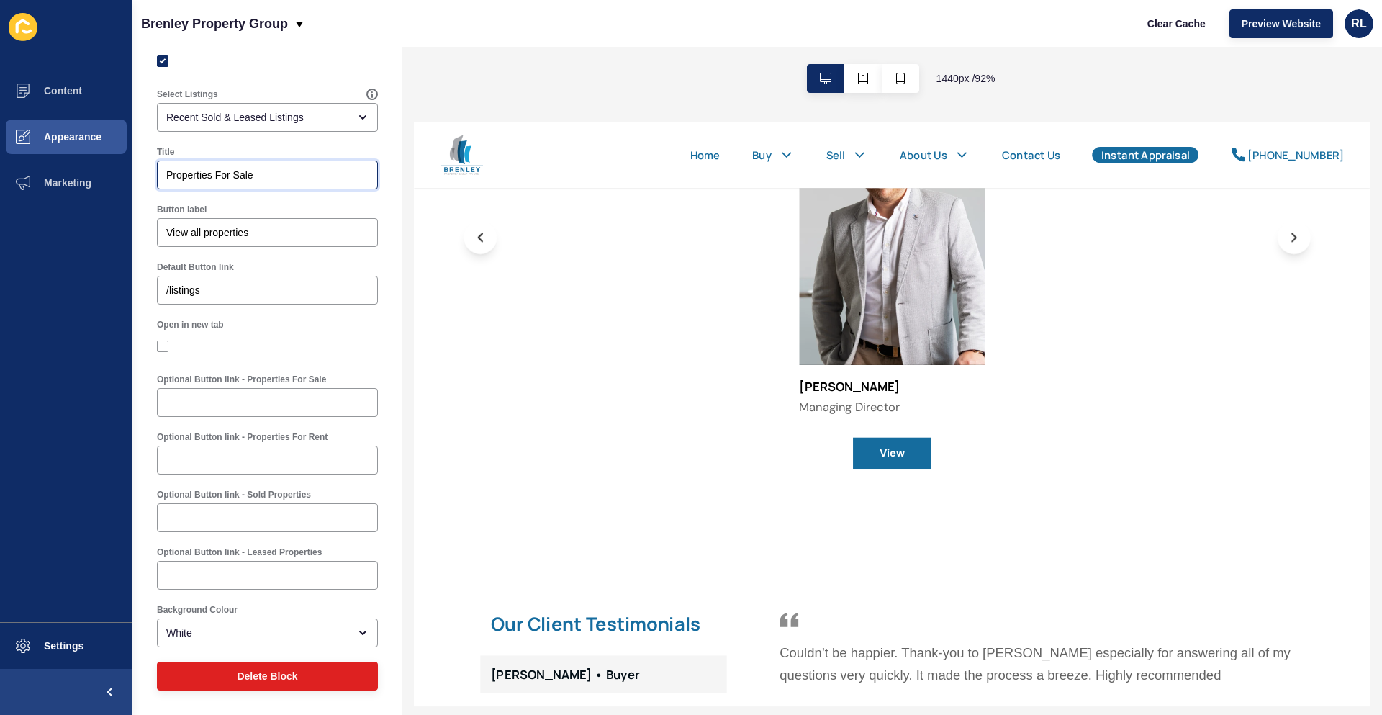
click at [320, 174] on input "Properties For Sale" at bounding box center [267, 175] width 202 height 14
click at [384, 145] on div "Listing Slider < Back Save Enabled Select Listings Recent Sold & Leased Listing…" at bounding box center [267, 339] width 270 height 752
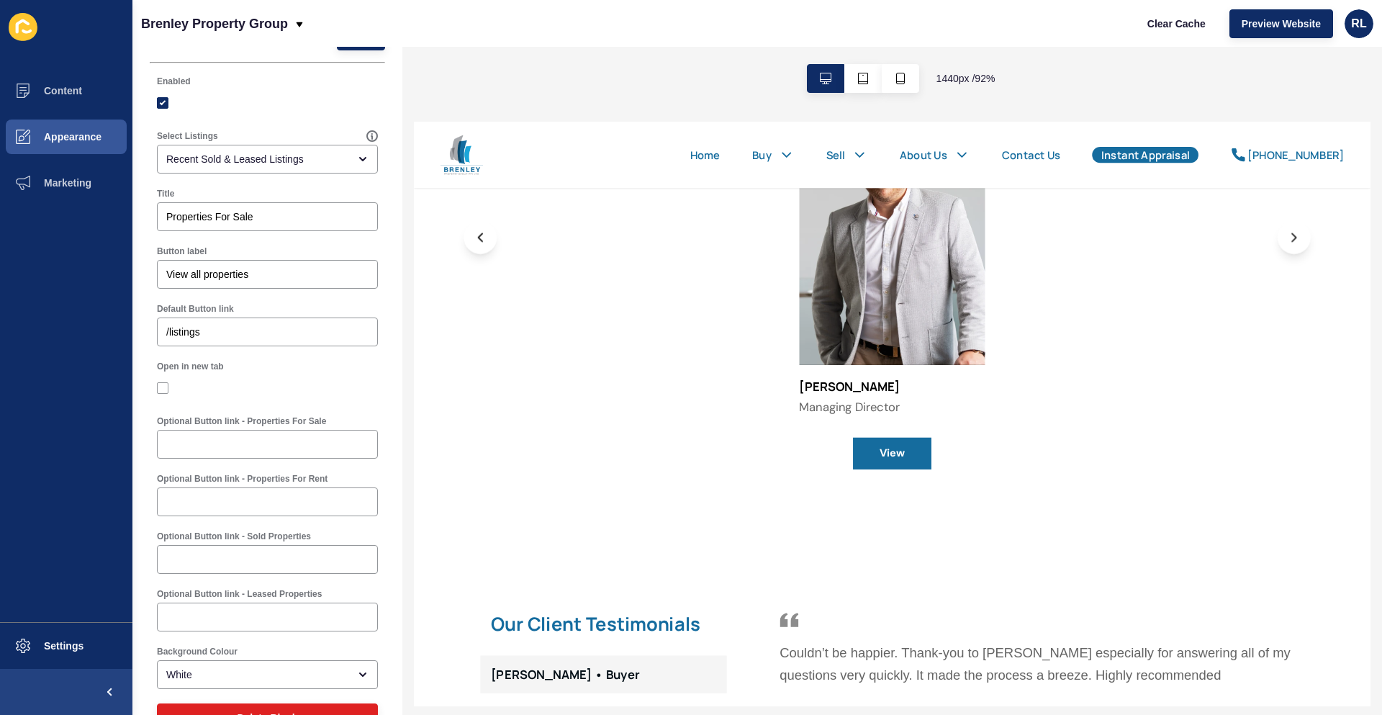
scroll to position [0, 0]
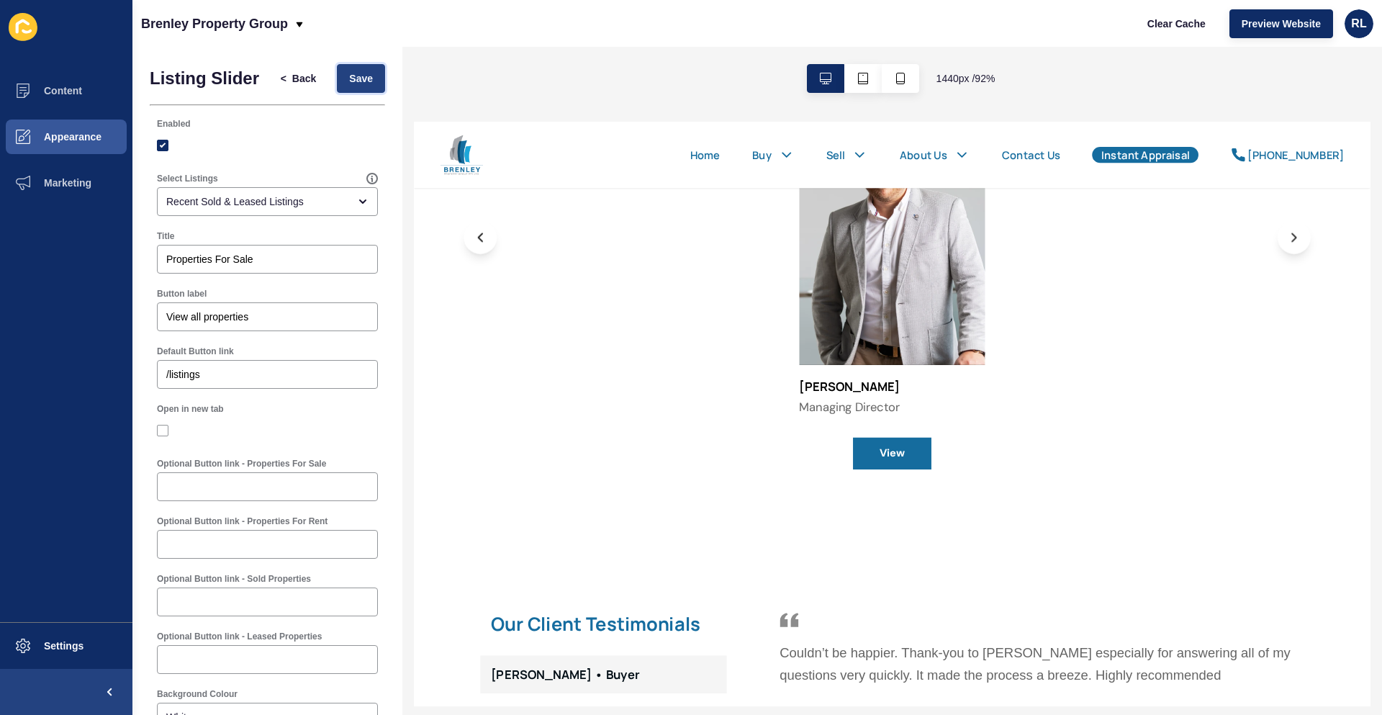
click at [356, 83] on span "Save" at bounding box center [361, 78] width 24 height 14
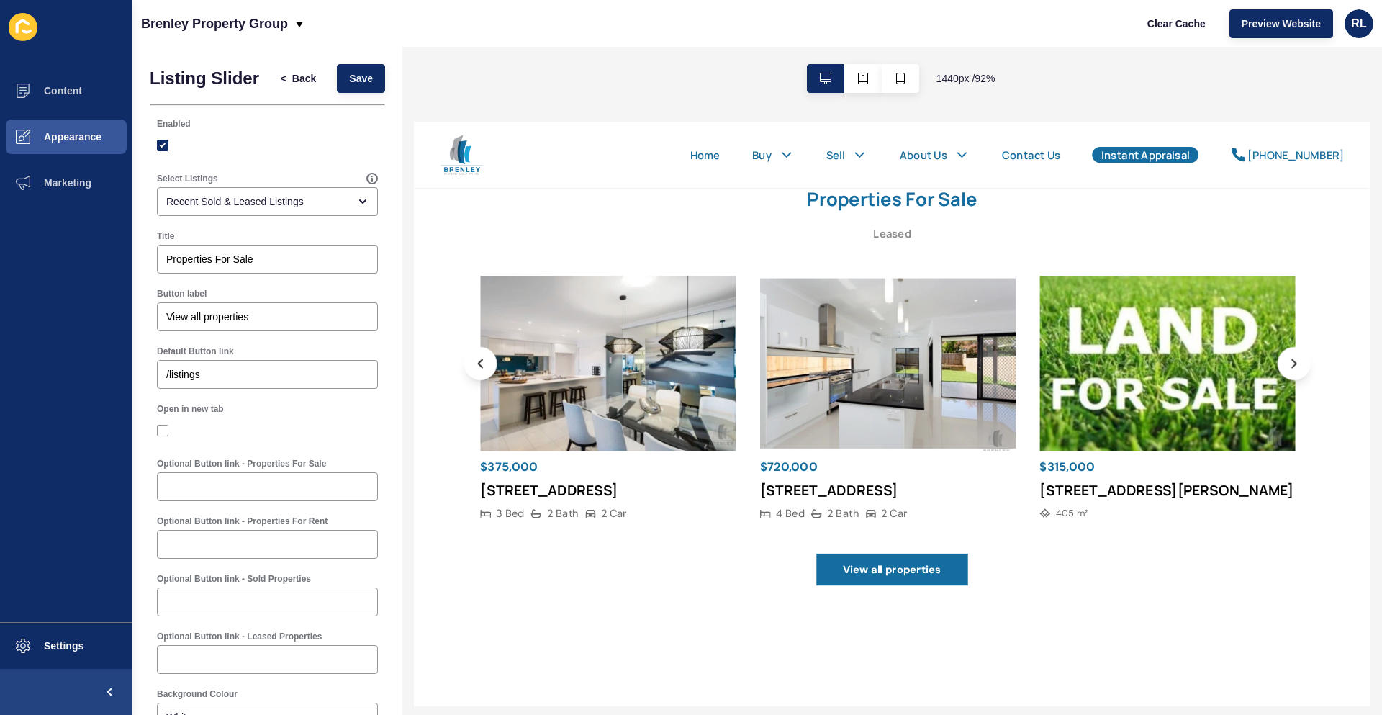
drag, startPoint x: 465, startPoint y: 518, endPoint x: 475, endPoint y: 517, distance: 10.2
click at [481, 517] on div "Properties For Sale Sold Leased $409,500" at bounding box center [932, 409] width 1037 height 574
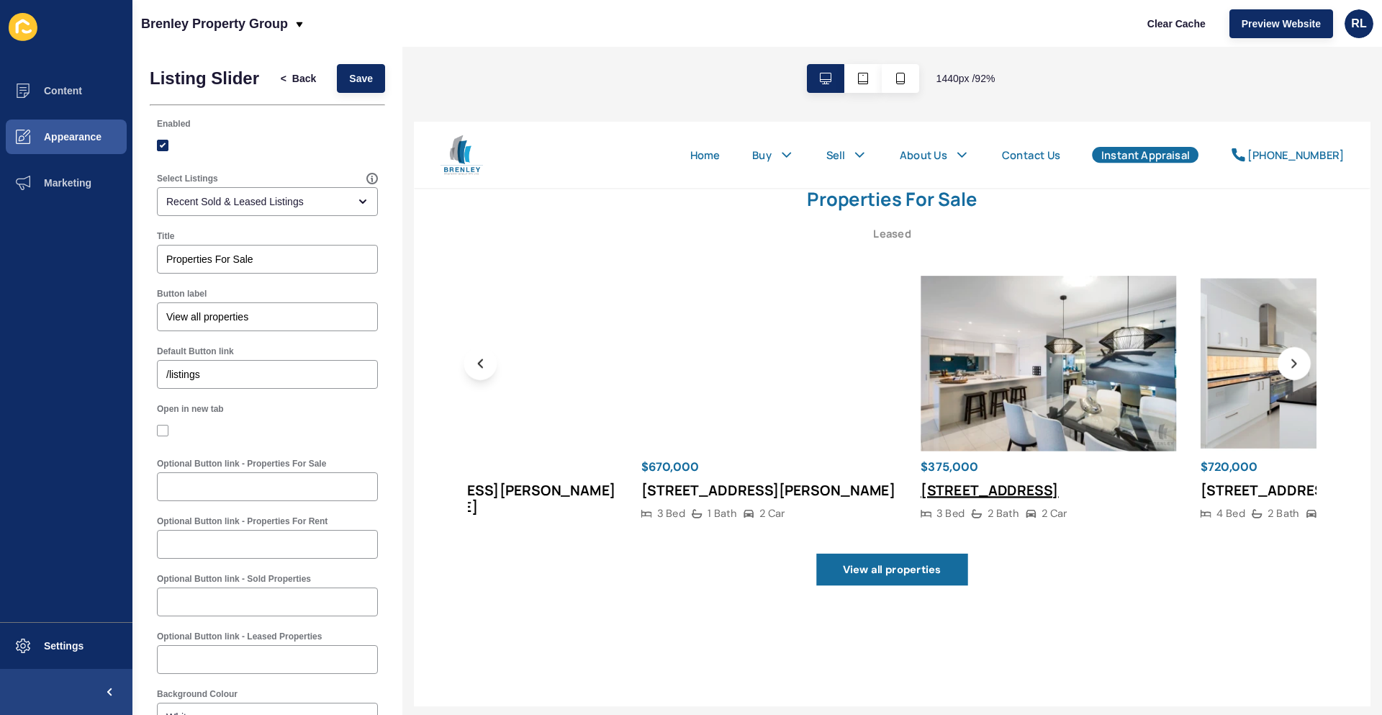
drag, startPoint x: 485, startPoint y: 518, endPoint x: 962, endPoint y: 524, distance: 477.3
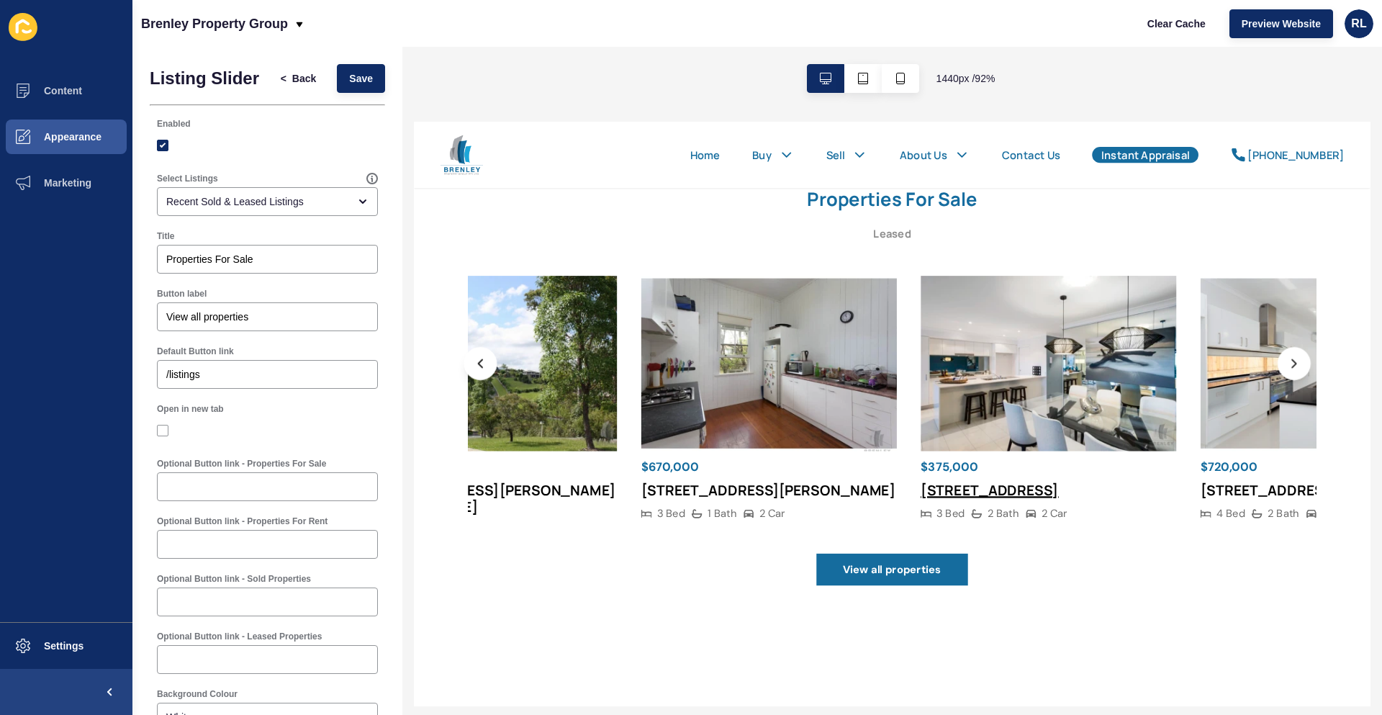
click at [963, 524] on h4 "31 Liberty drive, Taigum QLD 4018" at bounding box center [1037, 521] width 149 height 18
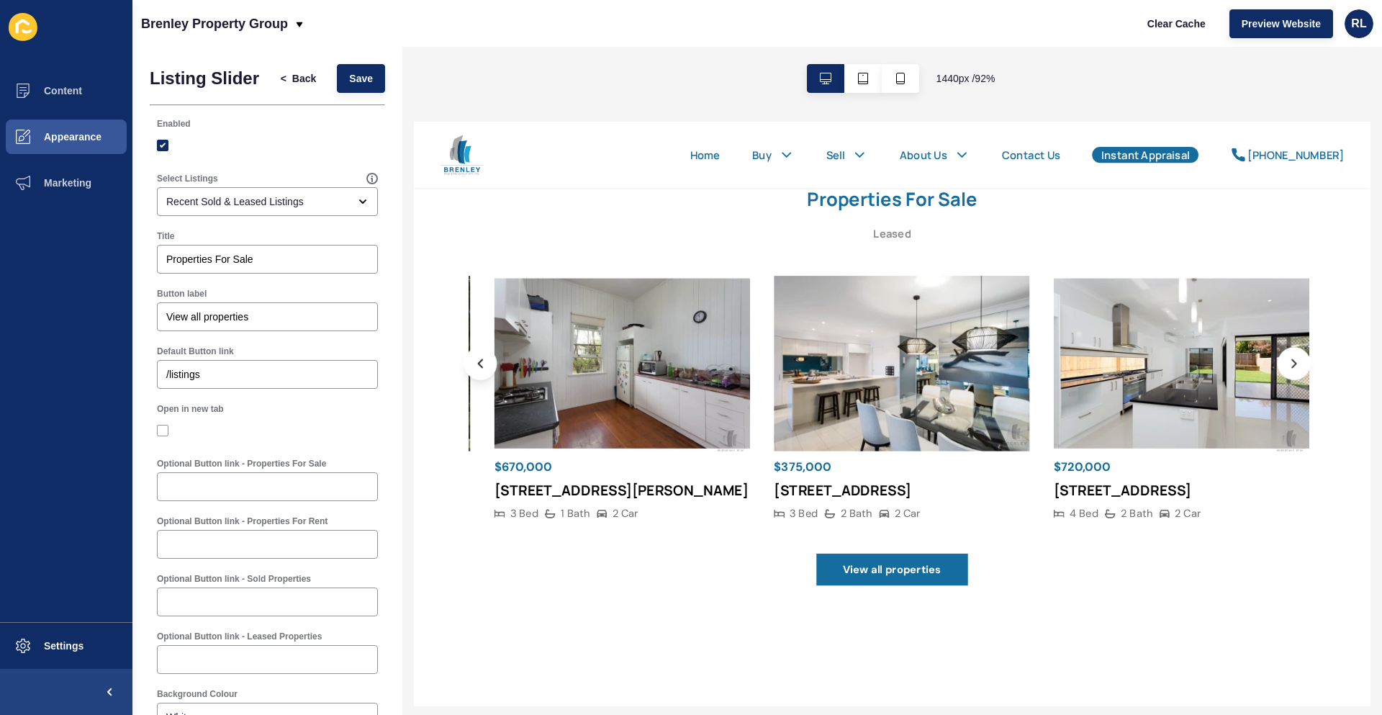
drag, startPoint x: 590, startPoint y: 469, endPoint x: 1137, endPoint y: 537, distance: 551.3
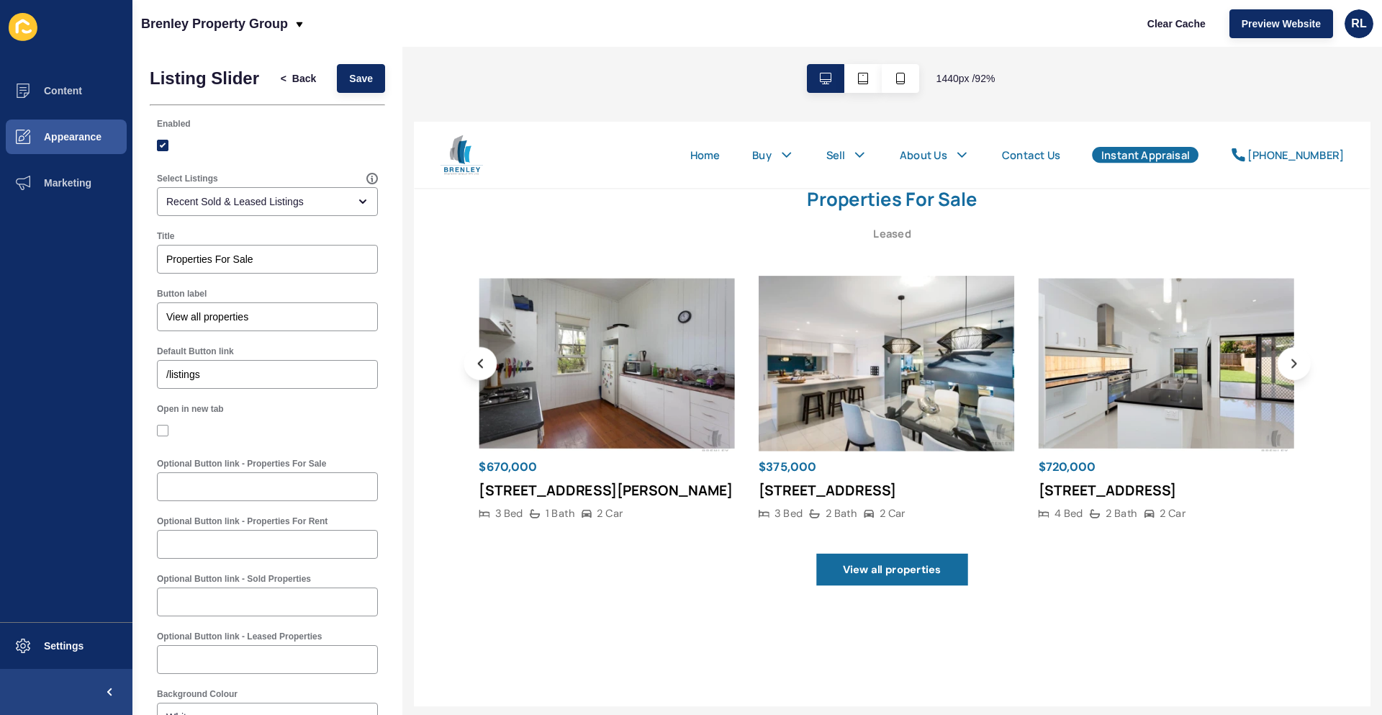
drag, startPoint x: 818, startPoint y: 472, endPoint x: 501, endPoint y: 437, distance: 319.4
click at [501, 437] on img at bounding box center [622, 384] width 277 height 190
drag, startPoint x: 1211, startPoint y: 483, endPoint x: 553, endPoint y: 416, distance: 661.3
click at [1092, 416] on div "$720,000 7 Mackenzie Street, Manly West QLD 4179 4 Bed 2 Bath 2 Car" at bounding box center [1230, 422] width 277 height 267
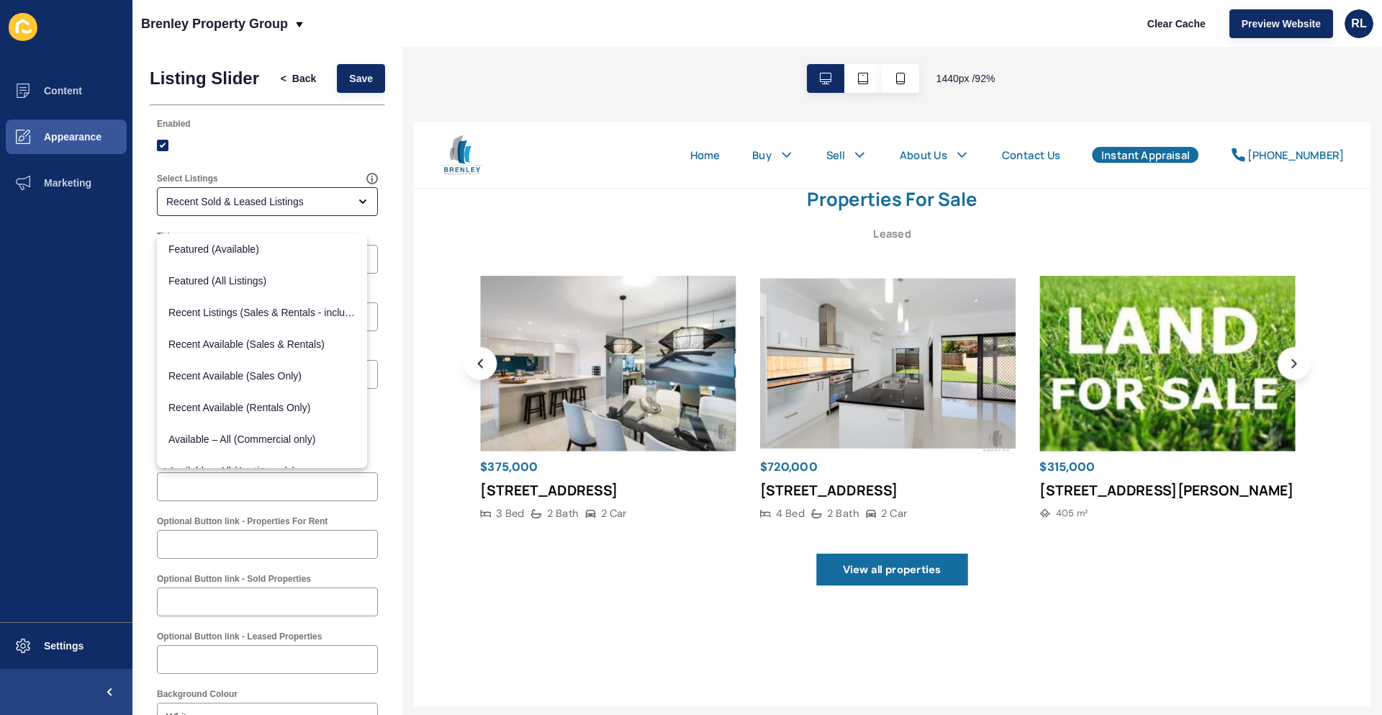
click at [318, 216] on div "Recent Sold & Leased Listings" at bounding box center [267, 201] width 221 height 29
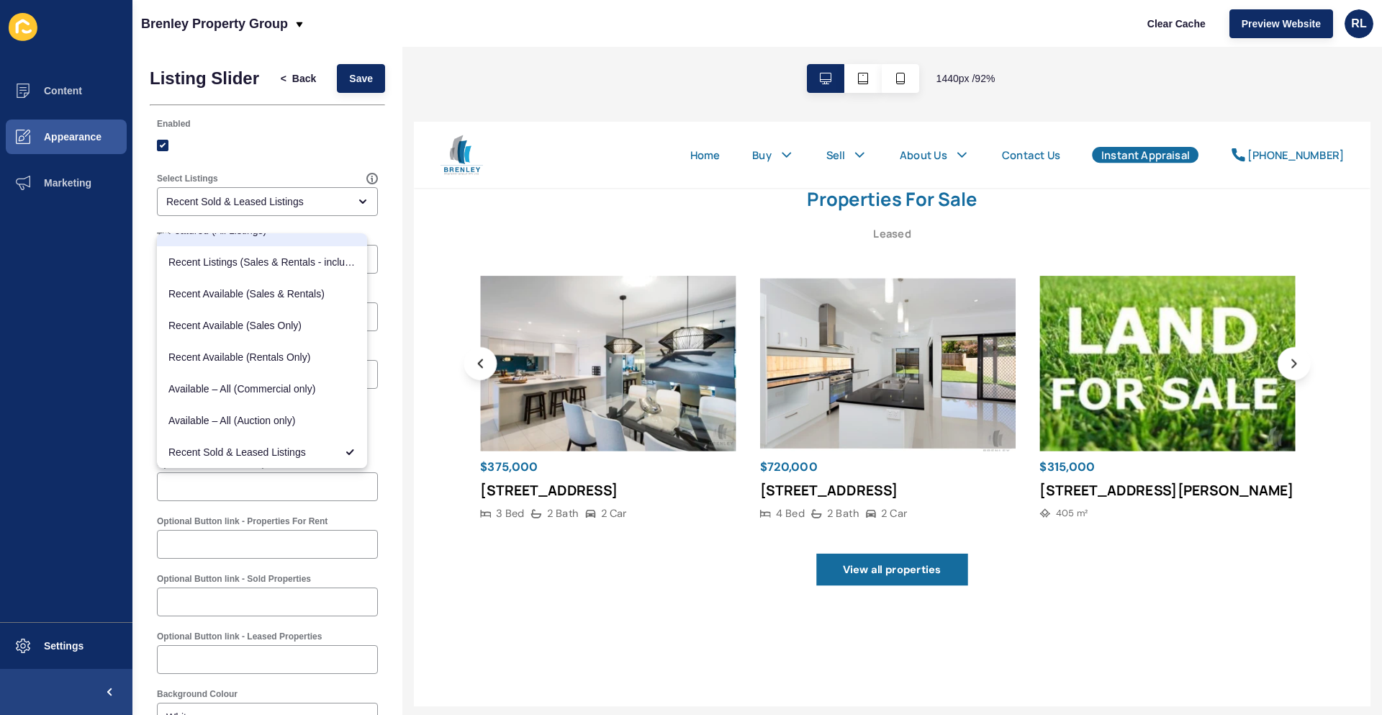
click at [330, 152] on div at bounding box center [267, 145] width 221 height 13
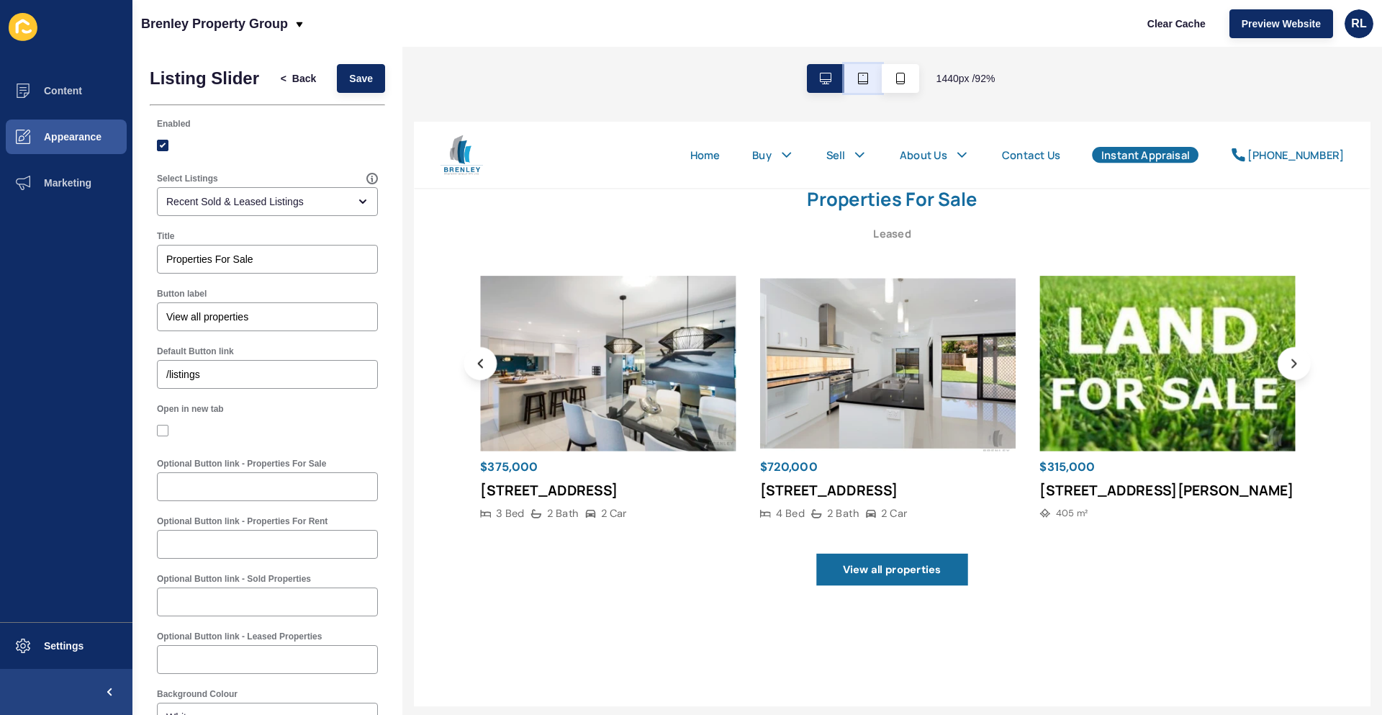
click at [861, 79] on icon "button" at bounding box center [863, 79] width 12 height 12
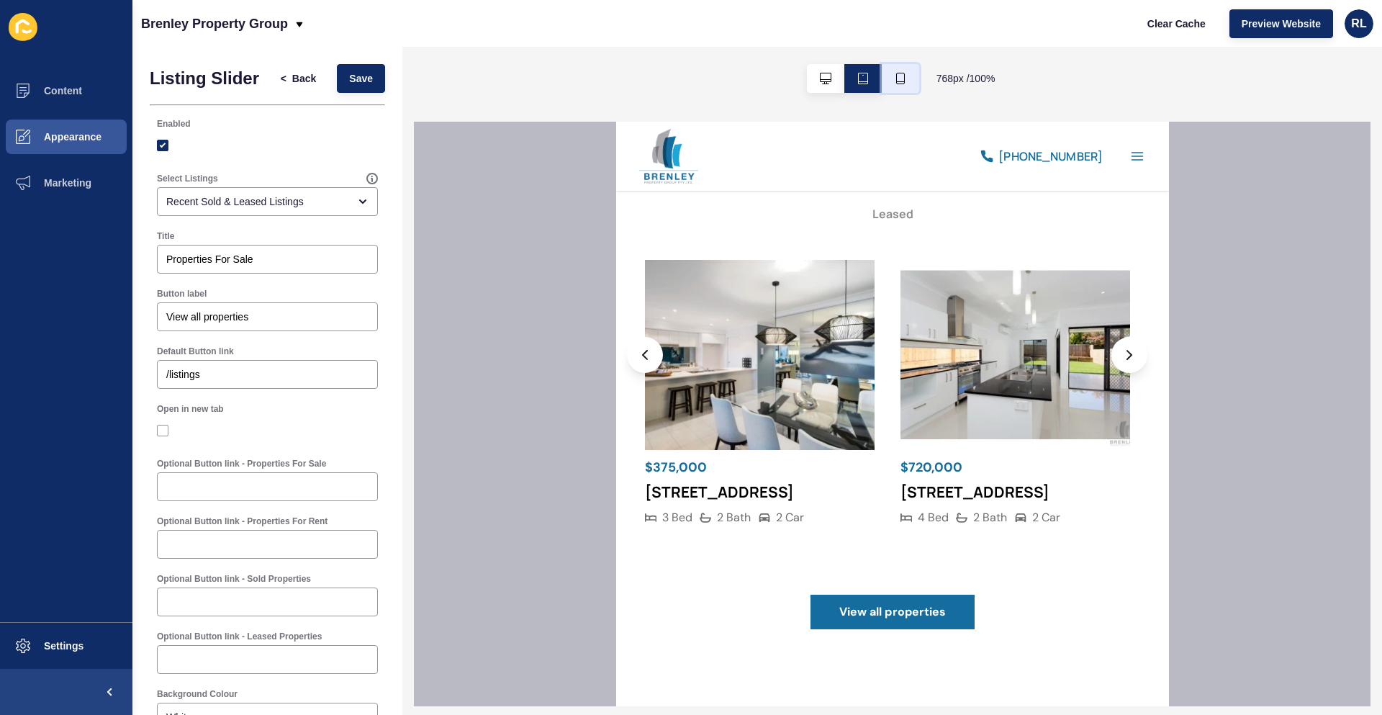
click at [895, 80] on icon "button" at bounding box center [901, 79] width 12 height 12
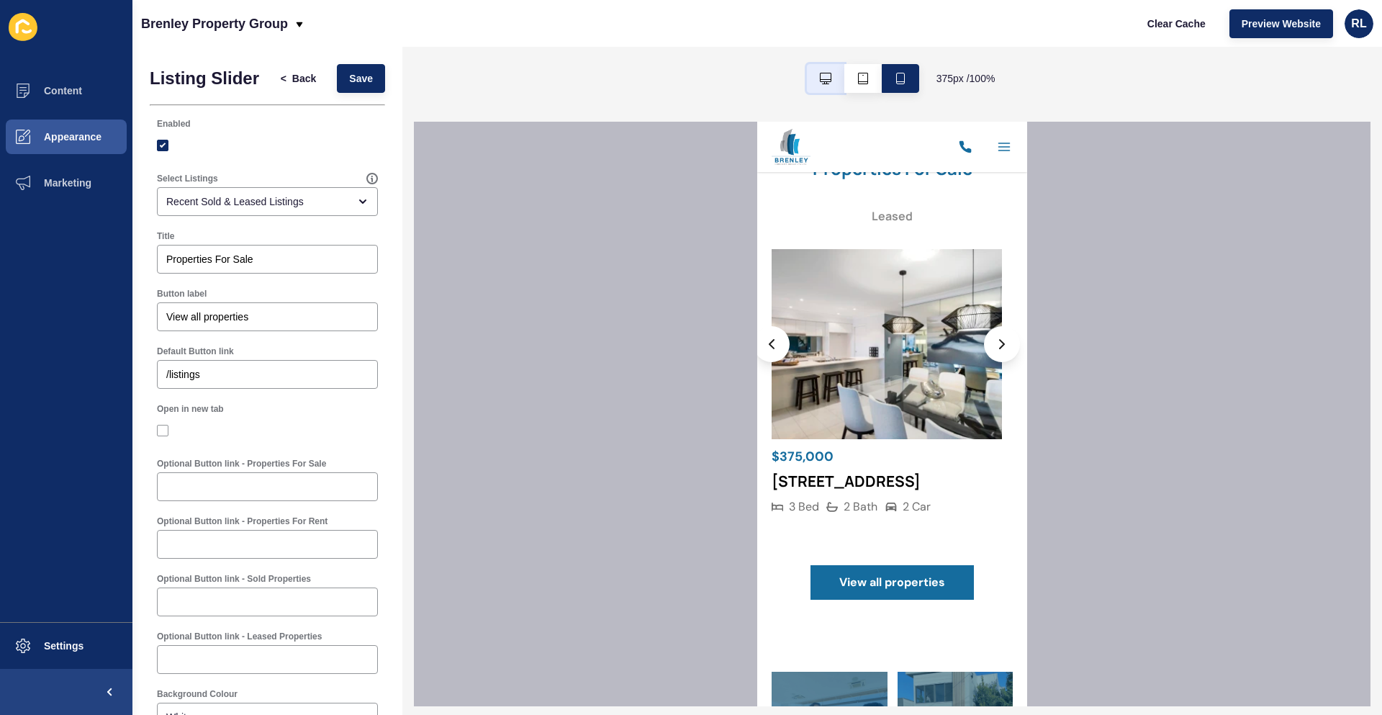
click at [812, 78] on button "button" at bounding box center [825, 78] width 37 height 29
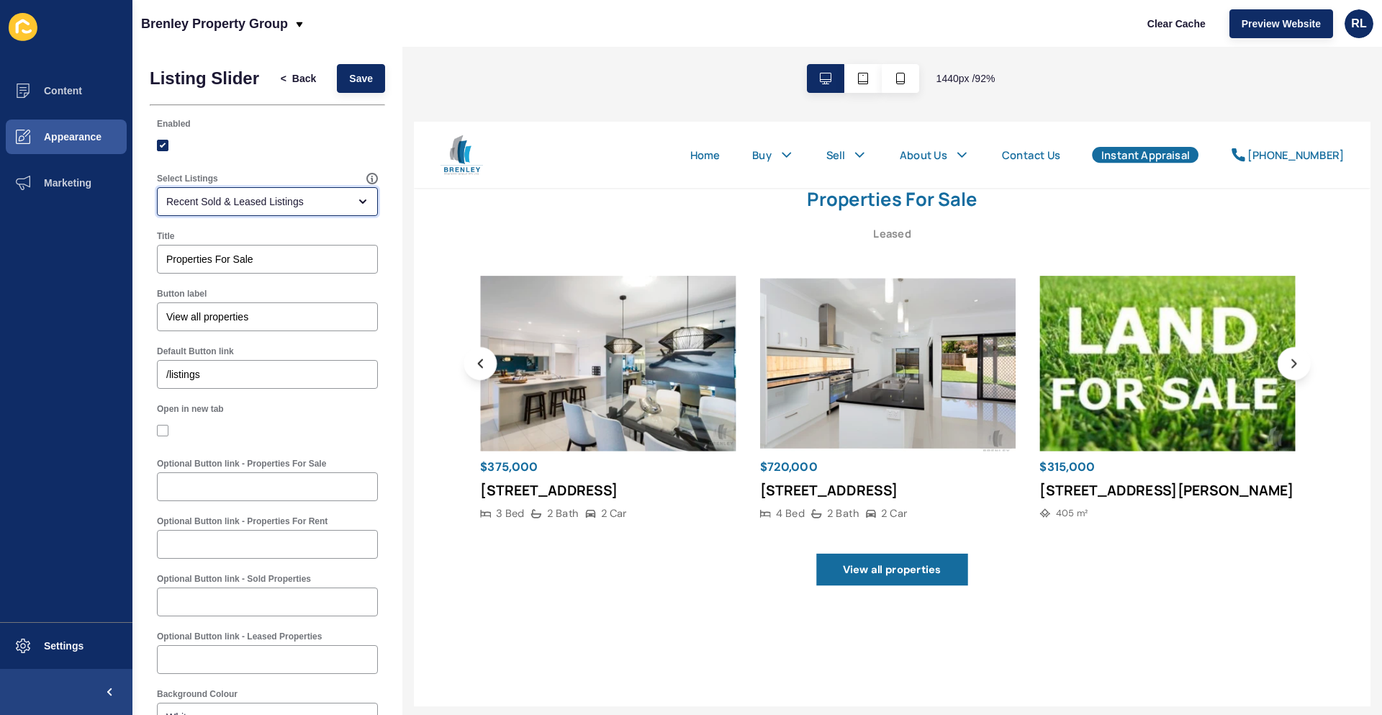
click at [279, 209] on div "Recent Sold & Leased Listings" at bounding box center [257, 201] width 182 height 14
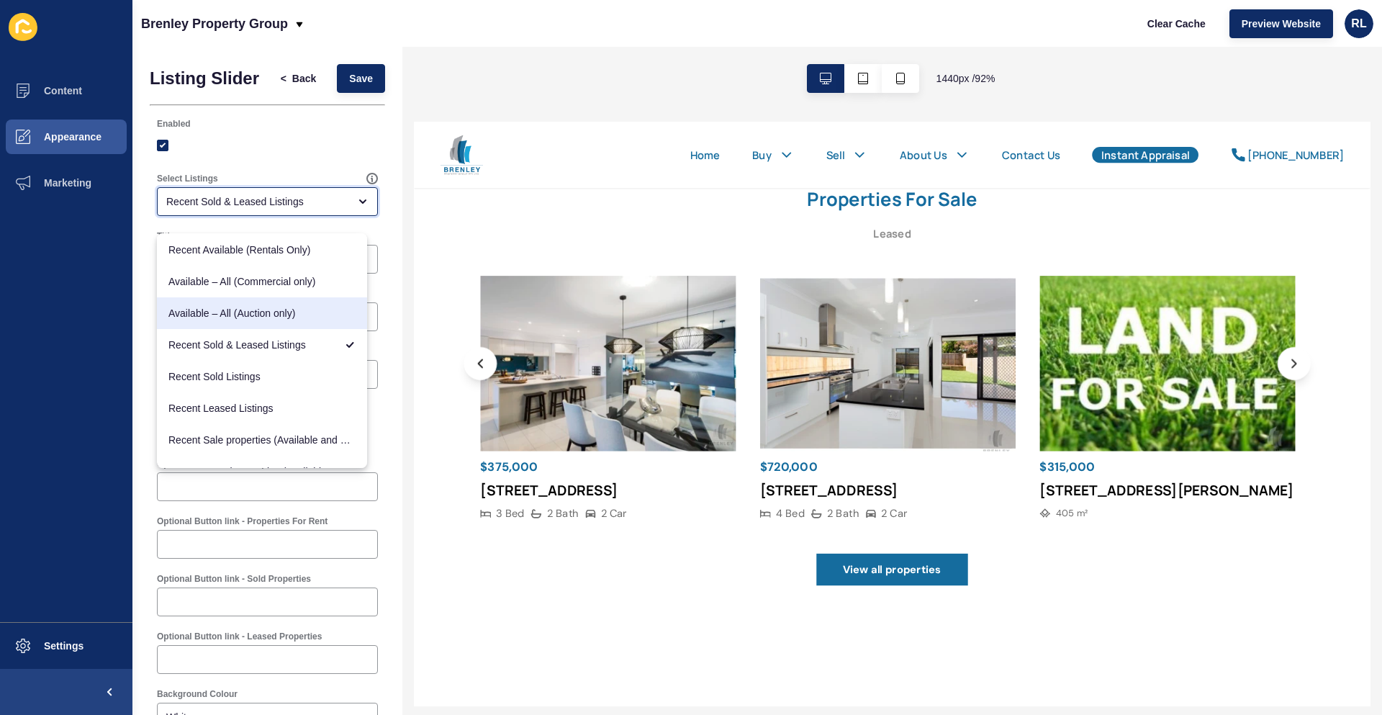
scroll to position [177, 0]
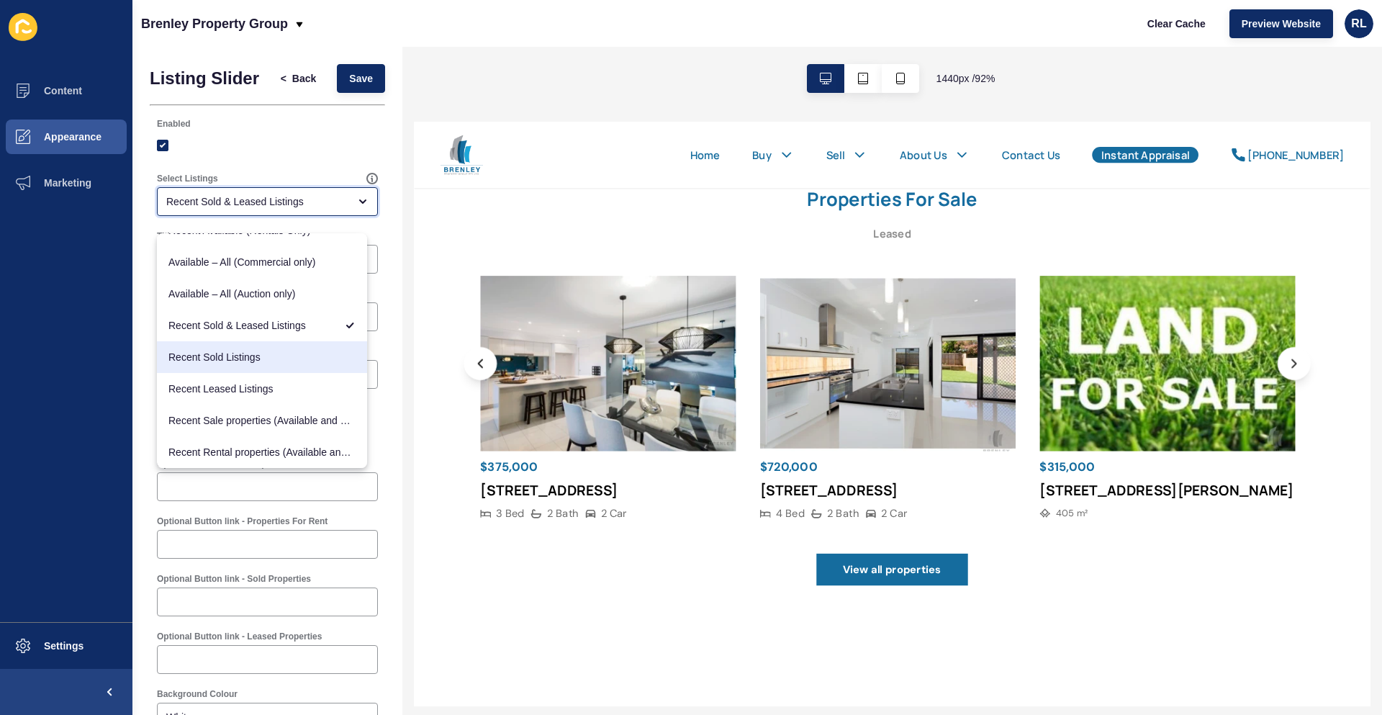
click at [286, 358] on span "Recent Sold Listings" at bounding box center [261, 357] width 187 height 14
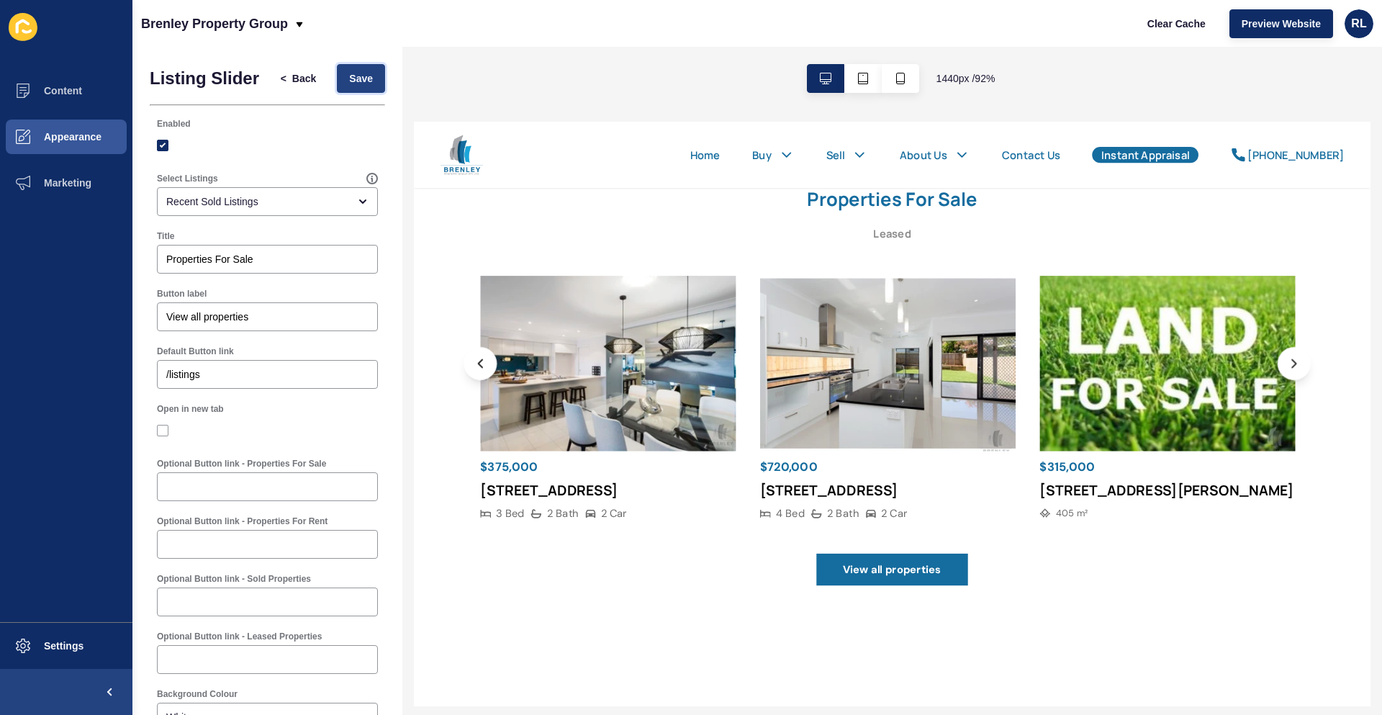
click at [356, 86] on span "Save" at bounding box center [361, 78] width 24 height 14
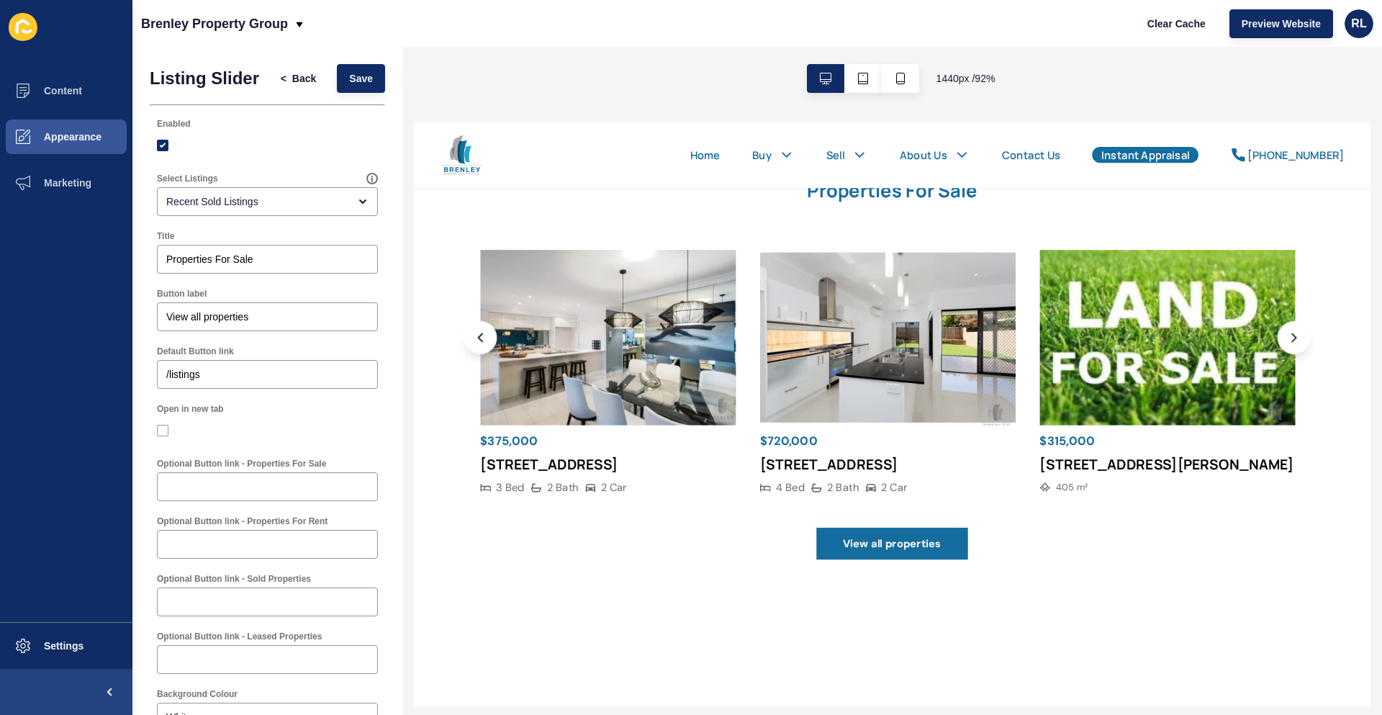
scroll to position [0, 0]
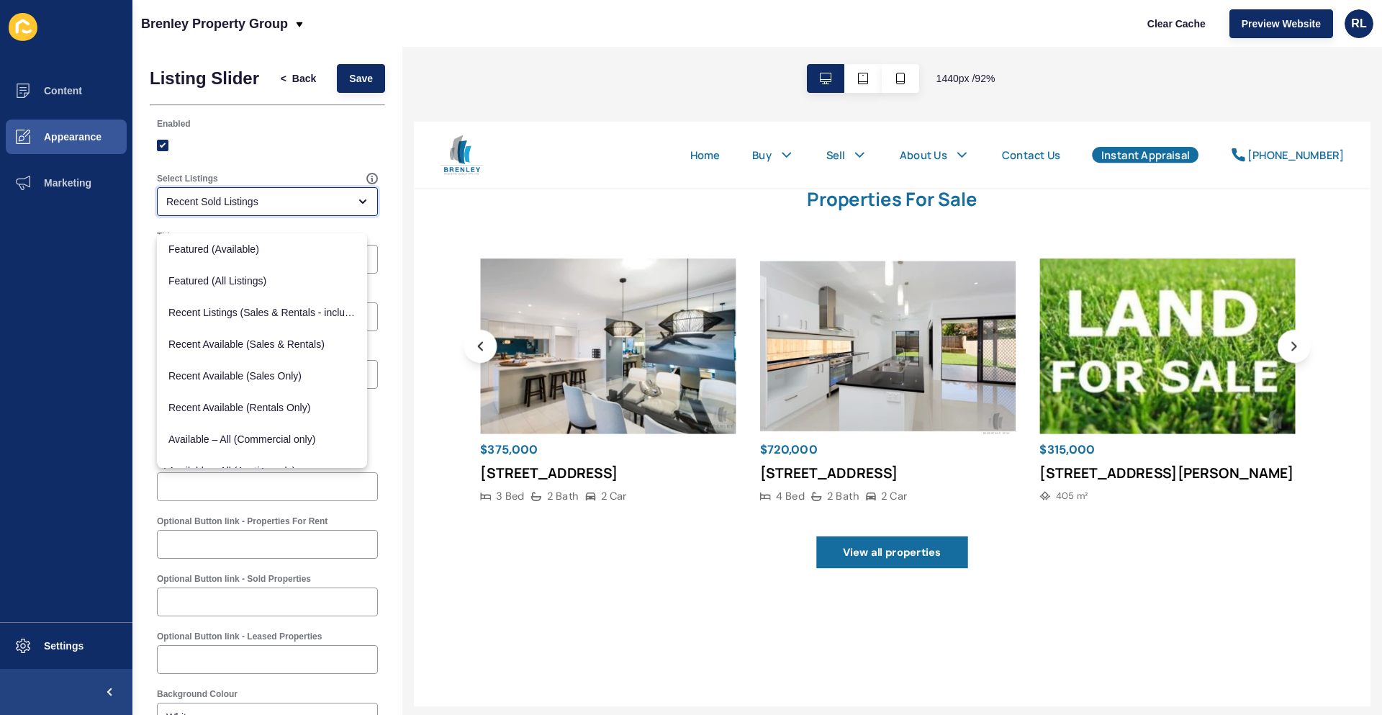
click at [301, 209] on div "Recent Sold Listings" at bounding box center [257, 201] width 182 height 14
click at [304, 379] on span "Recent Available (Sales Only)" at bounding box center [261, 376] width 187 height 14
type input "Recent Available (Sales Only)"
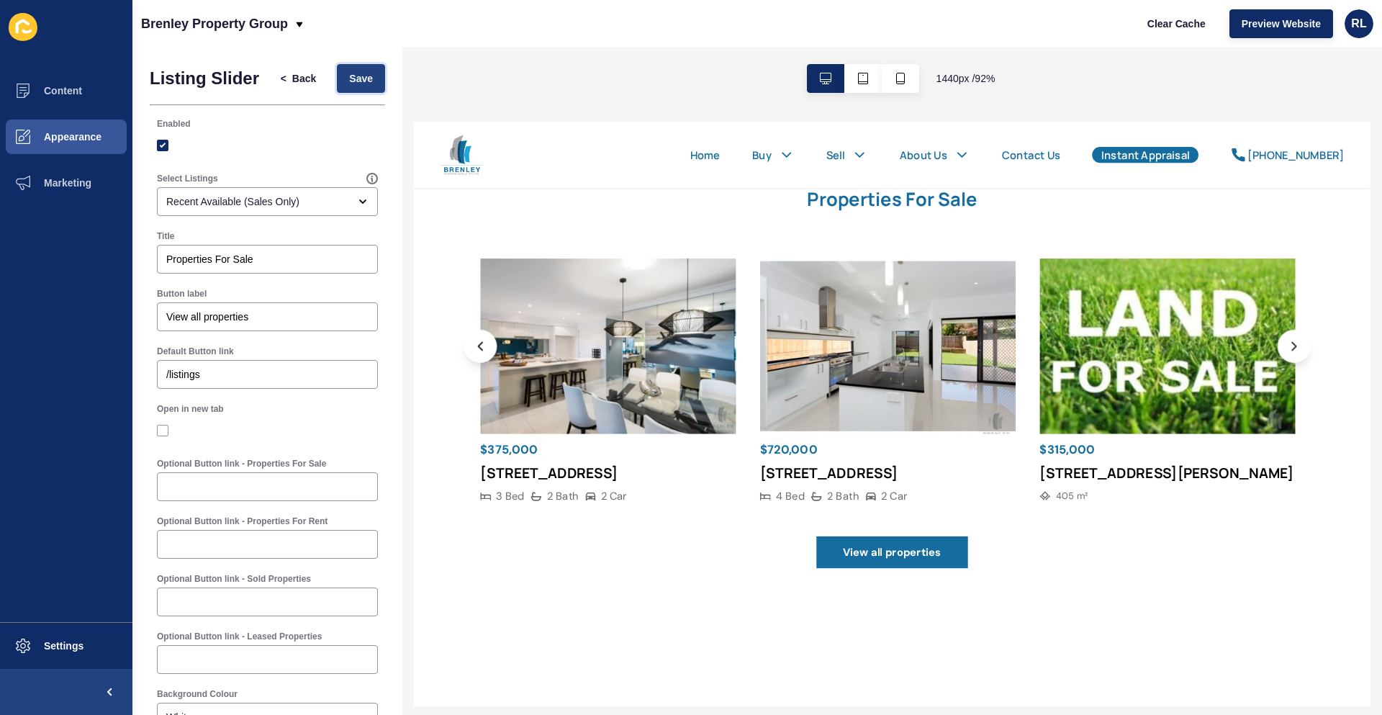
click at [358, 79] on span "Save" at bounding box center [361, 78] width 24 height 14
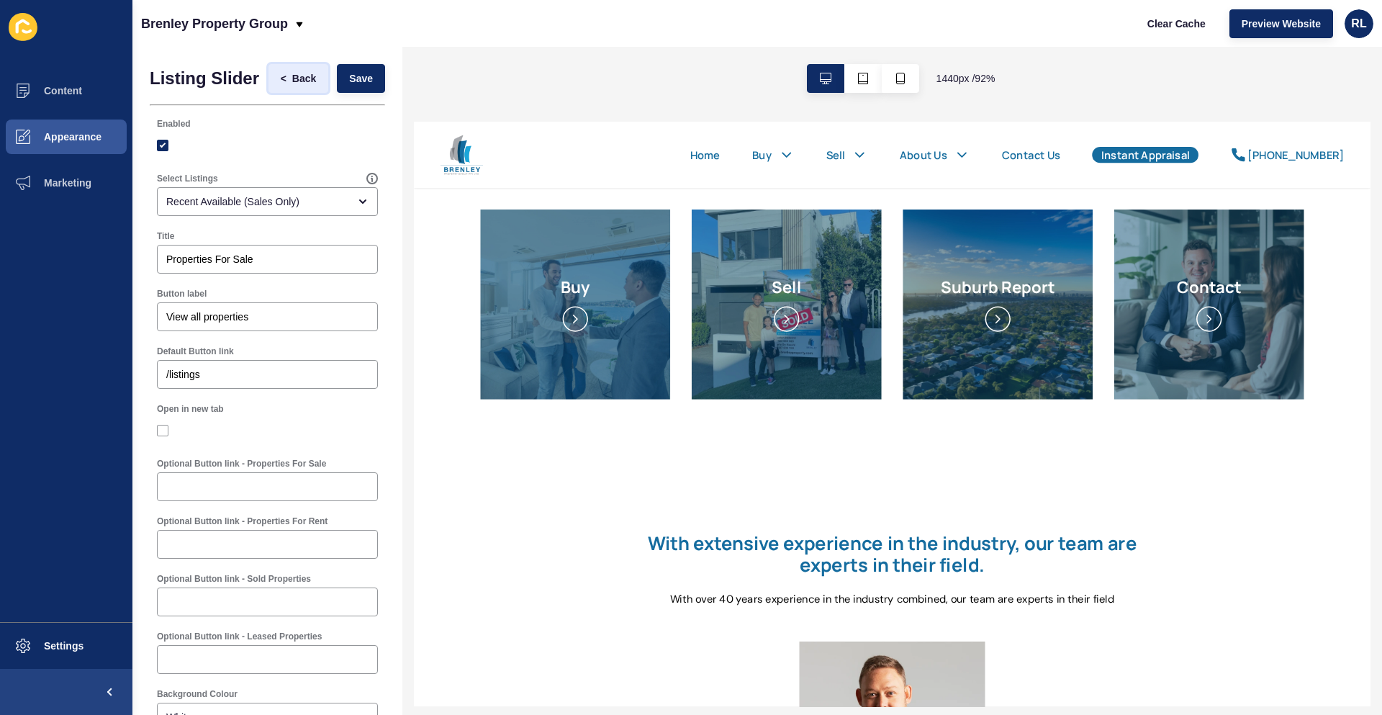
click at [289, 76] on button "< Back" at bounding box center [298, 78] width 60 height 29
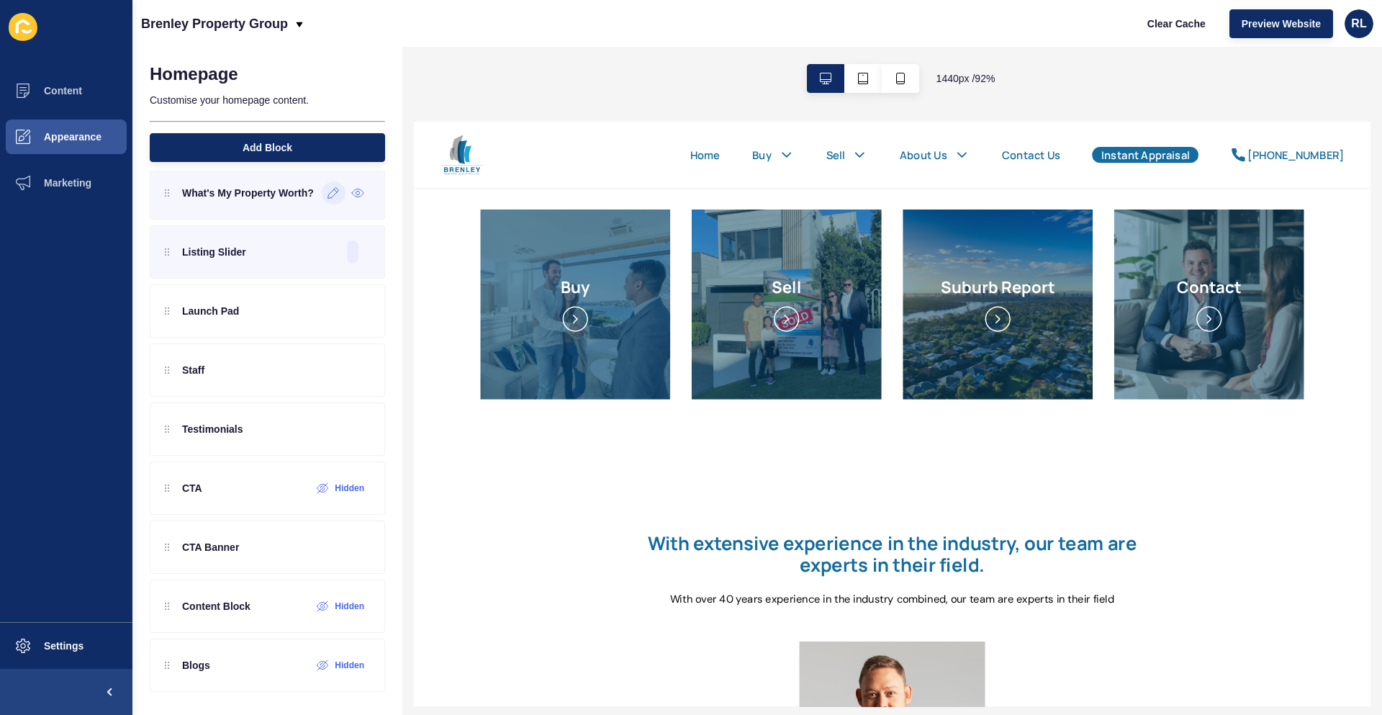
scroll to position [196, 0]
click at [81, 141] on span "Appearance" at bounding box center [50, 137] width 104 height 12
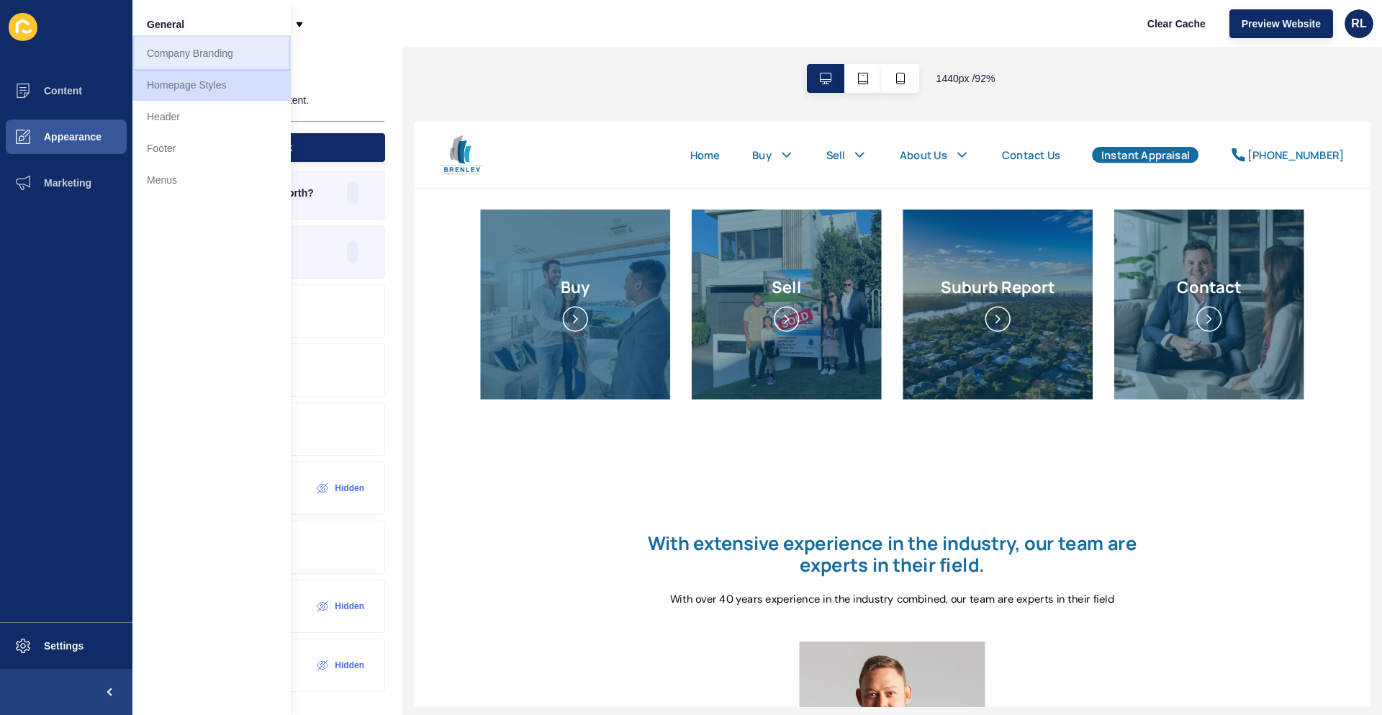
click at [234, 56] on link "Company Branding" at bounding box center [211, 53] width 158 height 32
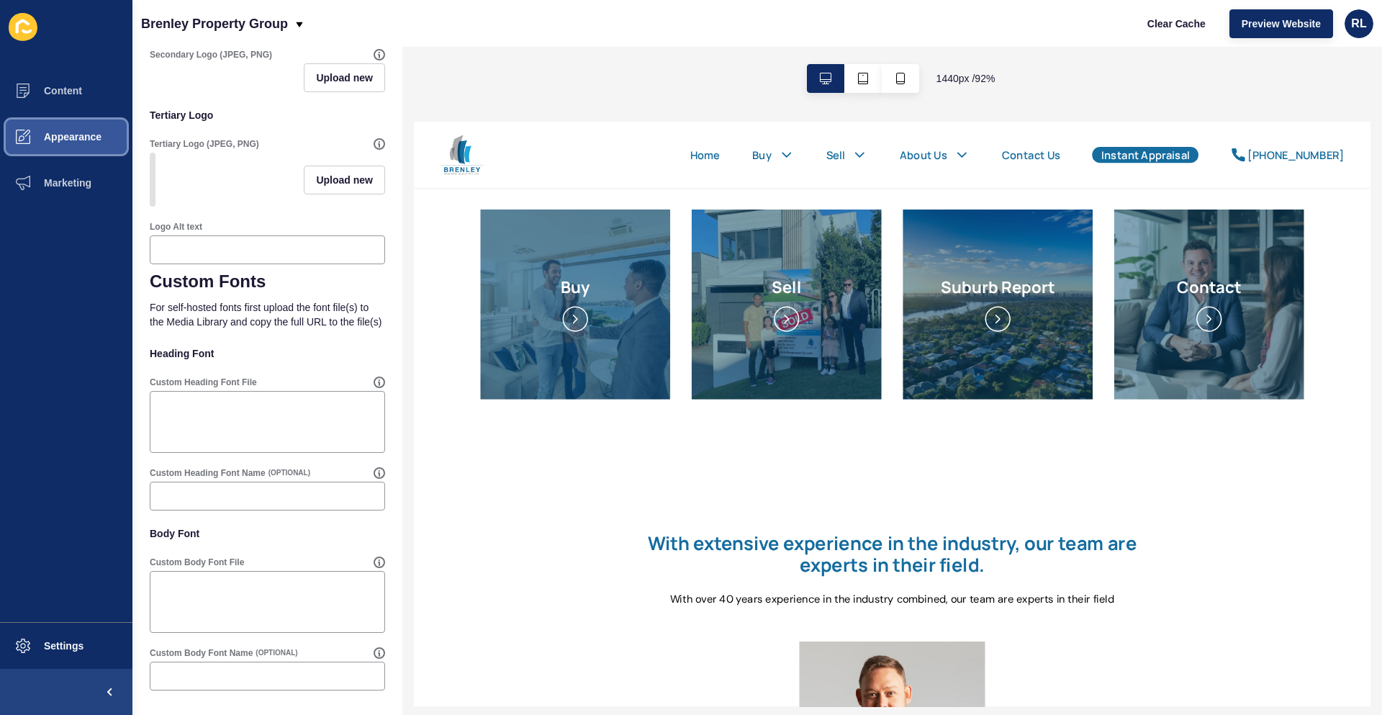
click at [86, 137] on span "Appearance" at bounding box center [50, 137] width 104 height 12
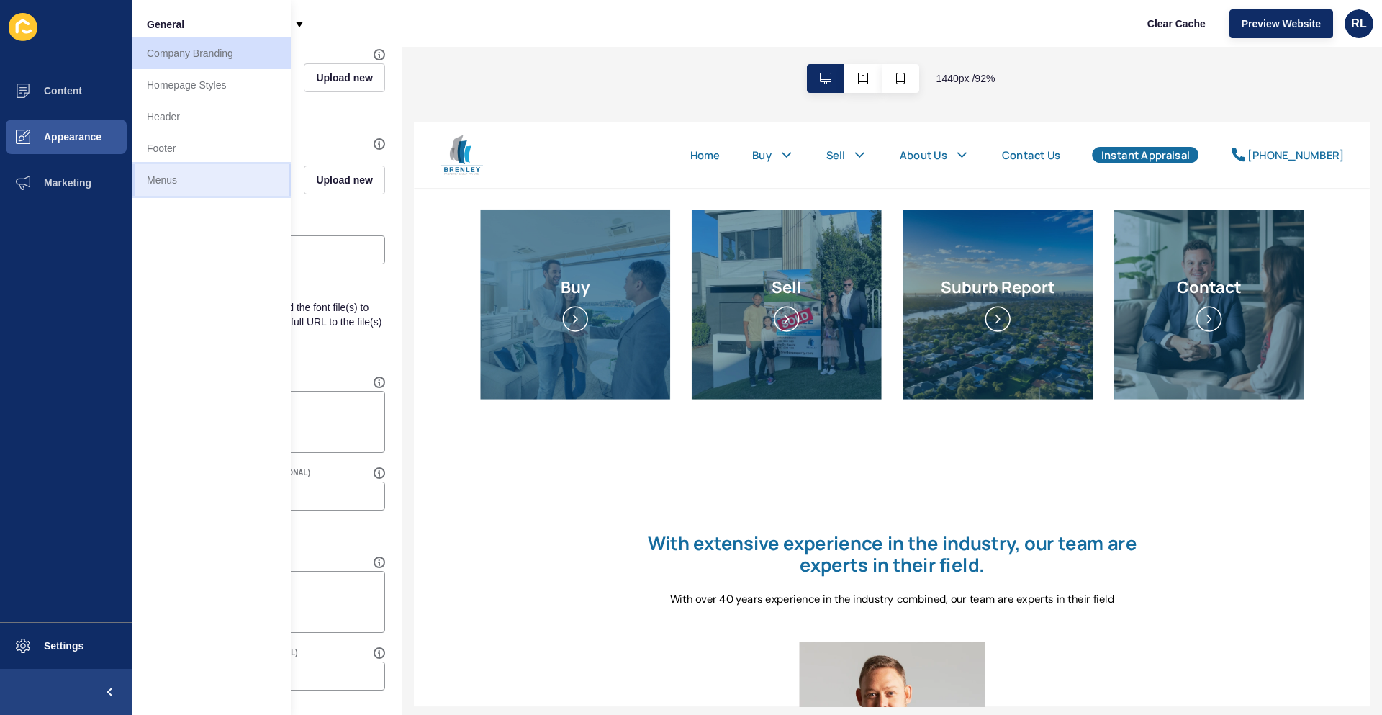
click at [184, 178] on link "Menus" at bounding box center [211, 180] width 158 height 32
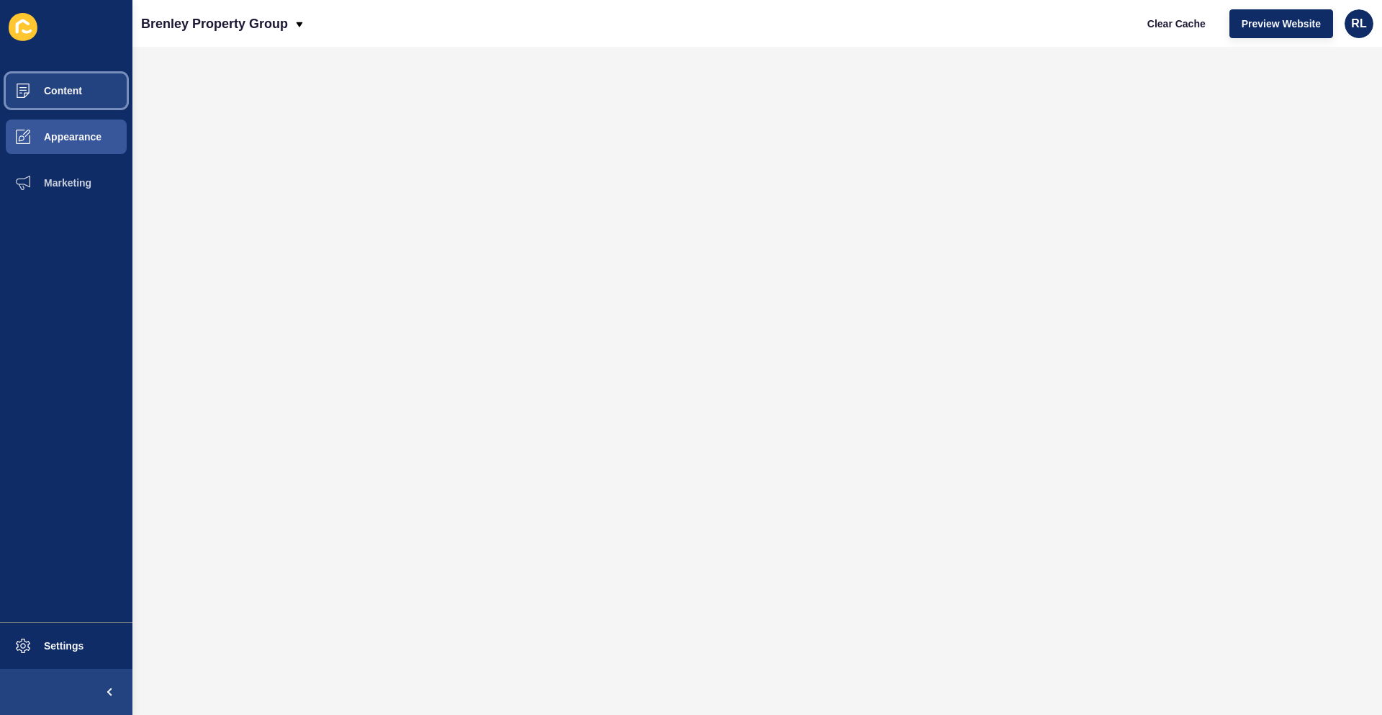
click at [80, 91] on span "Content" at bounding box center [40, 91] width 84 height 12
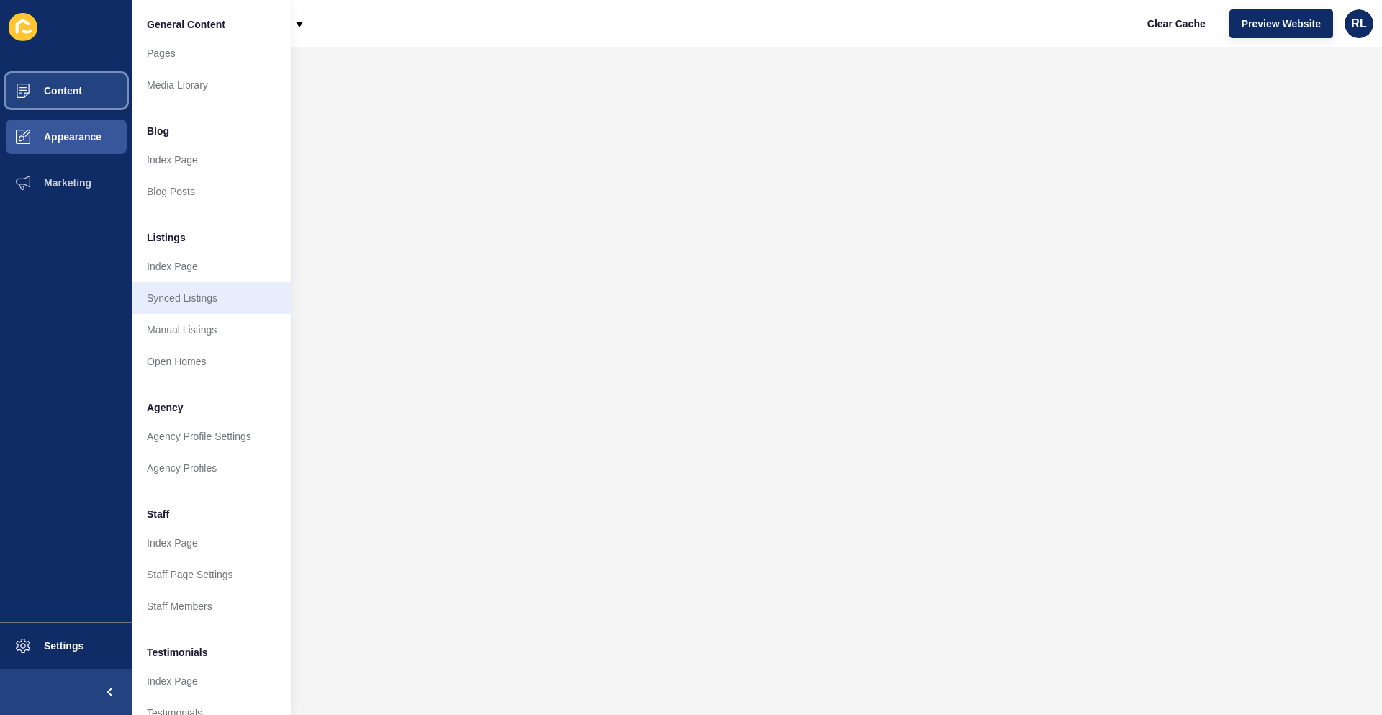
scroll to position [140, 0]
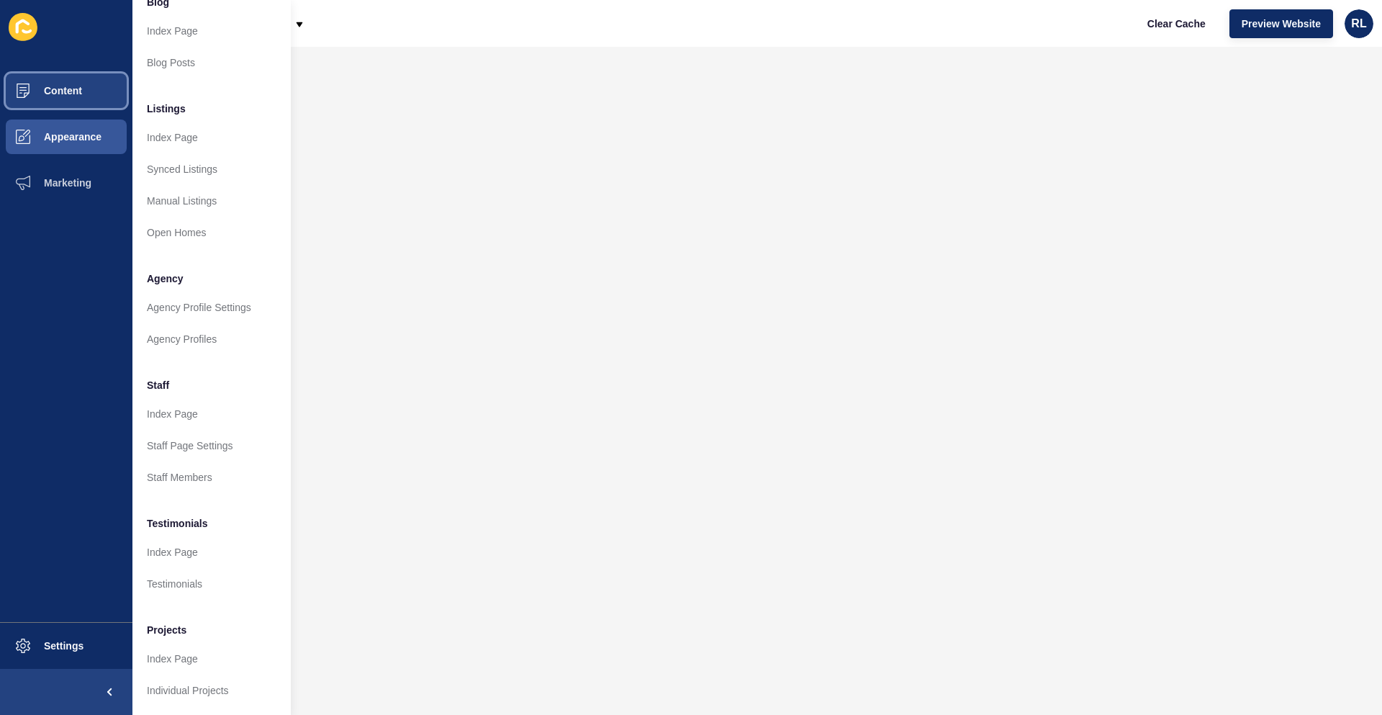
click at [80, 80] on button "Content" at bounding box center [66, 91] width 132 height 46
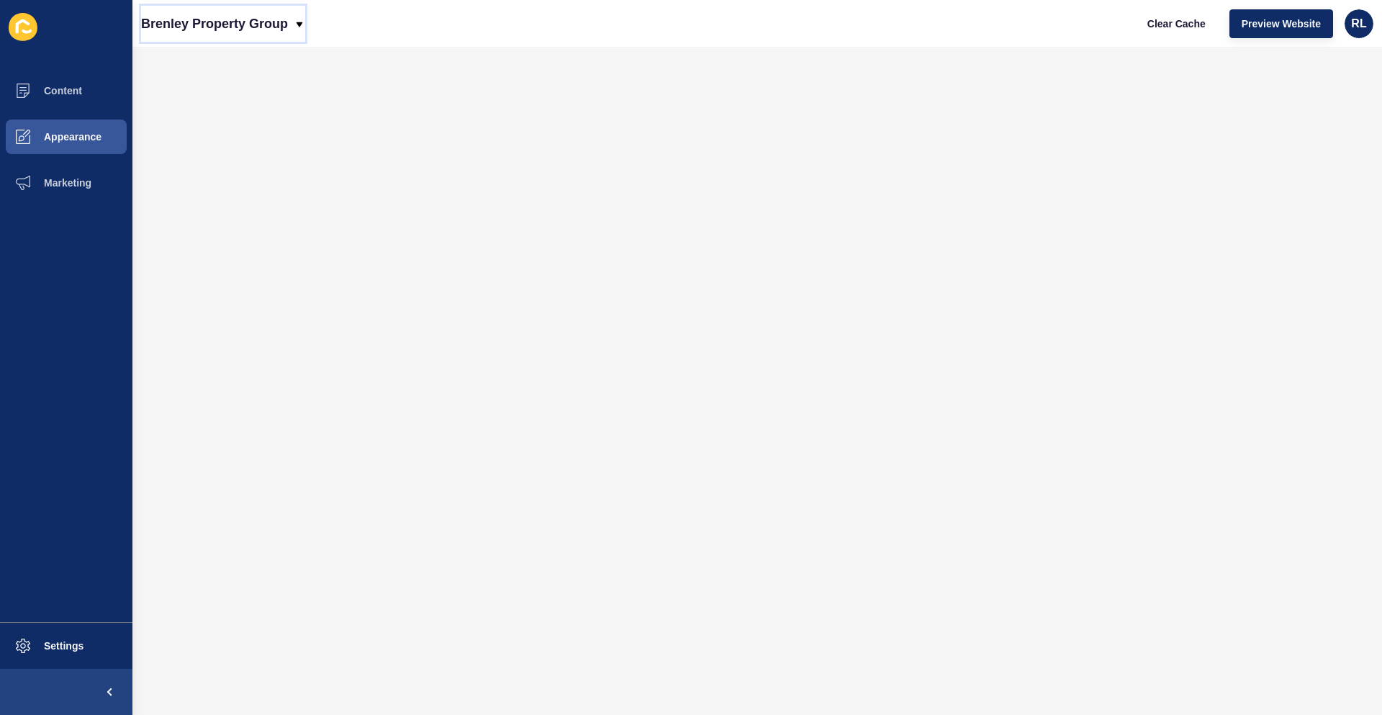
click at [294, 21] on icon at bounding box center [300, 25] width 12 height 12
click at [234, 68] on div "Back to website list" at bounding box center [204, 66] width 103 height 26
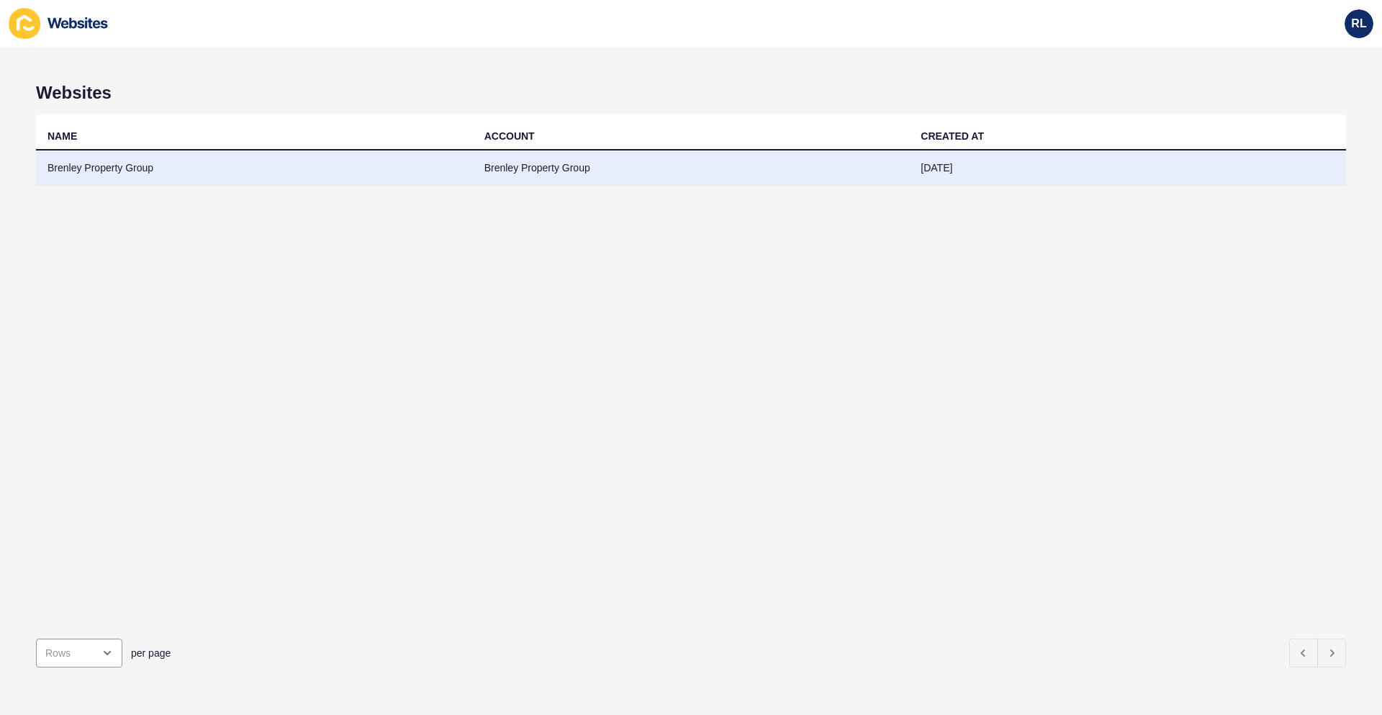
click at [86, 170] on td "Brenley Property Group" at bounding box center [254, 167] width 437 height 35
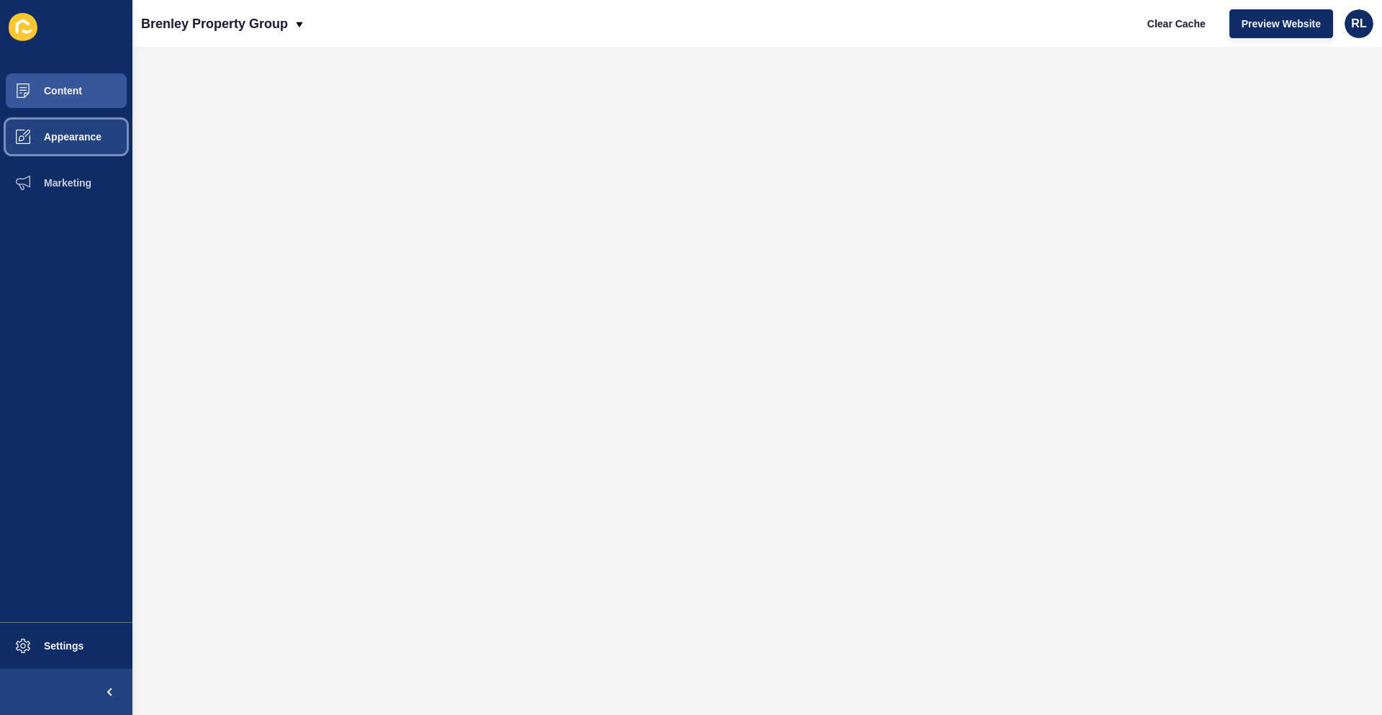
click at [87, 132] on span "Appearance" at bounding box center [50, 137] width 104 height 12
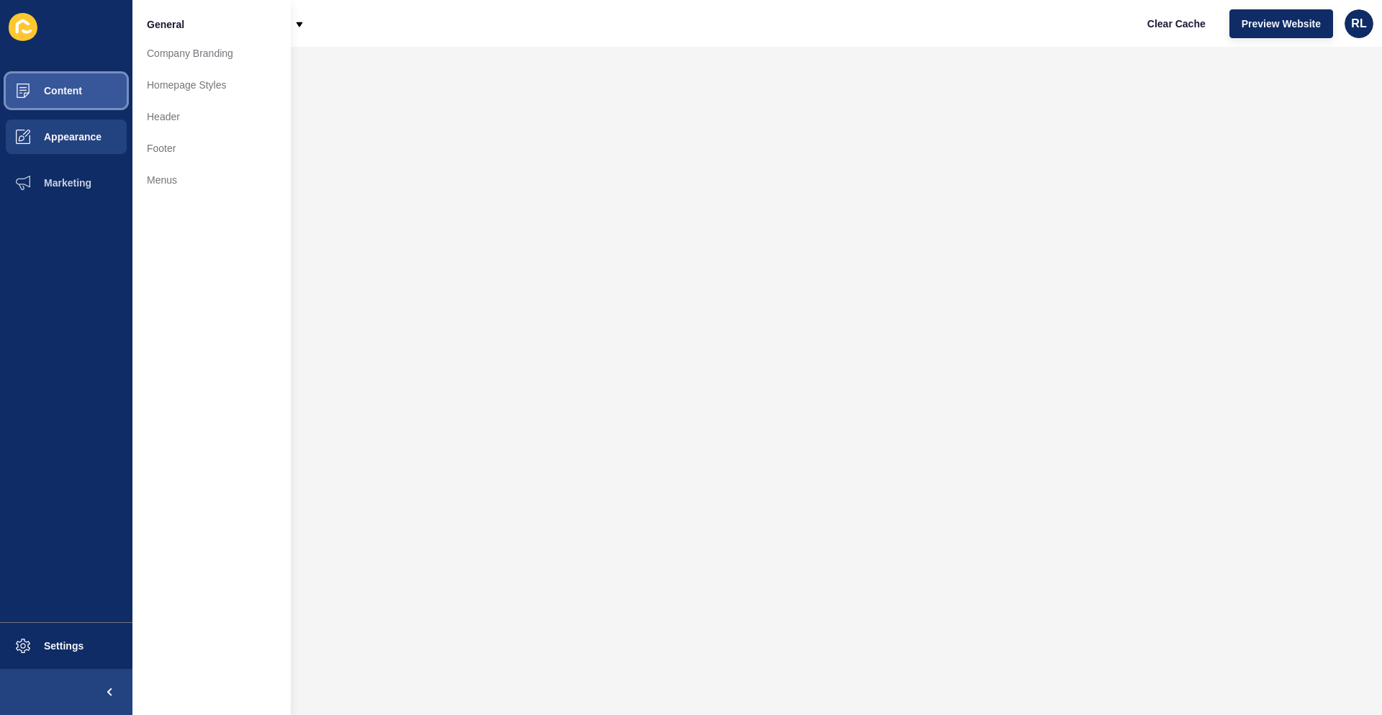
click at [88, 89] on button "Content" at bounding box center [66, 91] width 132 height 46
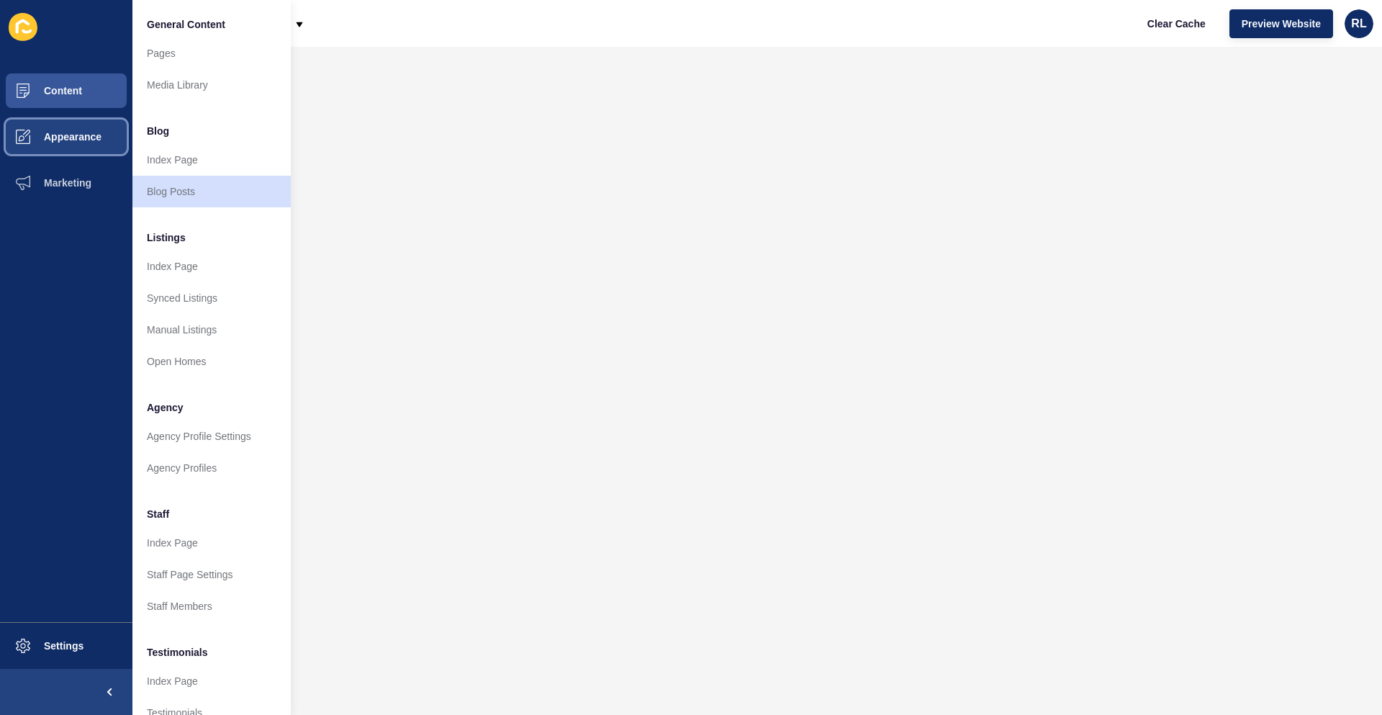
click at [77, 133] on span "Appearance" at bounding box center [50, 137] width 104 height 12
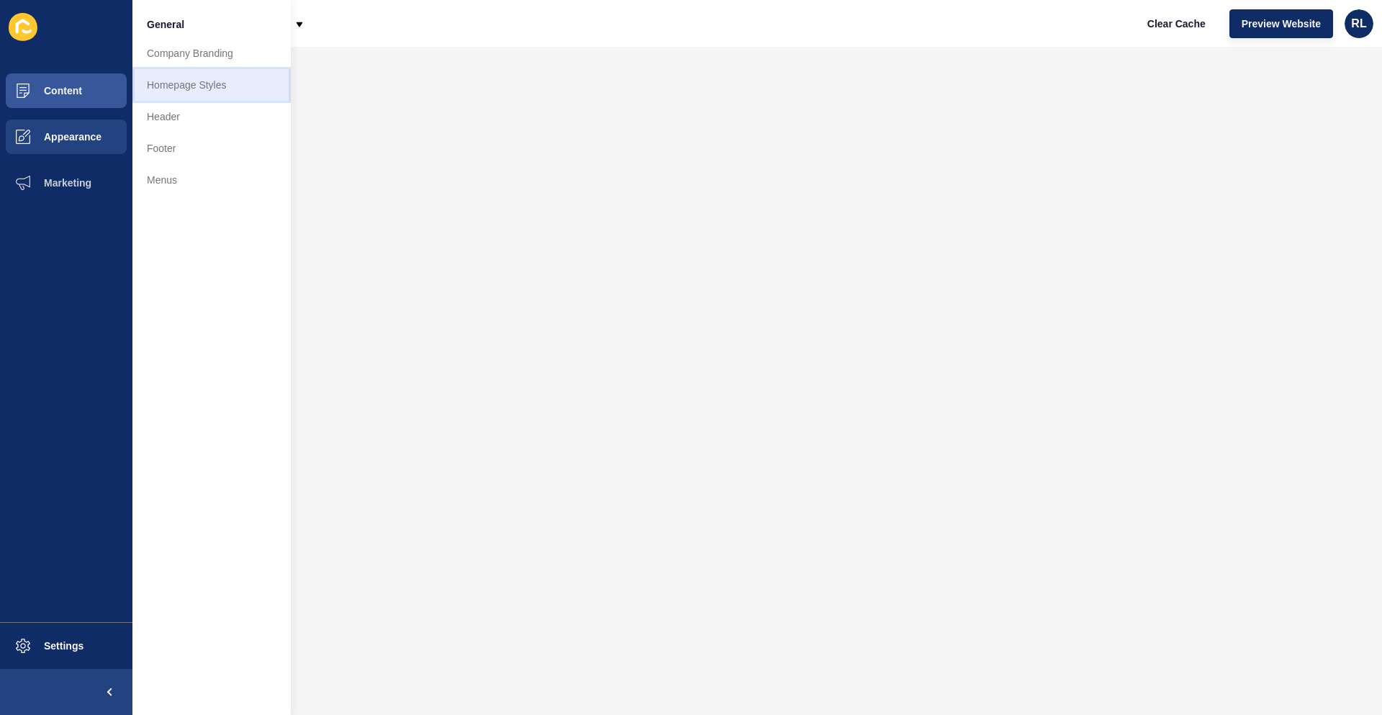
click at [209, 88] on link "Homepage Styles" at bounding box center [211, 85] width 158 height 32
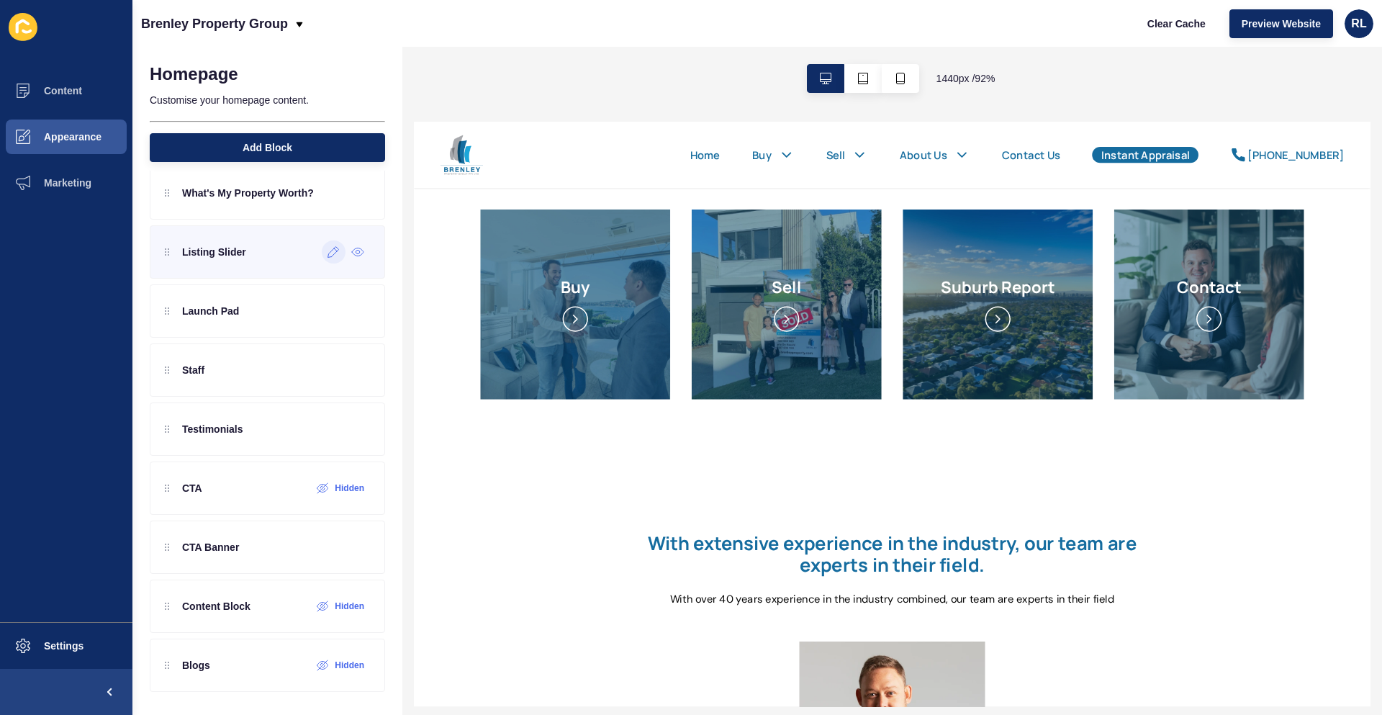
click at [322, 261] on div at bounding box center [334, 251] width 24 height 23
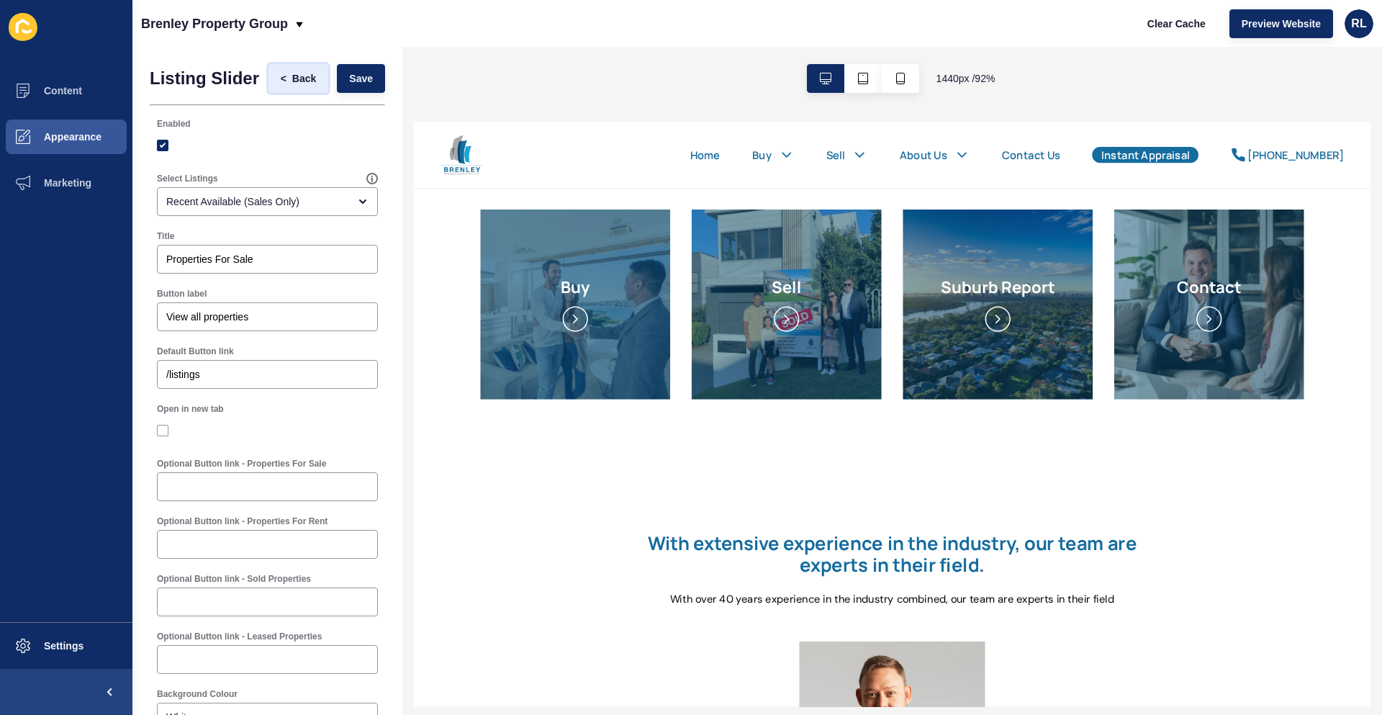
click at [292, 86] on span "Back" at bounding box center [304, 78] width 24 height 14
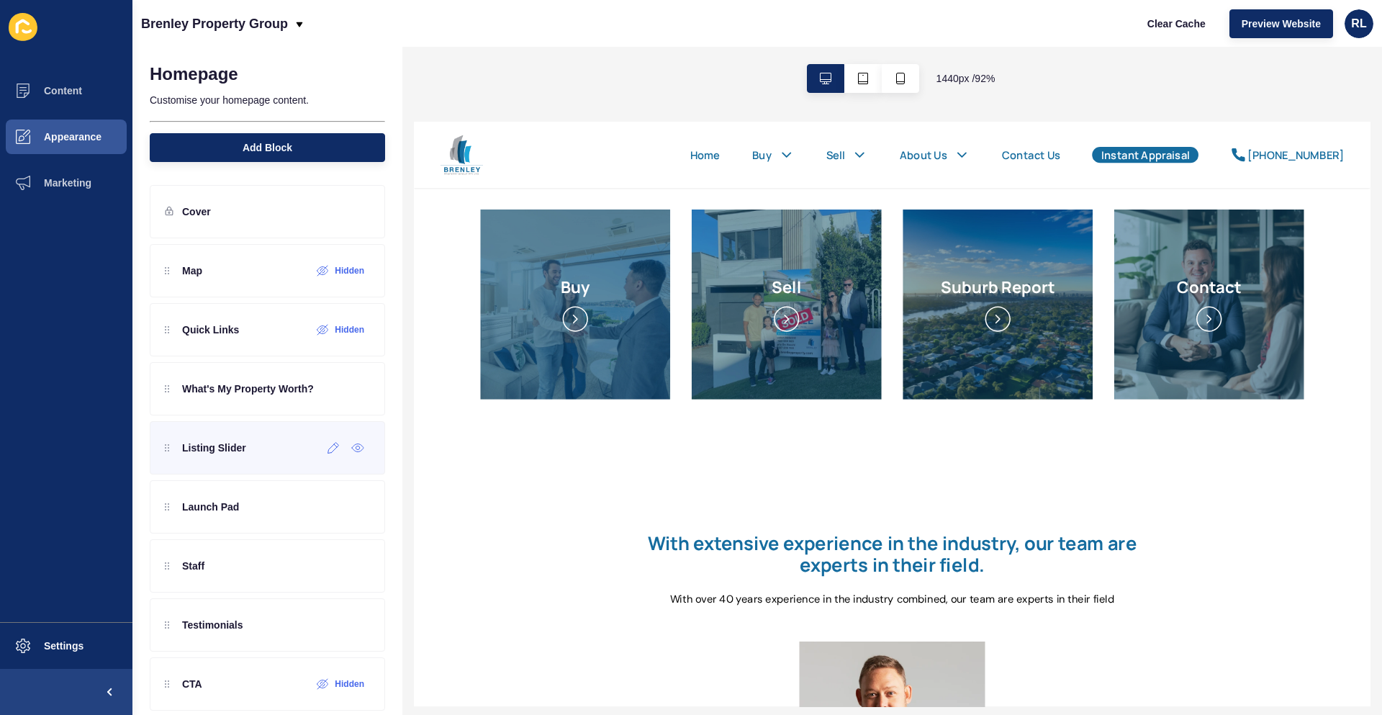
scroll to position [72, 0]
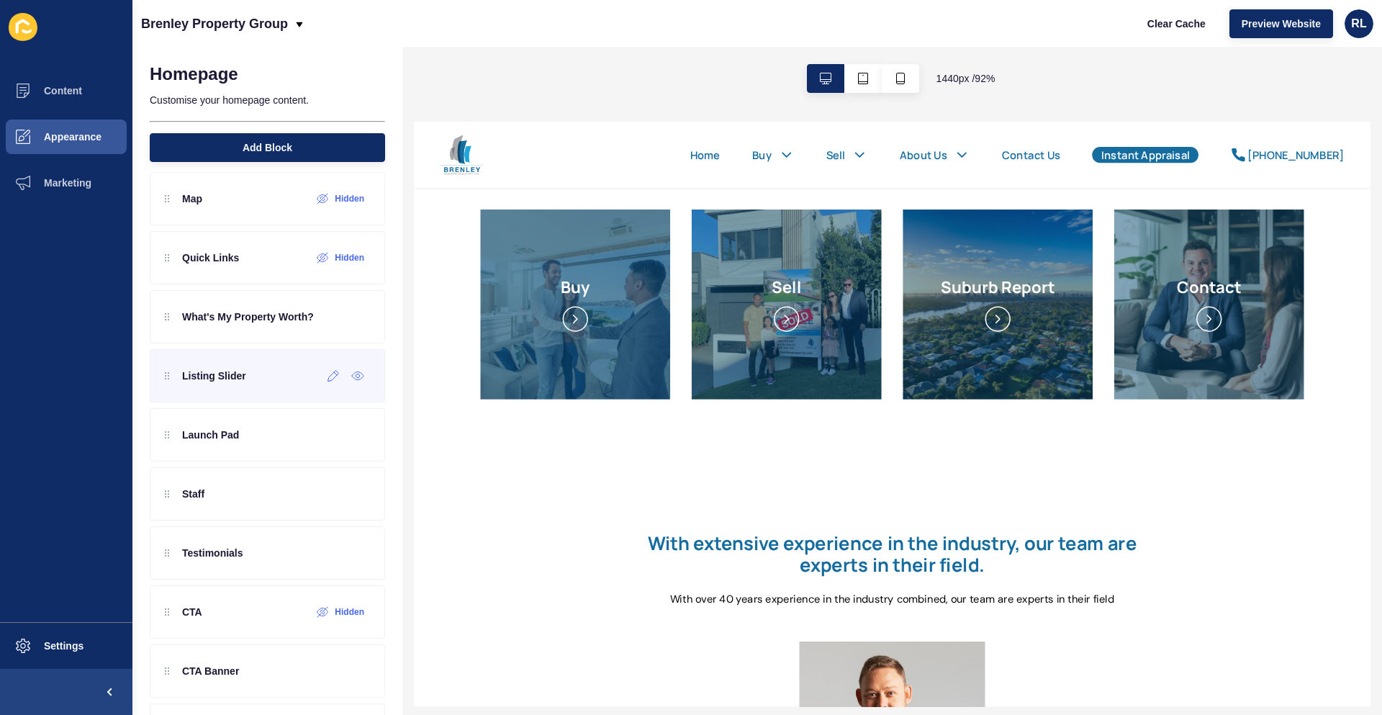
click at [174, 381] on div "Listing Slider" at bounding box center [205, 375] width 81 height 23
click at [328, 380] on icon at bounding box center [333, 376] width 11 height 11
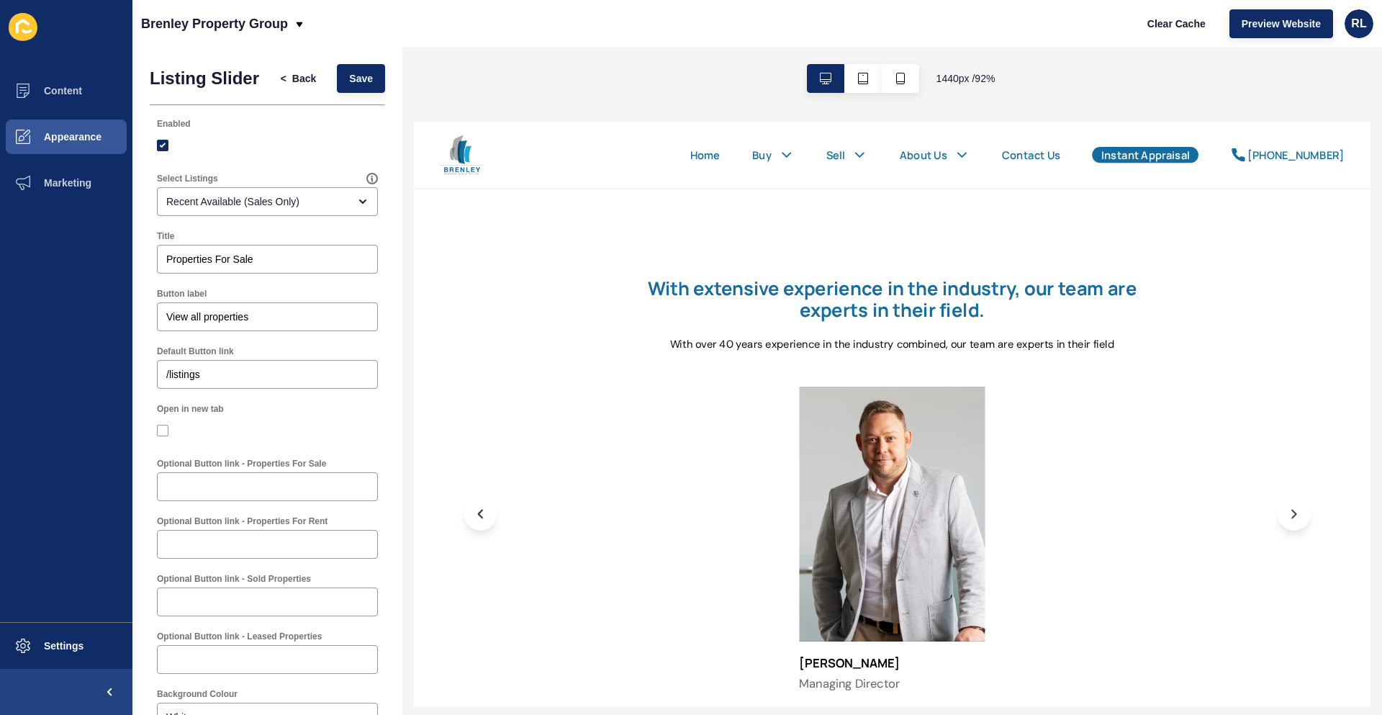
scroll to position [0, 0]
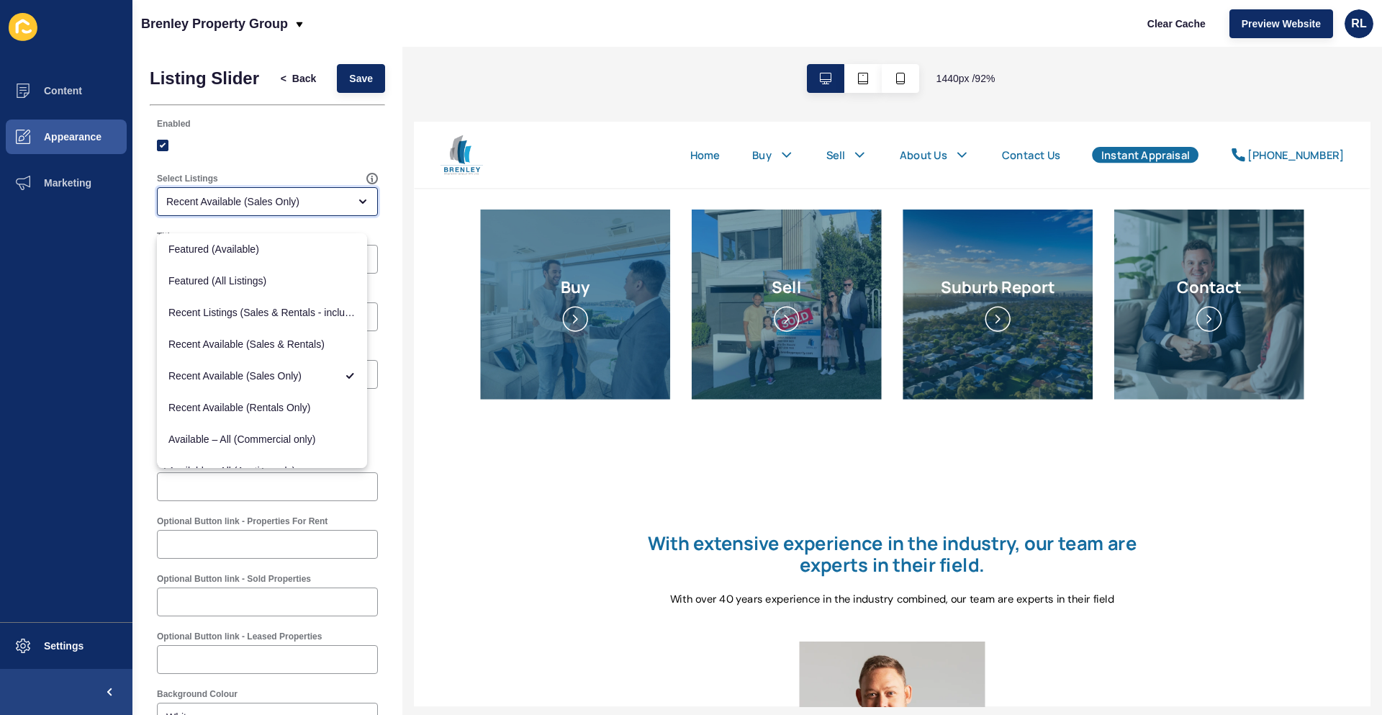
click at [348, 207] on div "close menu" at bounding box center [358, 202] width 20 height 12
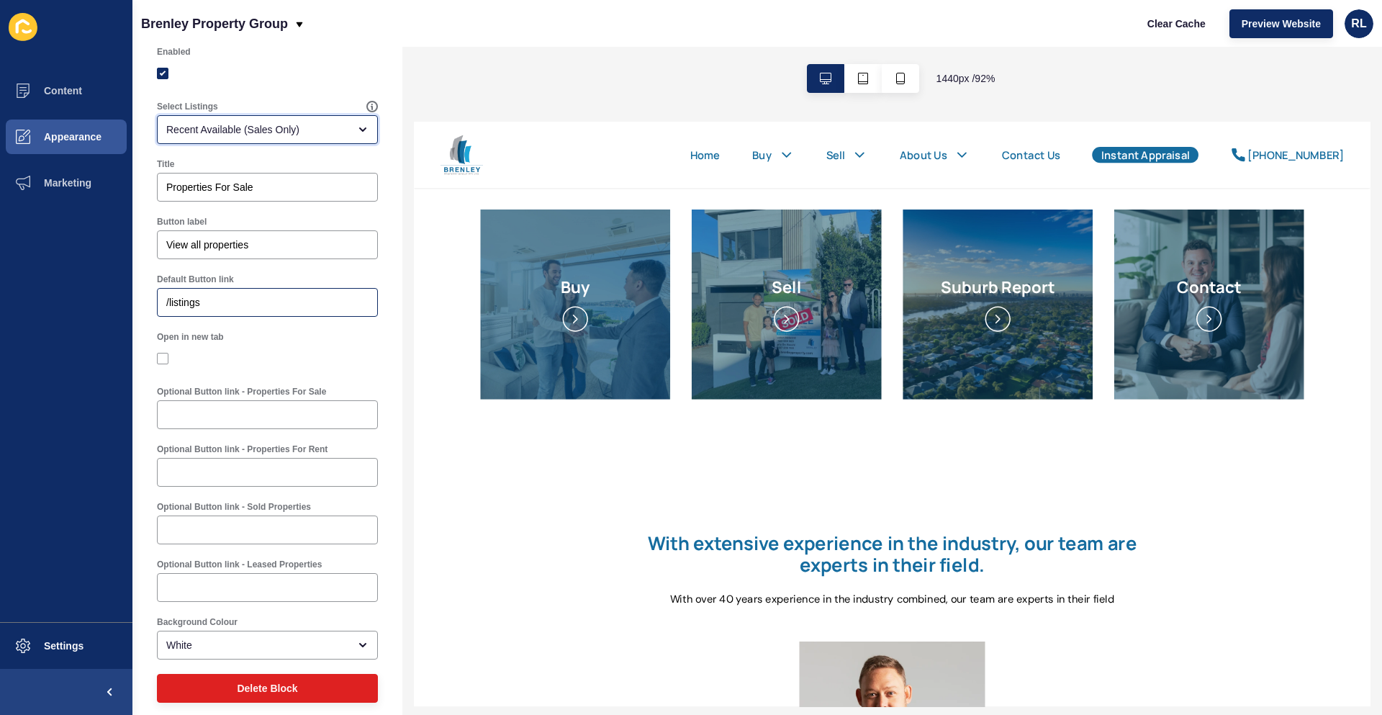
scroll to position [96, 0]
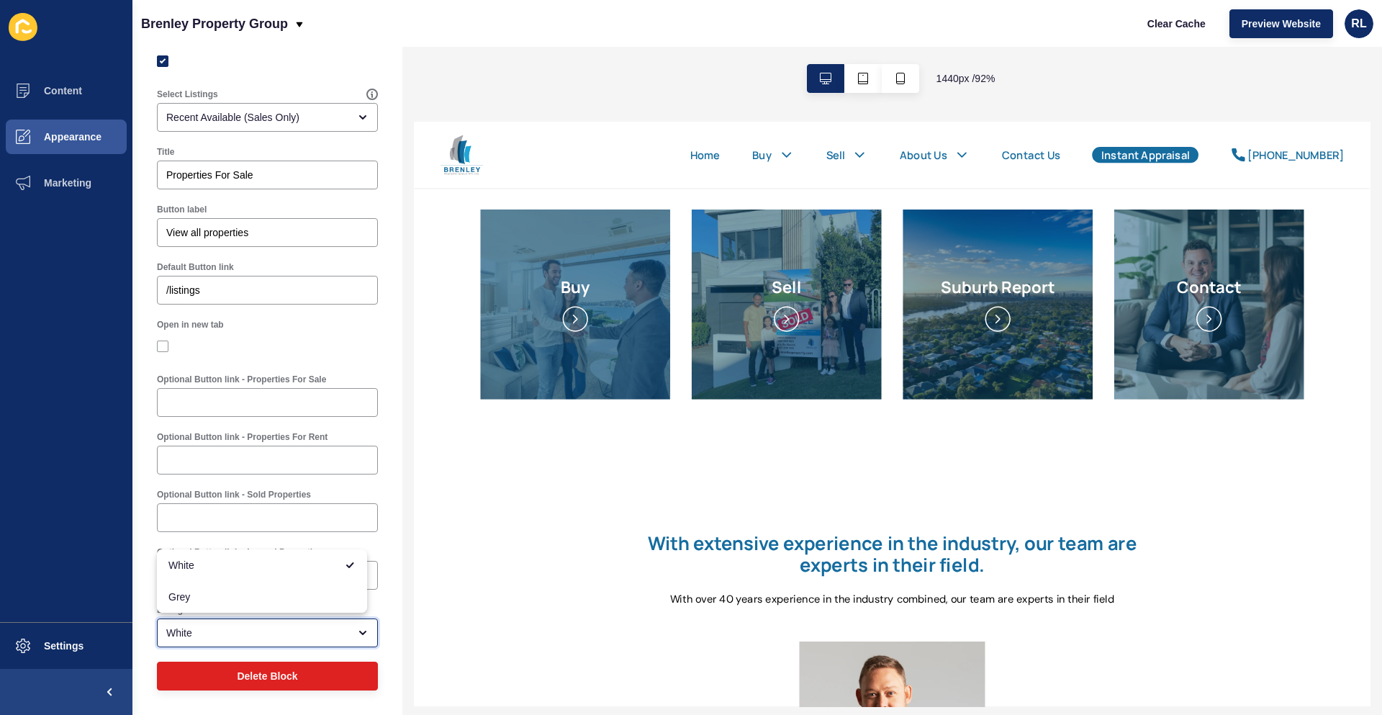
click at [319, 631] on div "White" at bounding box center [257, 633] width 182 height 14
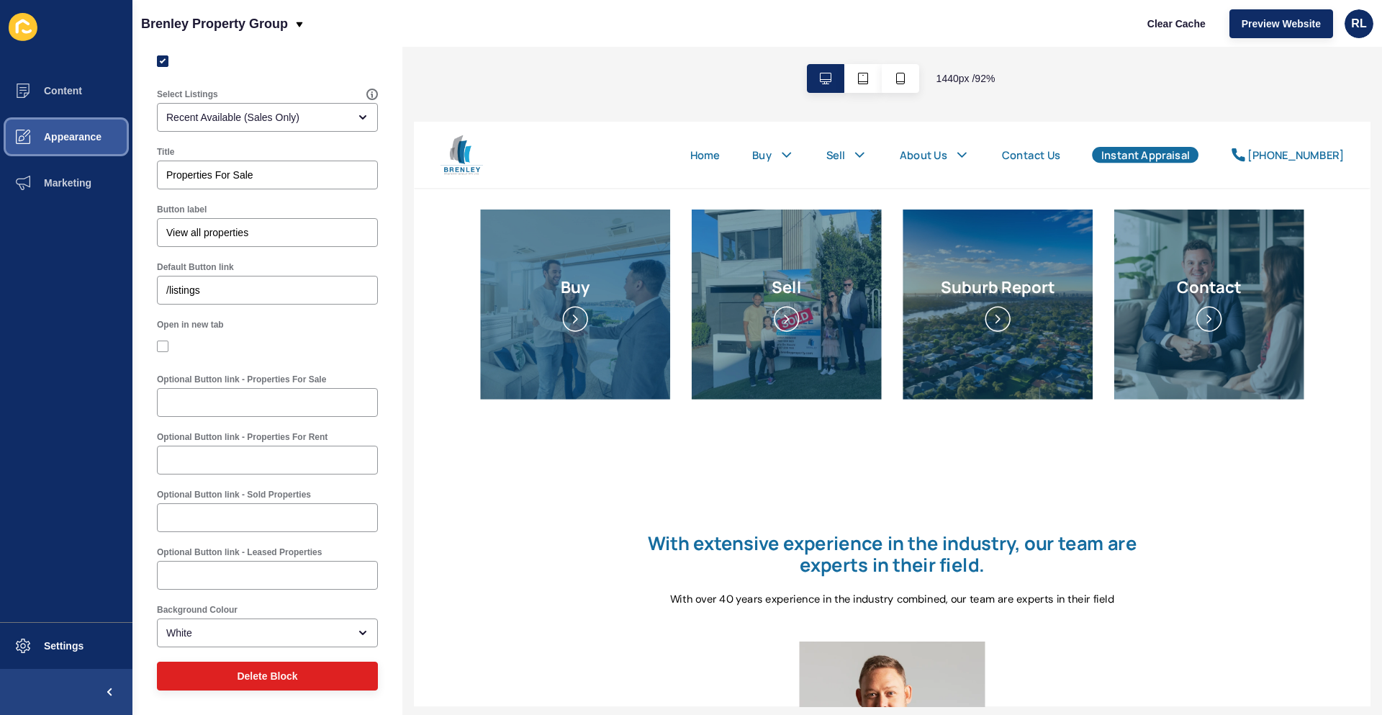
click at [104, 132] on button "Appearance" at bounding box center [66, 137] width 132 height 46
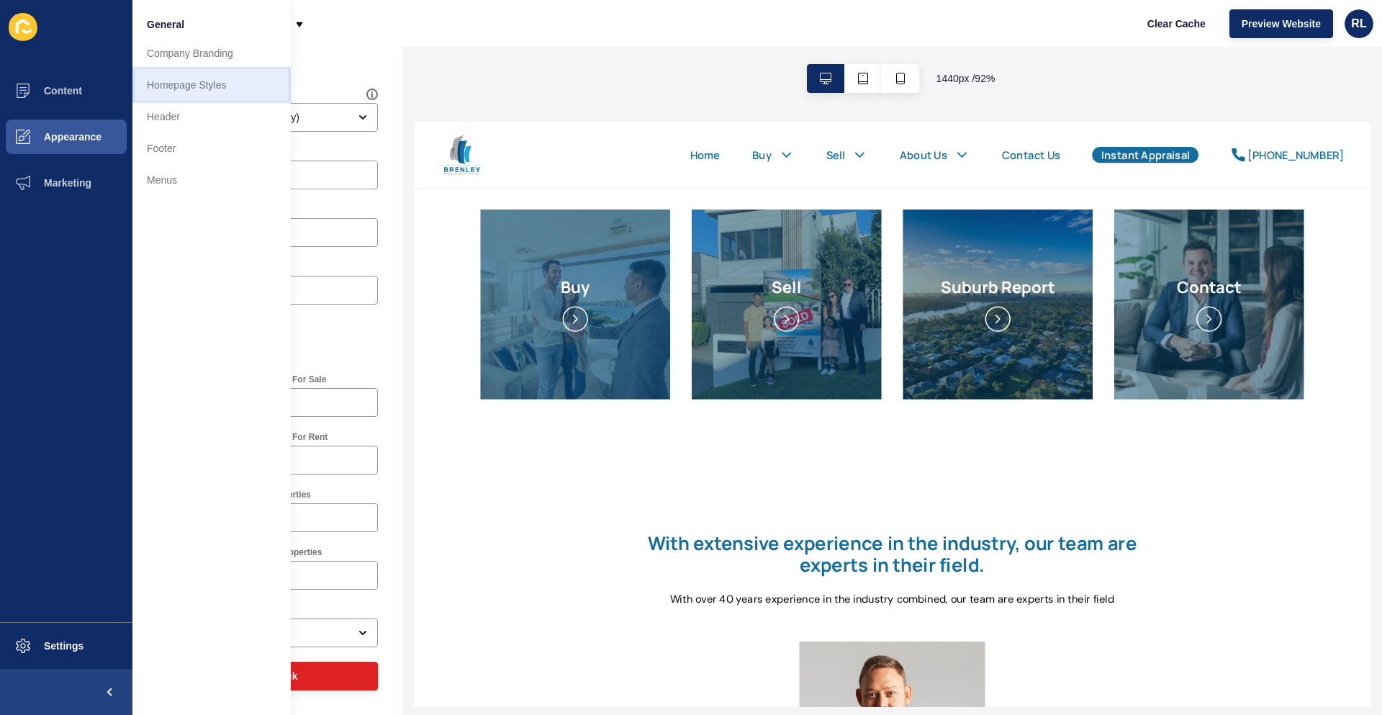
click at [186, 86] on link "Homepage Styles" at bounding box center [211, 85] width 158 height 32
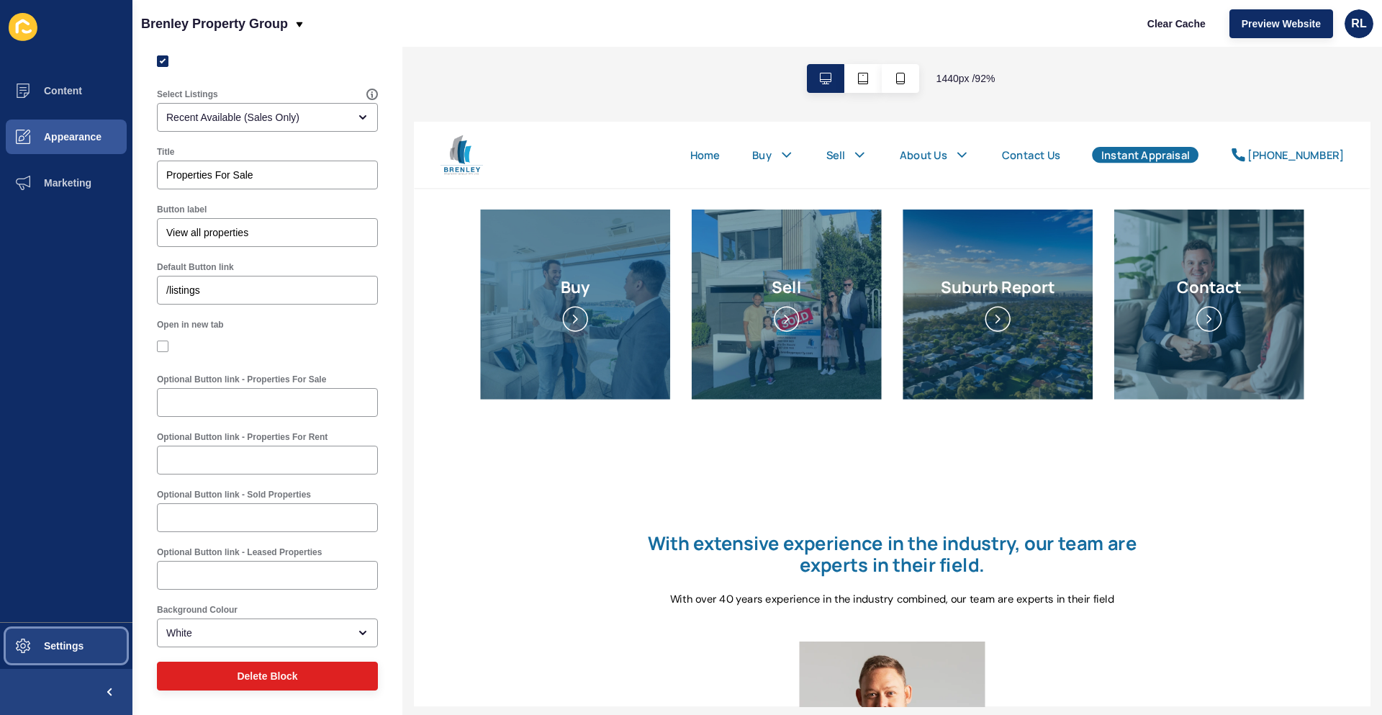
click at [52, 638] on button "Settings" at bounding box center [66, 646] width 132 height 46
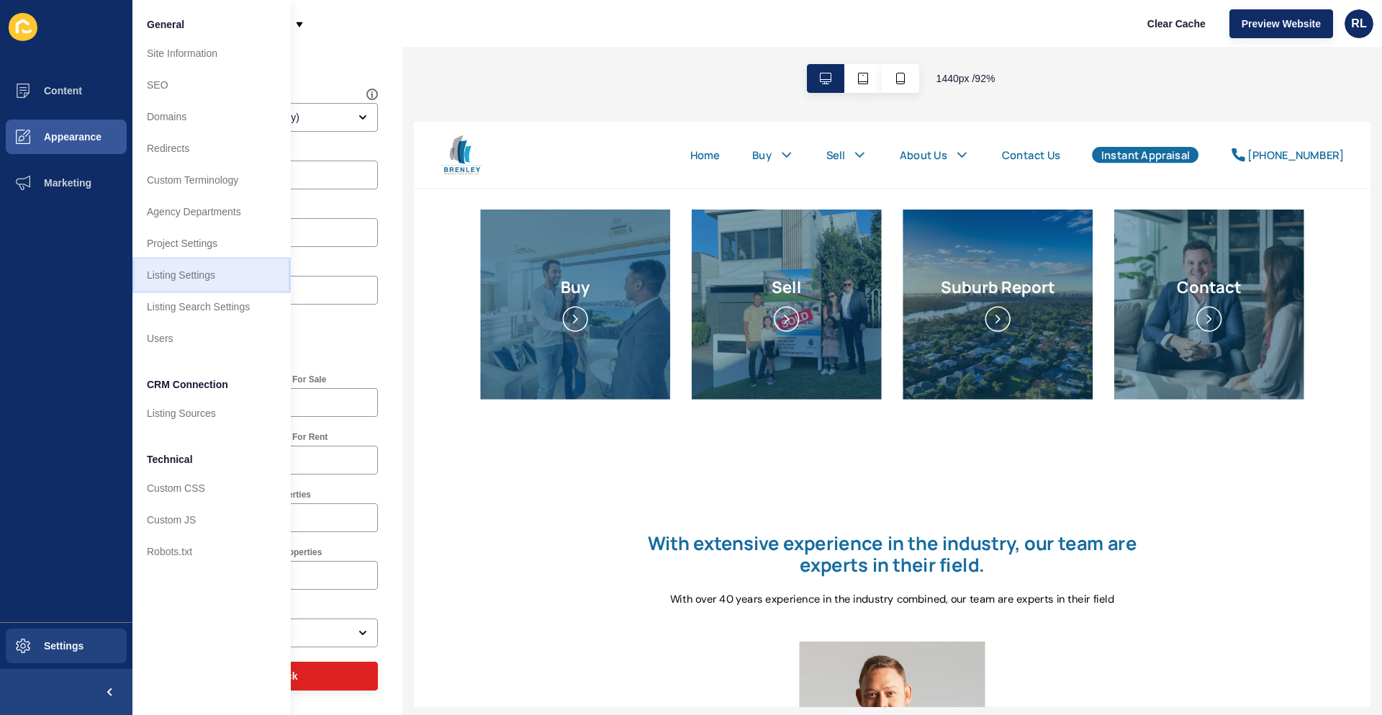
click at [178, 272] on link "Listing Settings" at bounding box center [211, 275] width 158 height 32
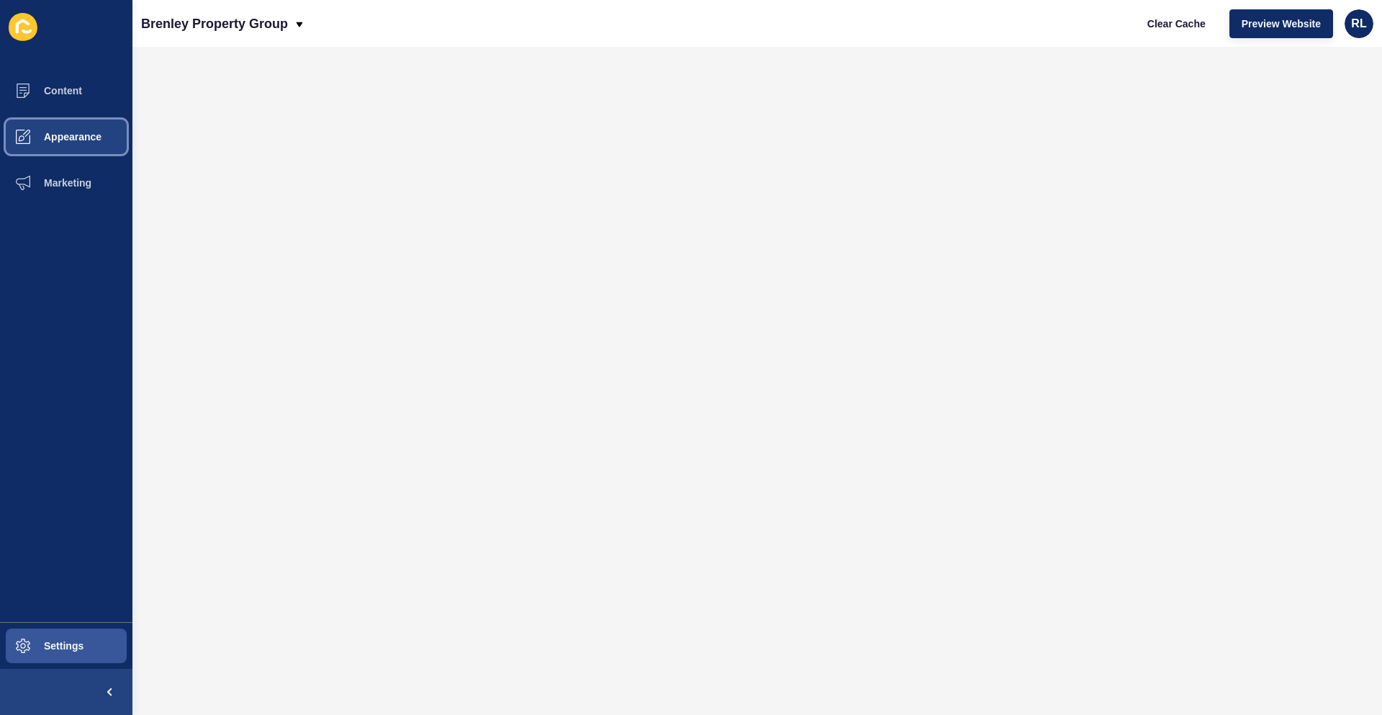
click at [86, 135] on span "Appearance" at bounding box center [50, 137] width 104 height 12
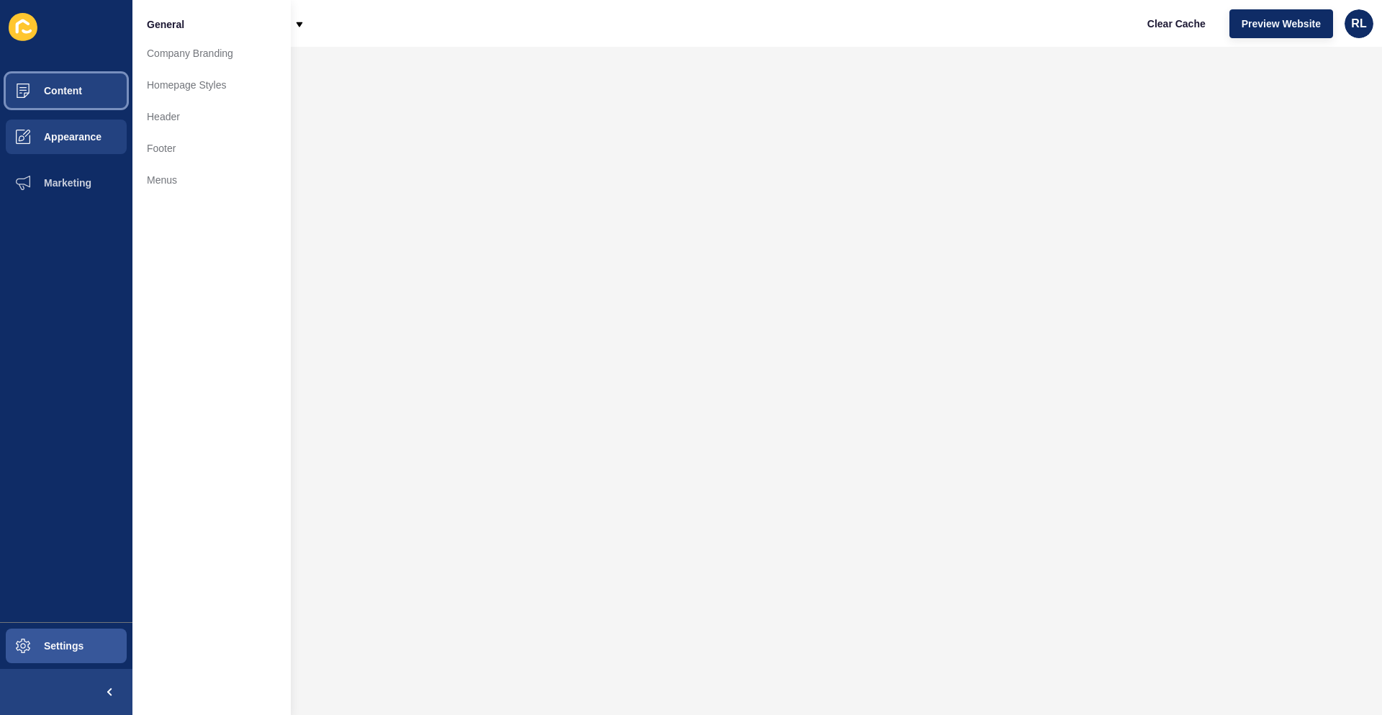
click at [73, 86] on span "Content" at bounding box center [40, 91] width 84 height 12
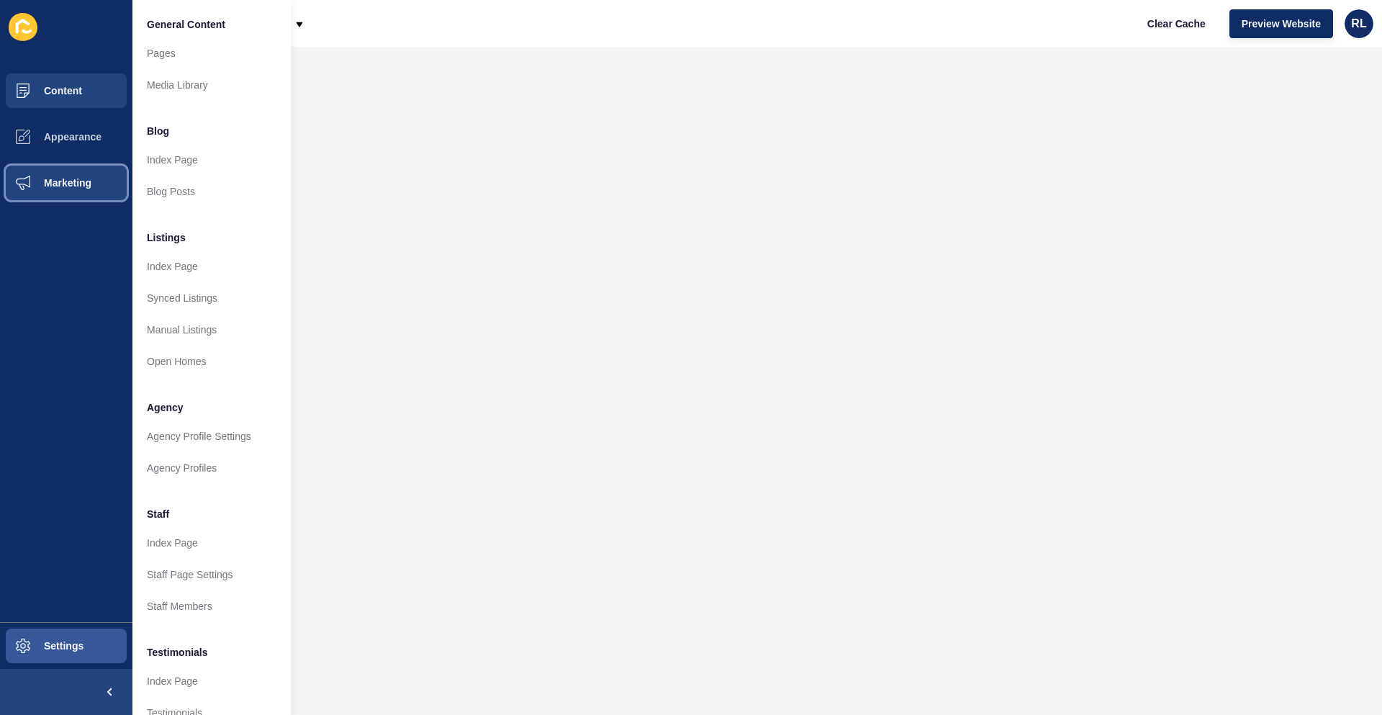
click at [85, 184] on span "Marketing" at bounding box center [45, 183] width 94 height 12
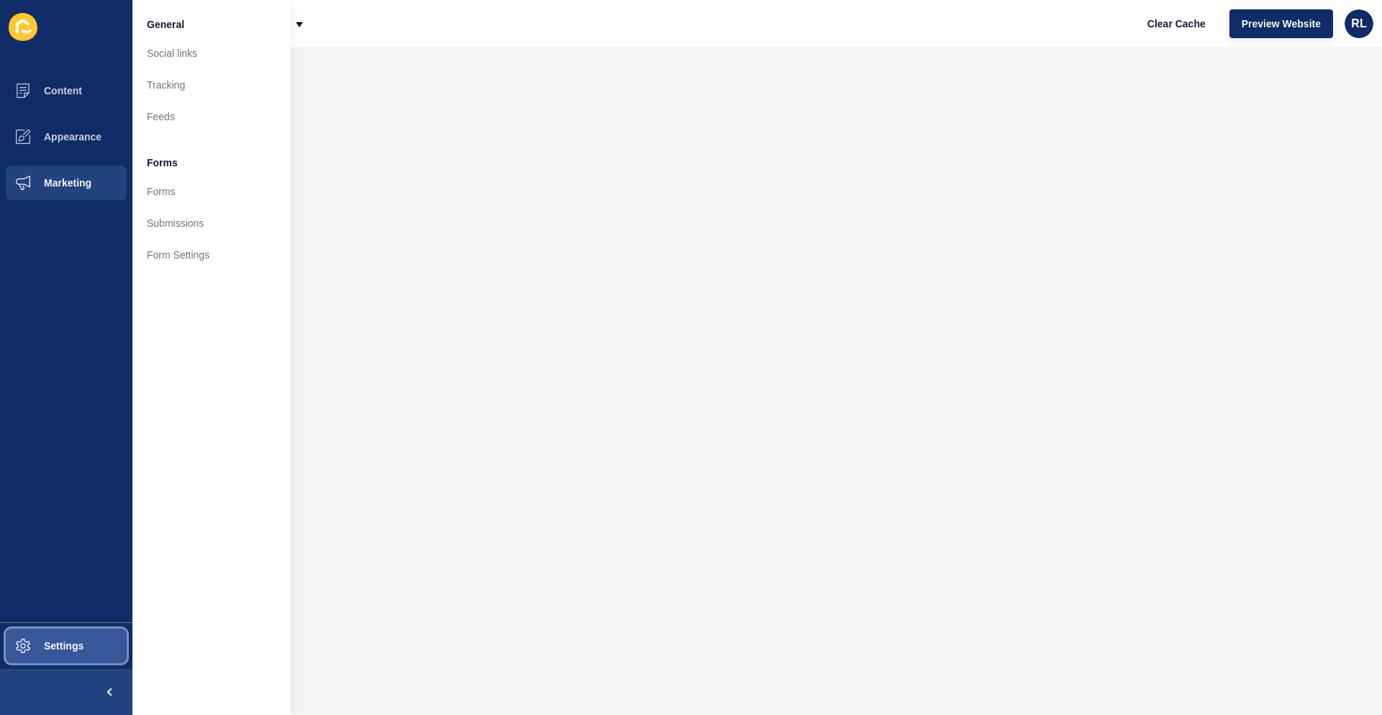
click at [55, 652] on button "Settings" at bounding box center [66, 646] width 132 height 46
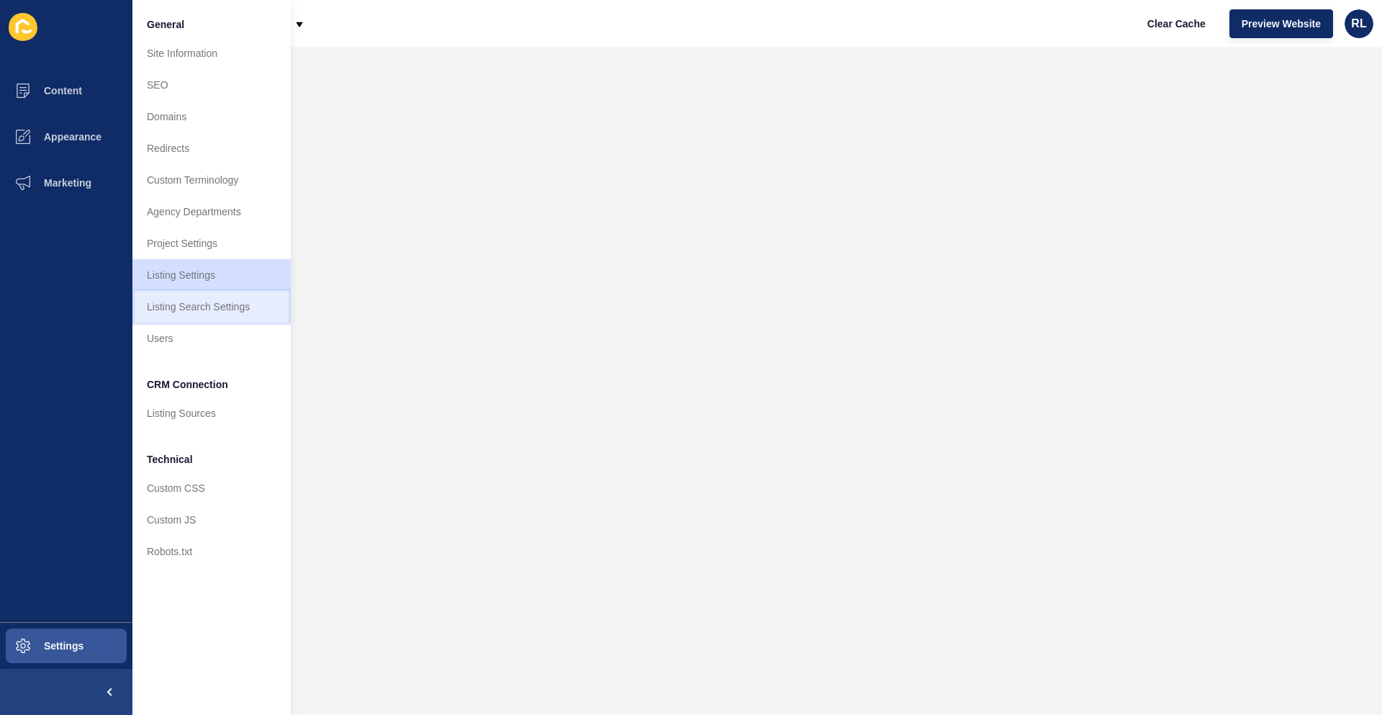
click at [218, 311] on link "Listing Search Settings" at bounding box center [211, 307] width 158 height 32
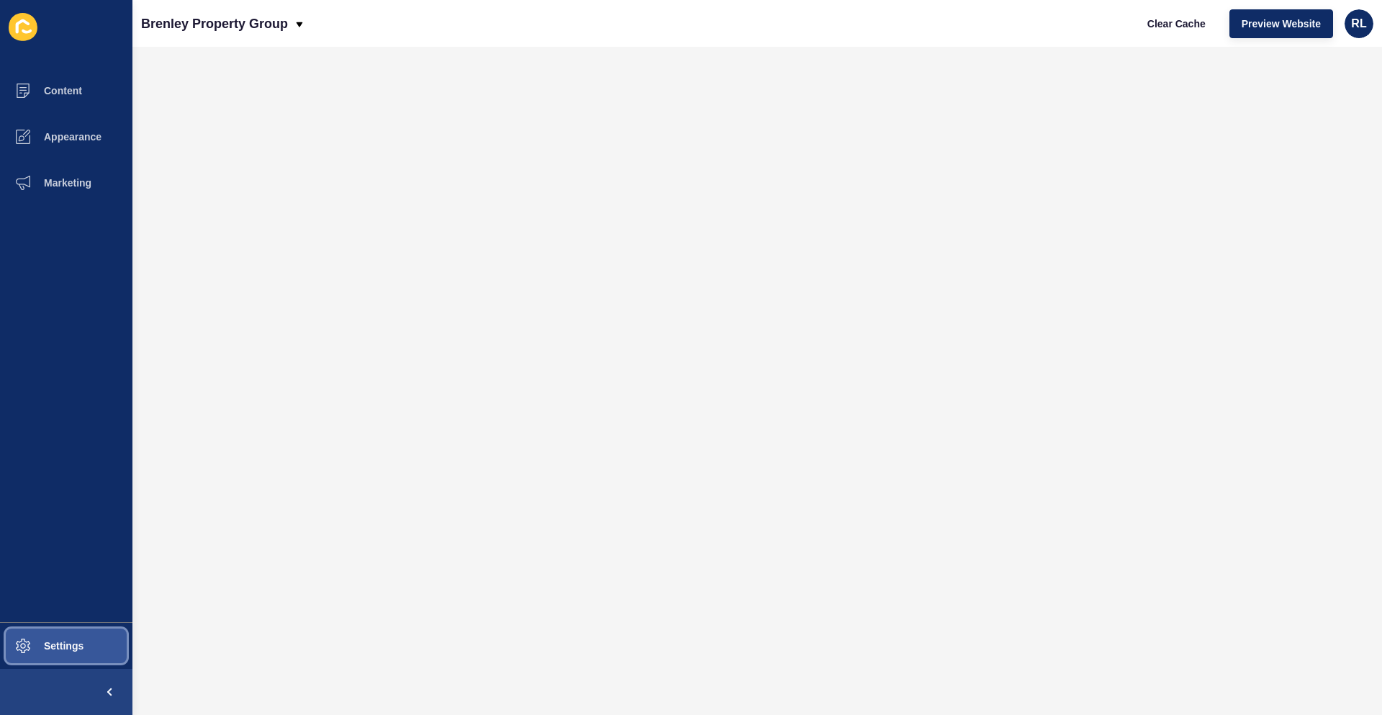
click at [86, 633] on button "Settings" at bounding box center [66, 646] width 132 height 46
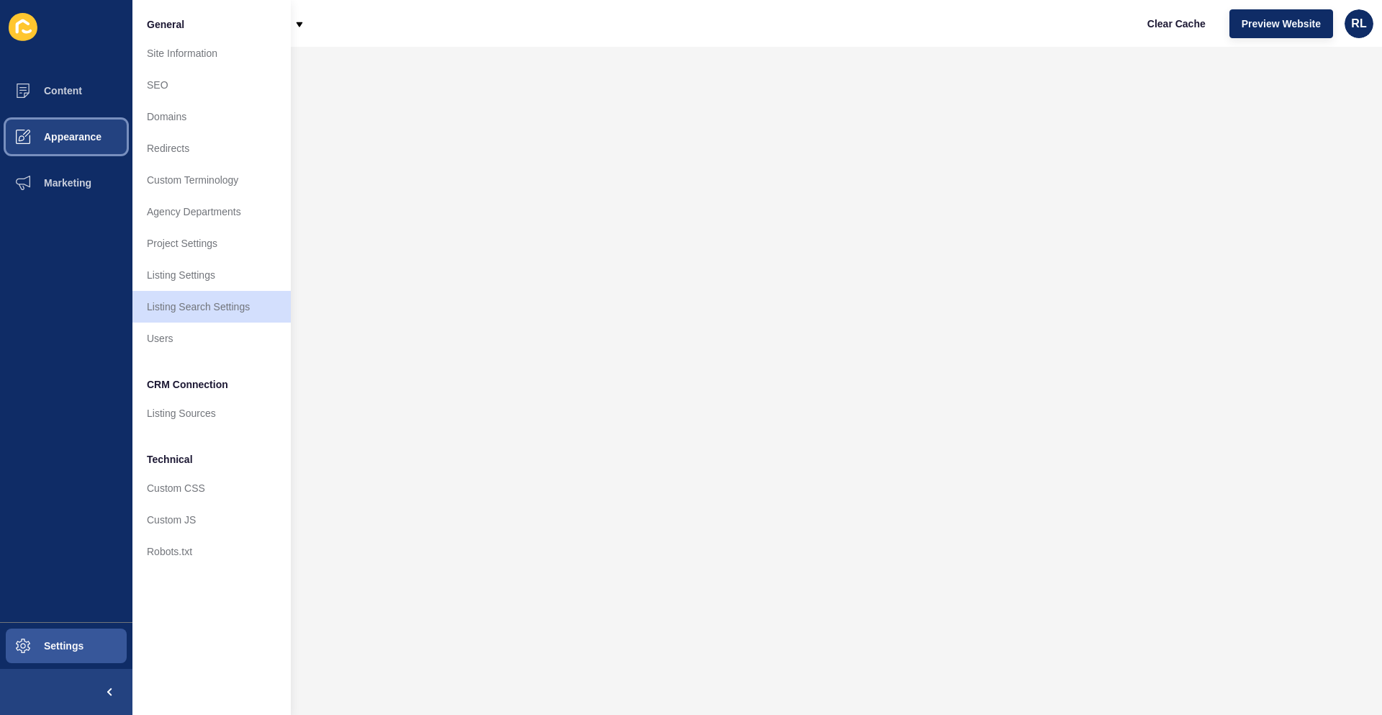
click at [76, 133] on span "Appearance" at bounding box center [50, 137] width 104 height 12
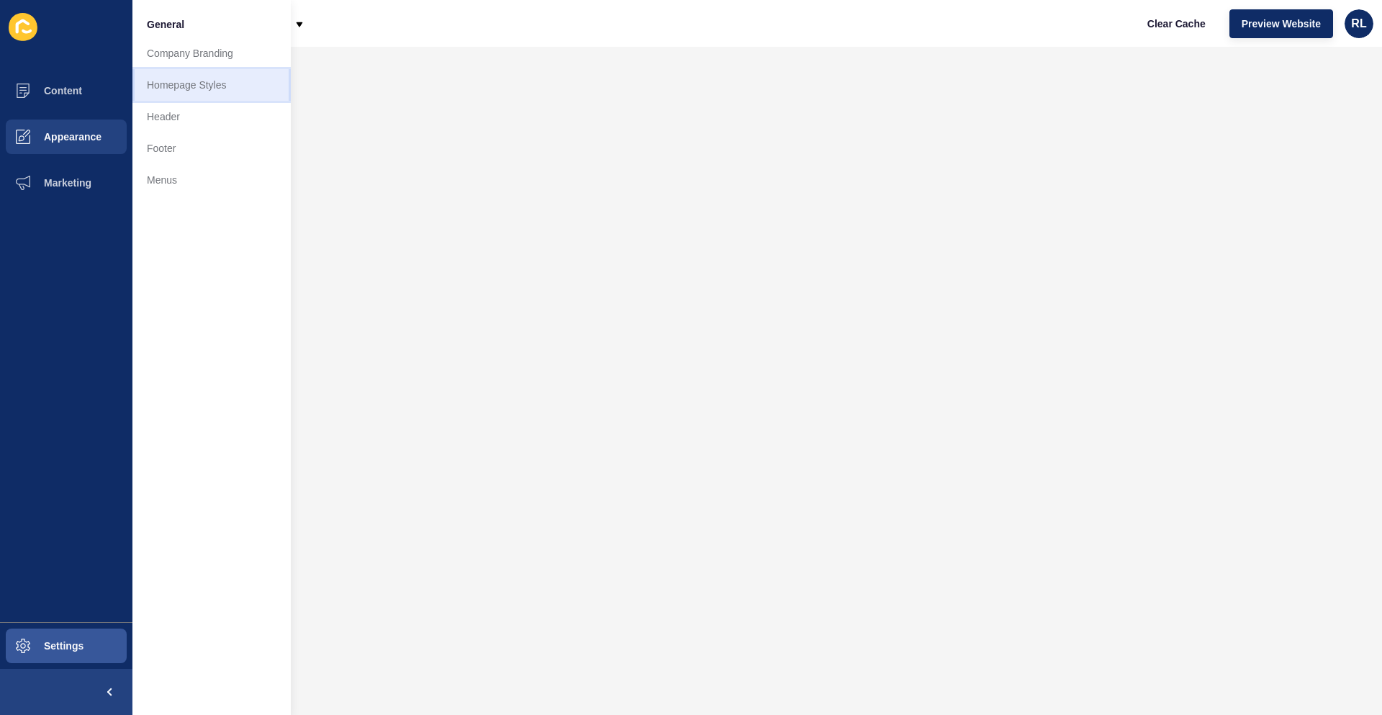
click at [206, 85] on link "Homepage Styles" at bounding box center [211, 85] width 158 height 32
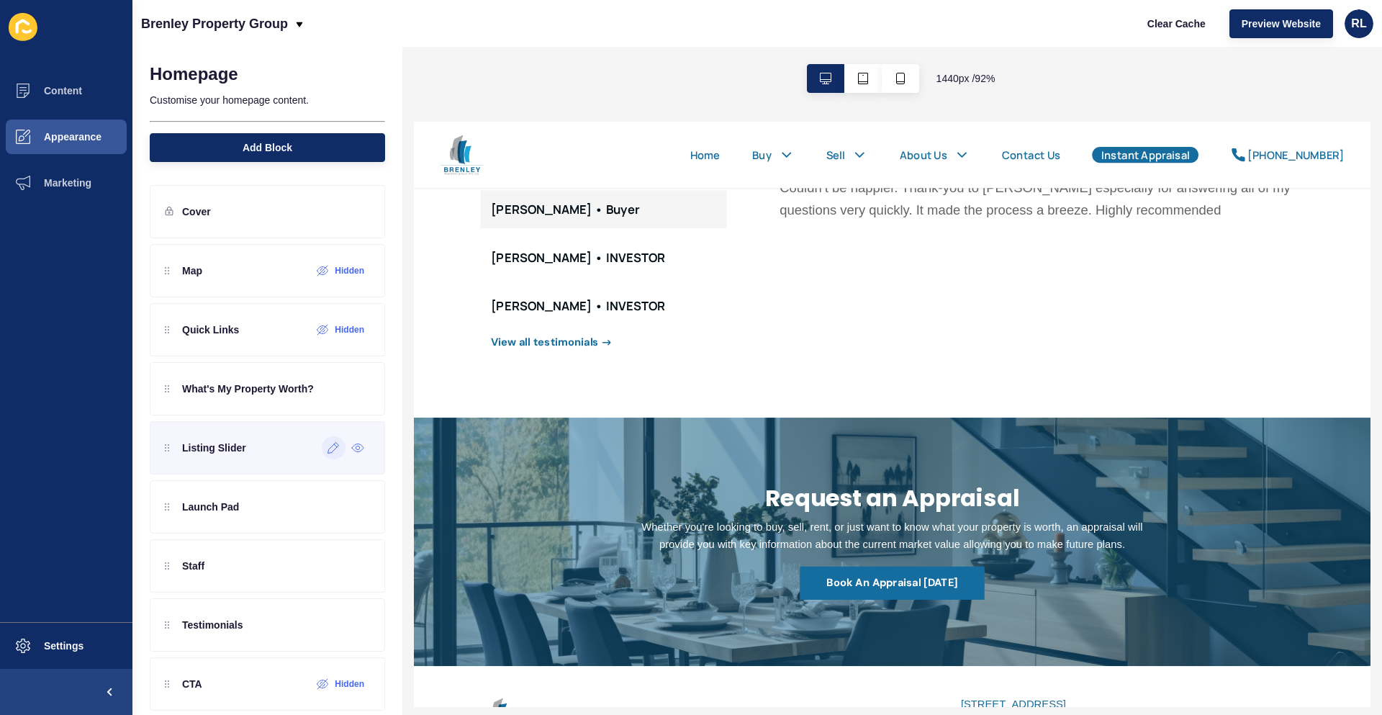
click at [322, 456] on div at bounding box center [334, 447] width 24 height 23
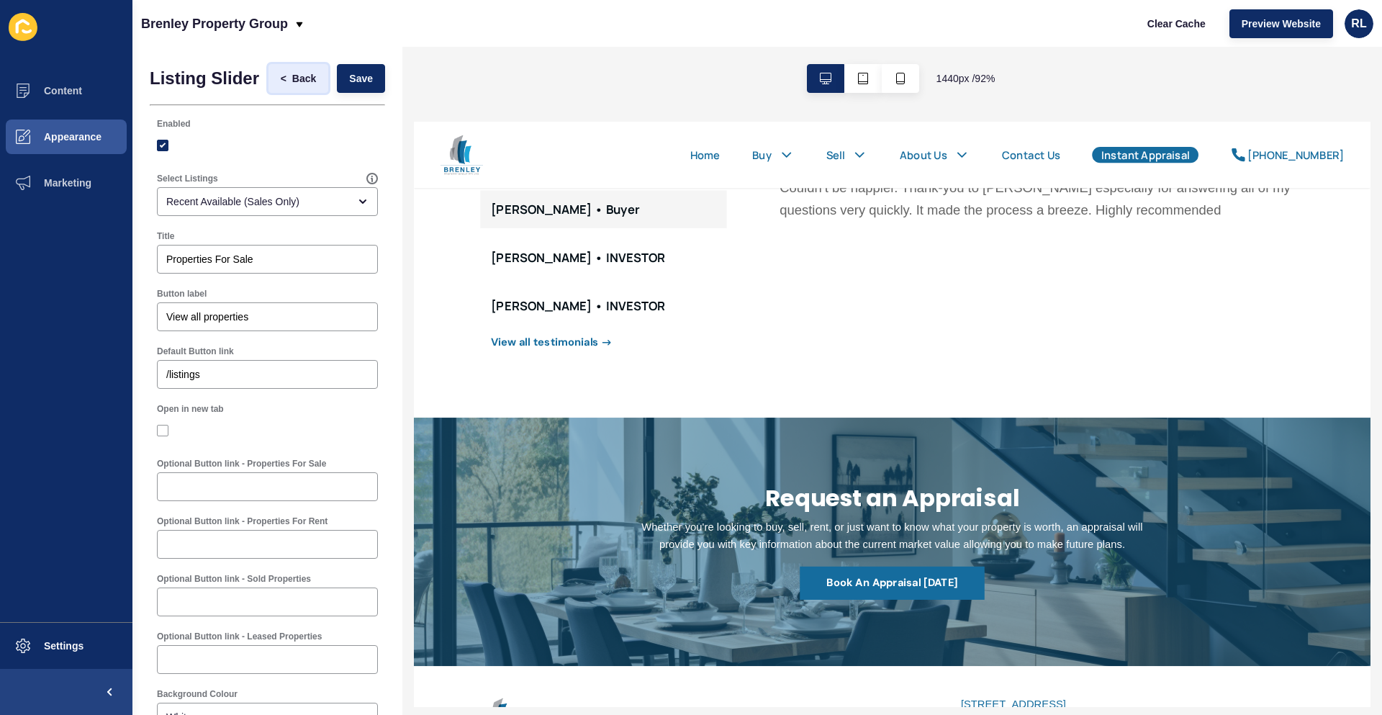
click at [292, 81] on span "Back" at bounding box center [304, 78] width 24 height 14
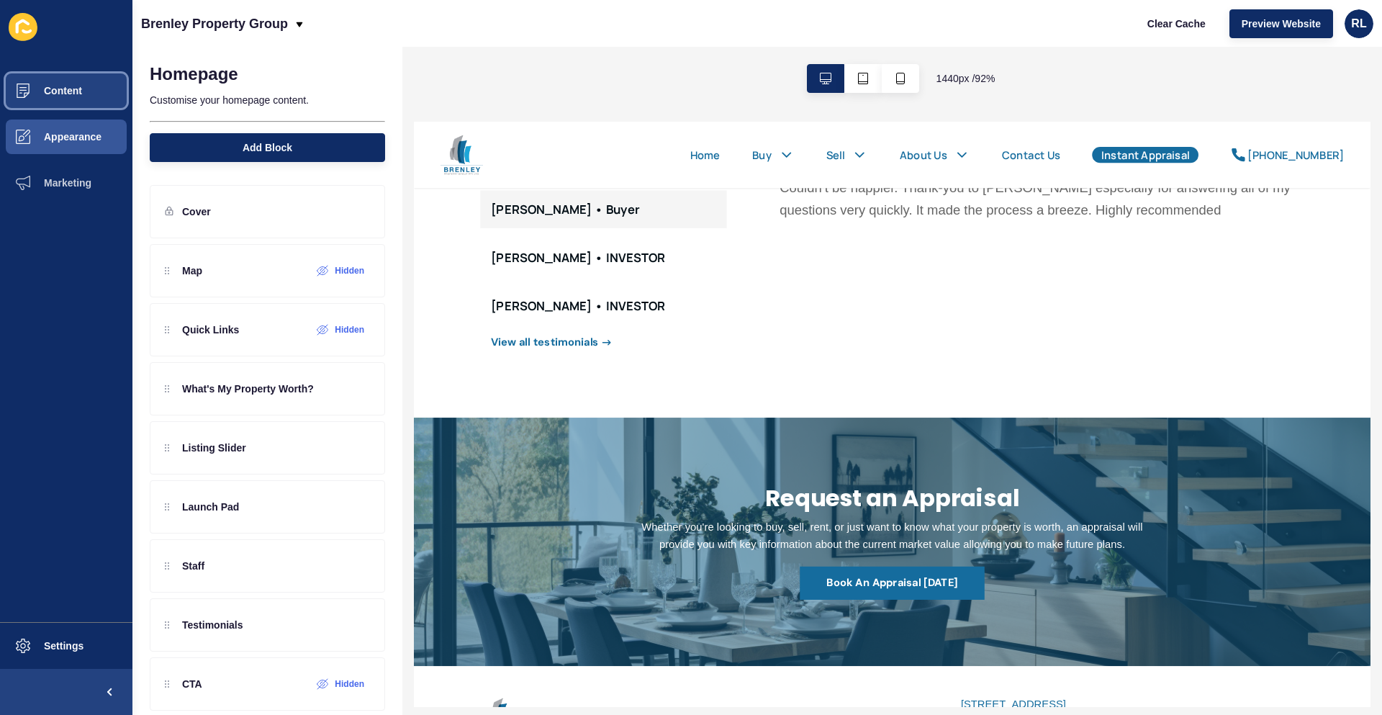
click at [86, 102] on button "Content" at bounding box center [66, 91] width 132 height 46
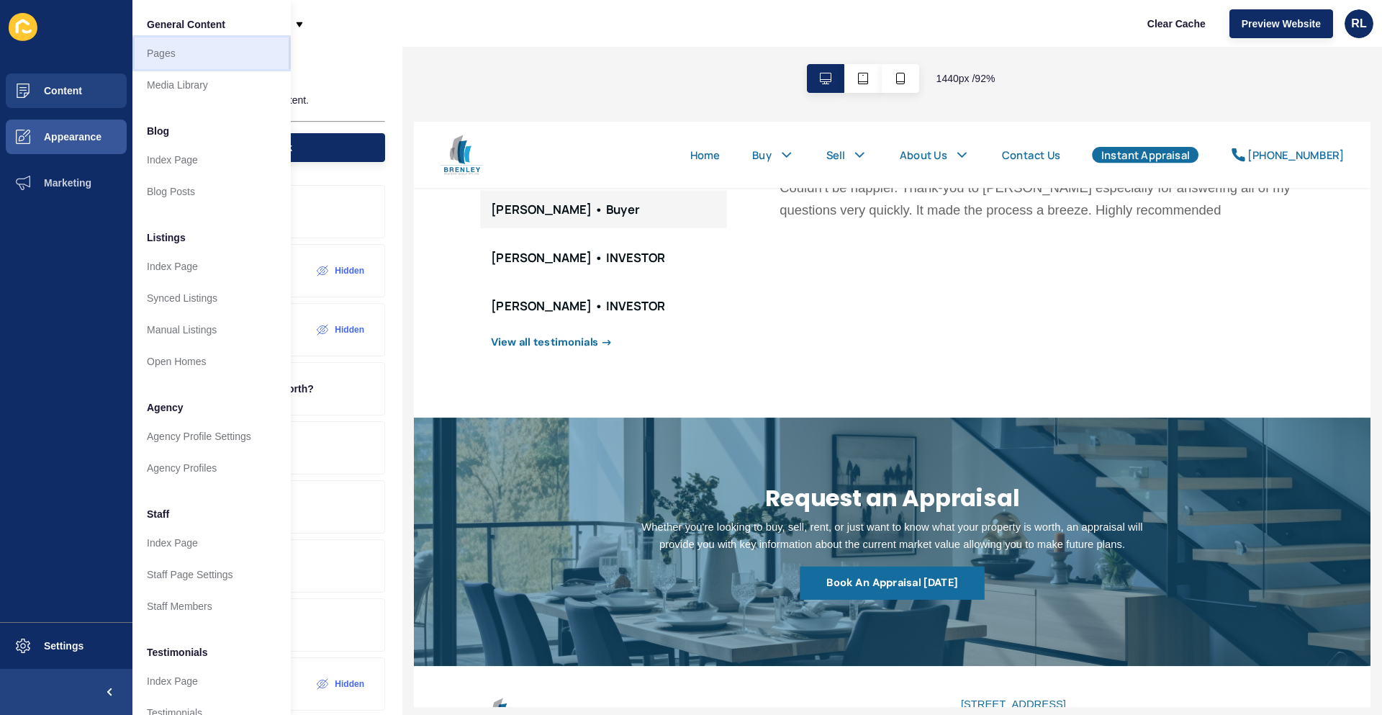
click at [182, 57] on link "Pages" at bounding box center [211, 53] width 158 height 32
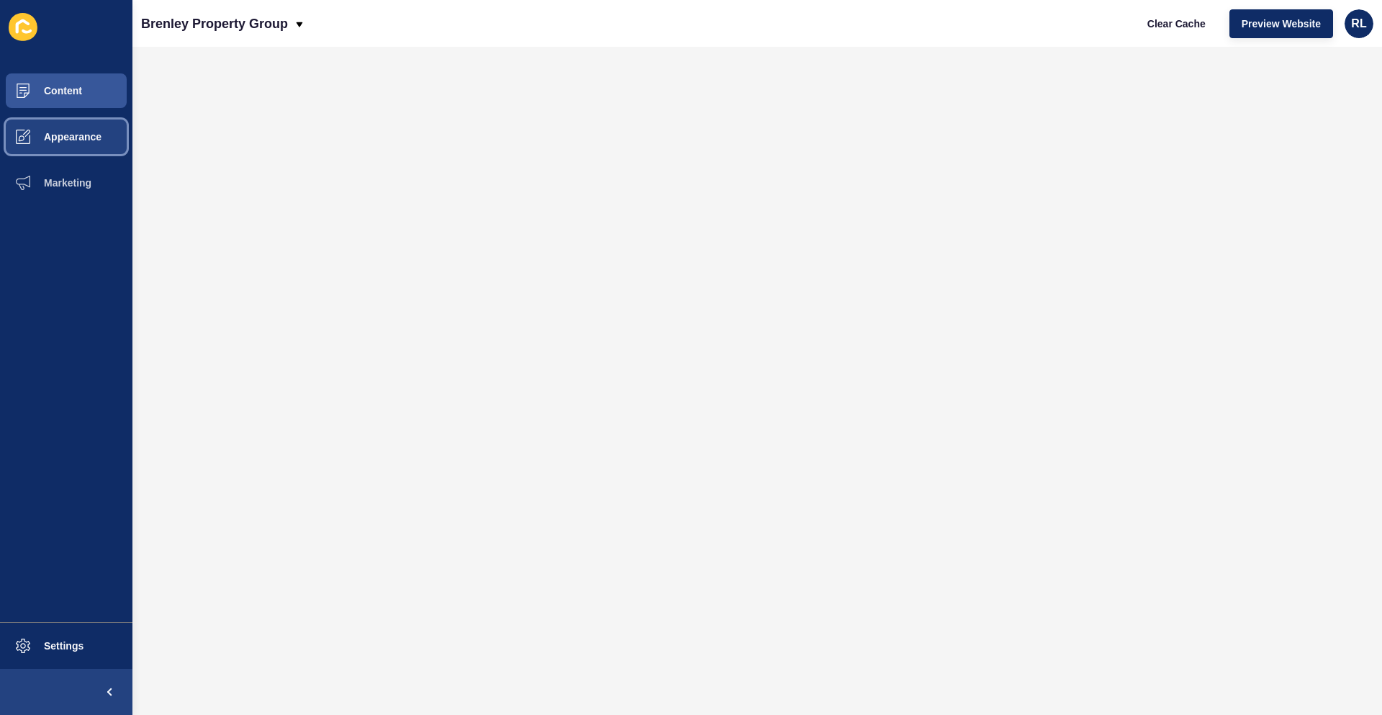
click at [85, 139] on span "Appearance" at bounding box center [50, 137] width 104 height 12
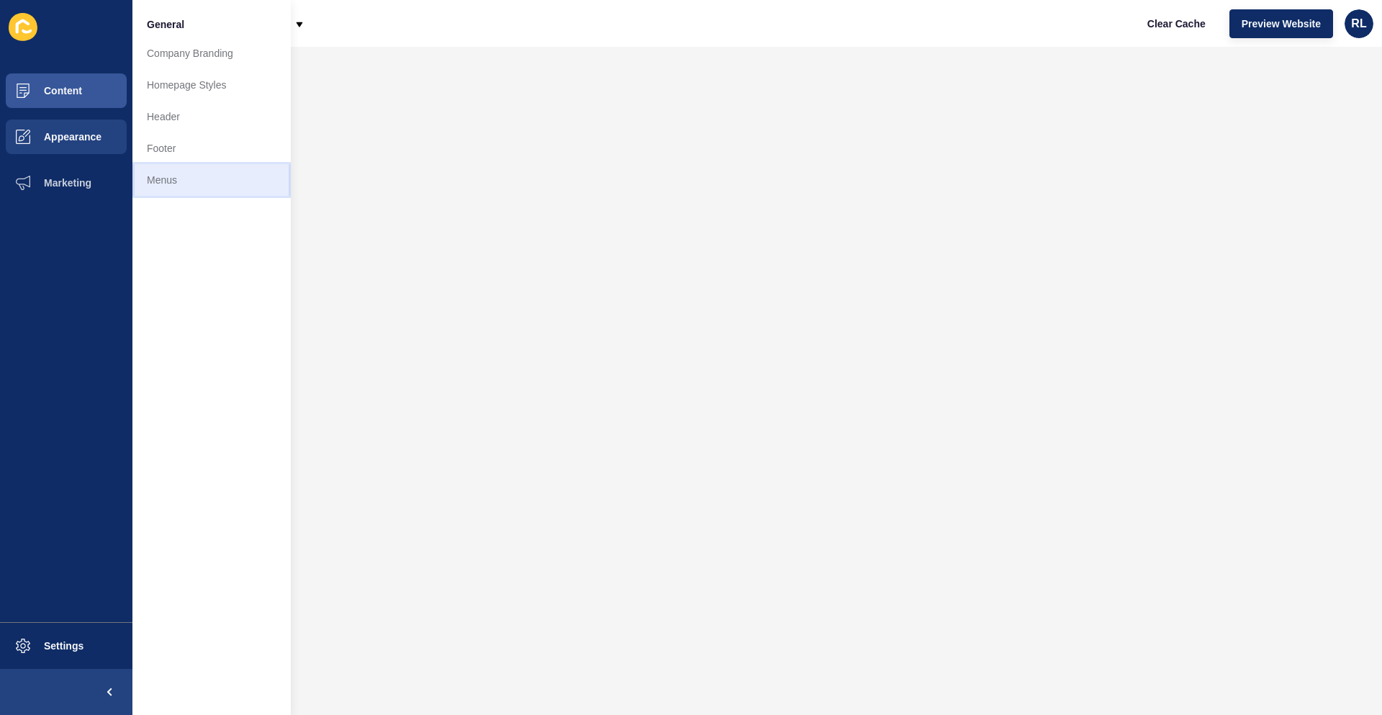
click at [159, 175] on link "Menus" at bounding box center [211, 180] width 158 height 32
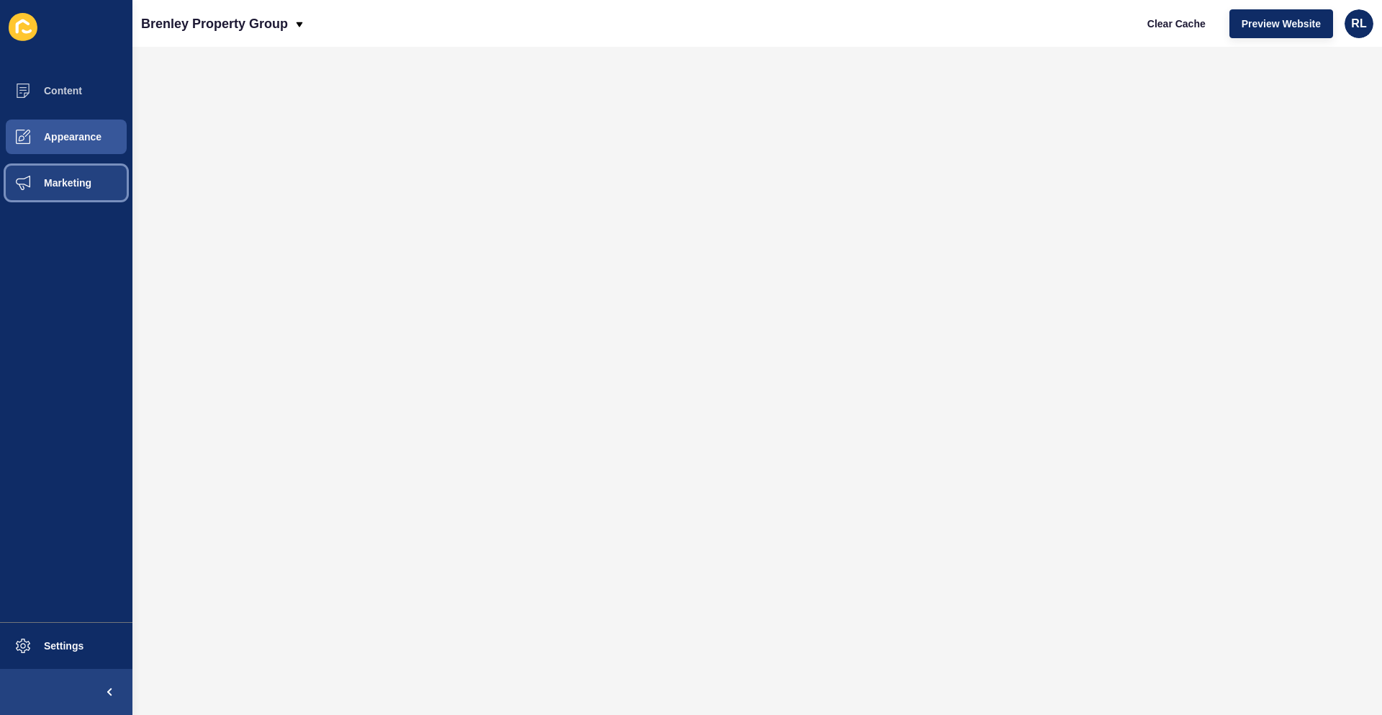
click at [69, 177] on span "Marketing" at bounding box center [45, 183] width 94 height 12
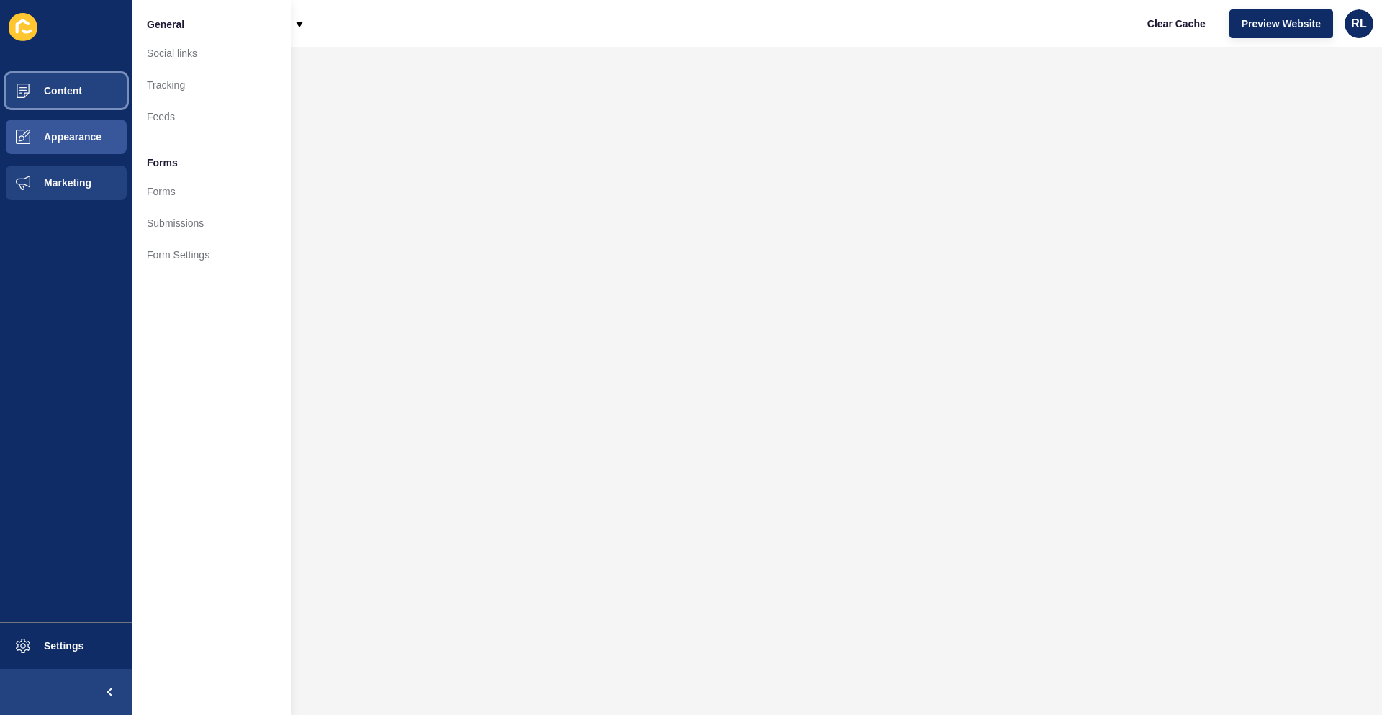
click at [91, 93] on button "Content" at bounding box center [66, 91] width 132 height 46
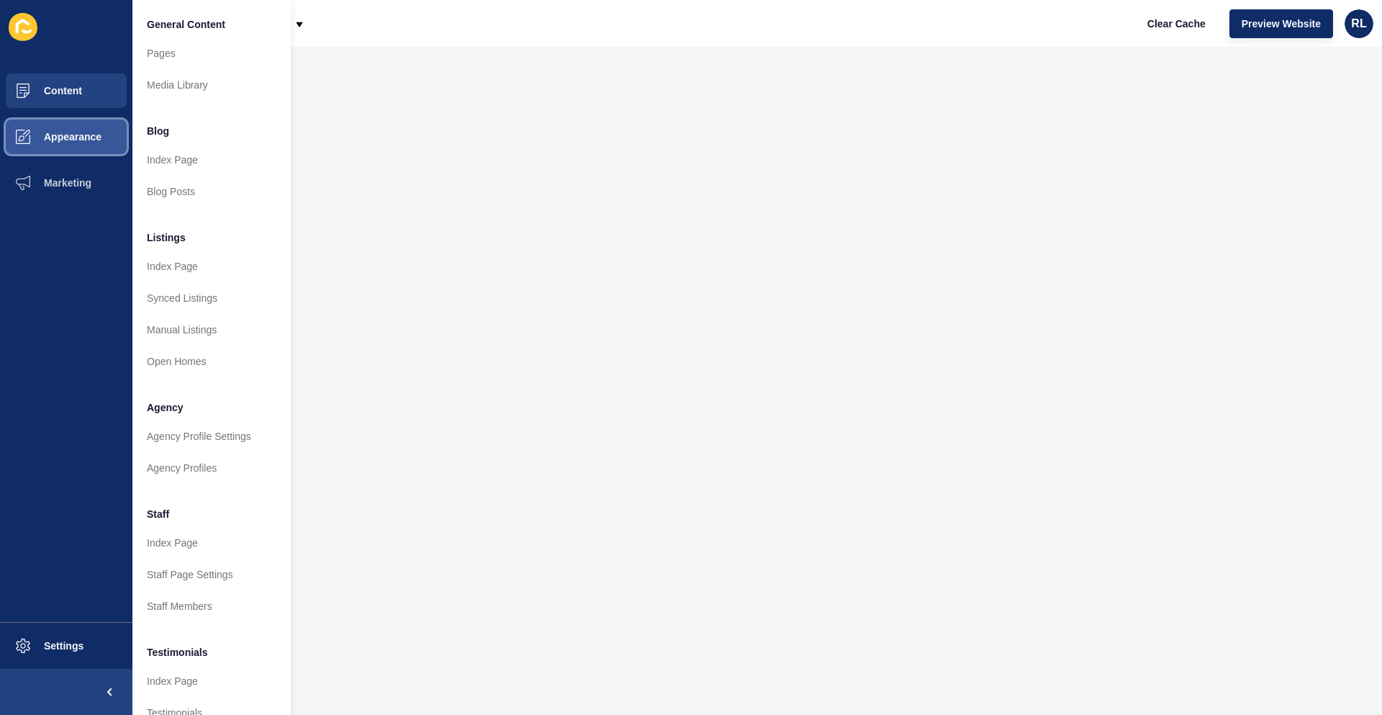
click at [70, 135] on span "Appearance" at bounding box center [50, 137] width 104 height 12
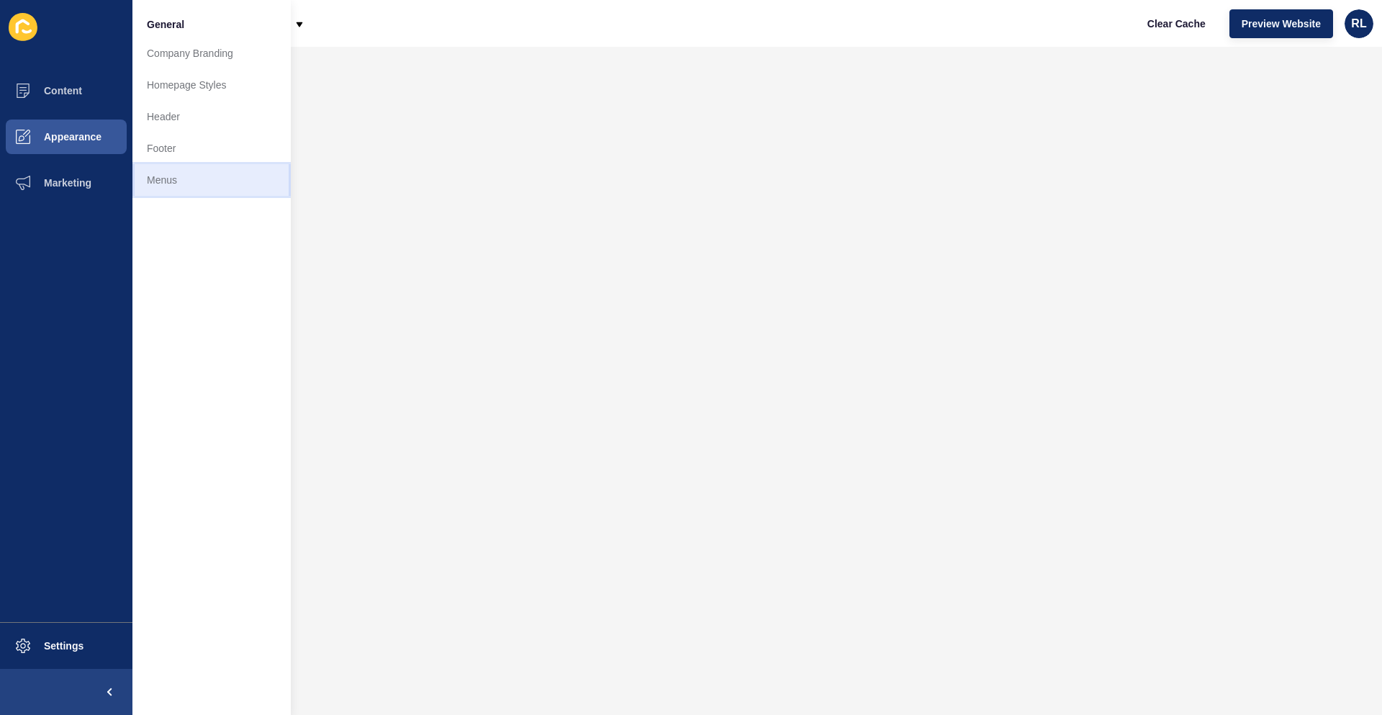
click at [186, 184] on link "Menus" at bounding box center [211, 180] width 158 height 32
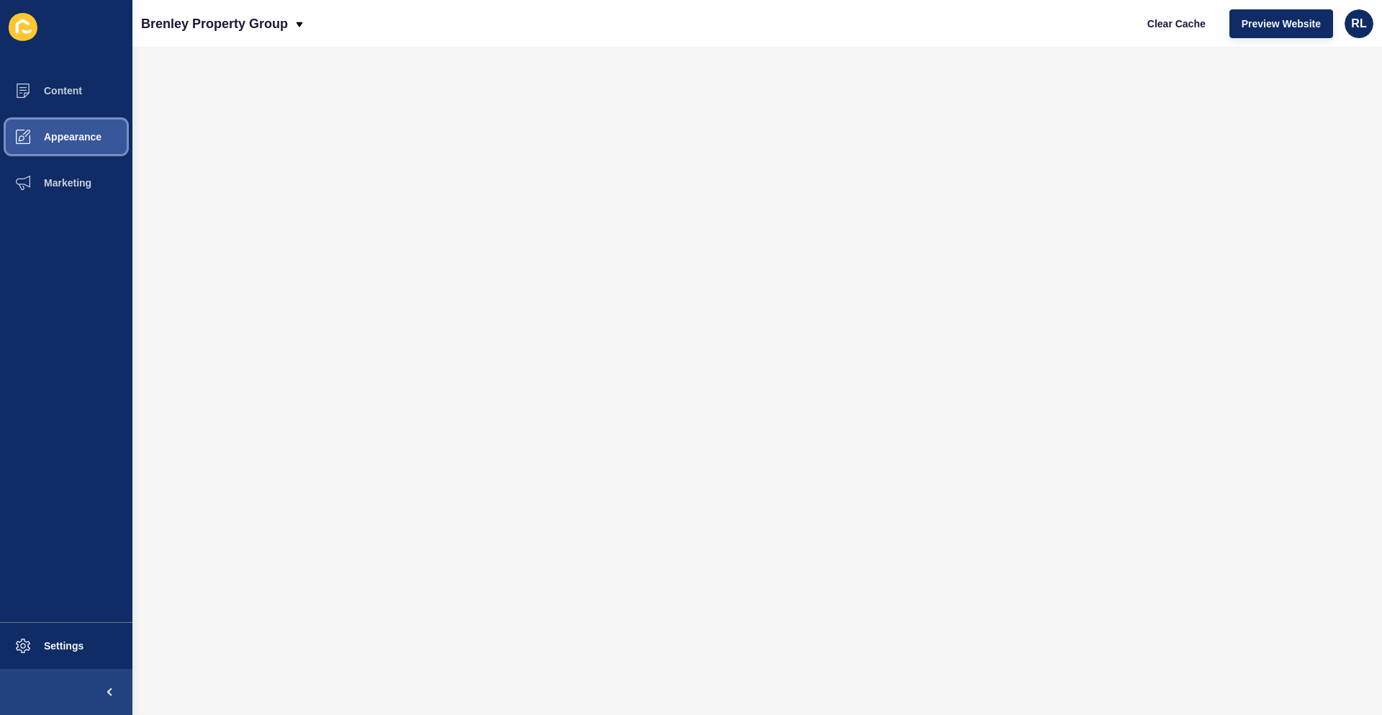
click at [82, 124] on button "Appearance" at bounding box center [66, 137] width 132 height 46
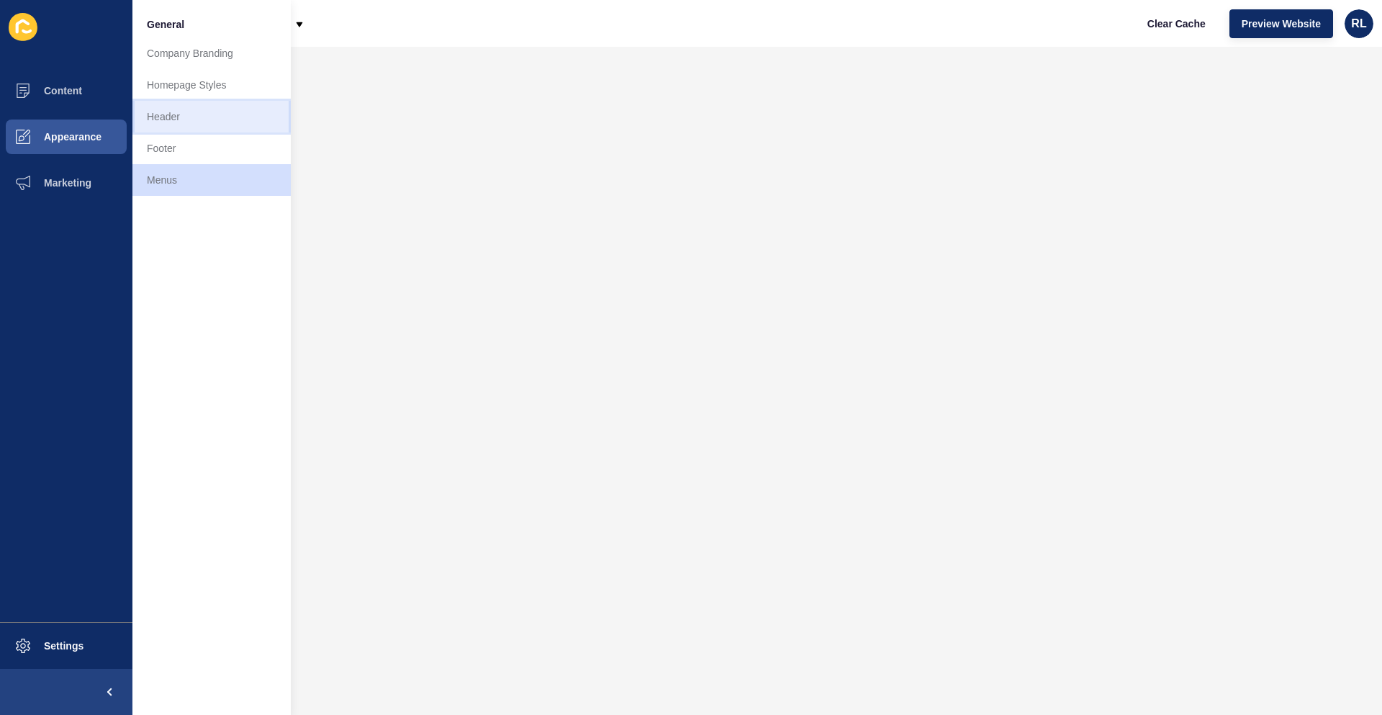
click at [202, 122] on link "Header" at bounding box center [211, 117] width 158 height 32
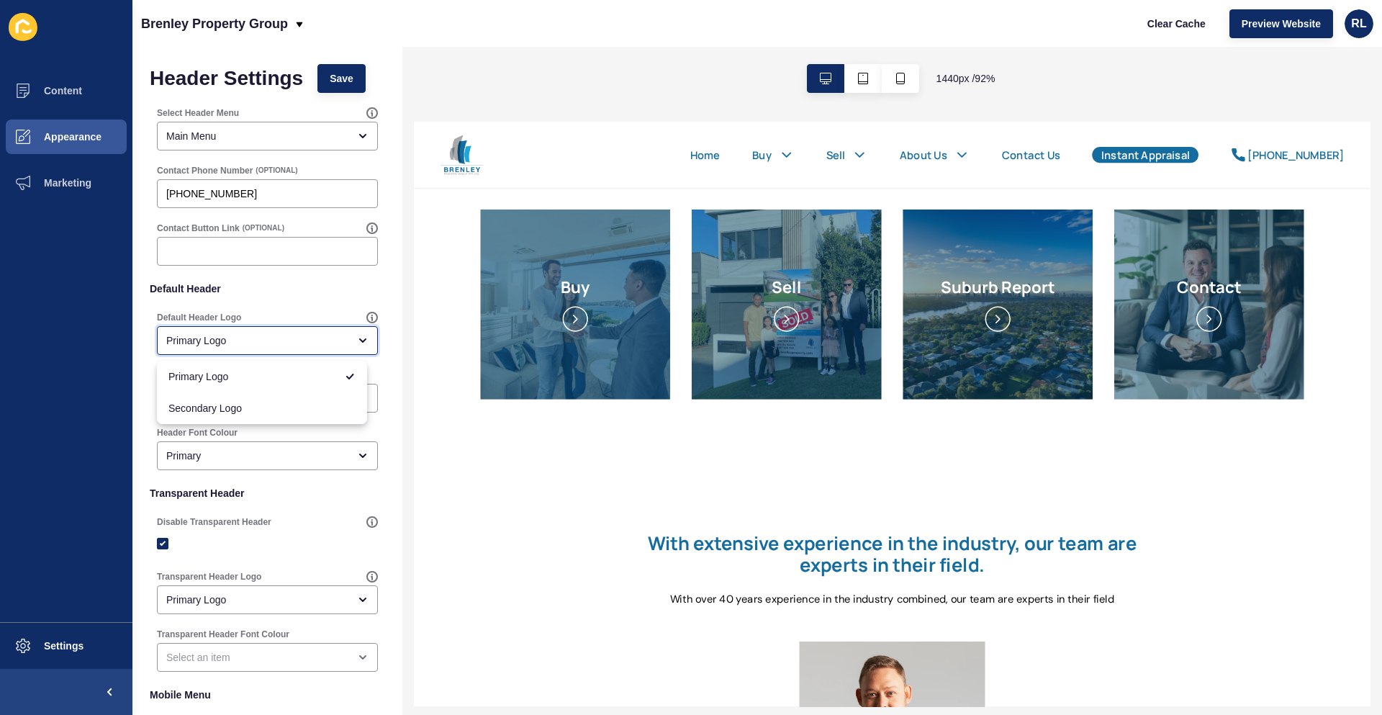
click at [336, 335] on div "Primary Logo" at bounding box center [257, 340] width 182 height 14
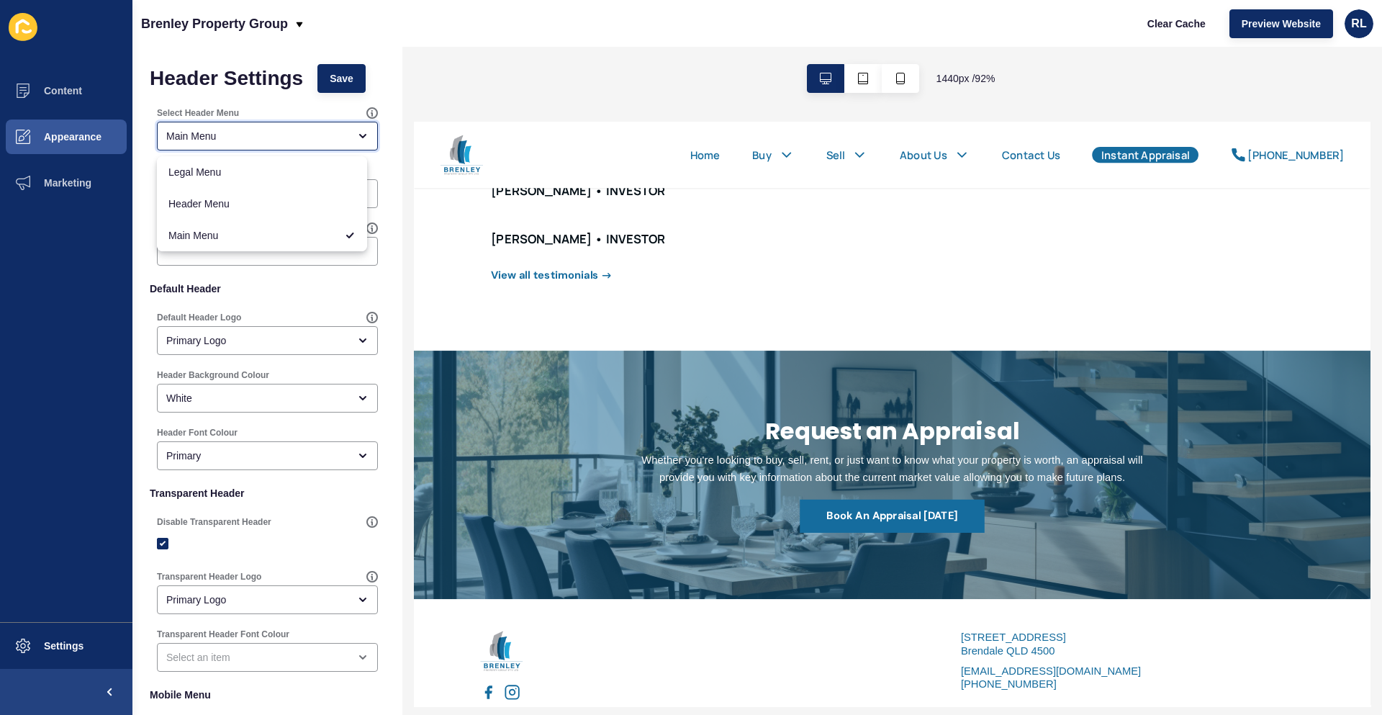
click at [284, 135] on div "Main Menu" at bounding box center [257, 136] width 182 height 14
click at [227, 179] on span "Legal Menu" at bounding box center [261, 172] width 187 height 14
click at [306, 140] on div "Legal Menu" at bounding box center [257, 136] width 182 height 14
click at [245, 204] on span "Header Menu" at bounding box center [261, 204] width 187 height 14
click at [286, 142] on div "Header Menu" at bounding box center [257, 136] width 182 height 14
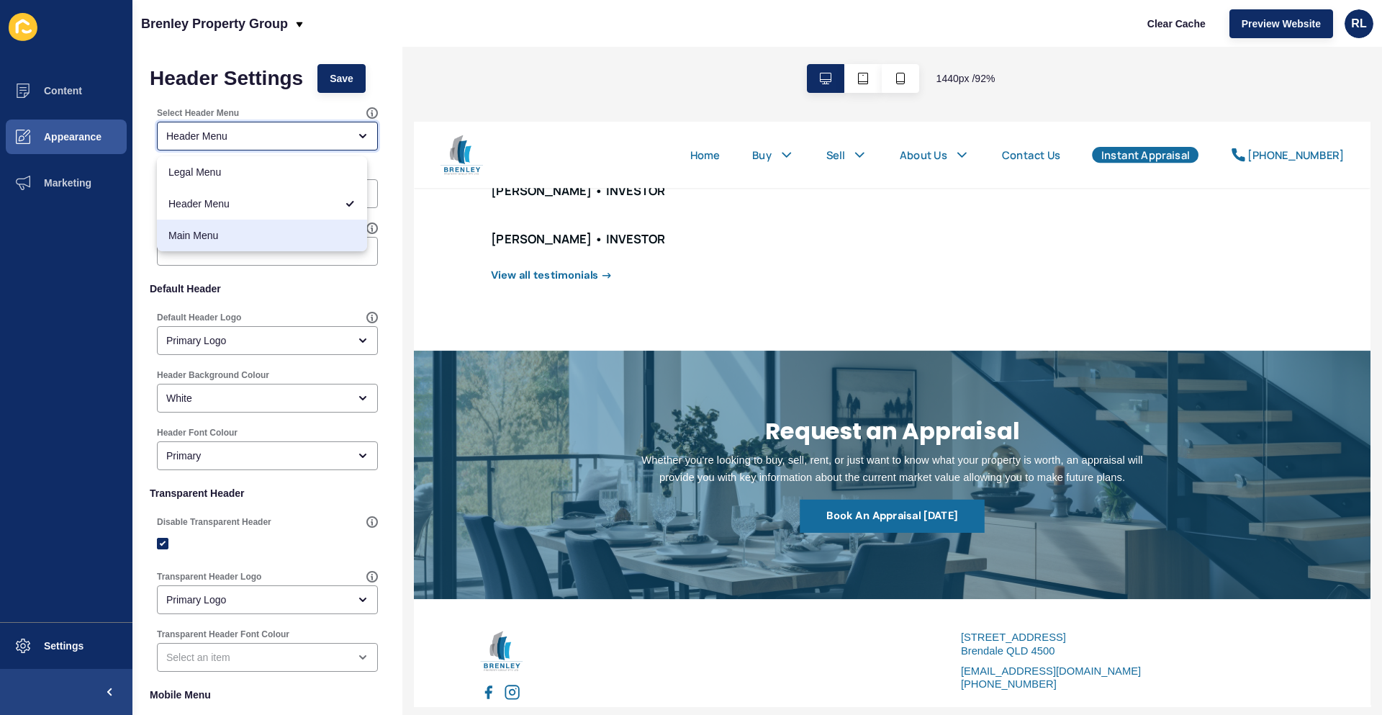
click at [237, 230] on span "Main Menu" at bounding box center [261, 235] width 187 height 14
click at [310, 131] on div "Main Menu" at bounding box center [257, 136] width 182 height 14
click at [236, 203] on span "Header Menu" at bounding box center [261, 204] width 187 height 14
type input "Header Menu"
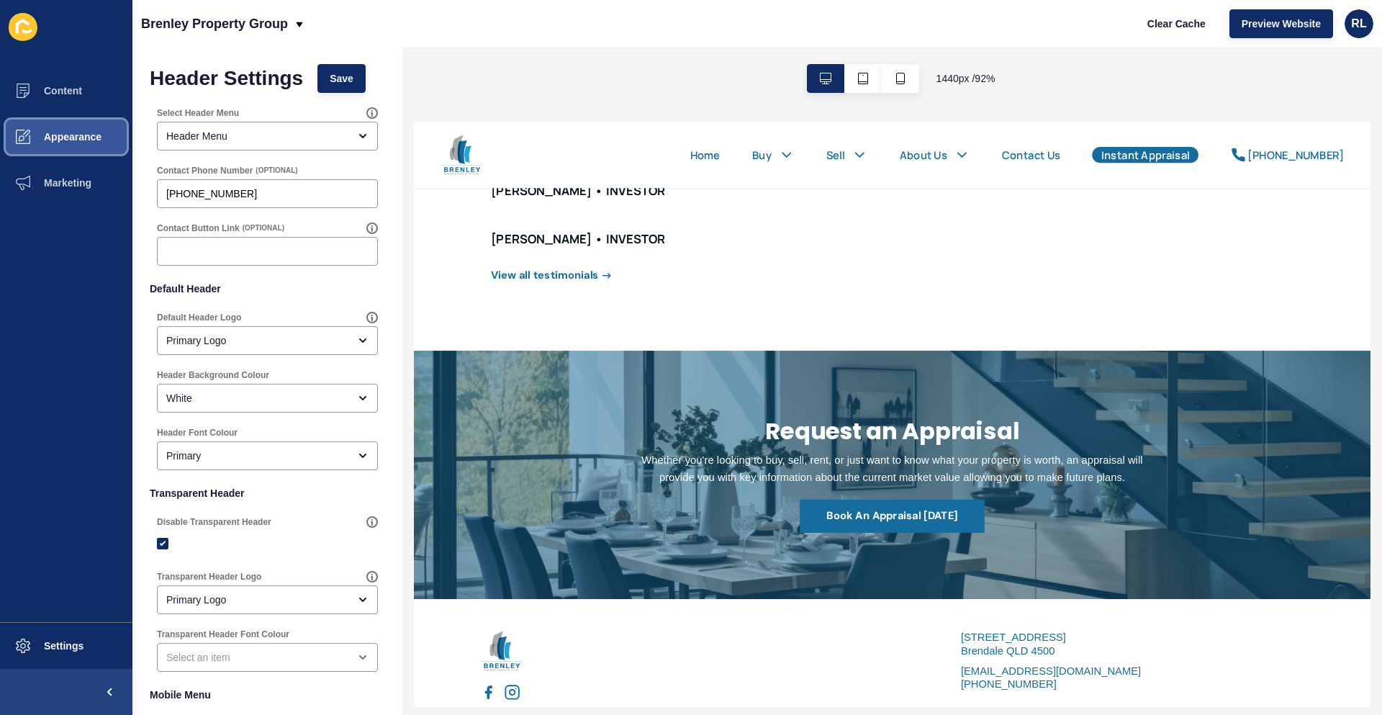
click at [80, 144] on button "Appearance" at bounding box center [66, 137] width 132 height 46
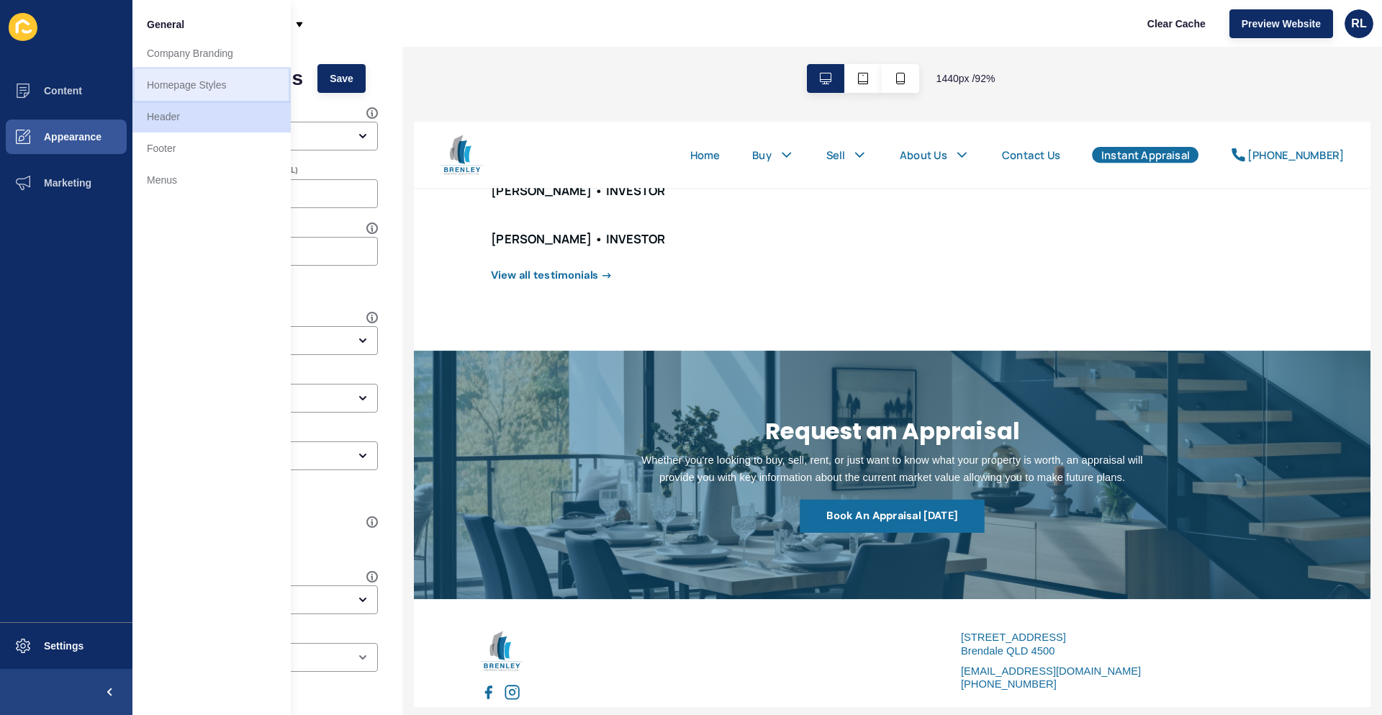
click at [222, 86] on link "Homepage Styles" at bounding box center [211, 85] width 158 height 32
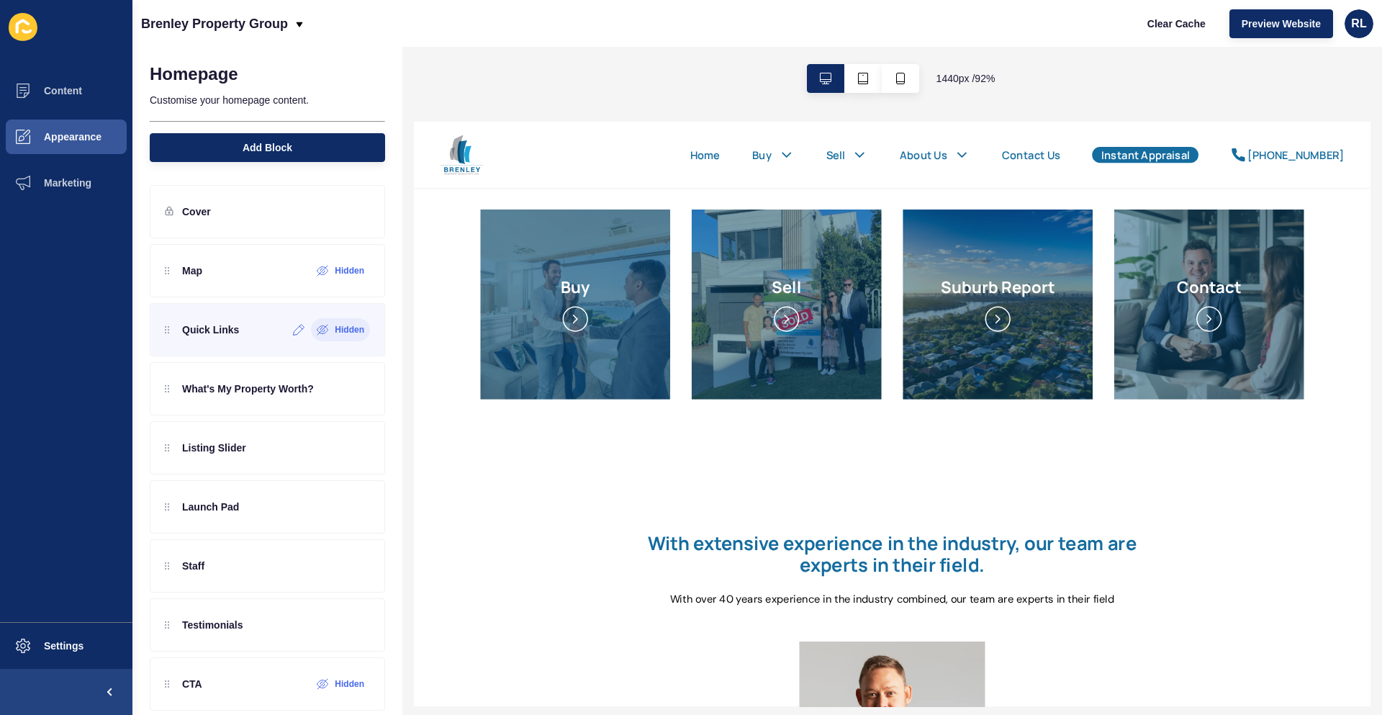
click at [317, 332] on icon at bounding box center [322, 330] width 10 height 10
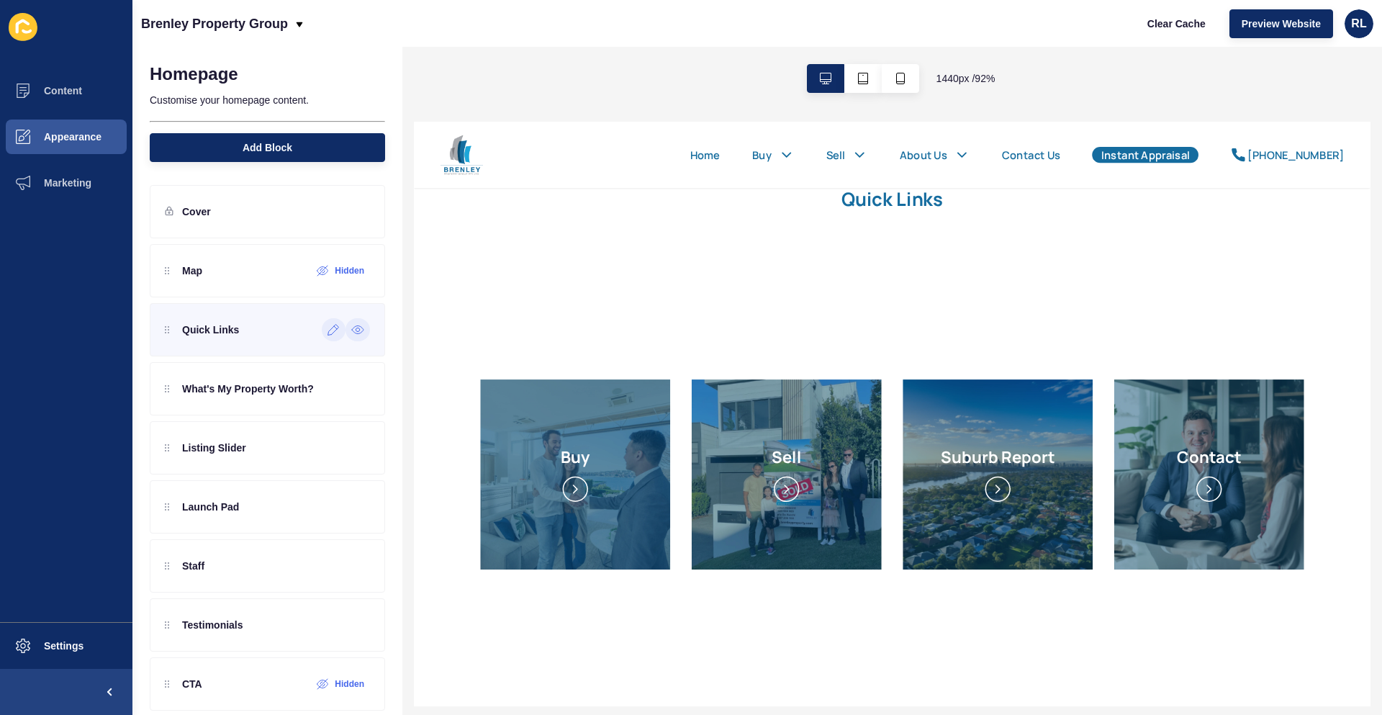
click at [328, 334] on icon at bounding box center [334, 330] width 12 height 12
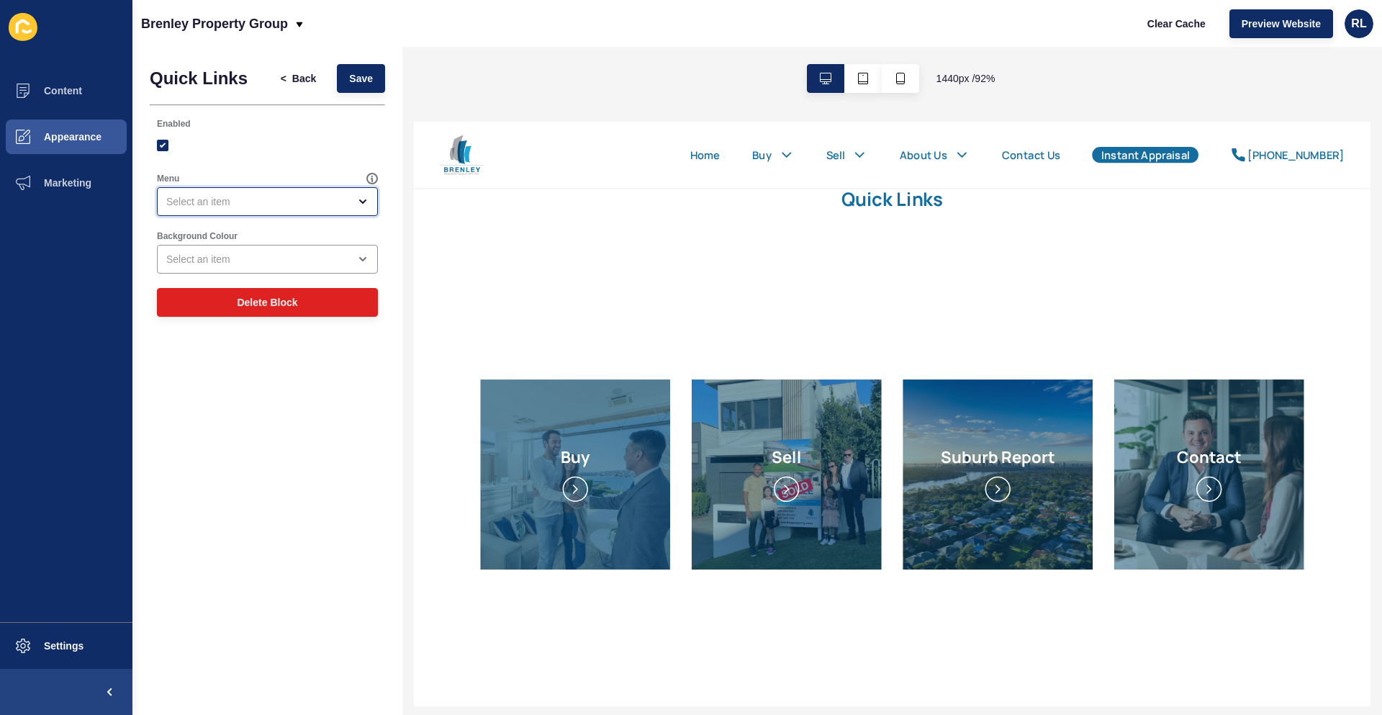
click at [351, 198] on div "open menu" at bounding box center [358, 202] width 20 height 12
click at [351, 198] on div "close menu" at bounding box center [358, 202] width 20 height 12
click at [343, 254] on div "open menu" at bounding box center [257, 259] width 182 height 14
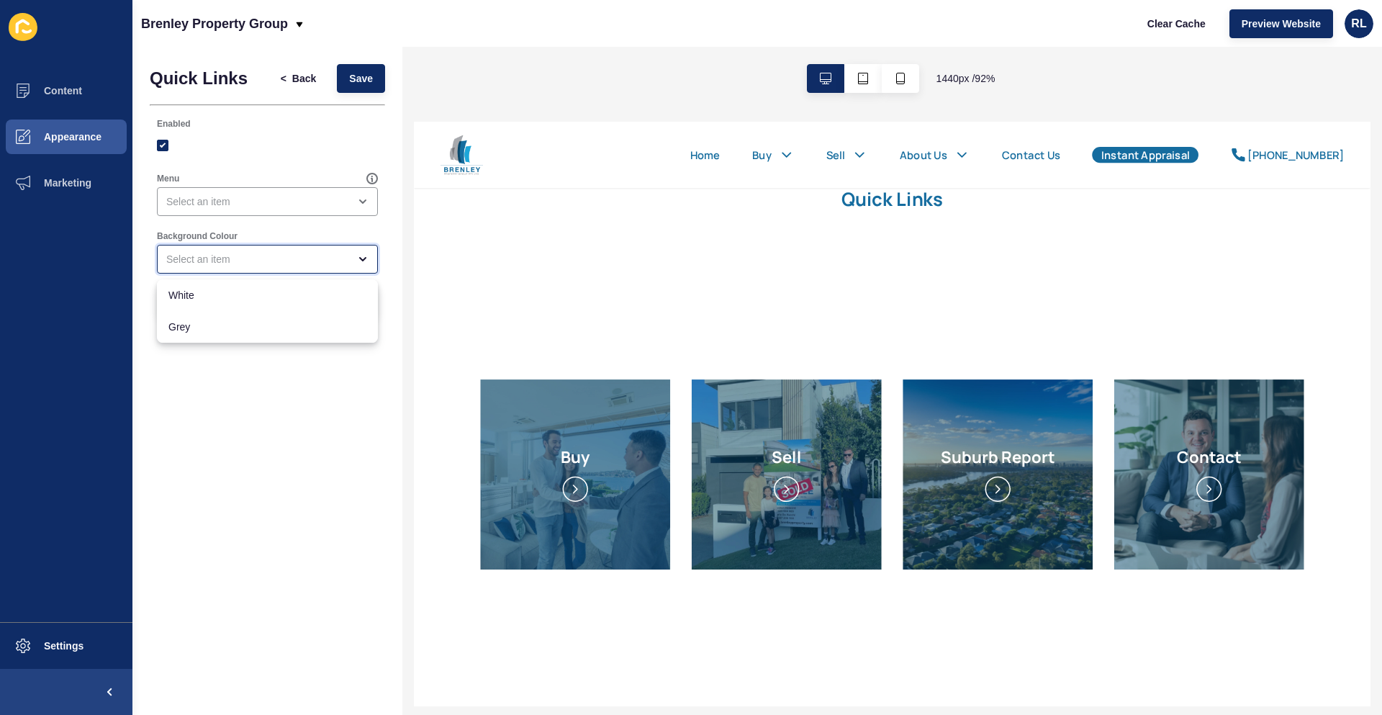
click at [343, 254] on div "close menu" at bounding box center [257, 259] width 182 height 14
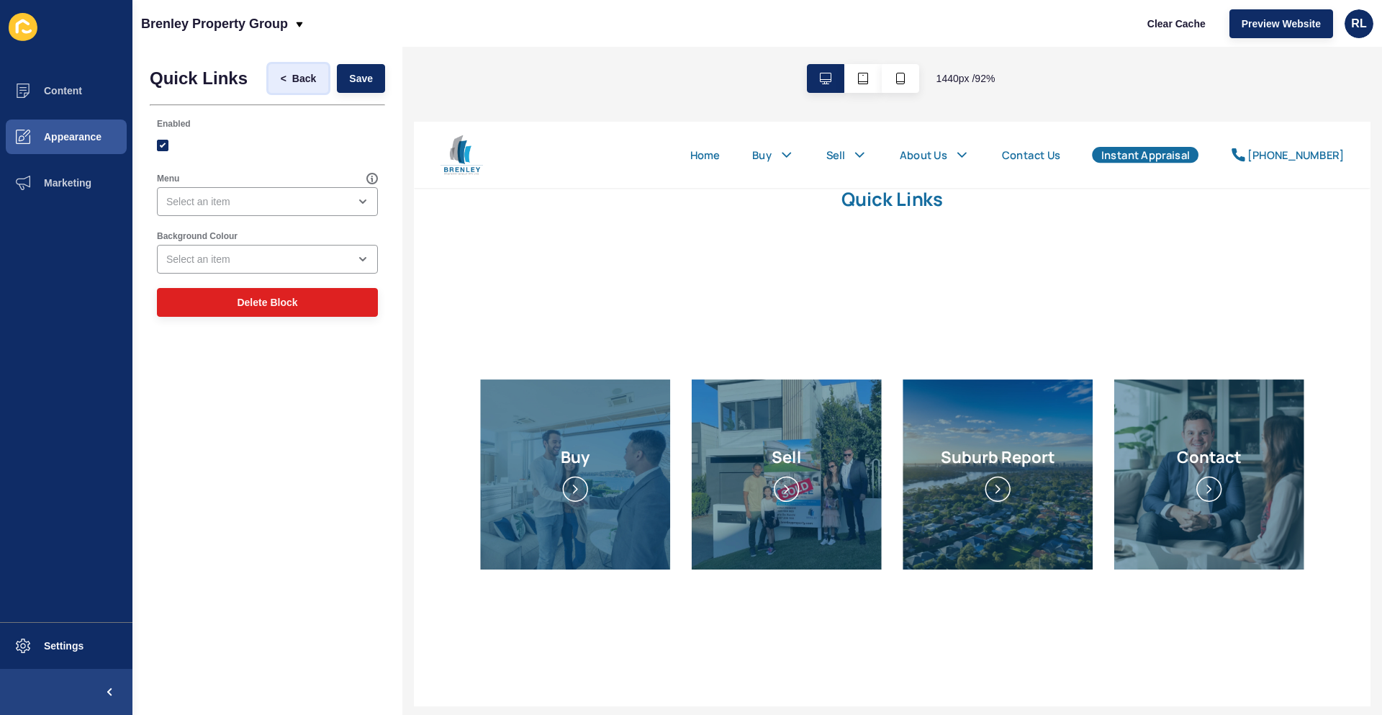
click at [301, 78] on span "Back" at bounding box center [304, 78] width 24 height 14
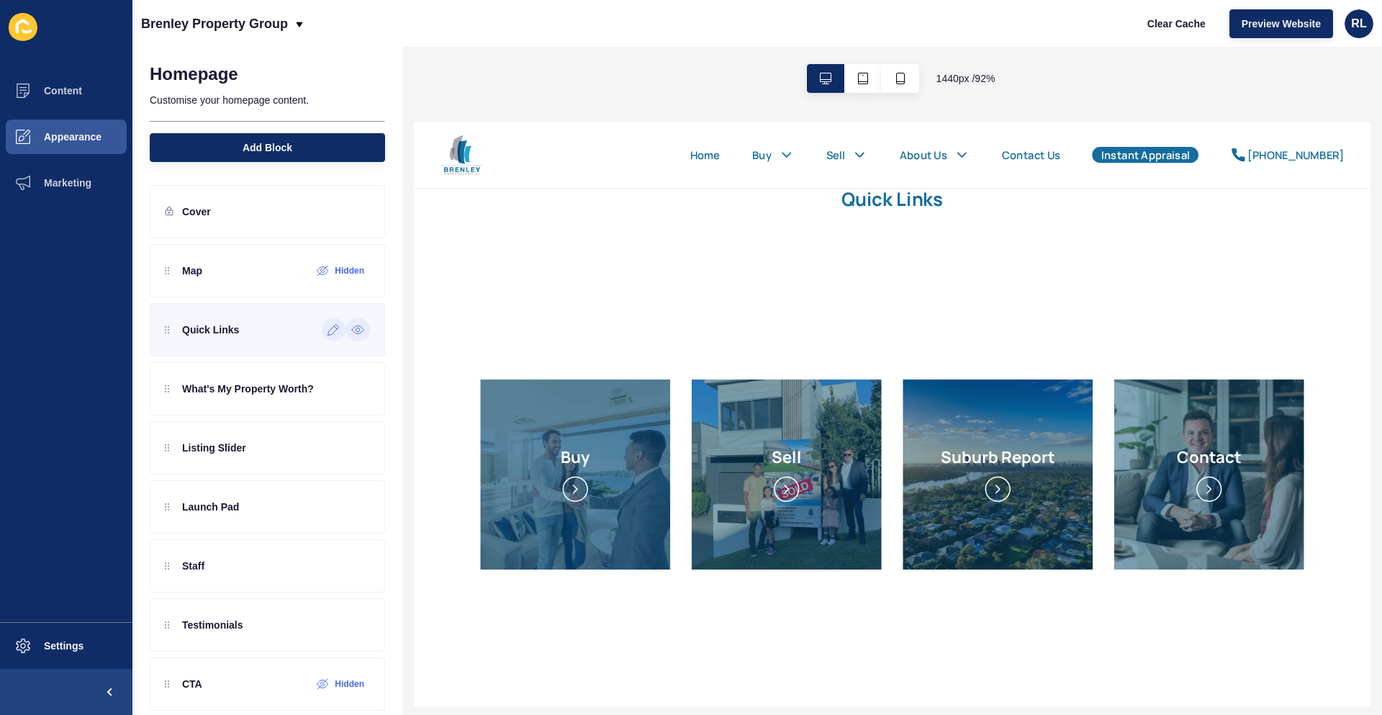
click at [351, 332] on icon at bounding box center [357, 330] width 13 height 12
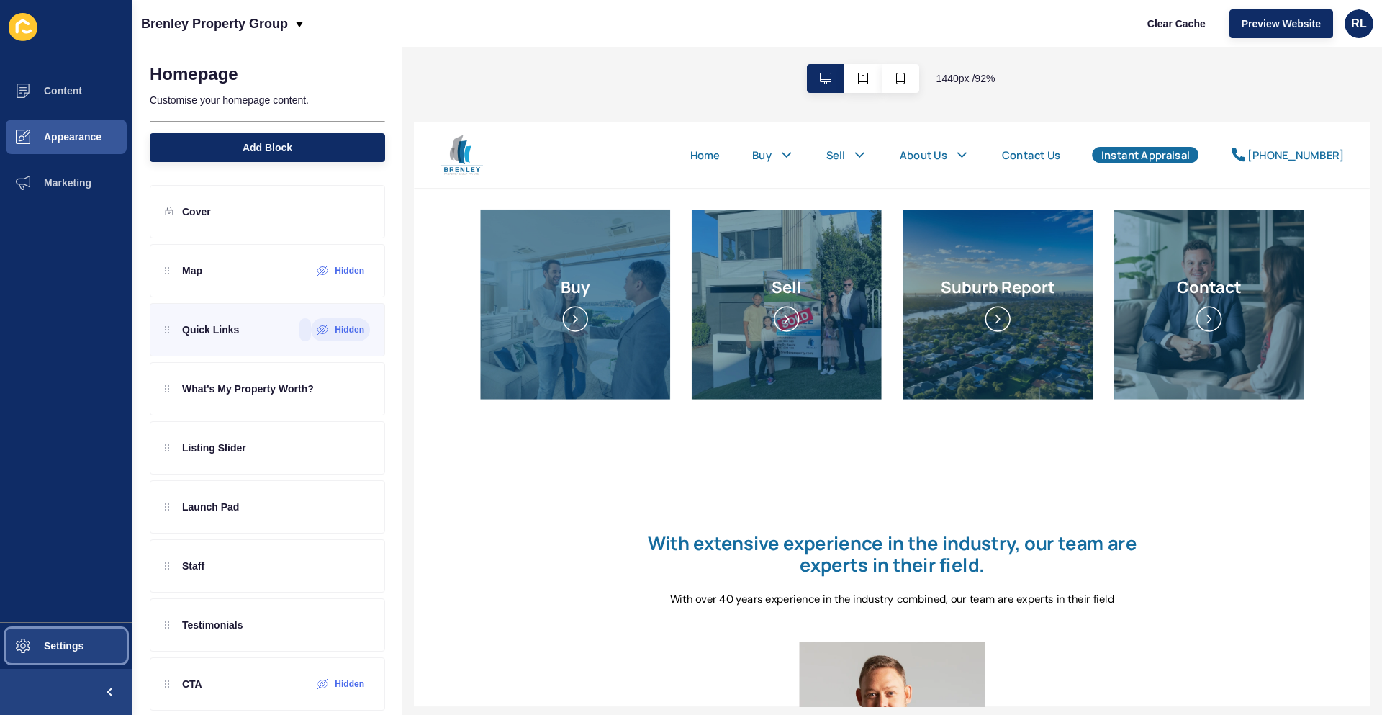
click at [59, 633] on button "Settings" at bounding box center [66, 646] width 132 height 46
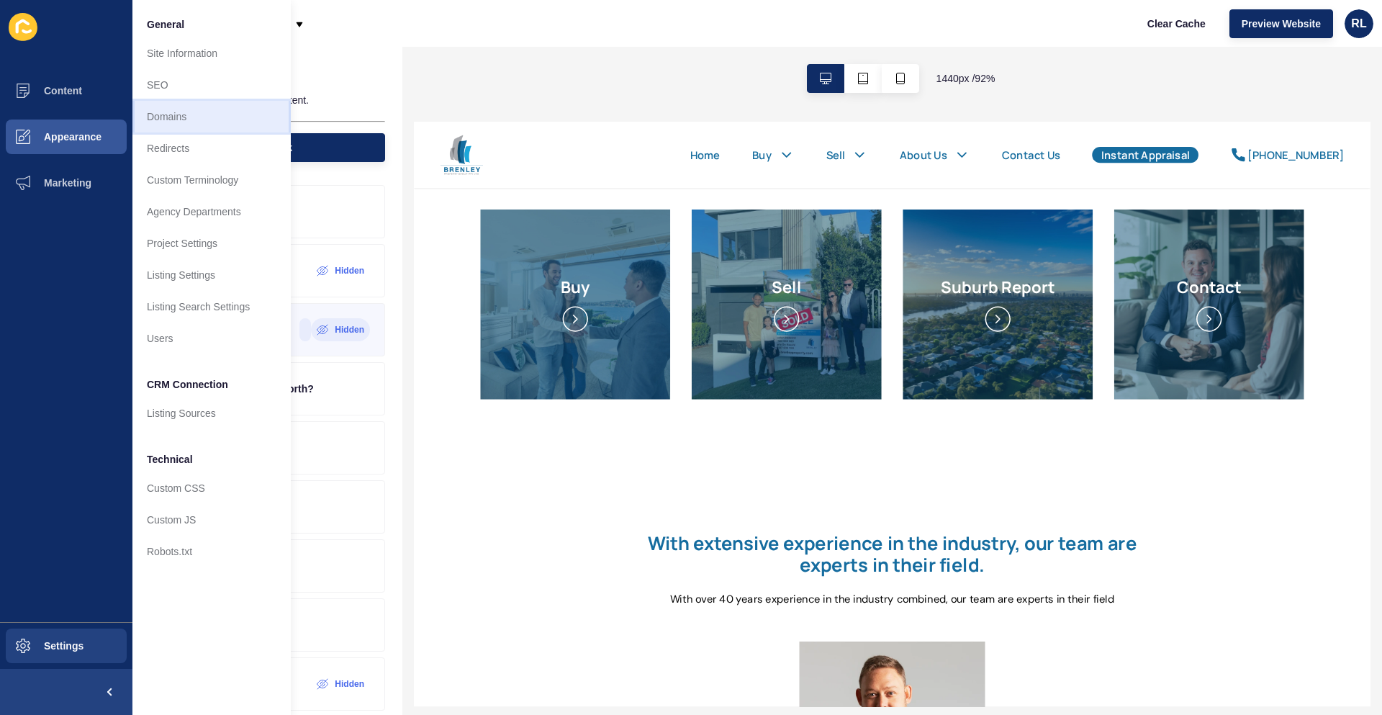
click at [222, 111] on link "Domains" at bounding box center [211, 117] width 158 height 32
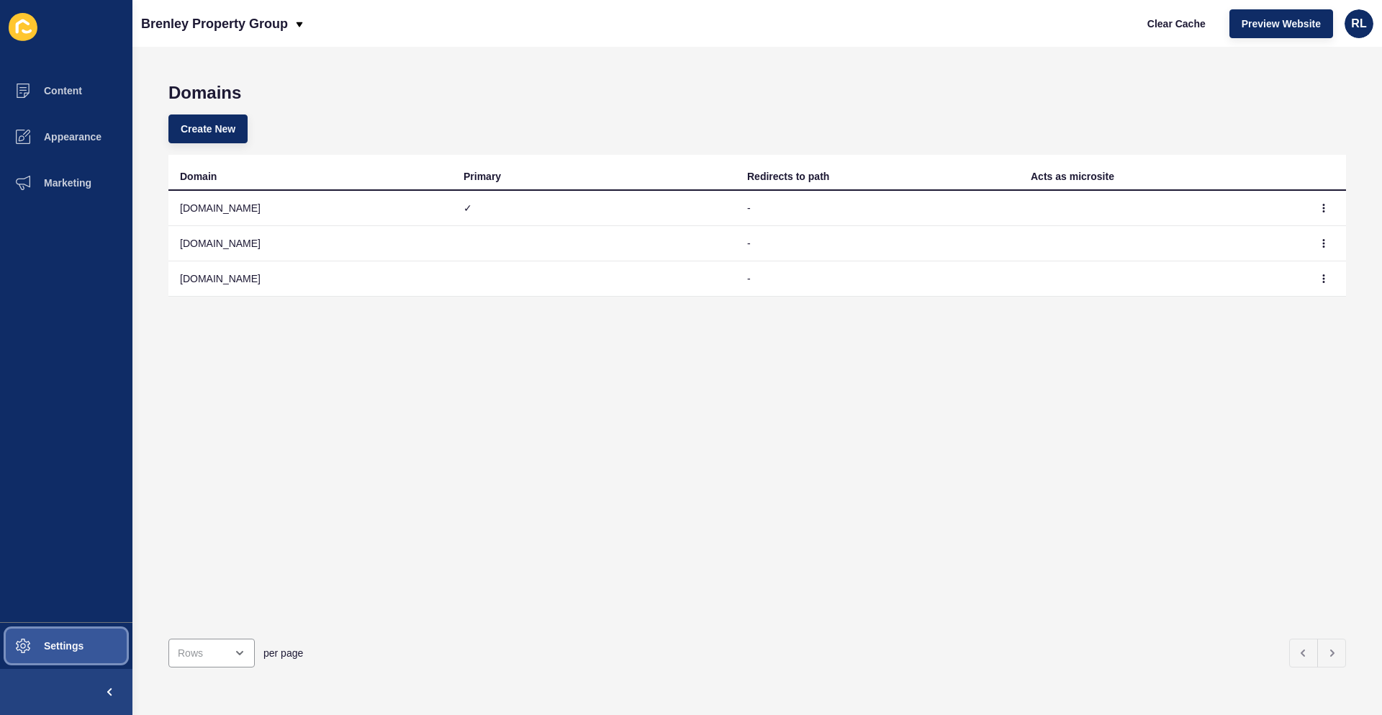
click at [48, 654] on button "Settings" at bounding box center [66, 646] width 132 height 46
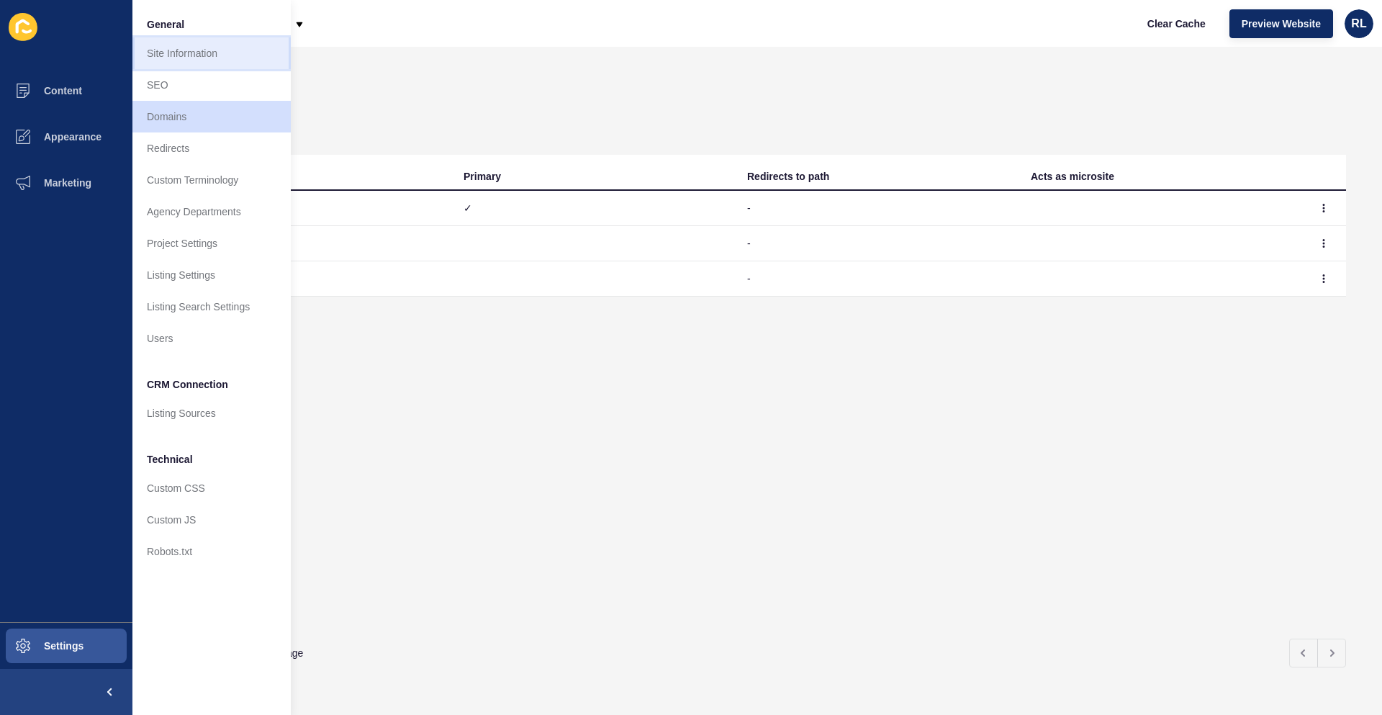
click at [235, 63] on link "Site Information" at bounding box center [211, 53] width 158 height 32
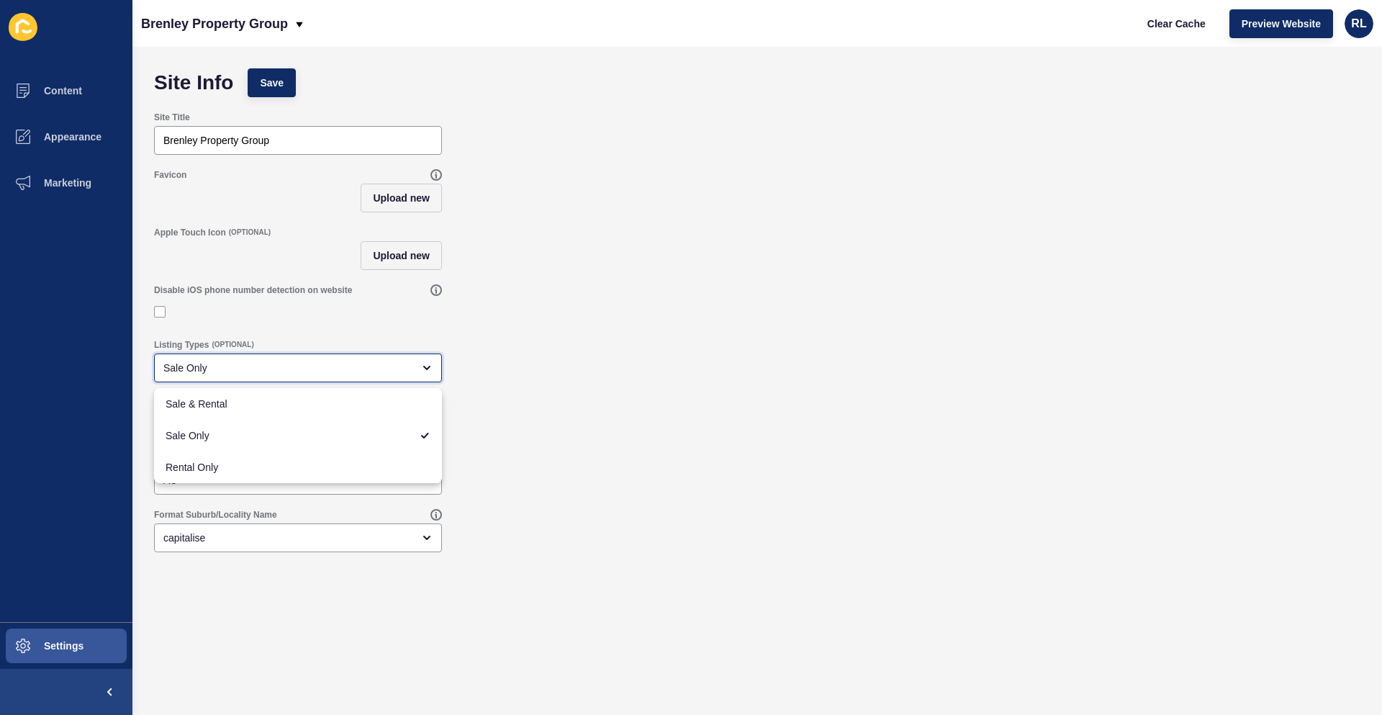
click at [389, 360] on div "Sale Only" at bounding box center [298, 367] width 288 height 29
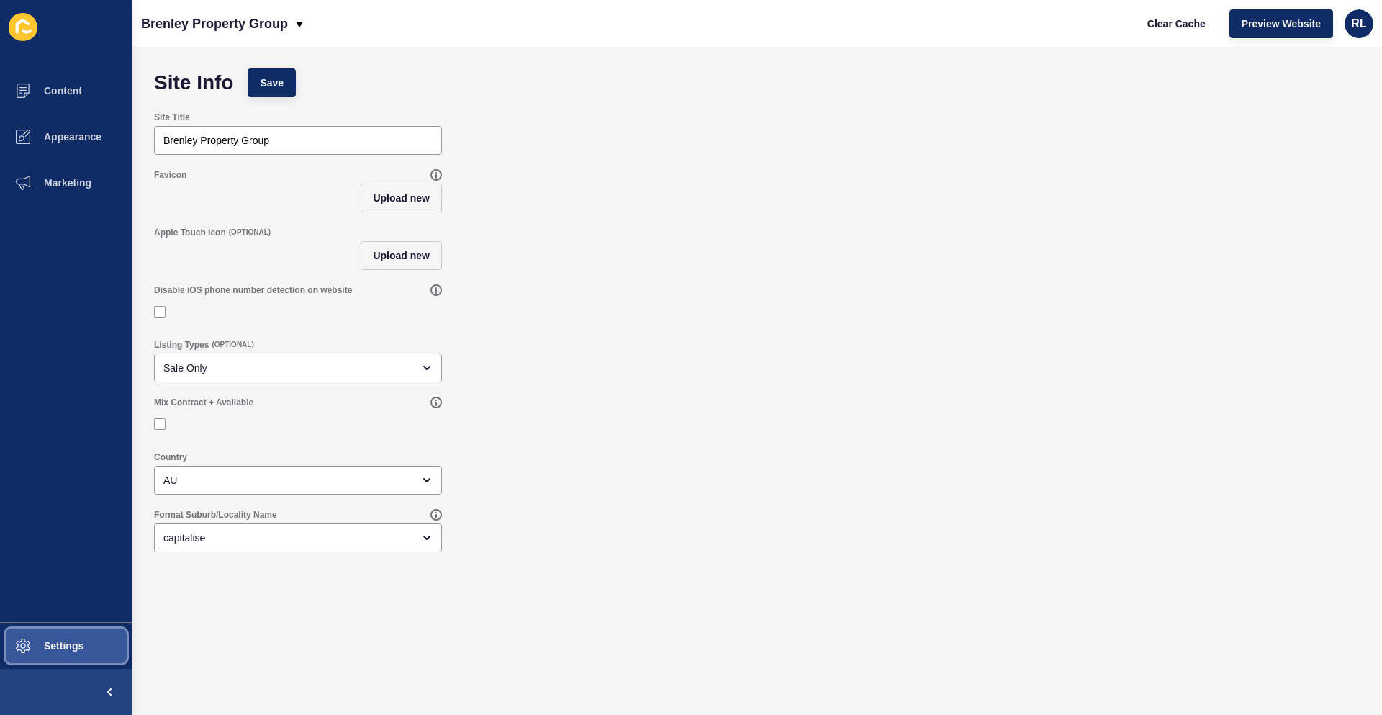
click at [59, 640] on span "Settings" at bounding box center [41, 646] width 86 height 12
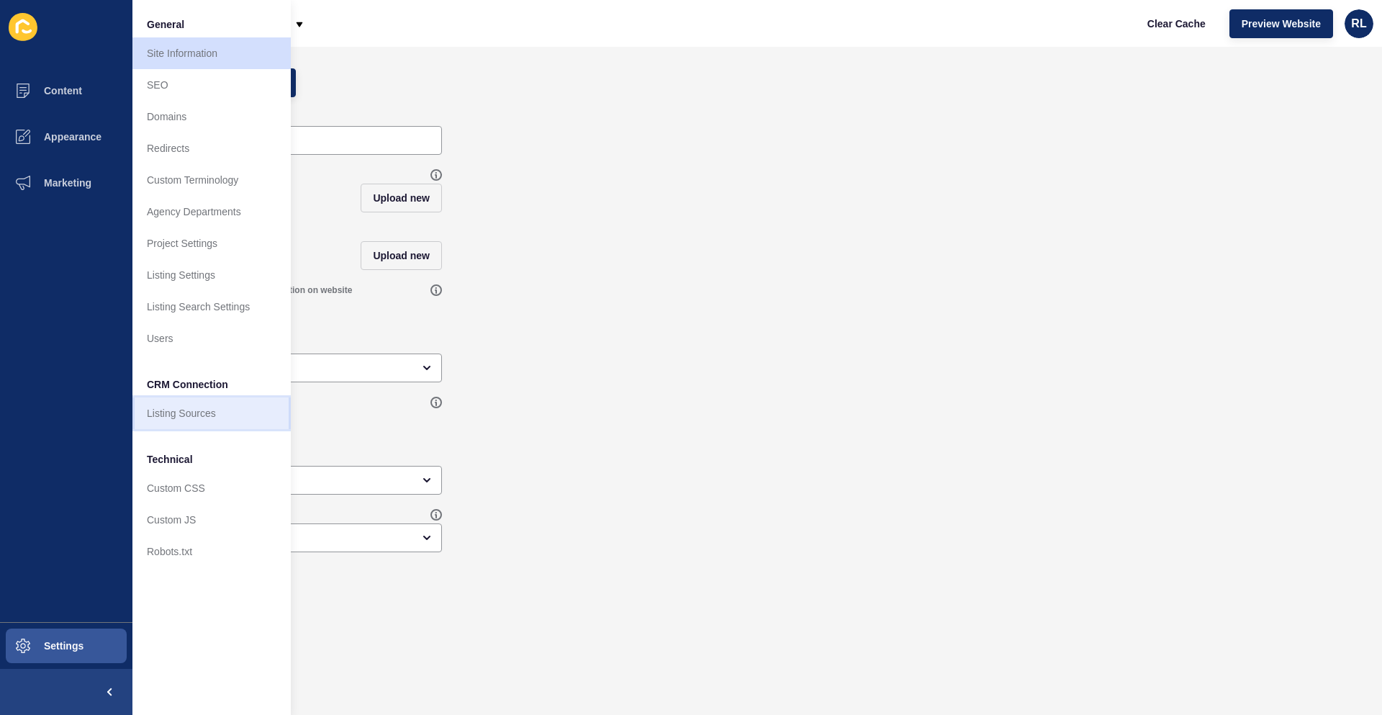
click at [235, 412] on link "Listing Sources" at bounding box center [211, 413] width 158 height 32
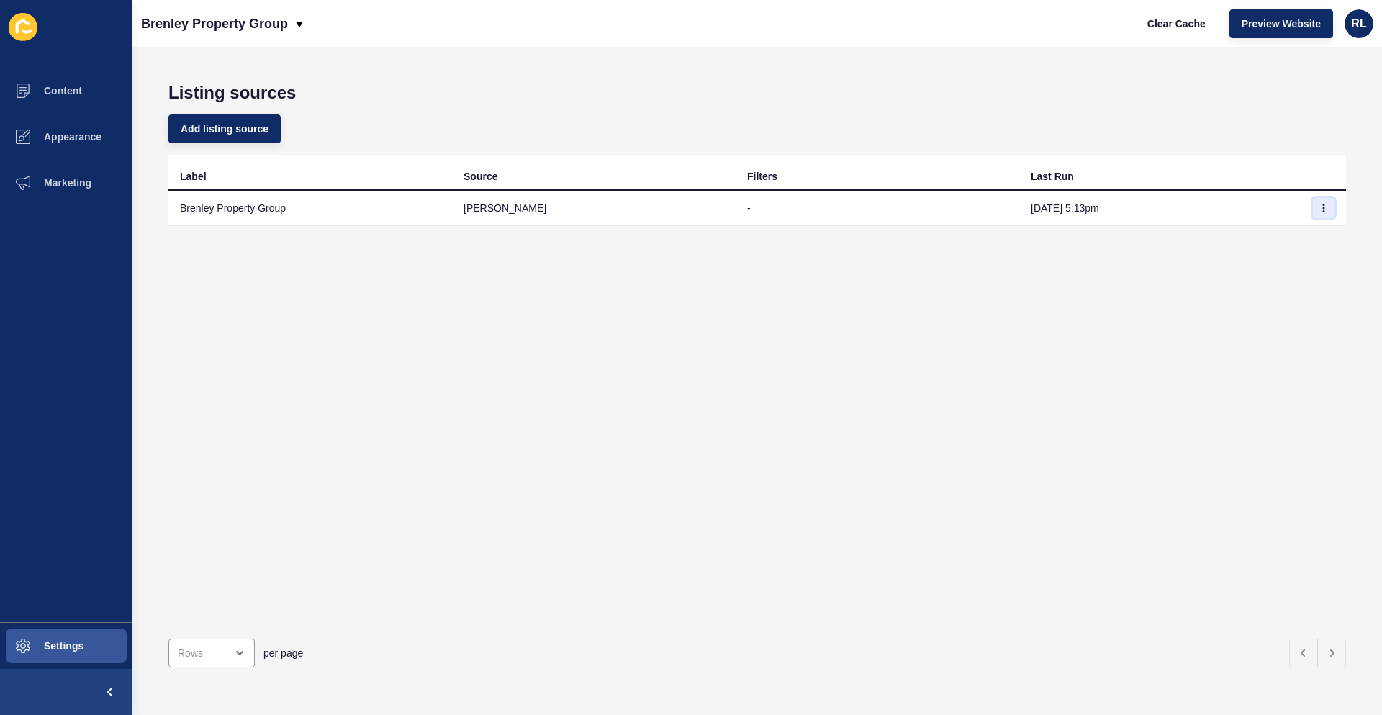
click at [1319, 209] on button "button" at bounding box center [1324, 208] width 22 height 20
click at [1262, 240] on link "Sync now" at bounding box center [1273, 237] width 101 height 32
click at [1319, 207] on icon "button" at bounding box center [1323, 208] width 9 height 9
click at [1273, 240] on link "Sync now" at bounding box center [1273, 237] width 101 height 32
click at [262, 207] on td "Brenley Property Group" at bounding box center [310, 208] width 284 height 35
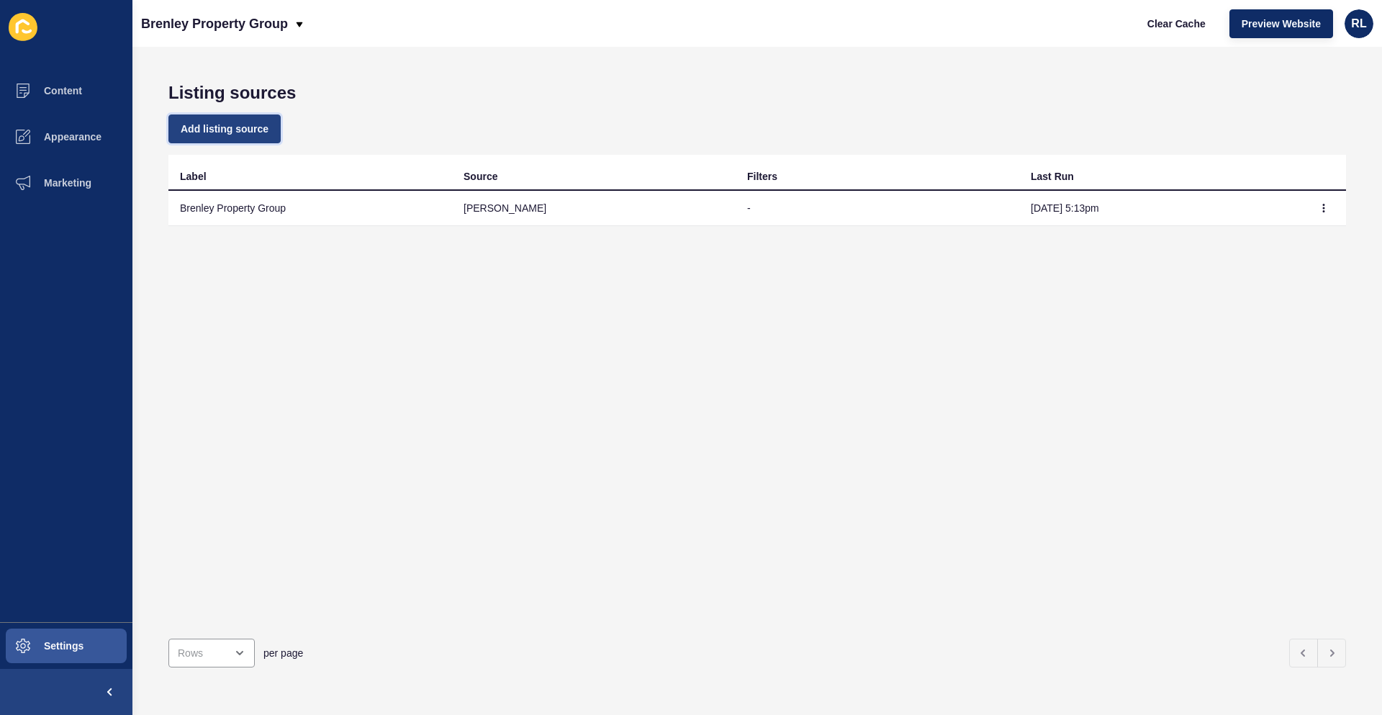
click at [263, 125] on span "Add listing source" at bounding box center [225, 129] width 88 height 14
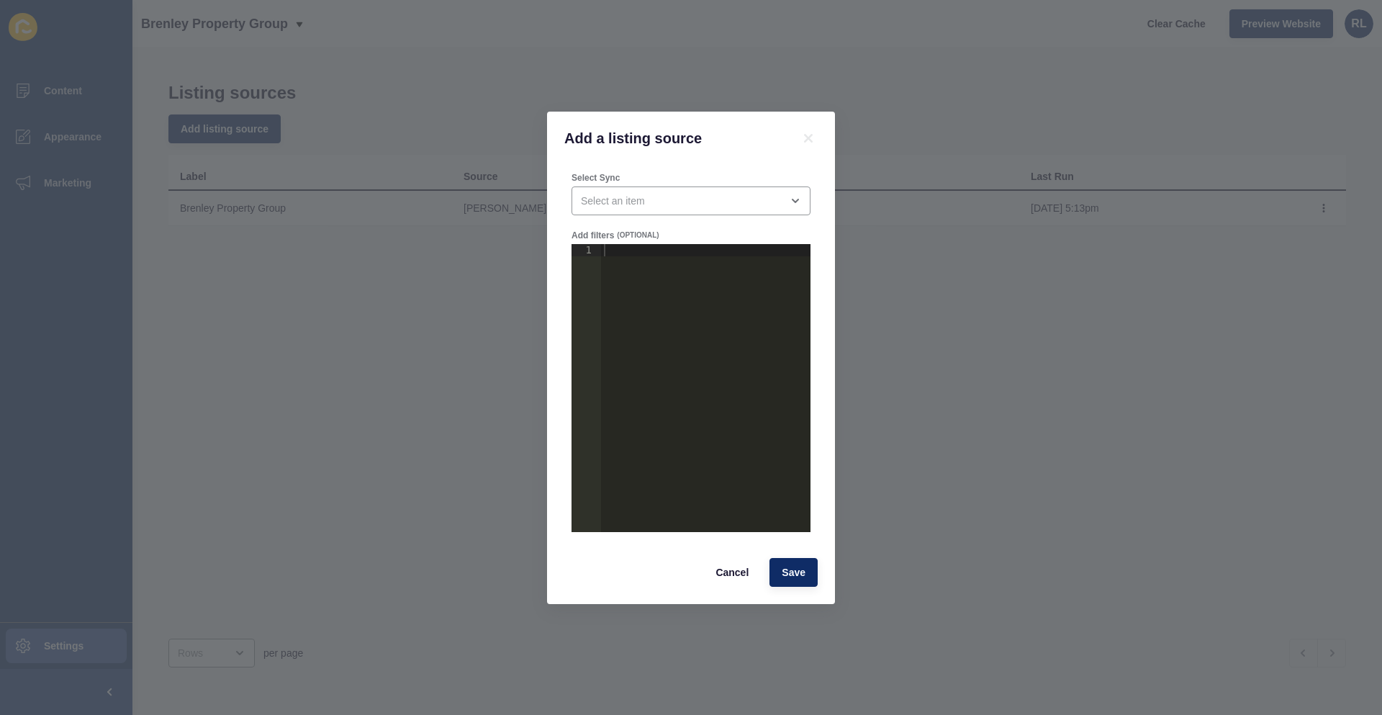
click at [692, 184] on div "Select Sync" at bounding box center [691, 194] width 242 height 46
click at [691, 194] on div "close menu" at bounding box center [681, 201] width 200 height 14
click at [704, 208] on div "close menu" at bounding box center [691, 200] width 239 height 29
click at [819, 129] on div "Add a listing source" at bounding box center [691, 138] width 288 height 53
click at [811, 143] on icon at bounding box center [808, 138] width 17 height 17
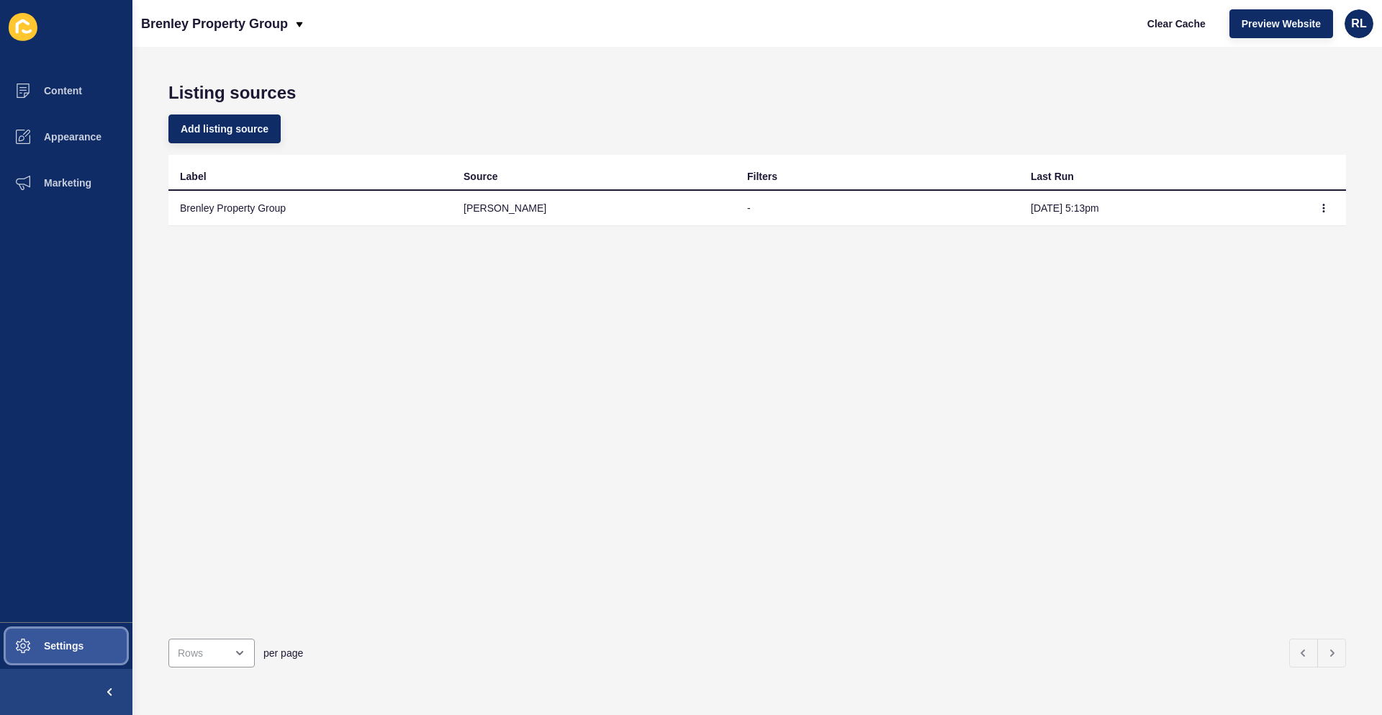
click at [66, 651] on span "Settings" at bounding box center [41, 646] width 86 height 12
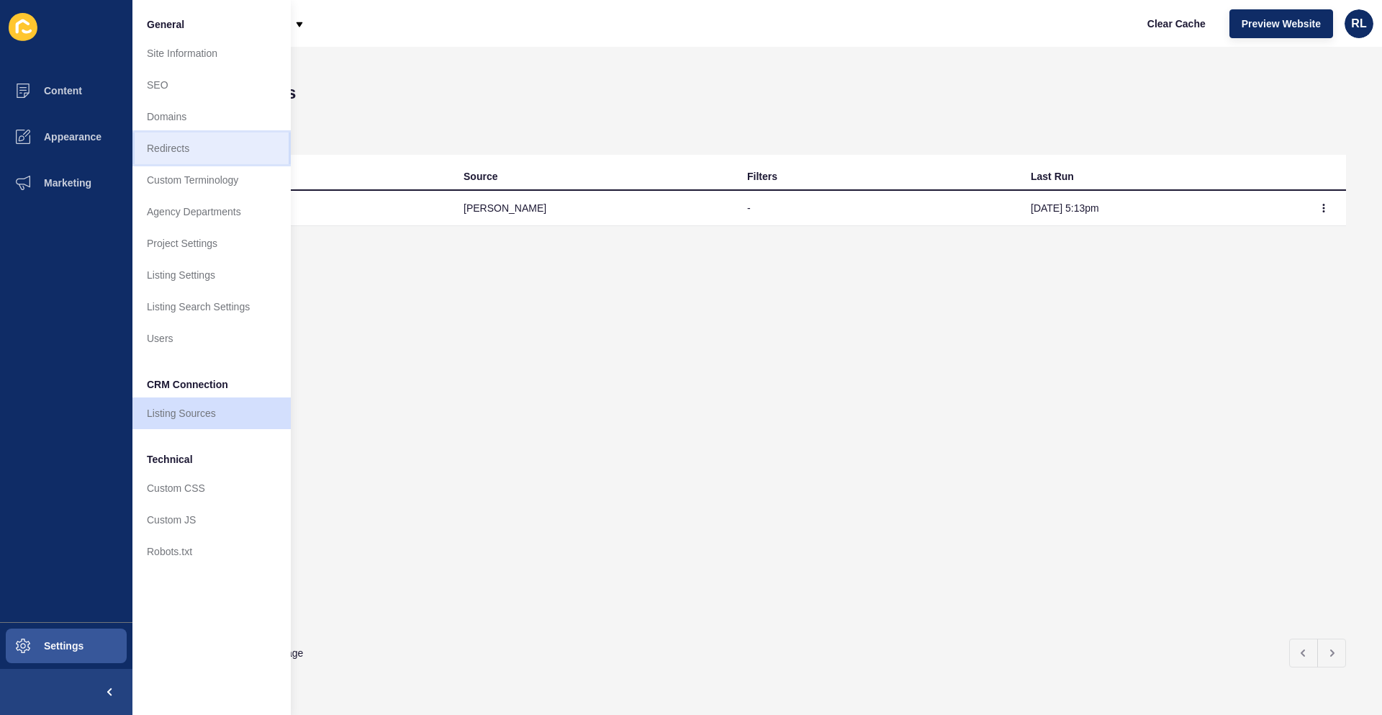
click at [196, 156] on link "Redirects" at bounding box center [211, 148] width 158 height 32
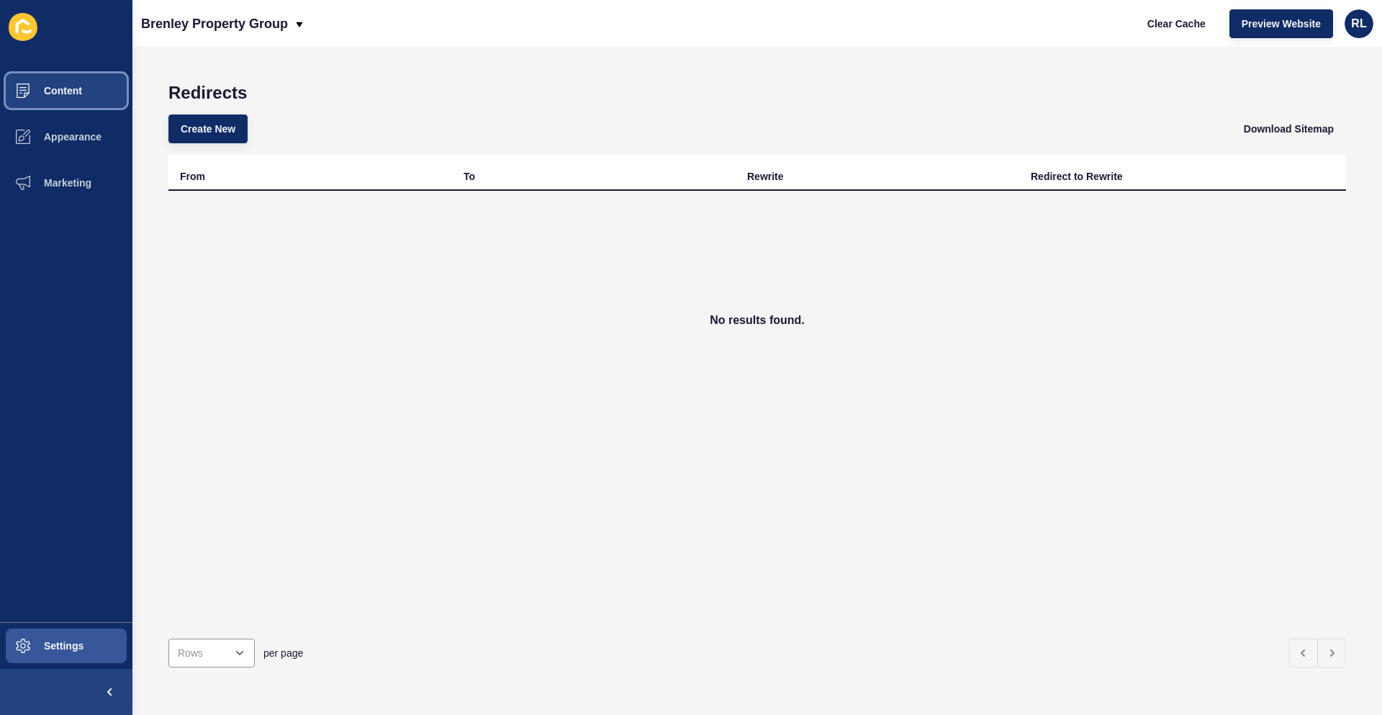
click at [59, 90] on span "Content" at bounding box center [40, 91] width 84 height 12
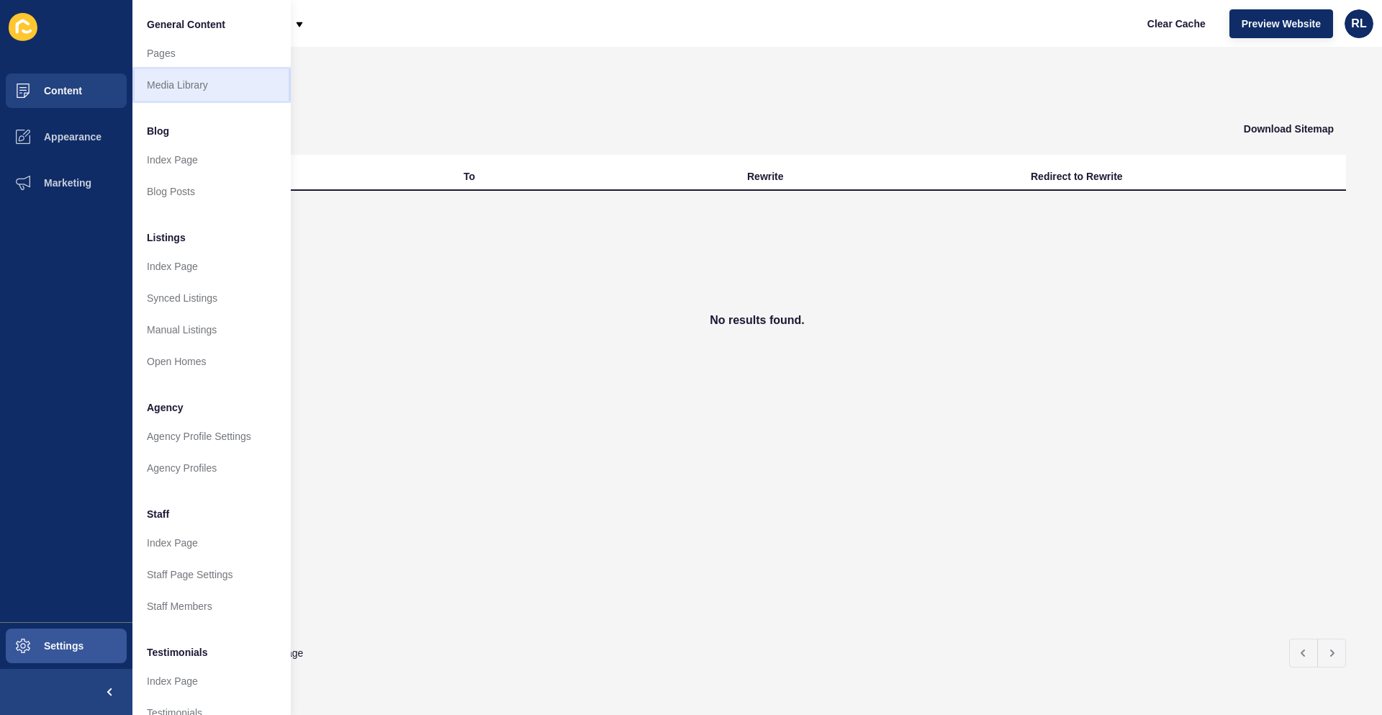
click at [171, 89] on link "Media Library" at bounding box center [211, 85] width 158 height 32
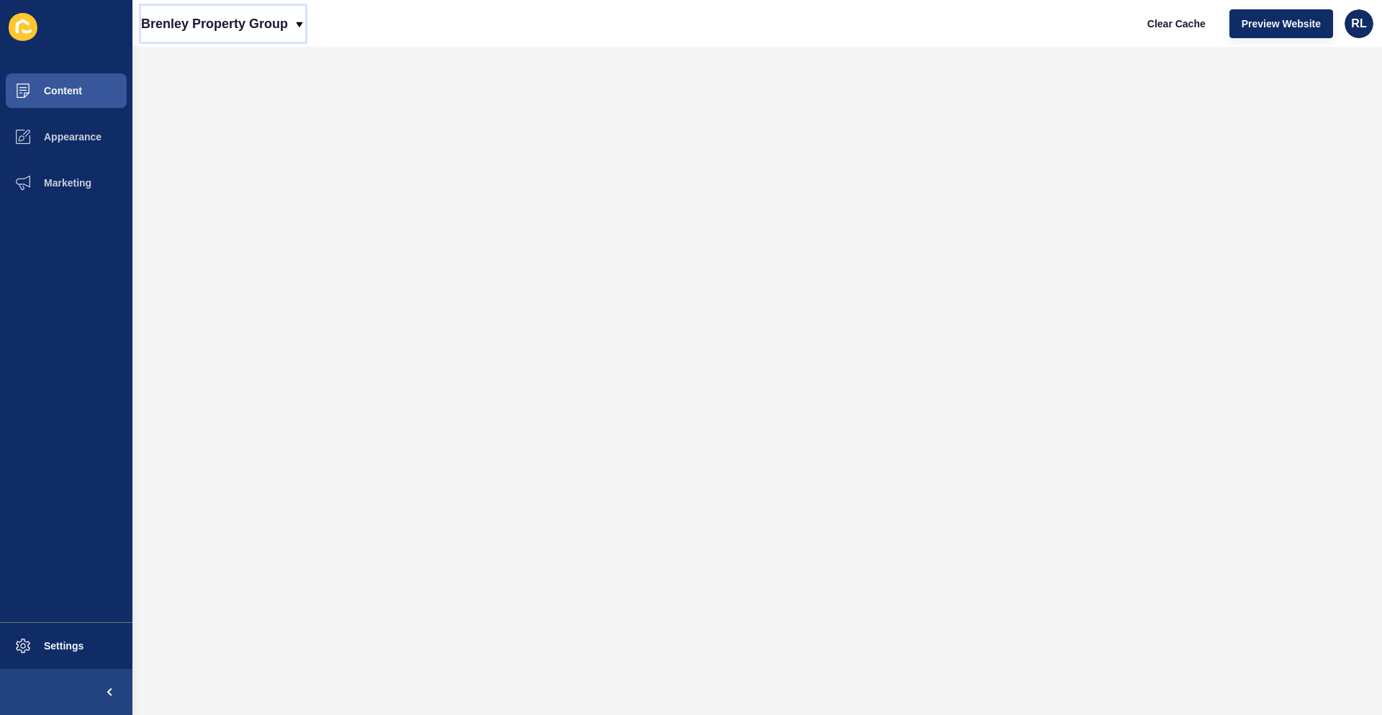
click at [270, 22] on p "Brenley Property Group" at bounding box center [214, 24] width 147 height 36
click at [72, 90] on span "Content" at bounding box center [40, 91] width 84 height 12
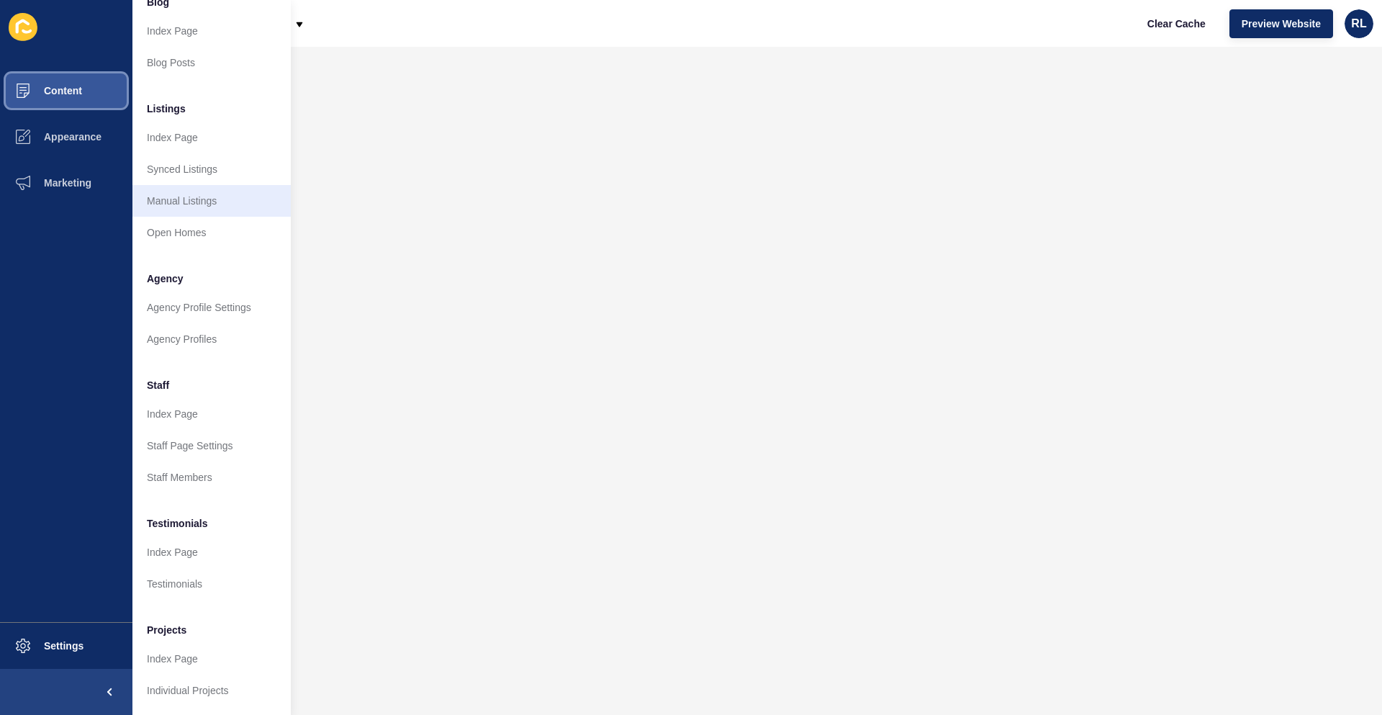
scroll to position [140, 0]
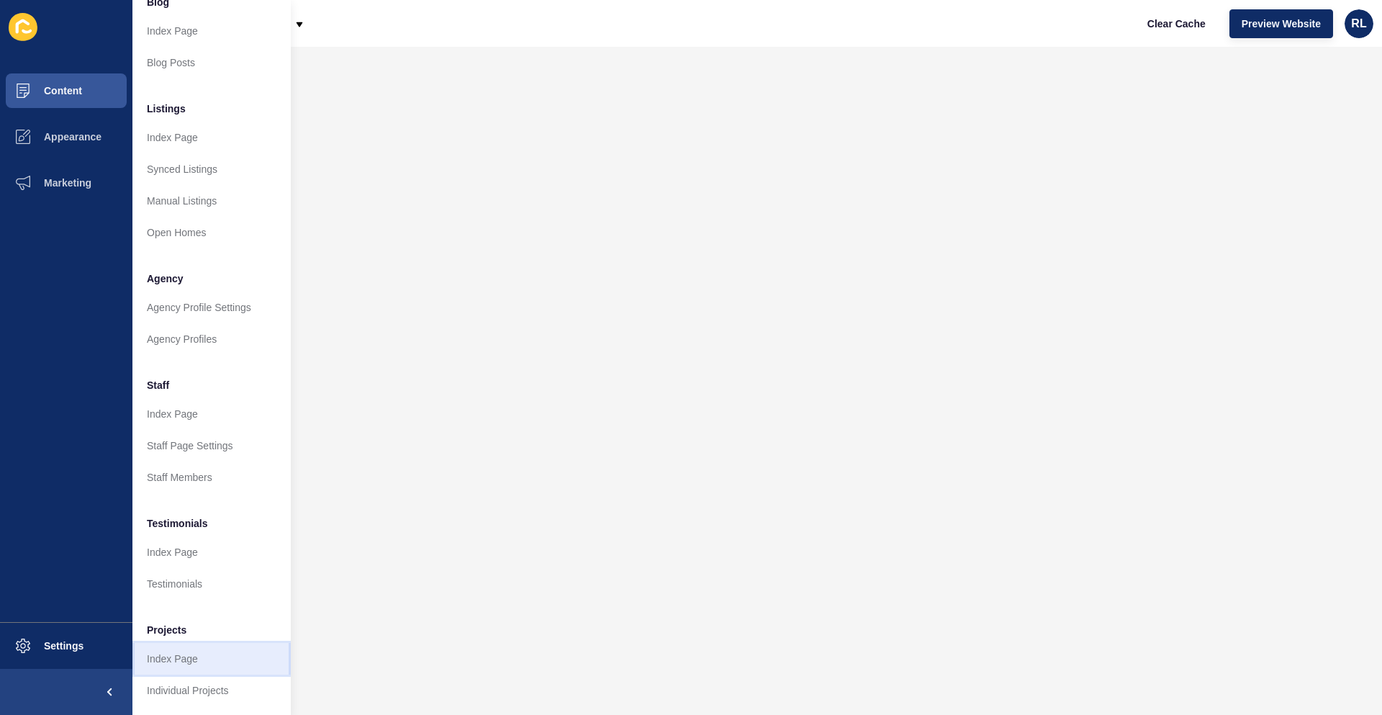
click at [236, 648] on link "Index Page" at bounding box center [211, 659] width 158 height 32
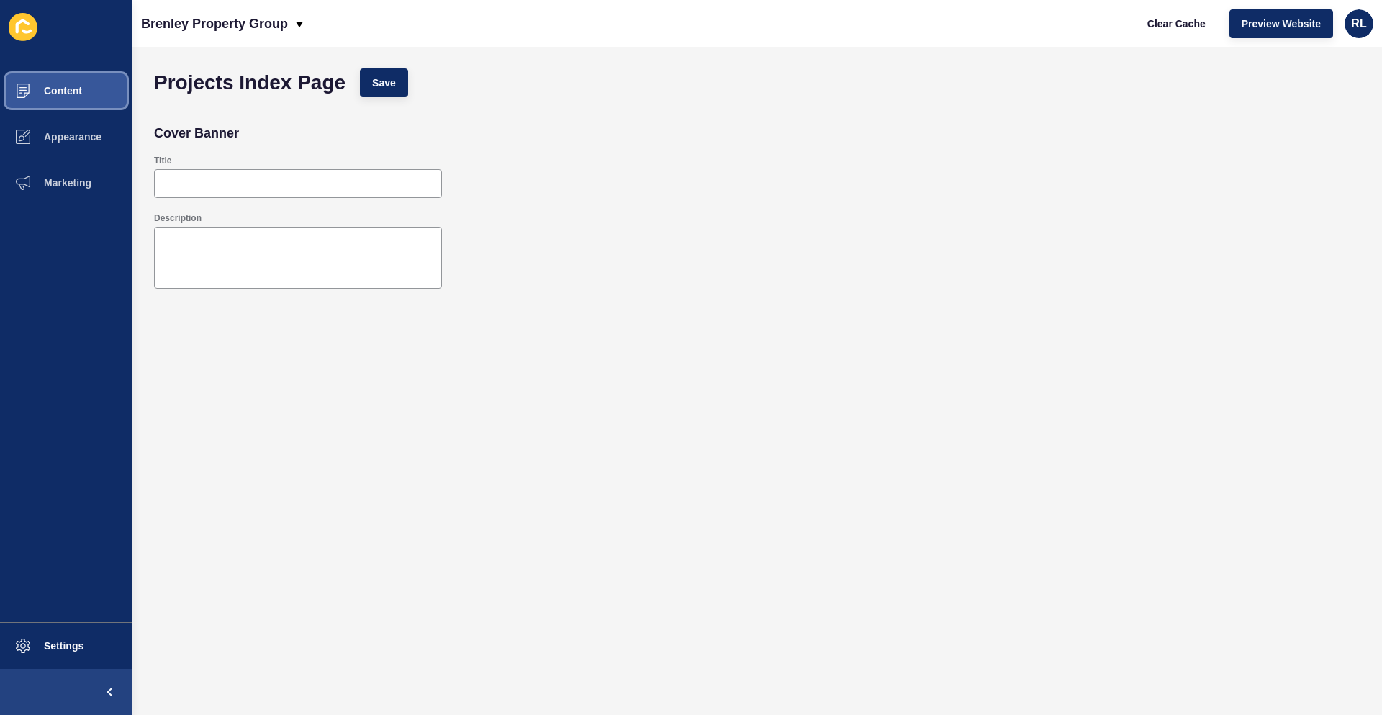
click at [86, 90] on button "Content" at bounding box center [66, 91] width 132 height 46
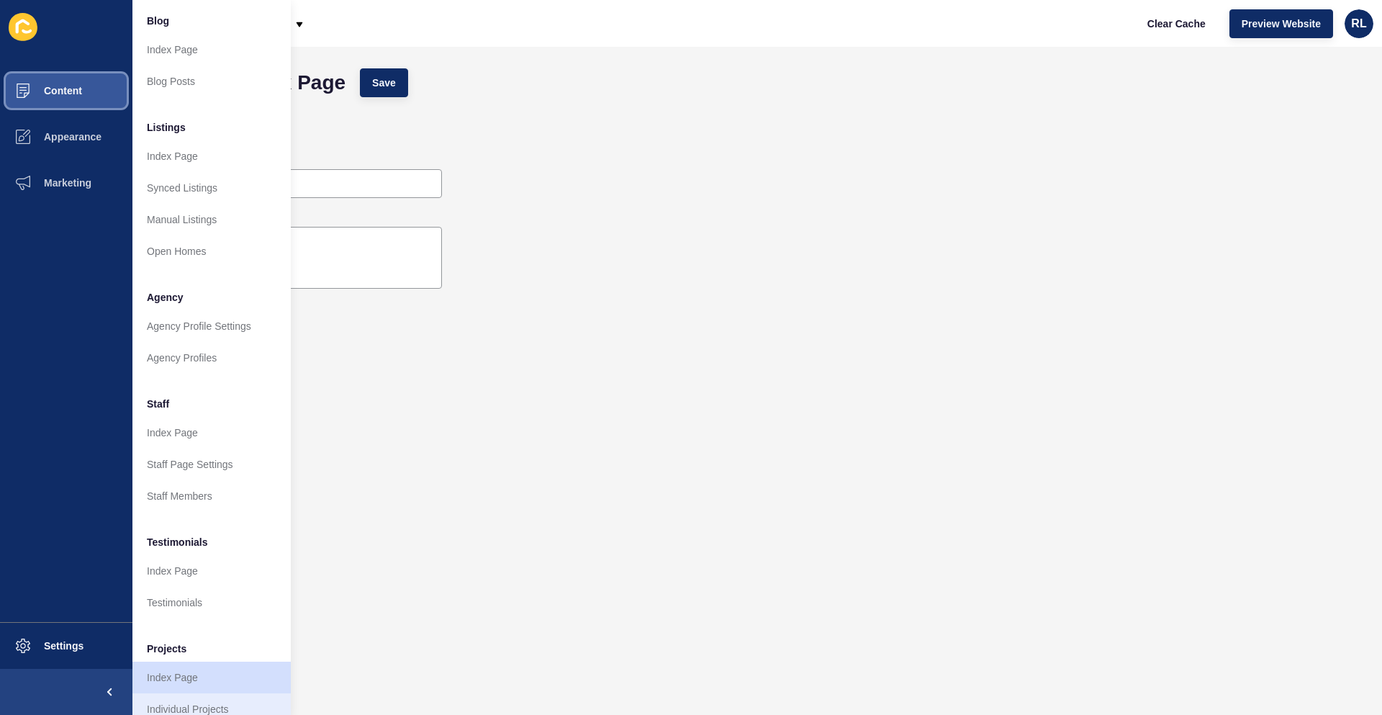
scroll to position [140, 0]
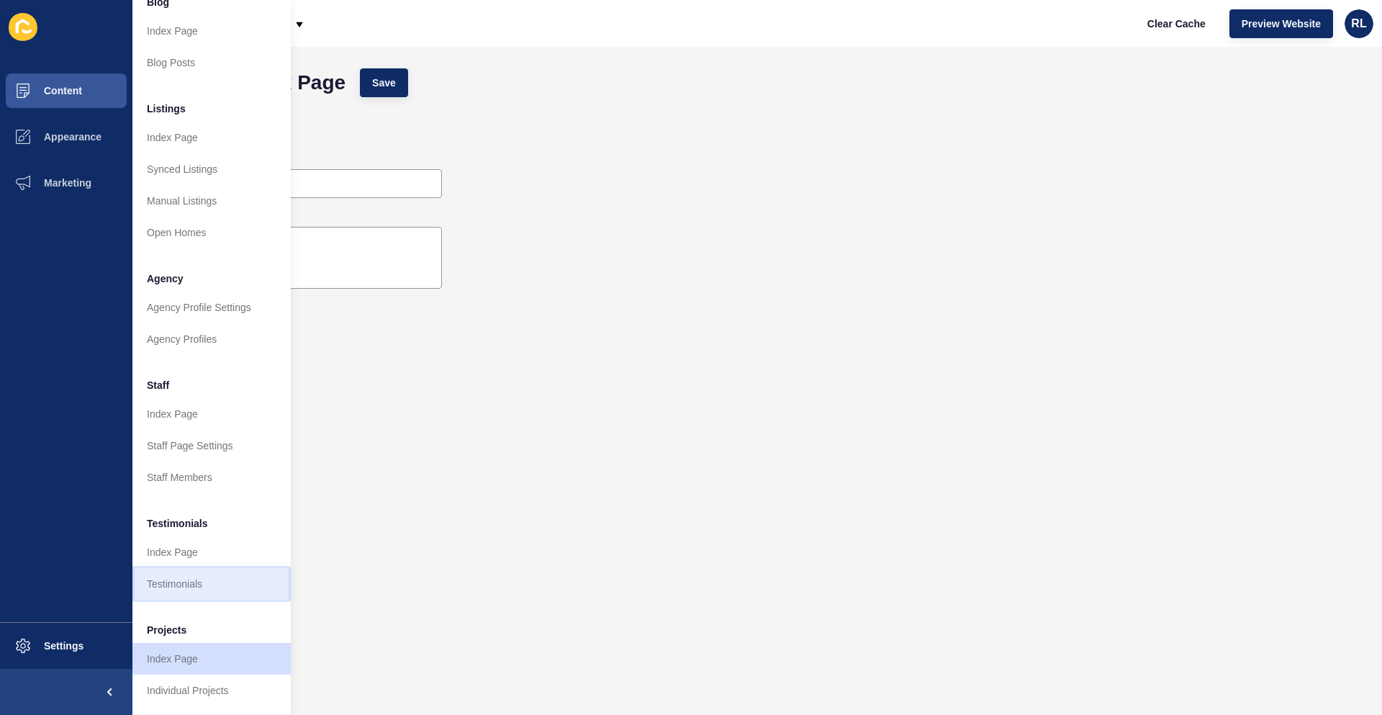
click at [226, 568] on link "Testimonials" at bounding box center [211, 584] width 158 height 32
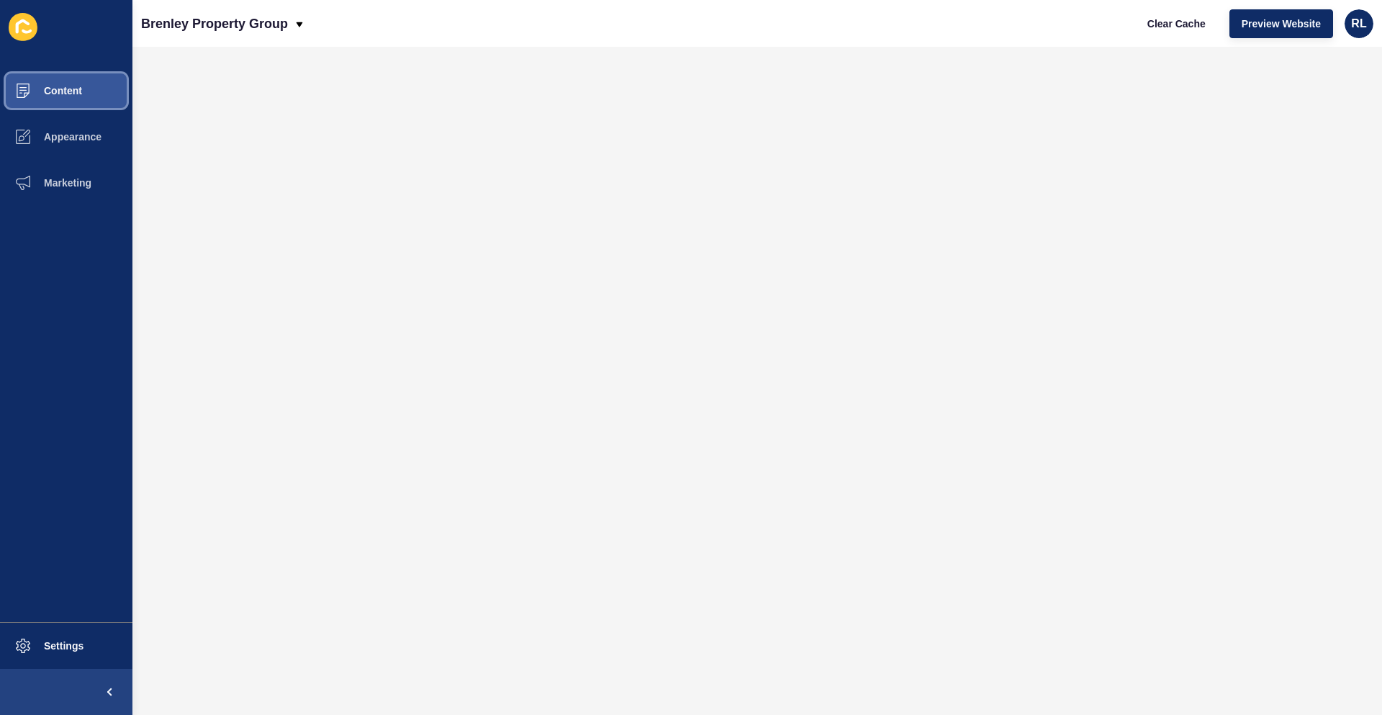
click at [85, 78] on button "Content" at bounding box center [66, 91] width 132 height 46
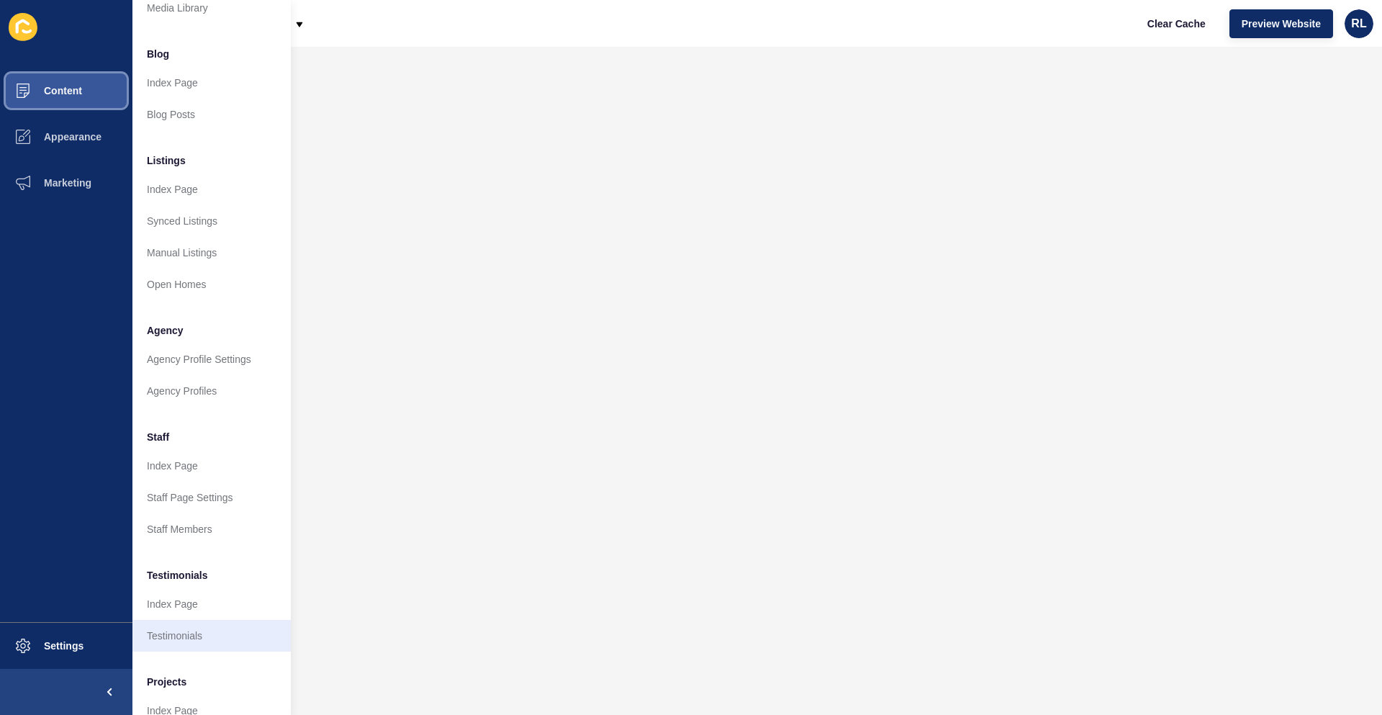
scroll to position [140, 0]
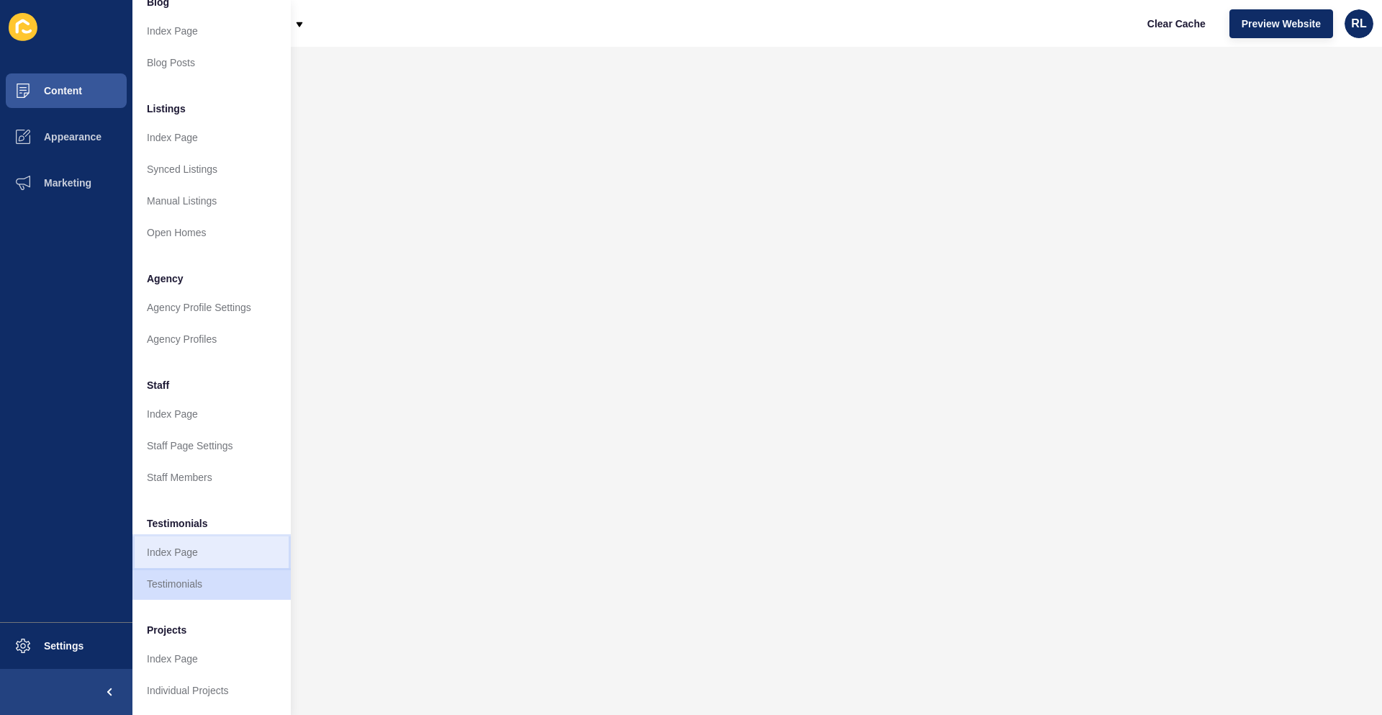
click at [201, 536] on link "Index Page" at bounding box center [211, 552] width 158 height 32
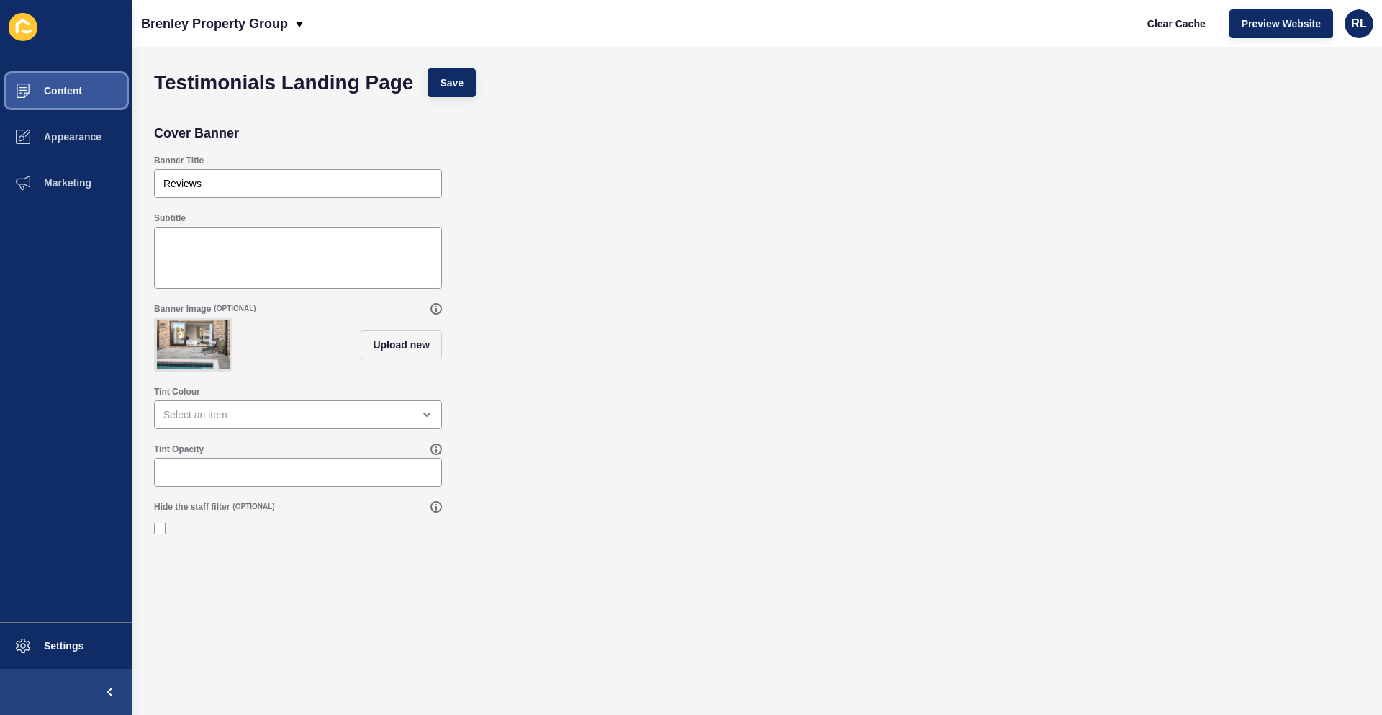
click at [86, 94] on button "Content" at bounding box center [66, 91] width 132 height 46
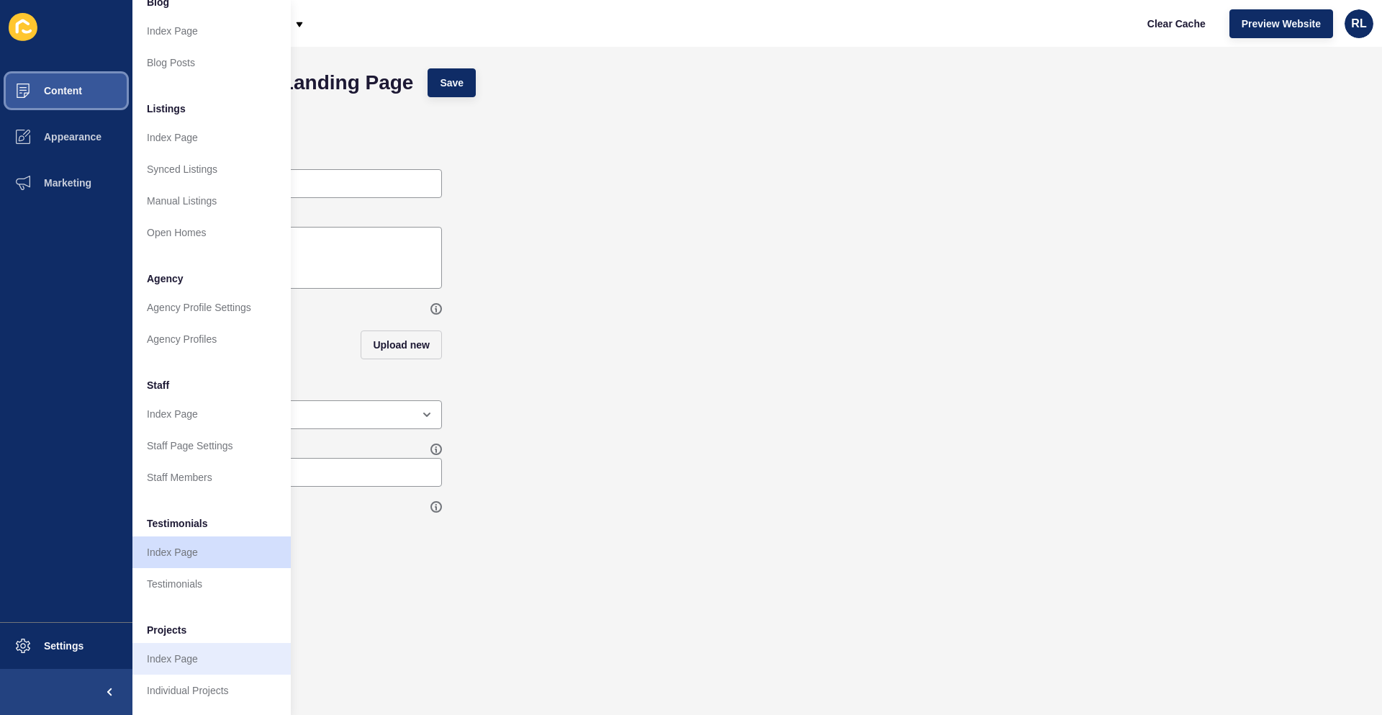
scroll to position [140, 0]
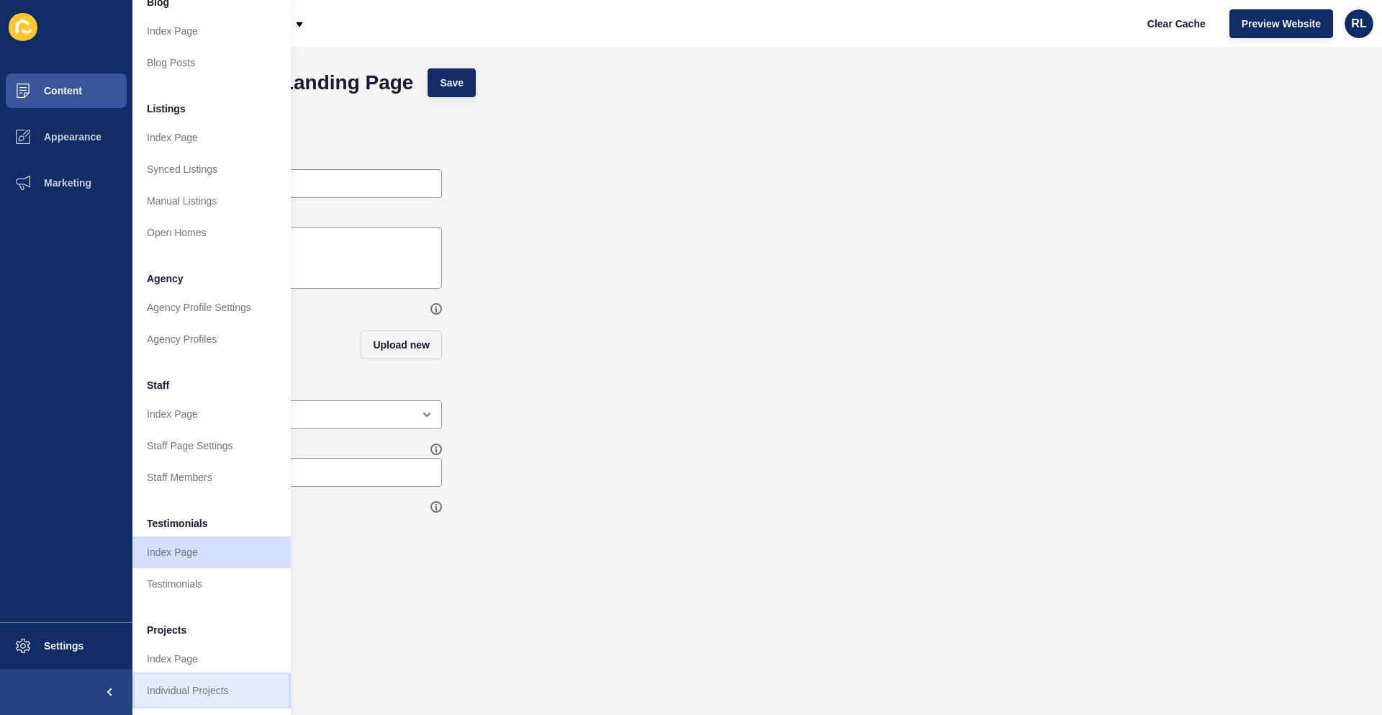
click at [217, 683] on link "Individual Projects" at bounding box center [211, 690] width 158 height 32
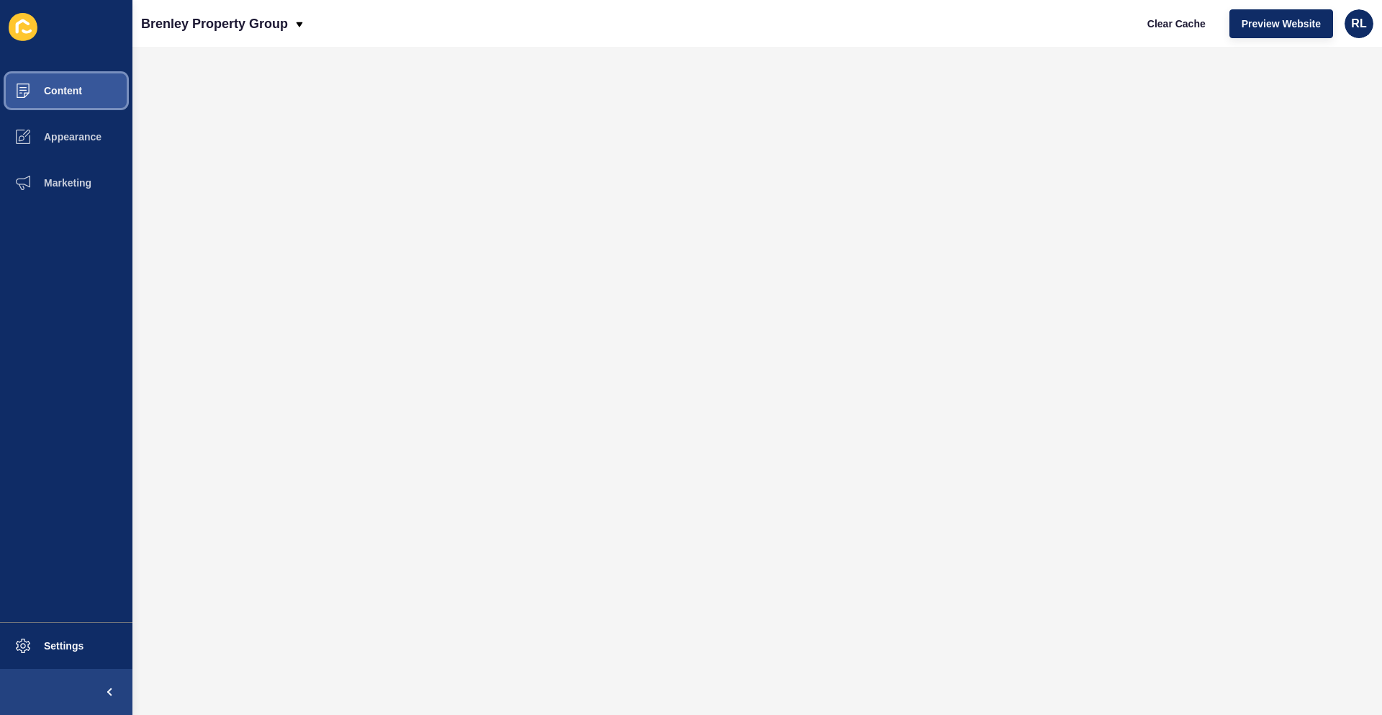
click at [91, 80] on button "Content" at bounding box center [66, 91] width 132 height 46
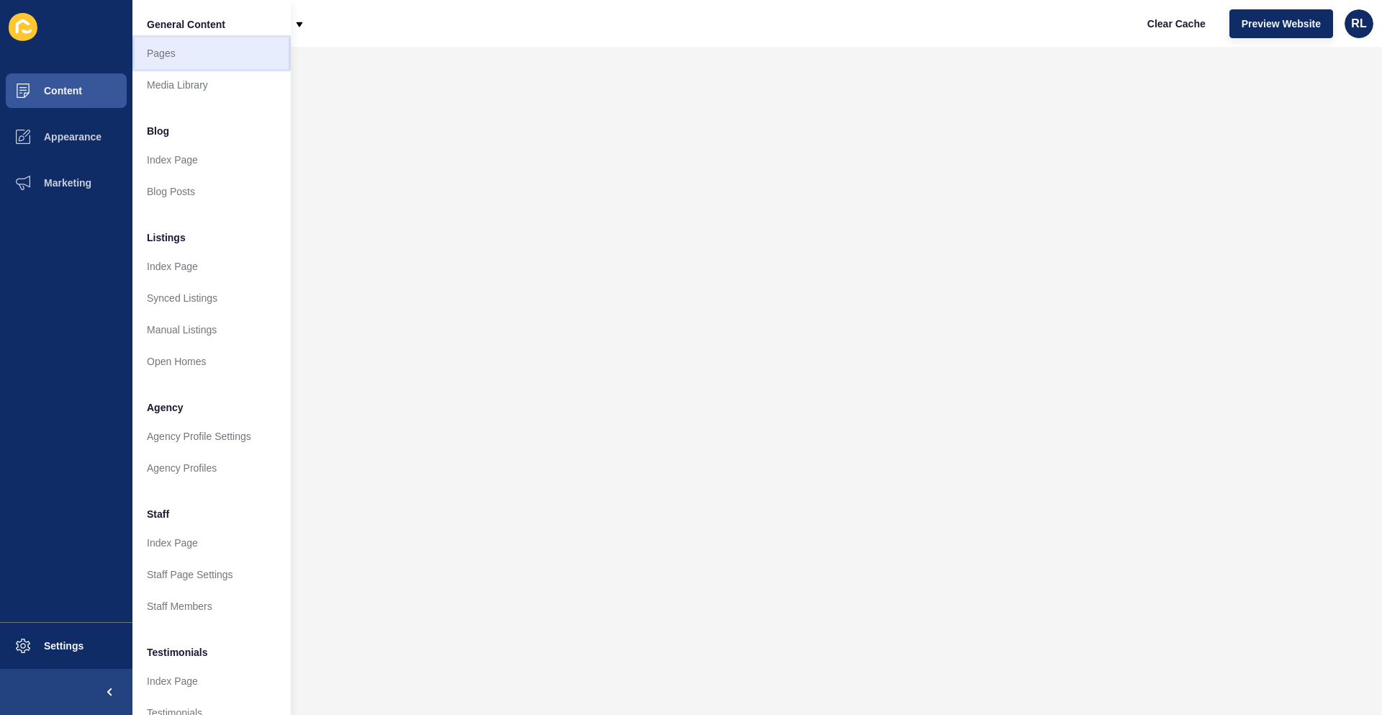
click at [192, 52] on link "Pages" at bounding box center [211, 53] width 158 height 32
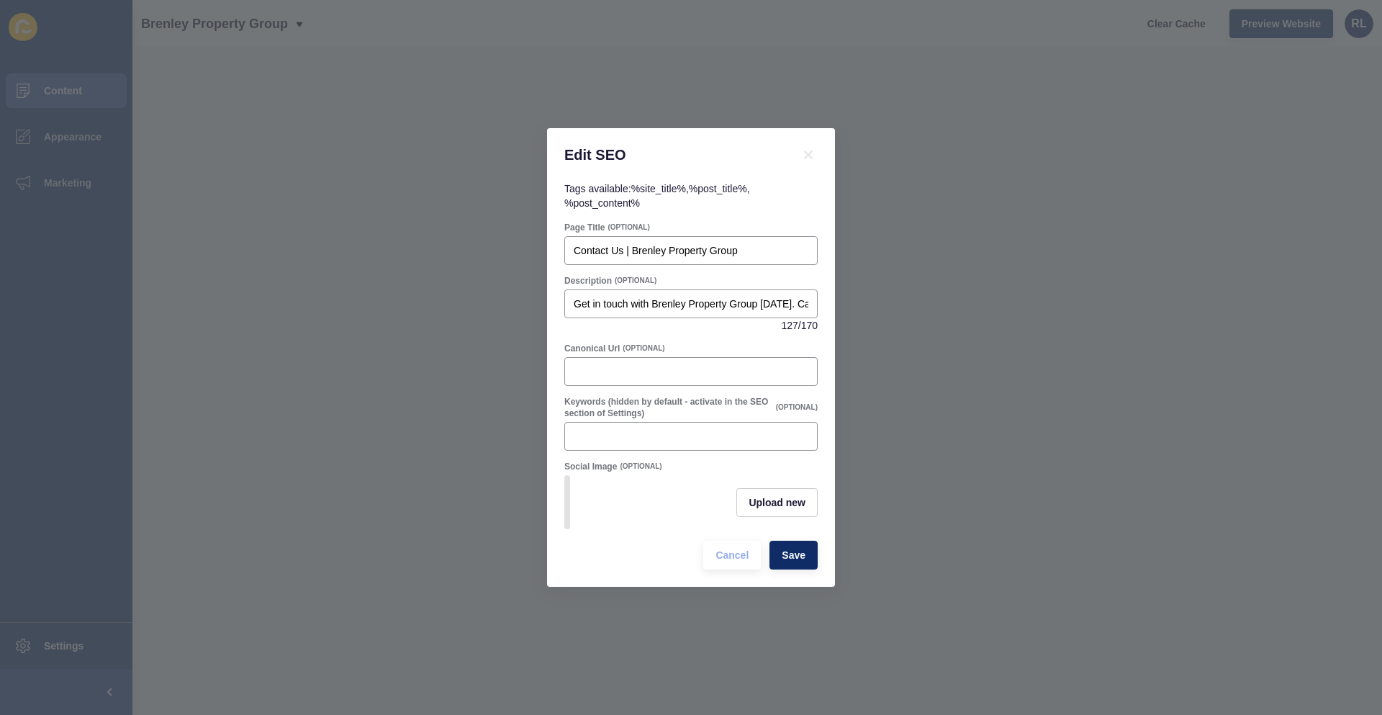
click at [1054, 518] on div "Edit SEO Tags available: %site_title% , %post_title% , %post_content% Page Titl…" at bounding box center [691, 357] width 1382 height 715
click at [792, 562] on span "Save" at bounding box center [794, 555] width 24 height 14
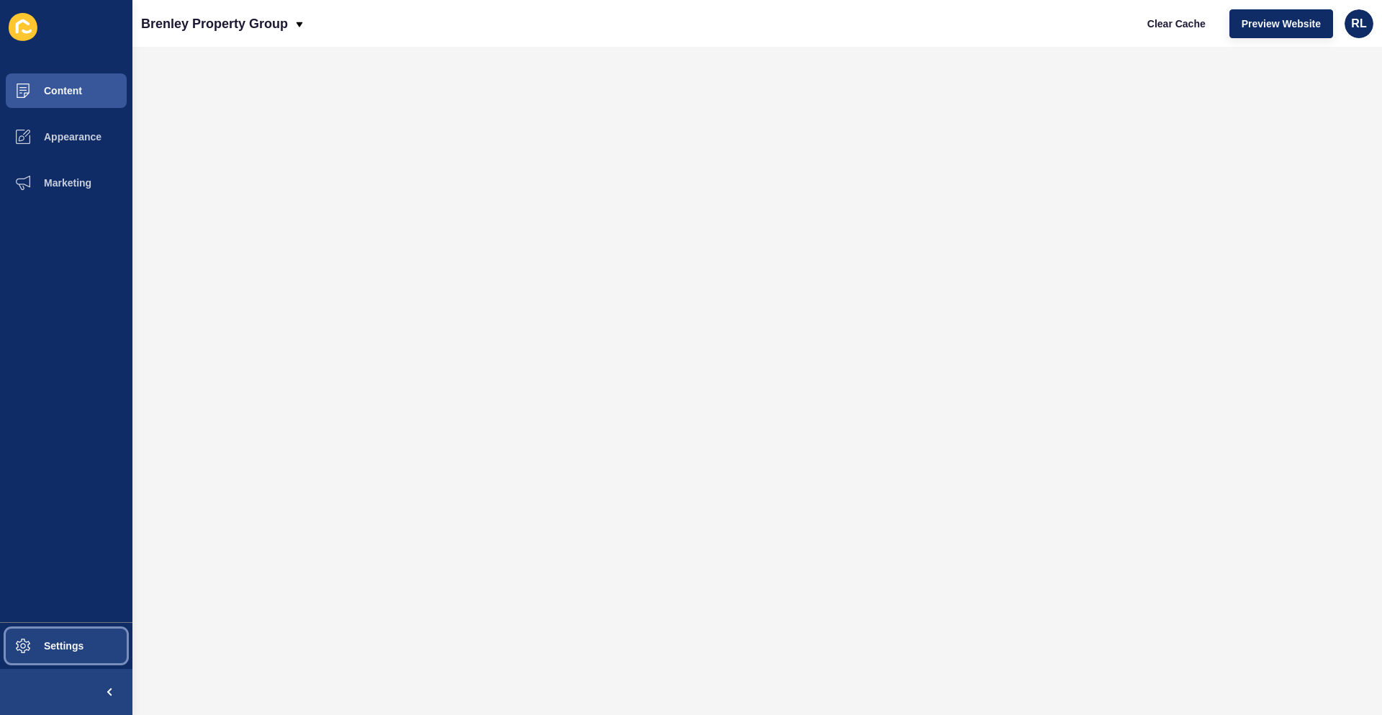
click at [55, 662] on button "Settings" at bounding box center [66, 646] width 132 height 46
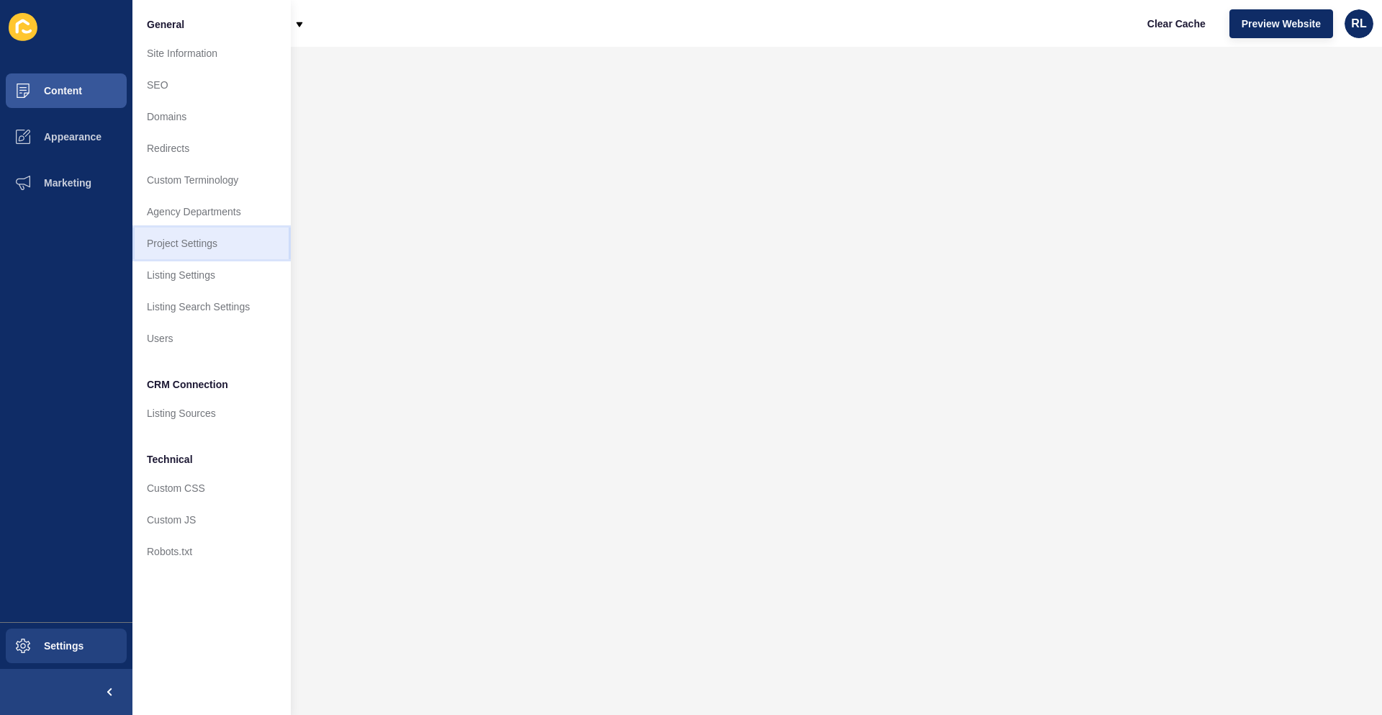
click at [201, 247] on link "Project Settings" at bounding box center [211, 243] width 158 height 32
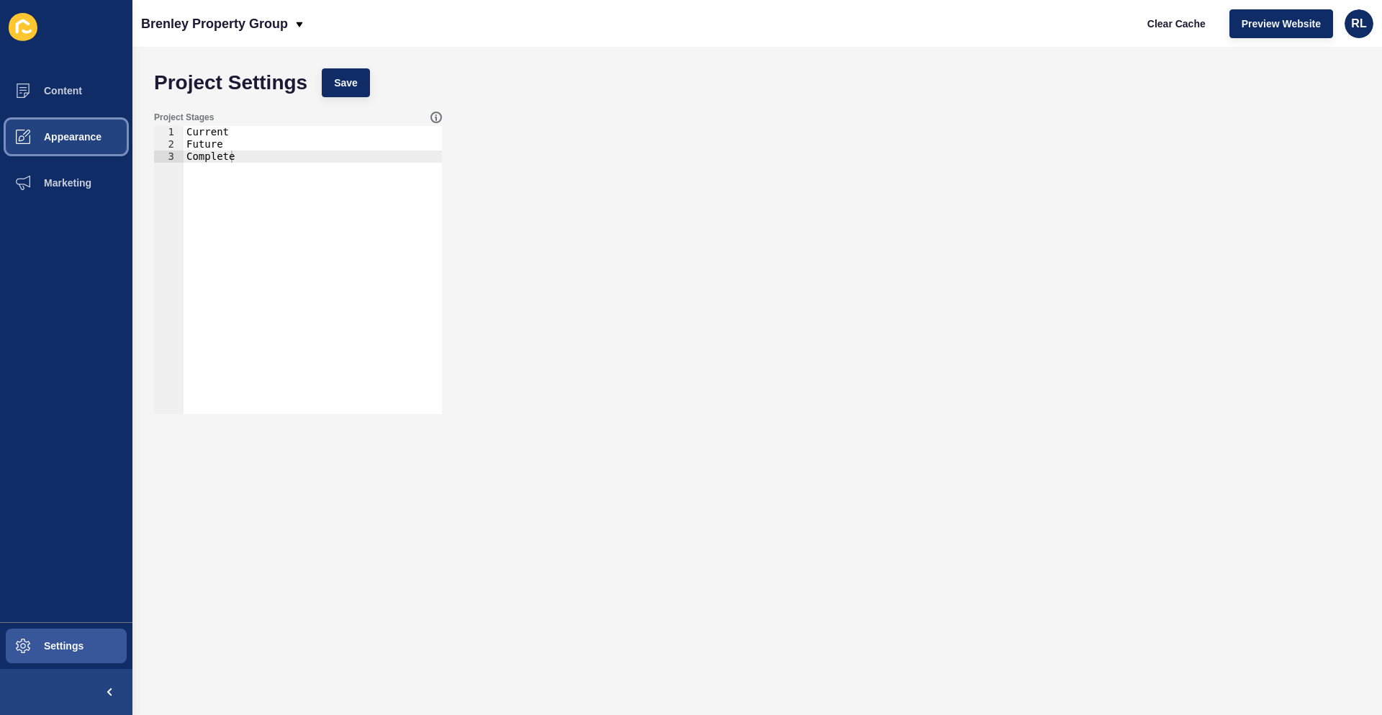
click at [71, 138] on span "Appearance" at bounding box center [50, 137] width 104 height 12
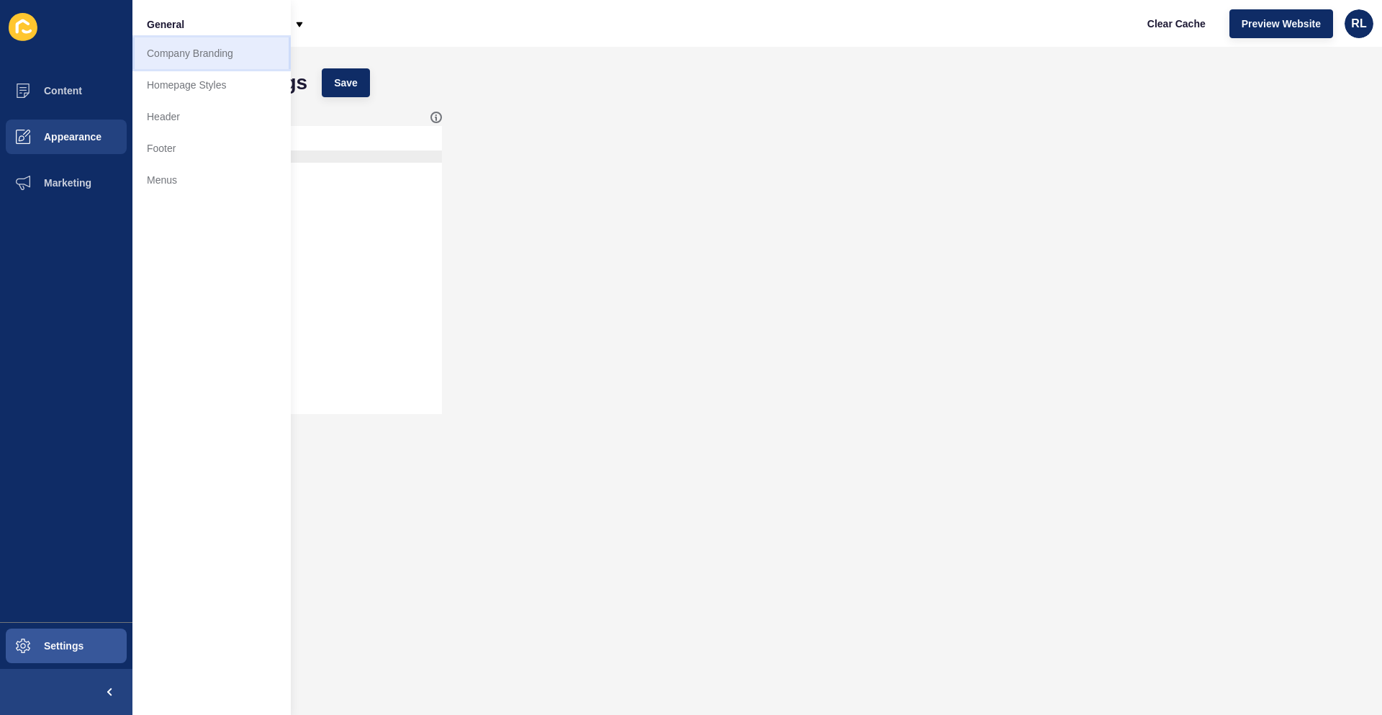
click at [220, 50] on link "Company Branding" at bounding box center [211, 53] width 158 height 32
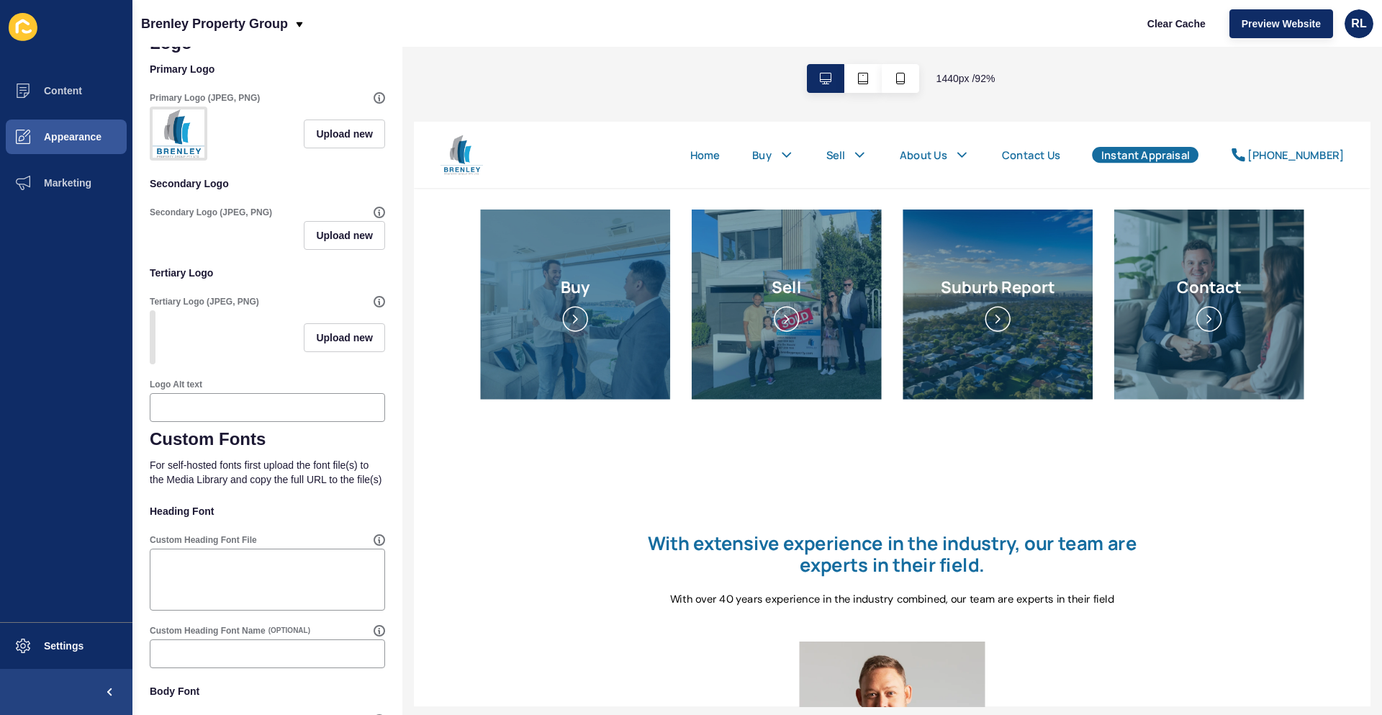
scroll to position [307, 0]
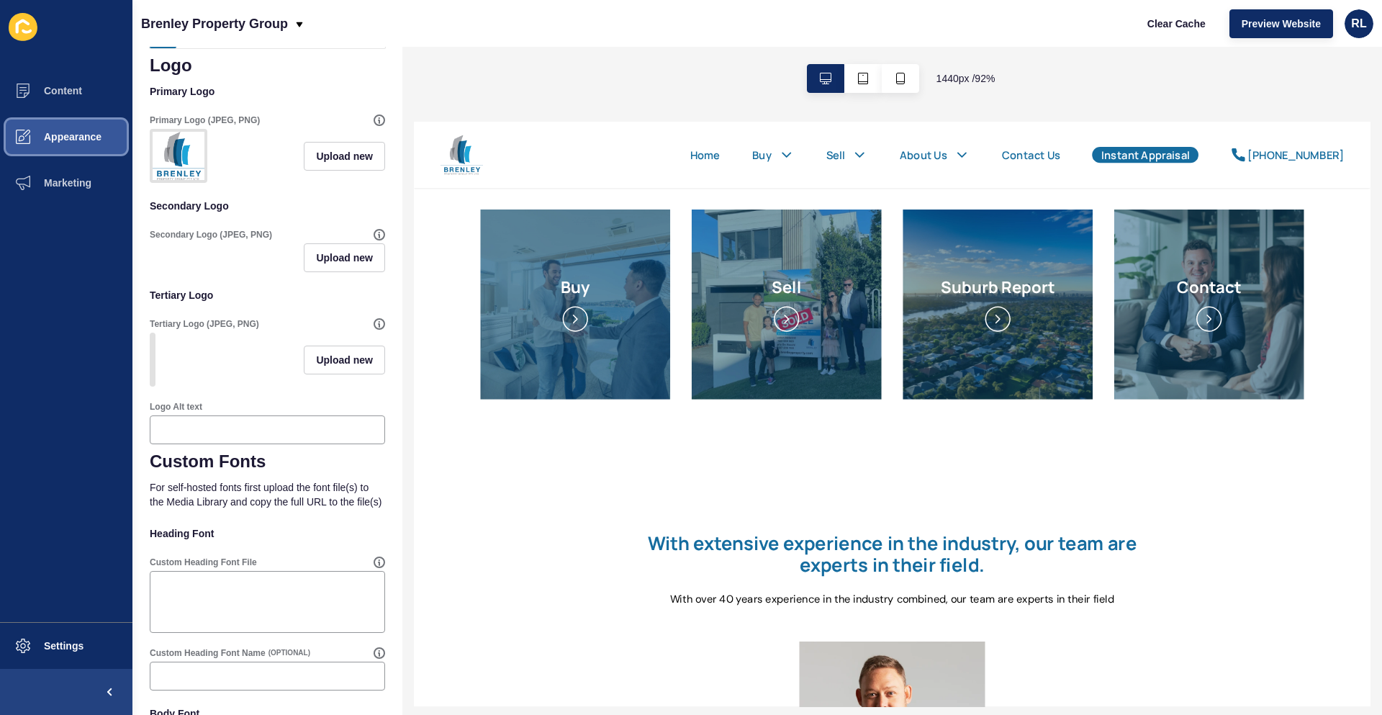
click at [91, 137] on span "Appearance" at bounding box center [50, 137] width 104 height 12
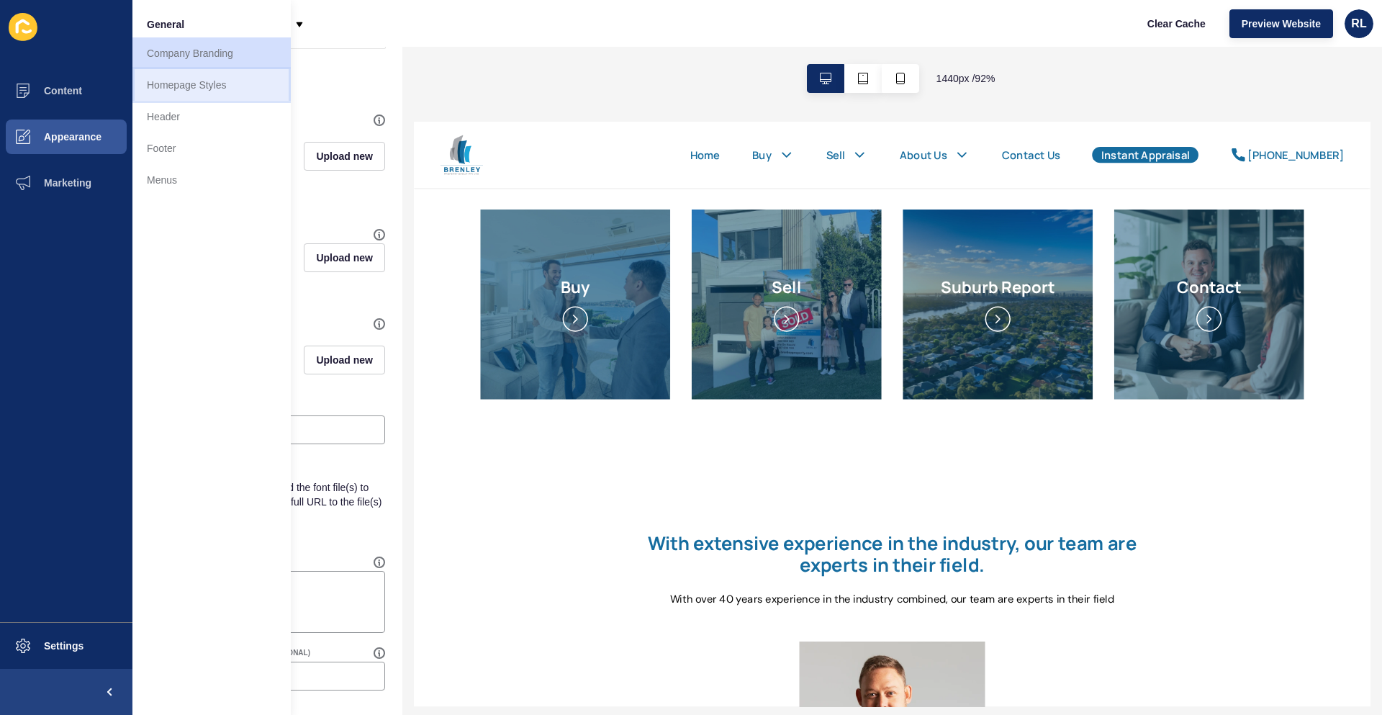
click at [217, 83] on link "Homepage Styles" at bounding box center [211, 85] width 158 height 32
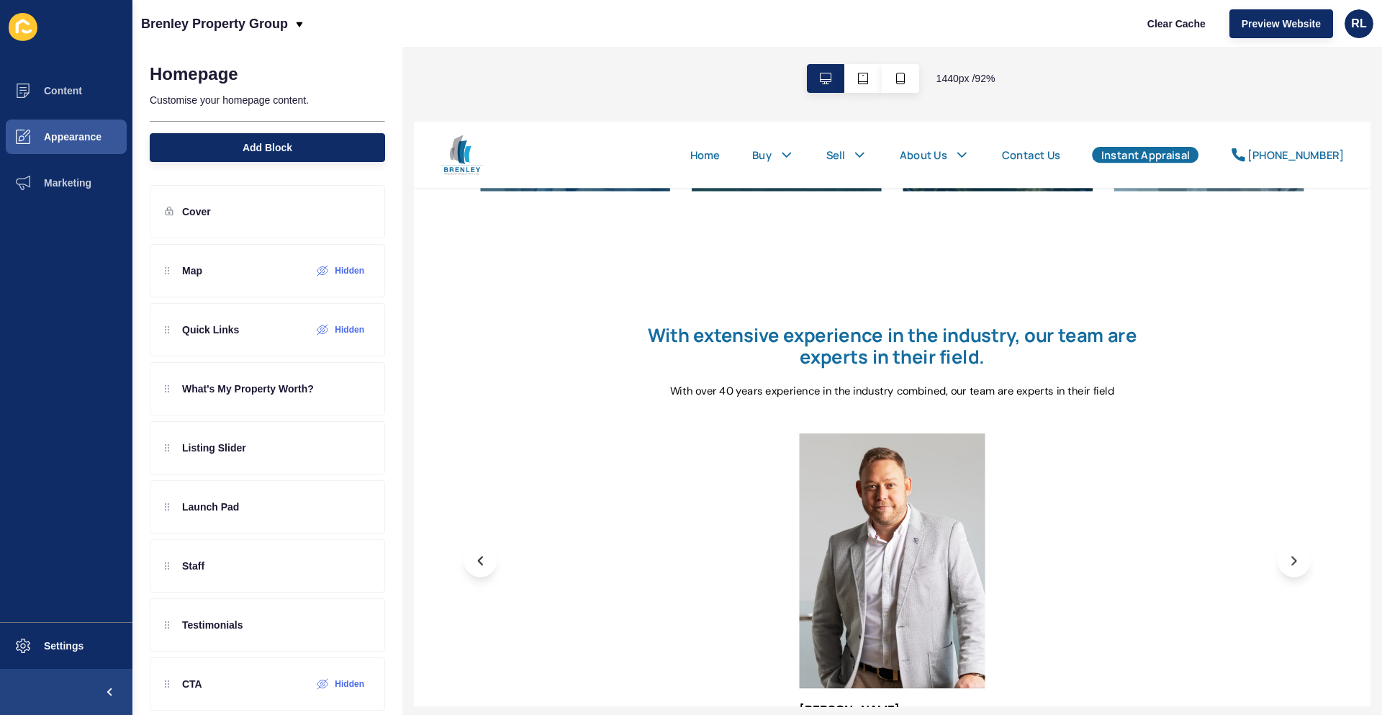
scroll to position [72, 0]
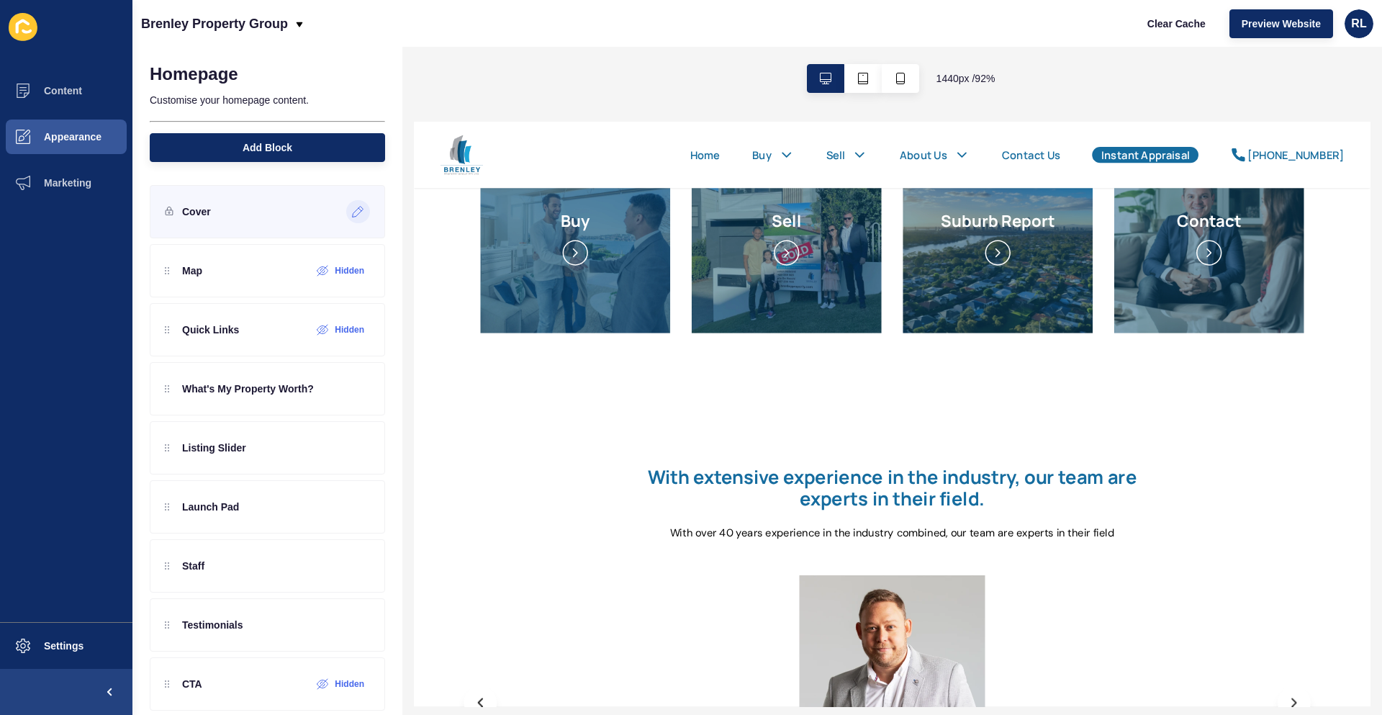
click at [352, 209] on icon at bounding box center [358, 212] width 12 height 12
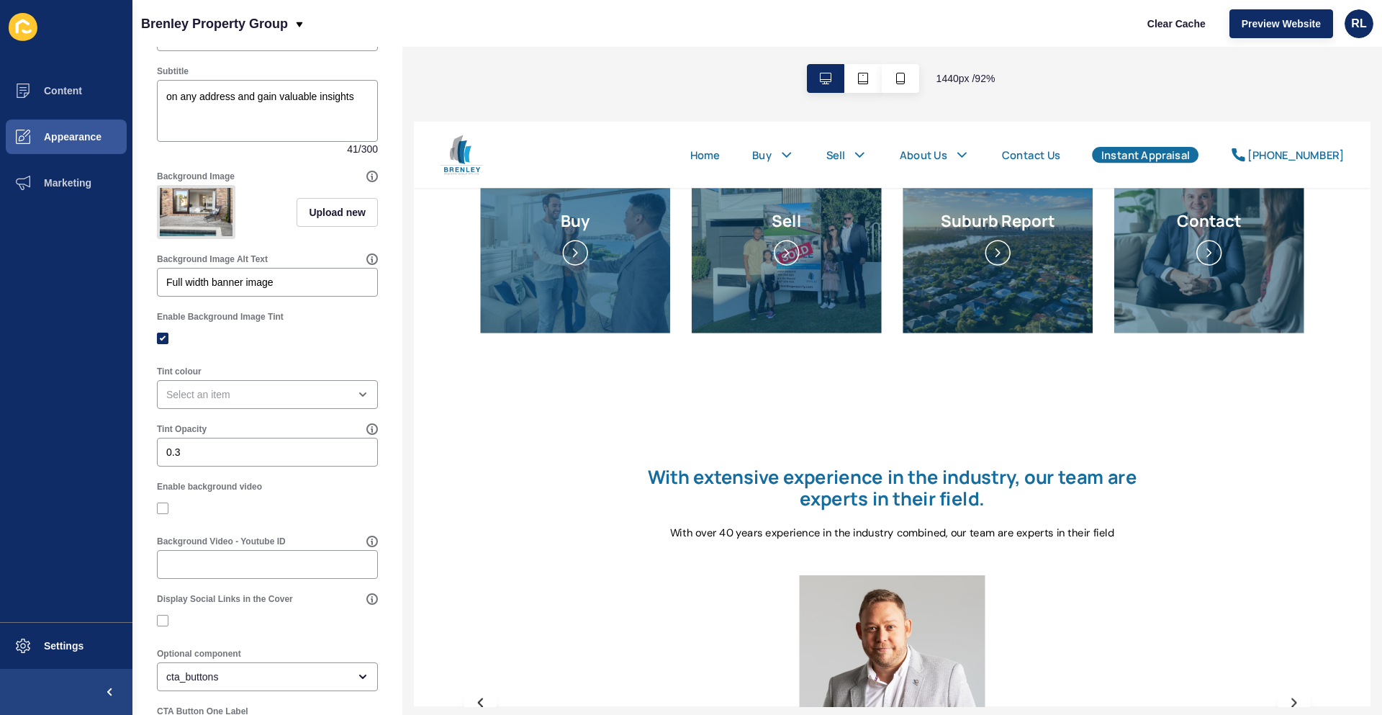
scroll to position [0, 0]
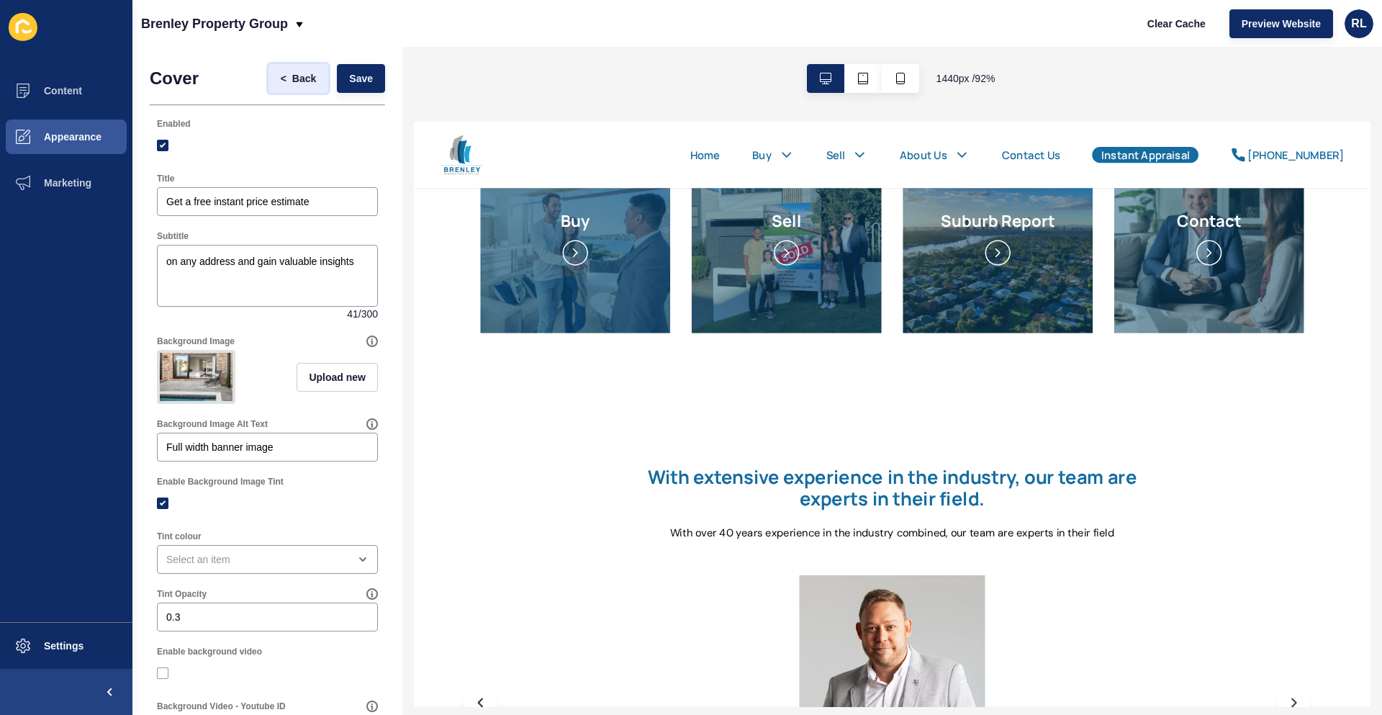
click at [293, 88] on button "< Back" at bounding box center [298, 78] width 60 height 29
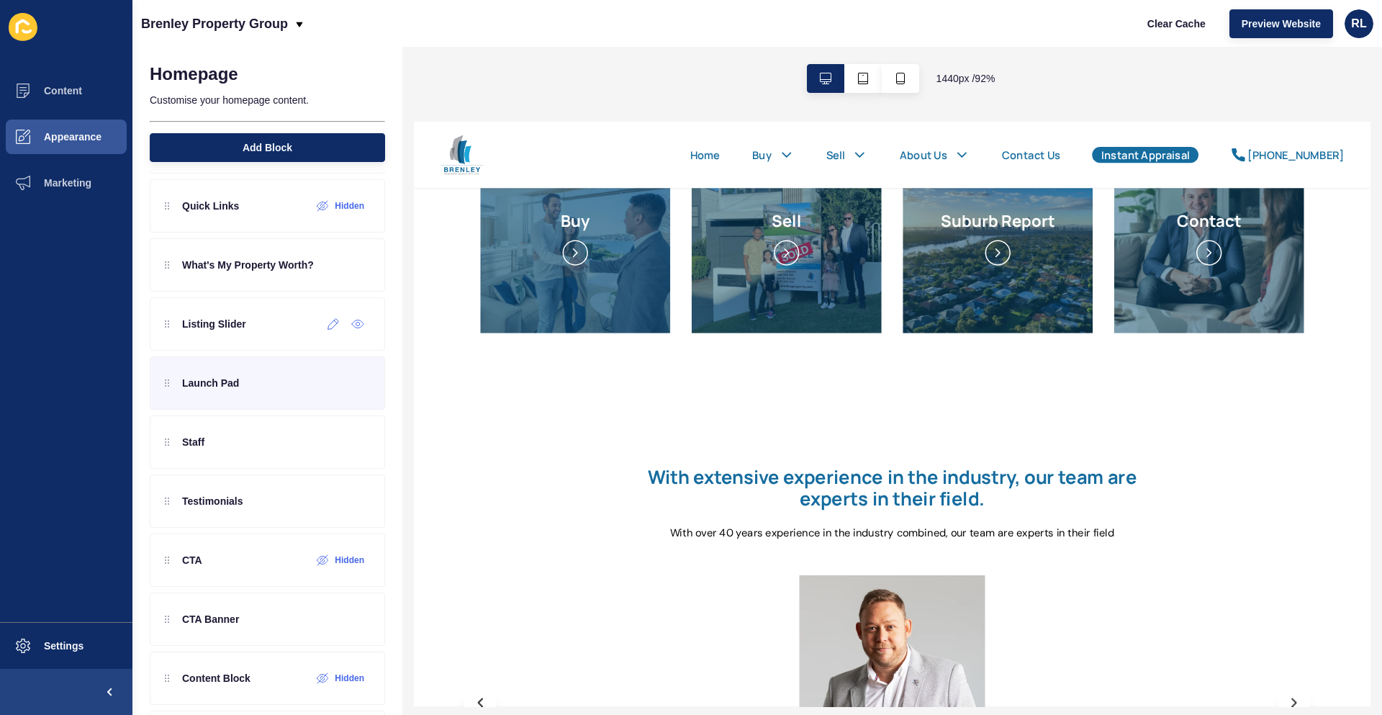
scroll to position [196, 0]
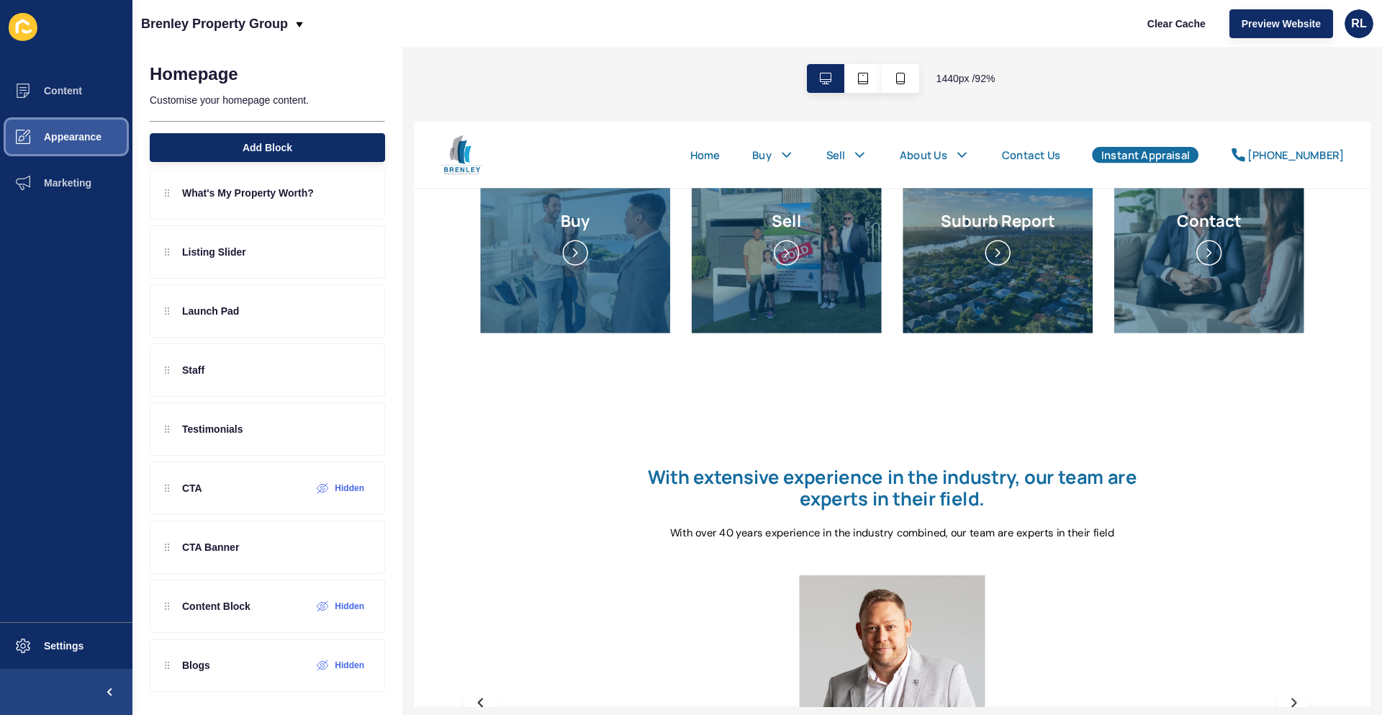
click at [89, 130] on button "Appearance" at bounding box center [66, 137] width 132 height 46
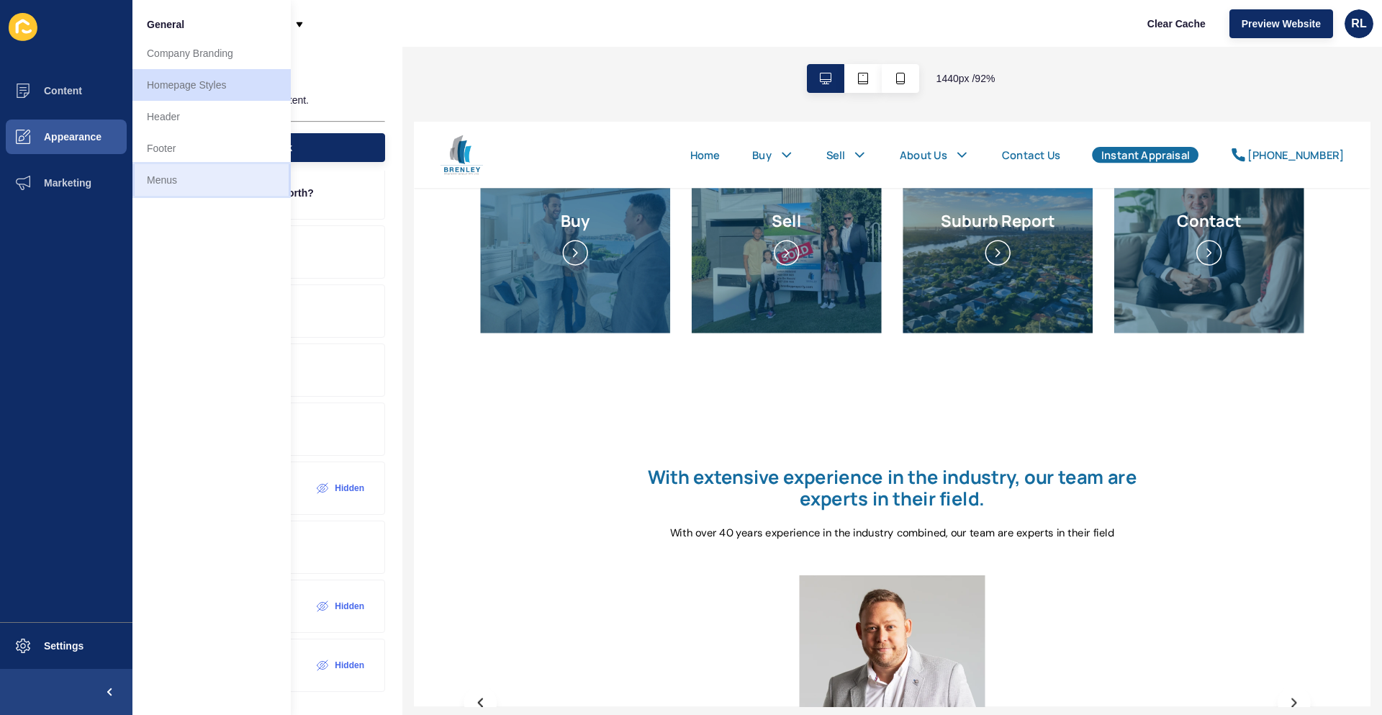
click at [158, 181] on link "Menus" at bounding box center [211, 180] width 158 height 32
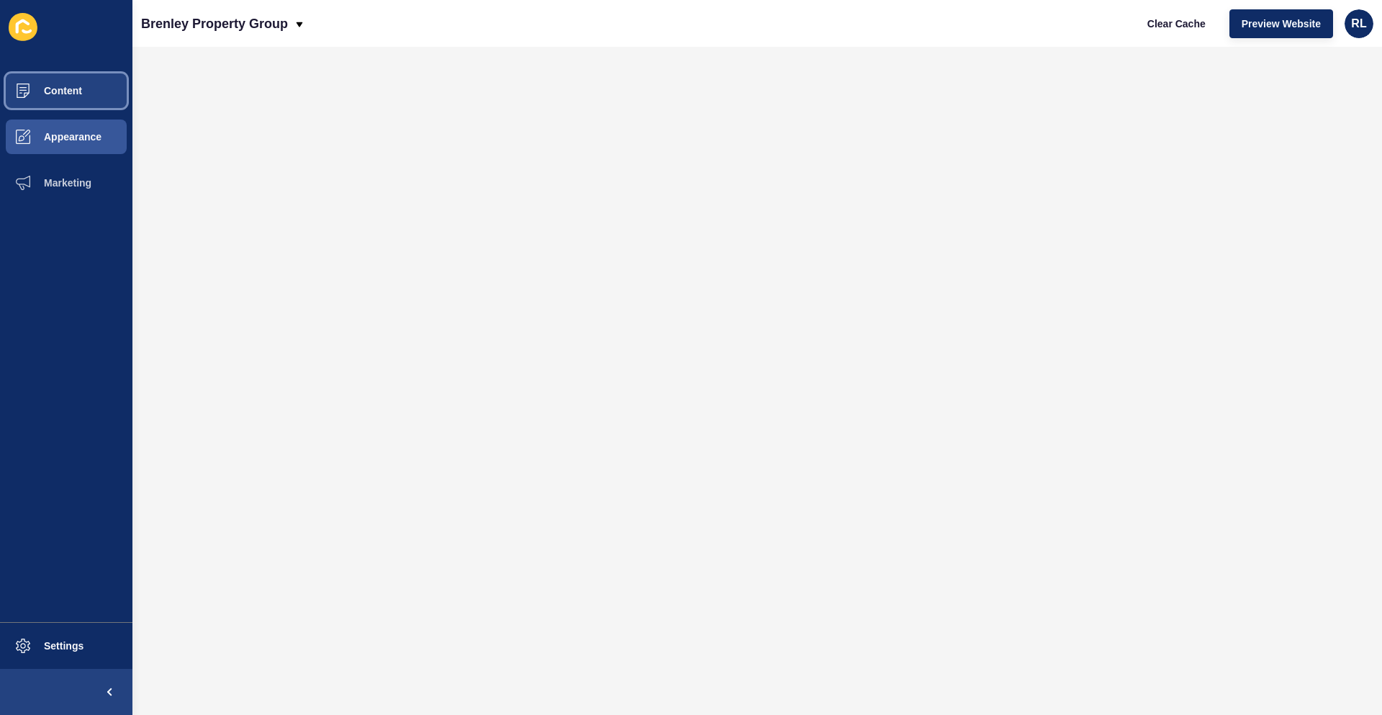
click at [92, 101] on button "Content" at bounding box center [66, 91] width 132 height 46
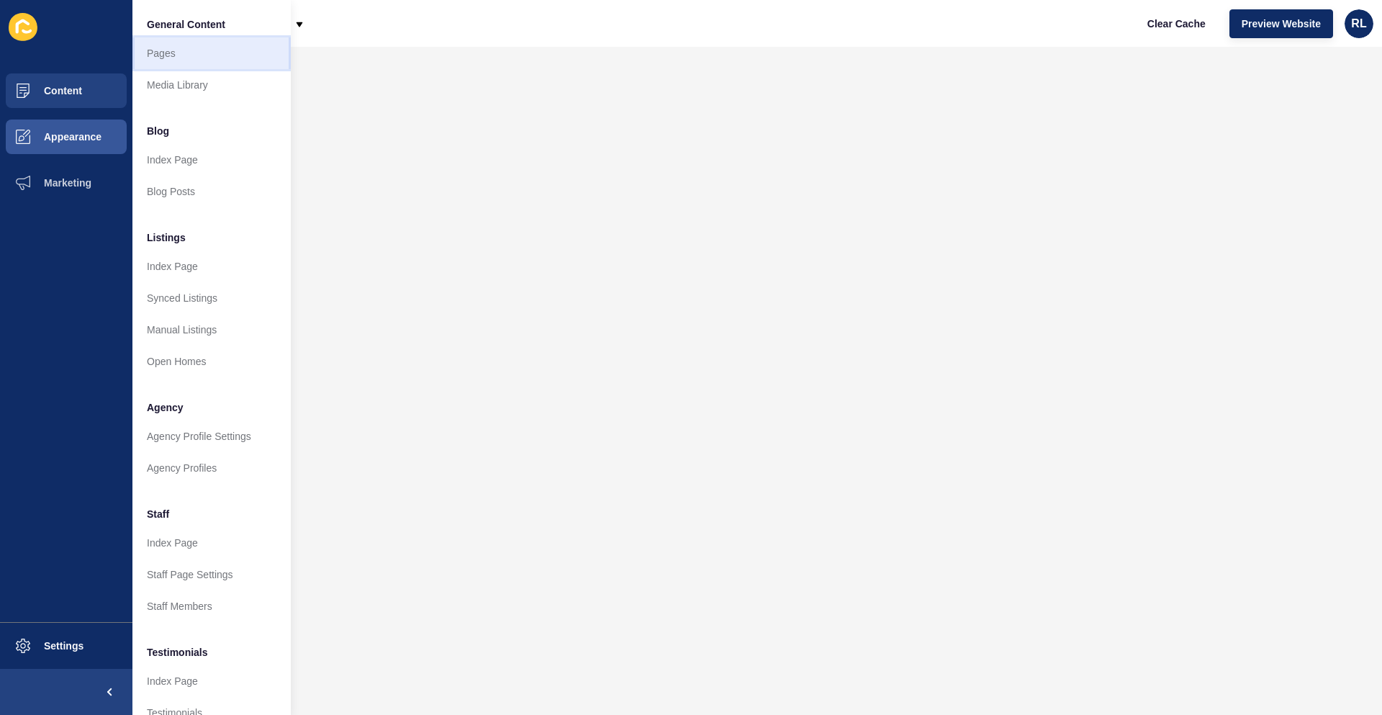
click at [174, 60] on link "Pages" at bounding box center [211, 53] width 158 height 32
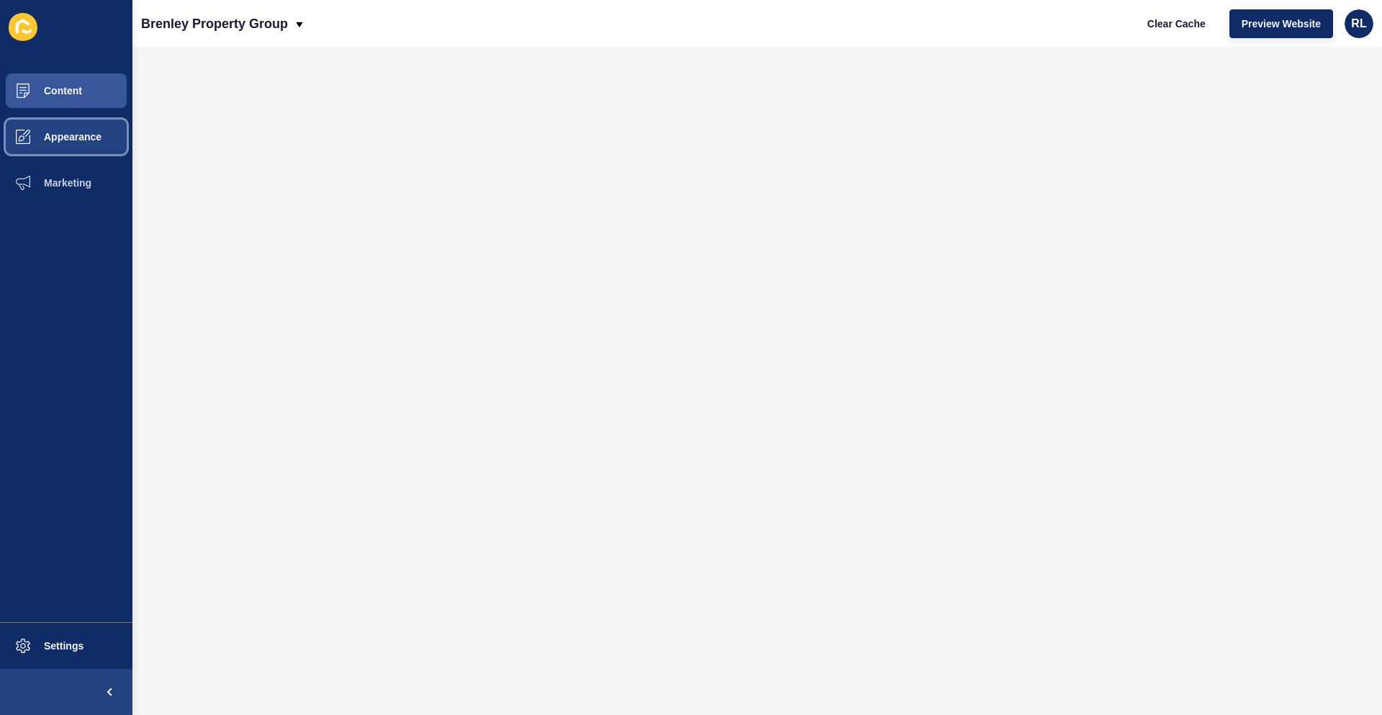
click at [86, 117] on button "Appearance" at bounding box center [66, 137] width 132 height 46
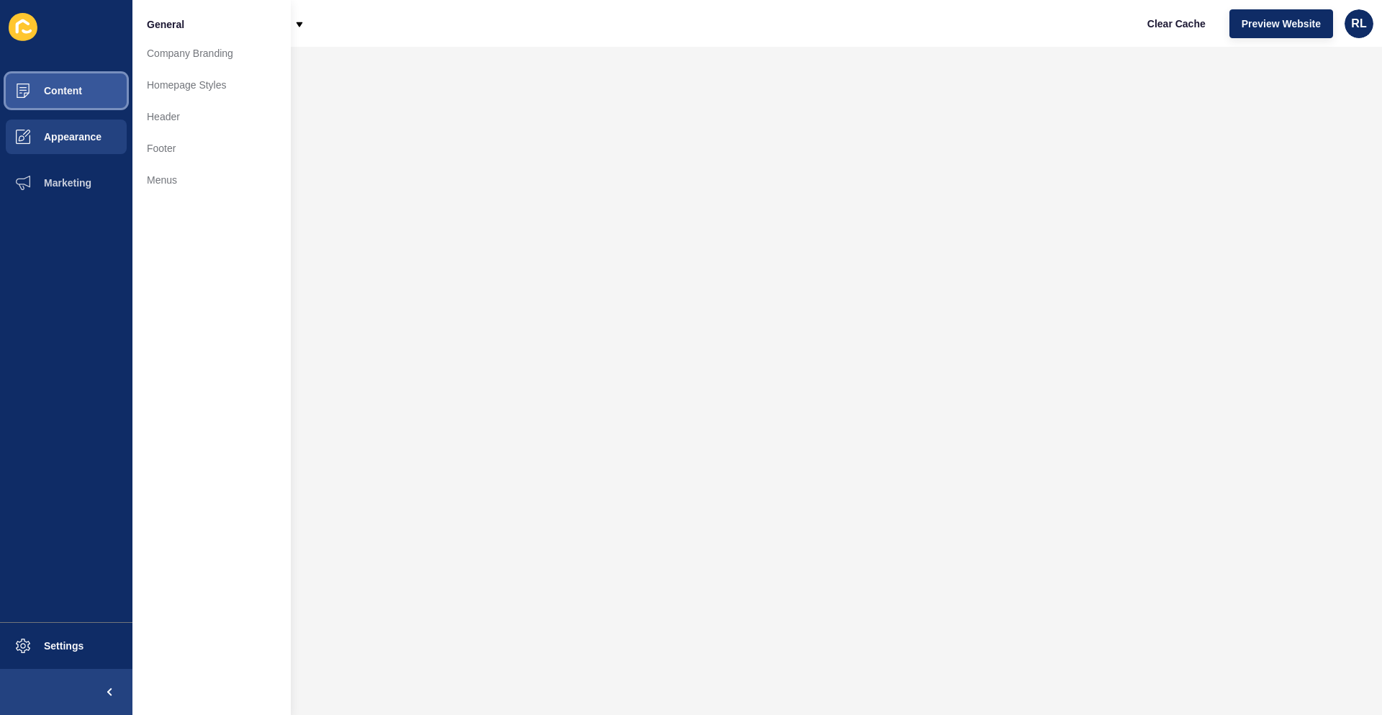
click at [89, 97] on button "Content" at bounding box center [66, 91] width 132 height 46
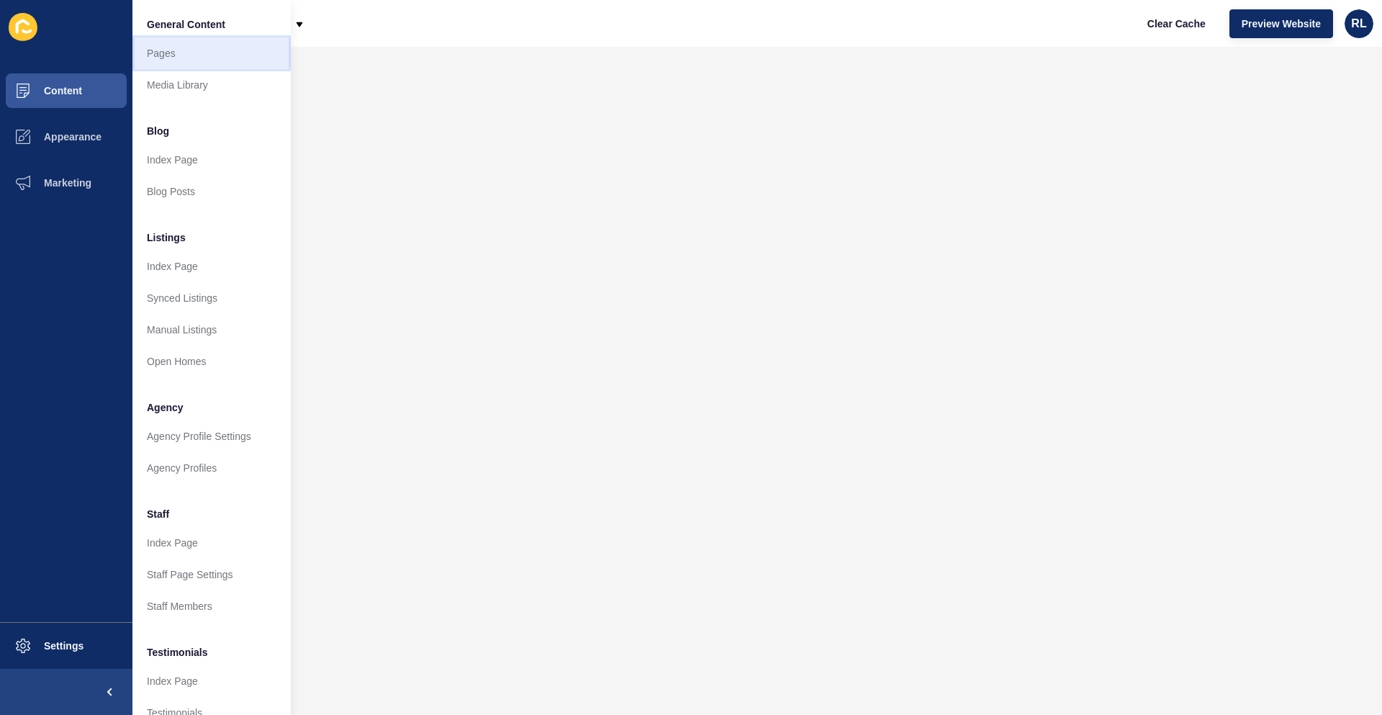
click at [225, 60] on link "Pages" at bounding box center [211, 53] width 158 height 32
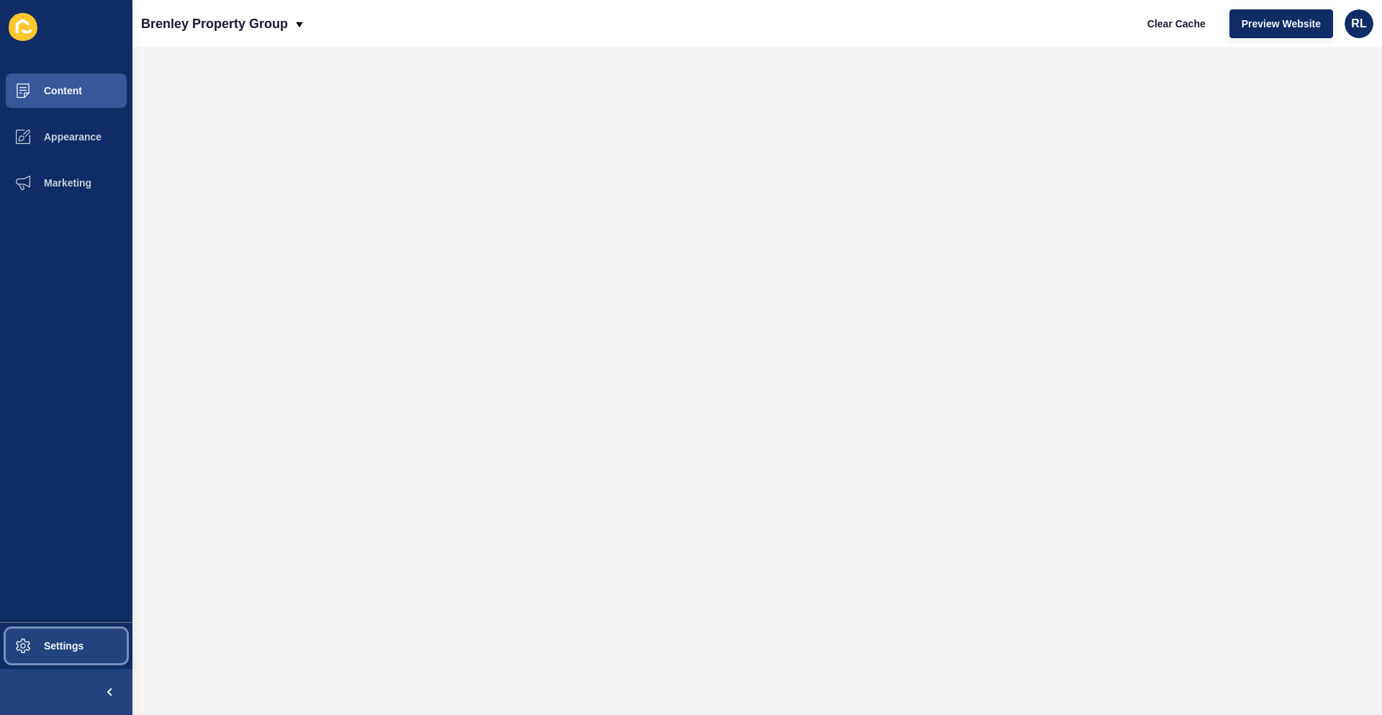
click at [71, 641] on span "Settings" at bounding box center [41, 646] width 86 height 12
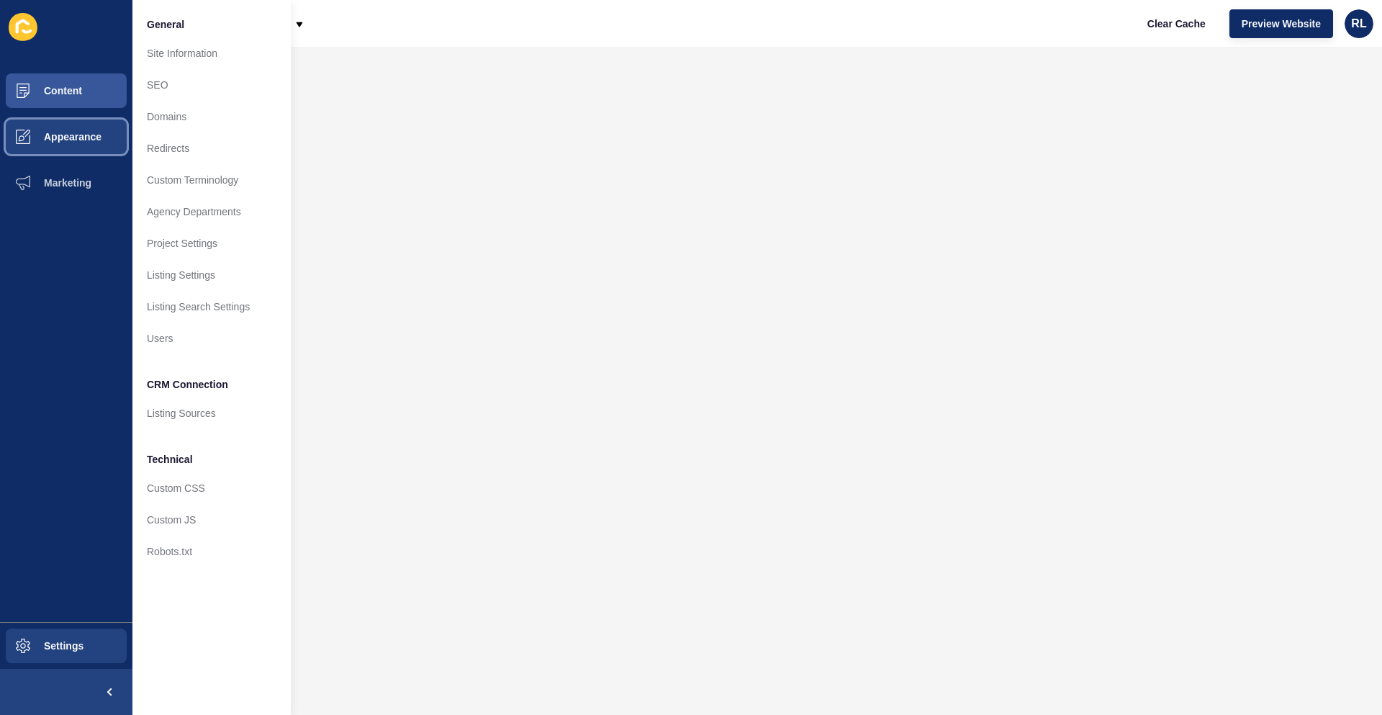
click at [79, 137] on span "Appearance" at bounding box center [50, 137] width 104 height 12
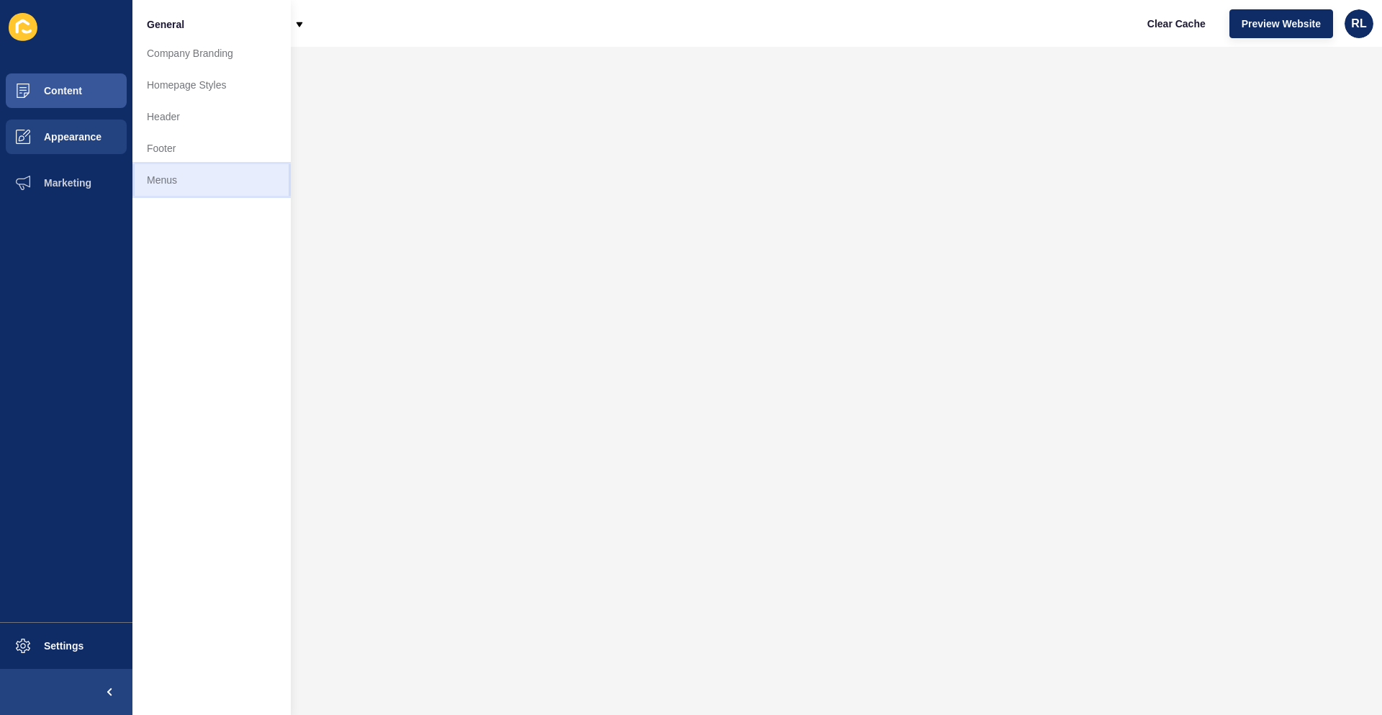
click at [195, 171] on link "Menus" at bounding box center [211, 180] width 158 height 32
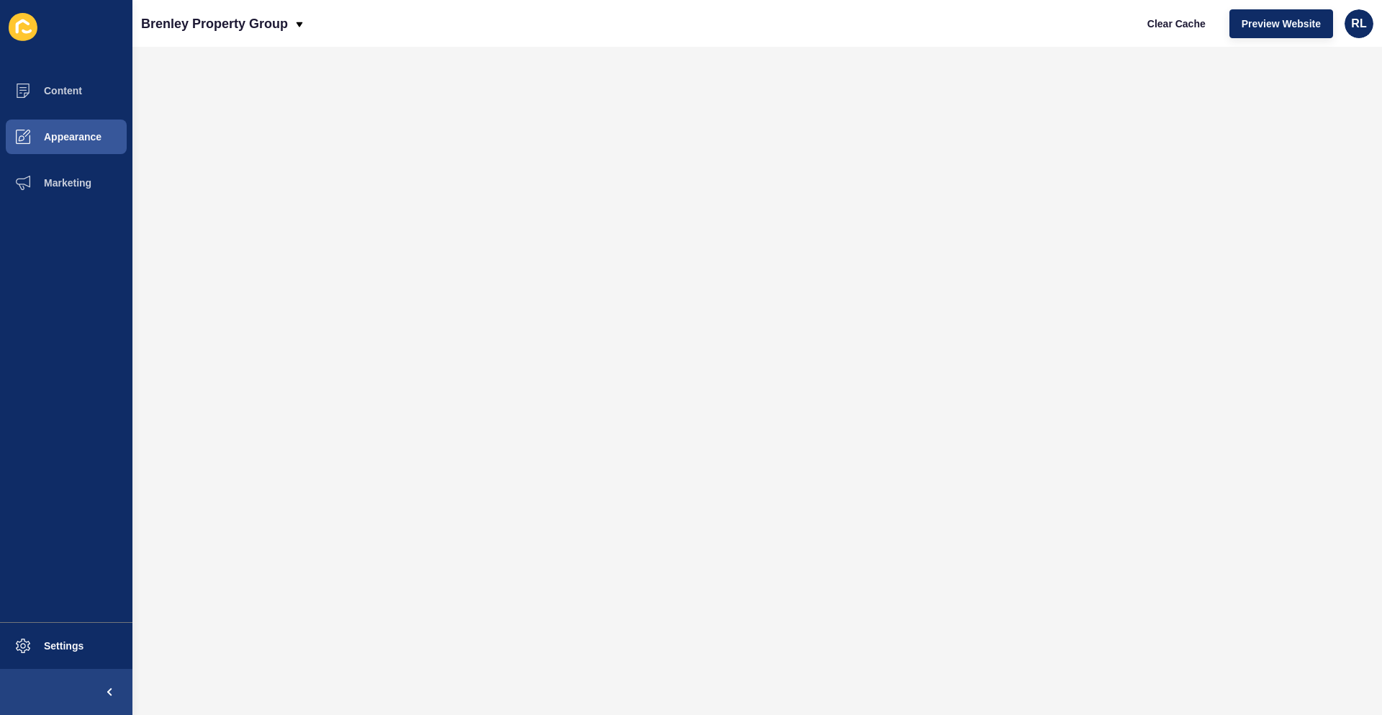
click at [1304, 46] on div "Brenley Property Group Clear Cache Preview Website RL" at bounding box center [757, 23] width 1250 height 47
click at [62, 103] on button "Content" at bounding box center [66, 91] width 132 height 46
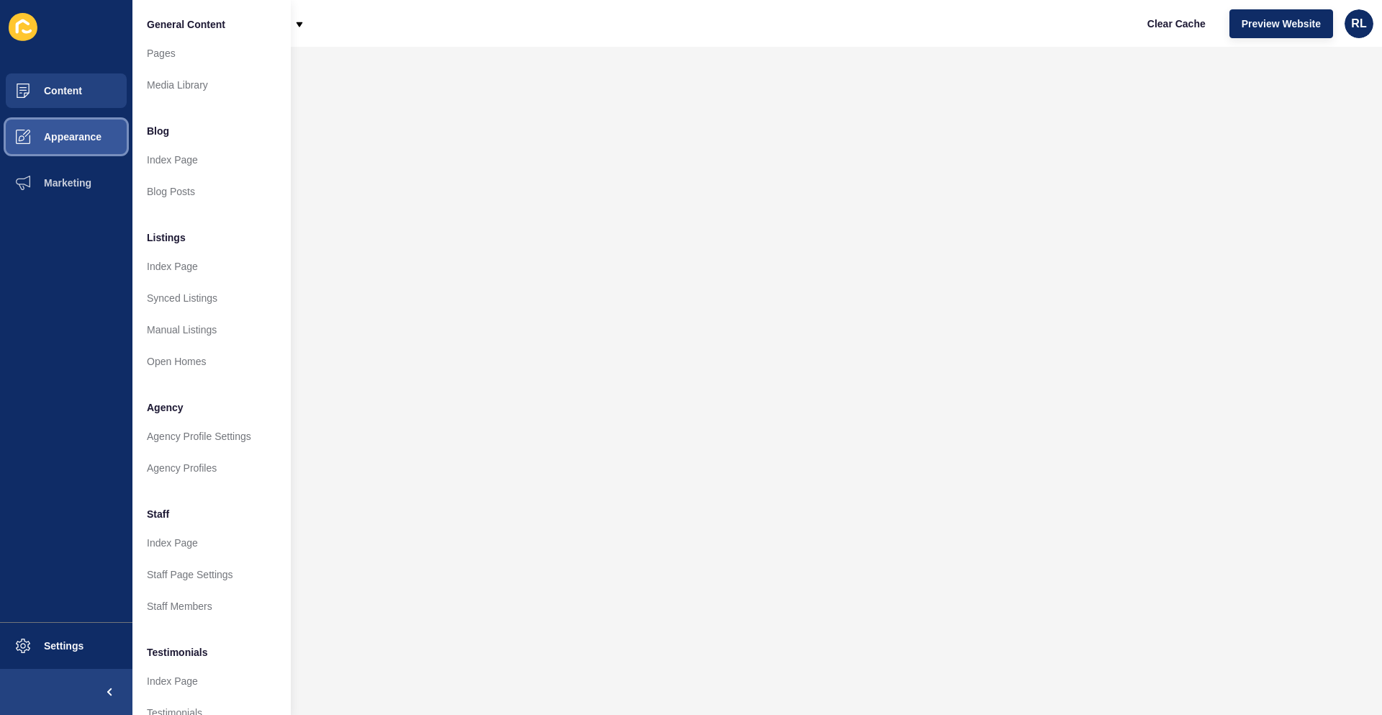
click at [80, 135] on span "Appearance" at bounding box center [50, 137] width 104 height 12
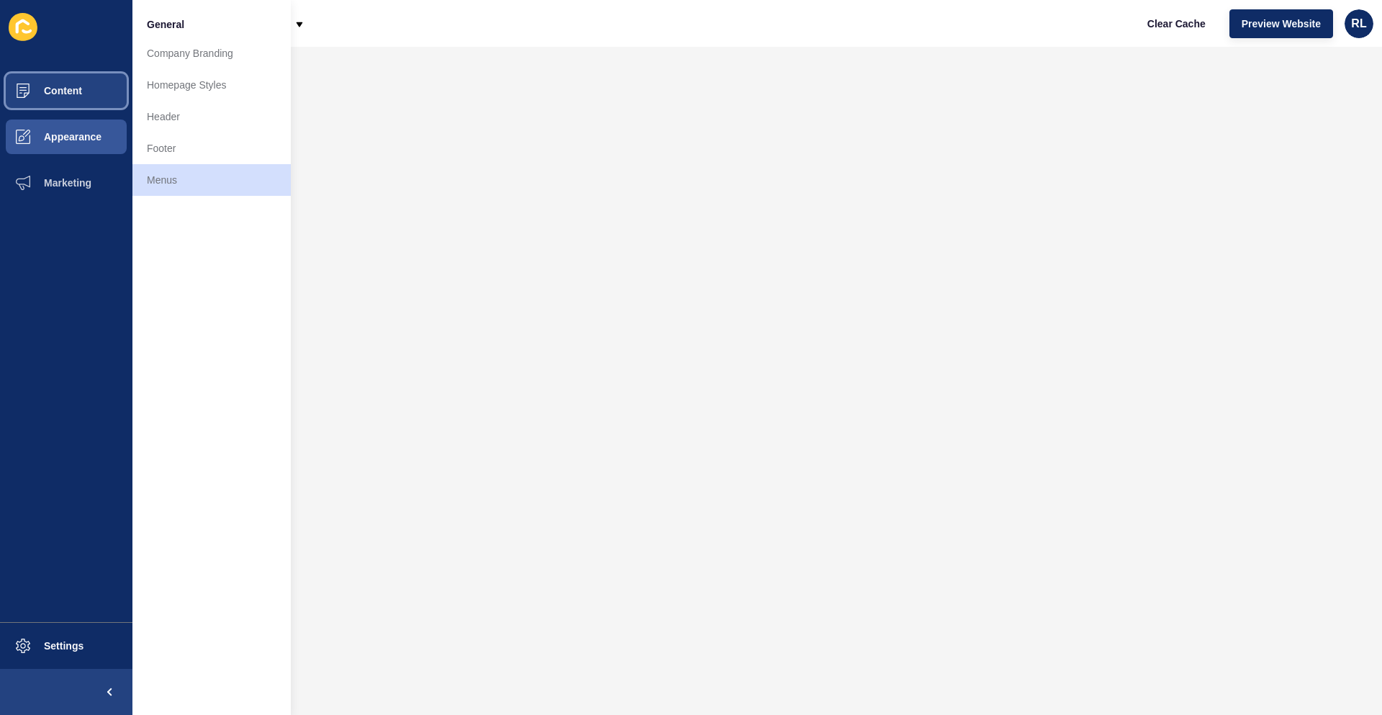
click at [84, 101] on button "Content" at bounding box center [66, 91] width 132 height 46
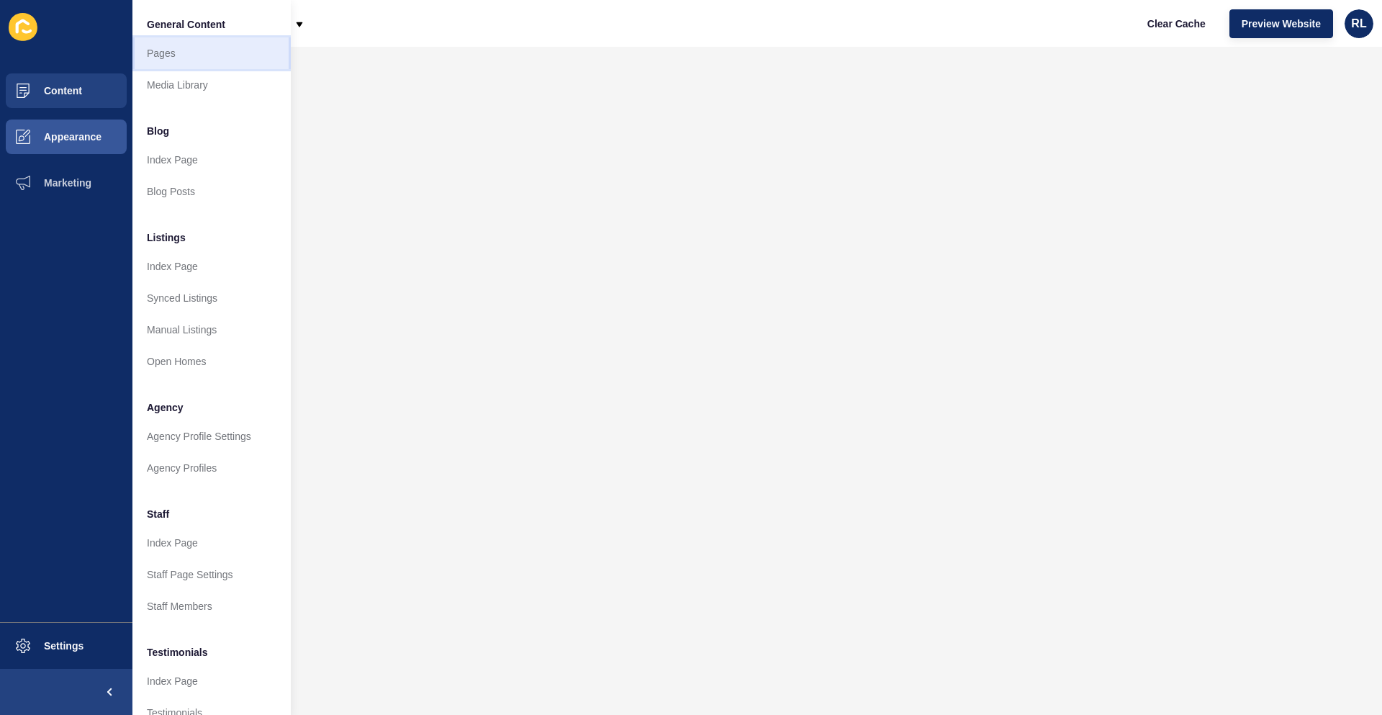
click at [192, 43] on link "Pages" at bounding box center [211, 53] width 158 height 32
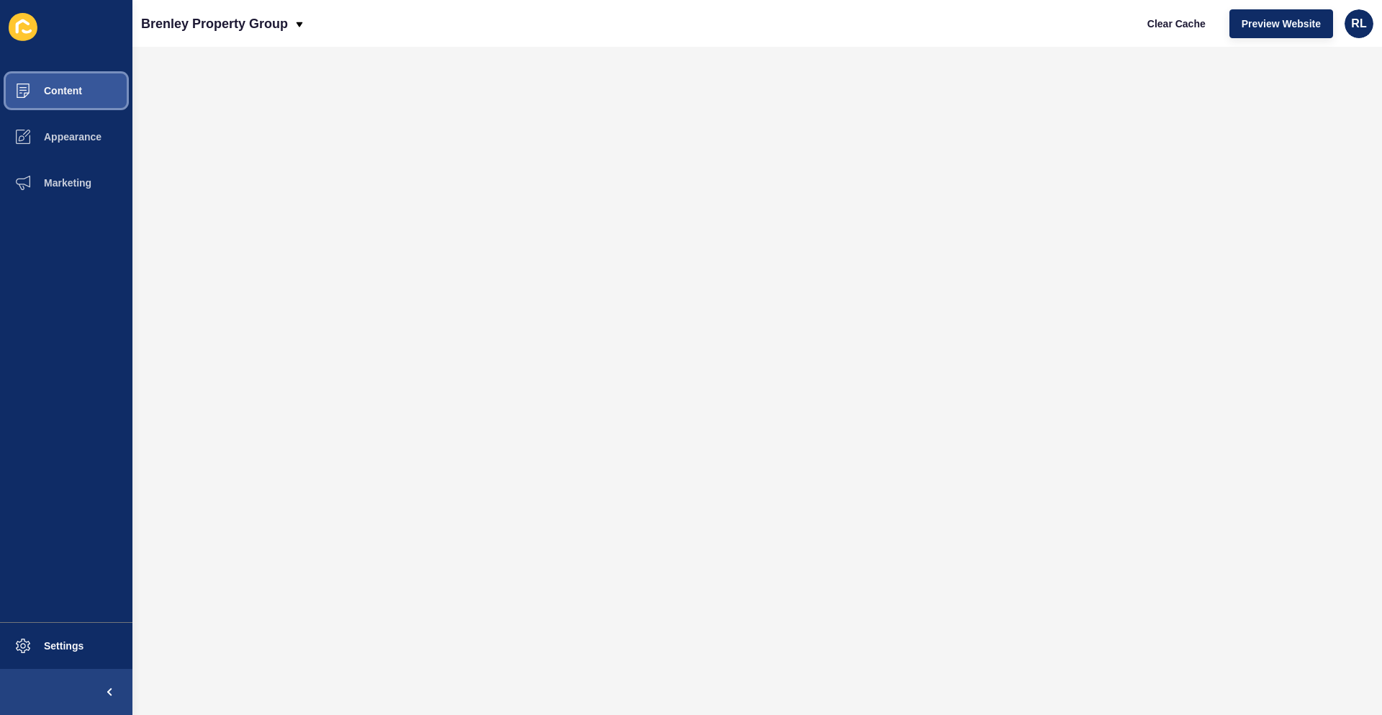
click at [101, 97] on button "Content" at bounding box center [66, 91] width 132 height 46
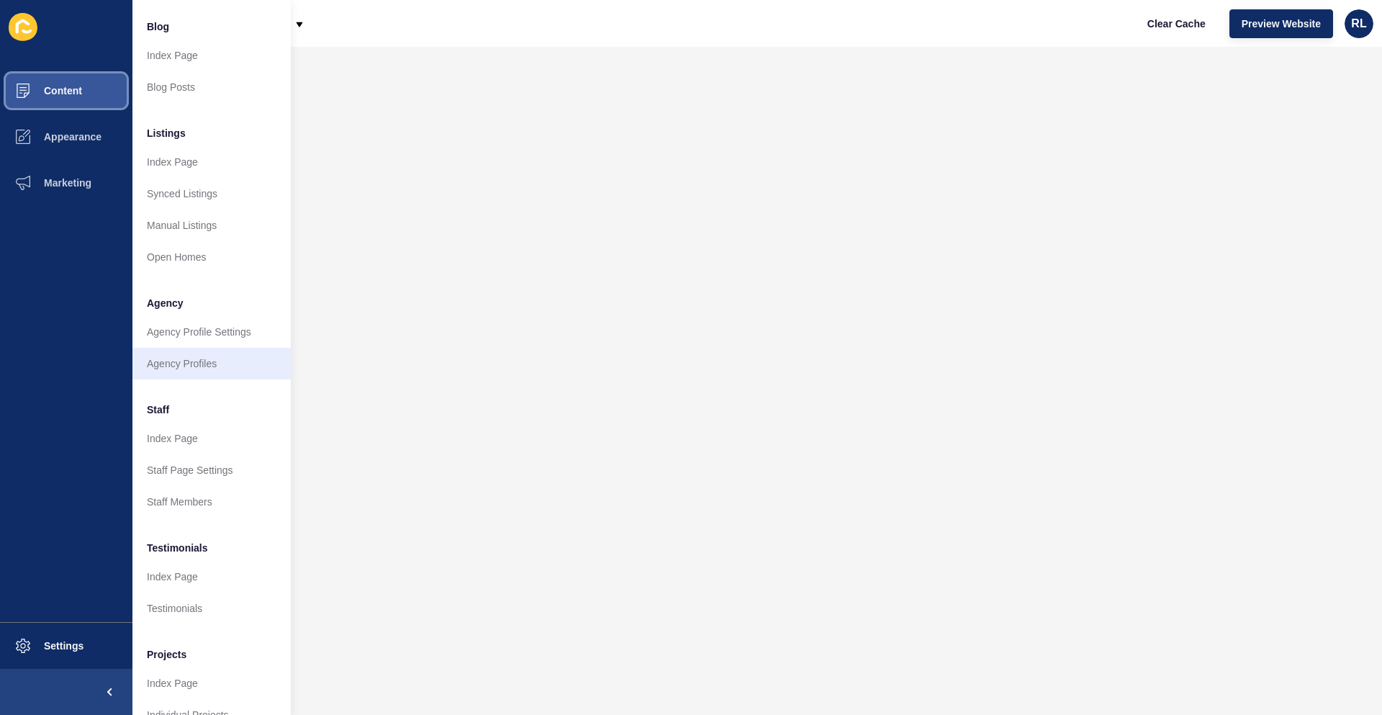
scroll to position [140, 0]
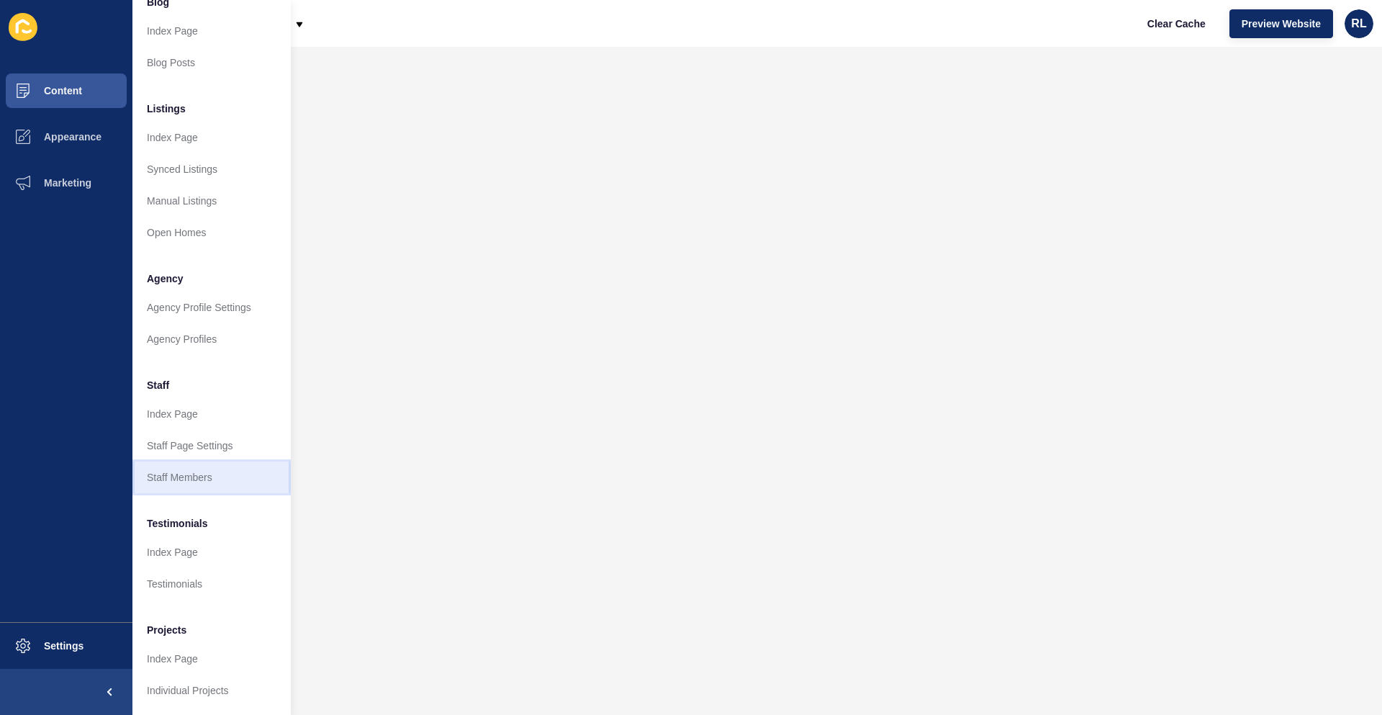
click at [207, 470] on link "Staff Members" at bounding box center [211, 477] width 158 height 32
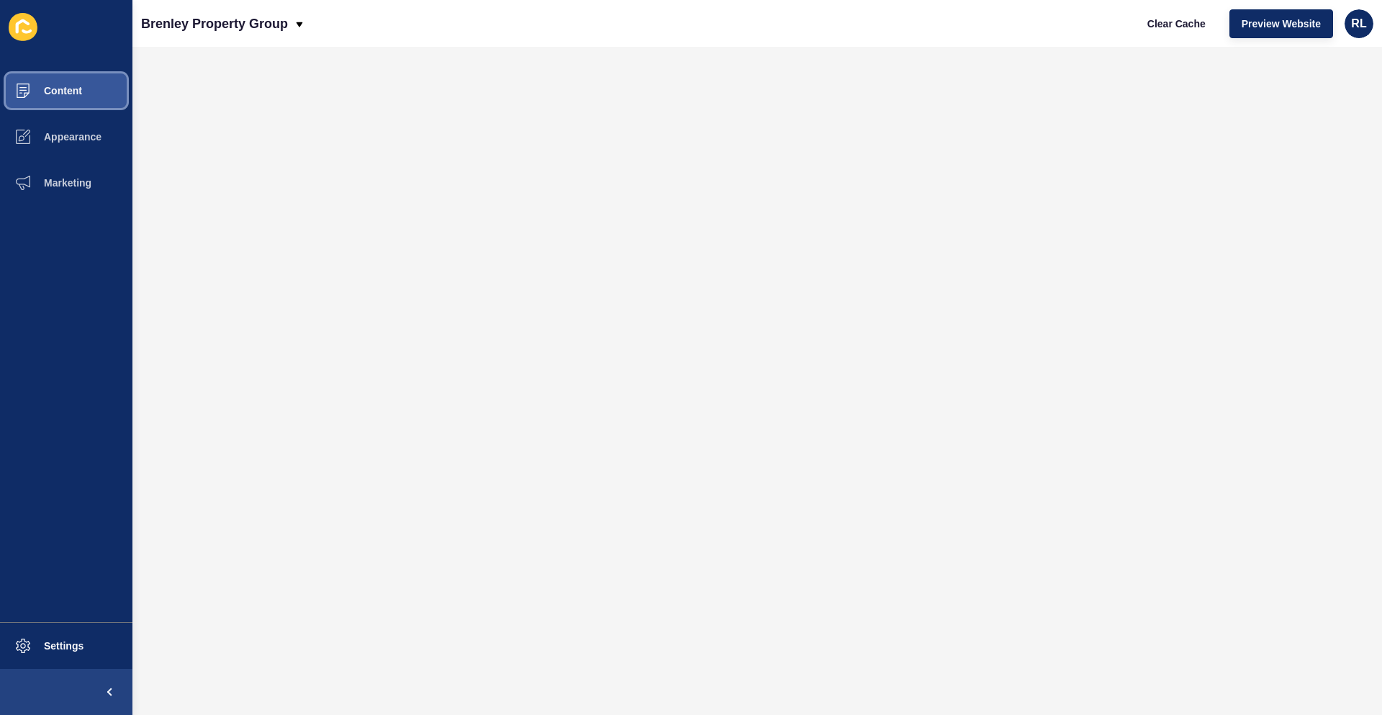
click at [74, 91] on span "Content" at bounding box center [40, 91] width 84 height 12
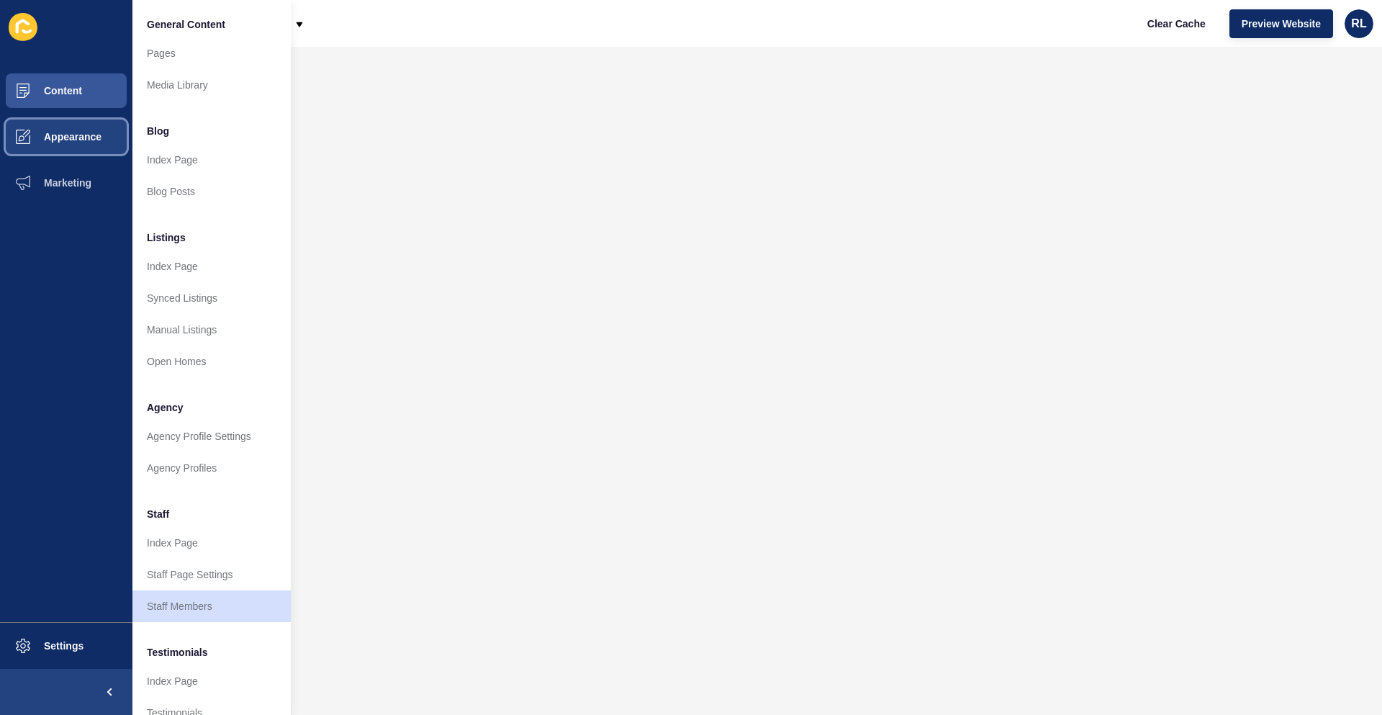
click at [72, 132] on span "Appearance" at bounding box center [50, 137] width 104 height 12
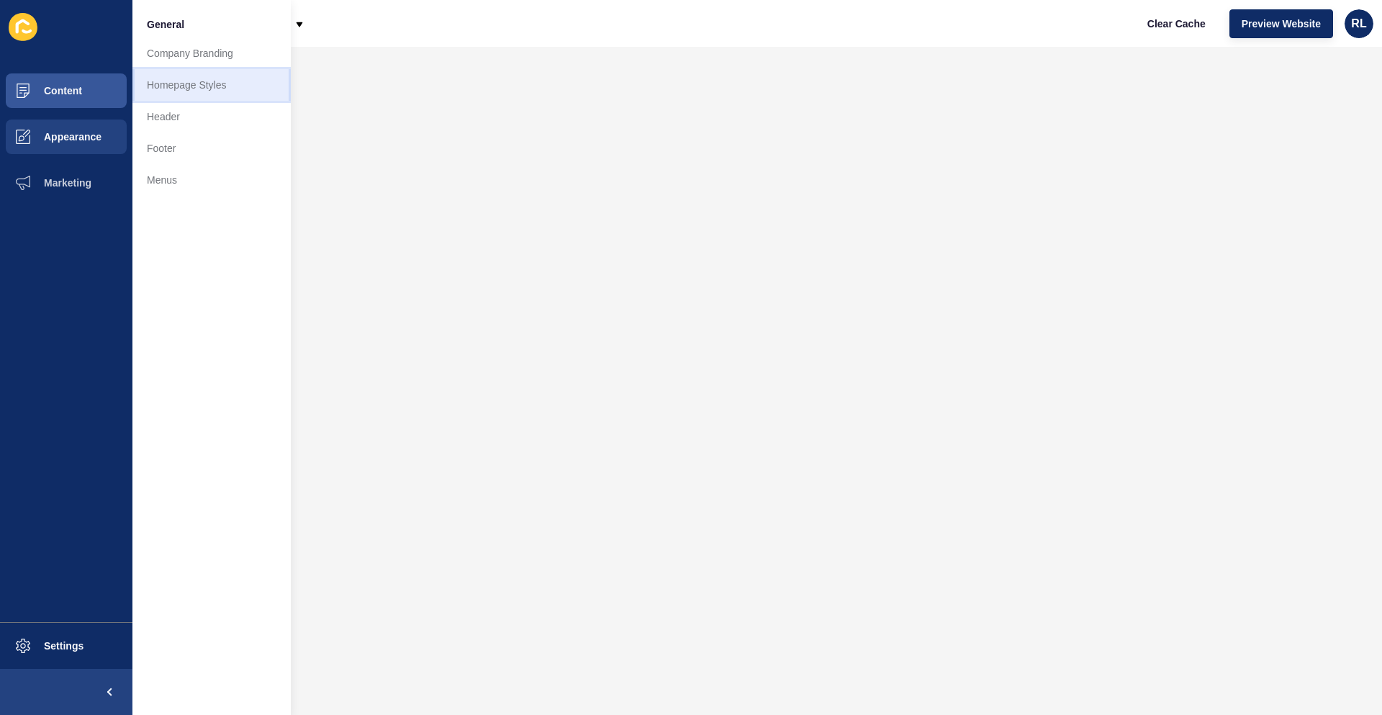
click at [222, 81] on link "Homepage Styles" at bounding box center [211, 85] width 158 height 32
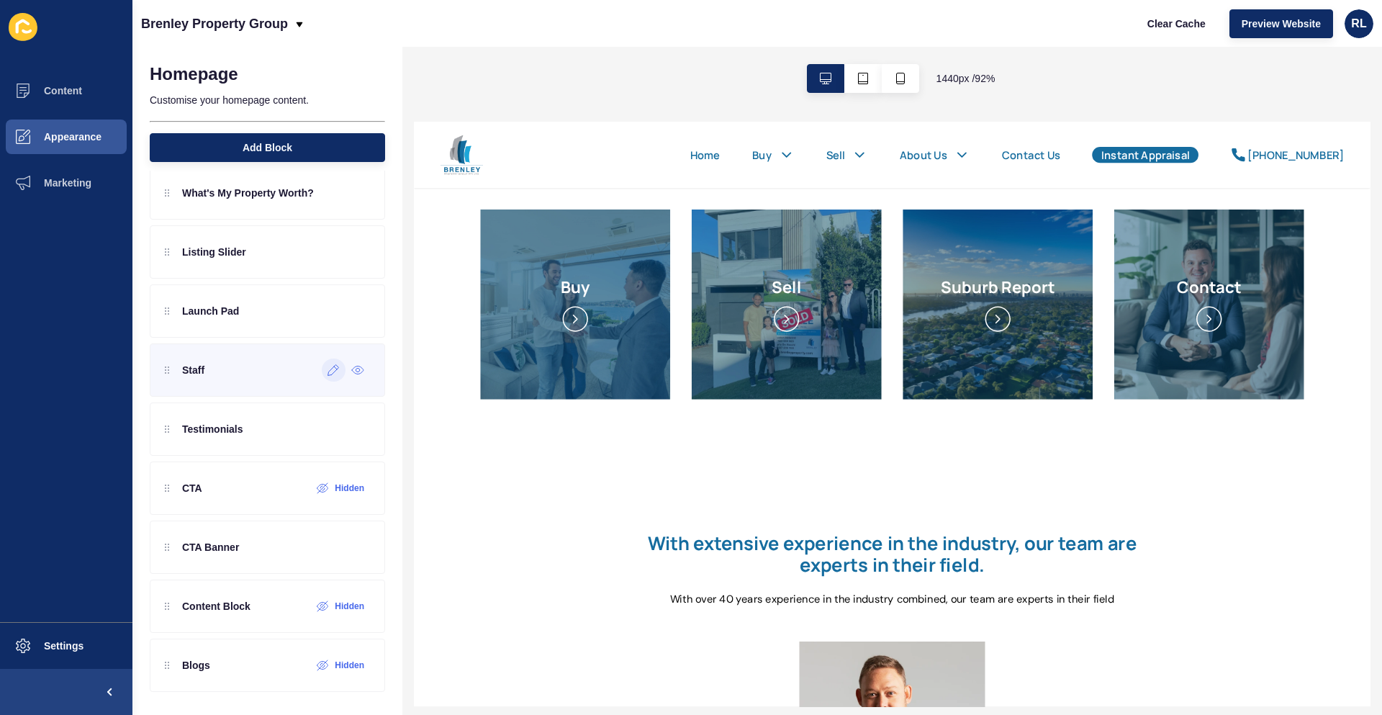
click at [328, 367] on icon at bounding box center [334, 370] width 12 height 12
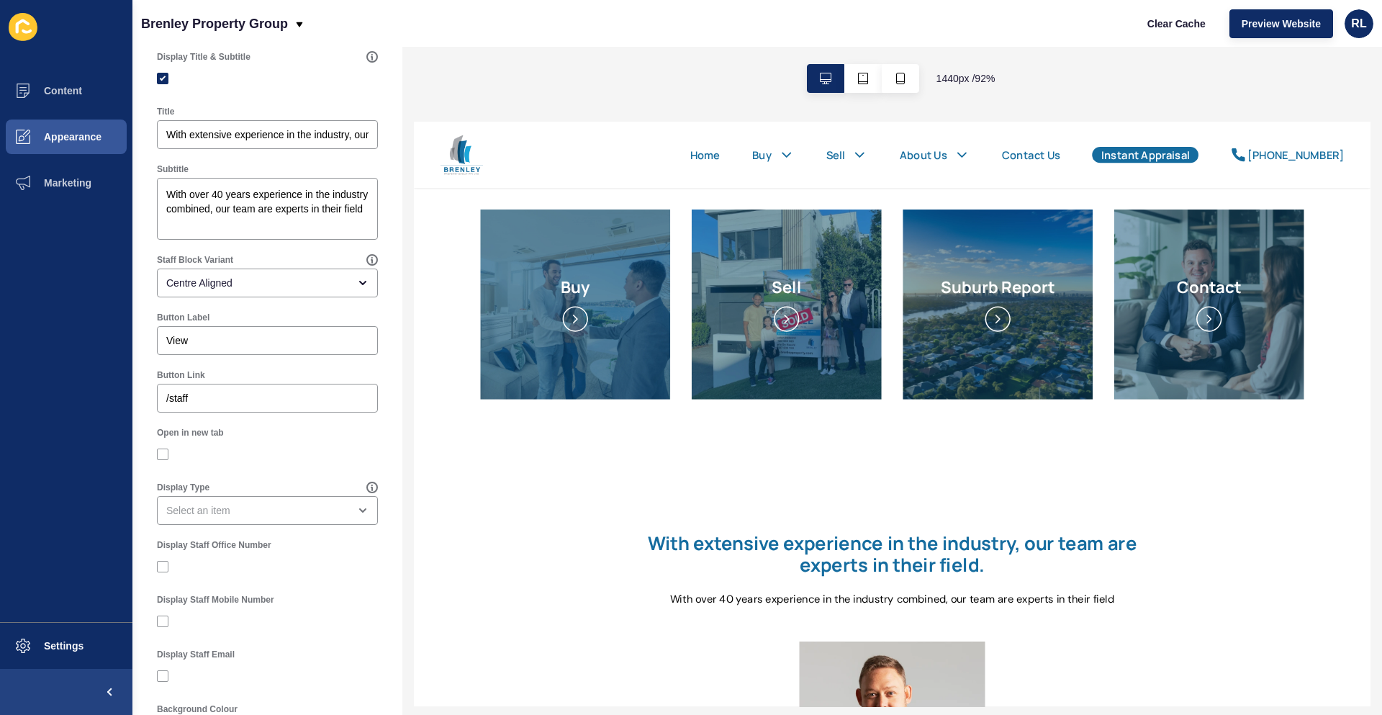
scroll to position [144, 0]
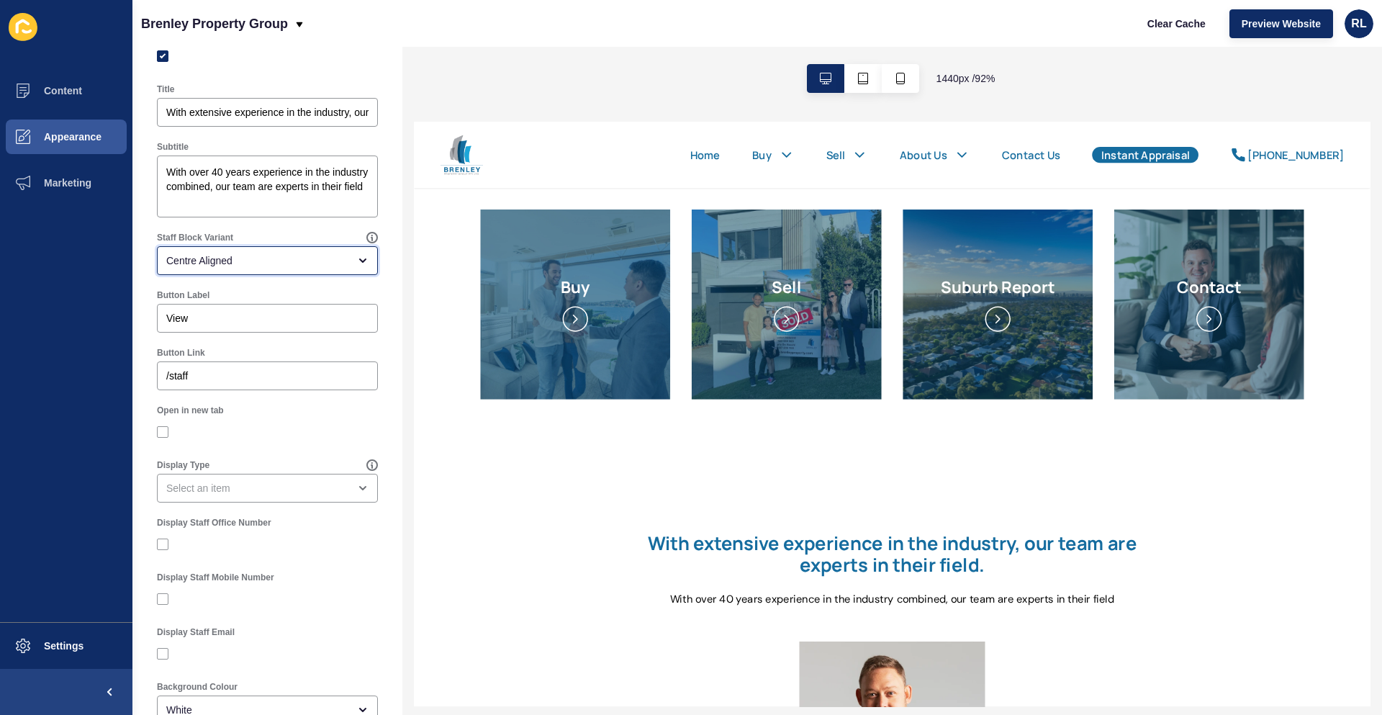
click at [348, 263] on div "open menu" at bounding box center [358, 261] width 20 height 12
click at [301, 301] on span "Left Aligned" at bounding box center [261, 296] width 187 height 14
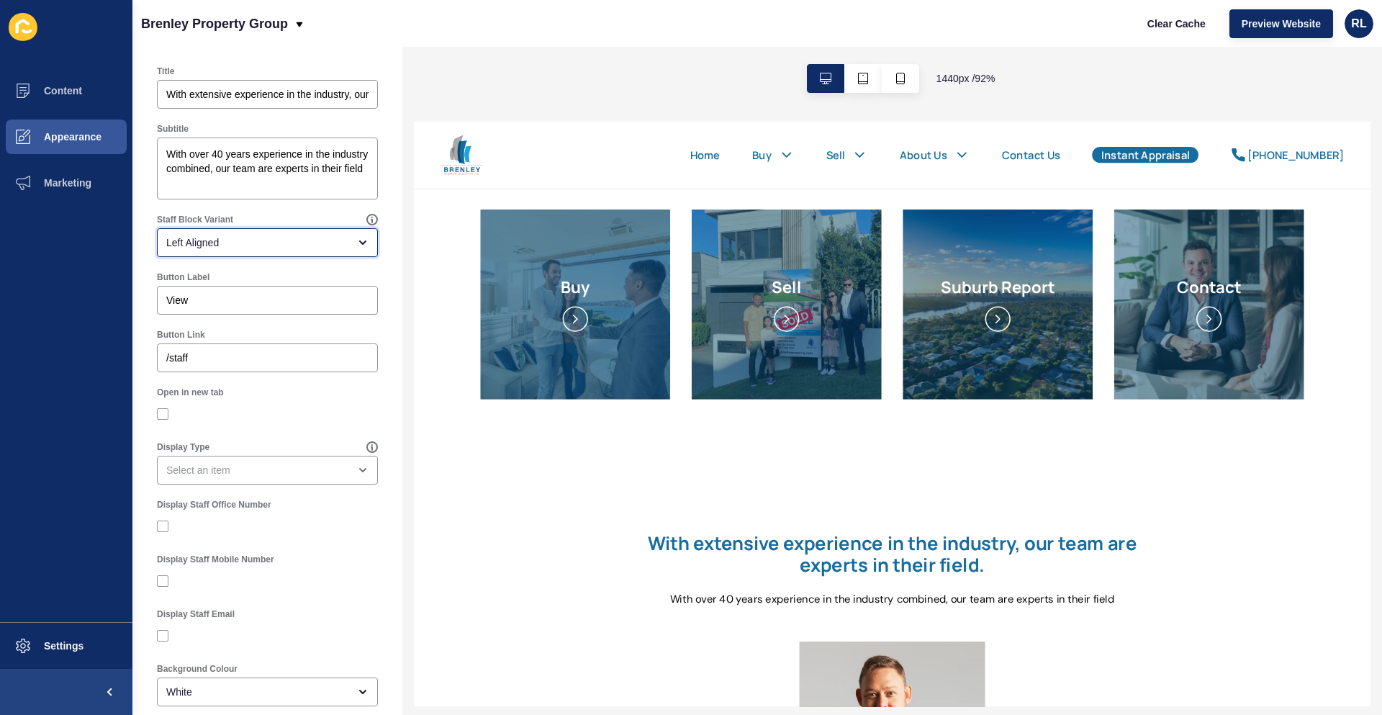
scroll to position [0, 0]
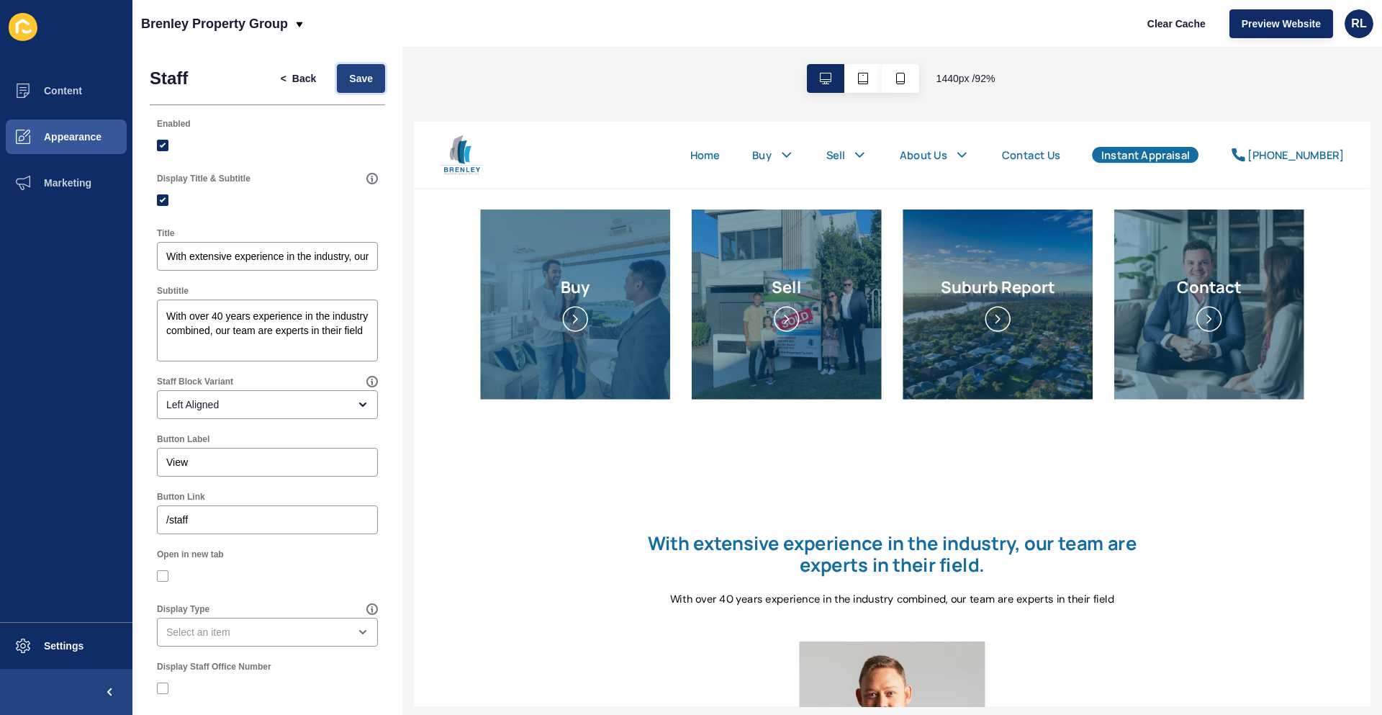
click at [355, 82] on span "Save" at bounding box center [361, 78] width 24 height 14
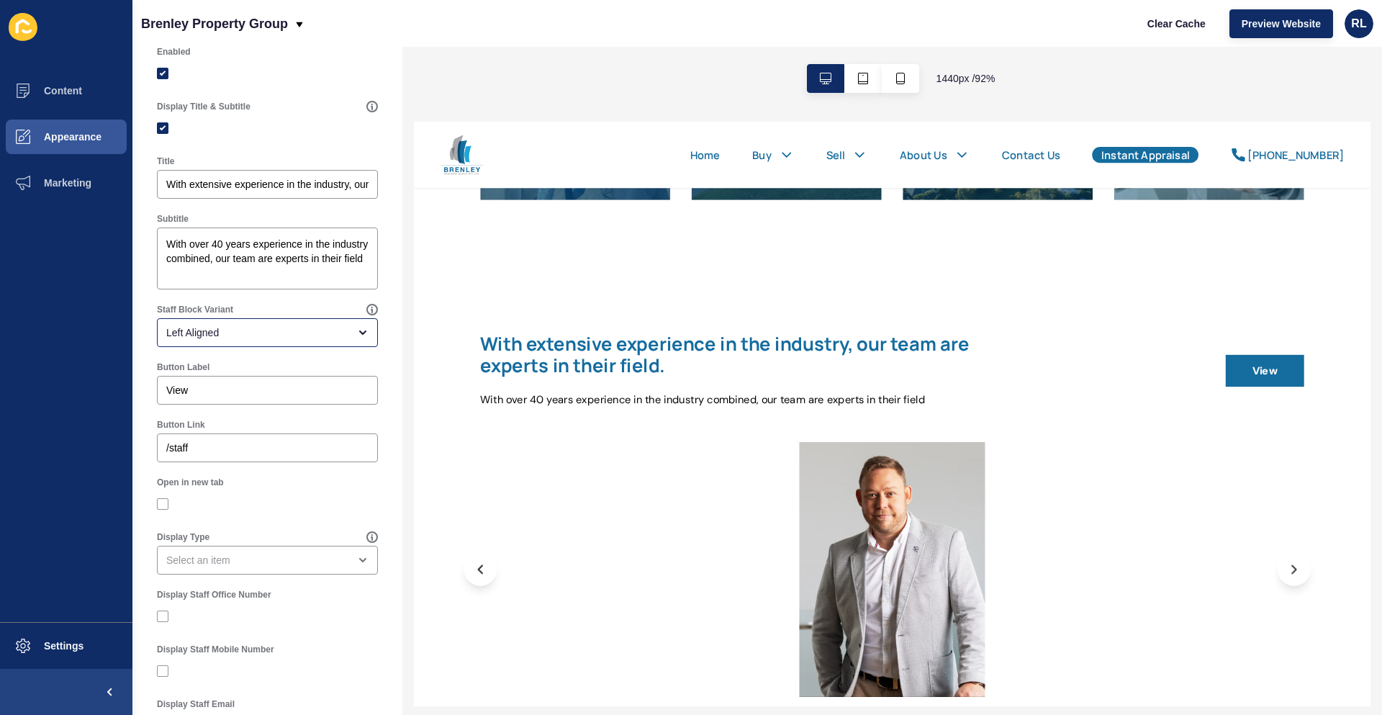
scroll to position [144, 0]
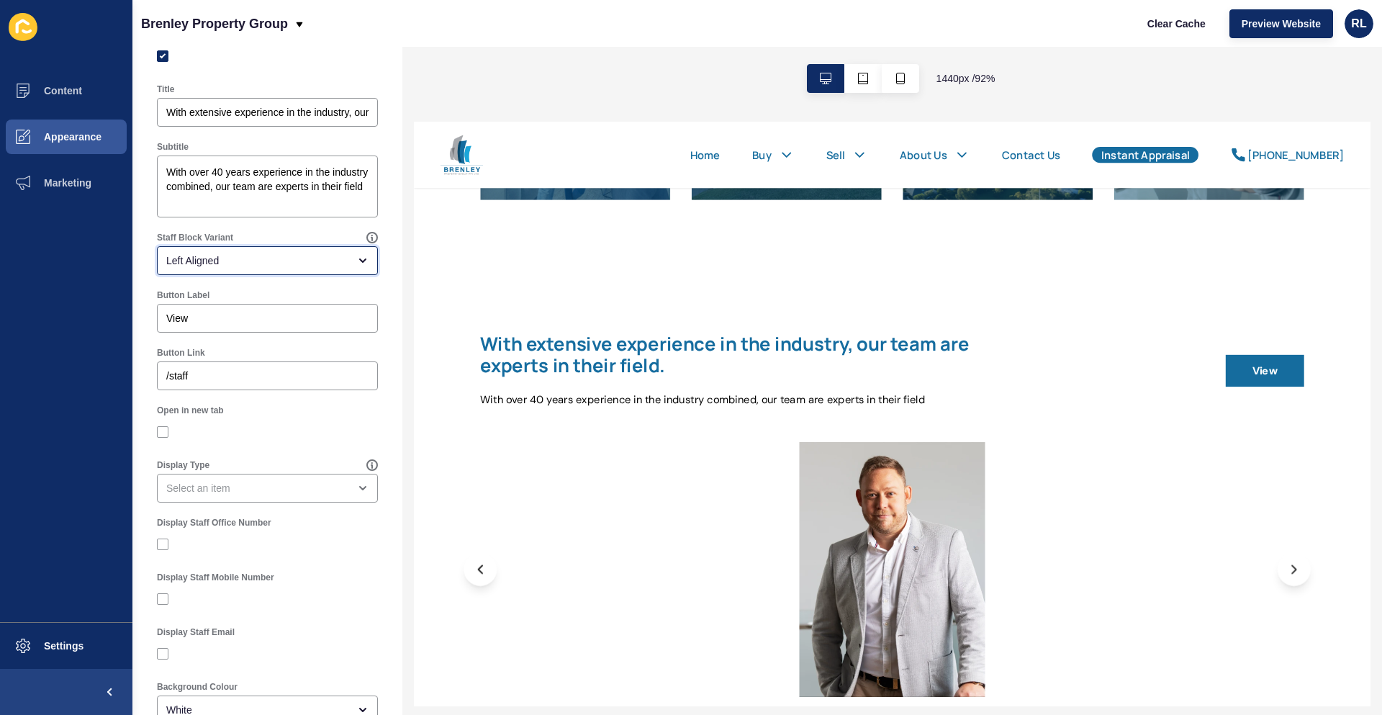
click at [325, 260] on div "Left Aligned" at bounding box center [257, 260] width 182 height 14
click at [254, 319] on div "Centre Aligned" at bounding box center [262, 328] width 210 height 32
type input "Centre Aligned"
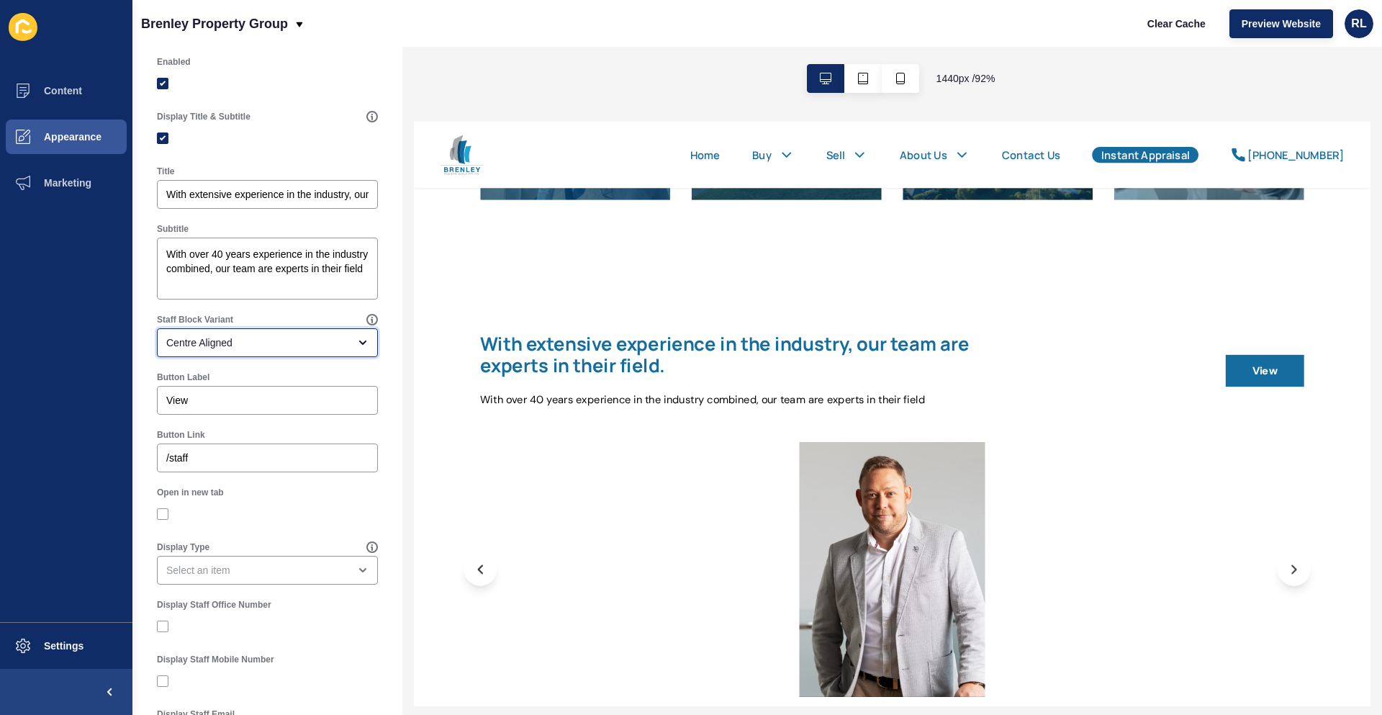
scroll to position [0, 0]
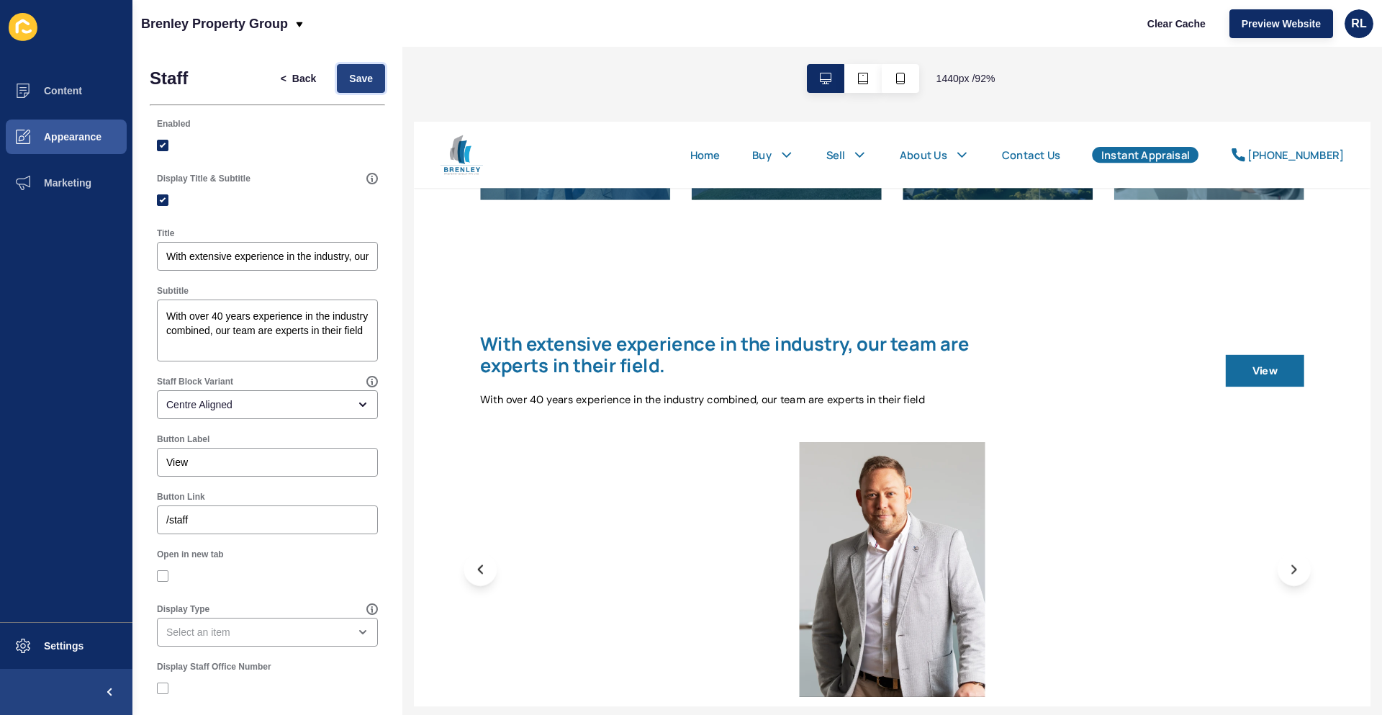
click at [349, 71] on span "Save" at bounding box center [361, 78] width 24 height 14
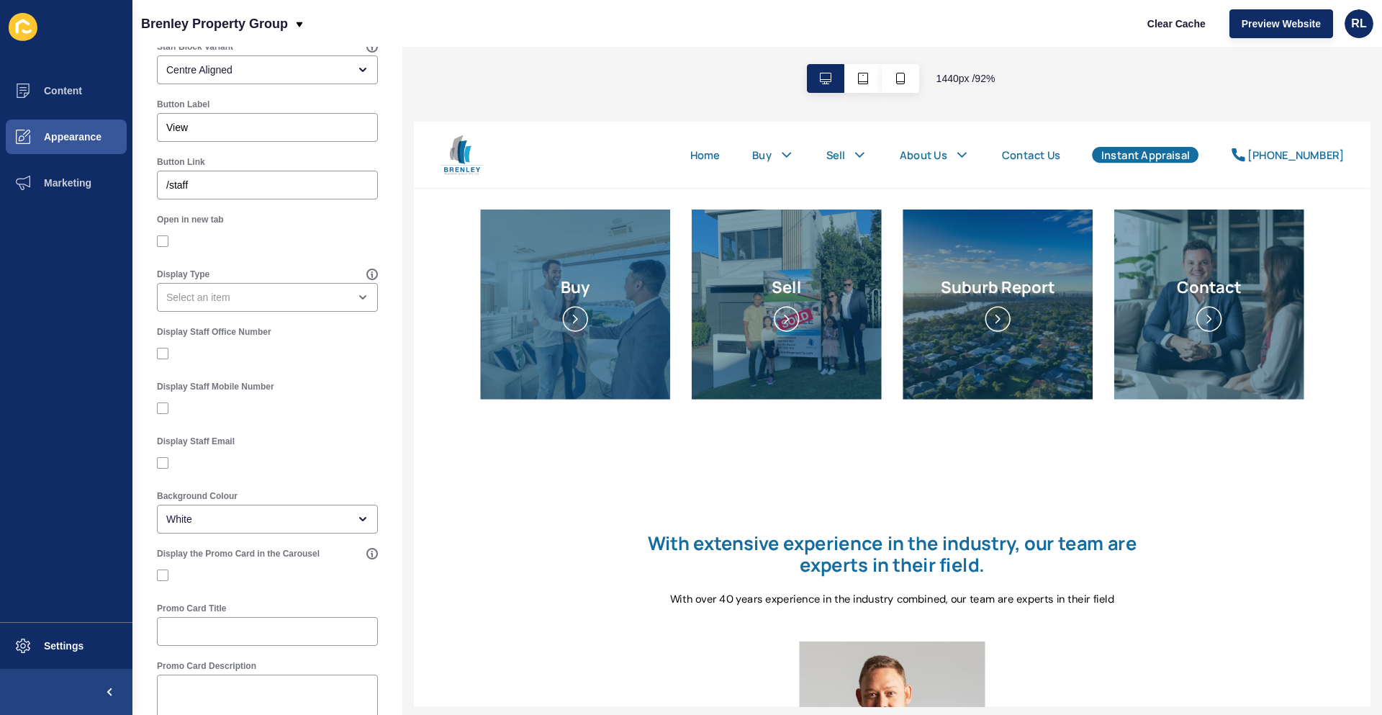
scroll to position [360, 0]
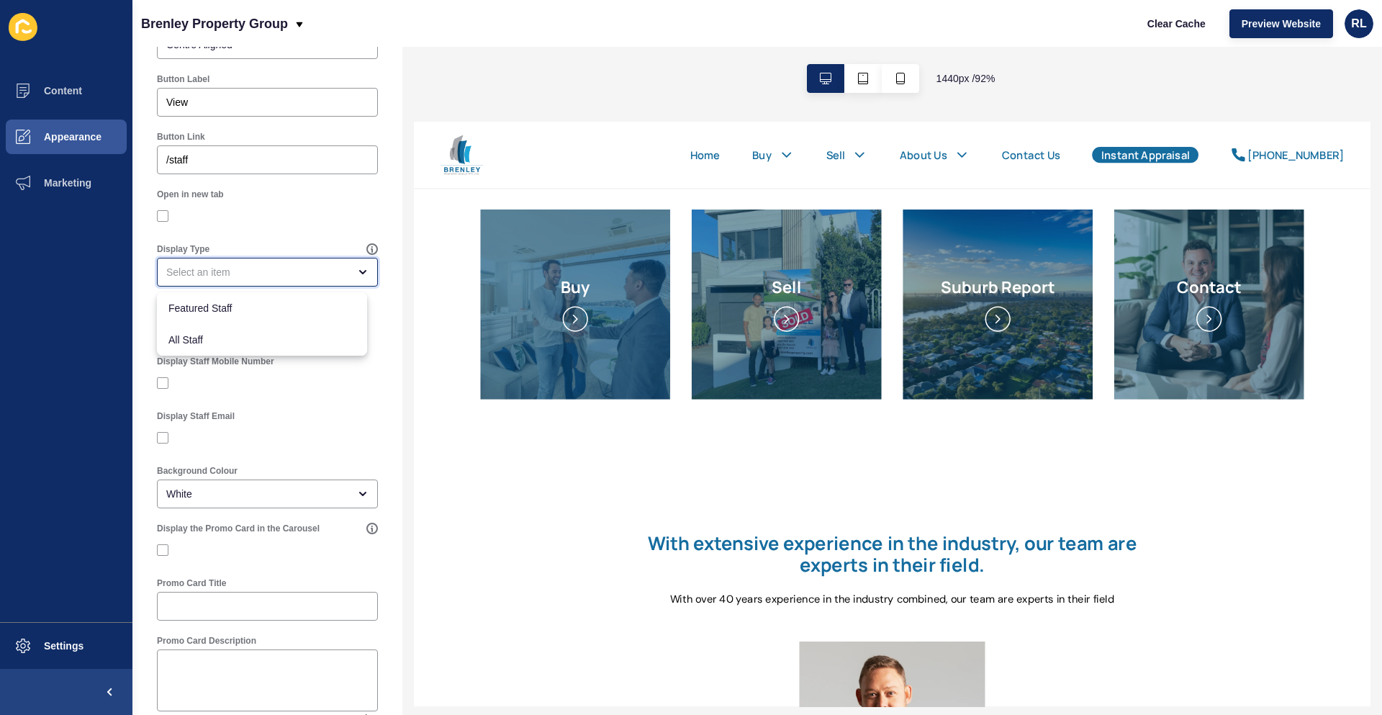
click at [256, 269] on div "close menu" at bounding box center [257, 272] width 182 height 14
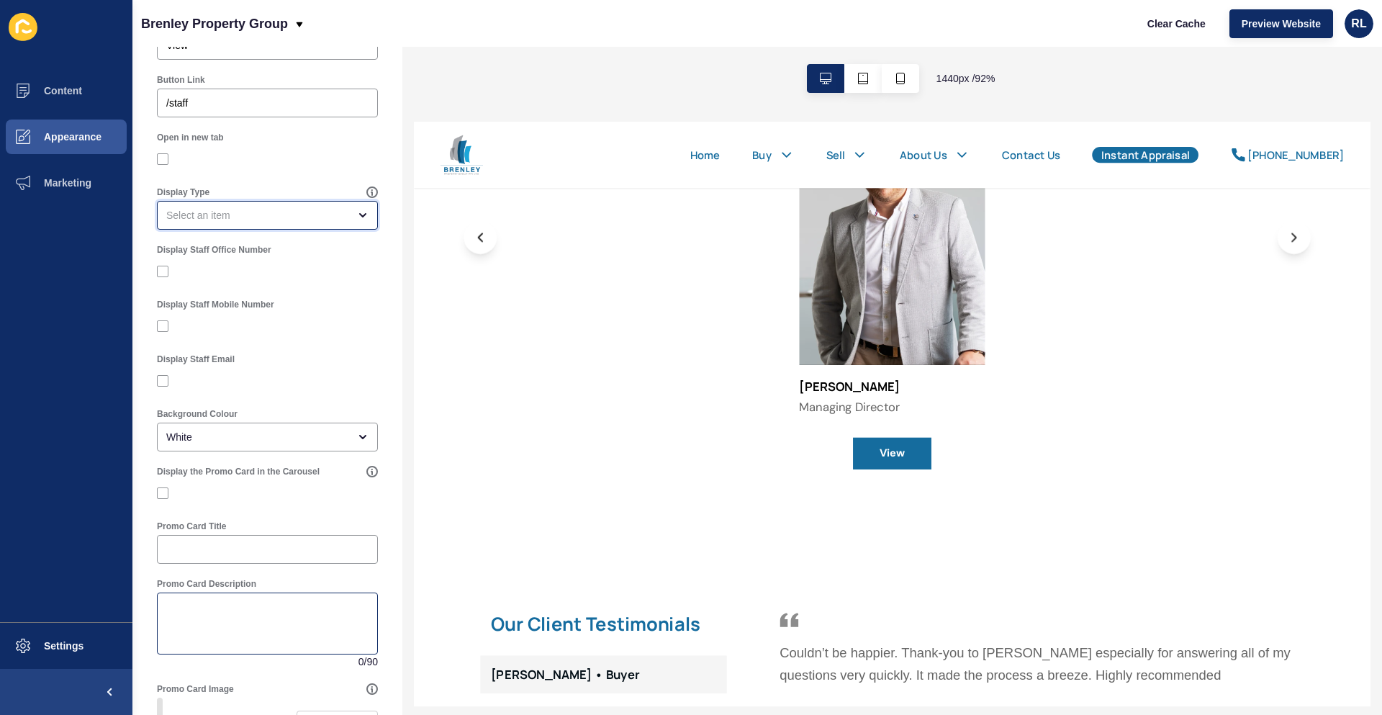
scroll to position [342, 0]
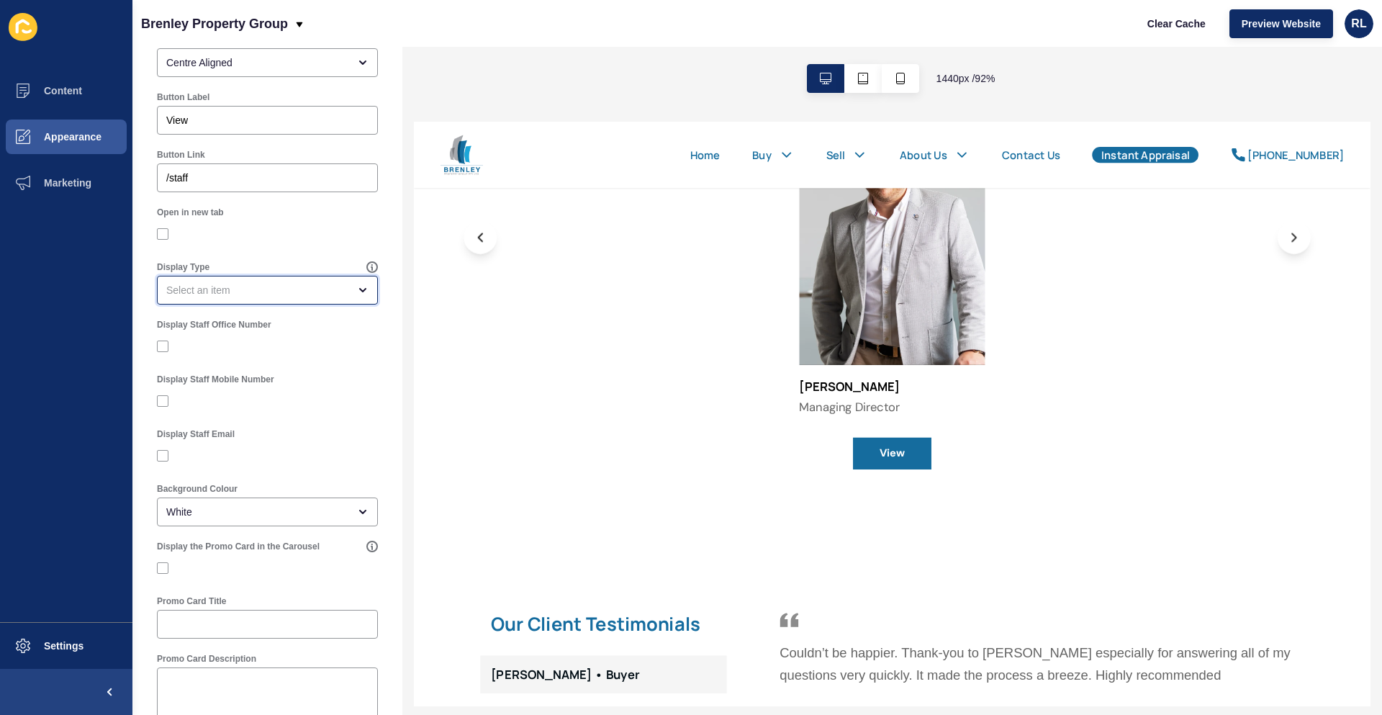
click at [357, 286] on icon "open menu" at bounding box center [363, 290] width 12 height 12
click at [357, 286] on icon "close menu" at bounding box center [363, 290] width 12 height 12
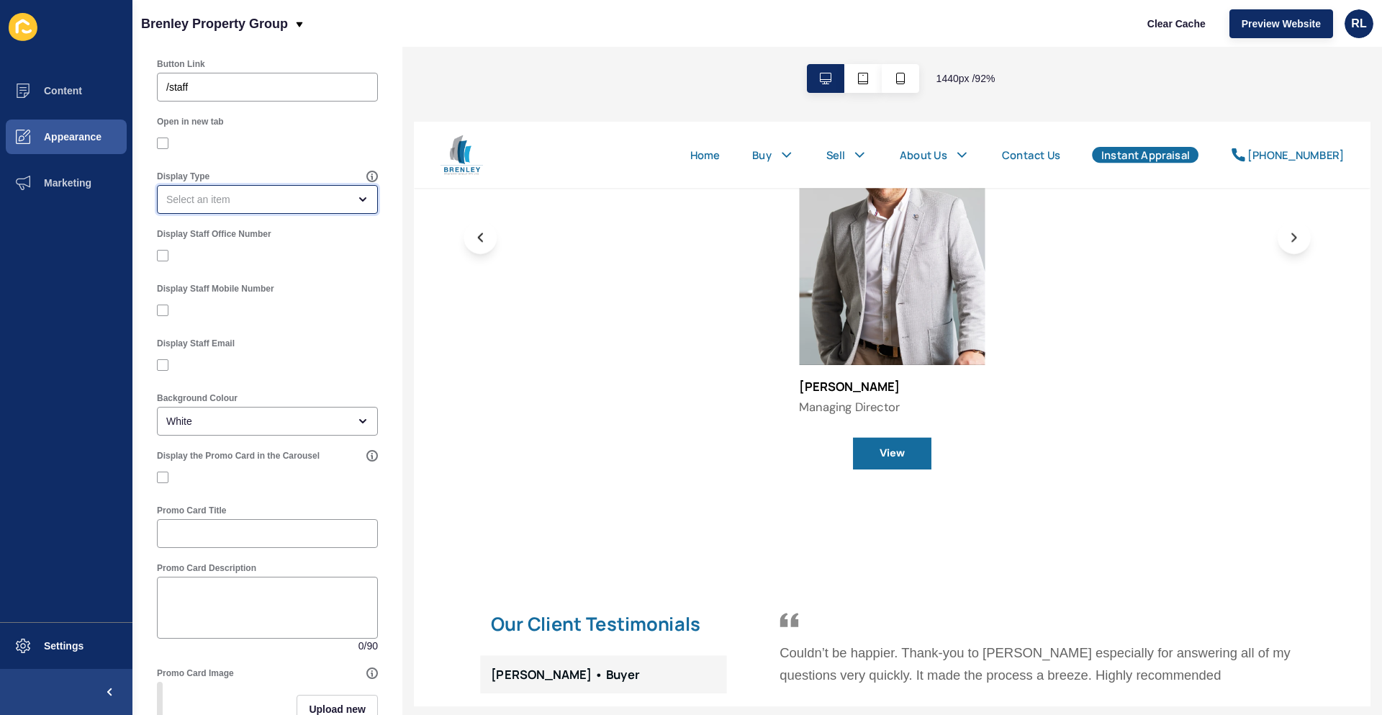
scroll to position [486, 0]
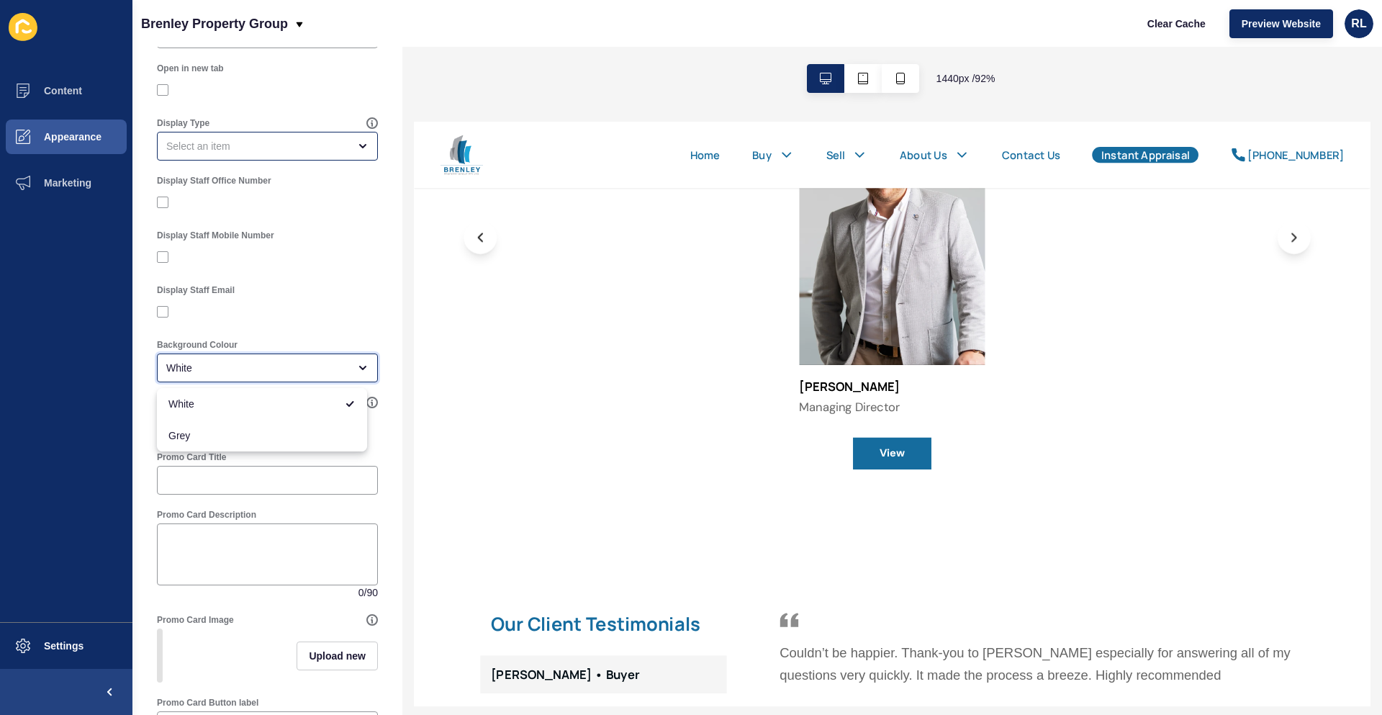
click at [325, 362] on div "White" at bounding box center [257, 368] width 182 height 14
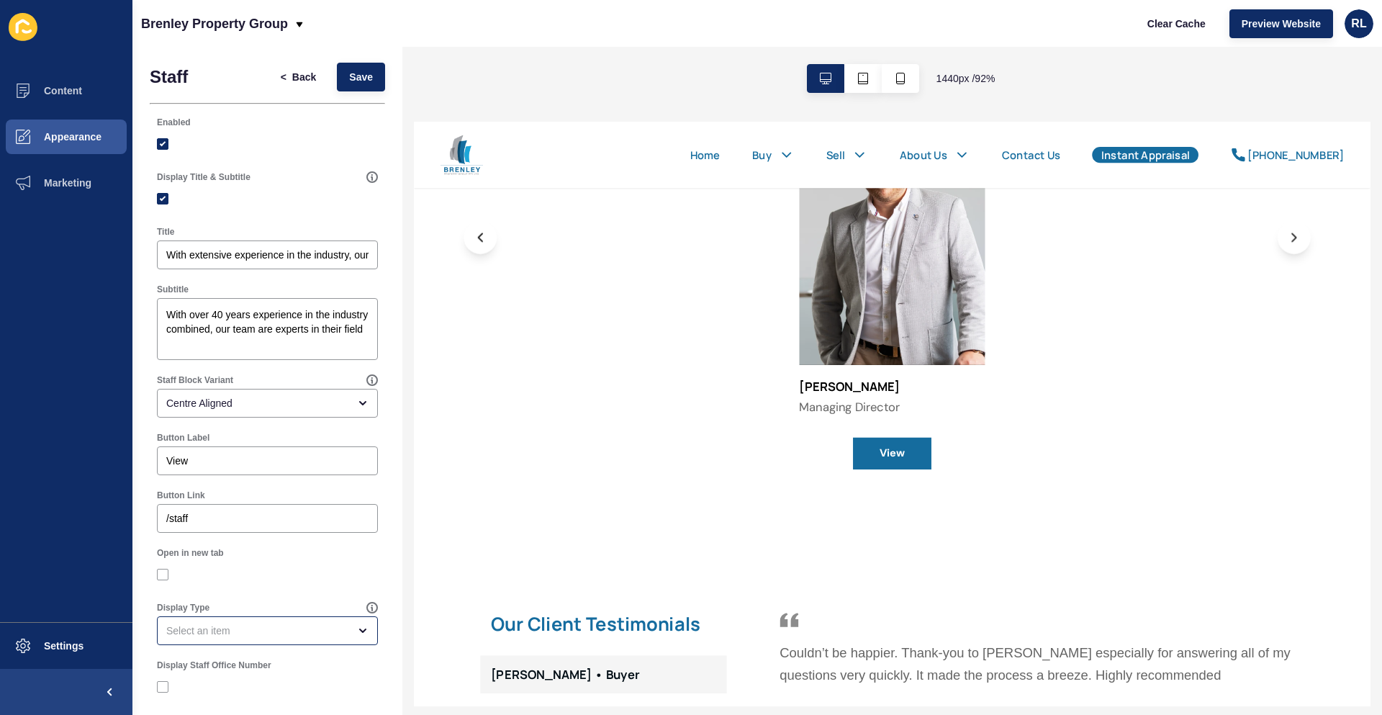
scroll to position [0, 0]
click at [162, 143] on label at bounding box center [163, 146] width 12 height 12
click at [162, 143] on input "Enabled" at bounding box center [164, 145] width 9 height 9
click at [357, 73] on span "Save" at bounding box center [361, 78] width 24 height 14
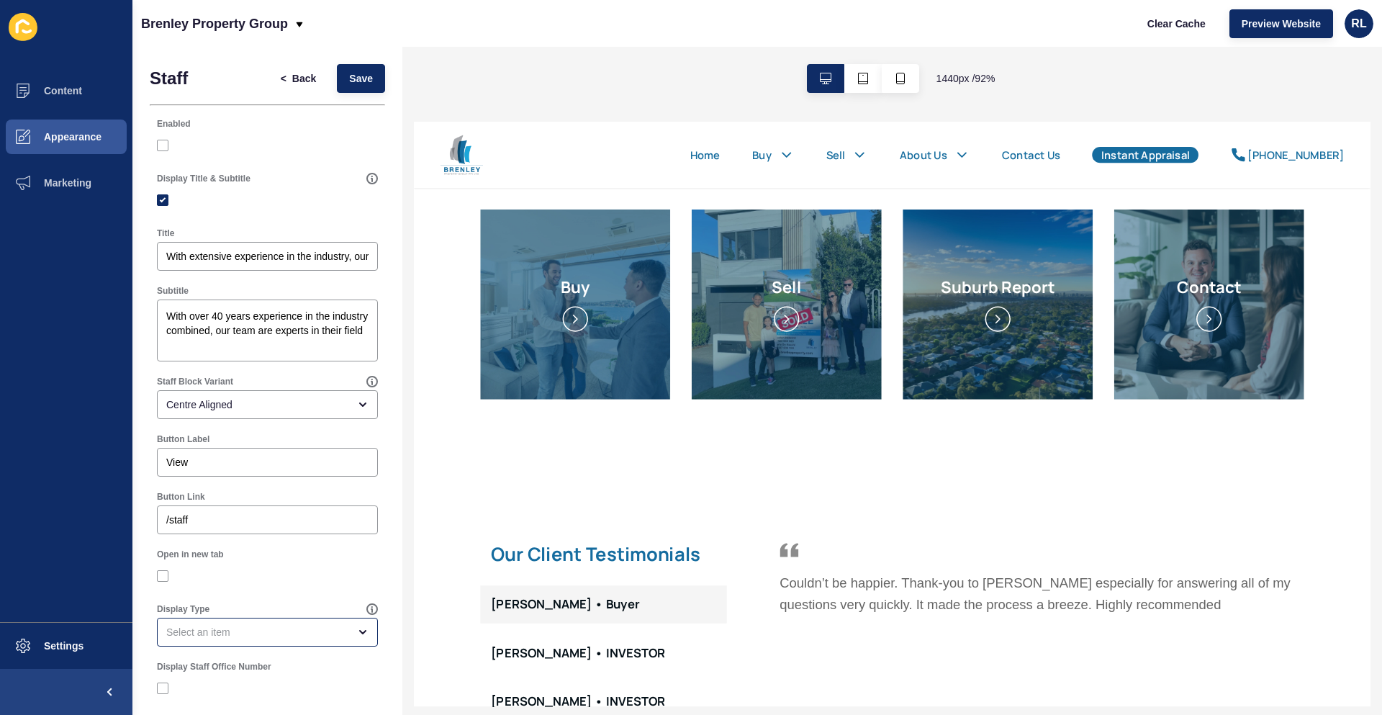
scroll to position [288, 0]
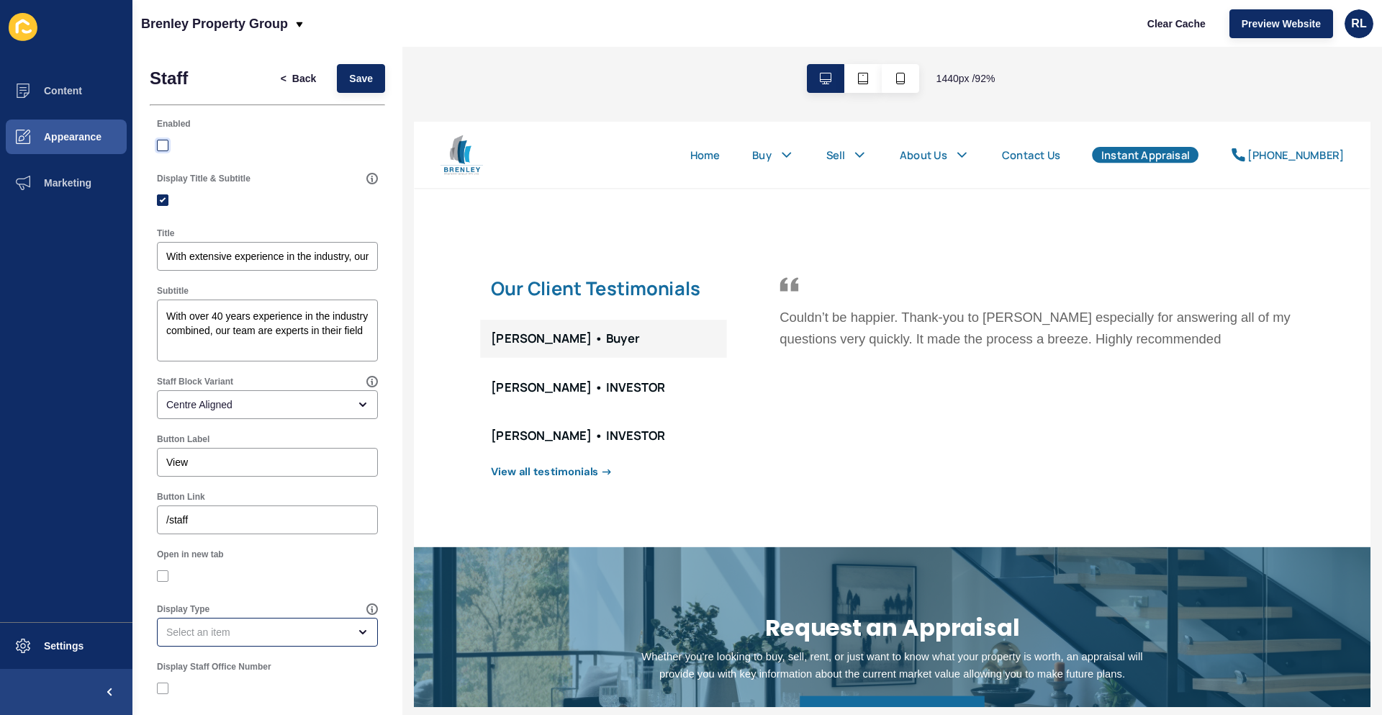
click at [163, 141] on label at bounding box center [163, 146] width 12 height 12
click at [163, 141] on input "Enabled" at bounding box center [164, 145] width 9 height 9
checkbox input "true"
click at [349, 72] on span "Save" at bounding box center [361, 78] width 24 height 14
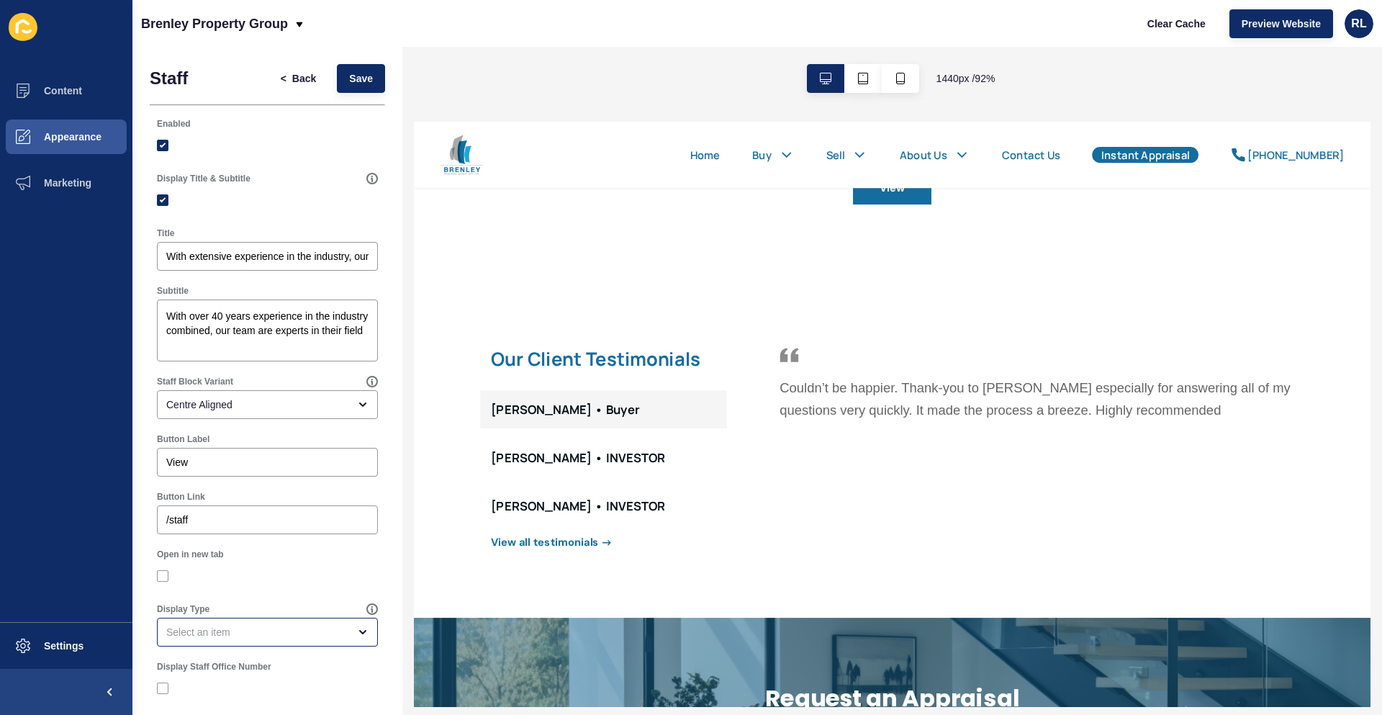
scroll to position [864, 0]
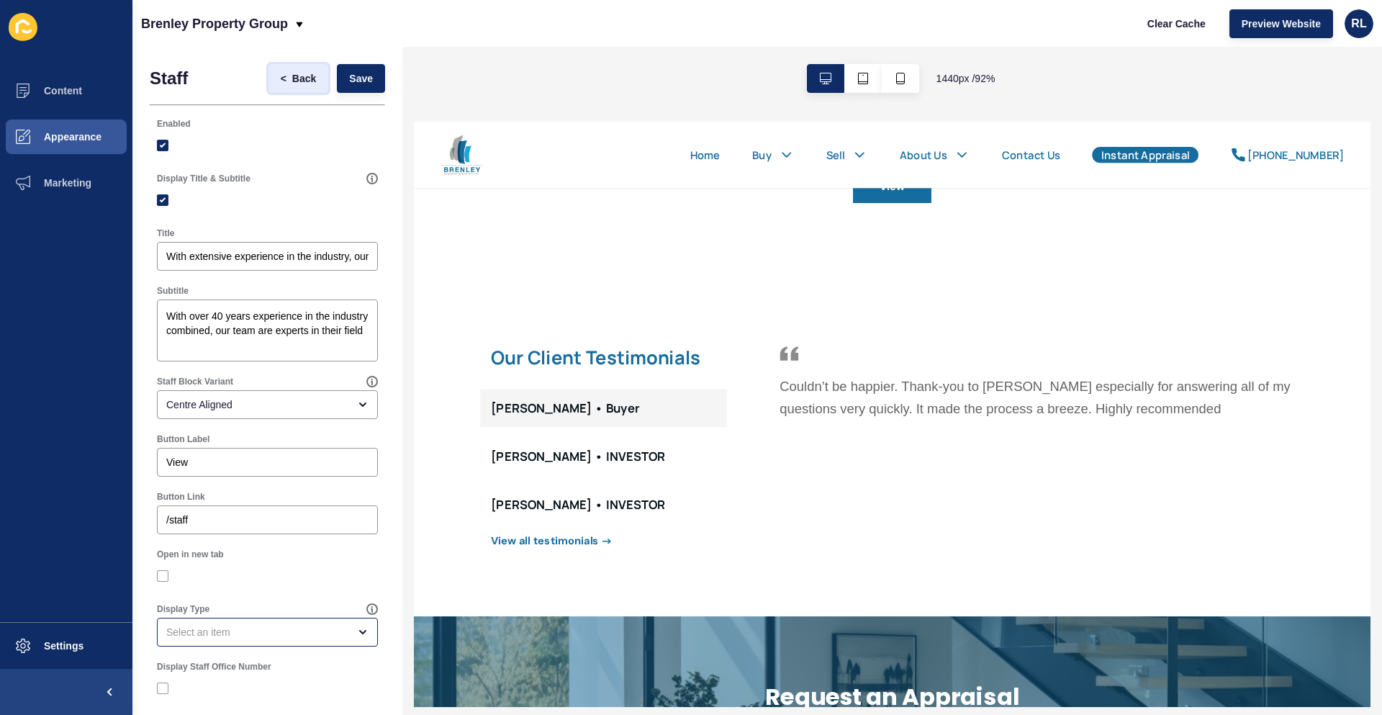
click at [293, 78] on span "Back" at bounding box center [304, 78] width 24 height 14
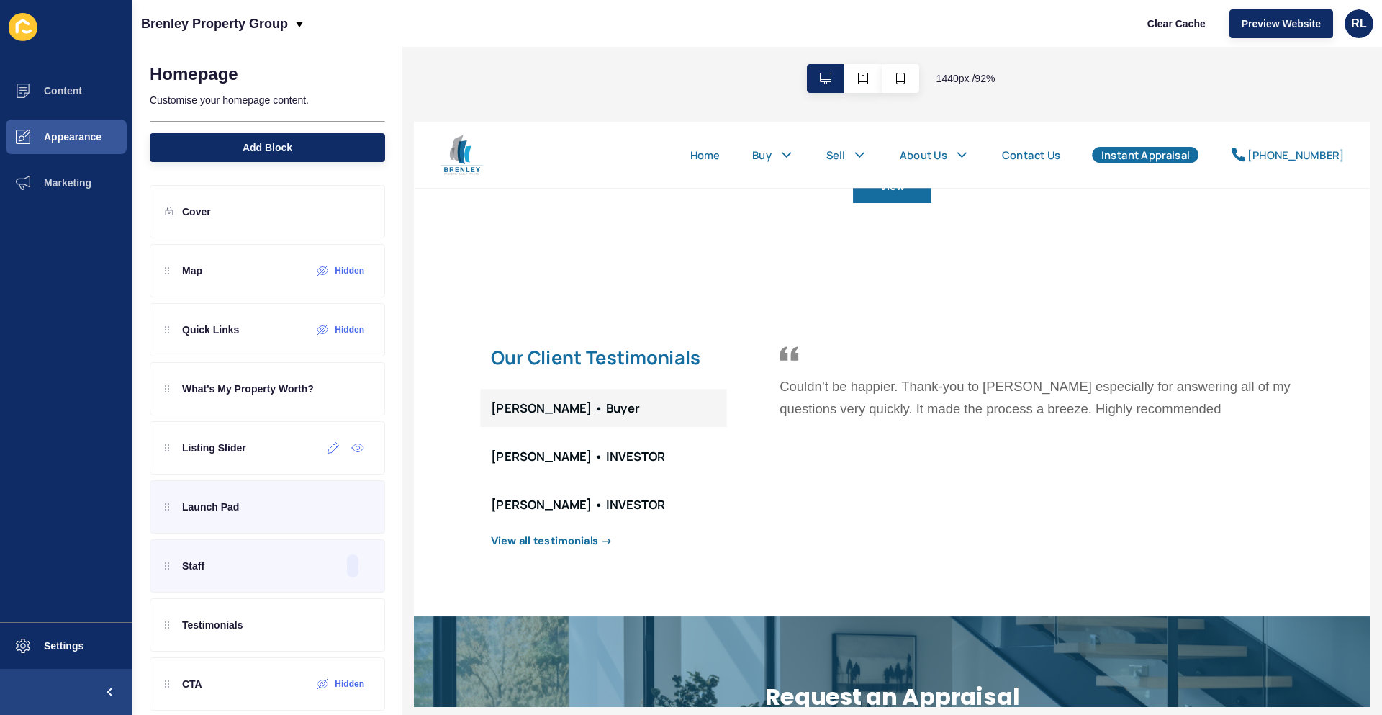
scroll to position [196, 0]
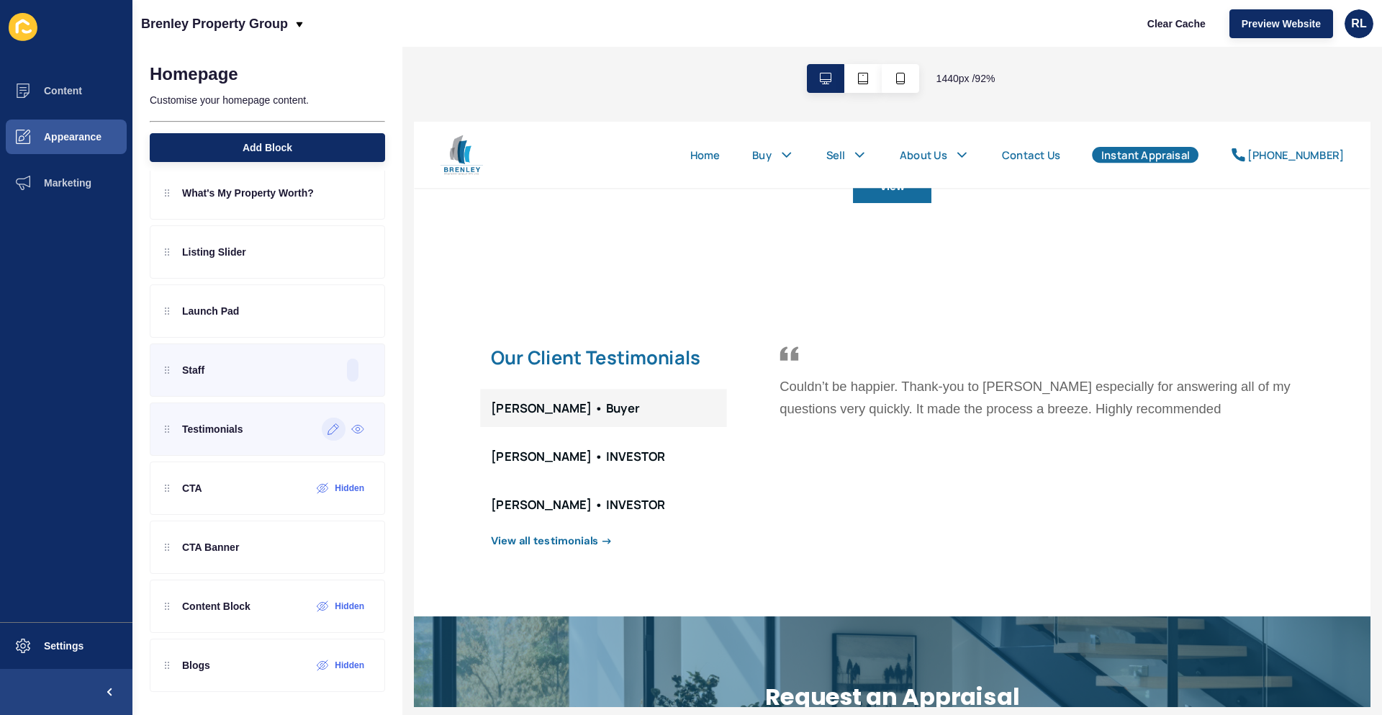
click at [328, 429] on icon at bounding box center [334, 429] width 12 height 12
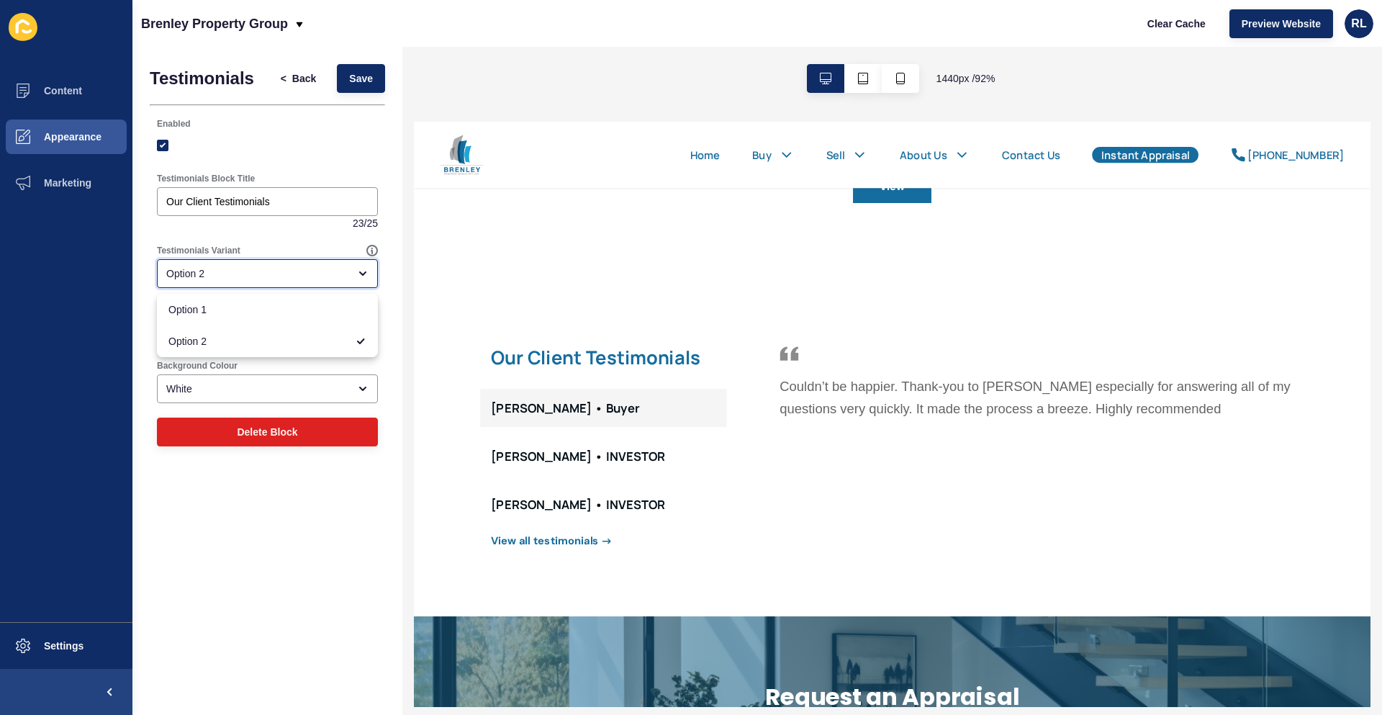
click at [353, 267] on div "Option 2" at bounding box center [267, 273] width 221 height 29
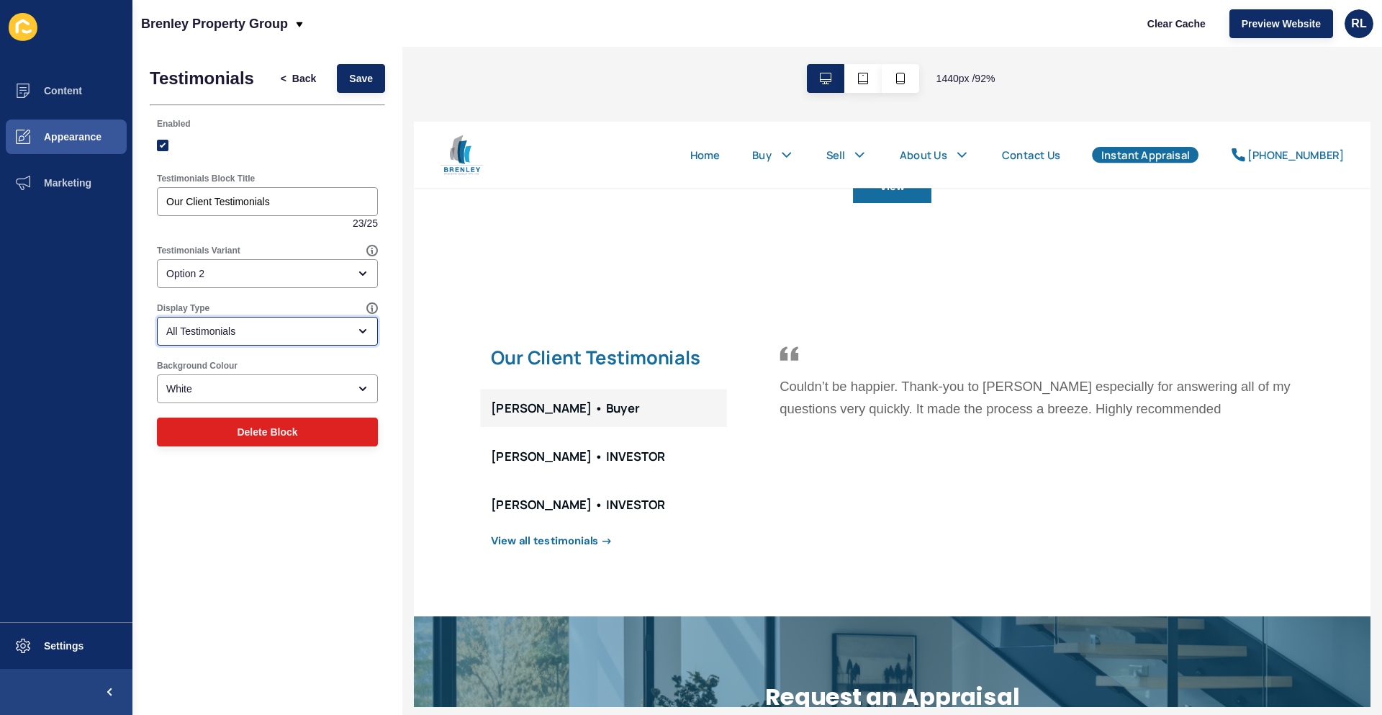
click at [337, 324] on div "All Testimonials" at bounding box center [257, 331] width 182 height 14
click at [336, 325] on div "All Testimonials" at bounding box center [257, 331] width 182 height 14
click at [334, 379] on div "White" at bounding box center [267, 388] width 221 height 29
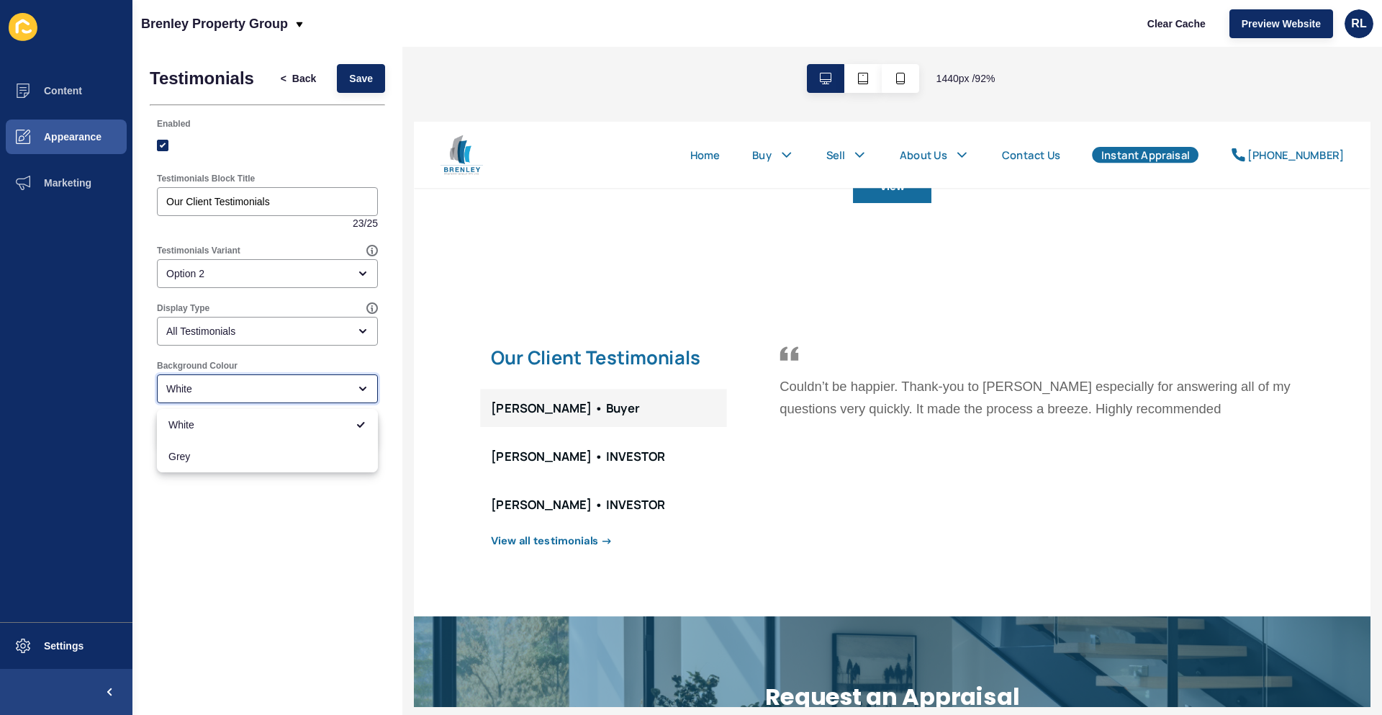
click at [334, 379] on div "White" at bounding box center [267, 388] width 221 height 29
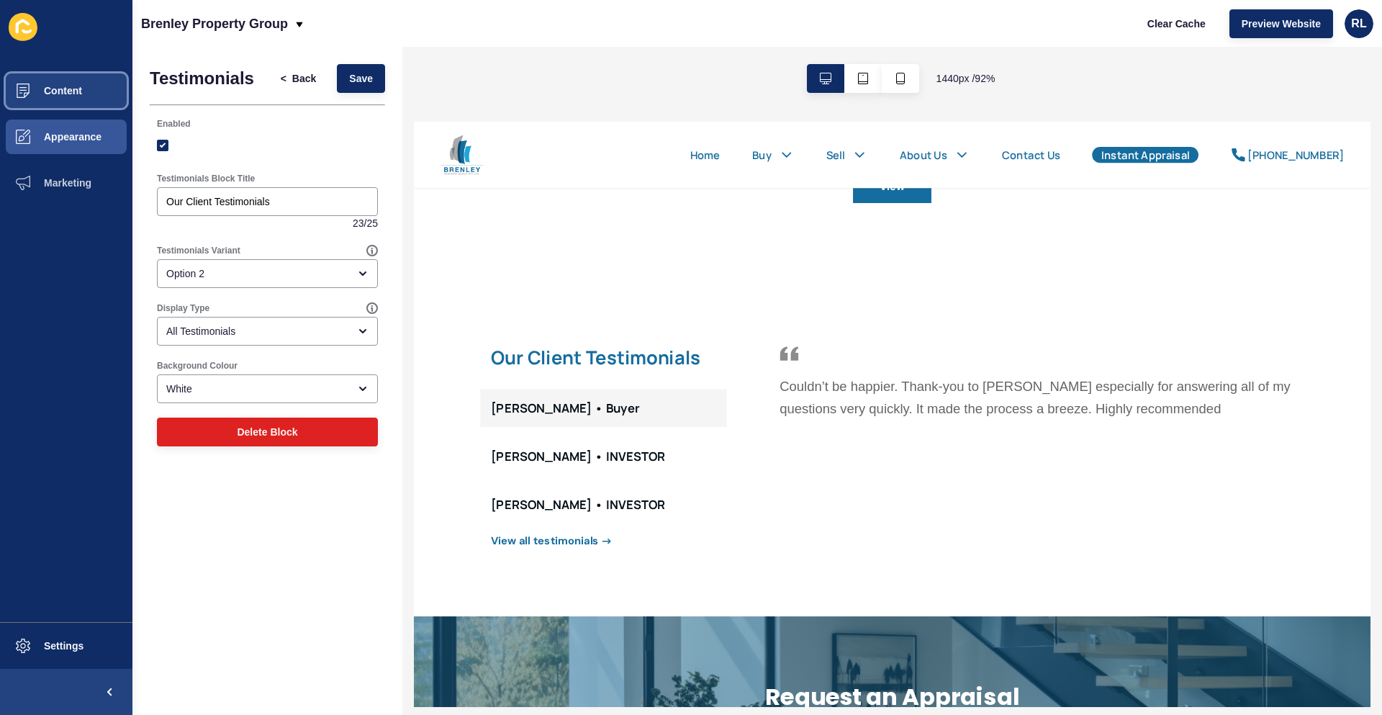
click at [81, 86] on span "Content" at bounding box center [40, 91] width 84 height 12
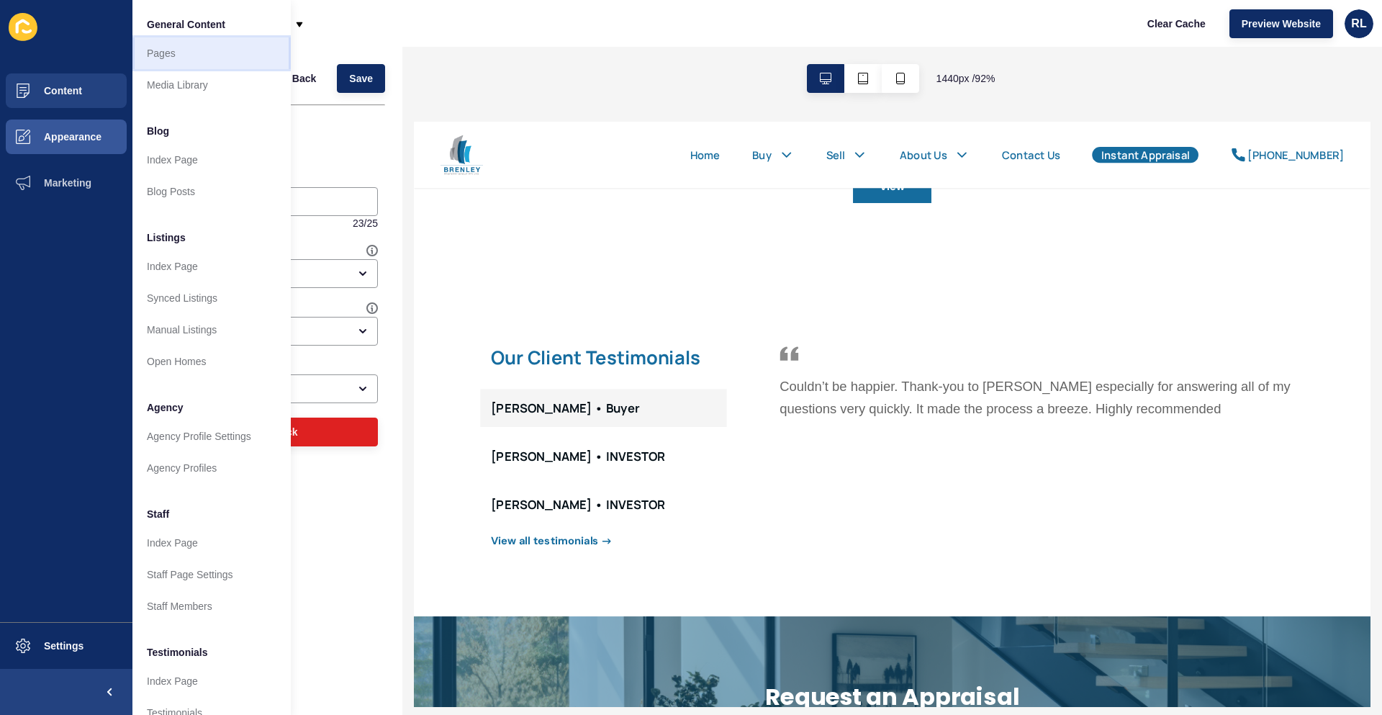
click at [182, 57] on link "Pages" at bounding box center [211, 53] width 158 height 32
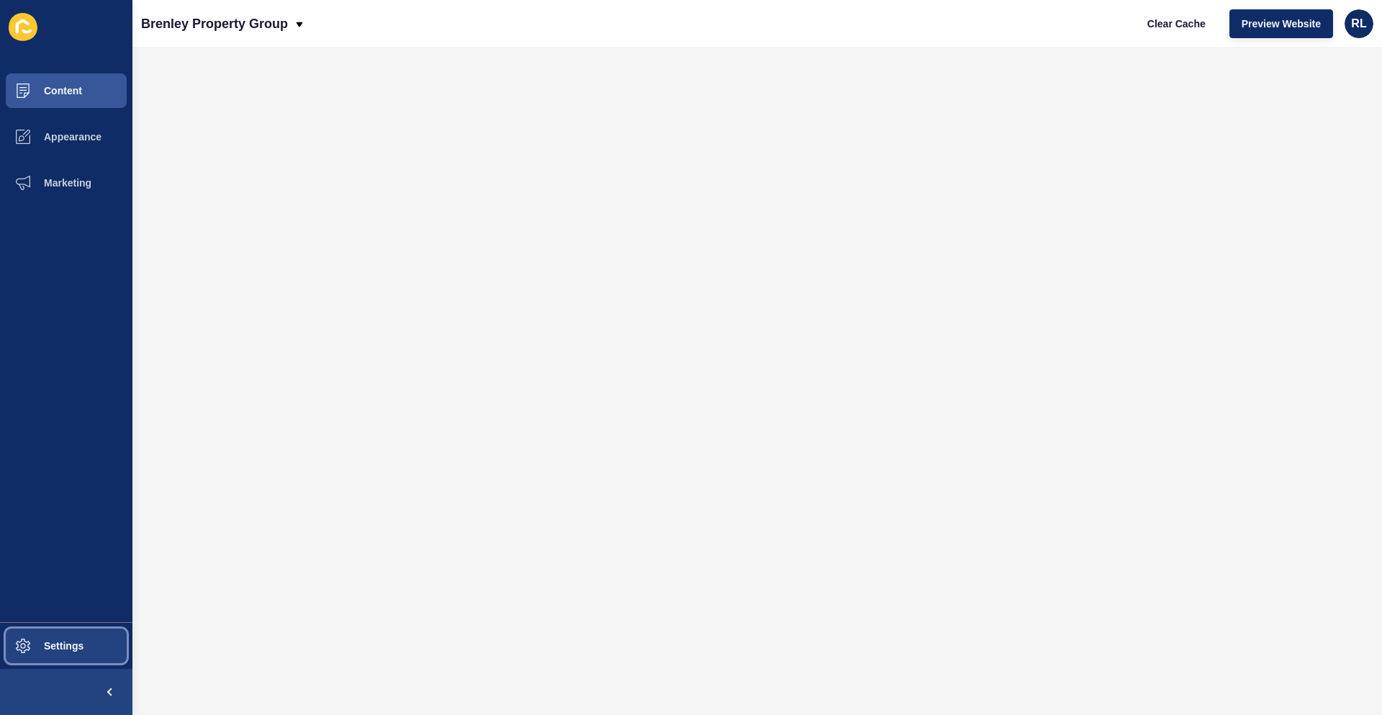
click at [66, 649] on span "Settings" at bounding box center [41, 646] width 86 height 12
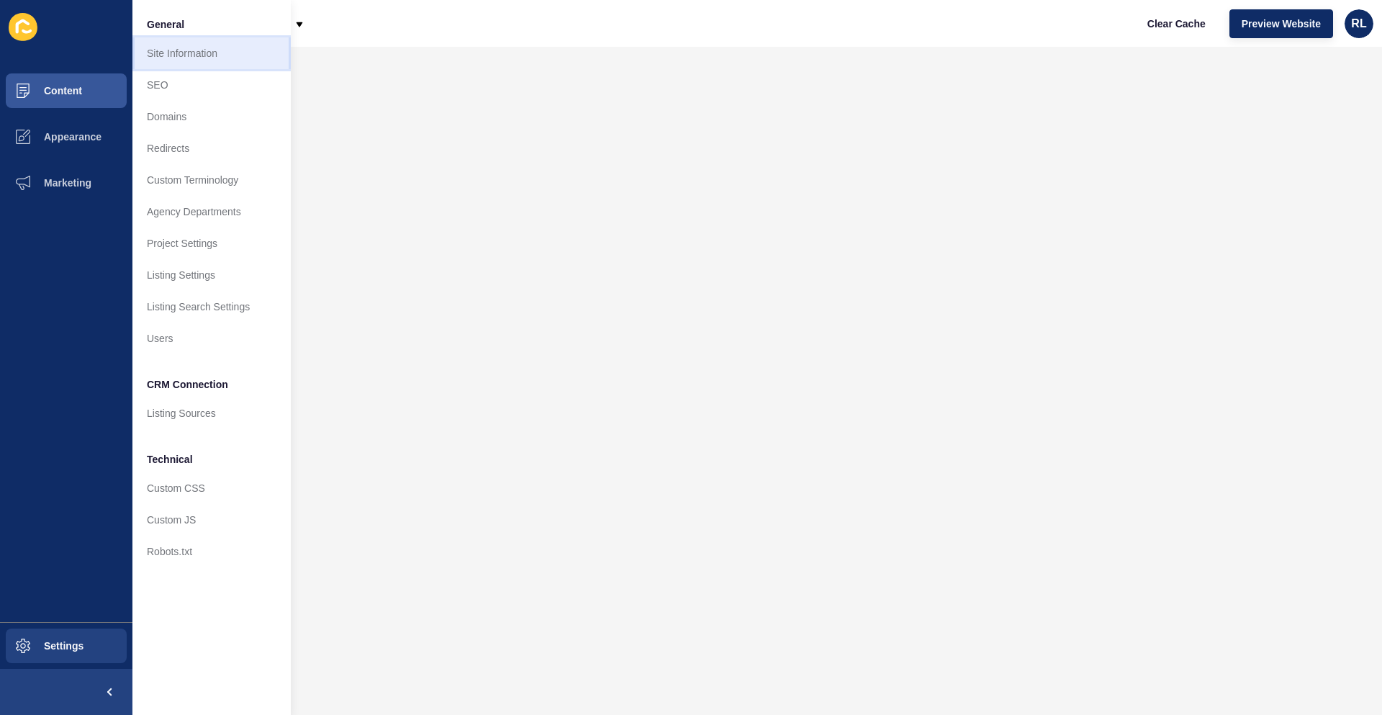
click at [231, 66] on link "Site Information" at bounding box center [211, 53] width 158 height 32
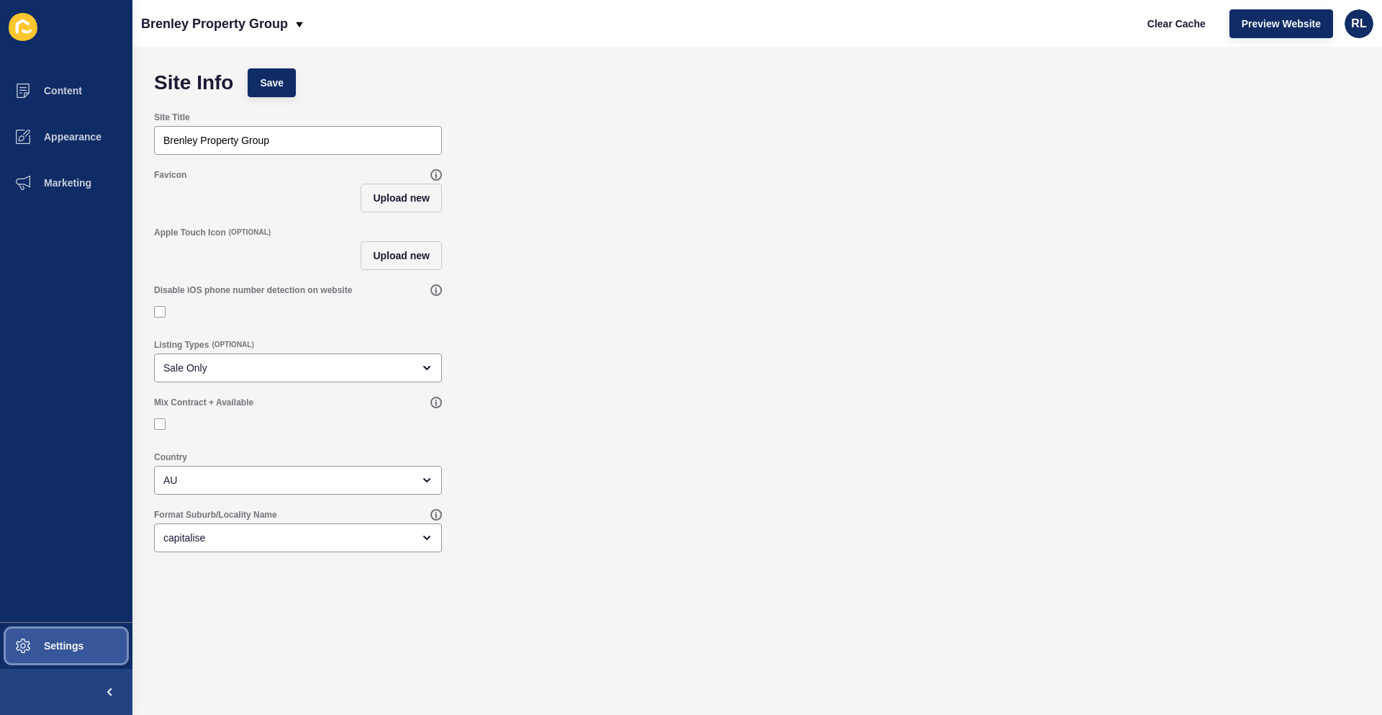
click at [61, 646] on span "Settings" at bounding box center [41, 646] width 86 height 12
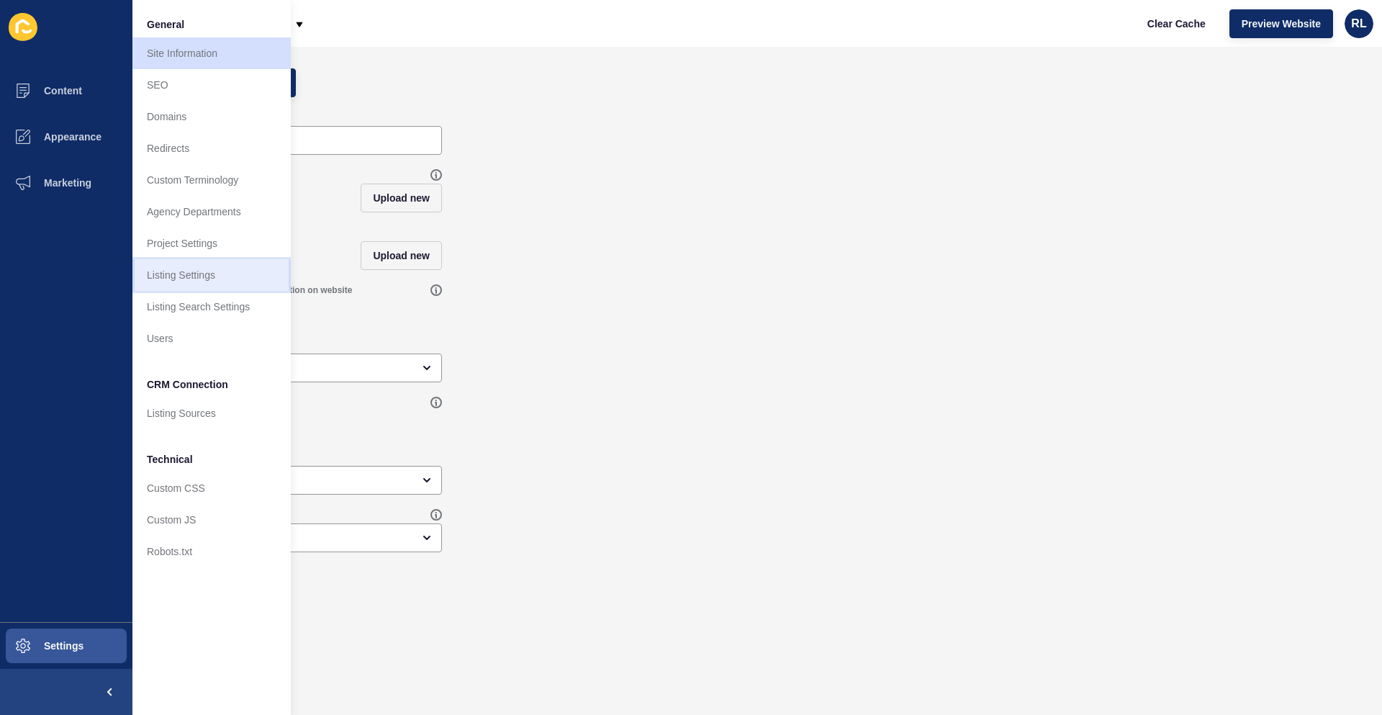
click at [255, 286] on link "Listing Settings" at bounding box center [211, 275] width 158 height 32
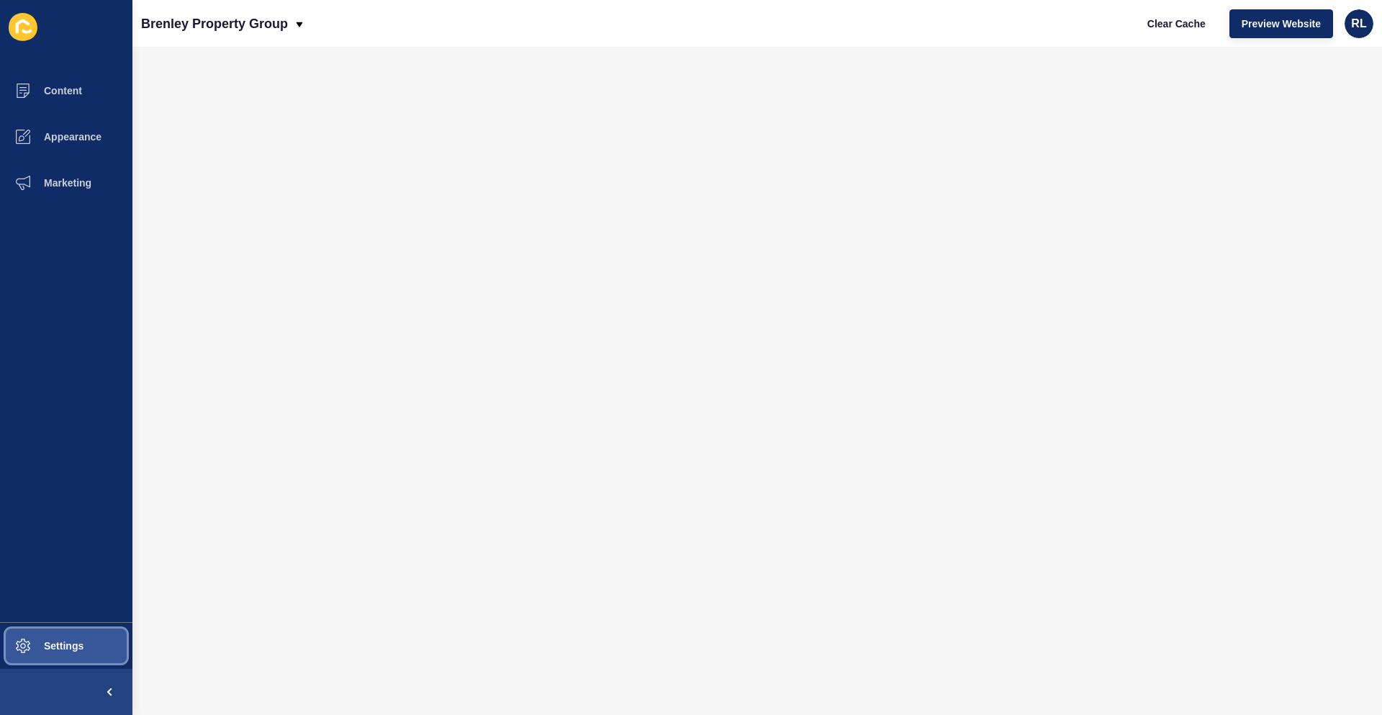
click at [76, 644] on span "Settings" at bounding box center [41, 646] width 86 height 12
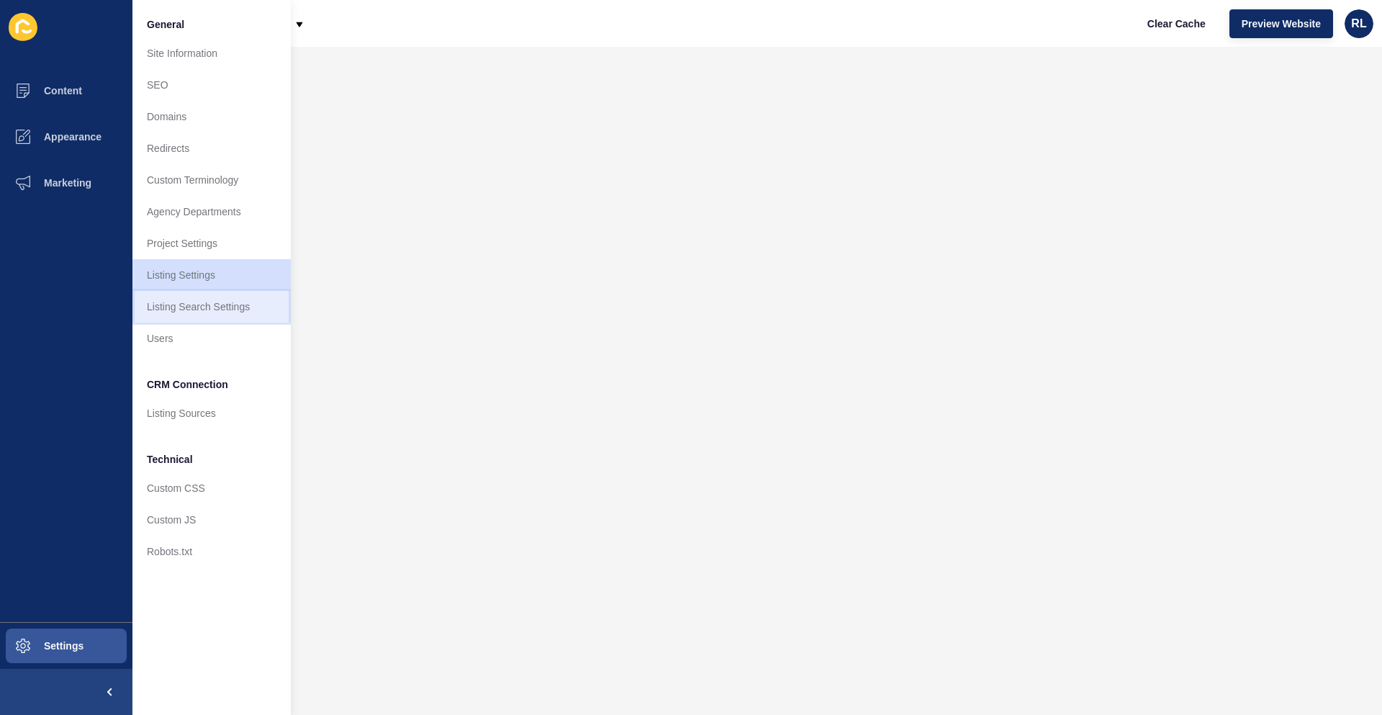
click at [230, 311] on link "Listing Search Settings" at bounding box center [211, 307] width 158 height 32
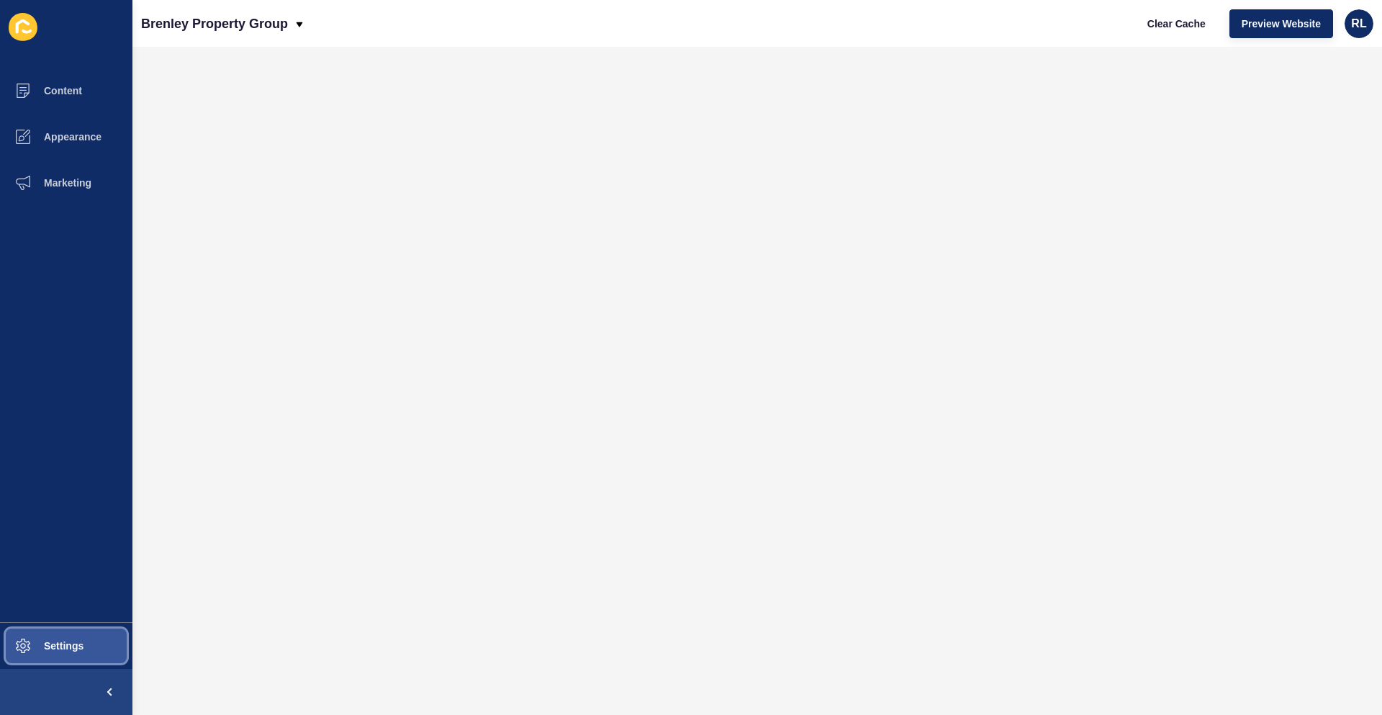
click at [55, 649] on span "Settings" at bounding box center [41, 646] width 86 height 12
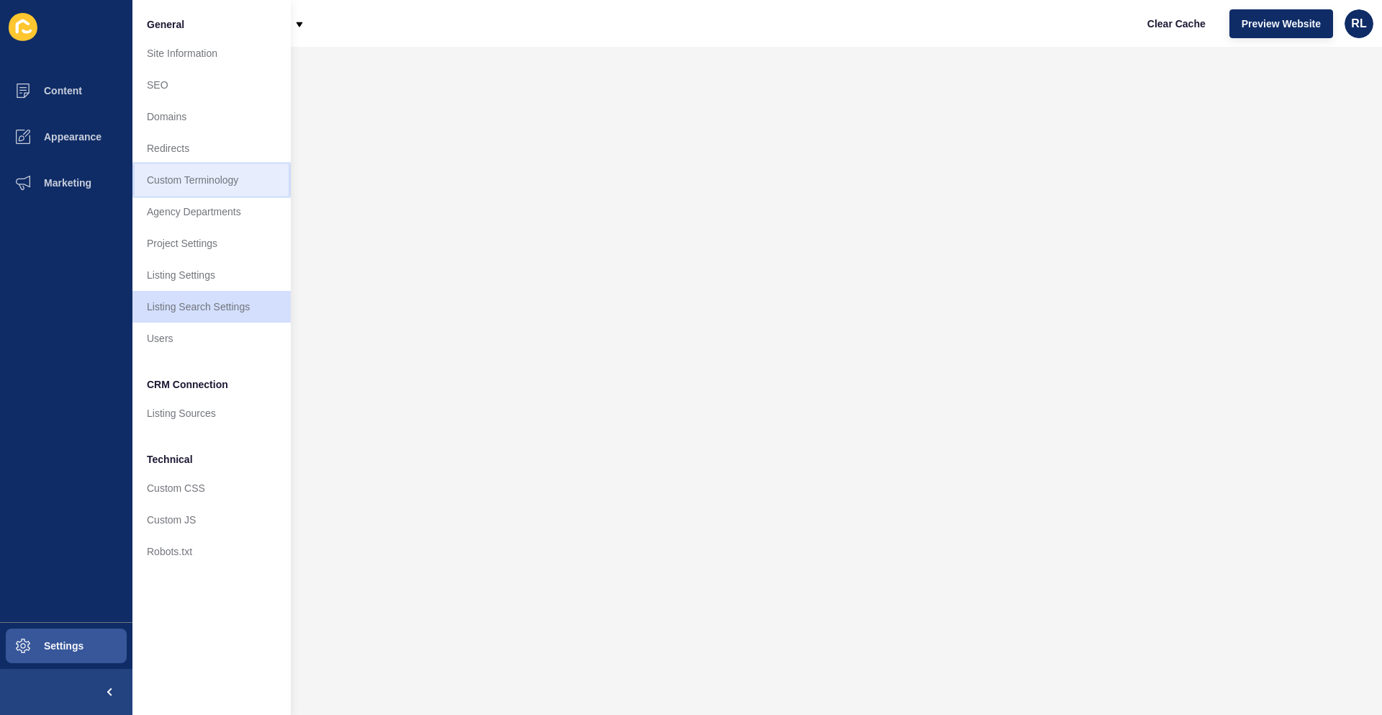
click at [234, 186] on link "Custom Terminology" at bounding box center [211, 180] width 158 height 32
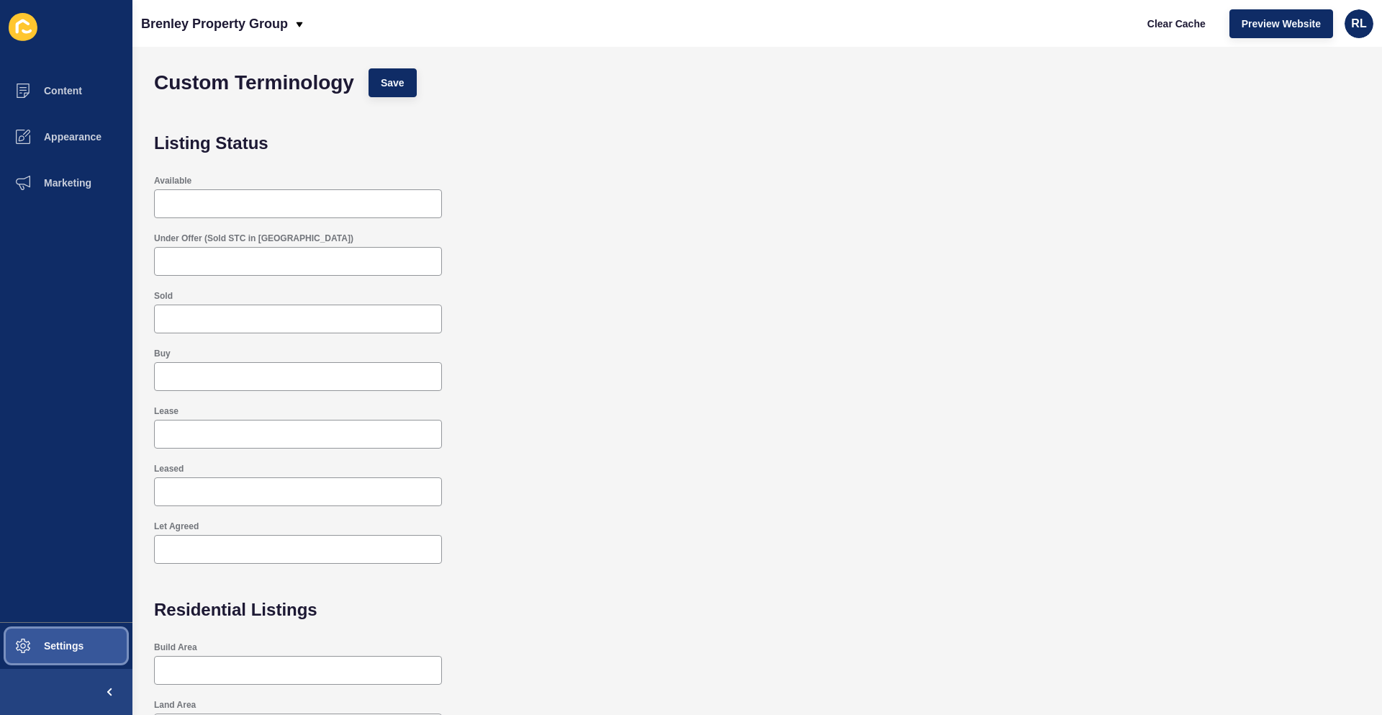
click at [77, 643] on span "Settings" at bounding box center [41, 646] width 86 height 12
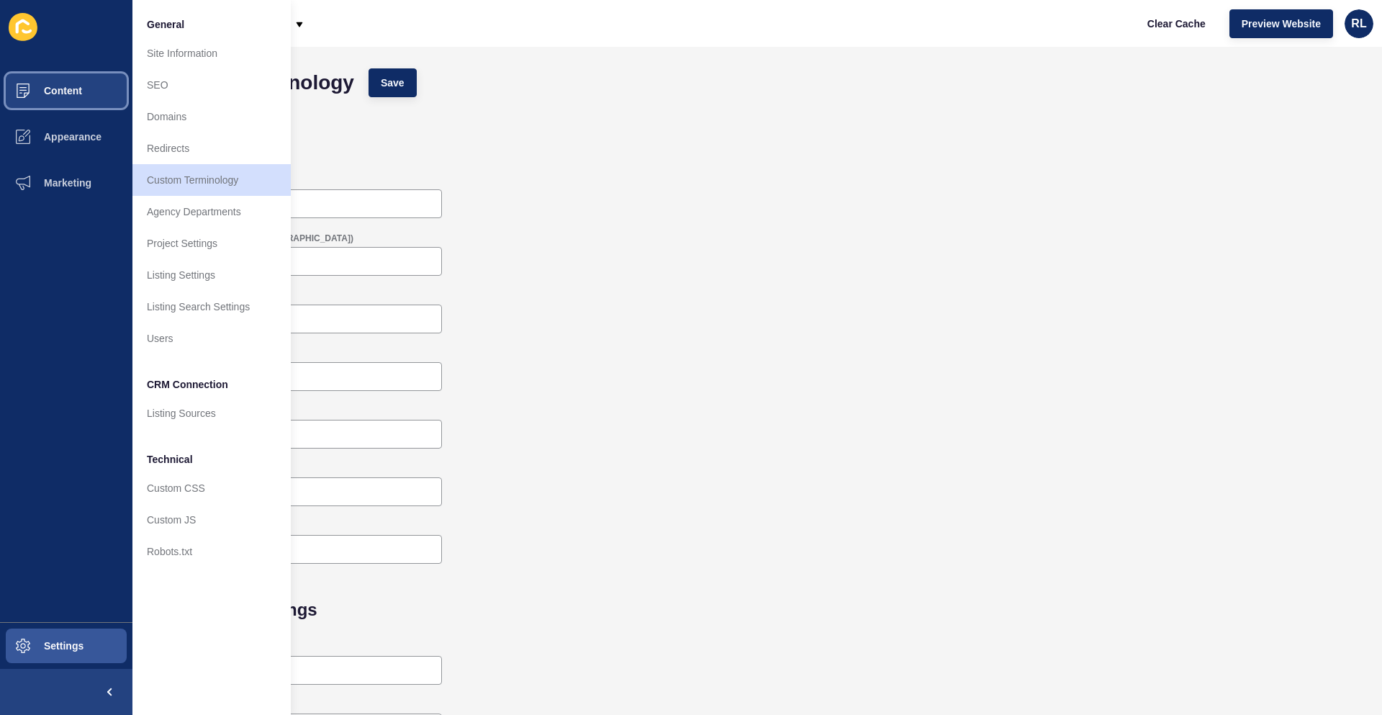
click at [77, 104] on button "Content" at bounding box center [66, 91] width 132 height 46
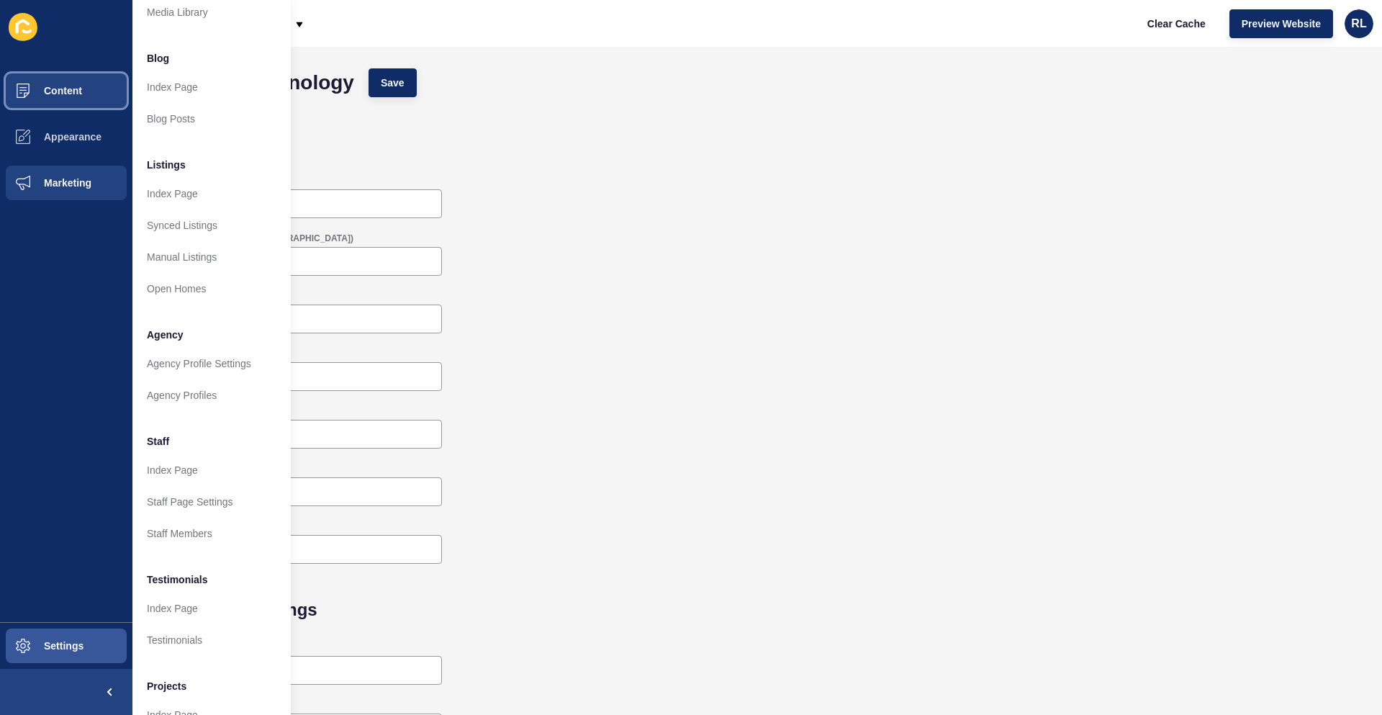
scroll to position [140, 0]
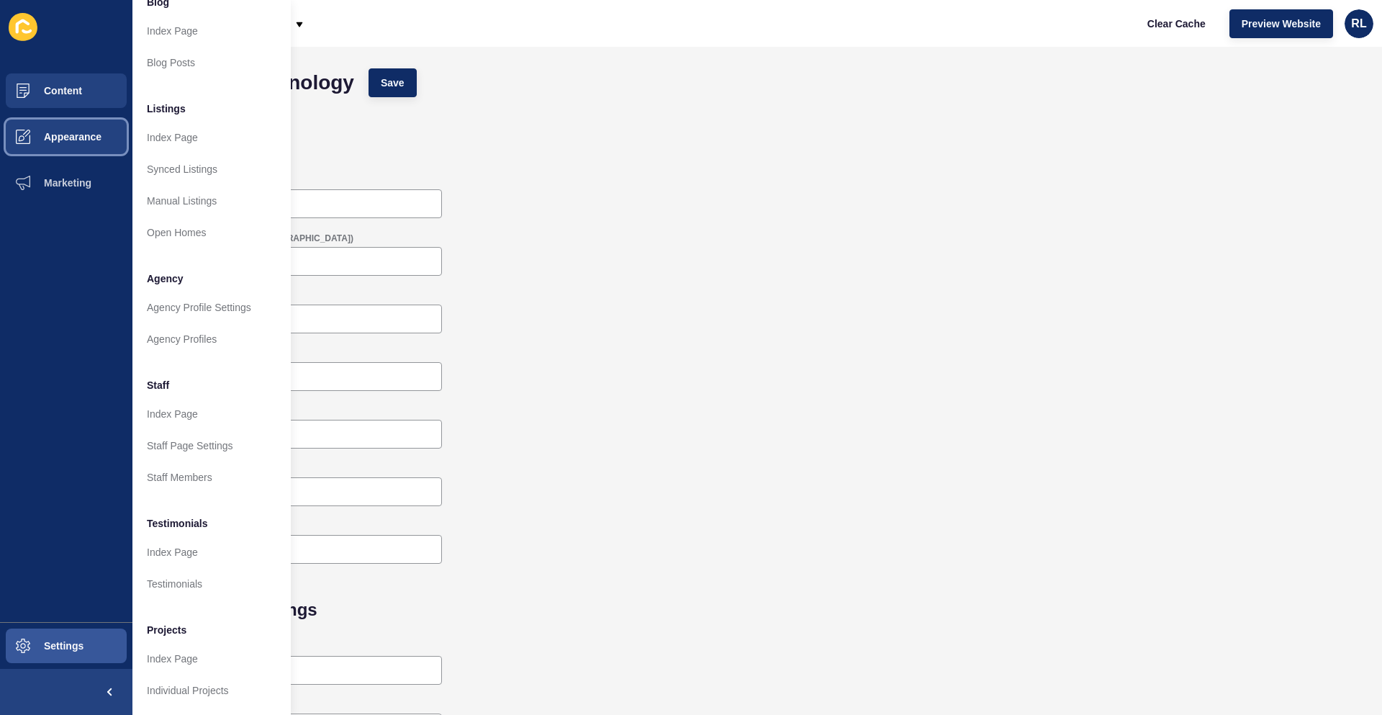
click at [53, 142] on span "Appearance" at bounding box center [50, 137] width 104 height 12
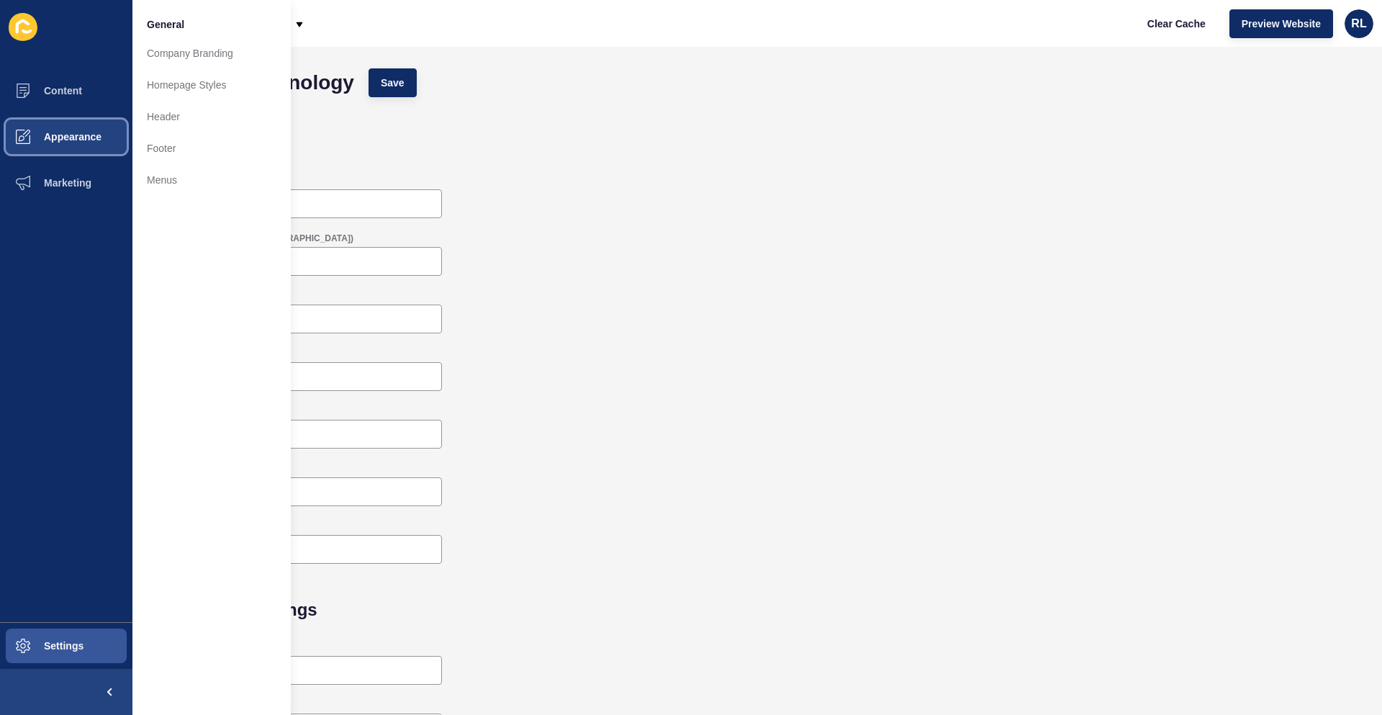
scroll to position [0, 0]
click at [197, 90] on link "Homepage Styles" at bounding box center [211, 85] width 158 height 32
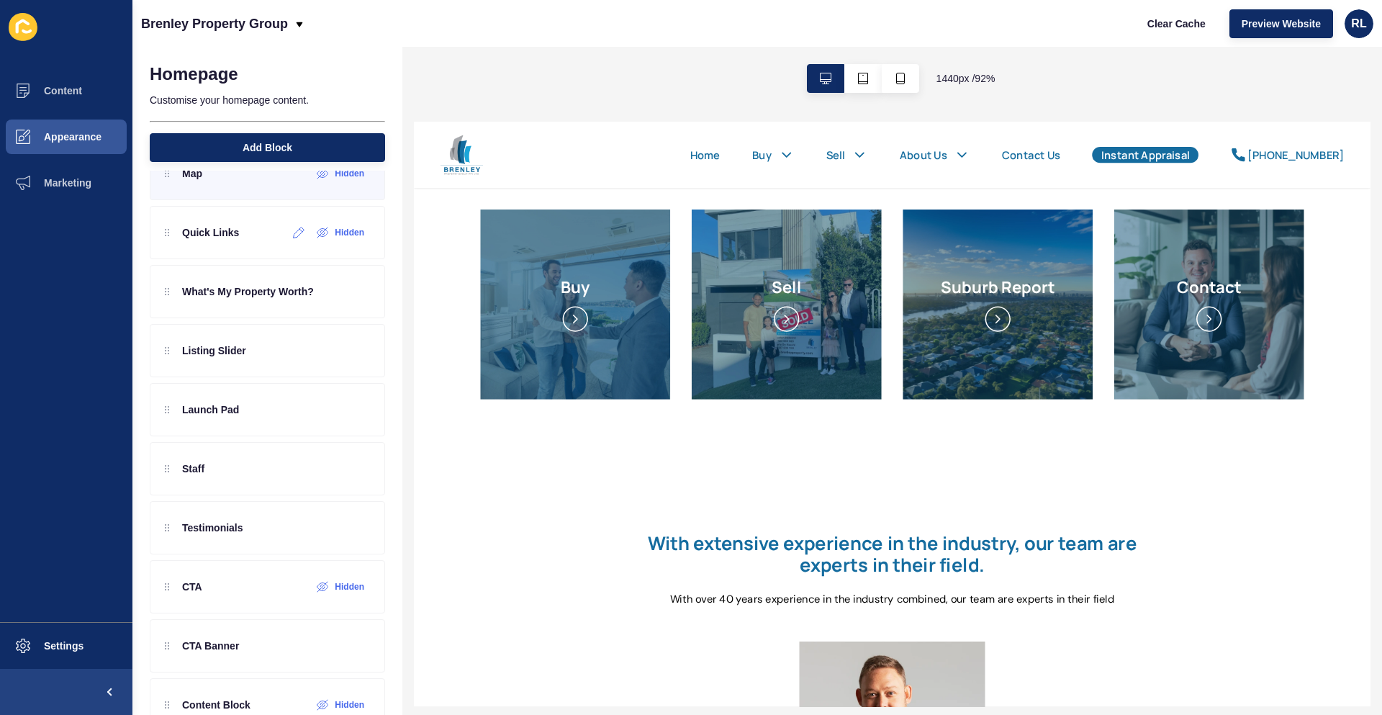
scroll to position [196, 0]
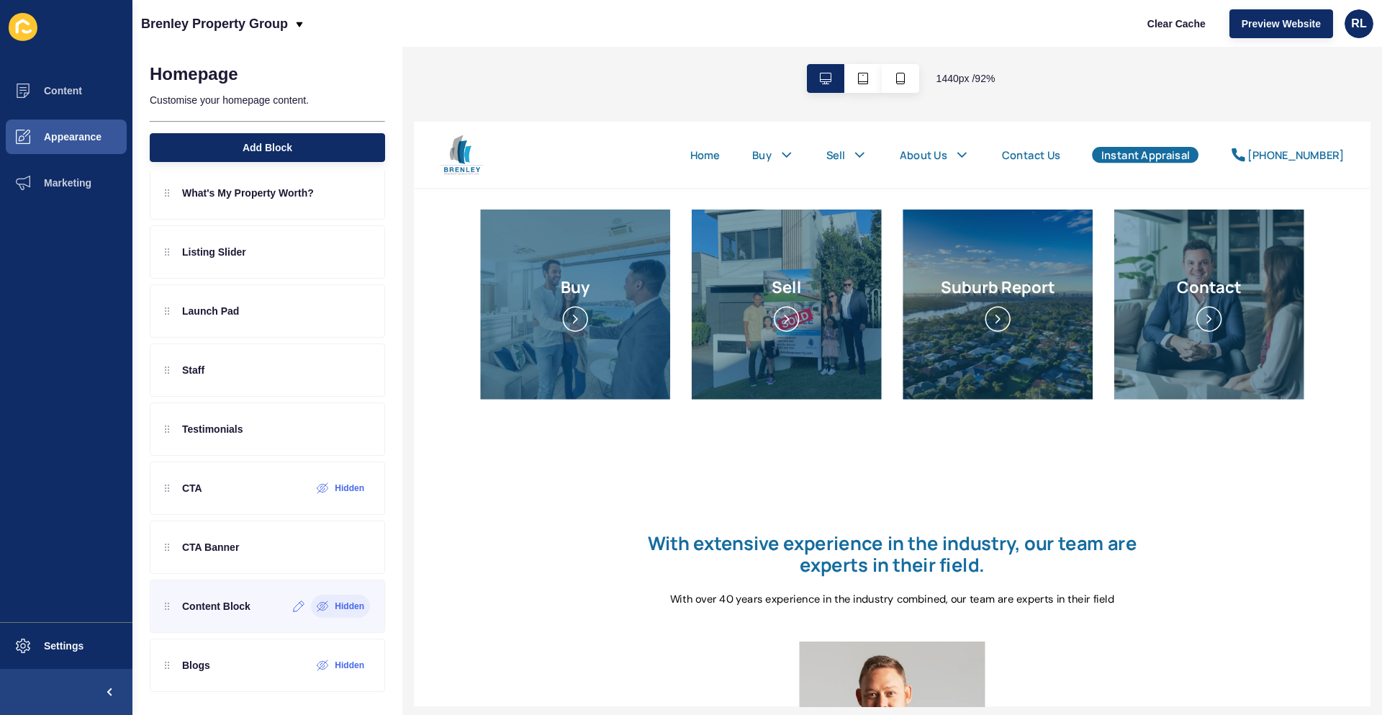
click at [313, 614] on div "Hidden" at bounding box center [340, 606] width 59 height 23
click at [328, 610] on icon at bounding box center [334, 606] width 12 height 12
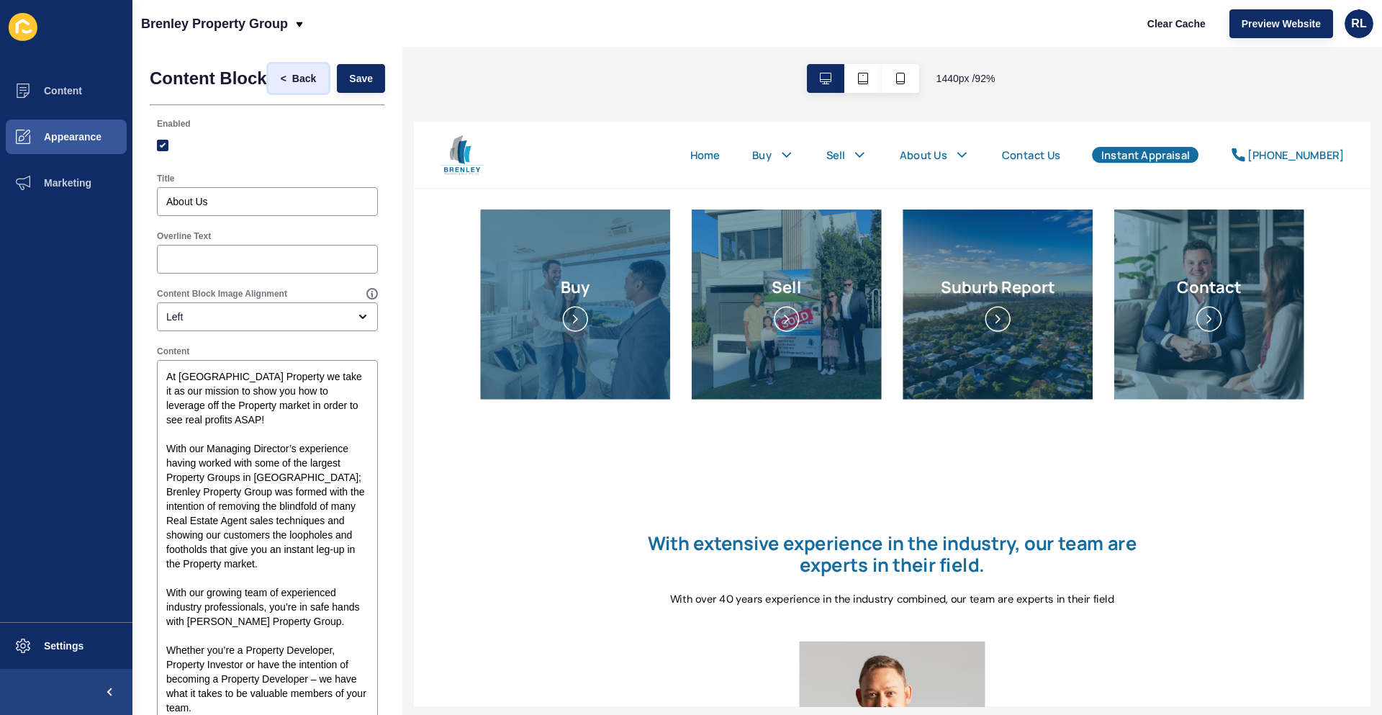
click at [281, 81] on span "<" at bounding box center [287, 78] width 12 height 14
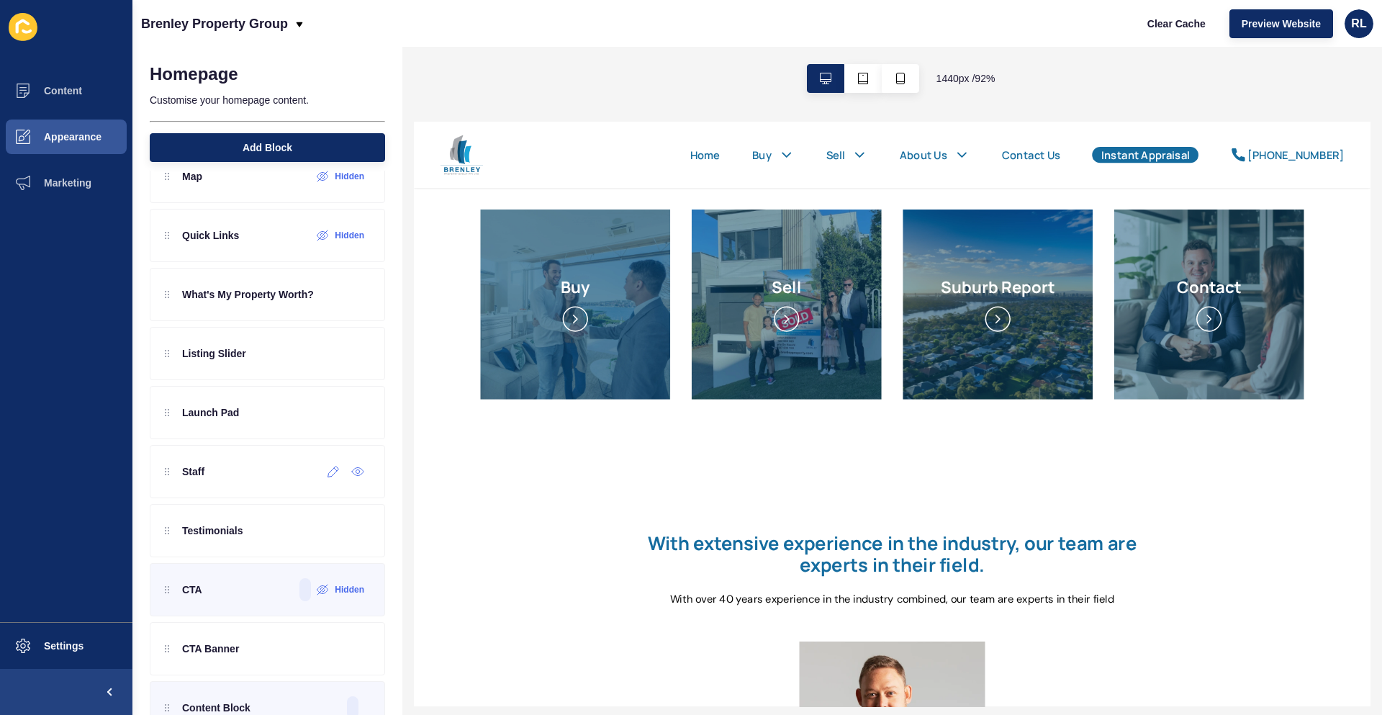
scroll to position [196, 0]
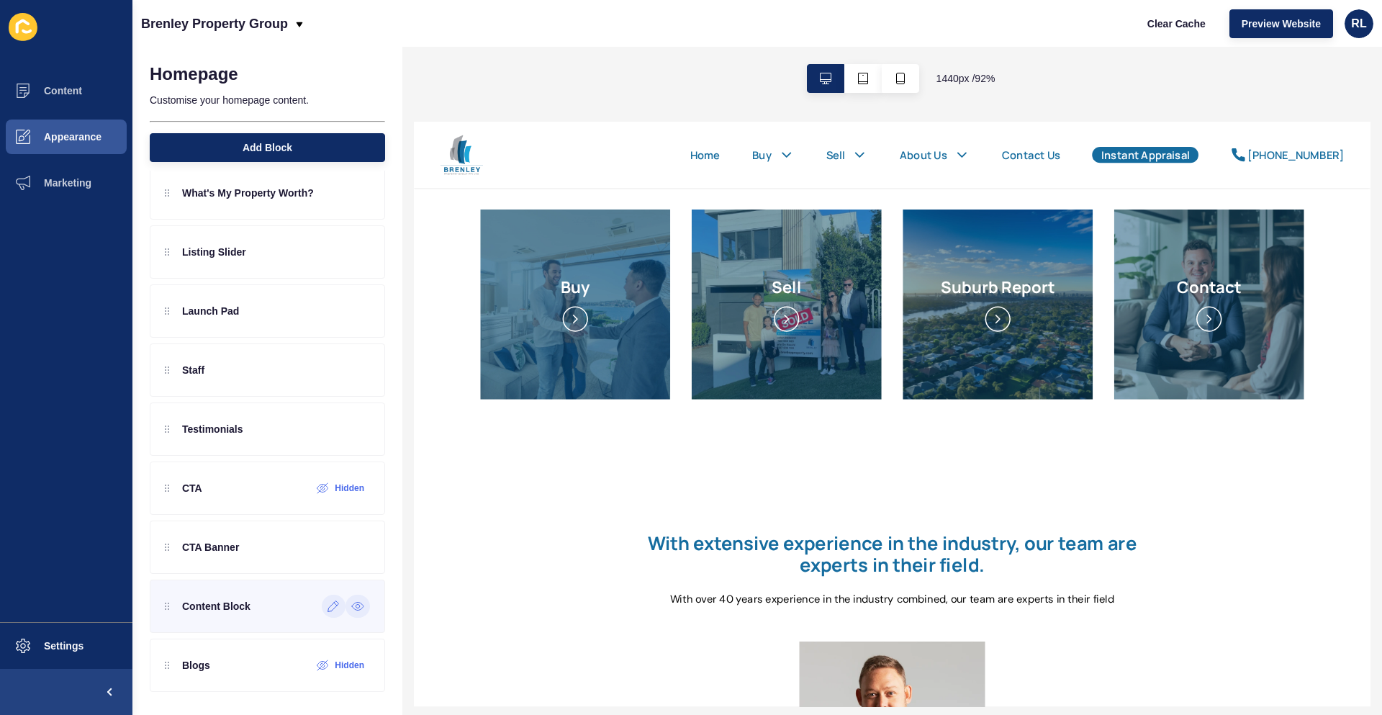
click at [347, 612] on div at bounding box center [358, 606] width 24 height 23
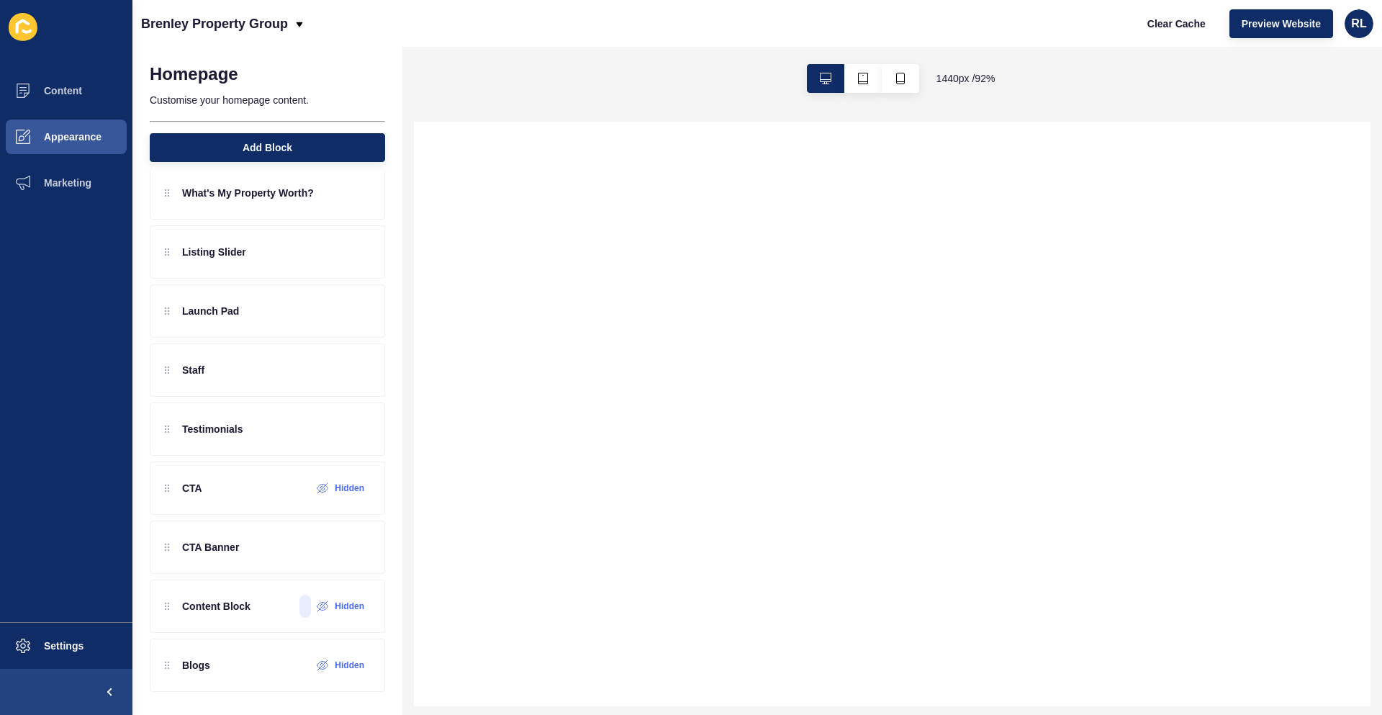
scroll to position [0, 0]
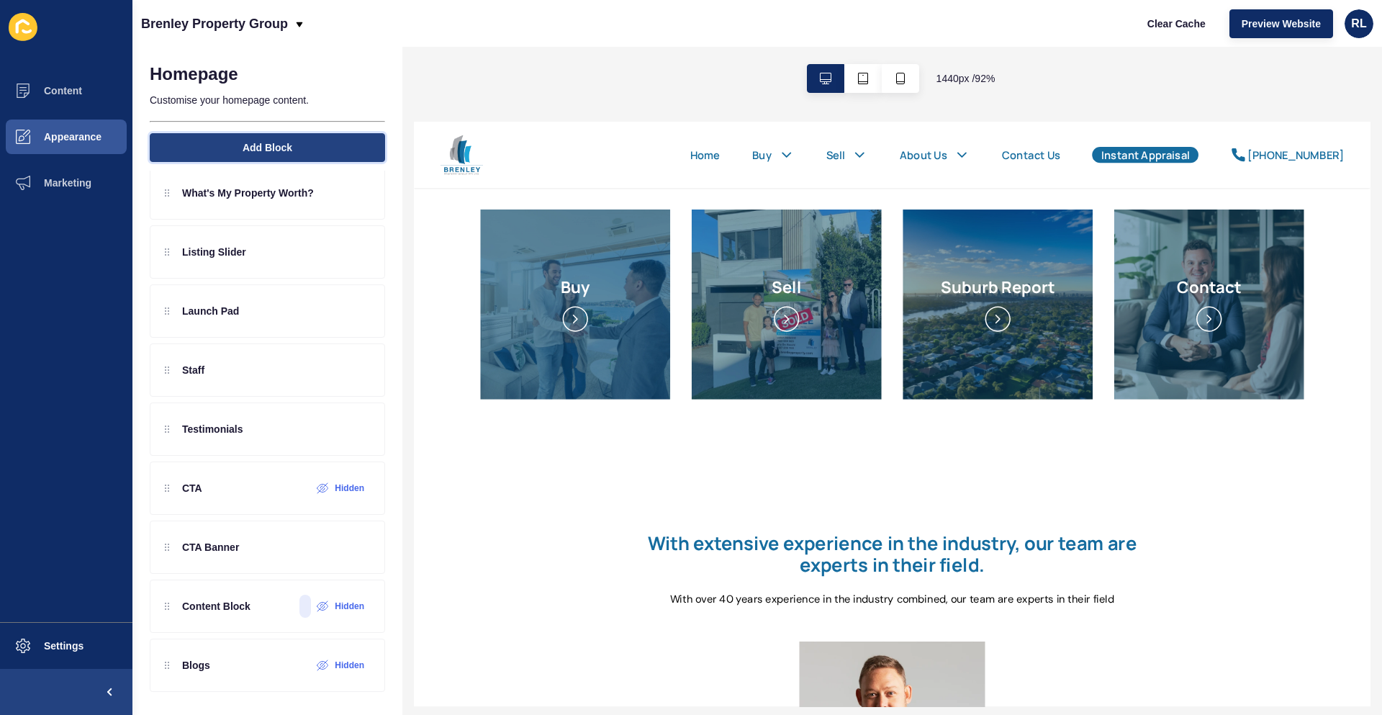
click at [261, 145] on span "Add Block" at bounding box center [268, 147] width 50 height 14
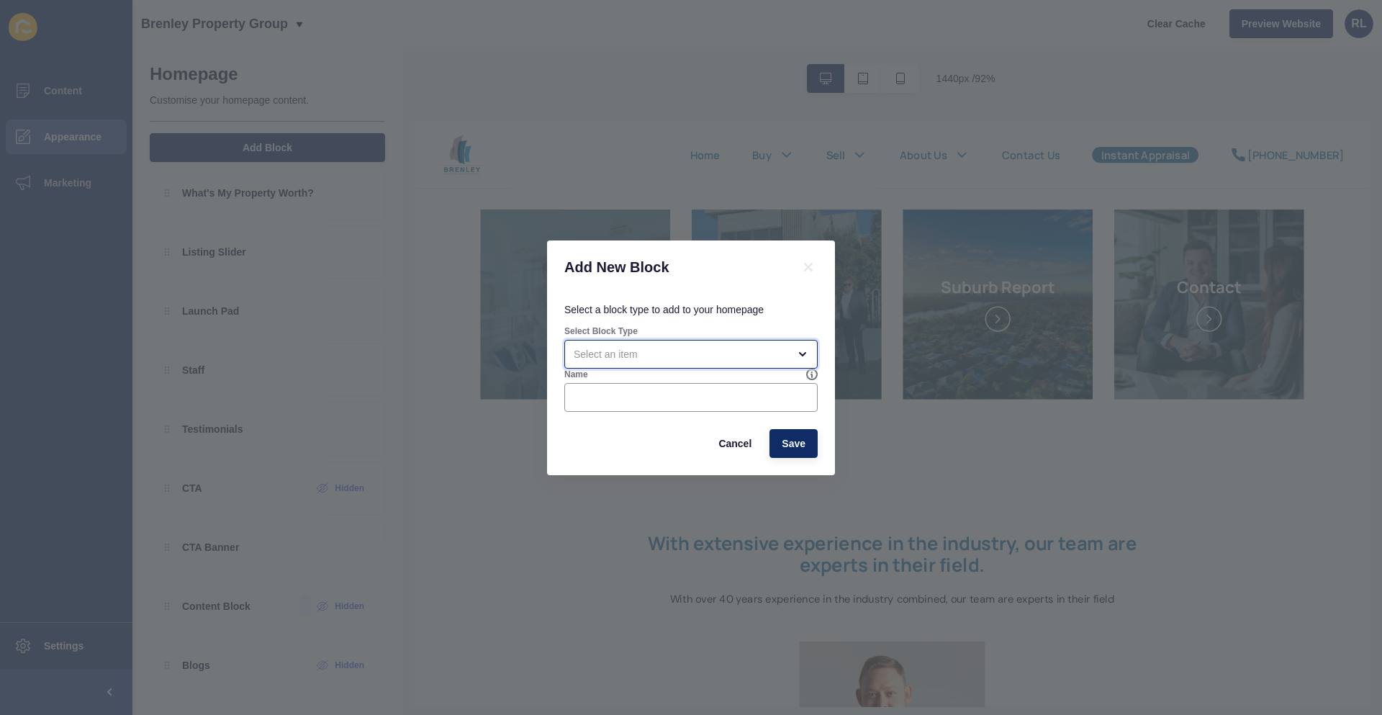
click at [686, 349] on div "open menu" at bounding box center [681, 354] width 215 height 14
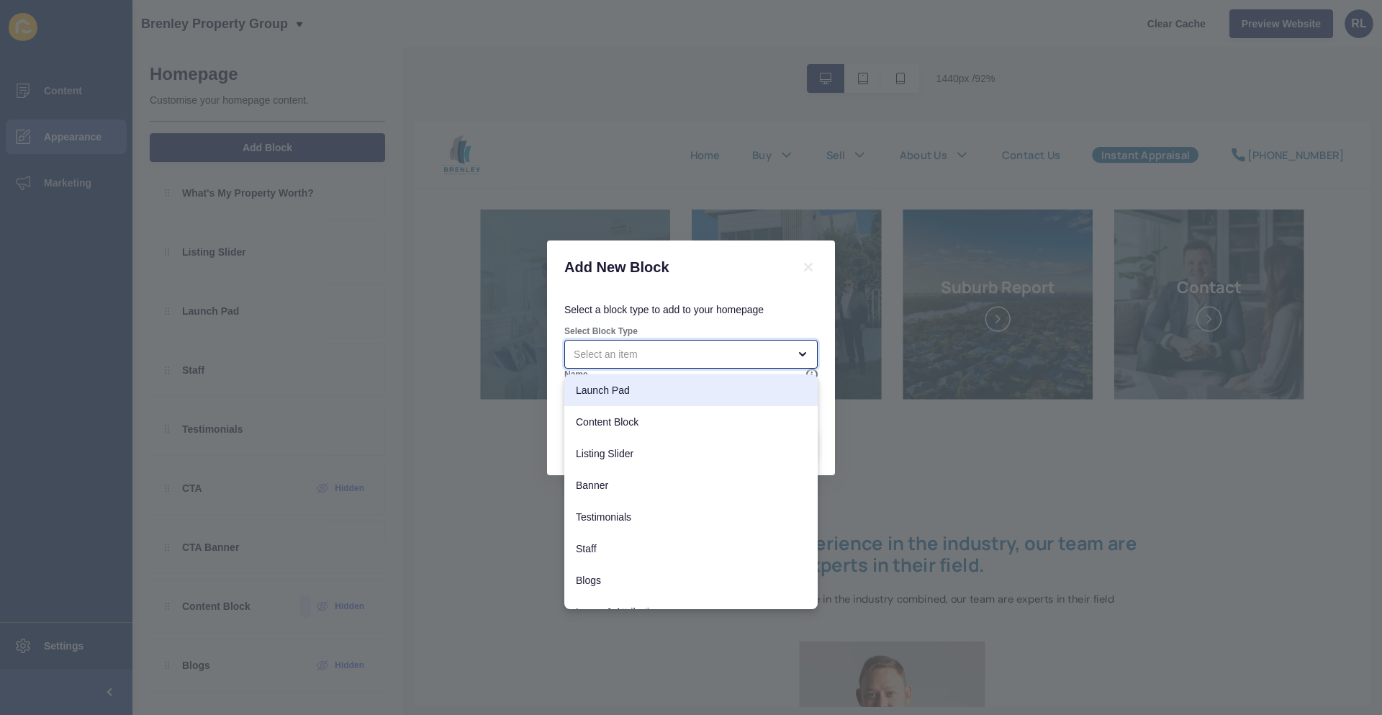
click at [630, 386] on span "Launch Pad" at bounding box center [691, 390] width 230 height 14
type input "Launch Pad"
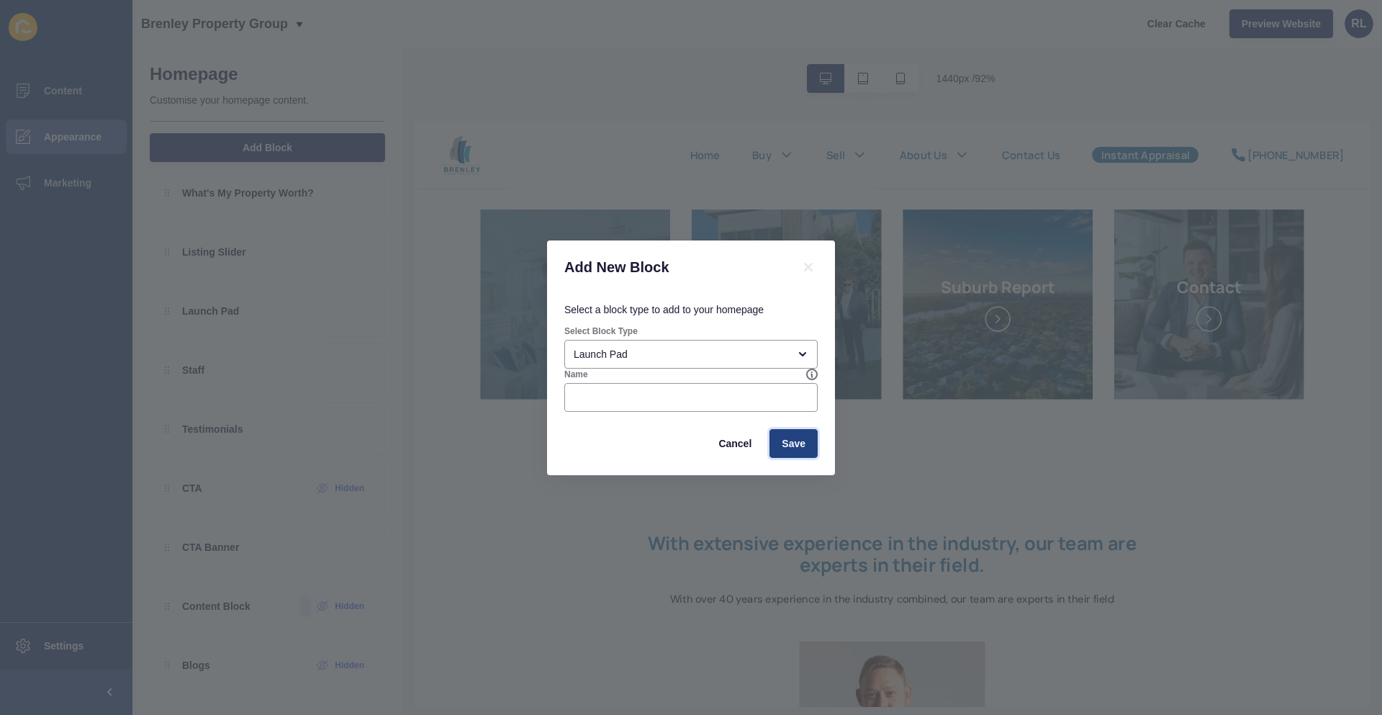
click at [796, 438] on span "Save" at bounding box center [794, 443] width 24 height 14
click at [691, 370] on div "Name" at bounding box center [685, 375] width 242 height 12
click at [687, 389] on div at bounding box center [690, 397] width 253 height 29
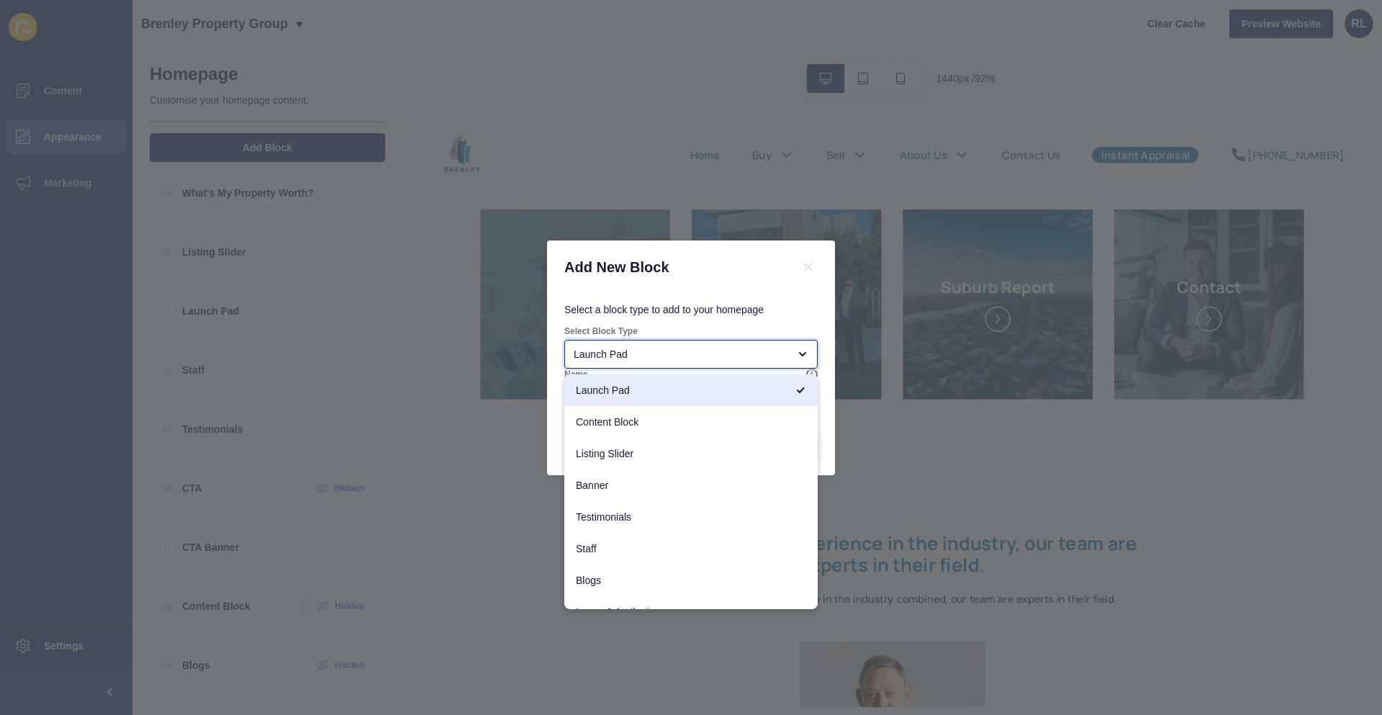
click at [616, 348] on div "Launch Pad" at bounding box center [681, 354] width 215 height 14
click at [637, 387] on span "Launch Pad" at bounding box center [681, 390] width 210 height 14
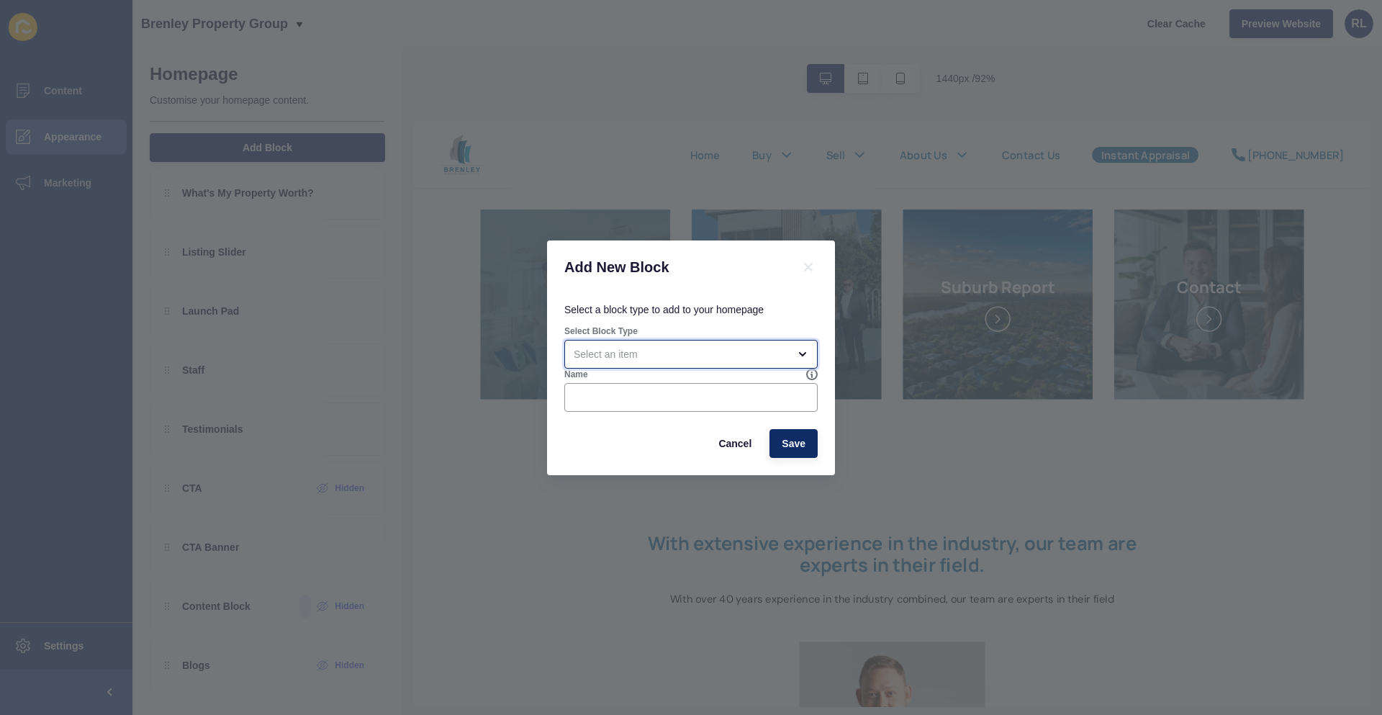
click at [660, 356] on div "open menu" at bounding box center [681, 354] width 215 height 14
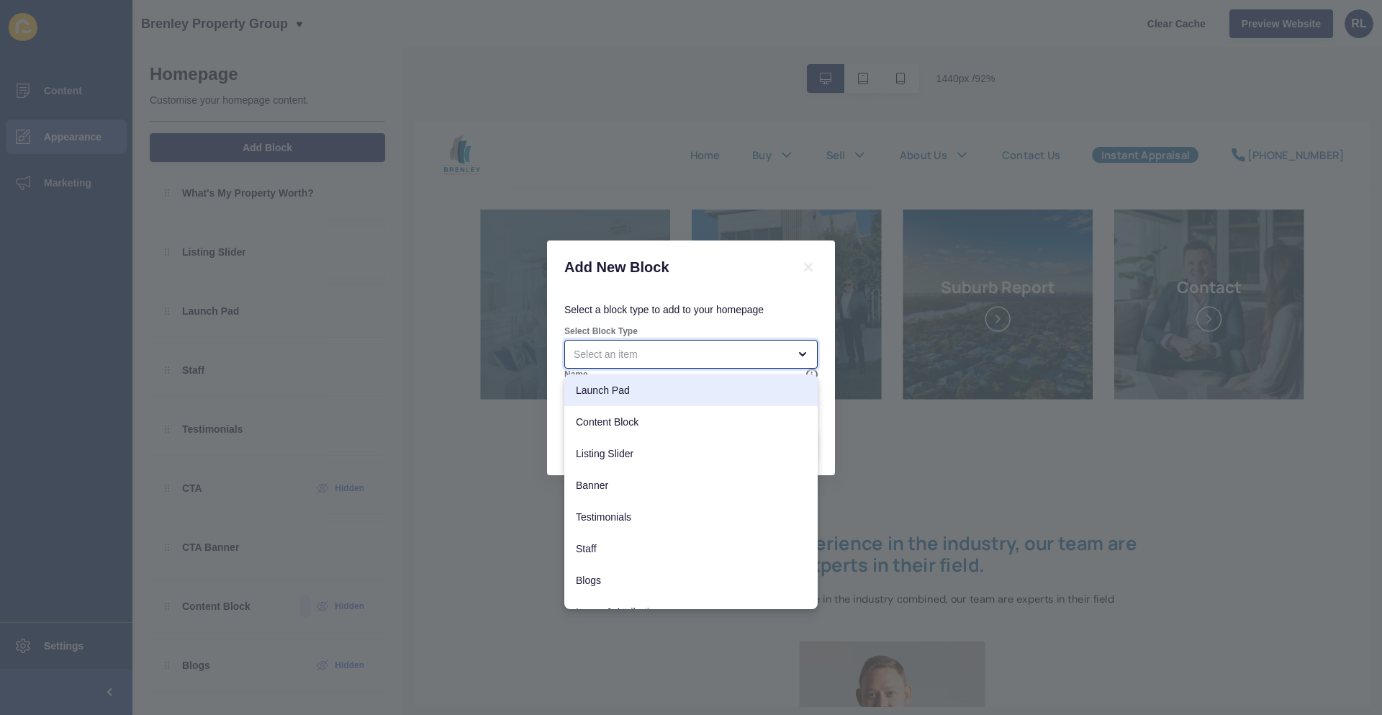
click at [629, 389] on span "Launch Pad" at bounding box center [691, 390] width 230 height 14
type input "Launch Pad"
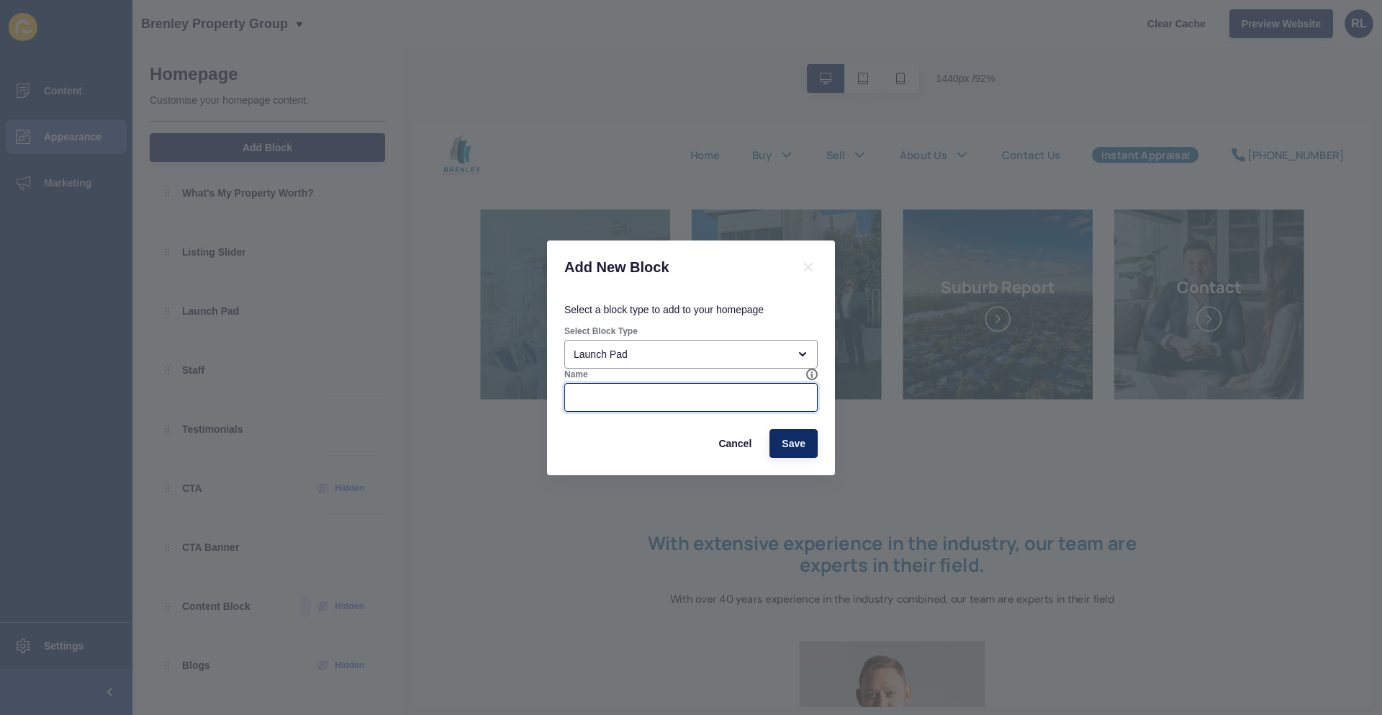
click at [624, 401] on input "Name" at bounding box center [691, 397] width 235 height 14
type input "L"
click at [811, 261] on icon at bounding box center [808, 266] width 17 height 17
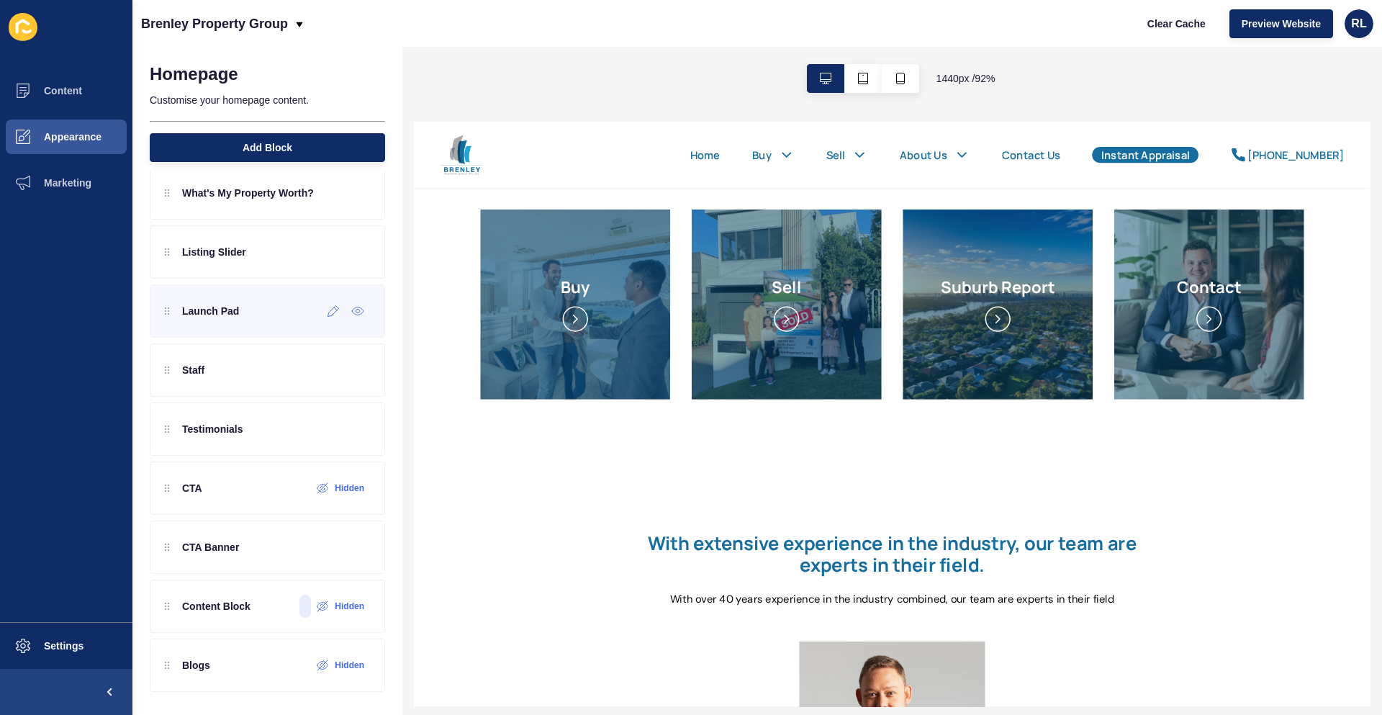
click at [323, 323] on div "Launch Pad" at bounding box center [267, 310] width 235 height 53
click at [328, 312] on icon at bounding box center [334, 311] width 12 height 12
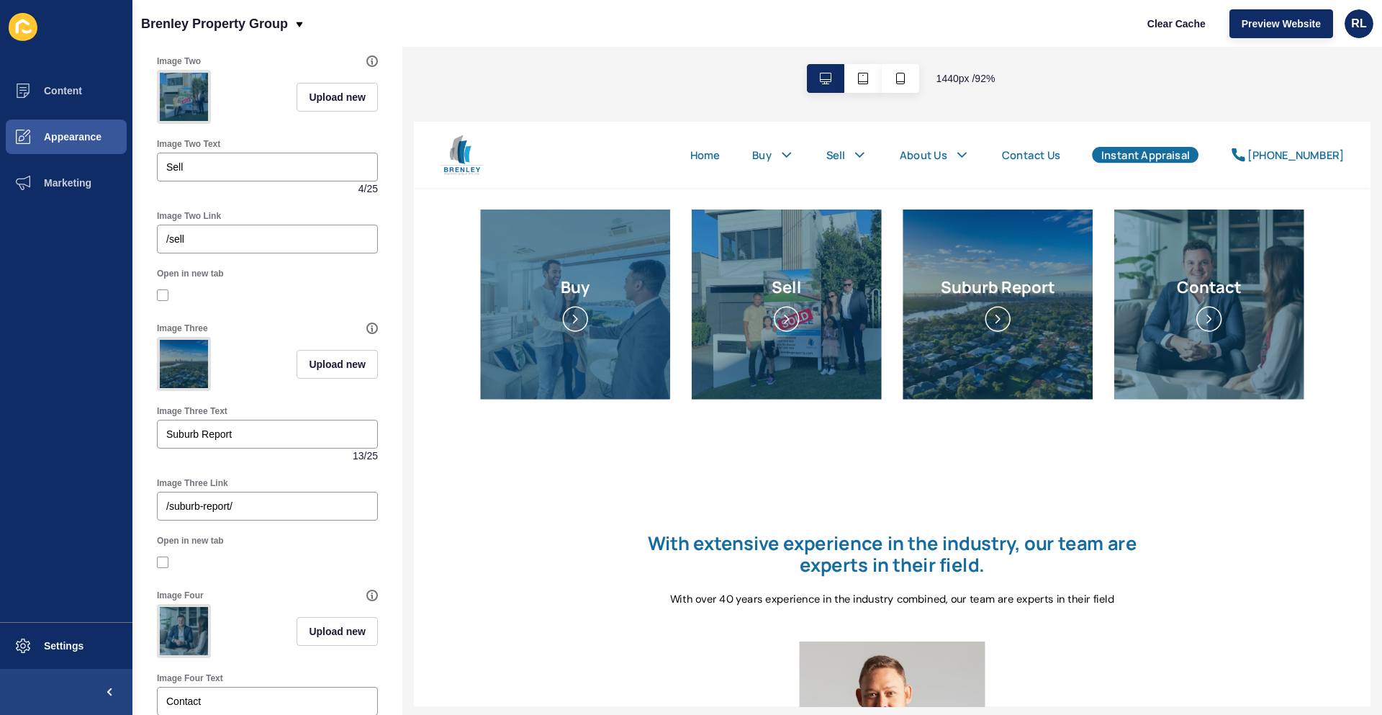
scroll to position [576, 0]
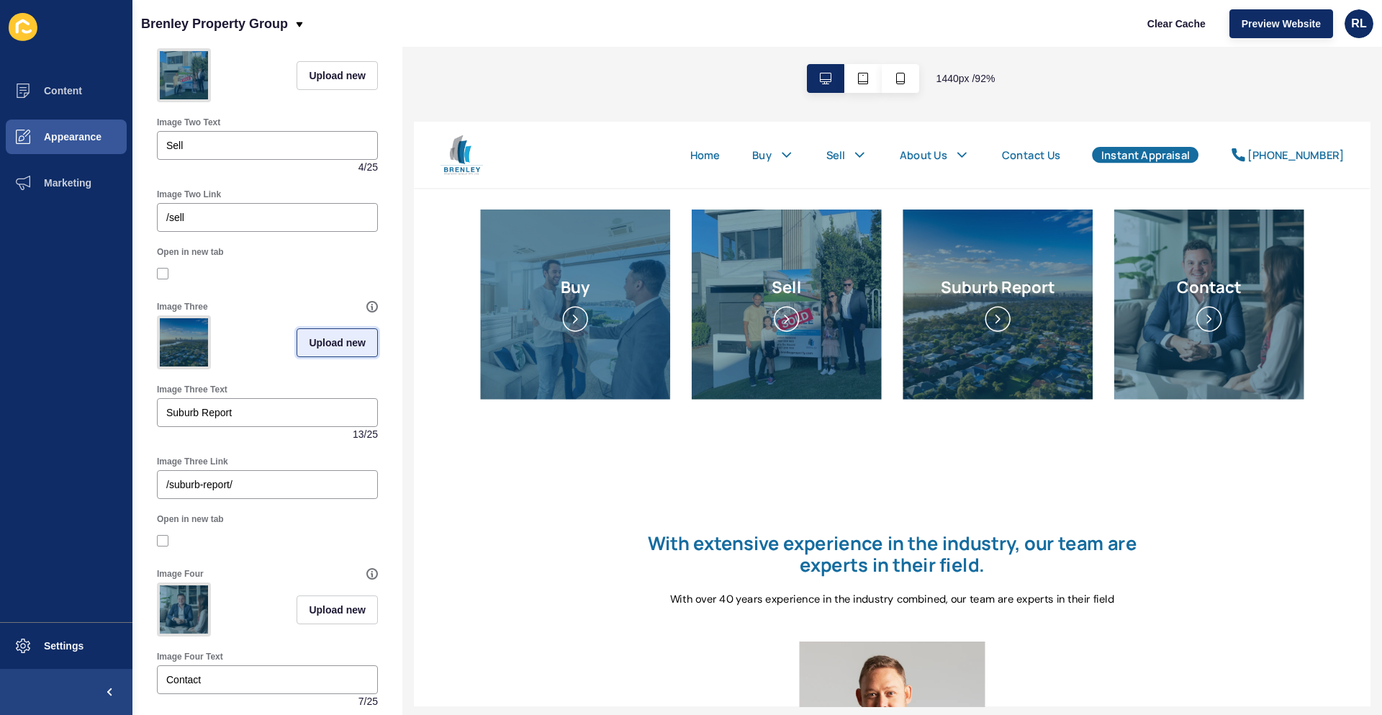
click at [312, 350] on span "Upload new" at bounding box center [337, 342] width 57 height 14
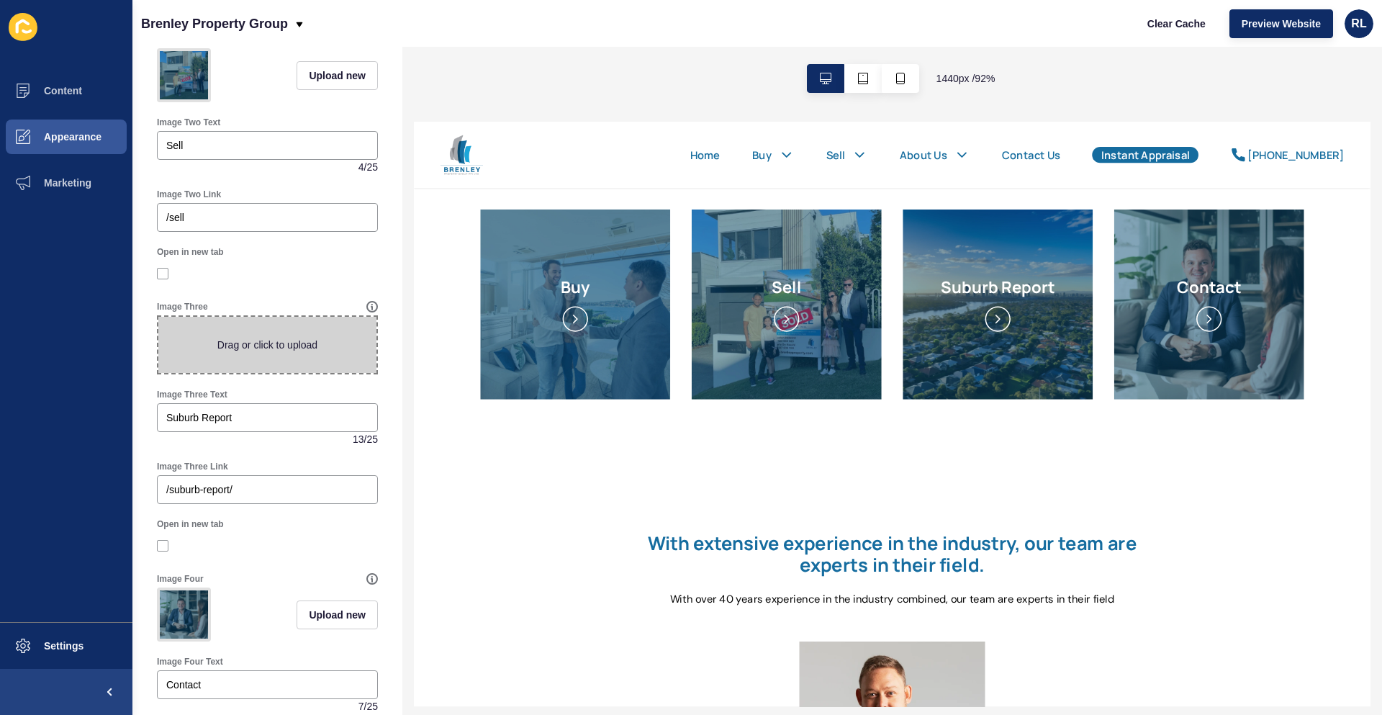
click at [304, 280] on div at bounding box center [267, 273] width 221 height 13
click at [273, 365] on span at bounding box center [267, 345] width 218 height 56
click at [158, 317] on input "Drag or click to upload" at bounding box center [158, 317] width 0 height 0
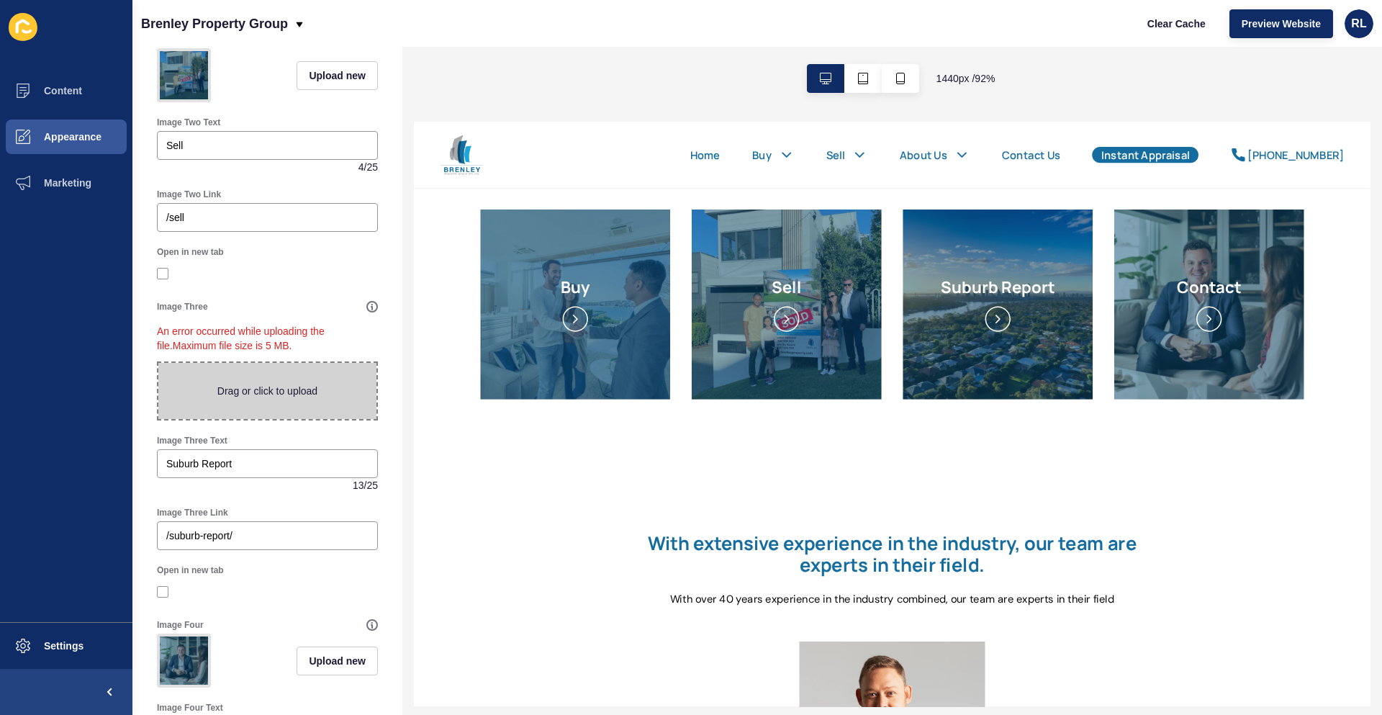
click at [269, 408] on span at bounding box center [267, 391] width 218 height 56
click at [158, 363] on input "Drag or click to upload" at bounding box center [158, 363] width 0 height 0
click at [246, 410] on span at bounding box center [267, 391] width 218 height 56
click at [158, 363] on input "Drag or click to upload" at bounding box center [158, 363] width 0 height 0
type input "C:\fakepath\Sell (1).png"
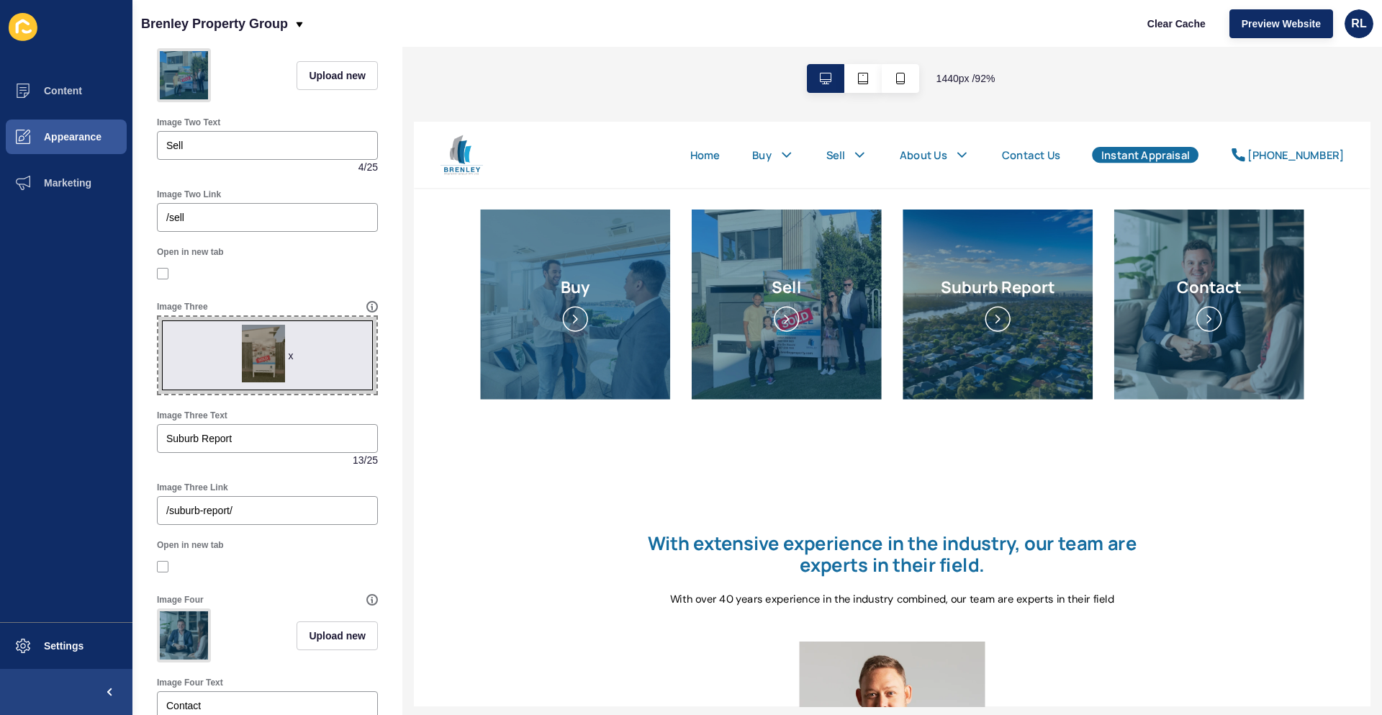
scroll to position [432, 0]
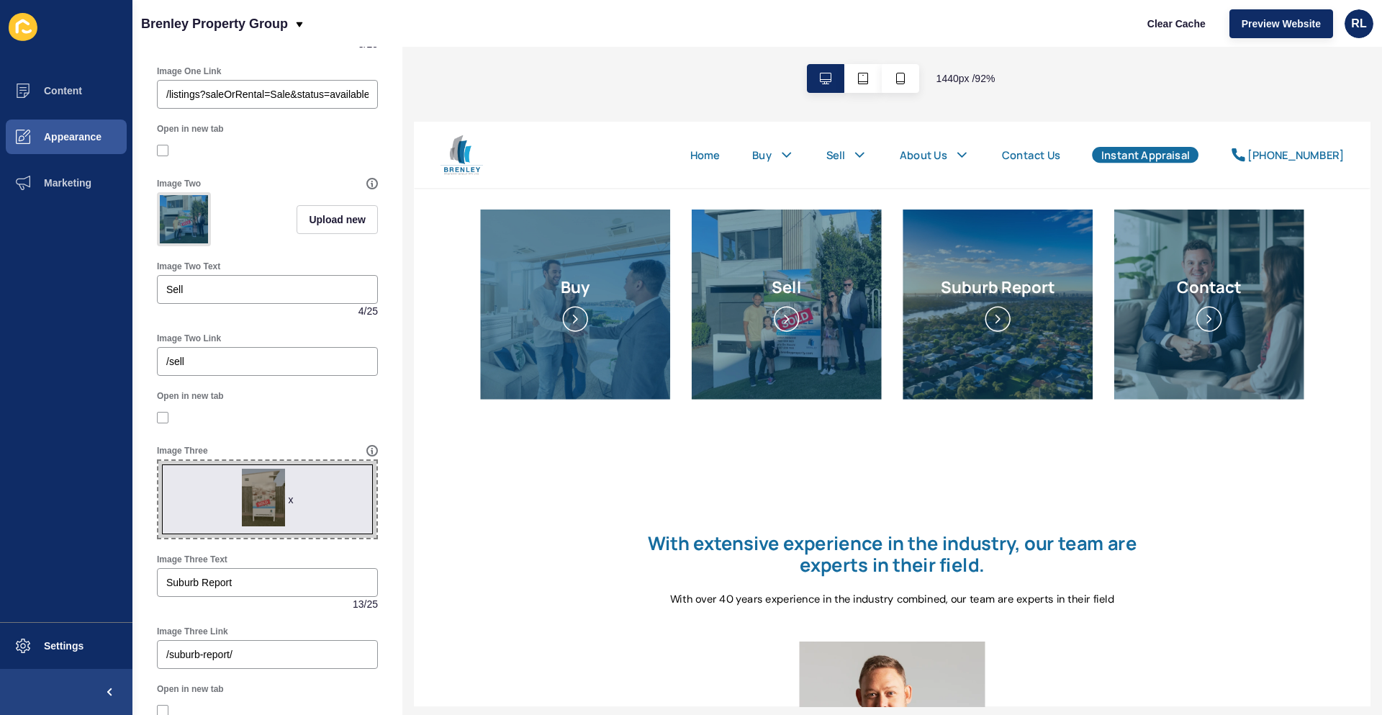
click at [297, 426] on div at bounding box center [267, 418] width 221 height 26
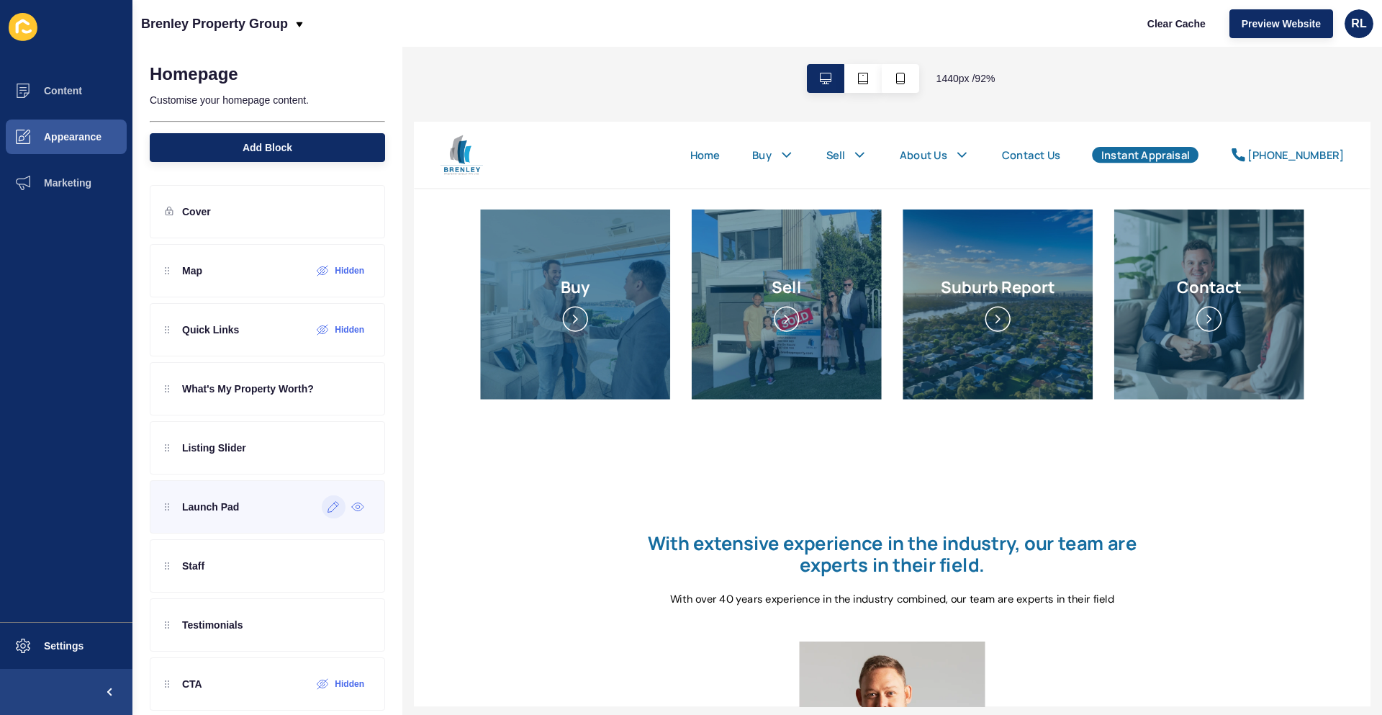
click at [328, 510] on icon at bounding box center [334, 507] width 12 height 12
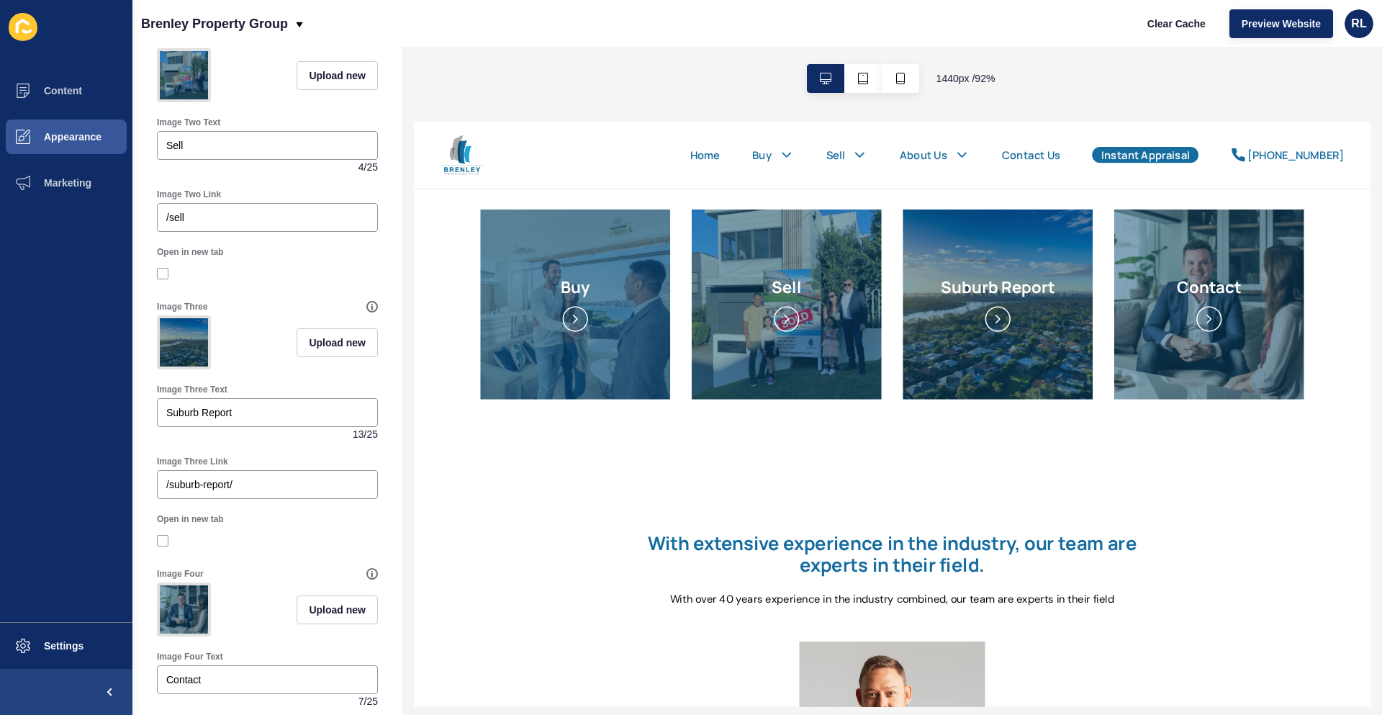
scroll to position [432, 0]
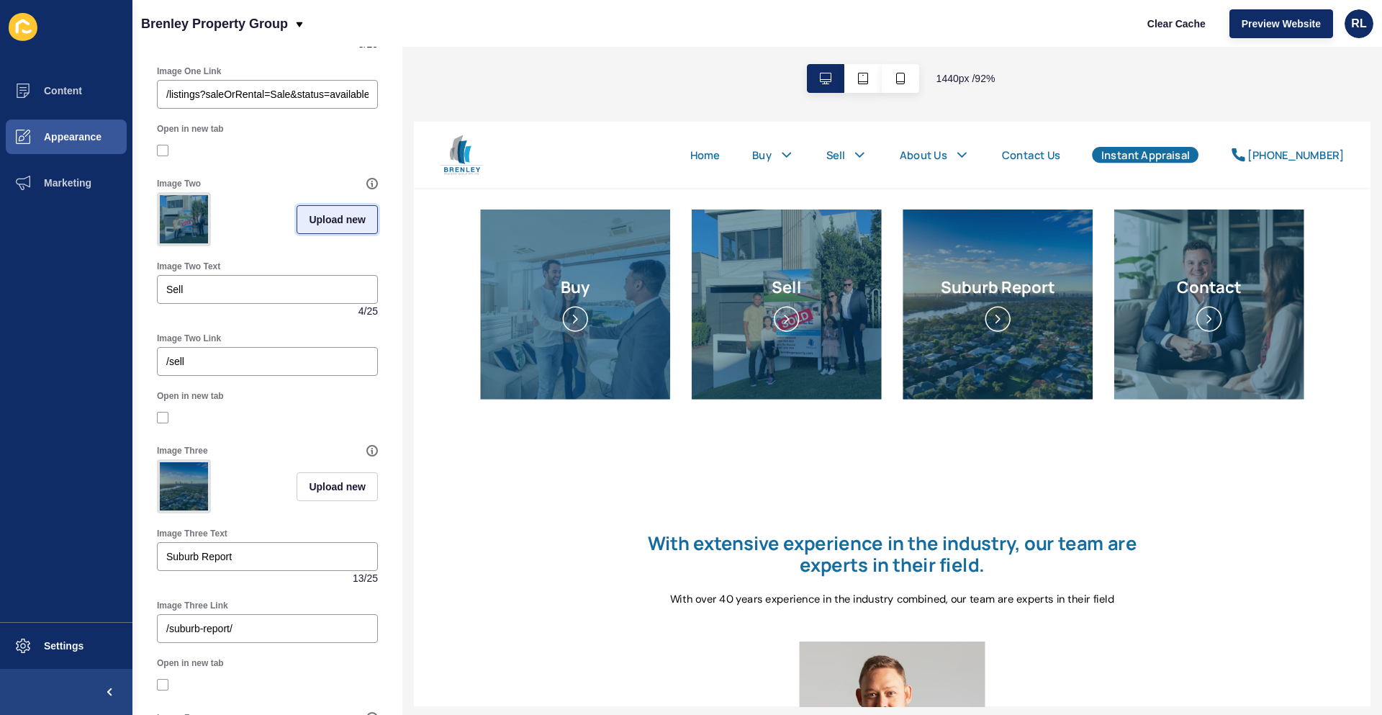
click at [318, 227] on span "Upload new" at bounding box center [337, 219] width 57 height 14
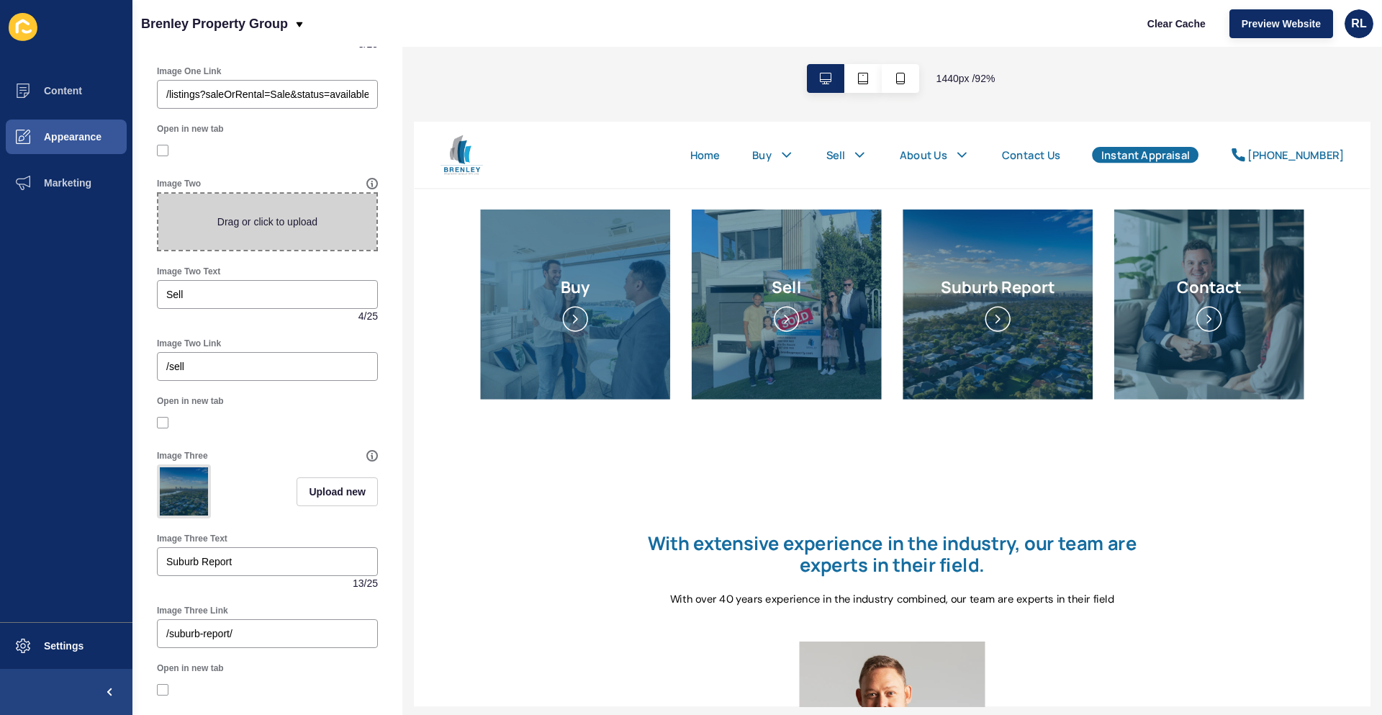
click at [250, 233] on span at bounding box center [267, 222] width 218 height 56
click at [158, 194] on input "Drag or click to upload" at bounding box center [158, 194] width 0 height 0
type input "C:\fakepath\Sell (1) (1) (1).png"
click at [389, 66] on div "Launch Pad < Back Save Enabled Title Display Title Launchpad Variant Display 4 …" at bounding box center [267, 355] width 270 height 1480
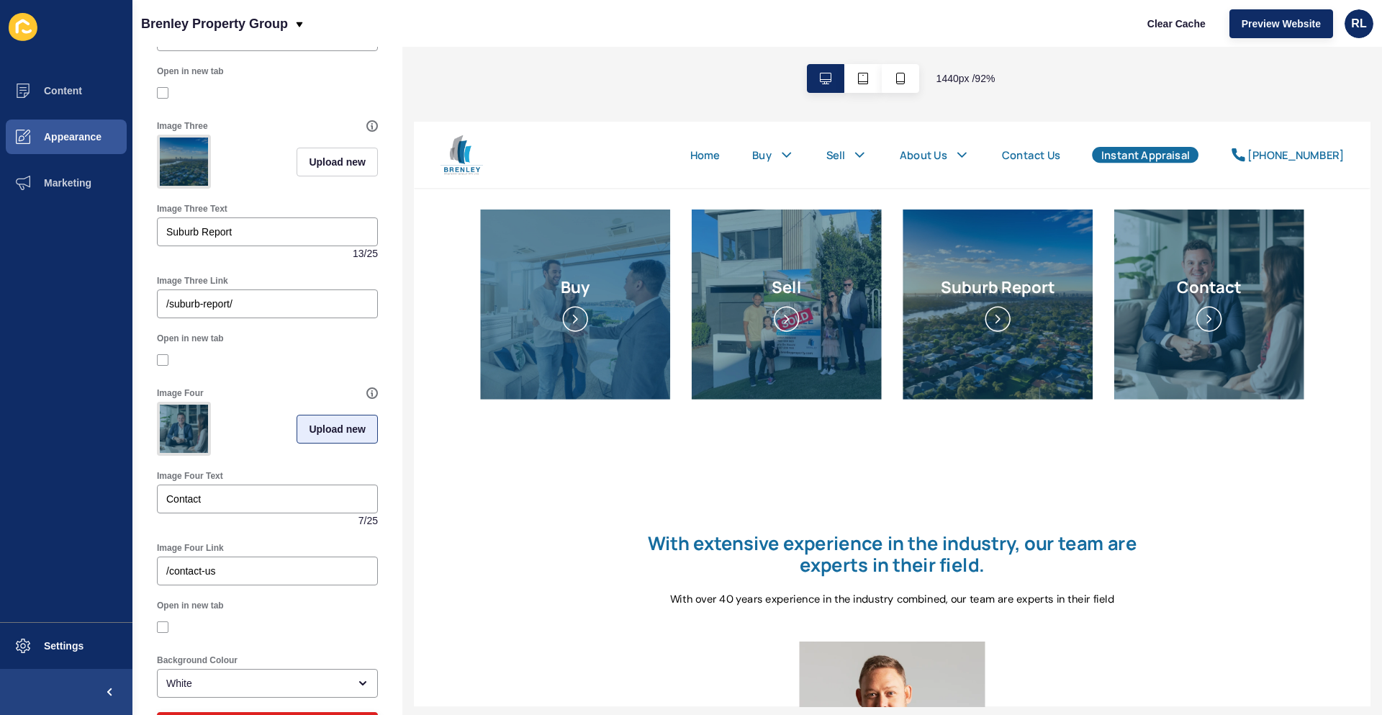
scroll to position [864, 0]
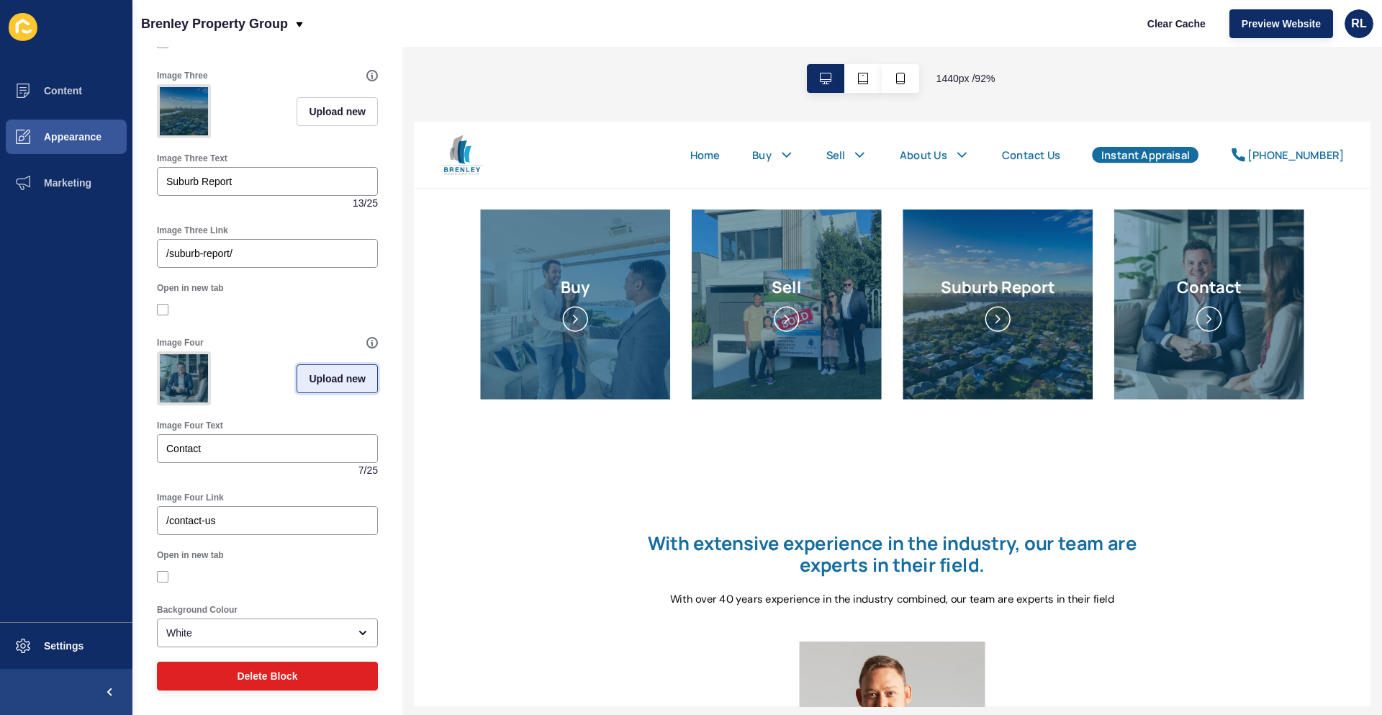
click at [315, 371] on span "Upload new" at bounding box center [337, 378] width 57 height 14
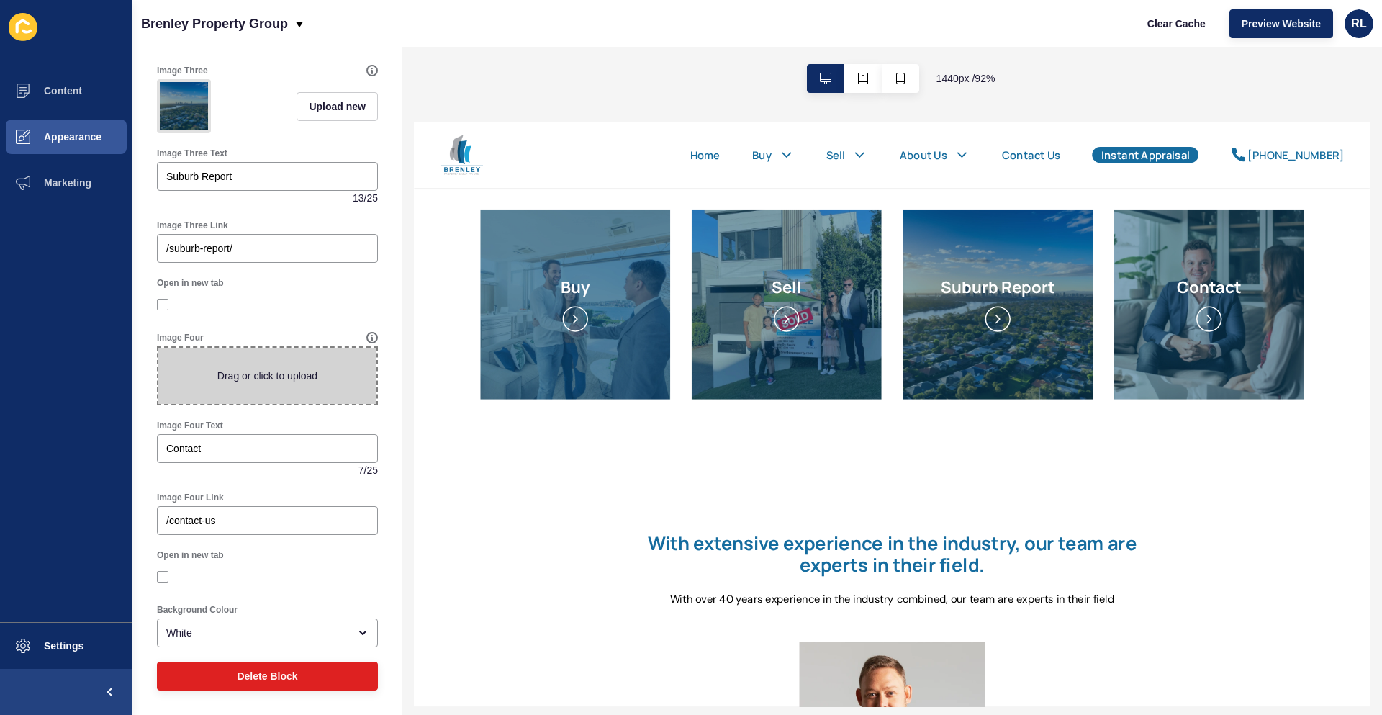
click at [273, 372] on span at bounding box center [267, 376] width 218 height 56
click at [158, 348] on input "Drag or click to upload" at bounding box center [158, 348] width 0 height 0
type input "C:\fakepath\Contact.jpeg"
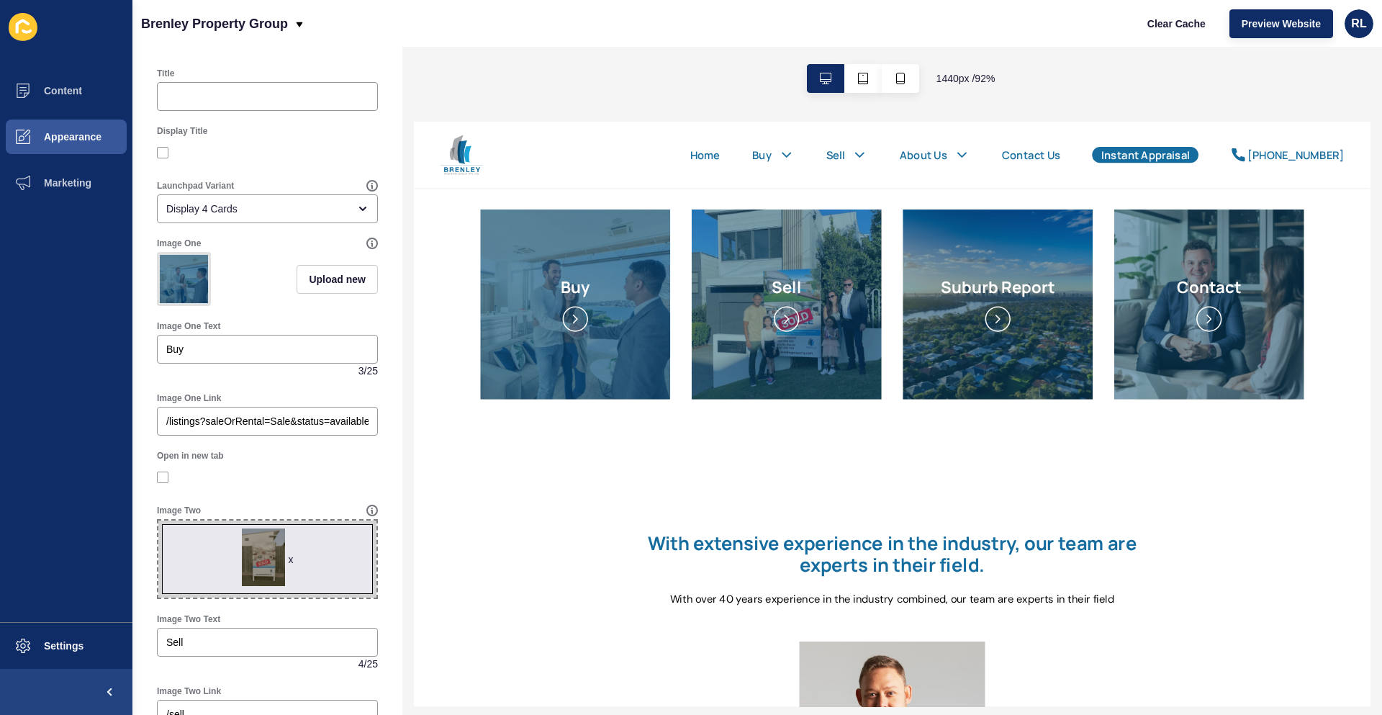
scroll to position [0, 0]
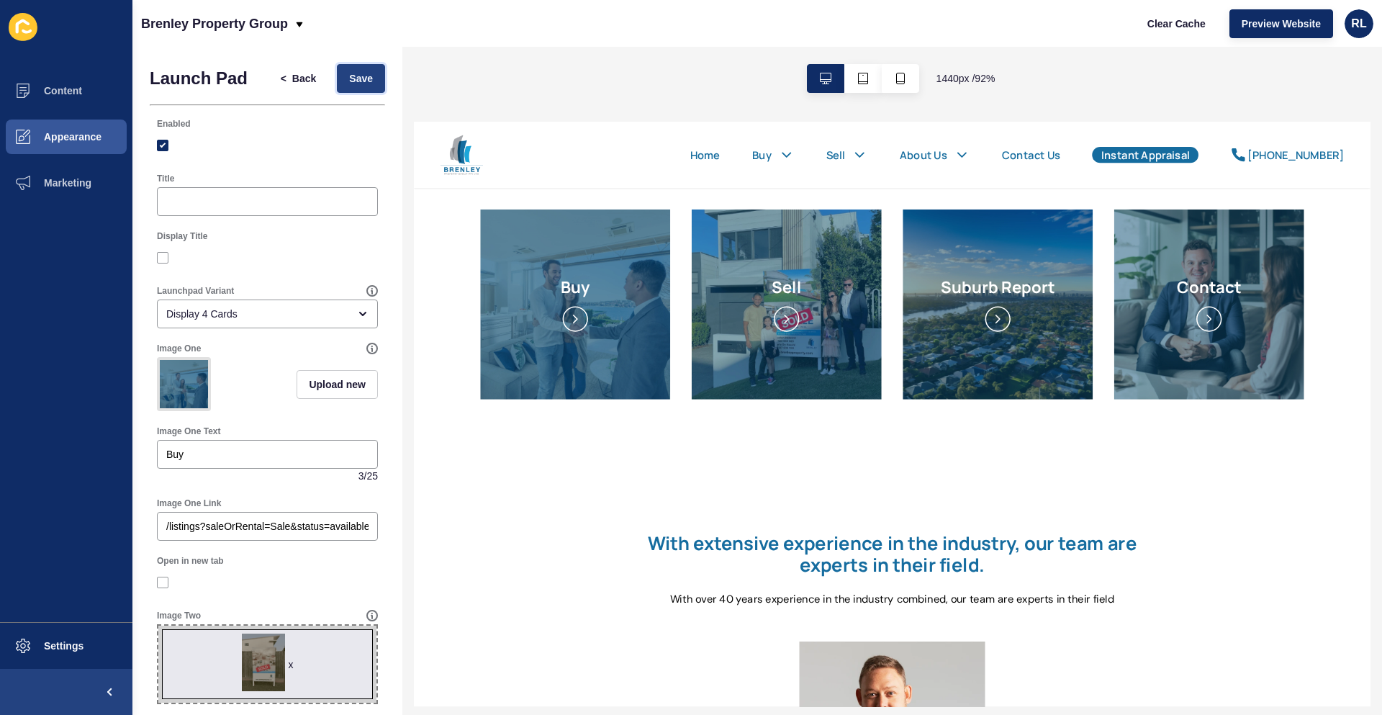
click at [354, 78] on span "Save" at bounding box center [361, 78] width 24 height 14
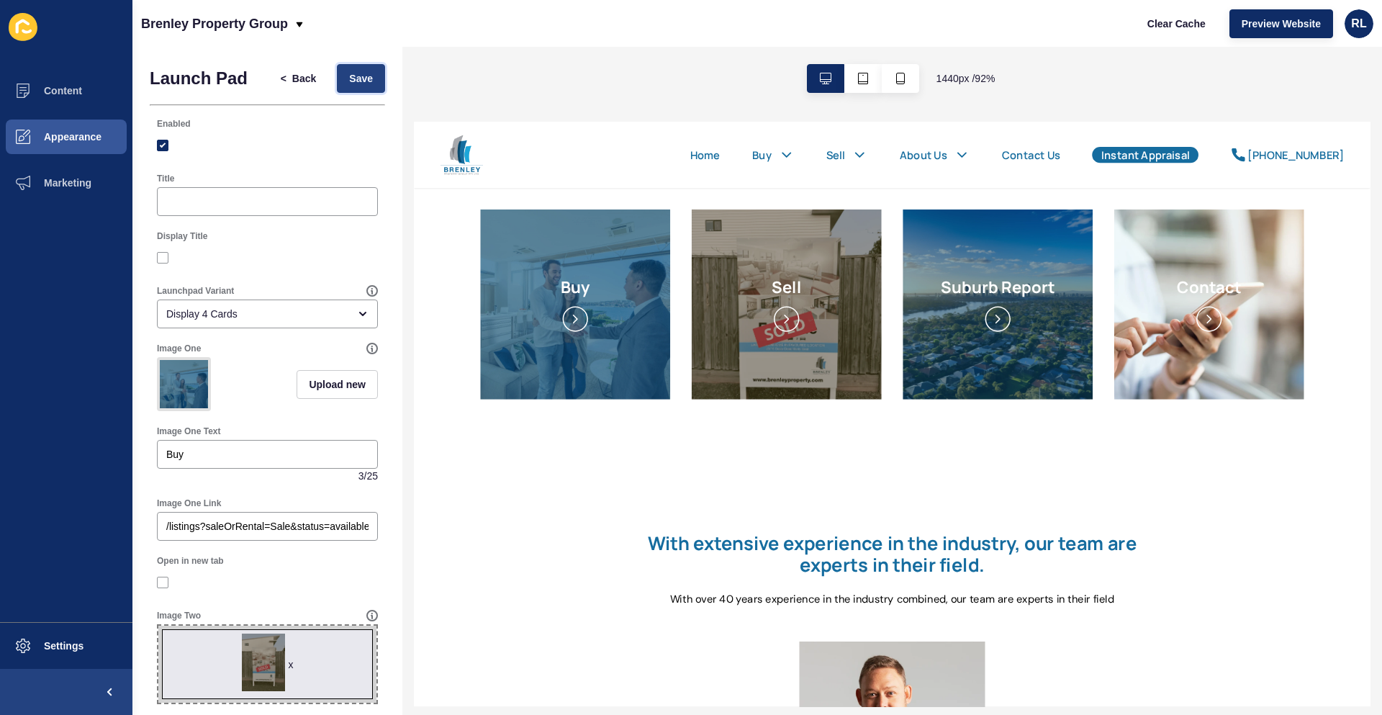
click at [350, 78] on span "Save" at bounding box center [361, 78] width 24 height 14
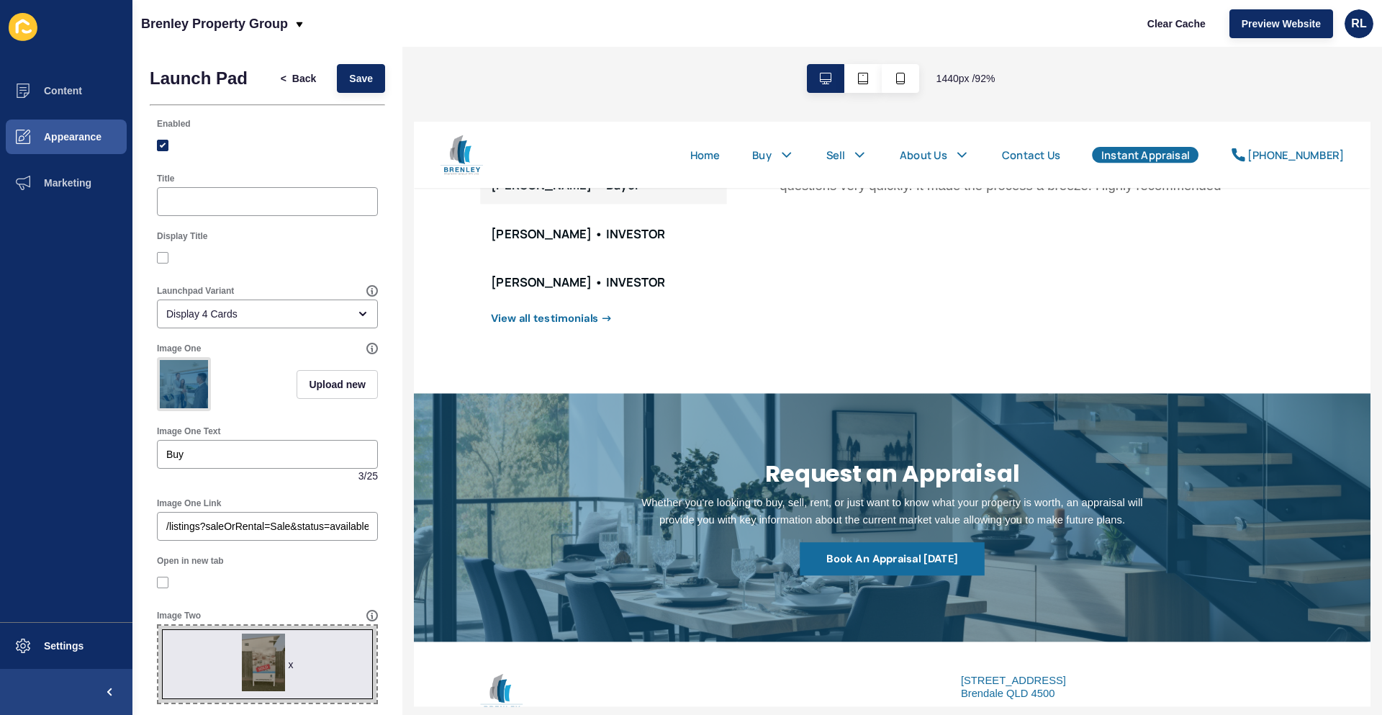
scroll to position [1212, 0]
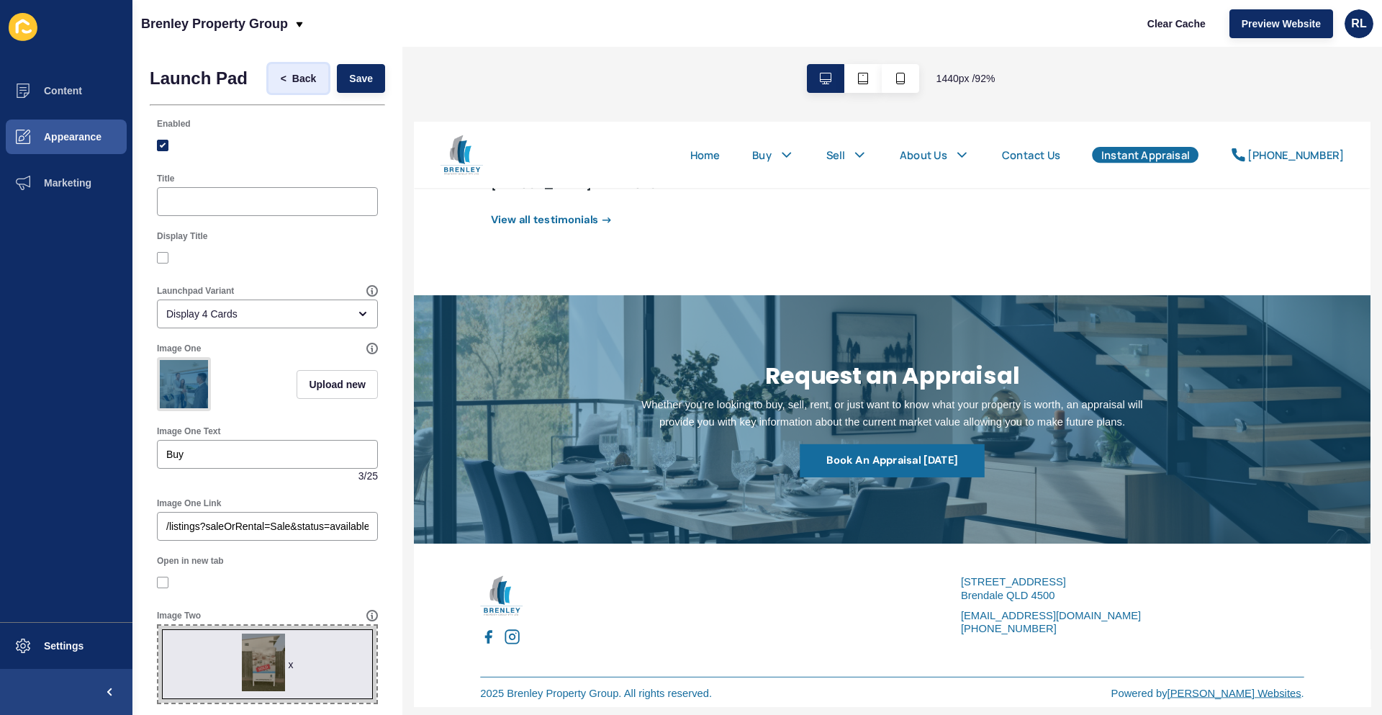
click at [292, 80] on span "Back" at bounding box center [304, 78] width 24 height 14
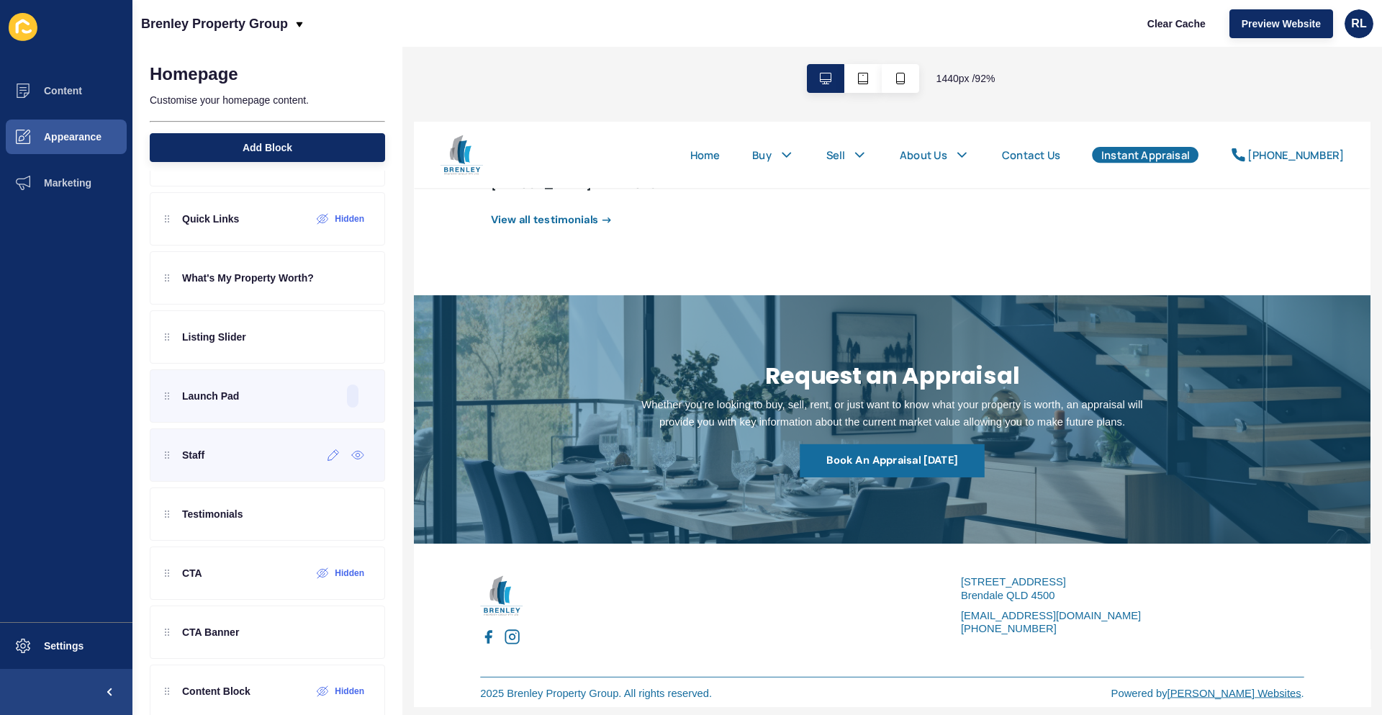
scroll to position [196, 0]
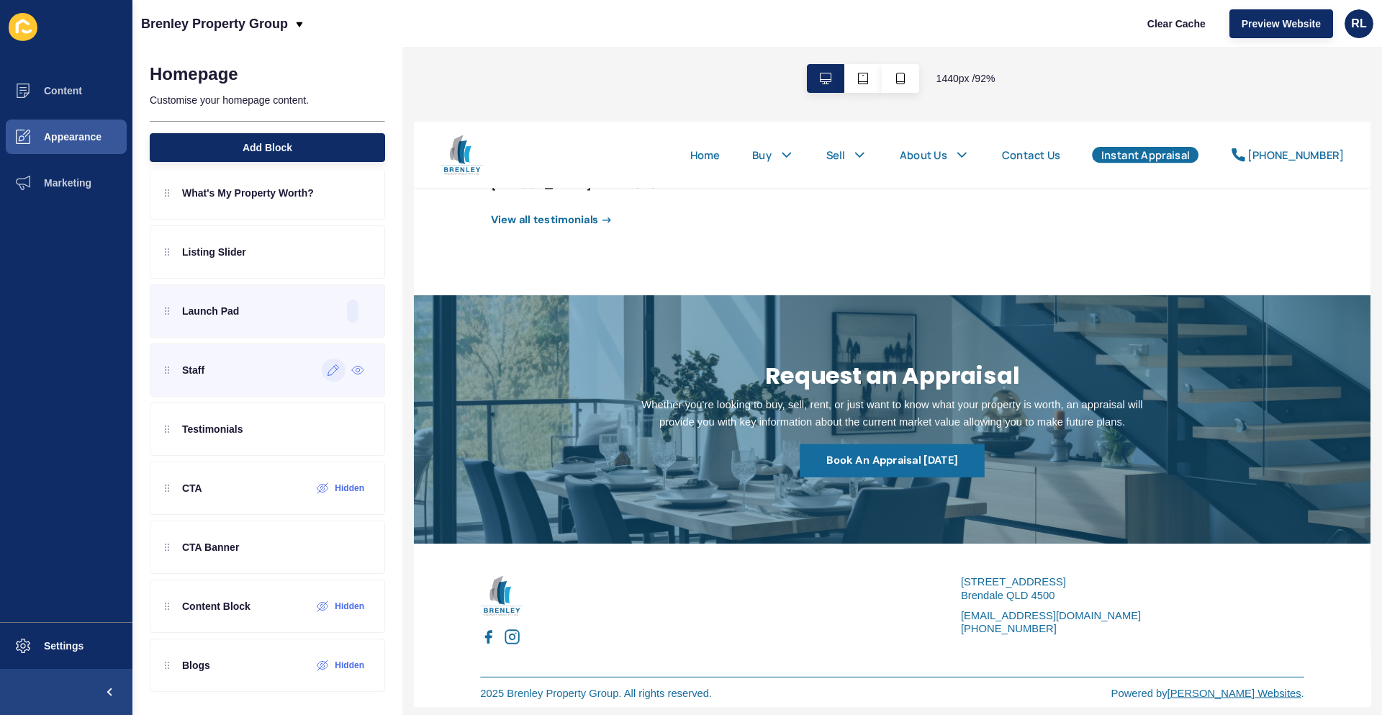
click at [328, 366] on icon at bounding box center [334, 370] width 12 height 12
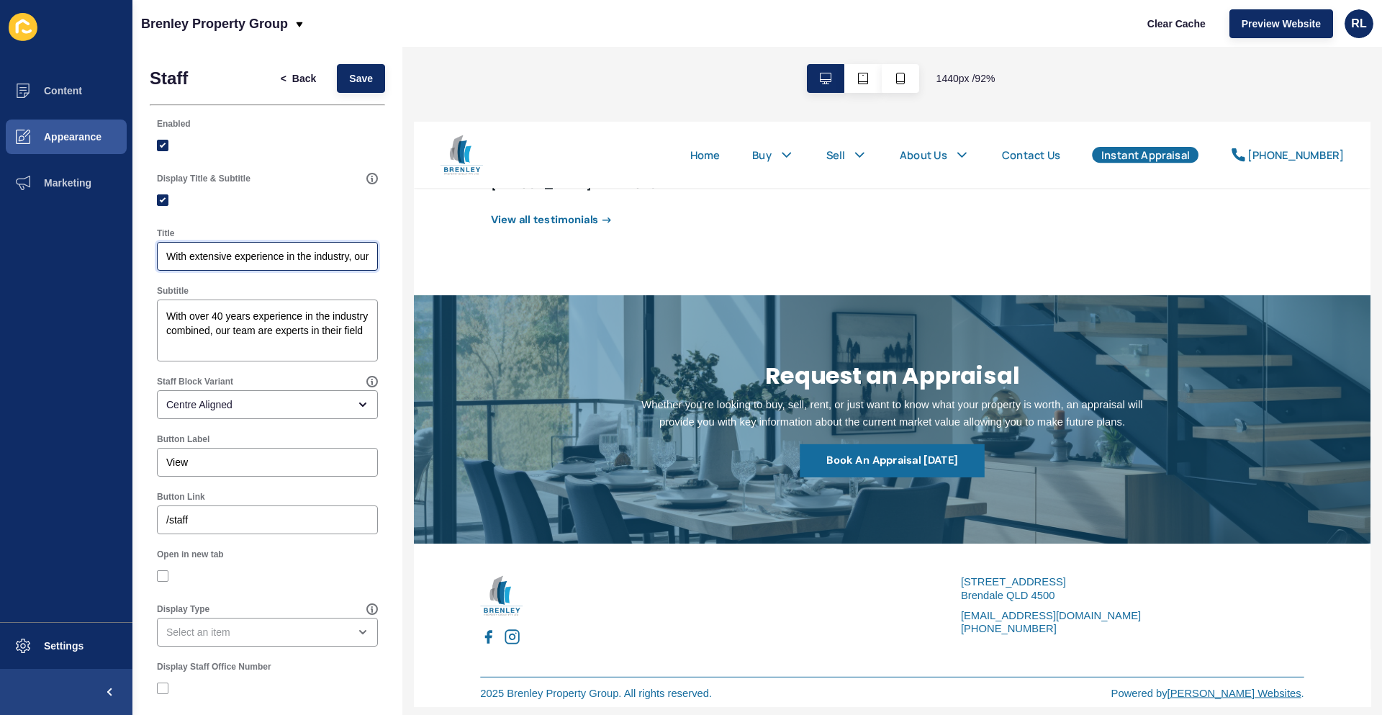
click at [268, 253] on input "With extensive experience in the industry, our team are experts in their field." at bounding box center [267, 256] width 202 height 14
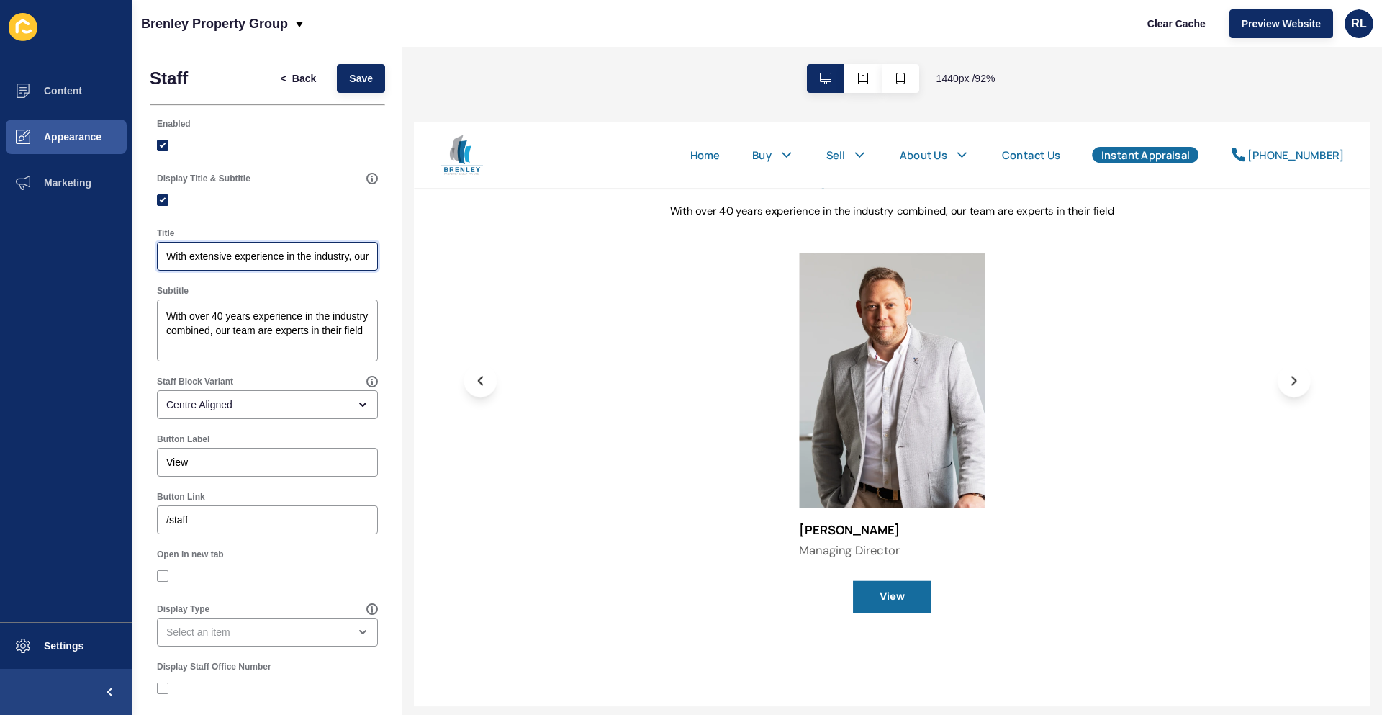
scroll to position [276, 0]
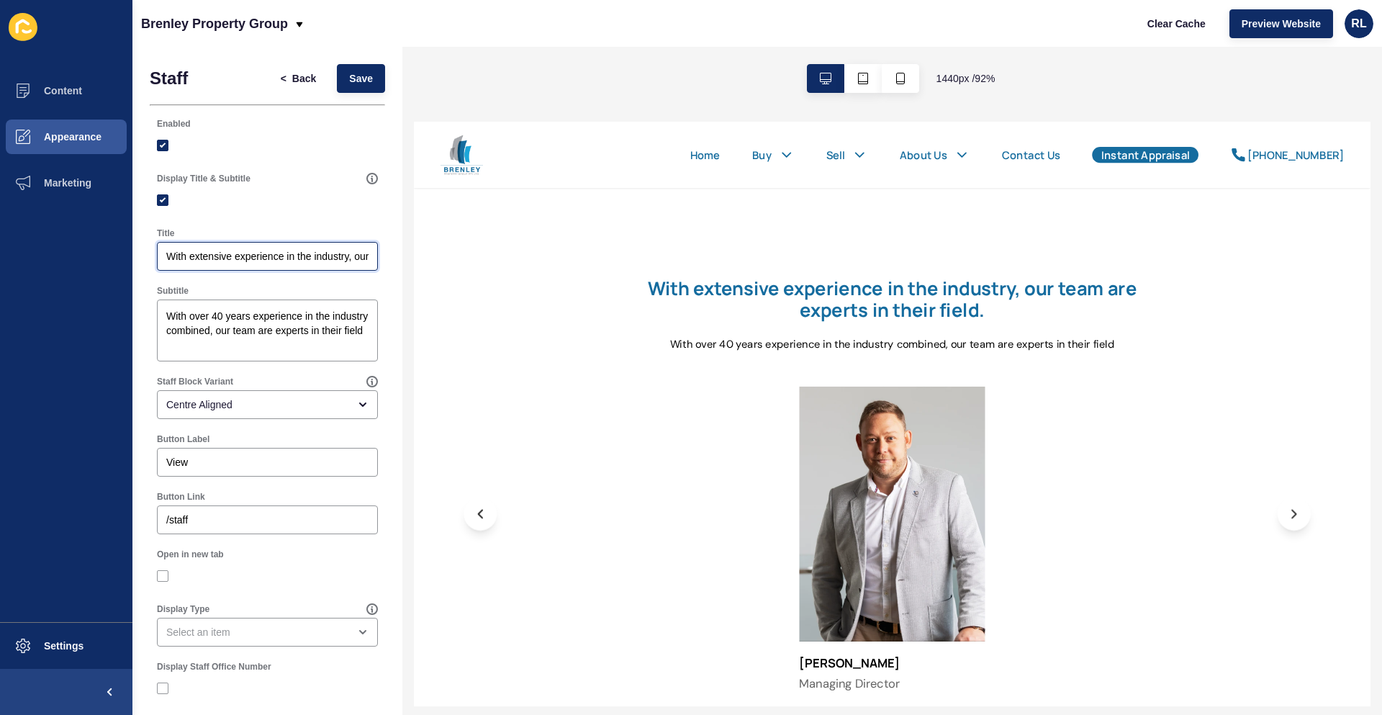
click at [248, 256] on input "With extensive experience in the industry, our team are experts in their field." at bounding box center [267, 256] width 202 height 14
type input "Meet our Team"
click at [227, 340] on textarea "With over 40 years experience in the industry combined, our team are experts in…" at bounding box center [267, 331] width 217 height 58
drag, startPoint x: 234, startPoint y: 347, endPoint x: 119, endPoint y: 303, distance: 122.6
click at [119, 303] on div "Content Appearance Marketing Settings Brenley Property Group Clear Cache Previe…" at bounding box center [691, 357] width 1382 height 715
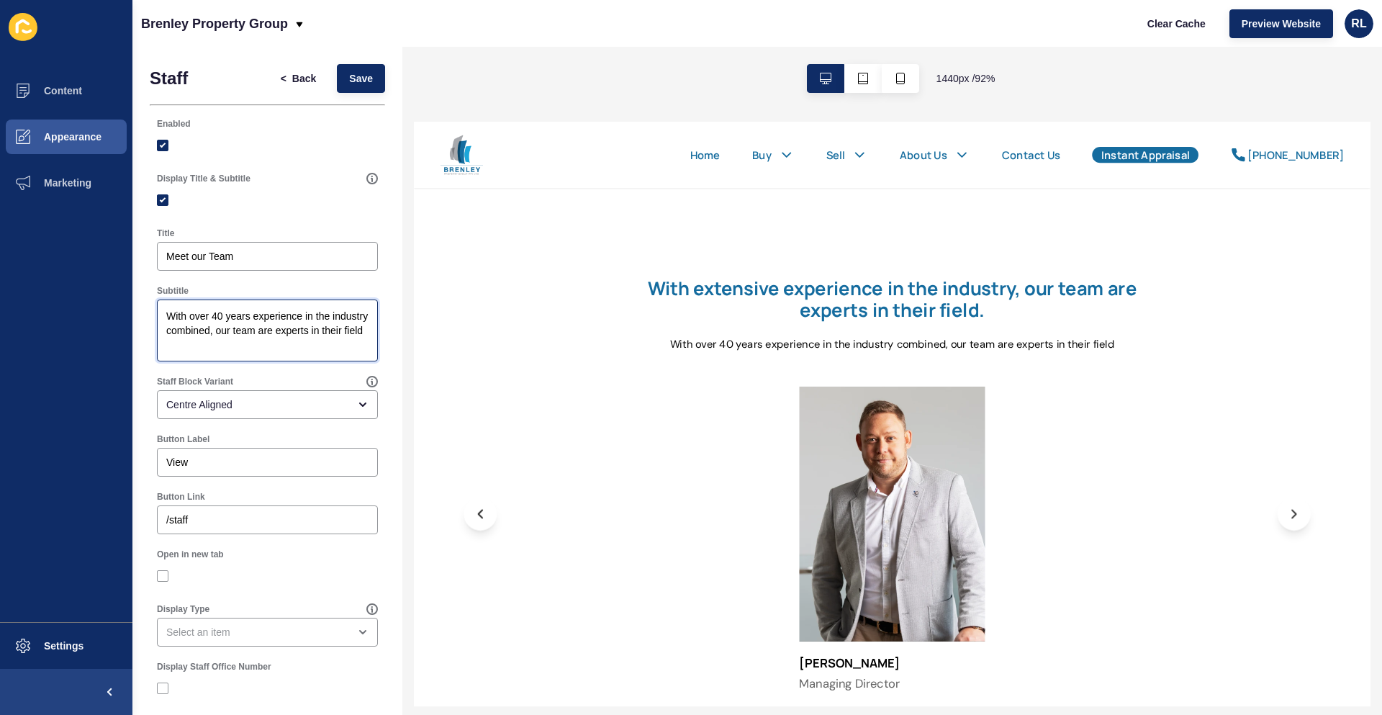
paste textarea "extensive experience in the industry, our team are experts in their field."
type textarea "With extensive experience in the industry, our team are experts in their field."
click at [352, 77] on span "Save" at bounding box center [361, 78] width 24 height 14
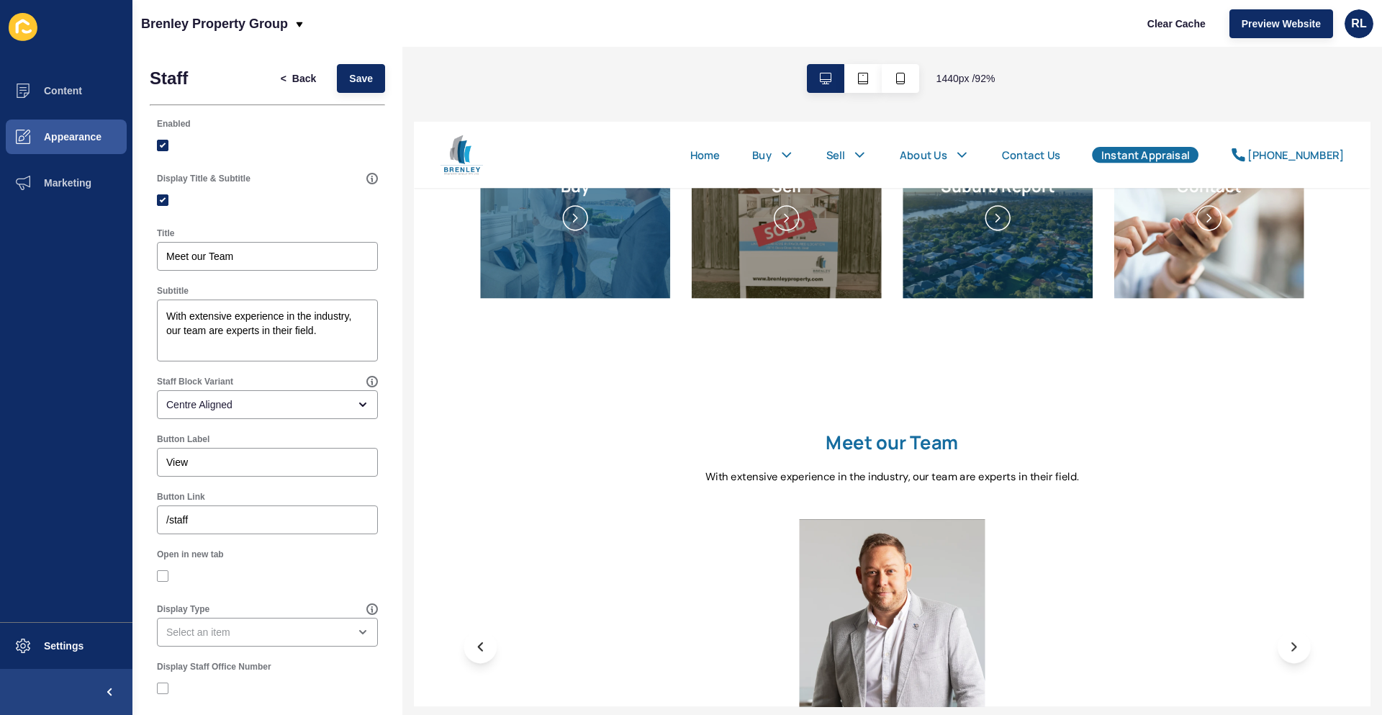
scroll to position [216, 0]
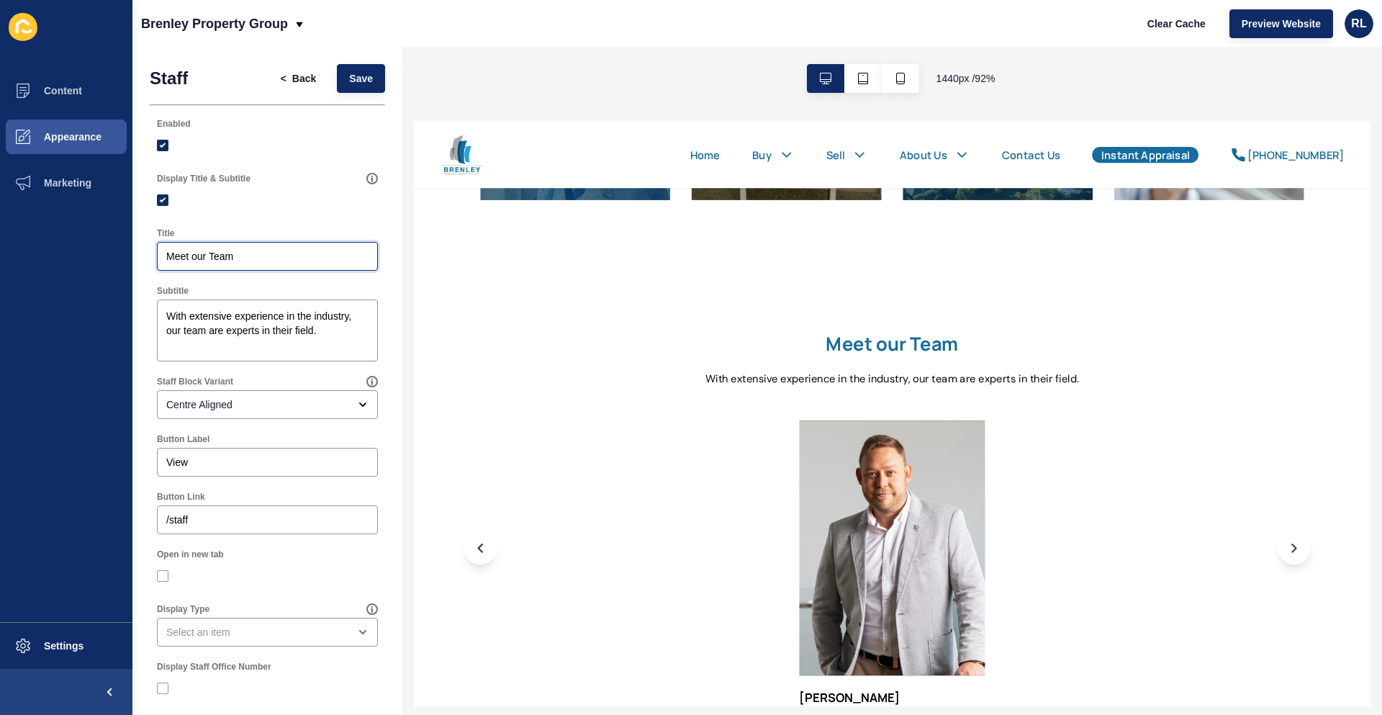
click at [194, 258] on input "Meet our Team" at bounding box center [267, 256] width 202 height 14
type input "Meet Our Team"
click at [360, 84] on span "Save" at bounding box center [361, 78] width 24 height 14
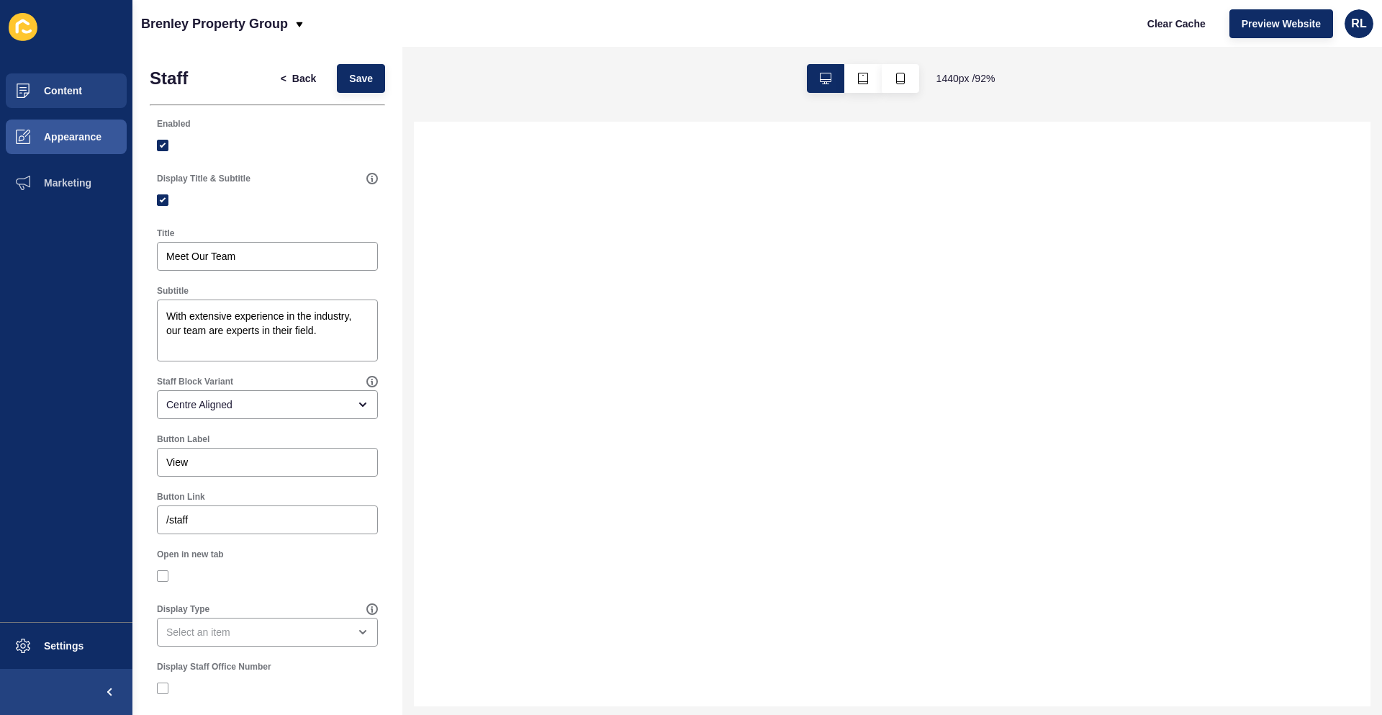
scroll to position [0, 0]
